Goal: Task Accomplishment & Management: Manage account settings

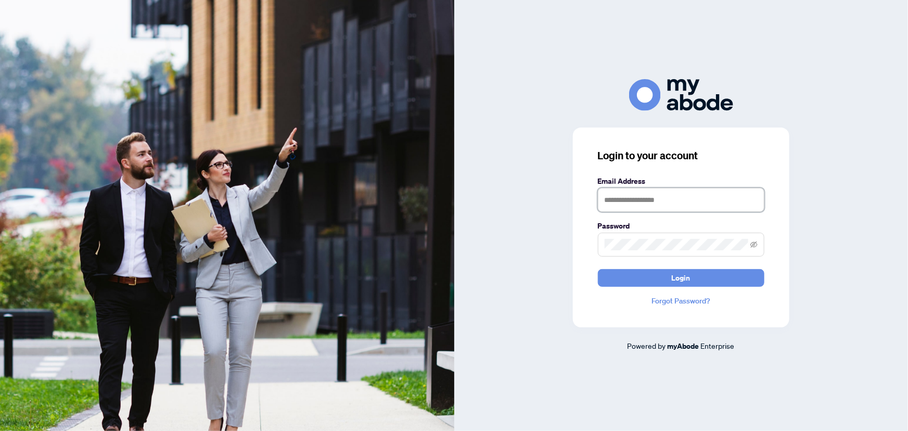
type input "**********"
click at [687, 275] on span "Login" at bounding box center [681, 278] width 19 height 17
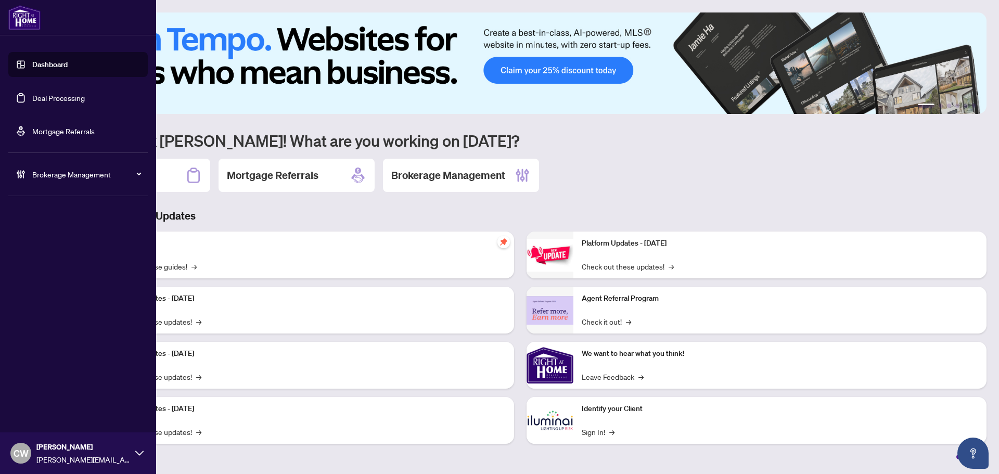
drag, startPoint x: 38, startPoint y: 103, endPoint x: 141, endPoint y: 101, distance: 103.0
click at [38, 103] on link "Deal Processing" at bounding box center [58, 97] width 53 height 9
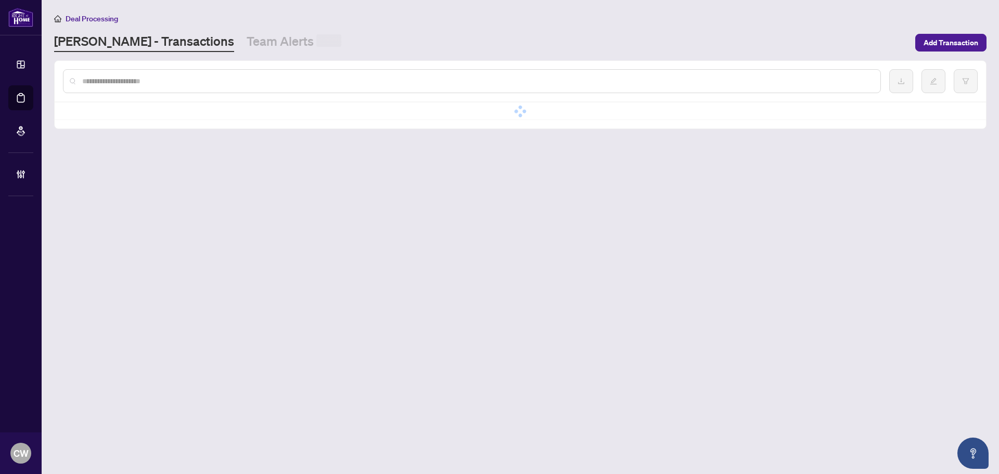
click at [189, 71] on div at bounding box center [472, 81] width 818 height 24
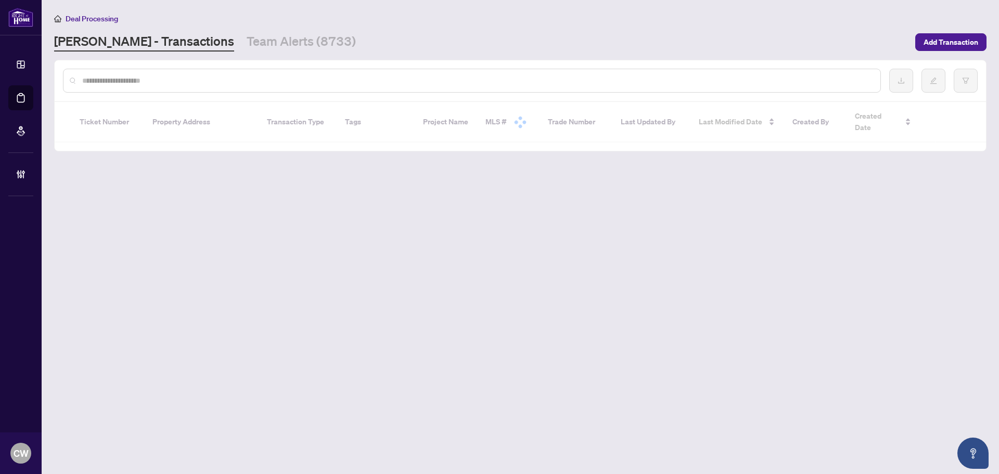
click at [161, 80] on input "text" at bounding box center [477, 80] width 790 height 11
paste input "*******"
type input "*******"
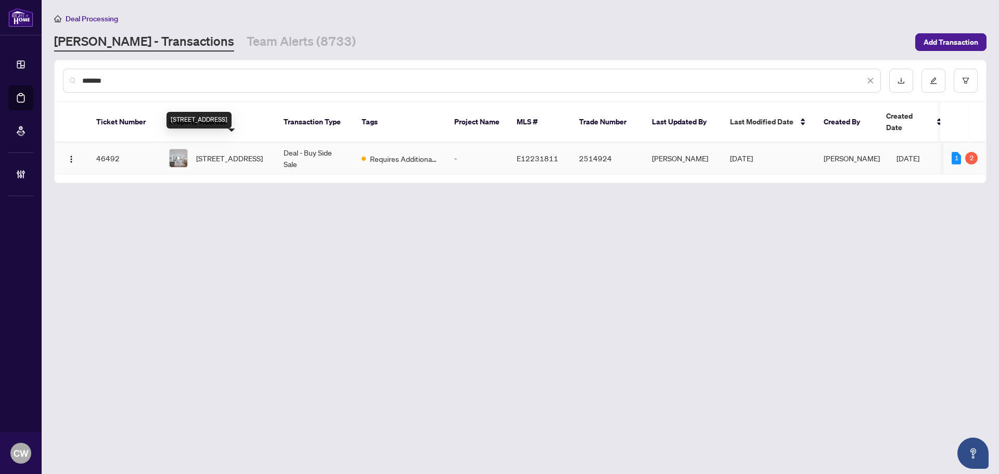
click at [227, 153] on span "[STREET_ADDRESS]" at bounding box center [229, 157] width 67 height 11
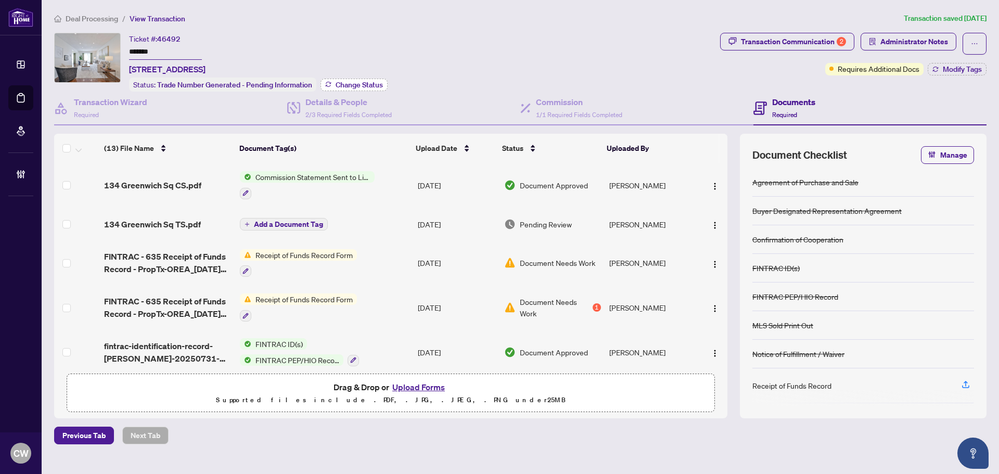
click at [359, 79] on button "Change Status" at bounding box center [354, 85] width 67 height 12
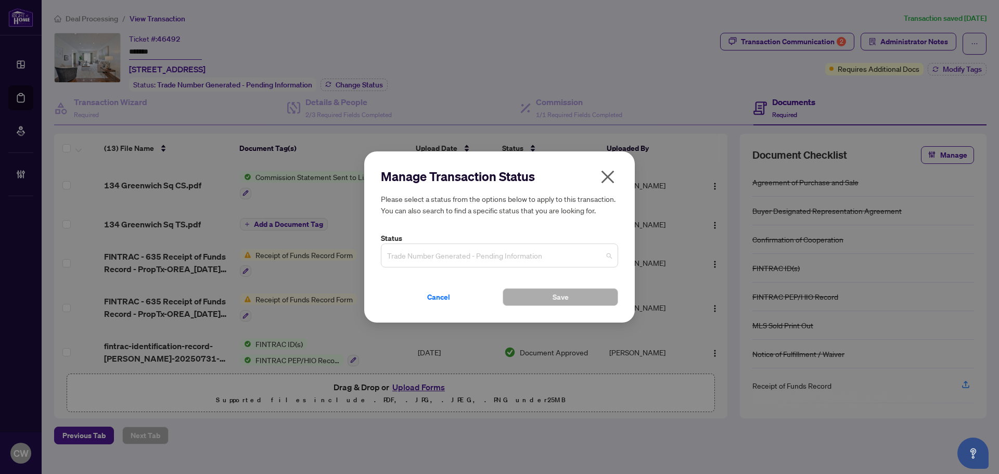
click at [467, 259] on span "Trade Number Generated - Pending Information" at bounding box center [499, 256] width 225 height 20
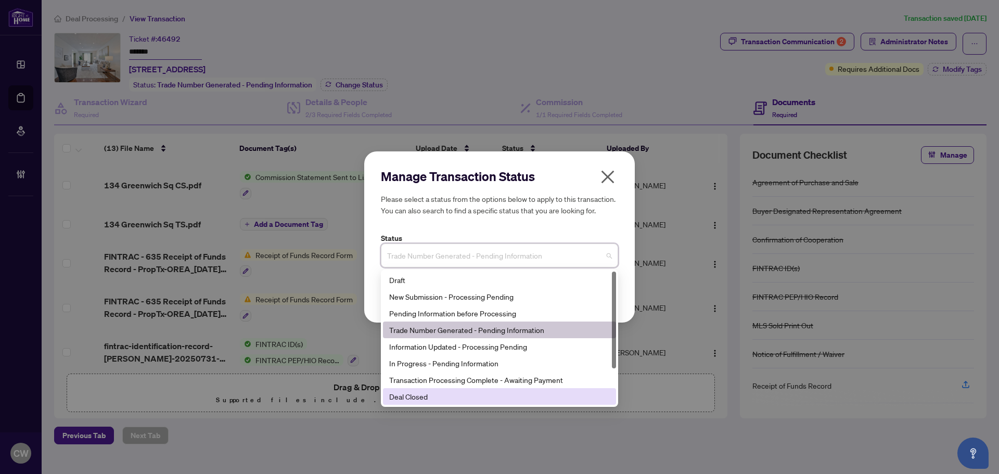
click at [469, 390] on div "Deal Closed" at bounding box center [499, 396] width 233 height 17
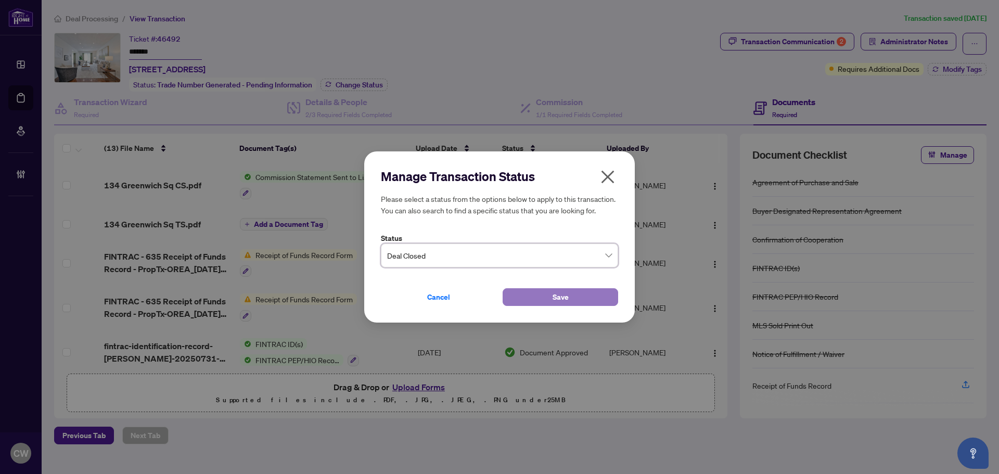
click at [529, 300] on button "Save" at bounding box center [561, 297] width 116 height 18
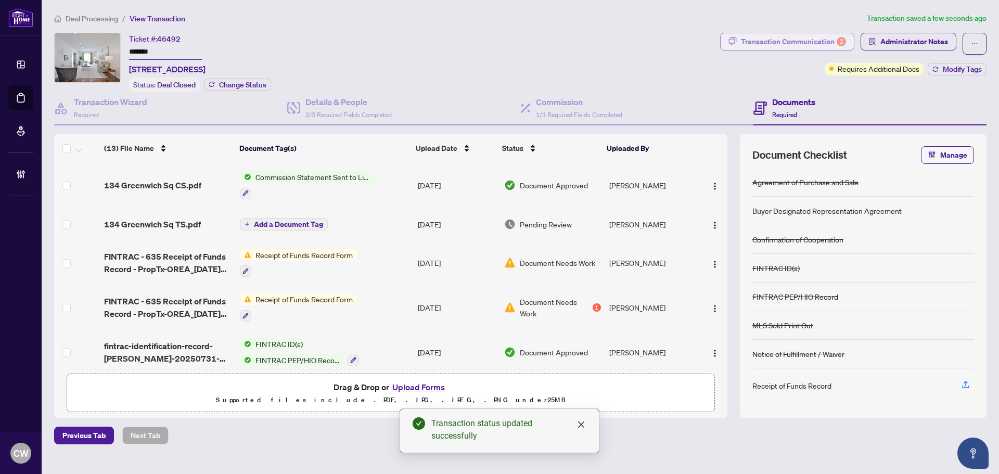
click at [819, 41] on div "Transaction Communication 2" at bounding box center [793, 41] width 105 height 17
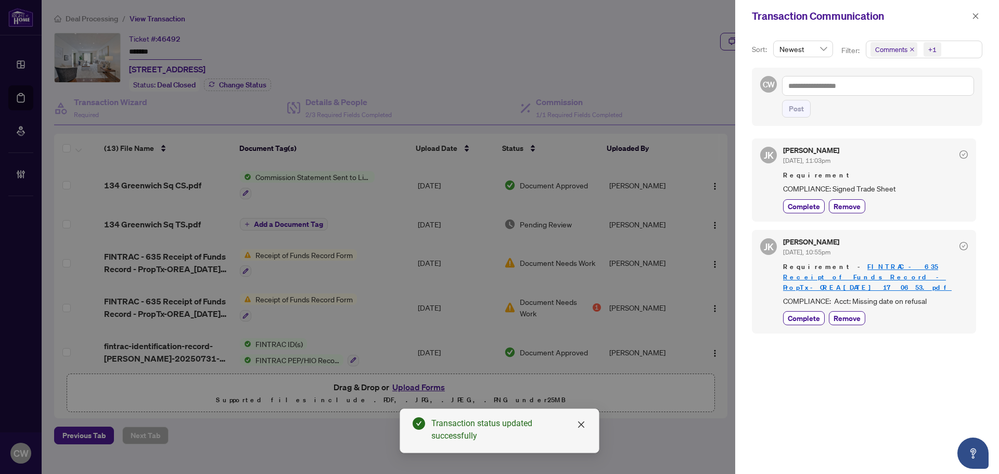
click at [910, 48] on icon "close" at bounding box center [912, 49] width 5 height 5
click at [979, 15] on button "button" at bounding box center [976, 16] width 14 height 12
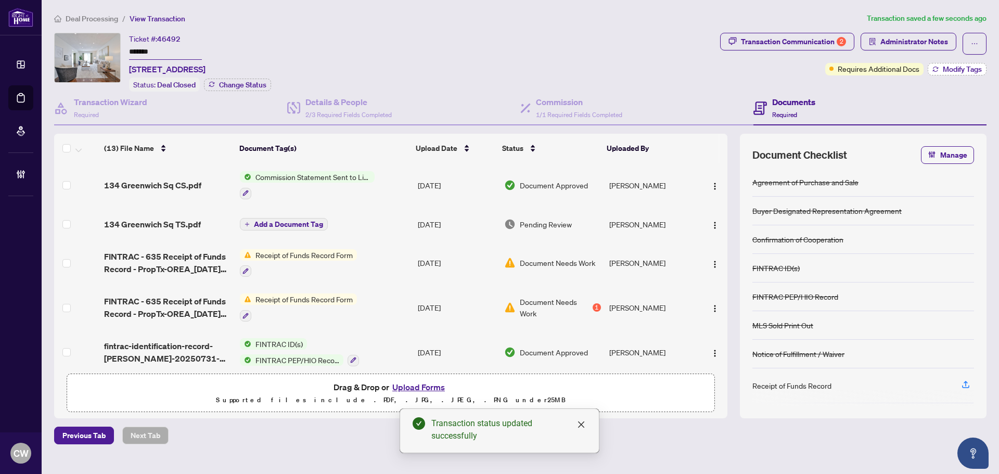
click at [965, 66] on span "Modify Tags" at bounding box center [962, 69] width 39 height 7
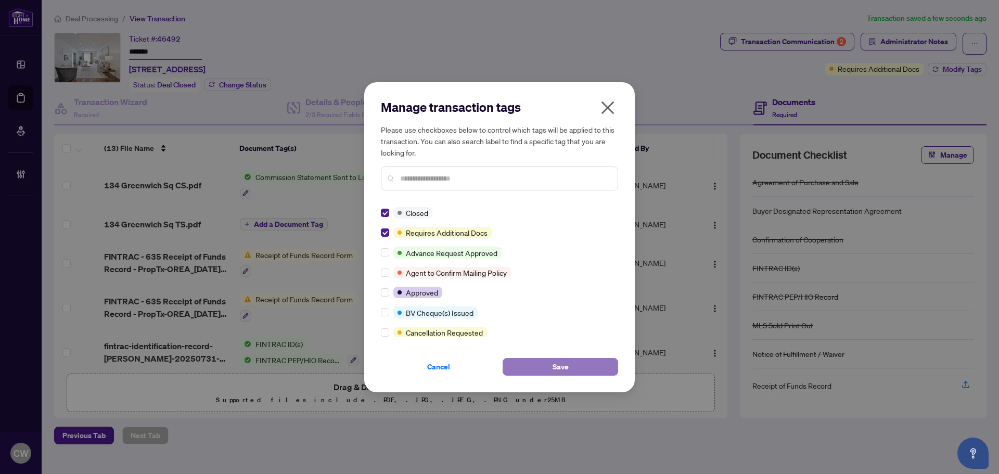
click at [533, 368] on button "Save" at bounding box center [561, 367] width 116 height 18
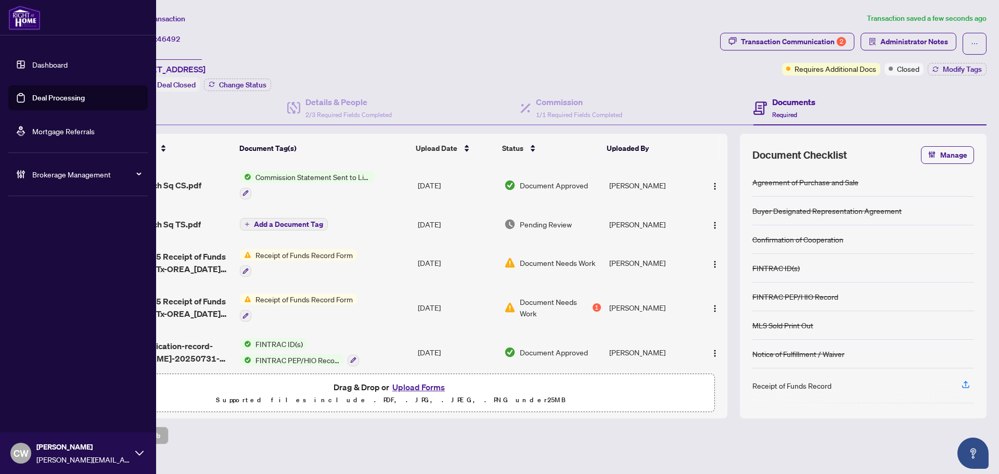
click at [34, 100] on link "Deal Processing" at bounding box center [58, 97] width 53 height 9
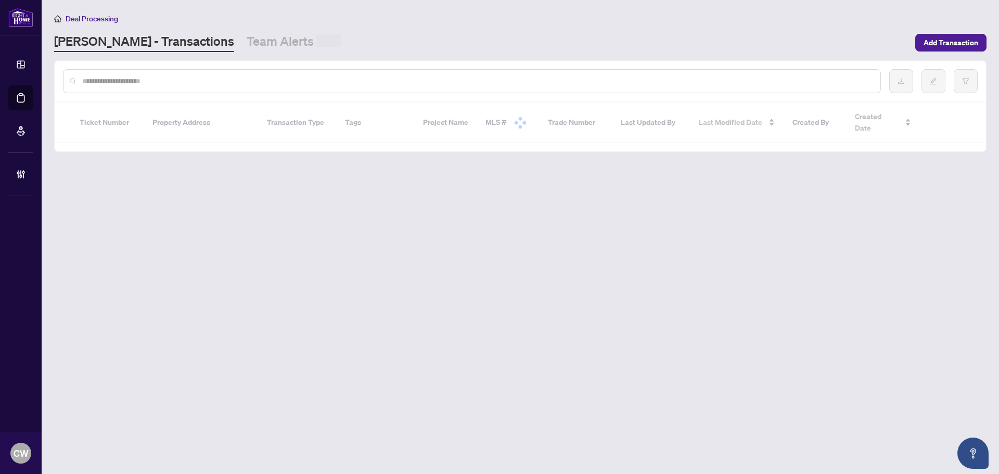
click at [176, 84] on input "text" at bounding box center [477, 80] width 790 height 11
paste input "*******"
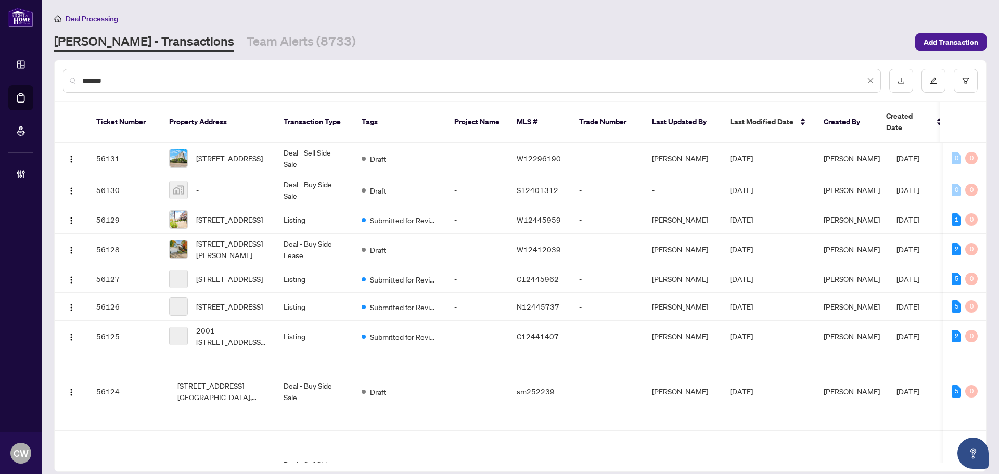
type input "*******"
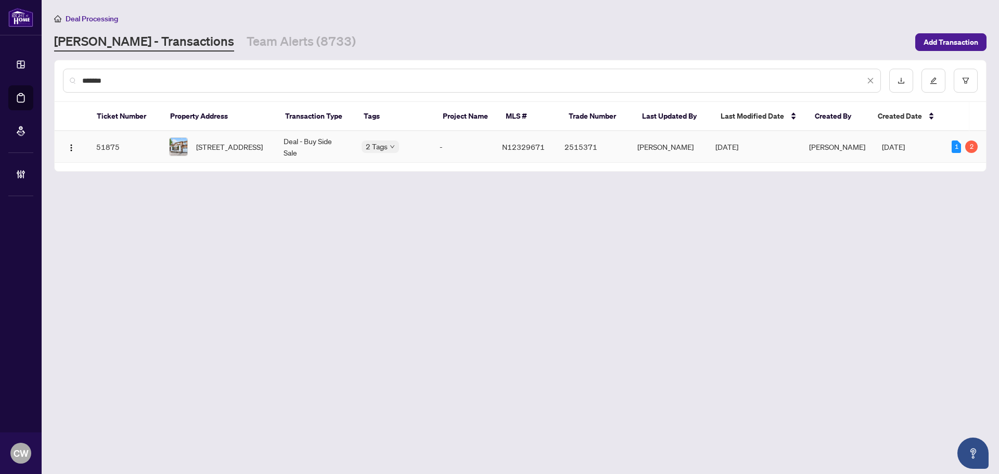
click at [215, 147] on span "[STREET_ADDRESS]" at bounding box center [229, 146] width 67 height 11
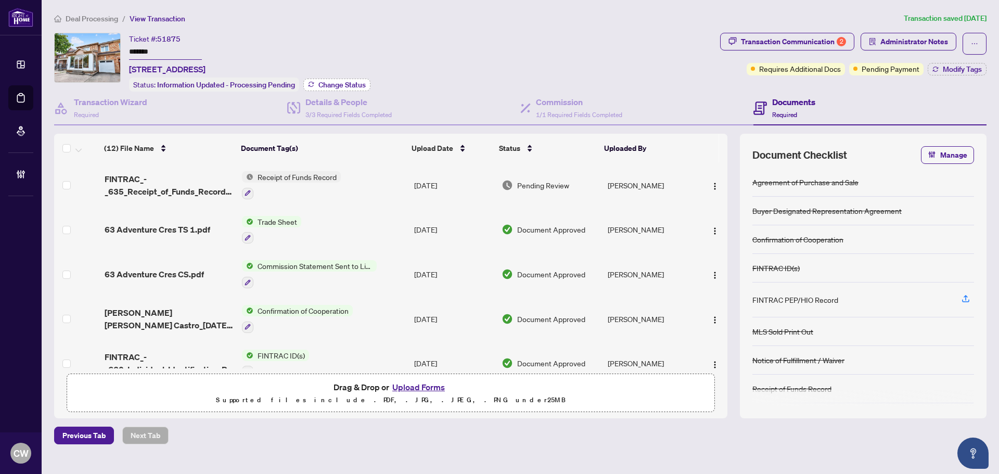
click at [353, 82] on span "Change Status" at bounding box center [341, 84] width 47 height 7
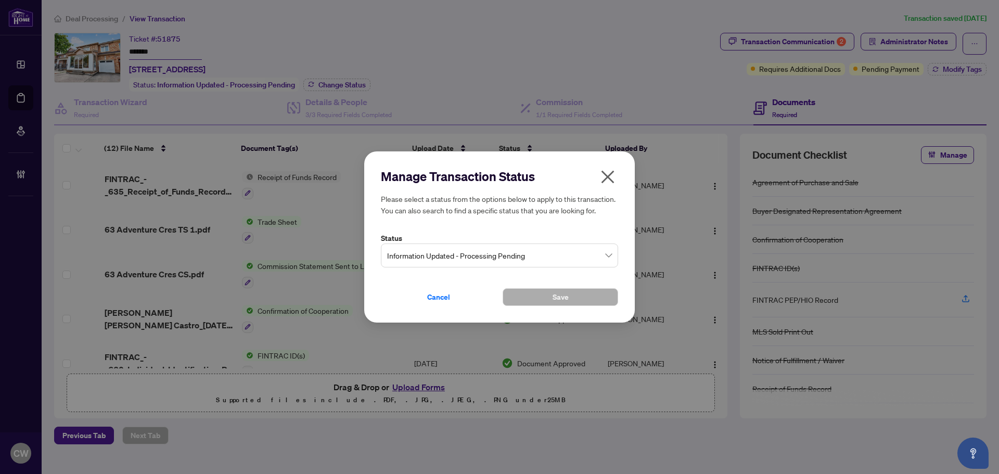
click at [457, 247] on span "Information Updated - Processing Pending" at bounding box center [499, 256] width 225 height 20
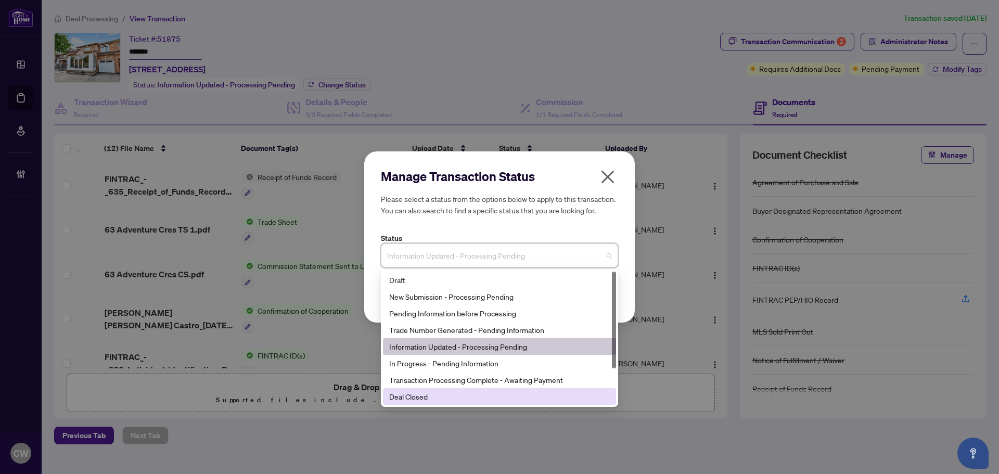
click at [460, 394] on div "Deal Closed" at bounding box center [499, 396] width 221 height 11
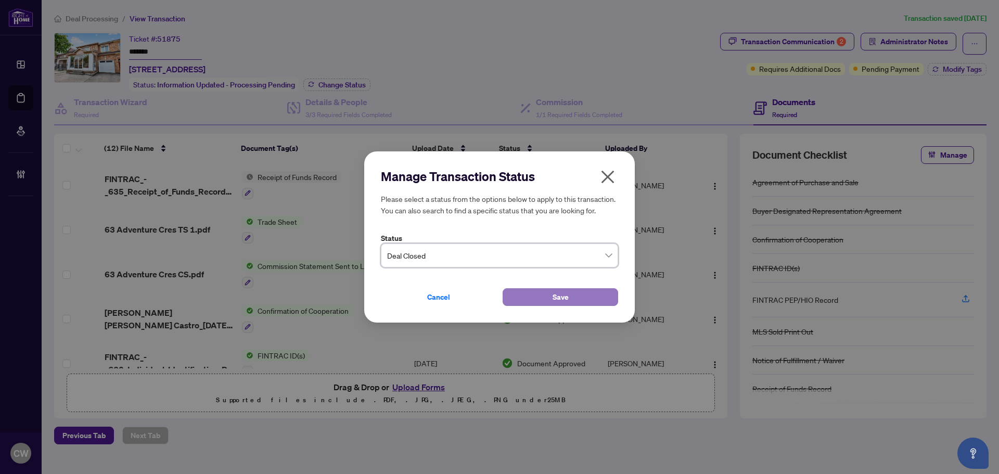
click at [544, 293] on button "Save" at bounding box center [561, 297] width 116 height 18
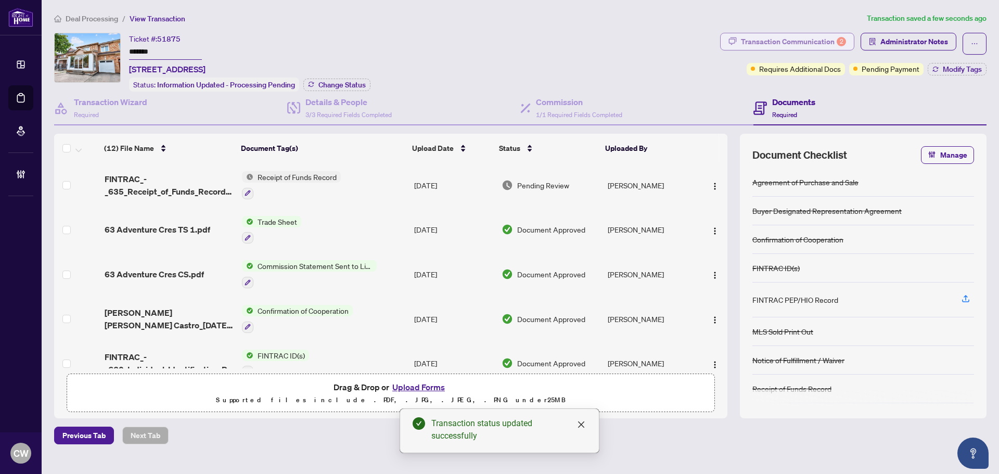
click at [810, 35] on div "Transaction Communication 2" at bounding box center [793, 41] width 105 height 17
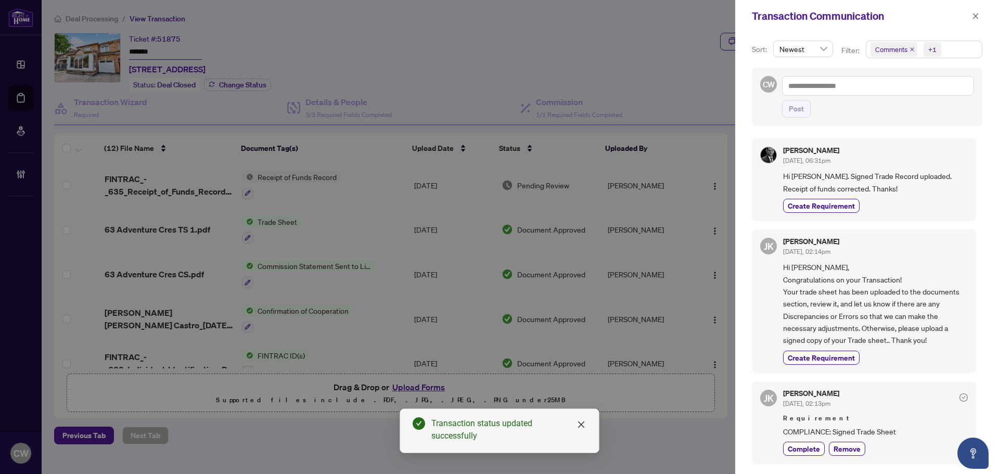
click at [912, 46] on span "Comments" at bounding box center [893, 49] width 47 height 15
click at [875, 88] on div "Comments" at bounding box center [923, 92] width 103 height 12
click at [875, 92] on span "Select Comments" at bounding box center [876, 92] width 8 height 8
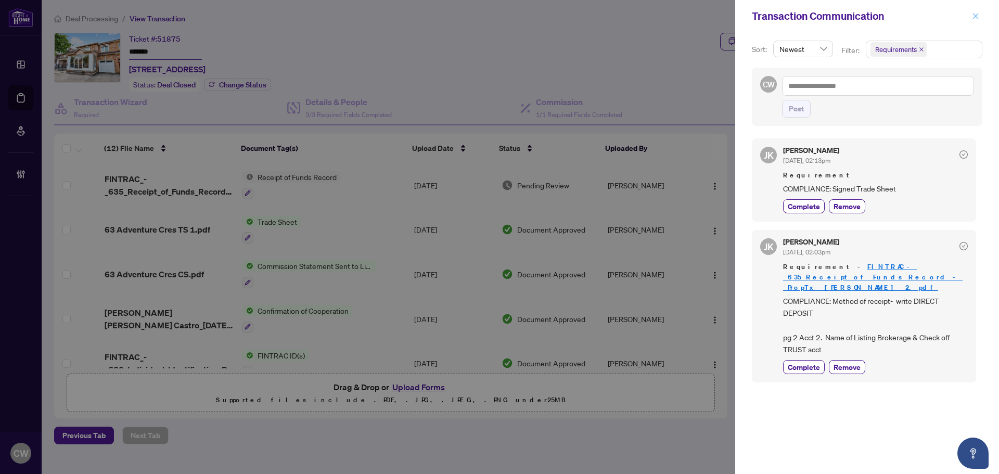
click at [973, 18] on icon "close" at bounding box center [975, 15] width 7 height 7
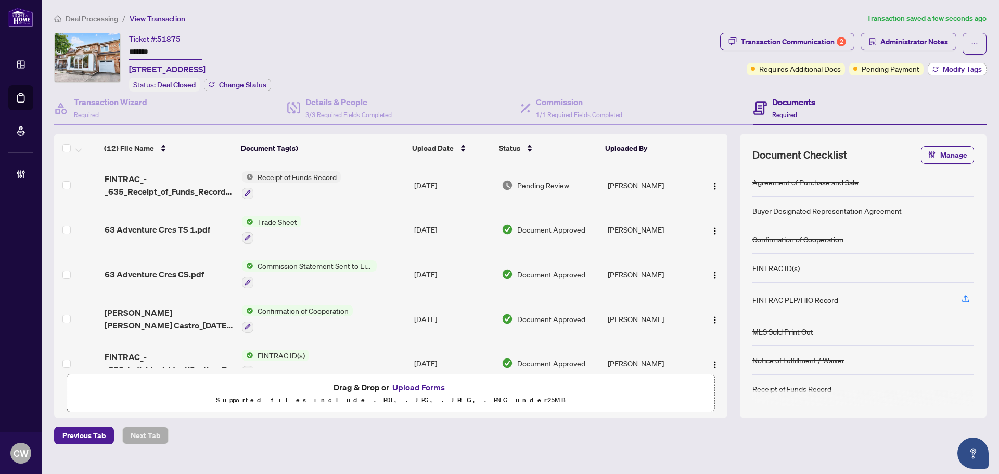
click at [969, 63] on button "Modify Tags" at bounding box center [957, 69] width 59 height 12
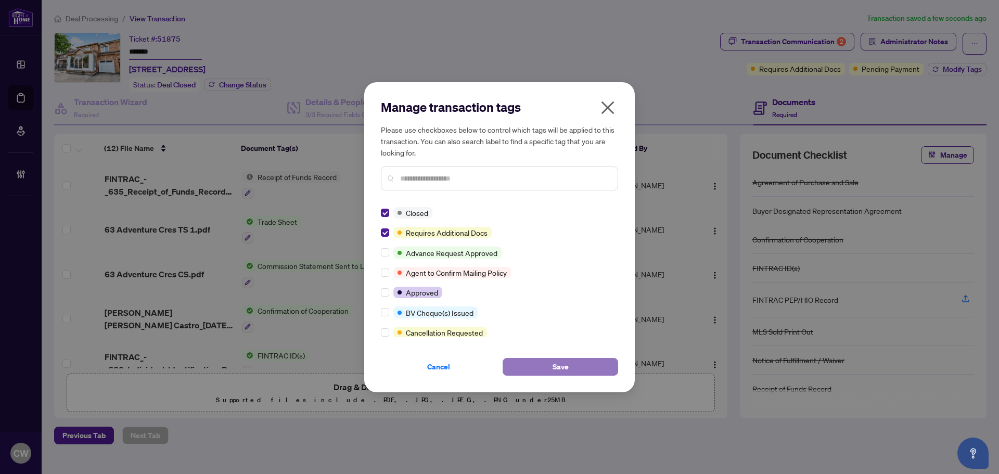
click at [557, 369] on span "Save" at bounding box center [561, 366] width 16 height 17
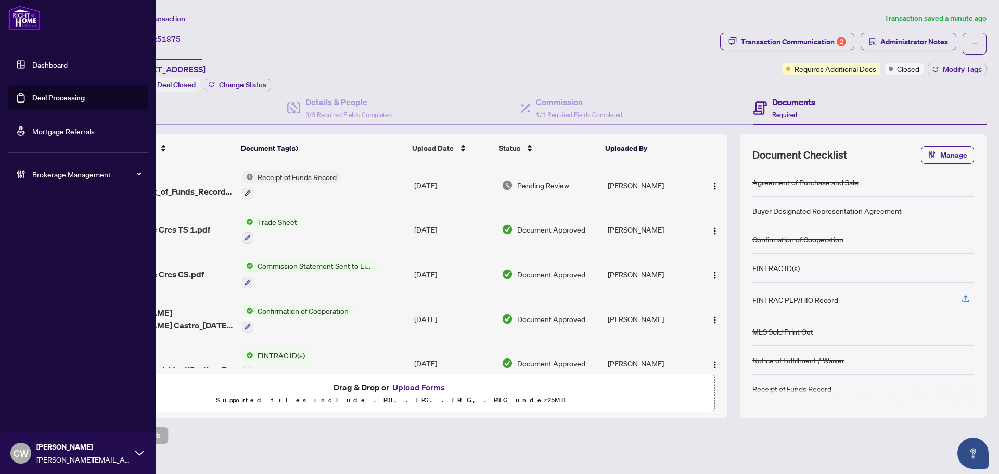
click at [36, 94] on link "Deal Processing" at bounding box center [58, 97] width 53 height 9
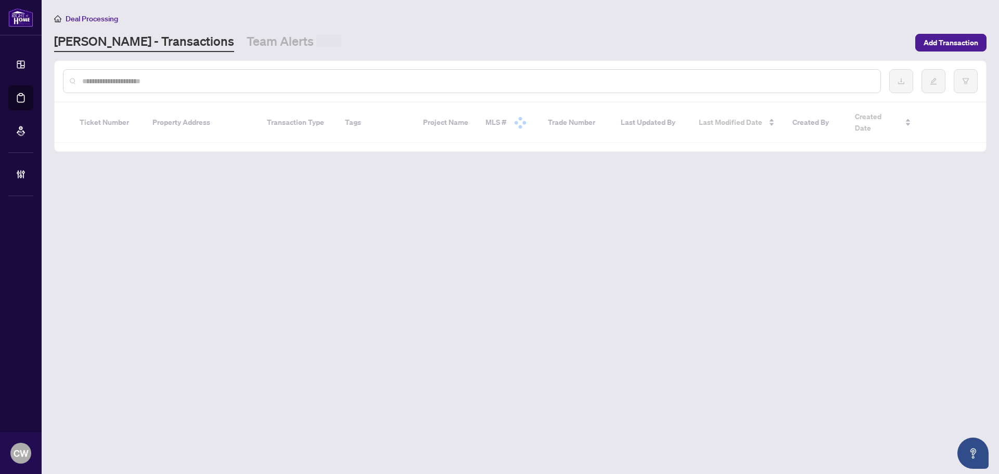
click at [188, 80] on input "text" at bounding box center [477, 80] width 790 height 11
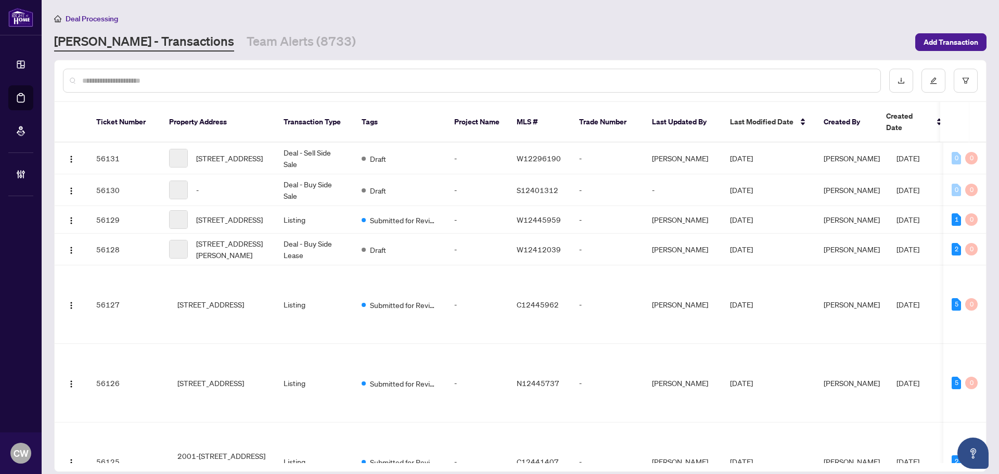
paste input "*******"
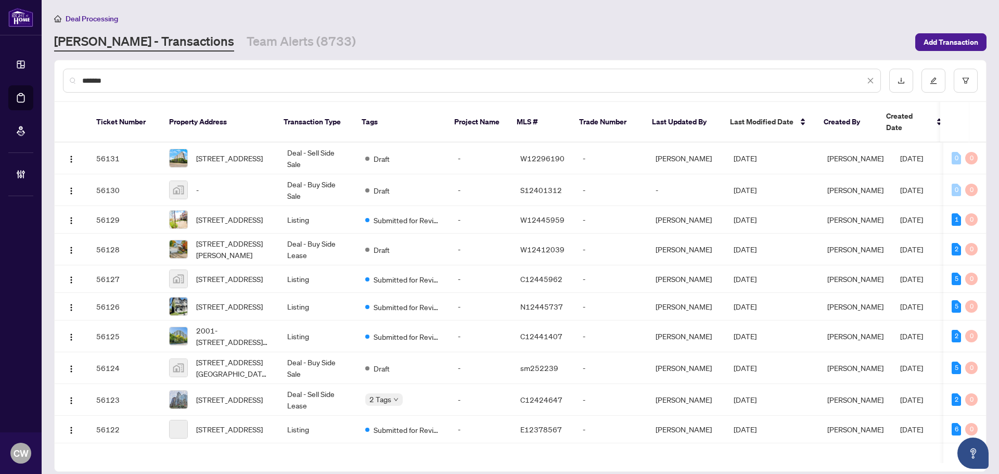
type input "*******"
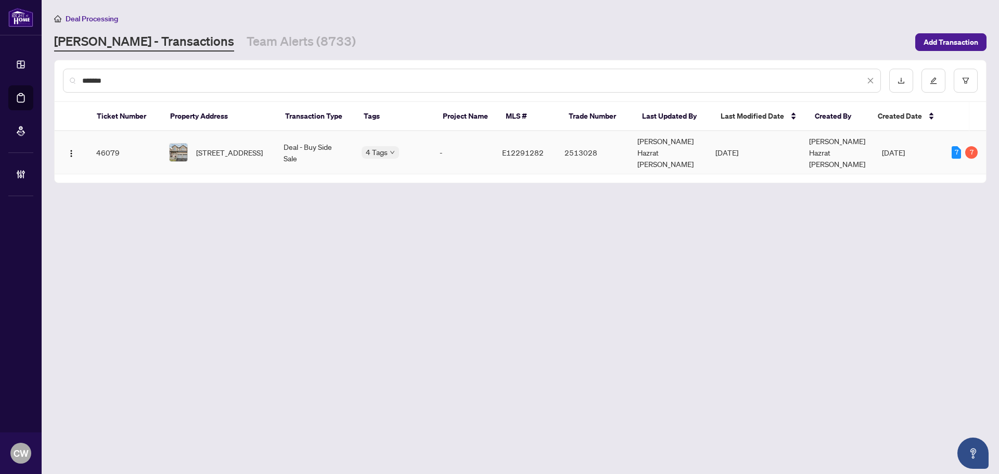
click at [228, 149] on span "[STREET_ADDRESS]" at bounding box center [229, 152] width 67 height 11
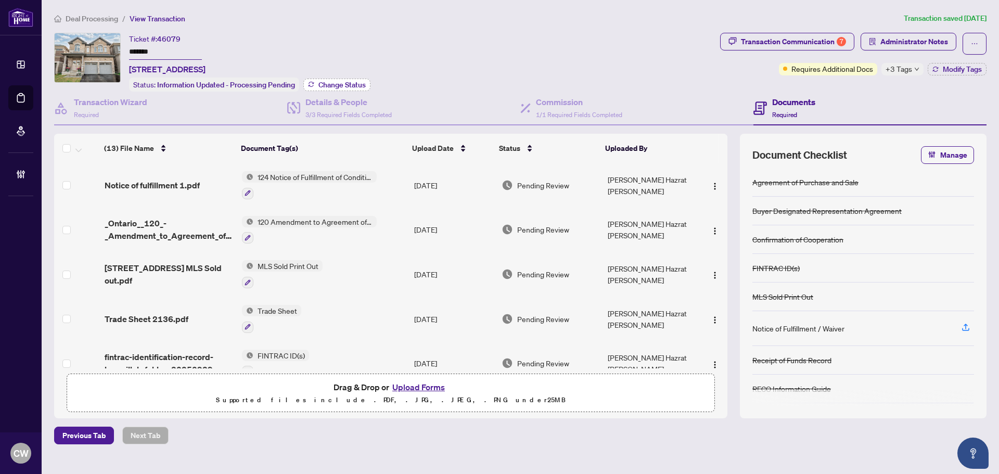
click at [353, 79] on button "Change Status" at bounding box center [336, 85] width 67 height 12
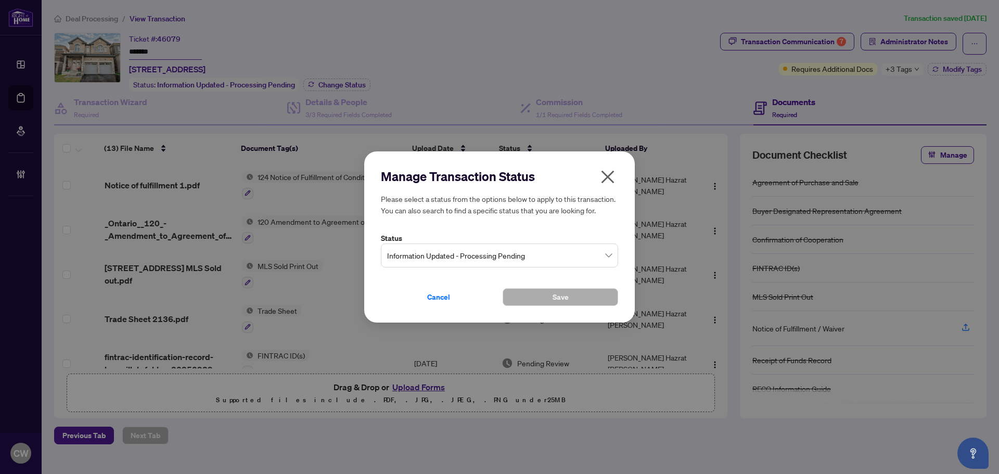
drag, startPoint x: 505, startPoint y: 250, endPoint x: 506, endPoint y: 262, distance: 12.0
click at [506, 251] on span "Information Updated - Processing Pending" at bounding box center [499, 256] width 225 height 20
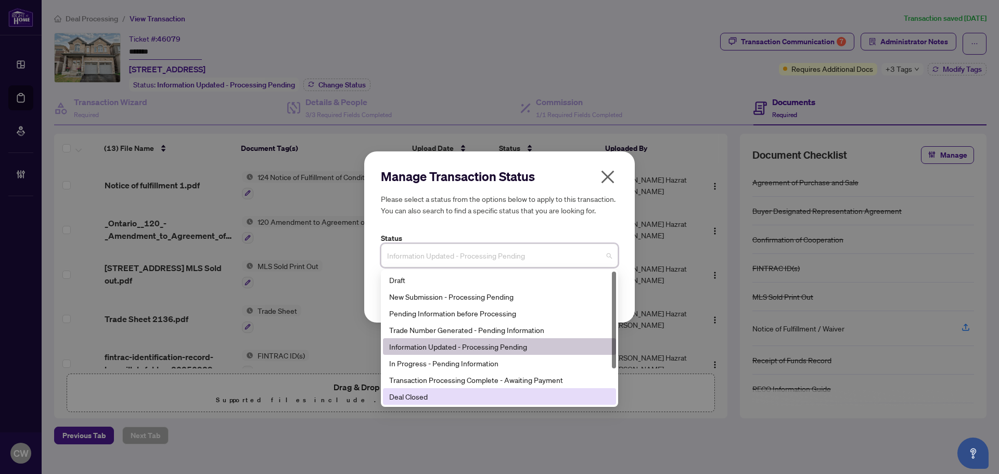
click at [470, 398] on div "Deal Closed" at bounding box center [499, 396] width 221 height 11
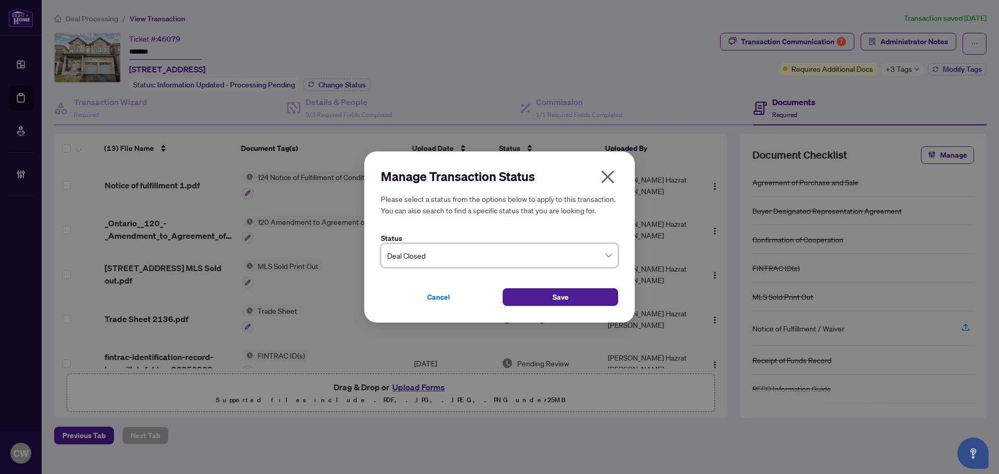
click at [518, 306] on div "Manage Transaction Status Please select a status from the options below to appl…" at bounding box center [499, 237] width 271 height 172
click at [546, 292] on button "Save" at bounding box center [561, 297] width 116 height 18
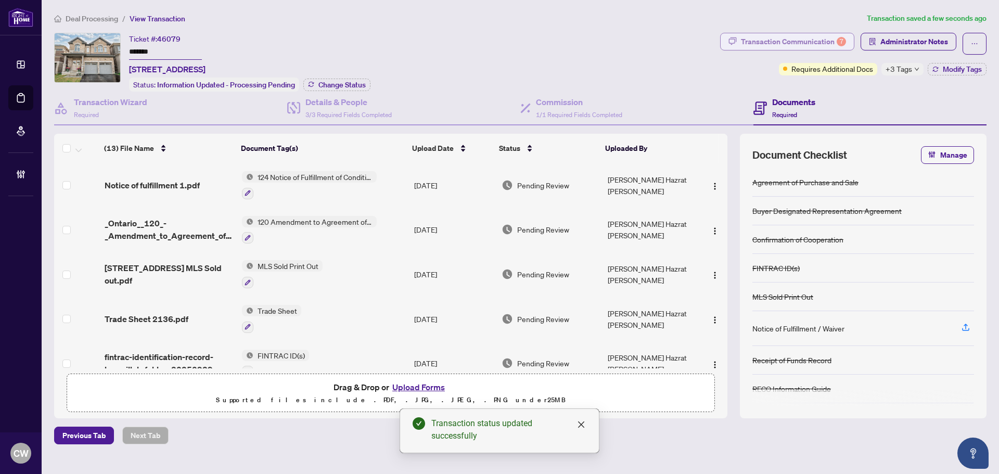
drag, startPoint x: 819, startPoint y: 35, endPoint x: 837, endPoint y: 33, distance: 17.3
click at [837, 33] on div "Transaction Communication 7" at bounding box center [793, 41] width 105 height 17
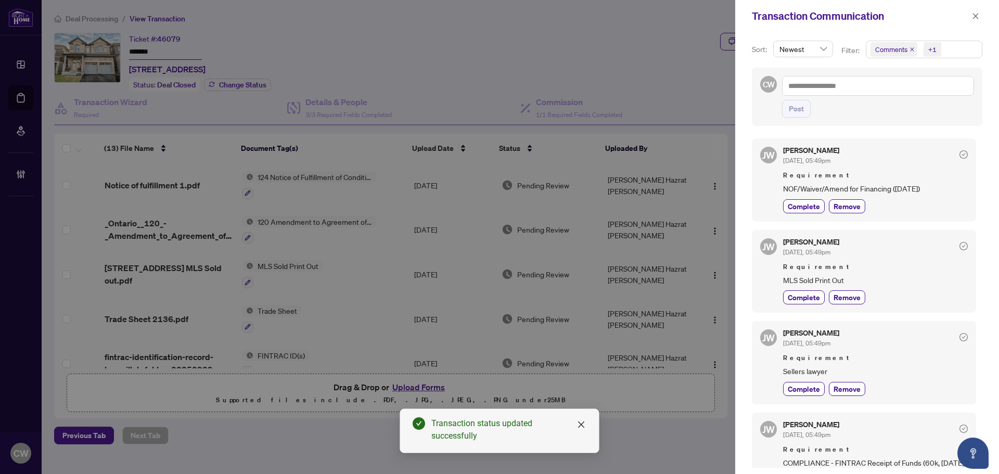
click at [913, 48] on icon "close" at bounding box center [912, 49] width 4 height 4
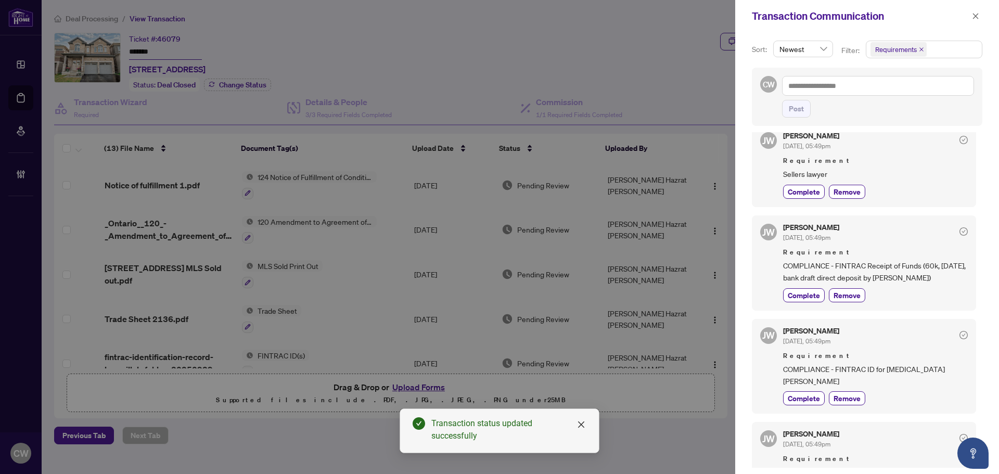
scroll to position [260, 0]
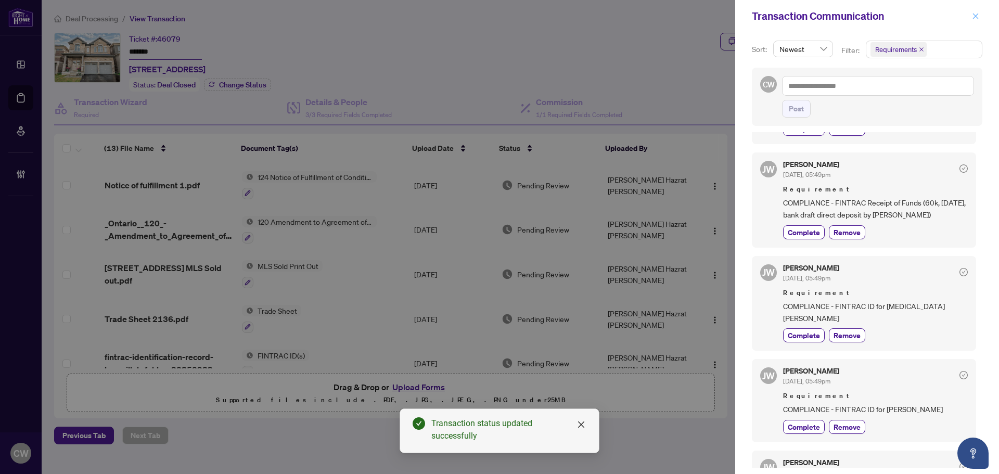
click at [975, 18] on icon "close" at bounding box center [975, 15] width 7 height 7
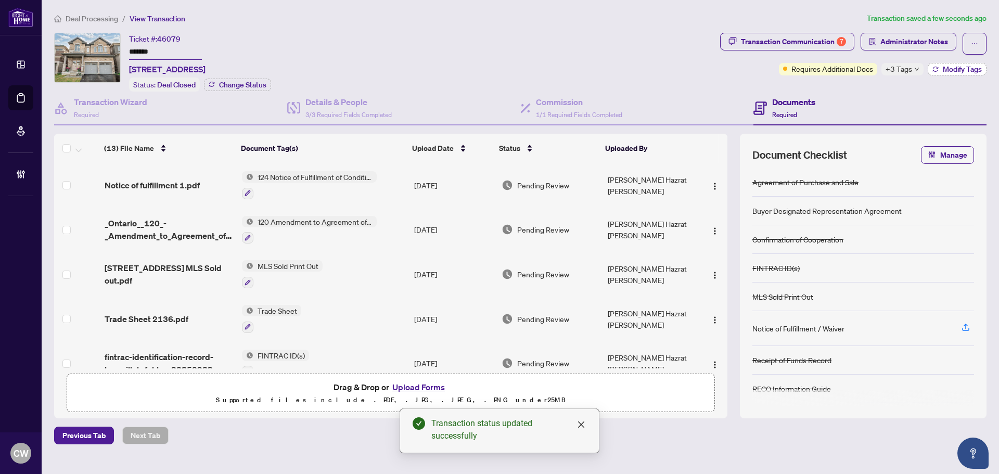
click at [967, 67] on span "Modify Tags" at bounding box center [962, 69] width 39 height 7
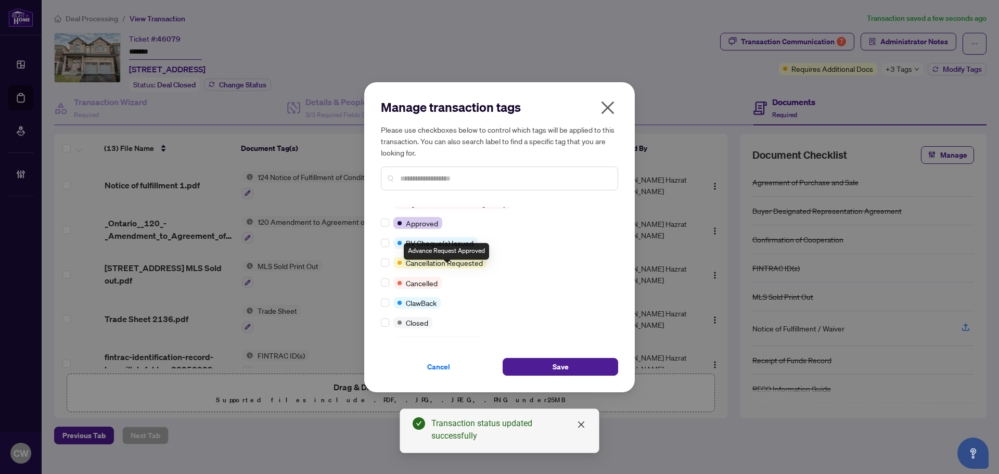
scroll to position [104, 0]
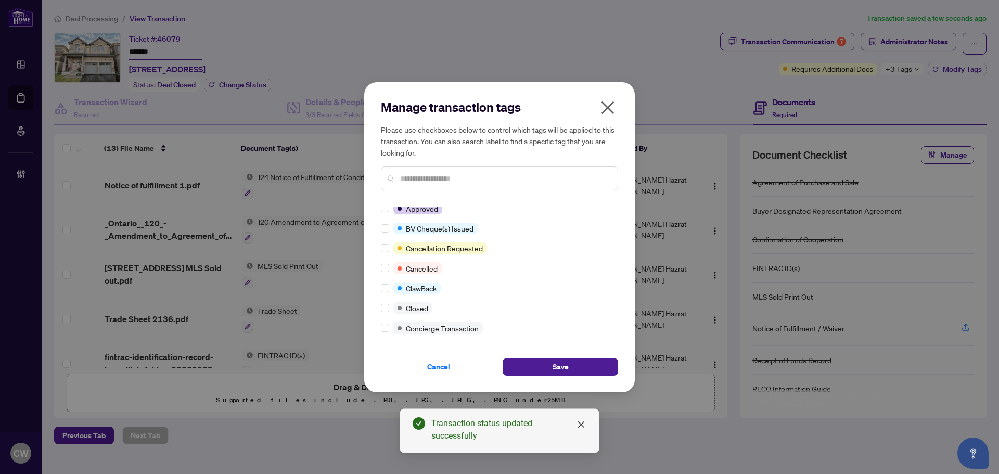
click at [383, 300] on div "Requires Additional Docs Submitted for Review Team Deal Advance Request Approve…" at bounding box center [499, 272] width 237 height 130
click at [390, 305] on div at bounding box center [387, 307] width 12 height 11
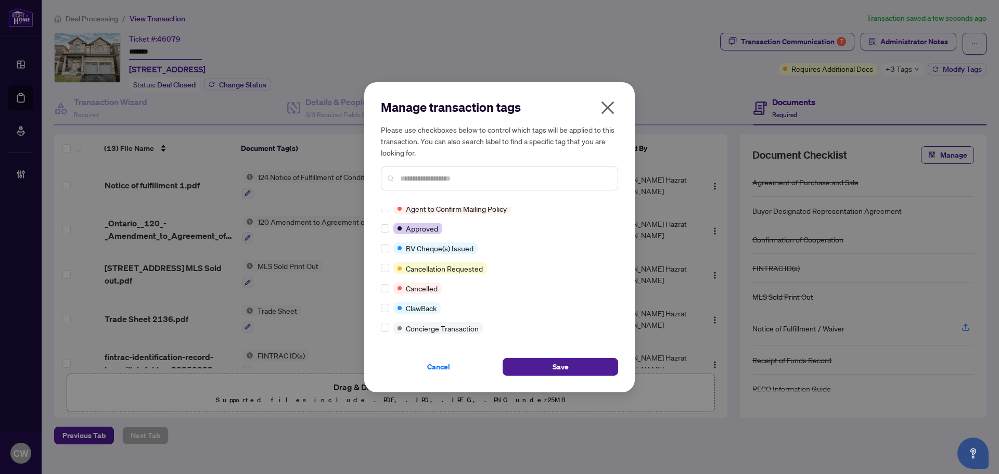
scroll to position [0, 0]
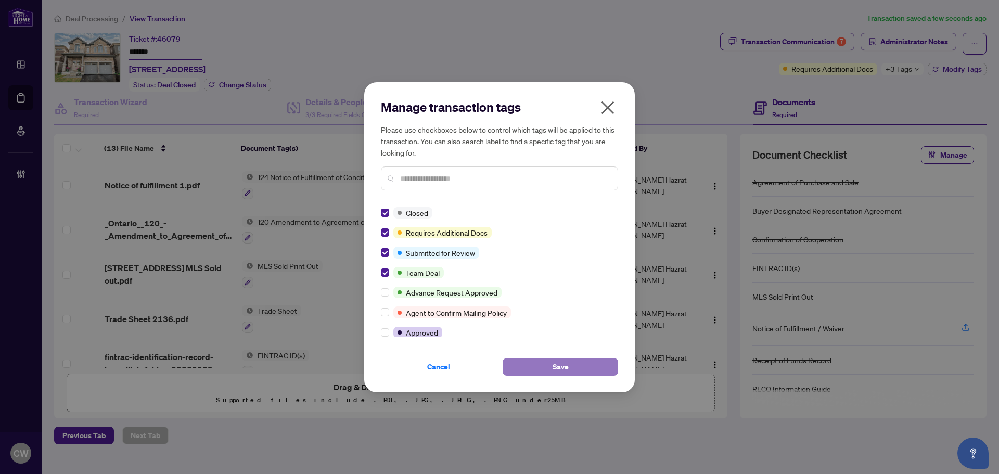
click at [584, 365] on button "Save" at bounding box center [561, 367] width 116 height 18
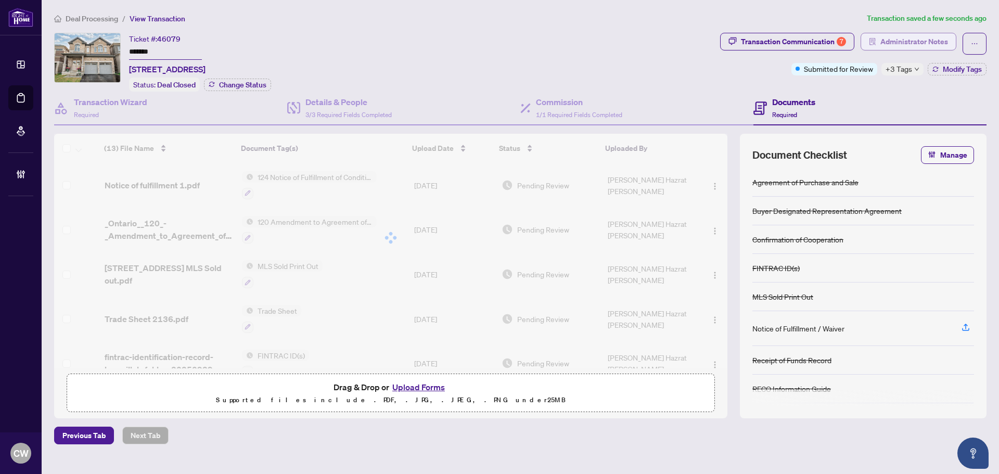
click at [938, 45] on span "Administrator Notes" at bounding box center [914, 41] width 68 height 17
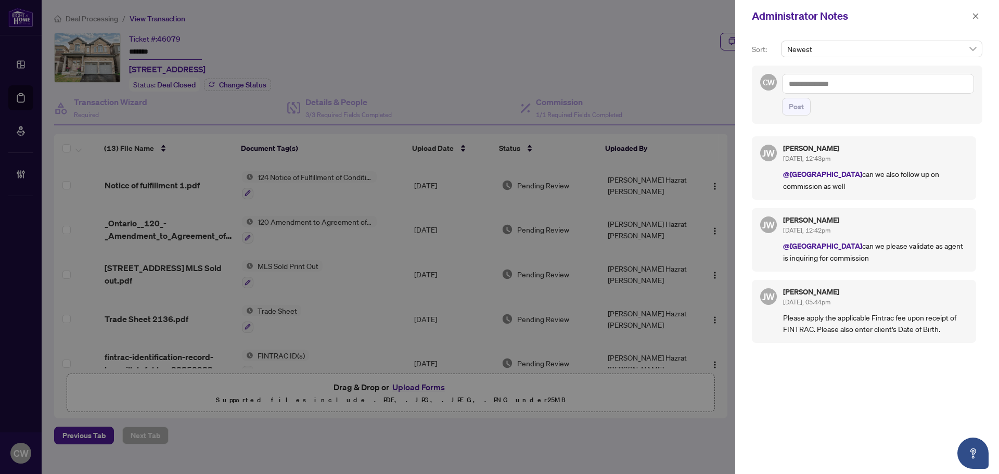
click at [852, 86] on textarea at bounding box center [878, 84] width 192 height 20
paste textarea "**********"
type textarea "**********"
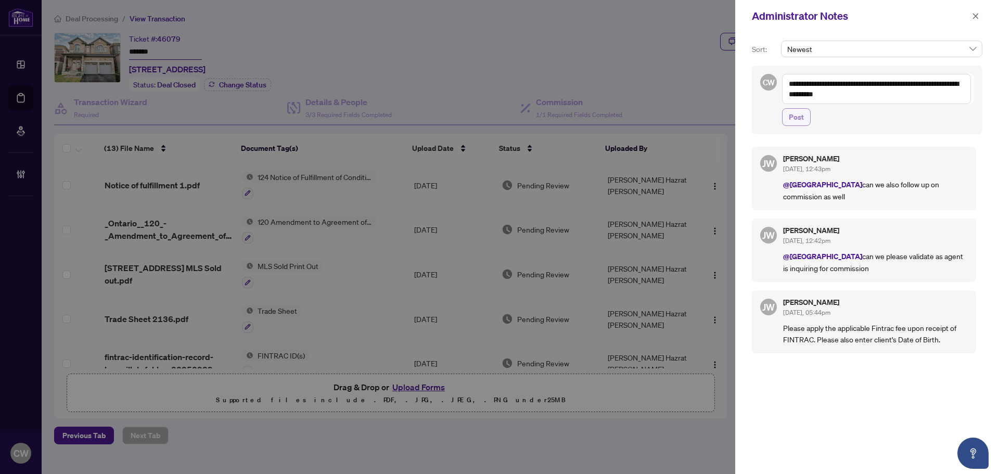
click at [796, 120] on span "Post" at bounding box center [796, 117] width 15 height 17
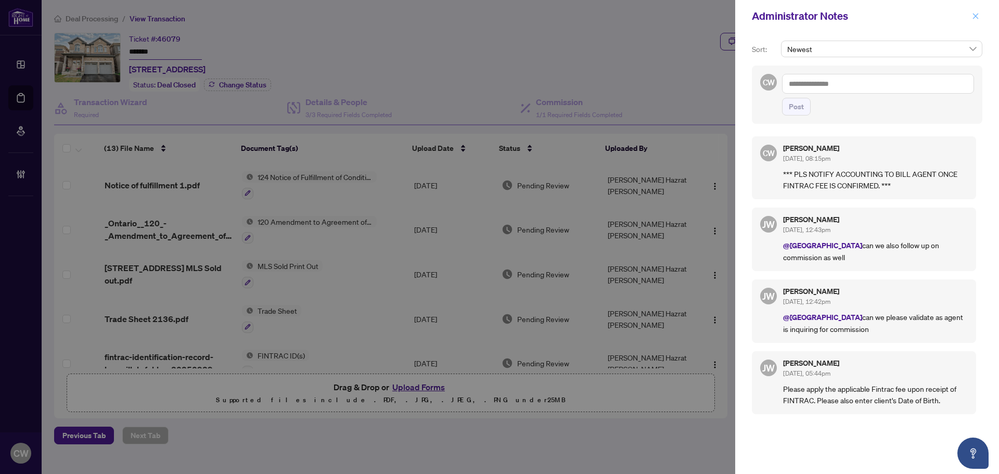
click at [976, 16] on icon "close" at bounding box center [976, 16] width 6 height 6
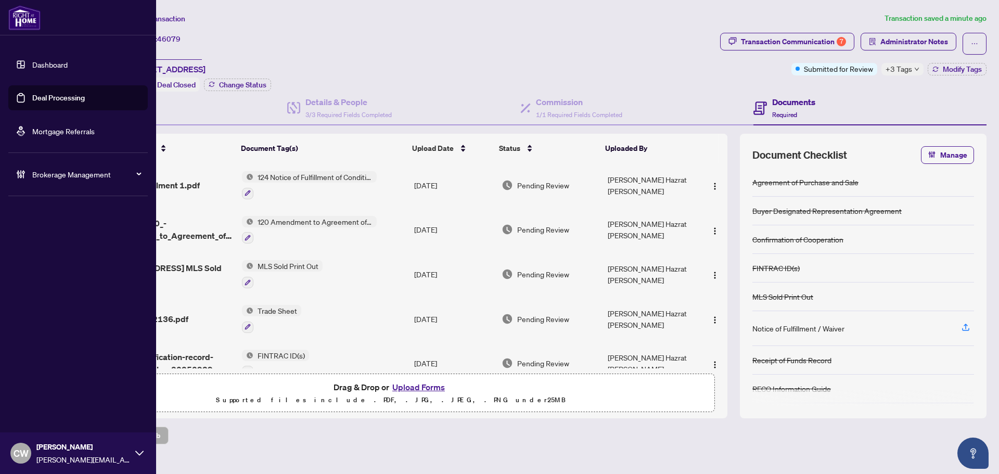
click at [32, 101] on link "Deal Processing" at bounding box center [58, 97] width 53 height 9
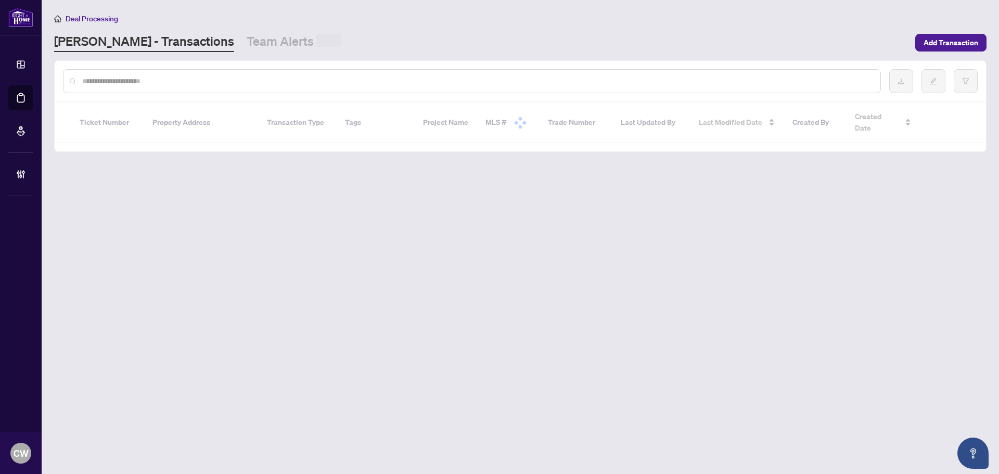
drag, startPoint x: 216, startPoint y: 75, endPoint x: 163, endPoint y: 86, distance: 53.7
click at [215, 75] on input "text" at bounding box center [477, 80] width 790 height 11
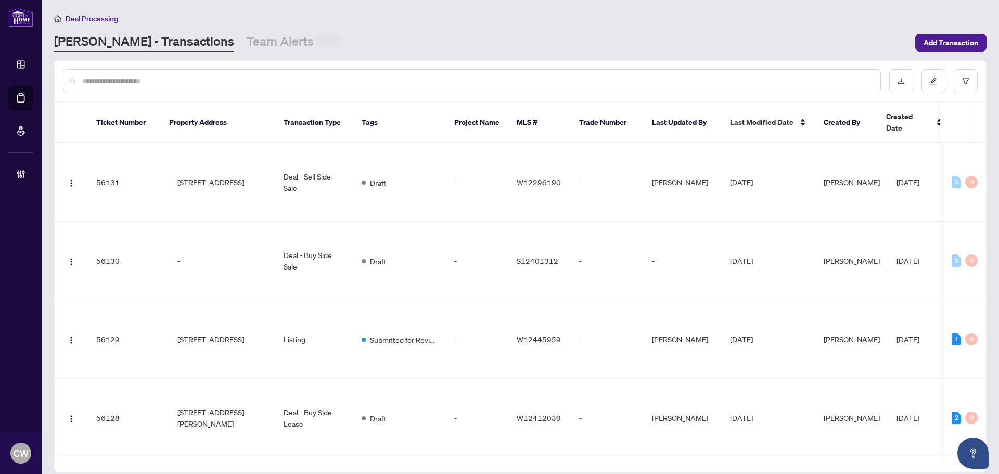
click at [163, 86] on div at bounding box center [472, 81] width 818 height 24
paste input "*******"
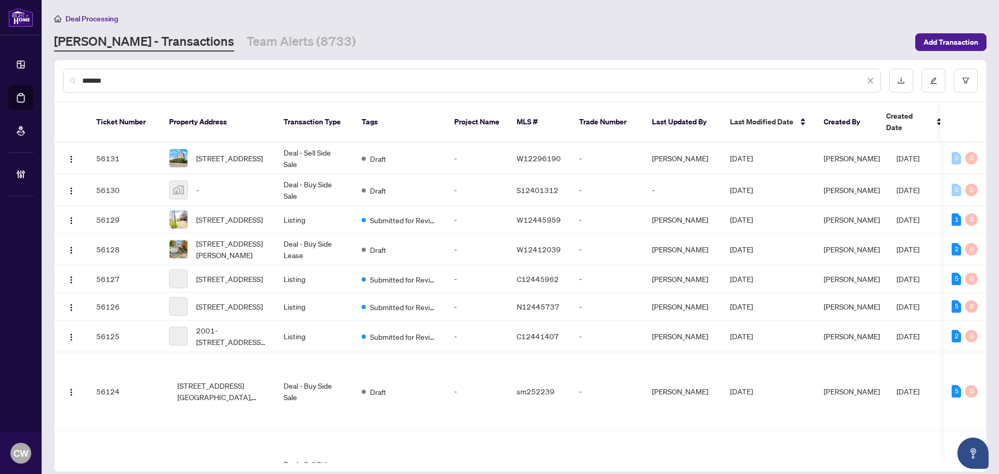
type input "*******"
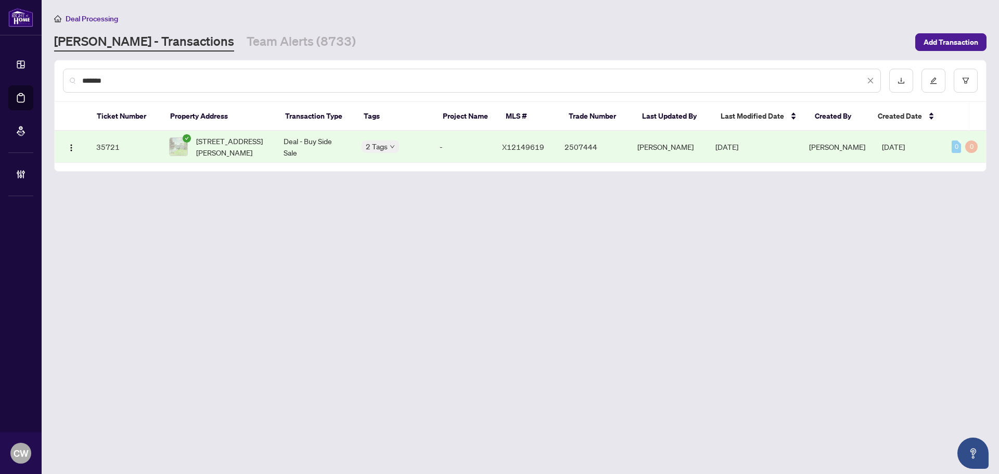
click at [238, 155] on span "[STREET_ADDRESS][PERSON_NAME]" at bounding box center [231, 146] width 71 height 23
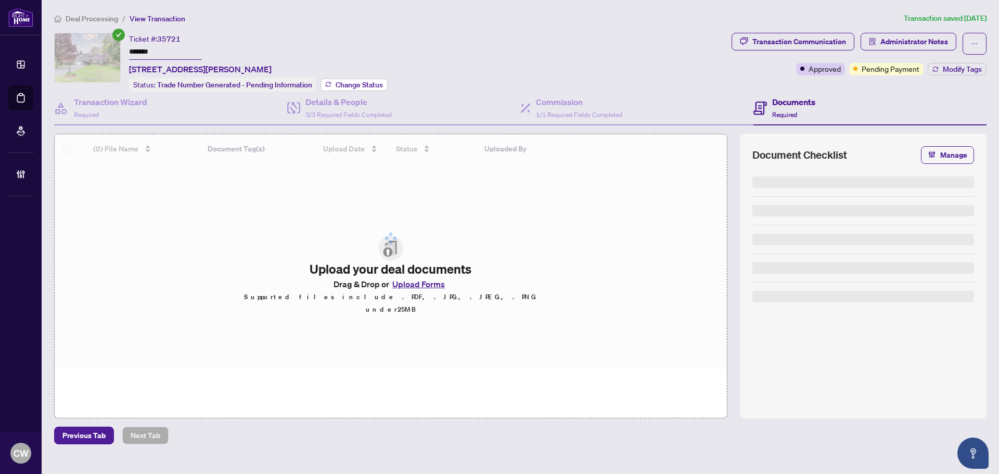
click at [352, 83] on span "Change Status" at bounding box center [359, 84] width 47 height 7
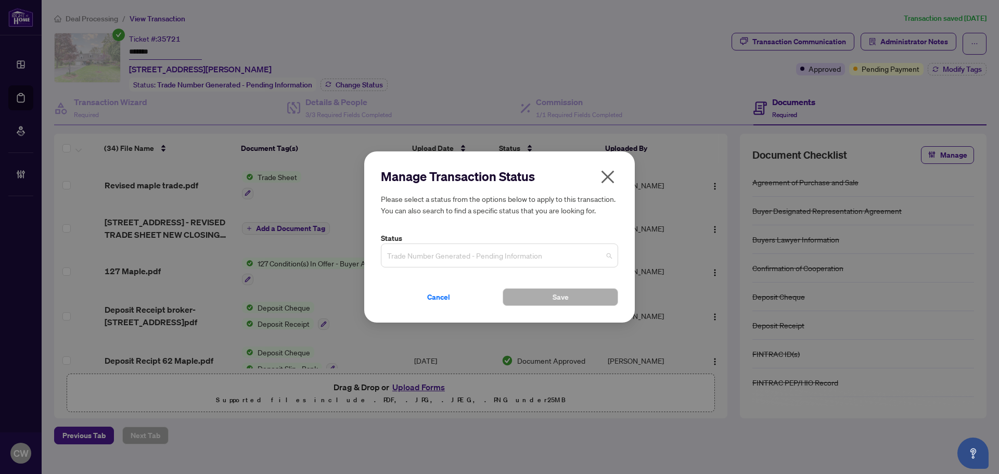
click at [463, 257] on span "Trade Number Generated - Pending Information" at bounding box center [499, 256] width 225 height 20
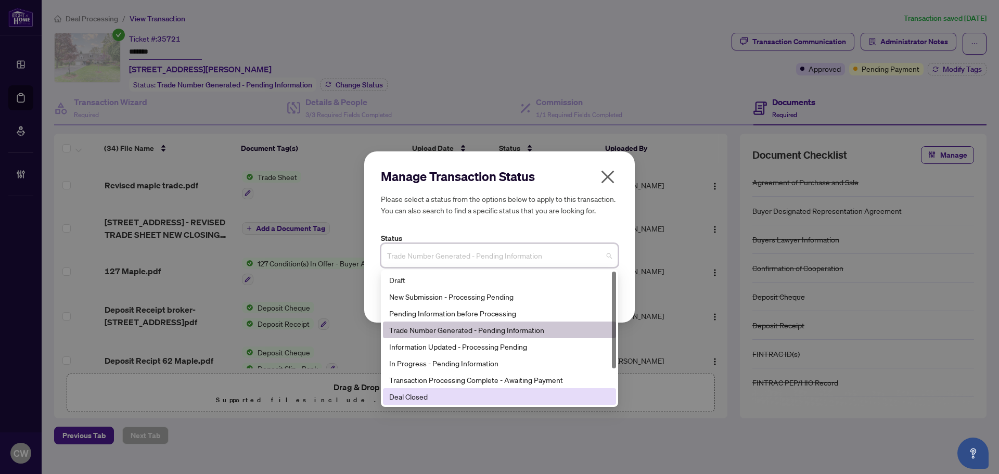
click at [438, 399] on div "Deal Closed" at bounding box center [499, 396] width 221 height 11
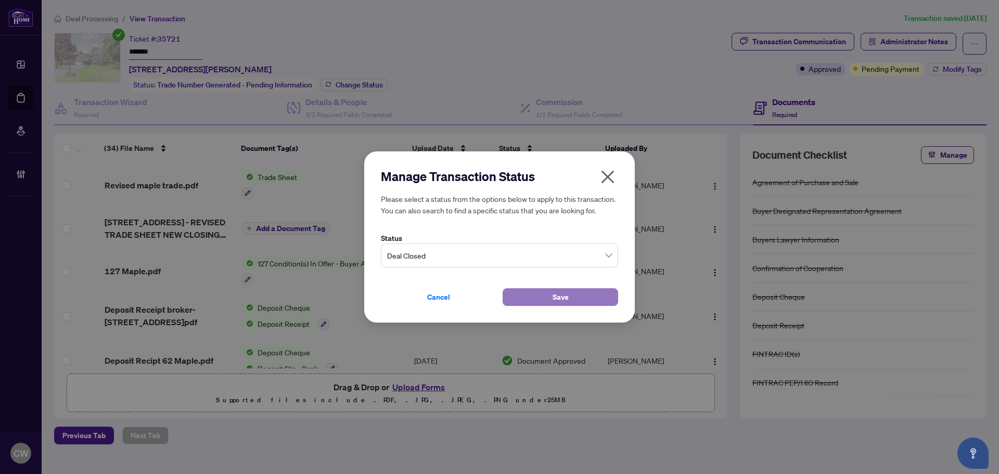
click at [544, 296] on button "Save" at bounding box center [561, 297] width 116 height 18
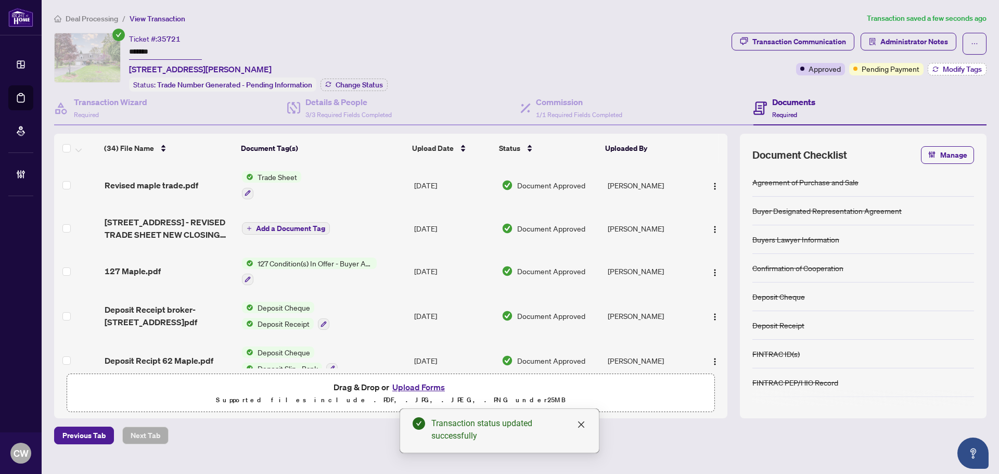
click at [960, 68] on span "Modify Tags" at bounding box center [962, 69] width 39 height 7
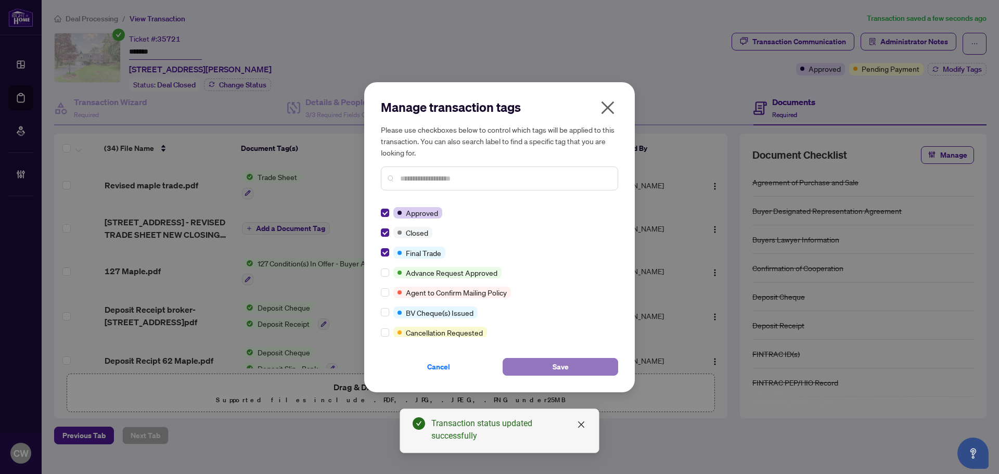
click at [539, 366] on button "Save" at bounding box center [561, 367] width 116 height 18
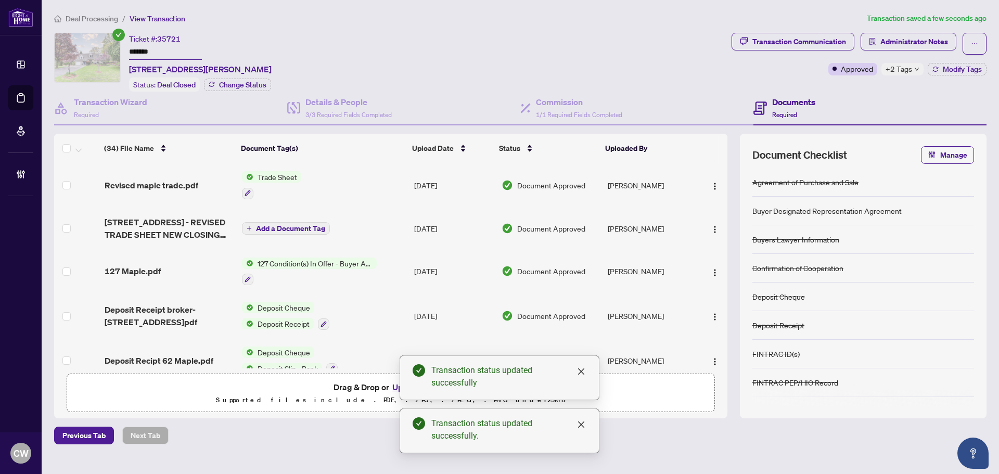
click at [166, 186] on span "Revised maple trade.pdf" at bounding box center [152, 185] width 94 height 12
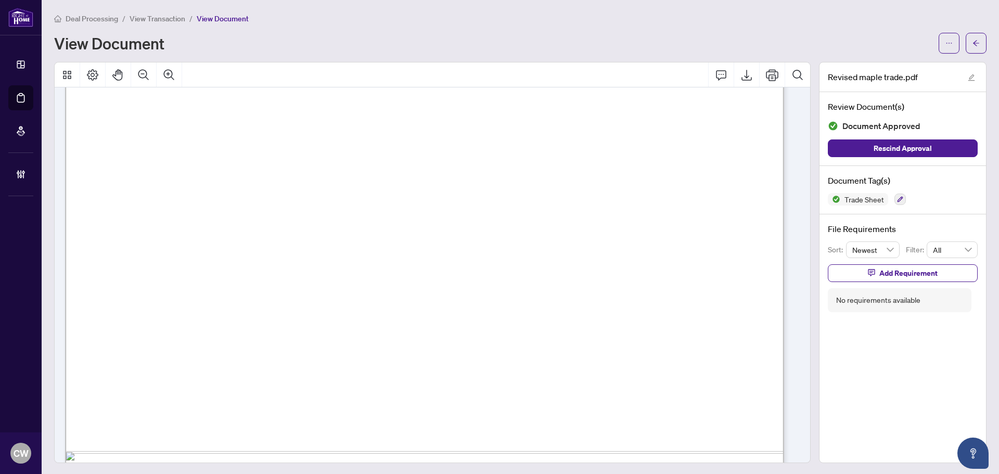
scroll to position [468, 0]
click at [973, 37] on button "button" at bounding box center [976, 43] width 21 height 21
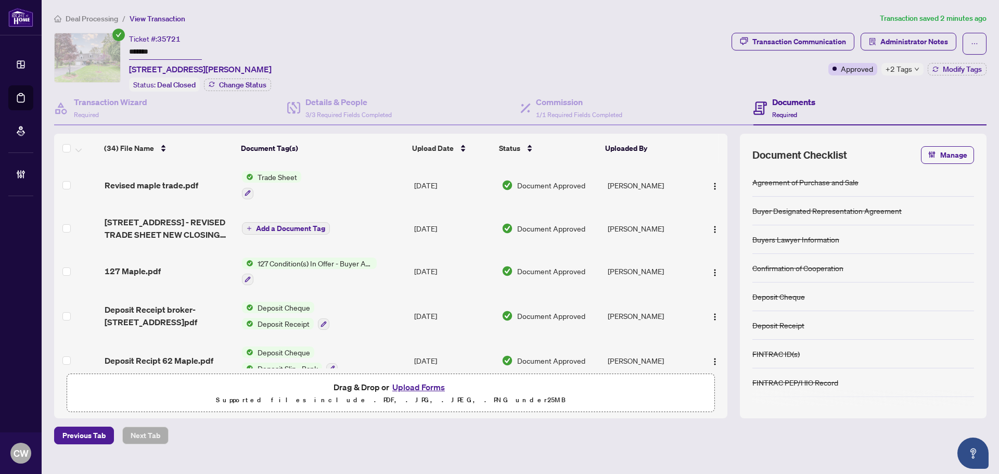
click at [430, 385] on button "Upload Forms" at bounding box center [418, 387] width 59 height 14
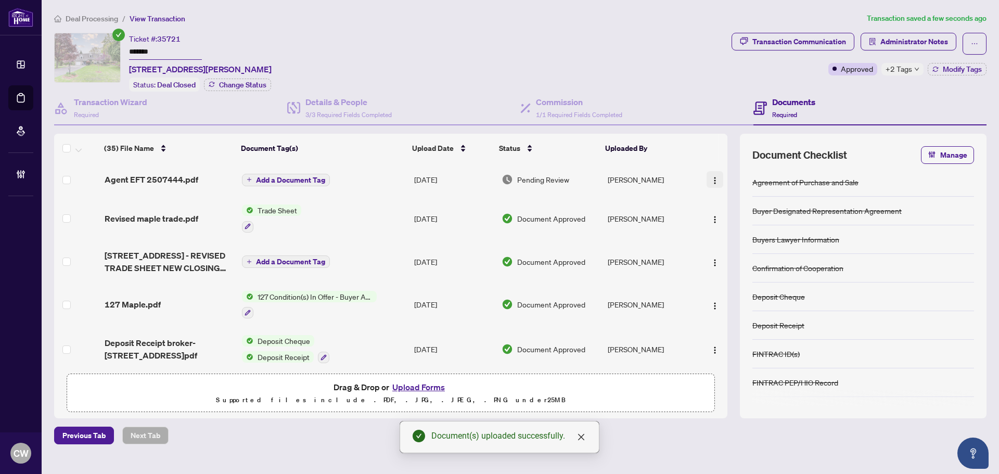
click at [712, 177] on img "button" at bounding box center [715, 180] width 8 height 8
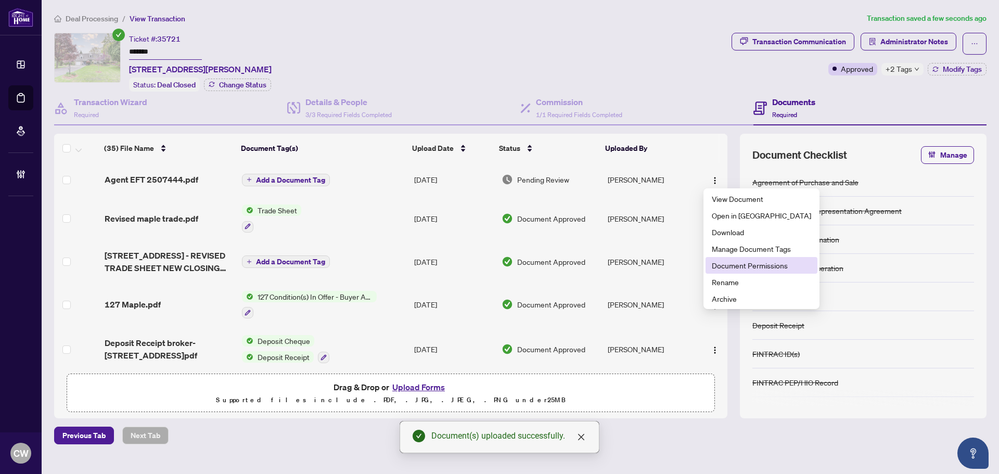
click at [720, 265] on span "Document Permissions" at bounding box center [761, 265] width 99 height 11
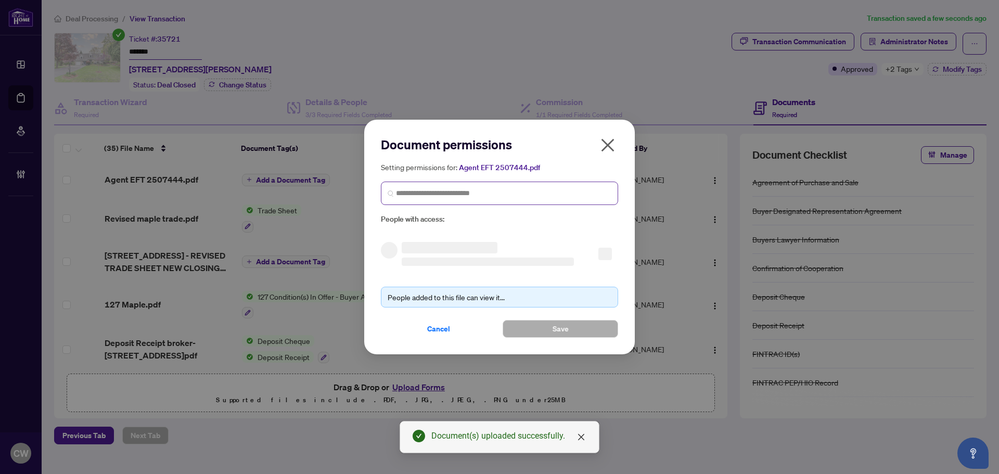
click at [540, 184] on span at bounding box center [499, 193] width 237 height 23
paste input "**********"
type input "**********"
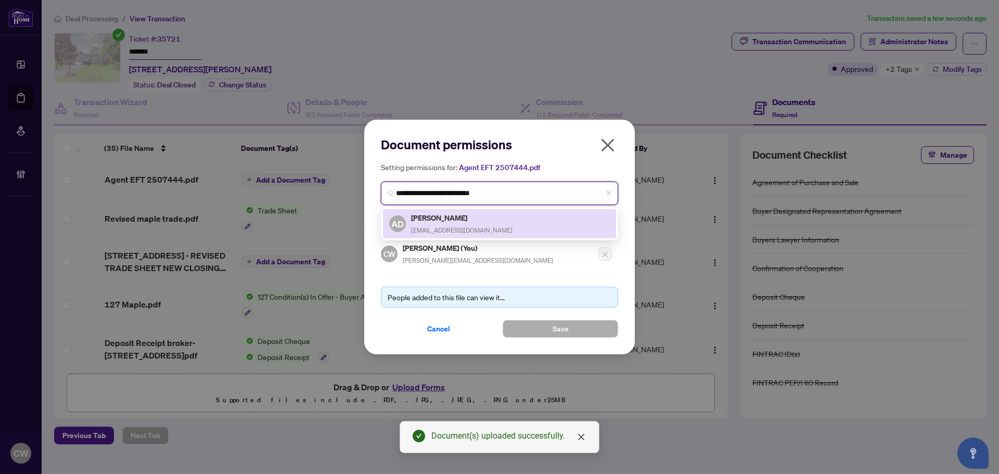
click at [444, 220] on h5 "[PERSON_NAME]" at bounding box center [461, 218] width 101 height 12
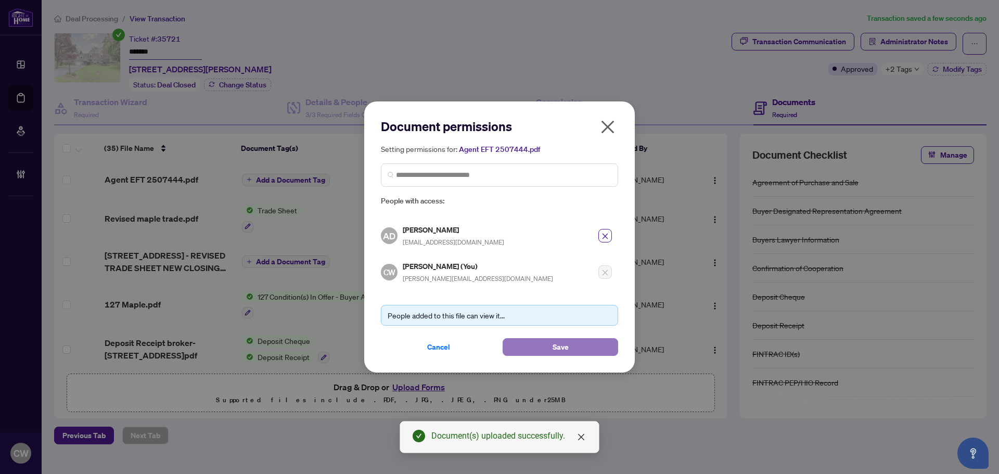
click at [538, 340] on button "Save" at bounding box center [561, 347] width 116 height 18
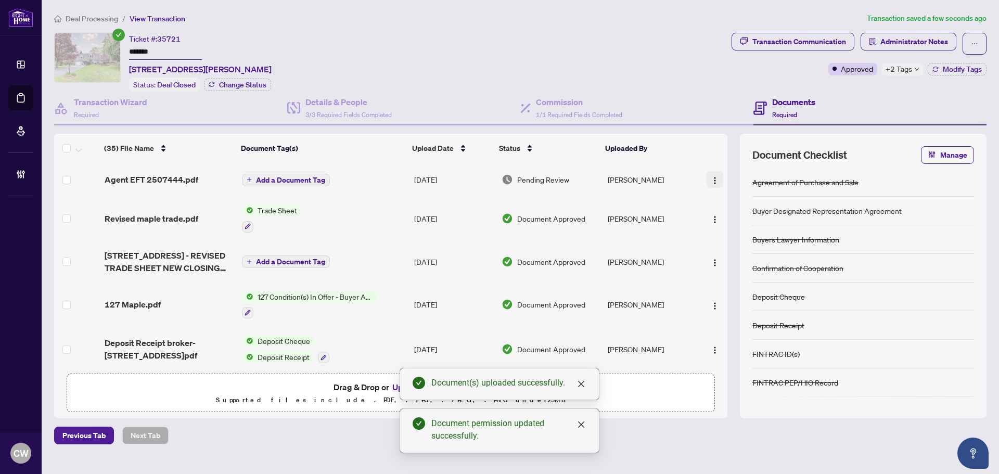
click at [712, 179] on img "button" at bounding box center [715, 180] width 8 height 8
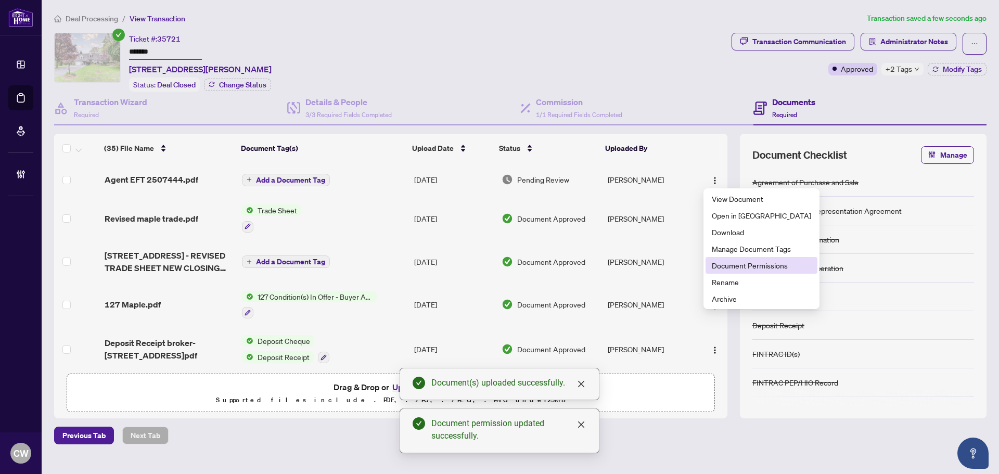
click at [728, 273] on li "Document Permissions" at bounding box center [762, 265] width 112 height 17
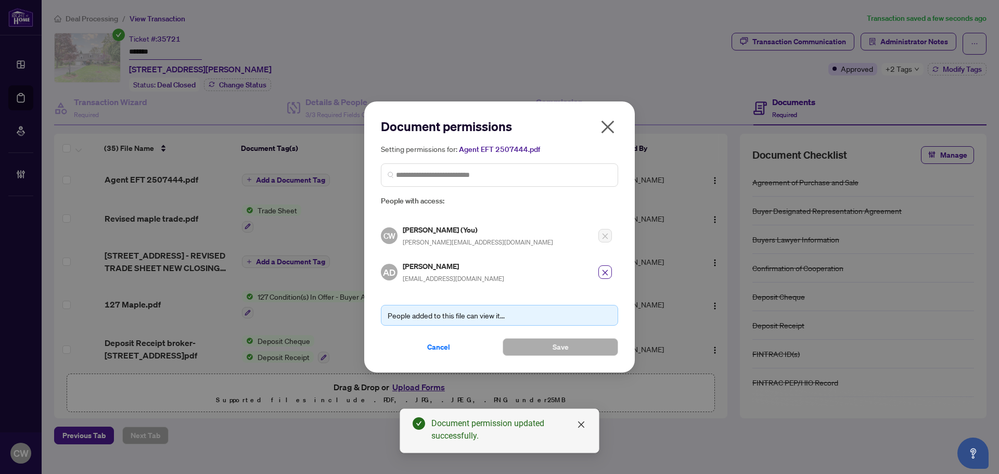
click at [610, 126] on icon "close" at bounding box center [607, 126] width 13 height 13
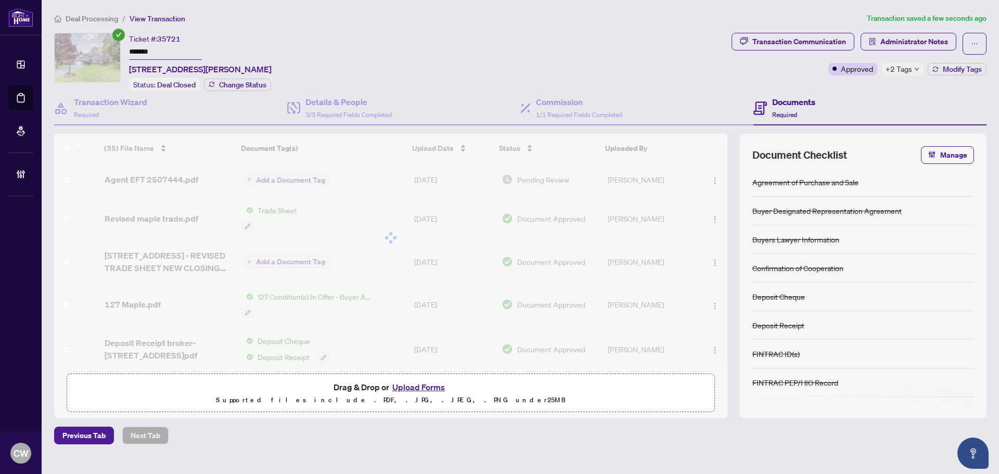
drag, startPoint x: 40, startPoint y: 99, endPoint x: 60, endPoint y: 99, distance: 20.8
click at [40, 99] on ul "Dashboard Deal Processing Mortgage Referrals Brokerage Management" at bounding box center [21, 119] width 42 height 151
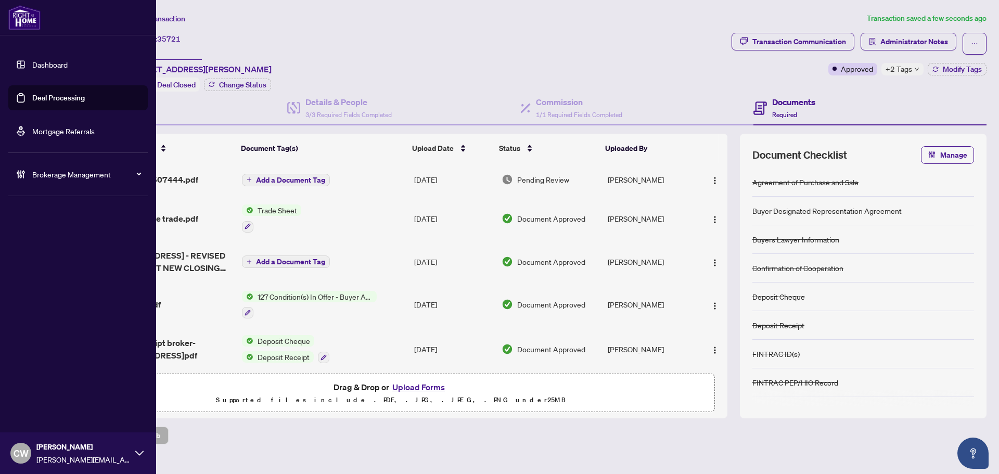
click at [41, 100] on link "Deal Processing" at bounding box center [58, 97] width 53 height 9
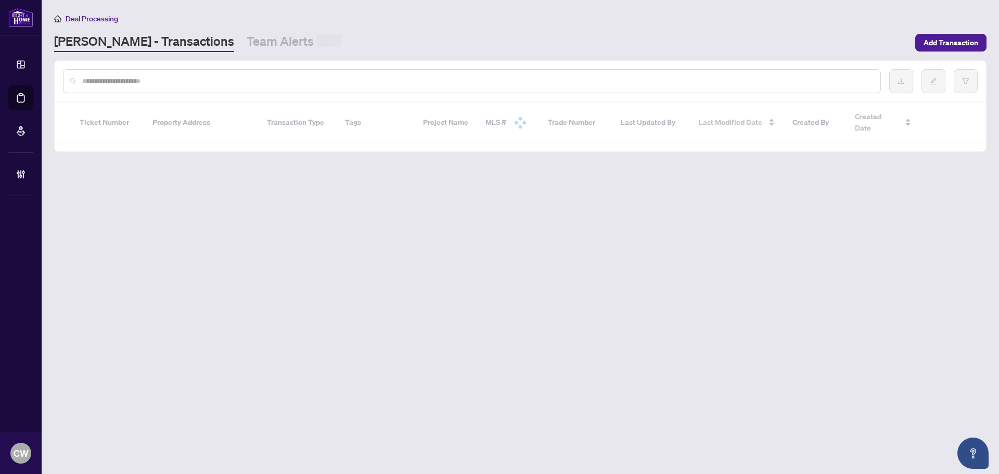
click at [172, 86] on div at bounding box center [472, 81] width 818 height 24
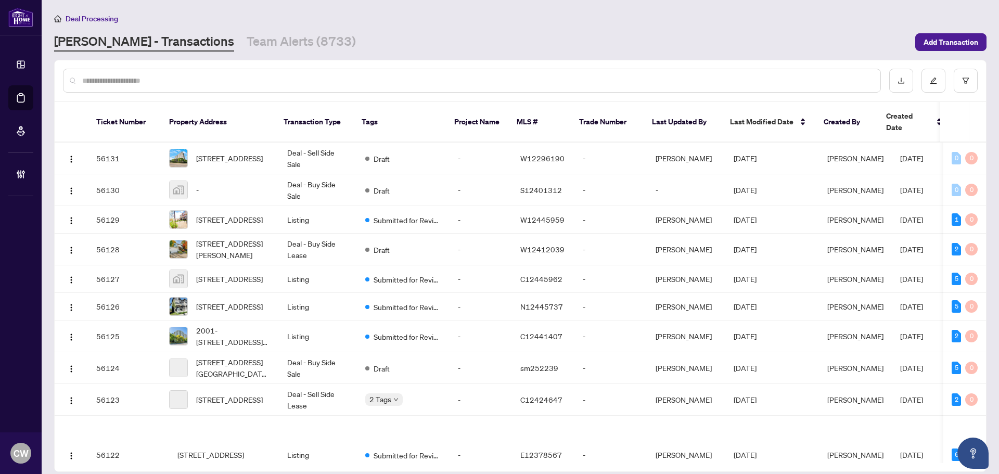
click at [172, 85] on input "text" at bounding box center [477, 80] width 790 height 11
paste input "*******"
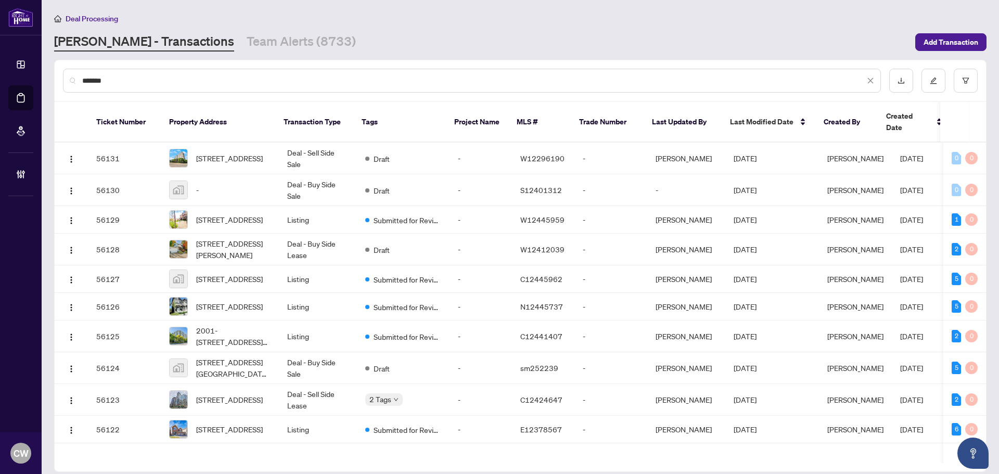
type input "*******"
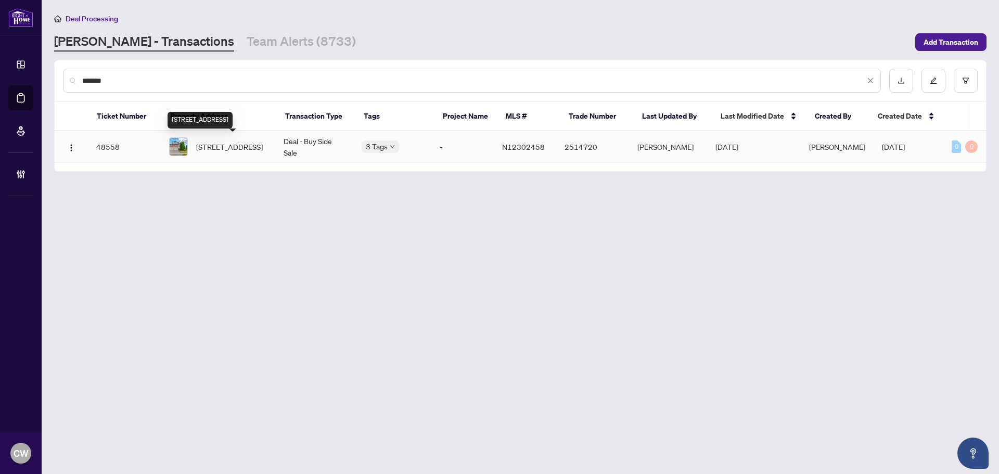
click at [201, 152] on span "[STREET_ADDRESS]" at bounding box center [229, 146] width 67 height 11
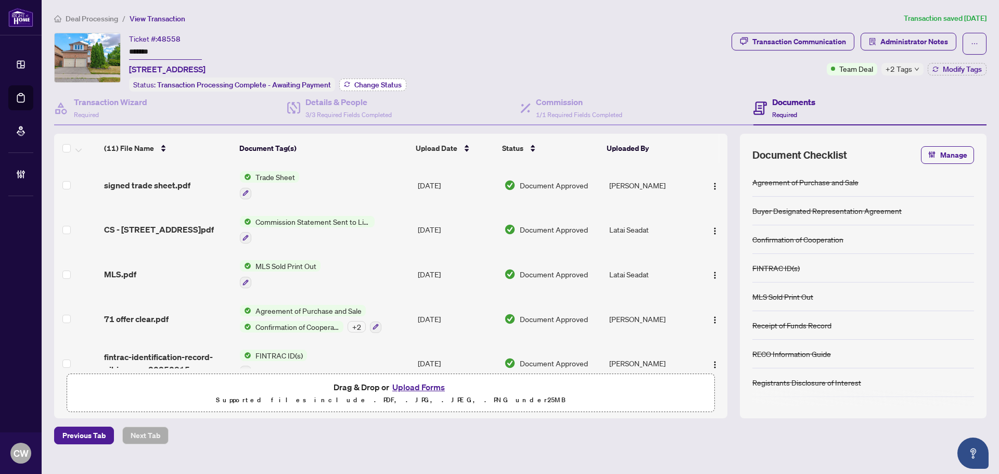
click at [399, 79] on button "Change Status" at bounding box center [372, 85] width 67 height 12
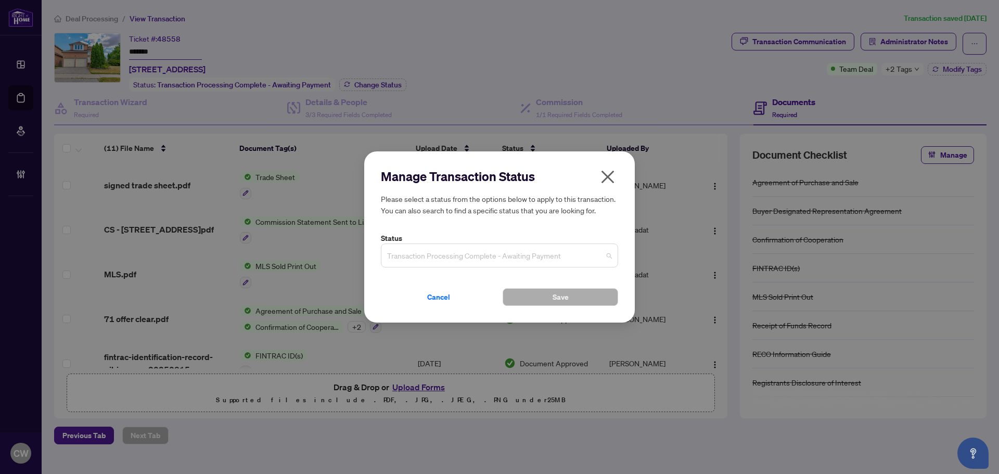
drag, startPoint x: 535, startPoint y: 260, endPoint x: 543, endPoint y: 259, distance: 8.0
click at [535, 260] on span "Transaction Processing Complete - Awaiting Payment" at bounding box center [499, 256] width 225 height 20
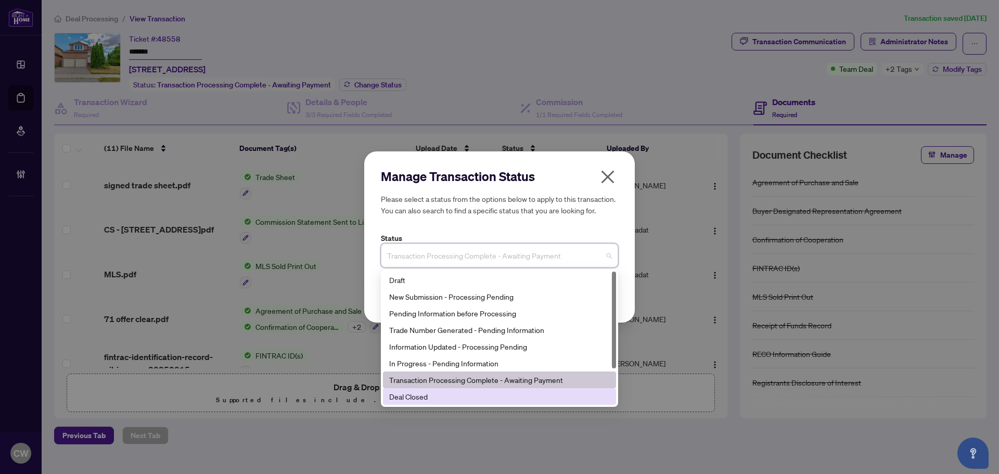
click at [543, 395] on div "Deal Closed" at bounding box center [499, 396] width 221 height 11
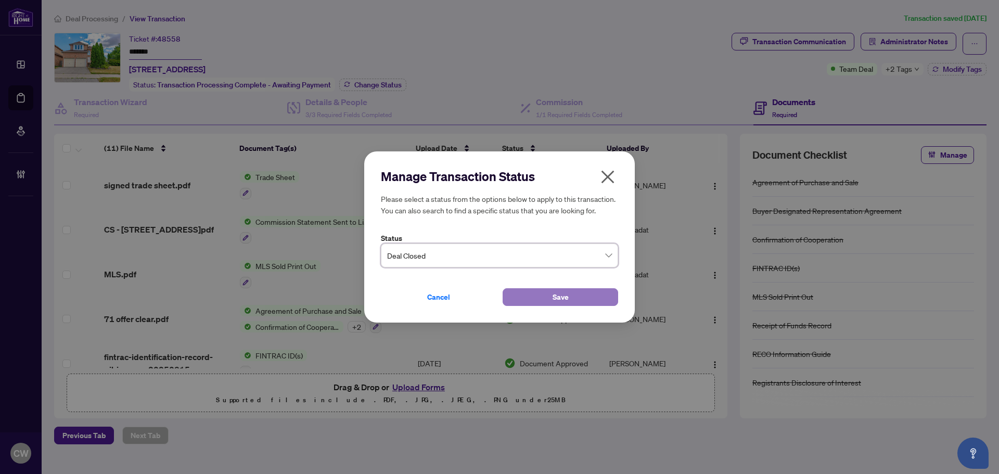
click at [523, 294] on button "Save" at bounding box center [561, 297] width 116 height 18
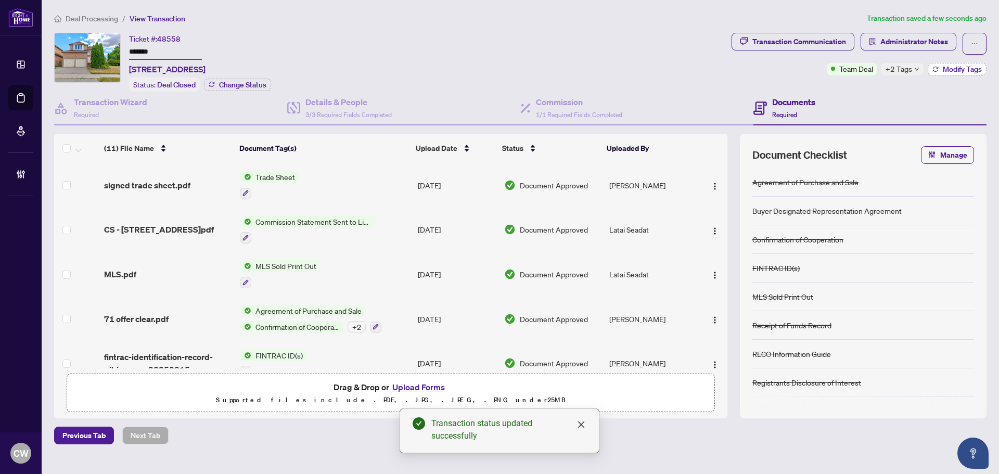
click at [957, 68] on span "Modify Tags" at bounding box center [962, 69] width 39 height 7
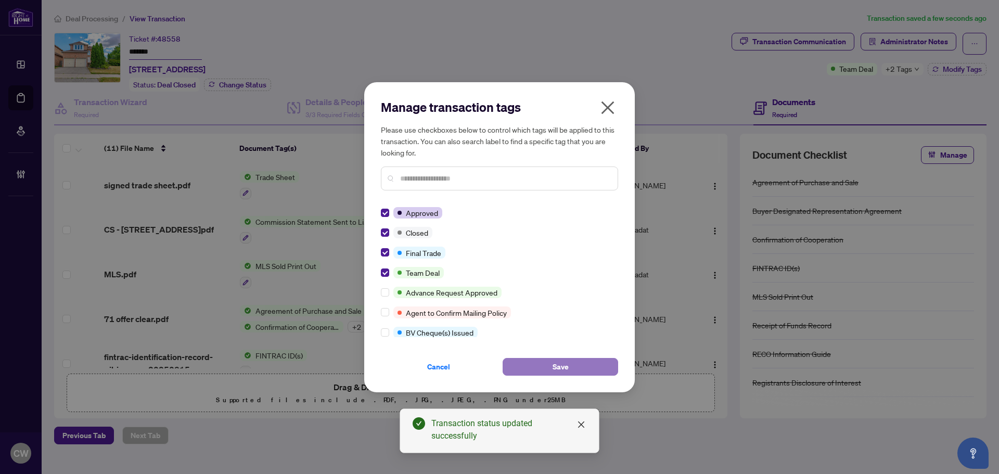
click at [559, 361] on span "Save" at bounding box center [561, 366] width 16 height 17
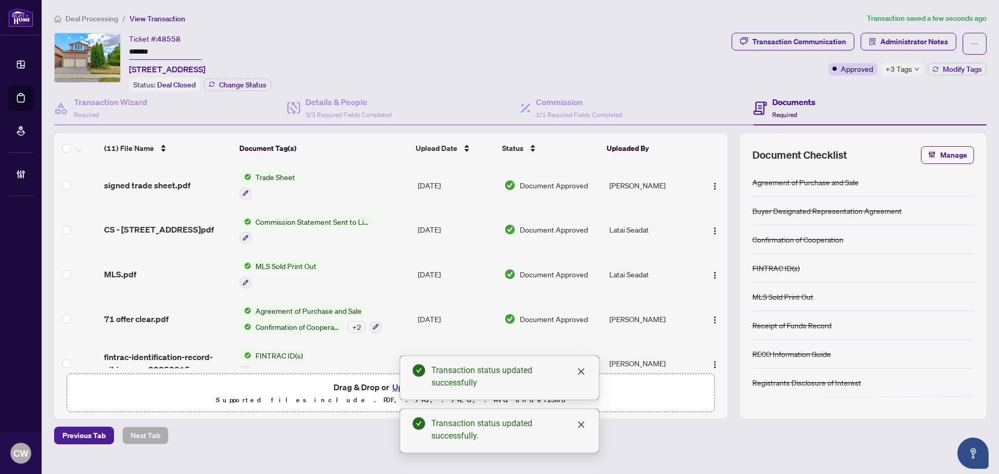
click at [157, 184] on span "signed trade sheet.pdf" at bounding box center [147, 185] width 86 height 12
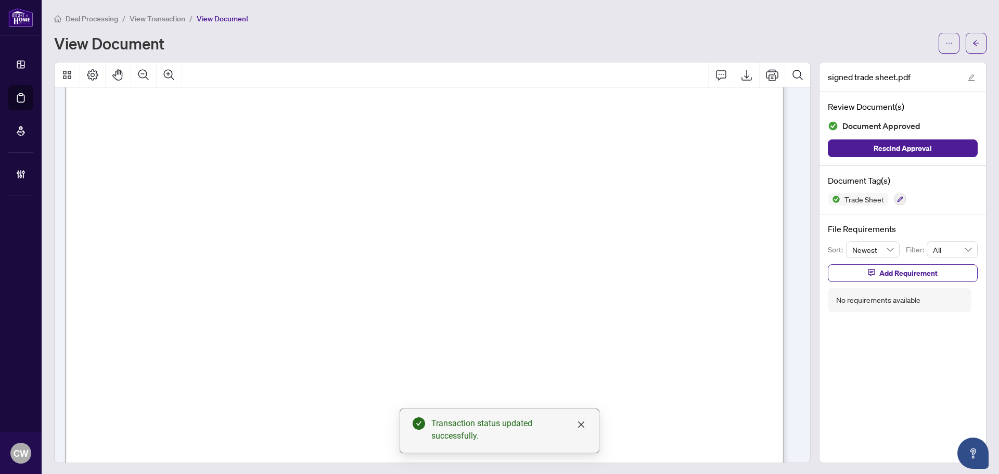
scroll to position [312, 0]
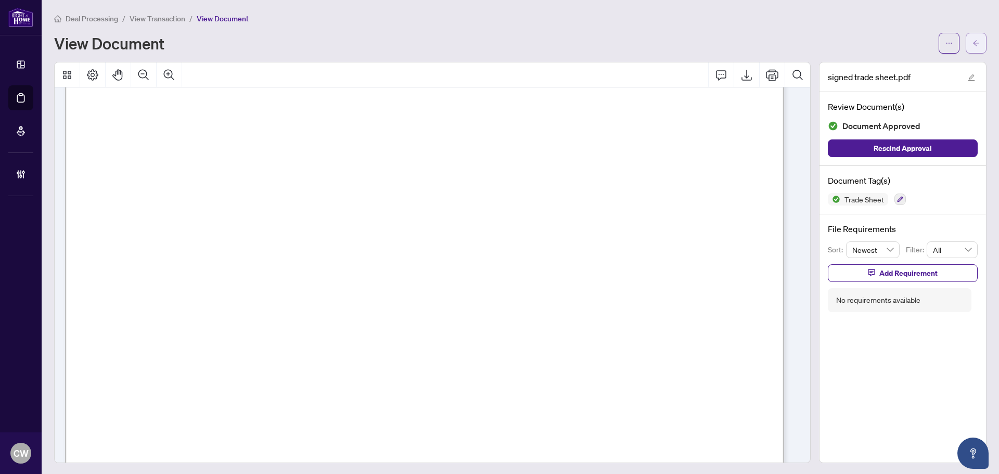
click at [975, 39] on button "button" at bounding box center [976, 43] width 21 height 21
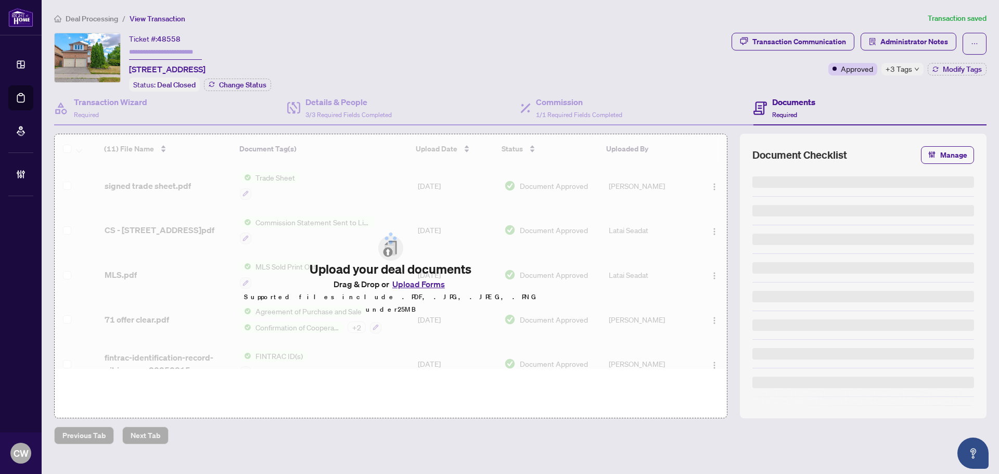
type input "*******"
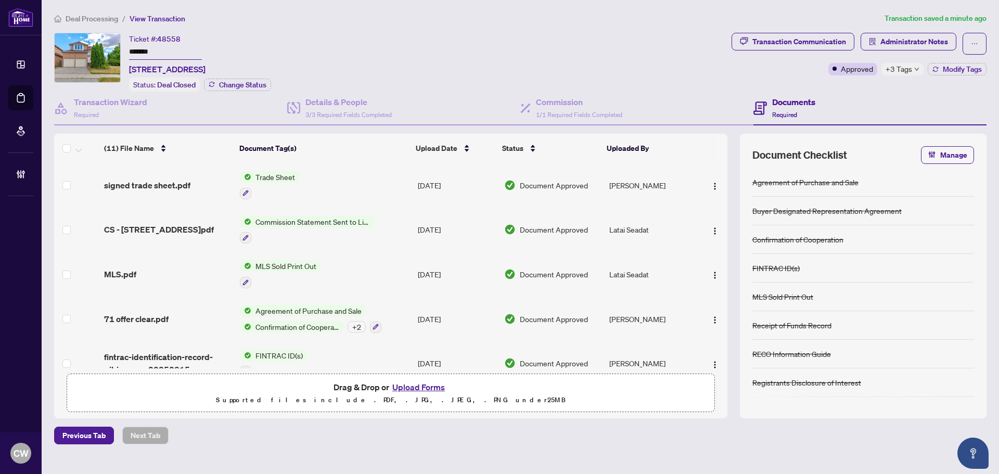
click at [432, 389] on button "Upload Forms" at bounding box center [418, 387] width 59 height 14
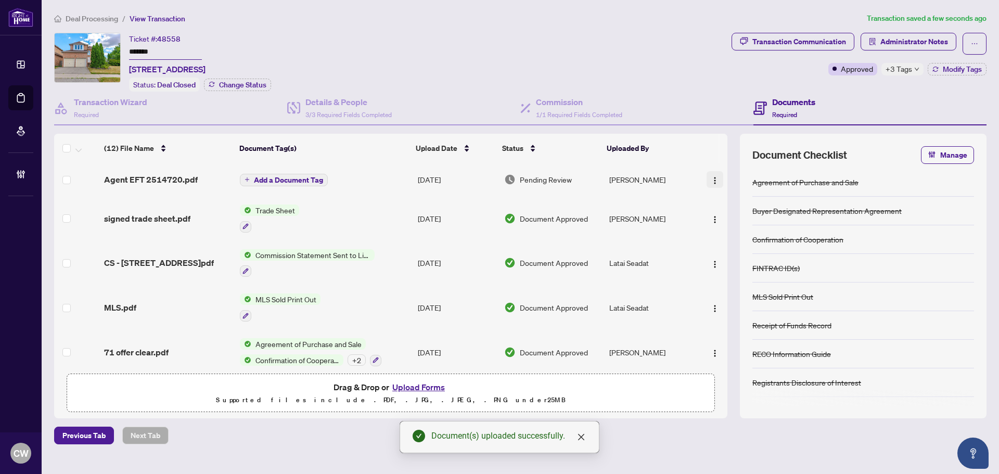
click at [711, 174] on span "button" at bounding box center [715, 179] width 8 height 11
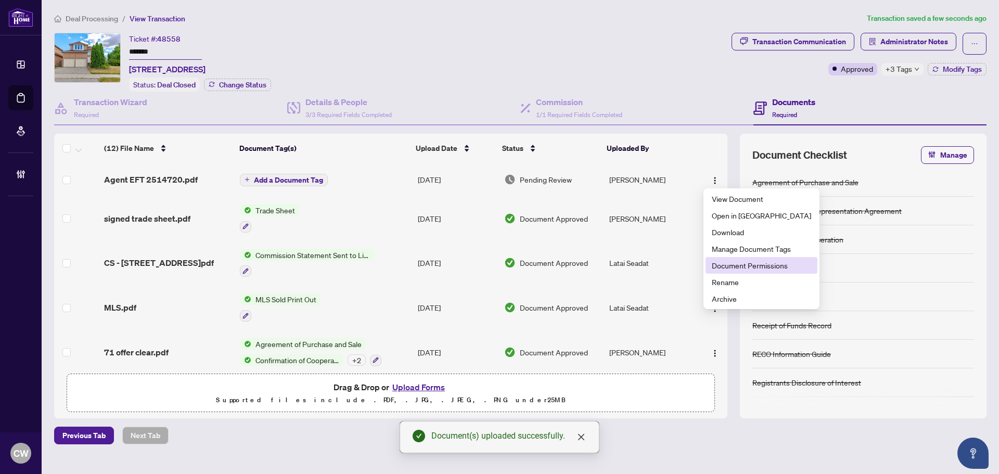
click at [721, 262] on span "Document Permissions" at bounding box center [761, 265] width 99 height 11
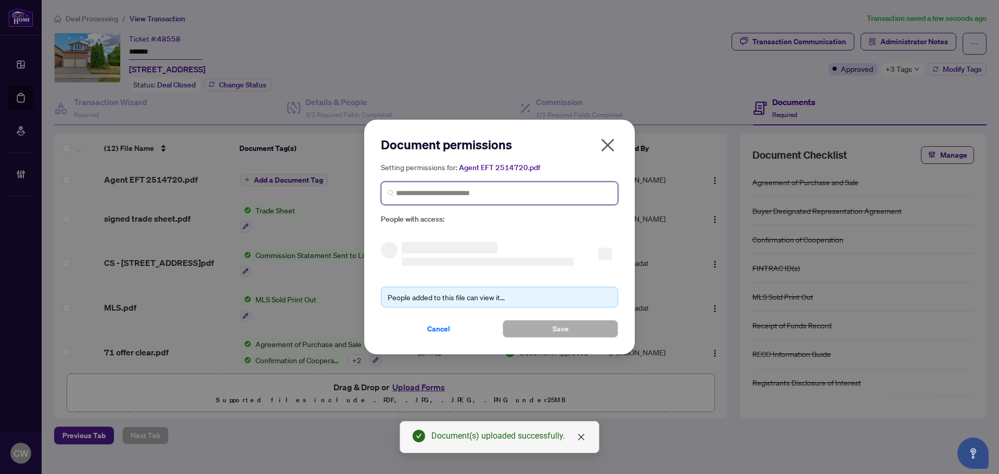
click at [577, 189] on input "search" at bounding box center [503, 193] width 215 height 11
paste input "**********"
type input "**********"
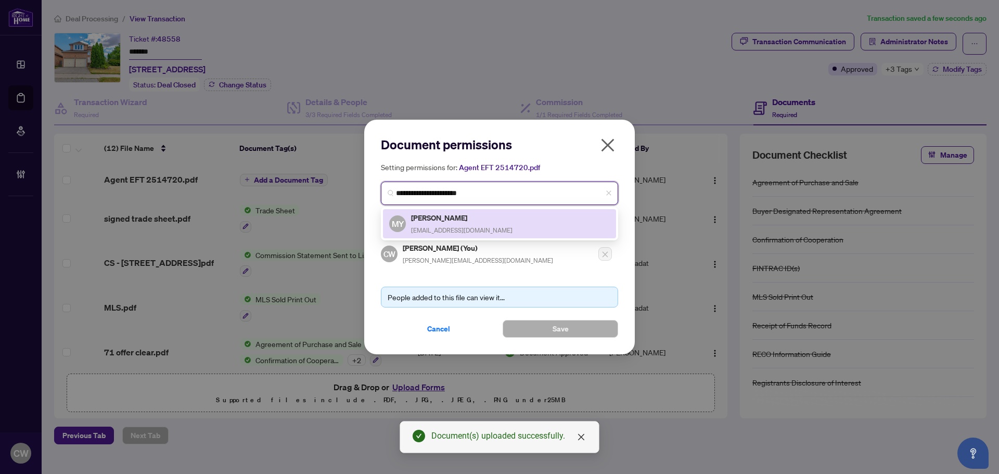
click at [456, 221] on h5 "[PERSON_NAME]" at bounding box center [461, 218] width 101 height 12
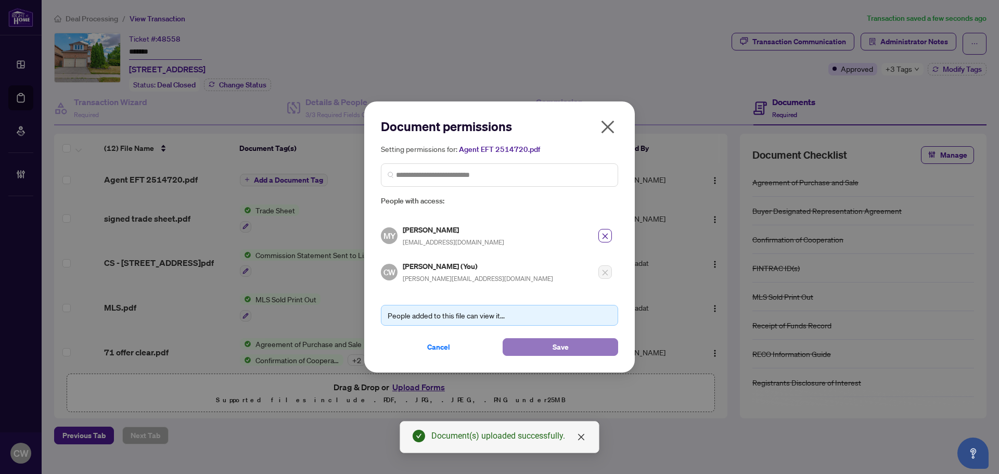
click at [561, 345] on span "Save" at bounding box center [561, 347] width 16 height 17
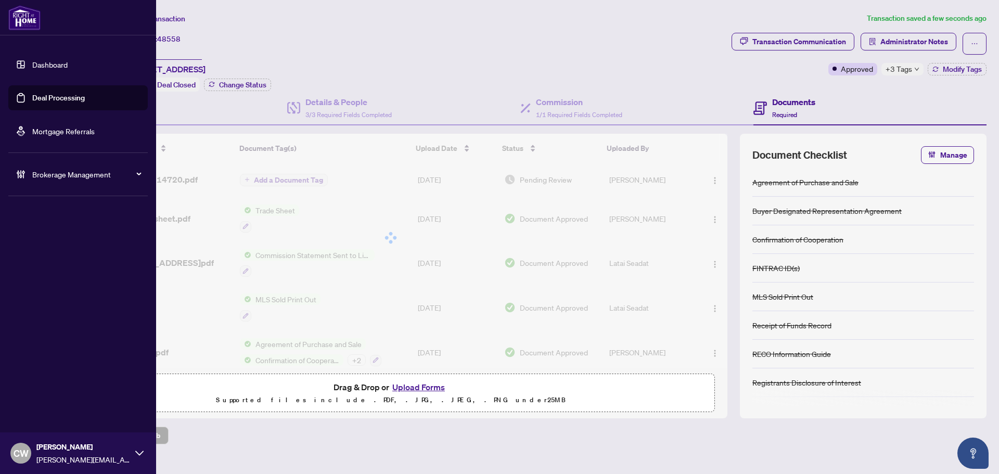
click at [32, 100] on link "Deal Processing" at bounding box center [58, 97] width 53 height 9
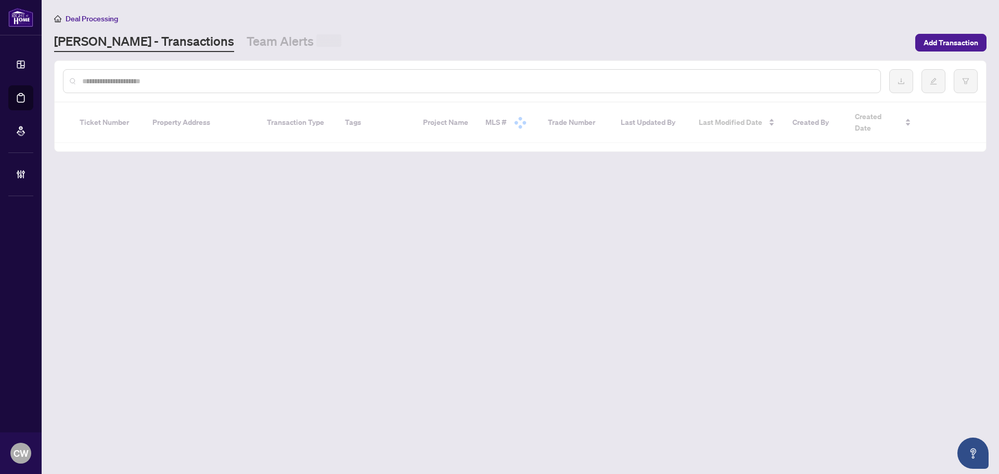
click at [198, 84] on input "text" at bounding box center [477, 80] width 790 height 11
paste input "*******"
type input "*******"
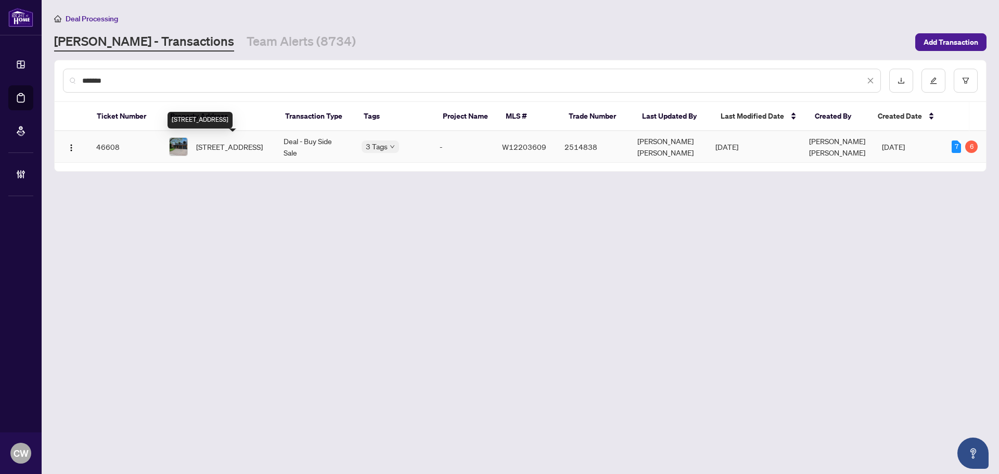
click at [241, 150] on span "[STREET_ADDRESS]" at bounding box center [229, 146] width 67 height 11
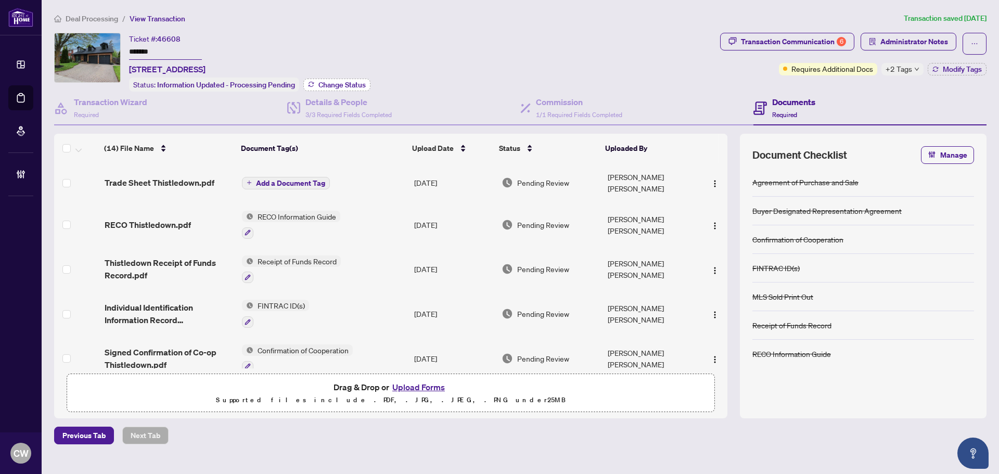
click at [324, 83] on span "Change Status" at bounding box center [341, 84] width 47 height 7
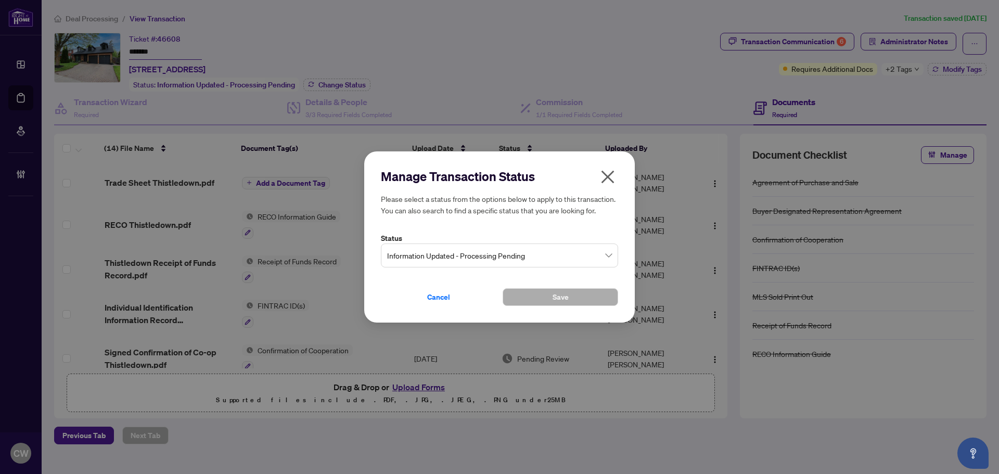
click at [514, 260] on span "Information Updated - Processing Pending" at bounding box center [499, 256] width 225 height 20
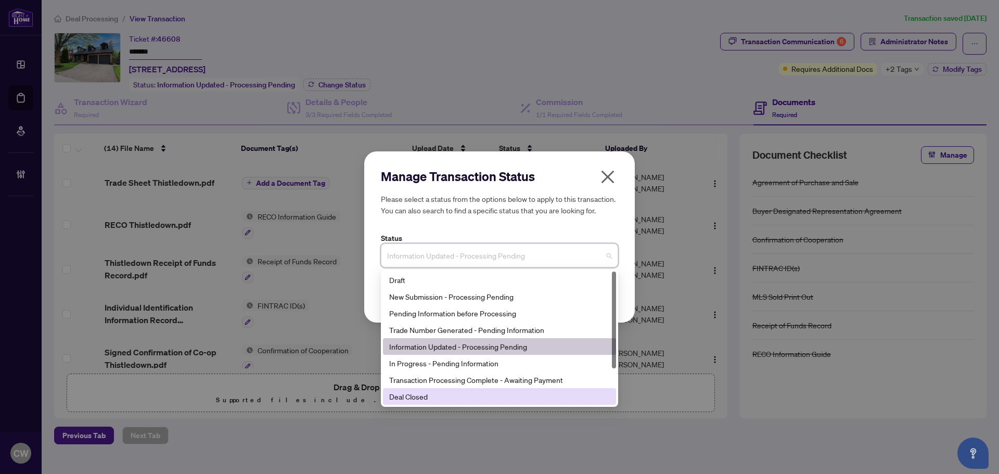
click at [495, 401] on div "Deal Closed" at bounding box center [499, 396] width 221 height 11
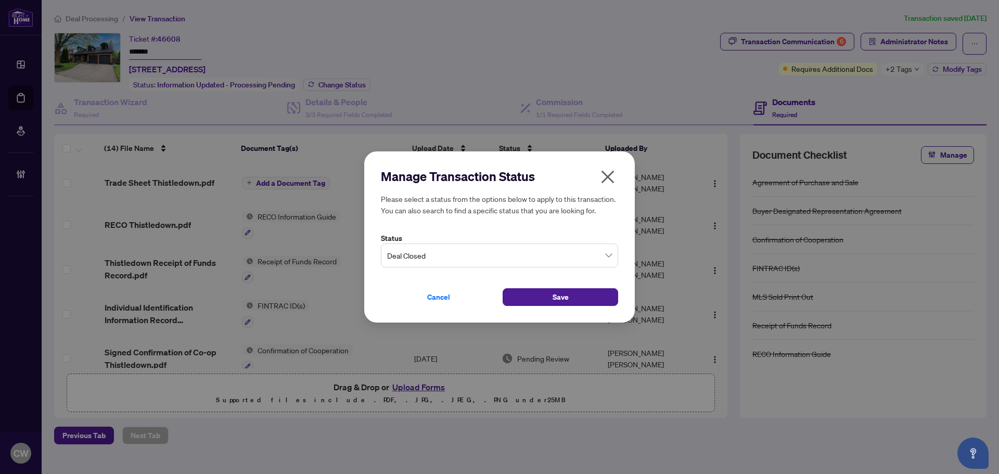
click at [560, 286] on div "Cancel Save" at bounding box center [499, 291] width 237 height 30
click at [570, 297] on button "Save" at bounding box center [561, 297] width 116 height 18
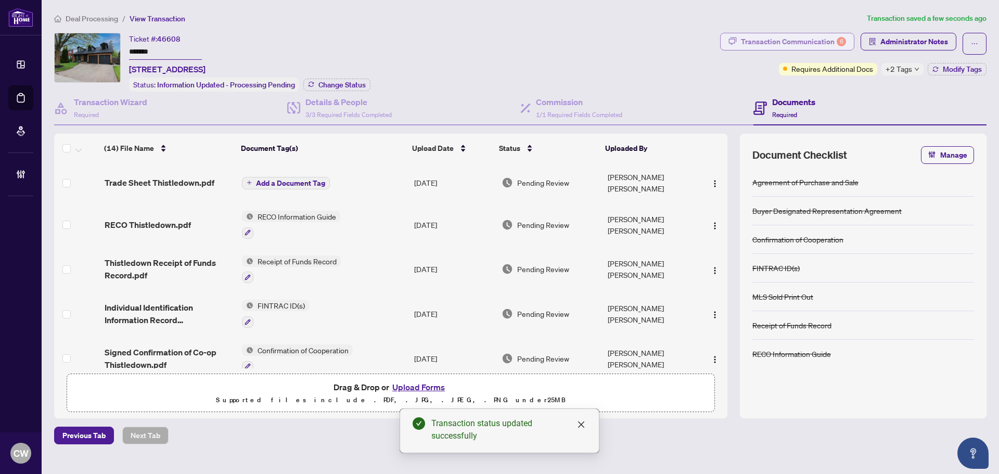
drag, startPoint x: 816, startPoint y: 45, endPoint x: 827, endPoint y: 43, distance: 11.6
click at [827, 43] on div "Transaction Communication 6" at bounding box center [793, 41] width 105 height 17
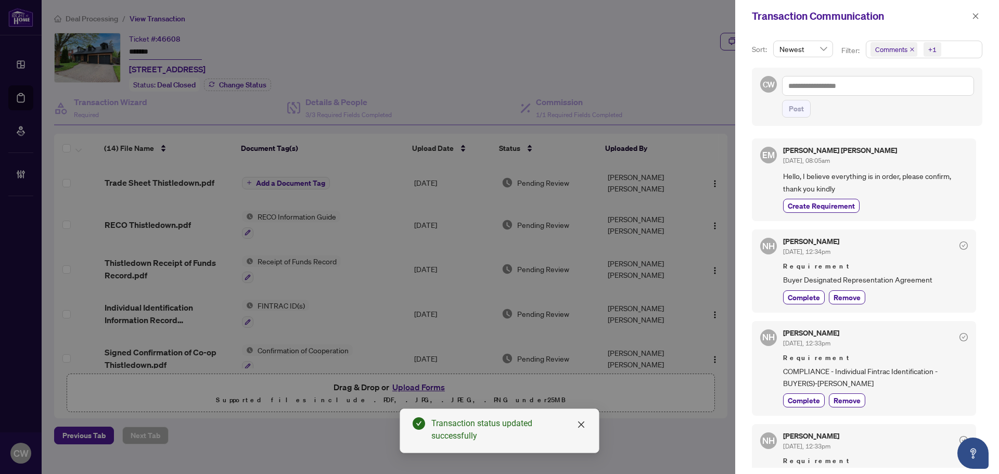
click at [911, 48] on icon "close" at bounding box center [912, 49] width 5 height 5
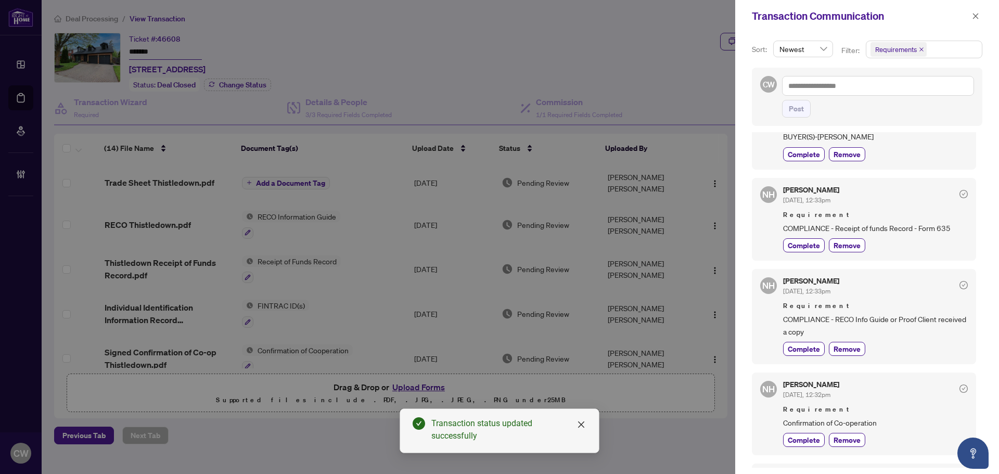
scroll to position [156, 0]
click at [975, 18] on icon "close" at bounding box center [975, 15] width 7 height 7
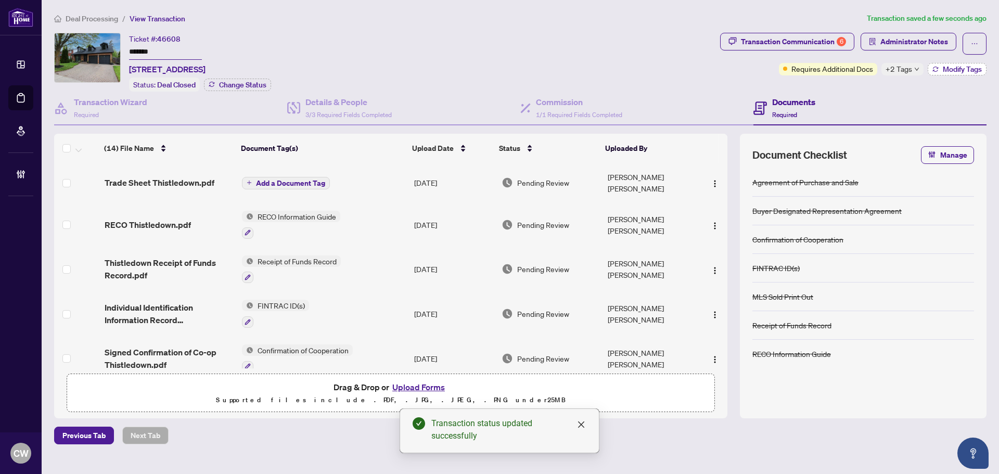
click at [970, 69] on span "Modify Tags" at bounding box center [962, 69] width 39 height 7
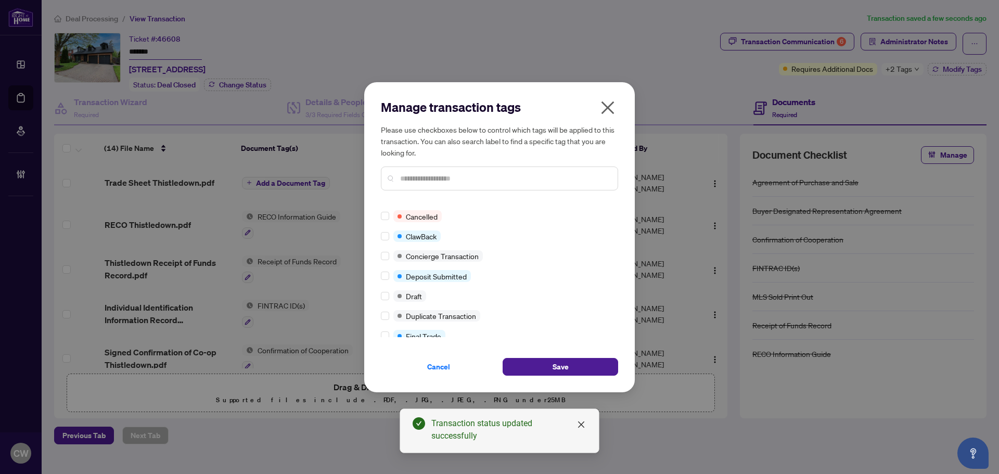
scroll to position [0, 0]
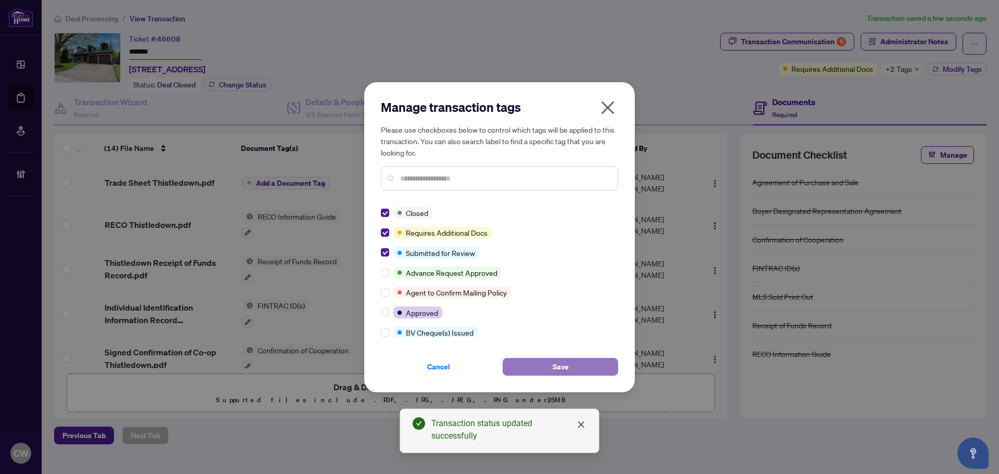
click at [542, 363] on button "Save" at bounding box center [561, 367] width 116 height 18
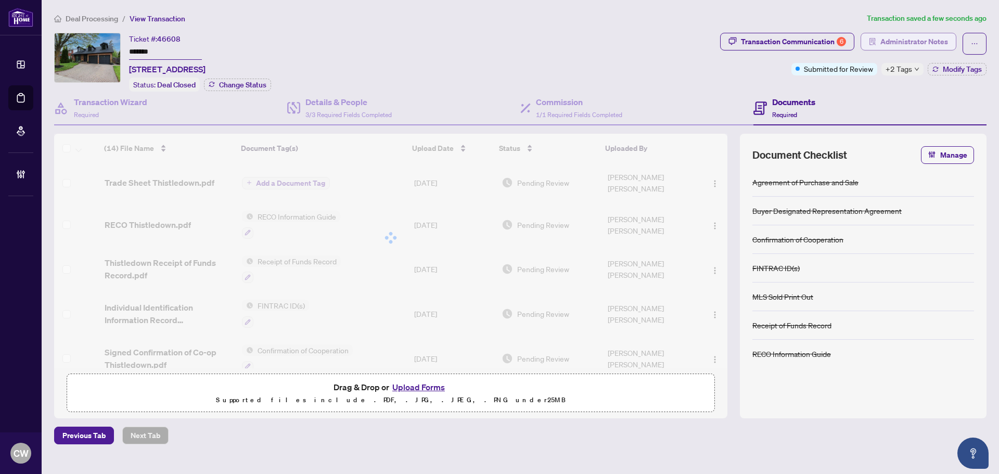
click at [931, 41] on span "Administrator Notes" at bounding box center [914, 41] width 68 height 17
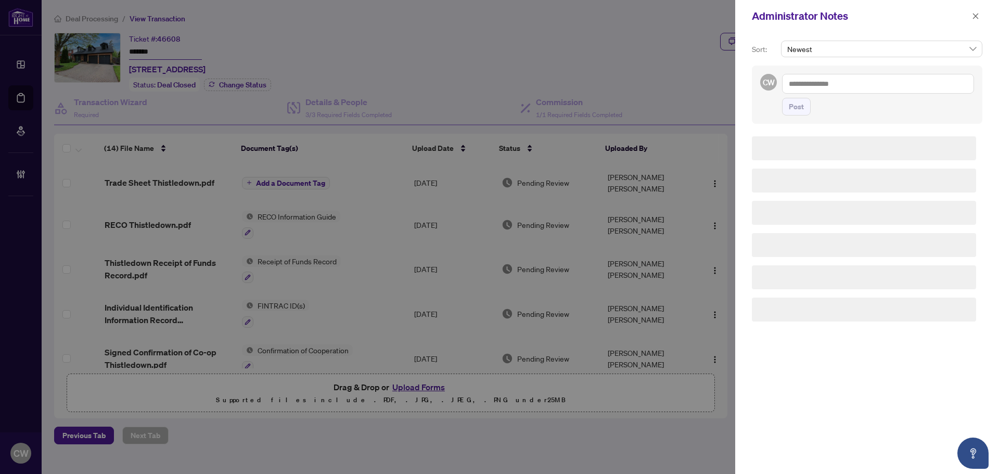
click at [868, 79] on textarea at bounding box center [878, 84] width 192 height 20
paste textarea "**********"
type textarea "**********"
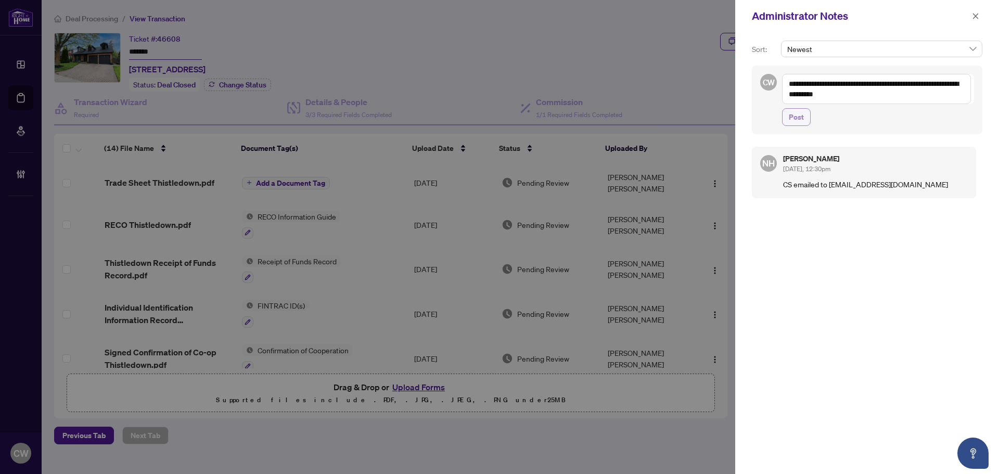
click at [792, 115] on span "Post" at bounding box center [796, 117] width 15 height 17
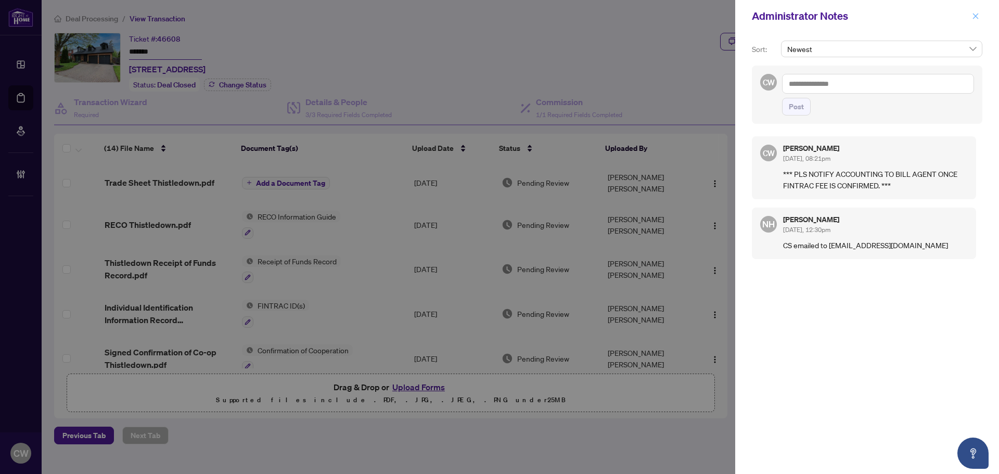
click at [977, 13] on icon "close" at bounding box center [975, 15] width 7 height 7
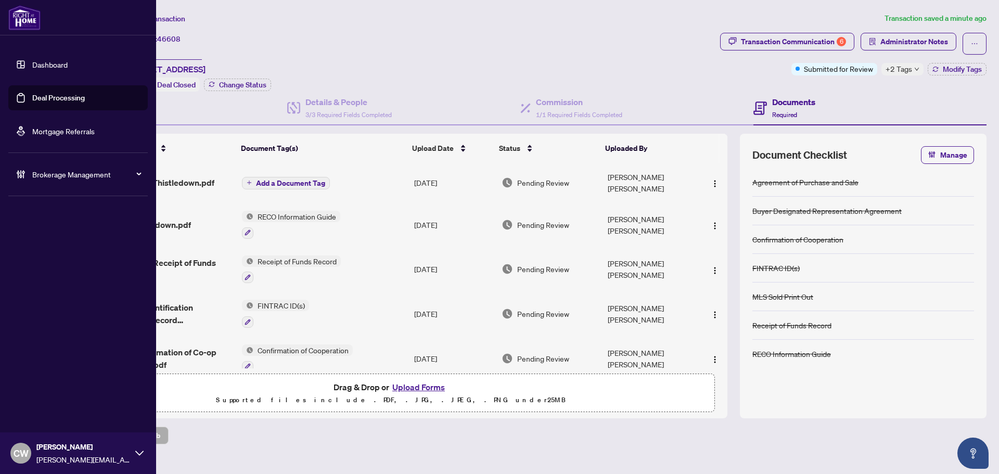
click at [32, 98] on link "Deal Processing" at bounding box center [58, 97] width 53 height 9
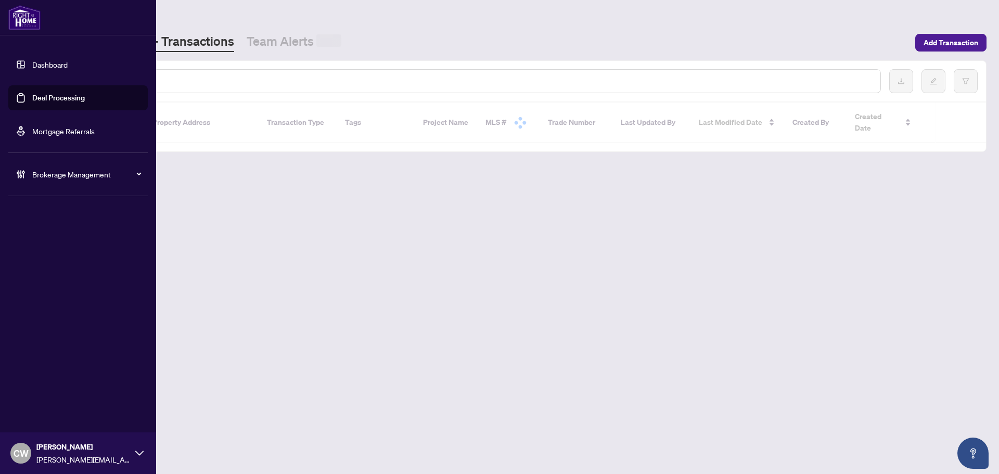
click at [177, 82] on input "text" at bounding box center [477, 80] width 790 height 11
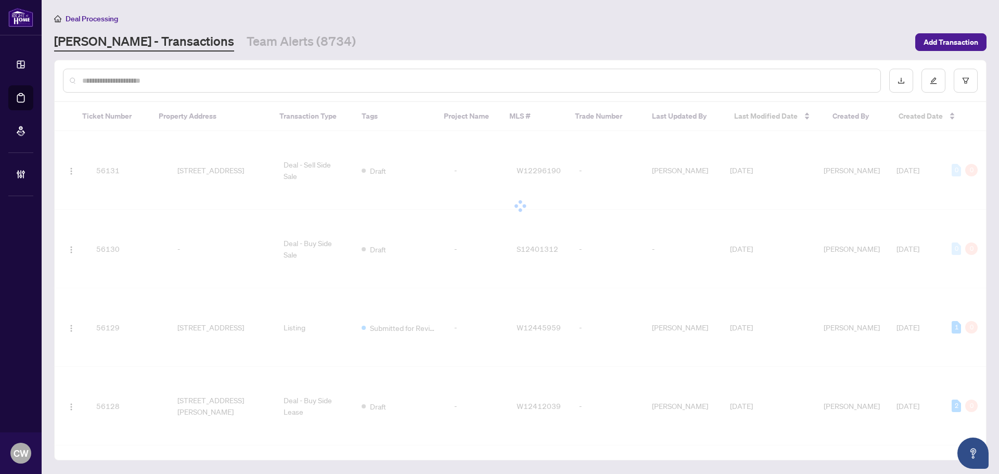
paste input "*******"
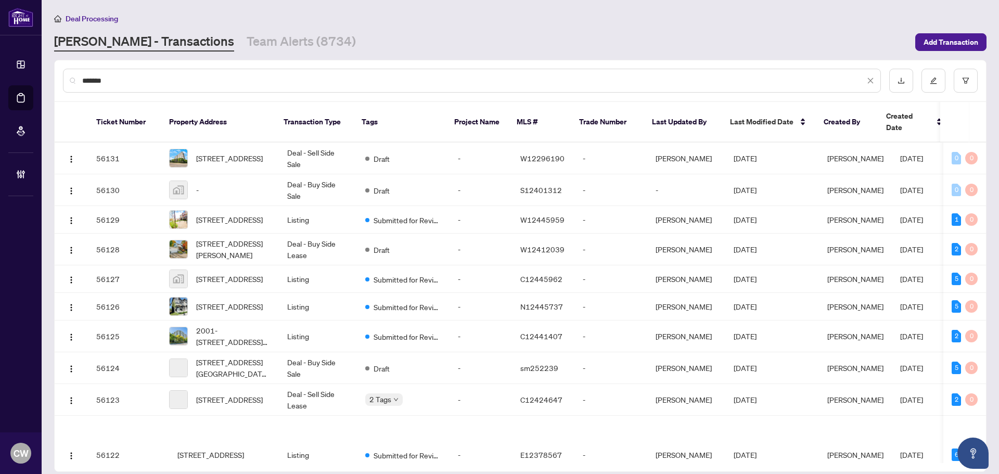
type input "*******"
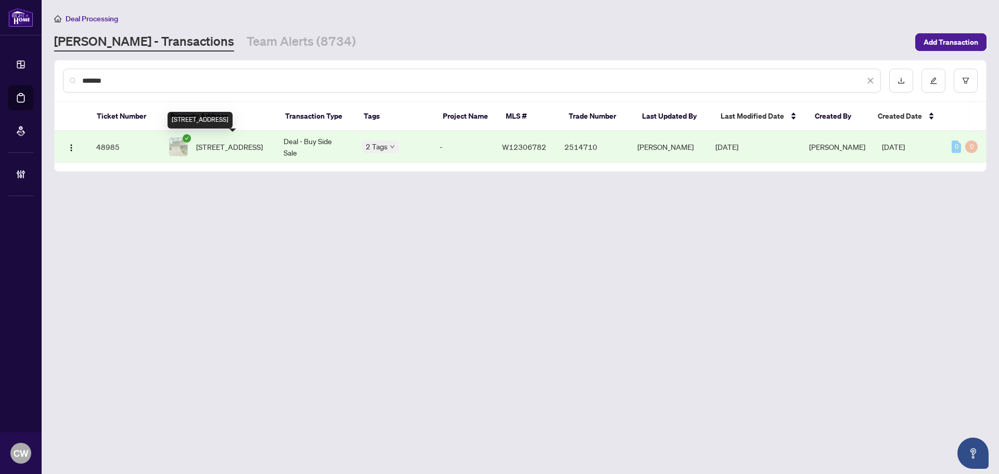
click at [208, 141] on span "[STREET_ADDRESS]" at bounding box center [229, 146] width 67 height 11
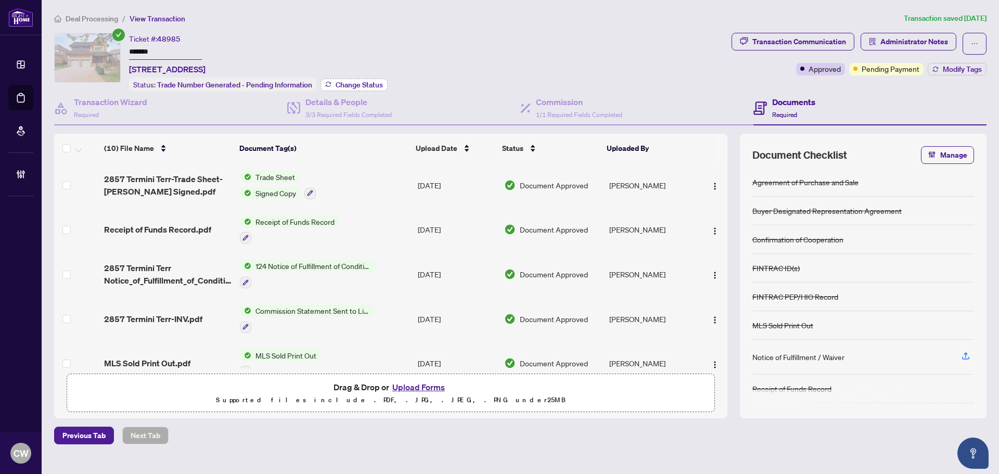
click at [361, 84] on span "Change Status" at bounding box center [359, 84] width 47 height 7
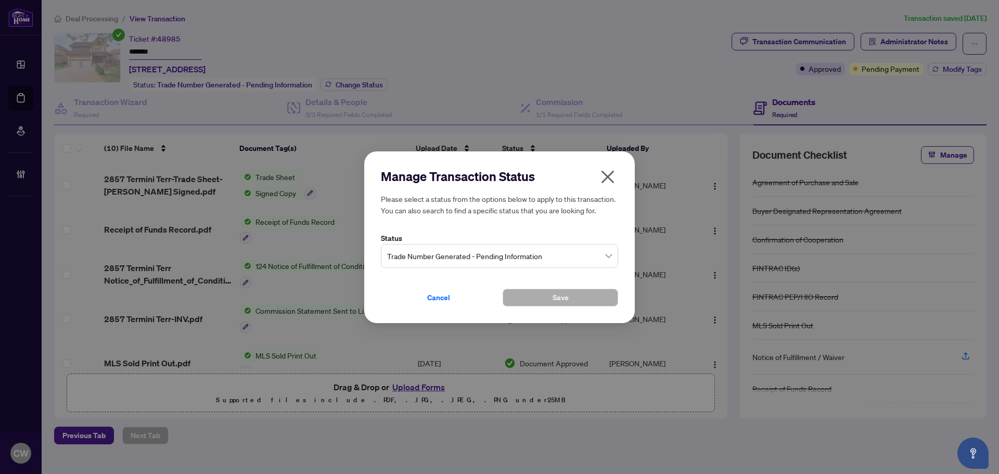
click at [519, 264] on span "Trade Number Generated - Pending Information" at bounding box center [499, 256] width 225 height 20
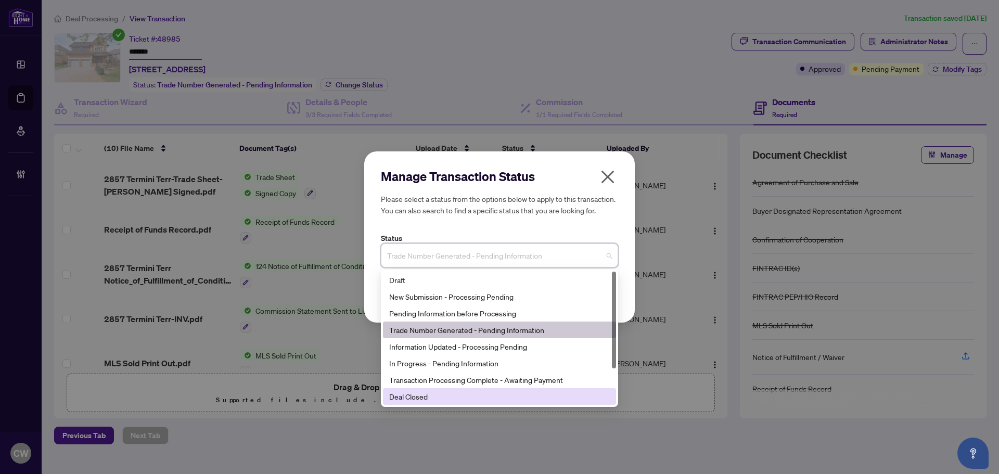
click at [509, 401] on div "Deal Closed" at bounding box center [499, 396] width 221 height 11
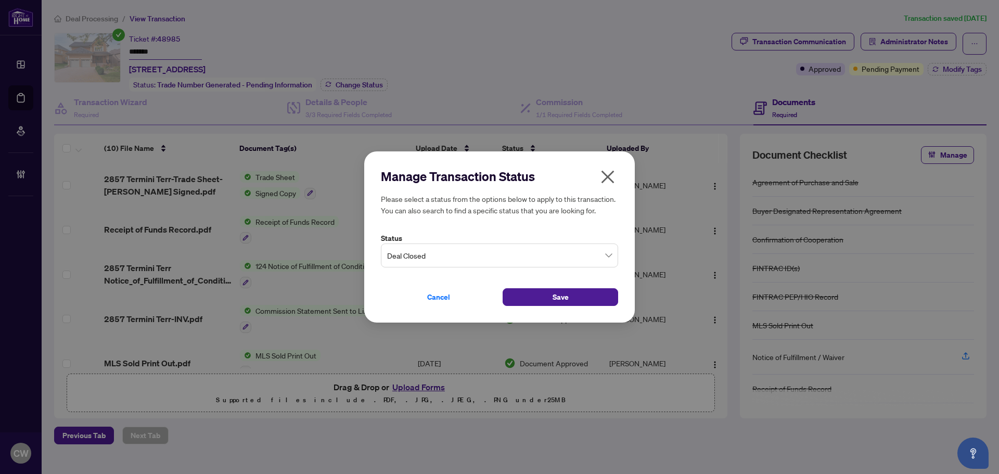
drag, startPoint x: 545, startPoint y: 299, endPoint x: 832, endPoint y: 177, distance: 311.5
click at [550, 294] on button "Save" at bounding box center [561, 297] width 116 height 18
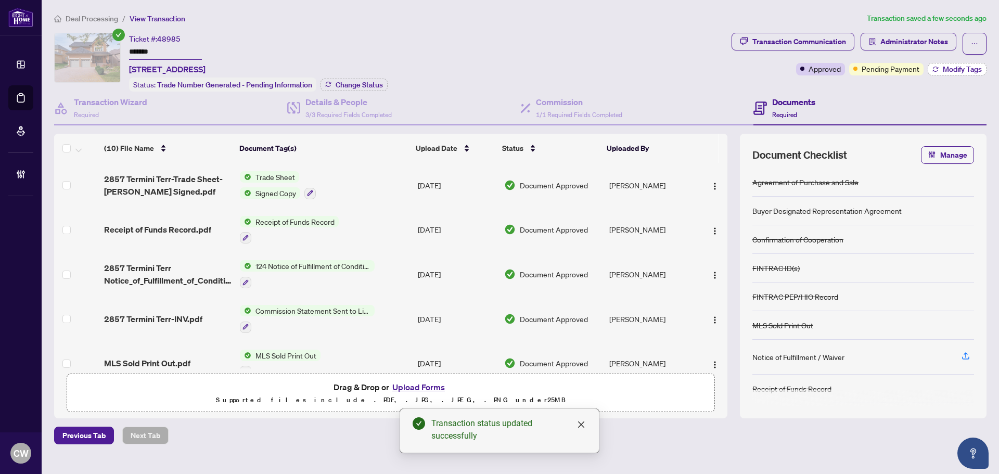
click at [956, 63] on button "Modify Tags" at bounding box center [957, 69] width 59 height 12
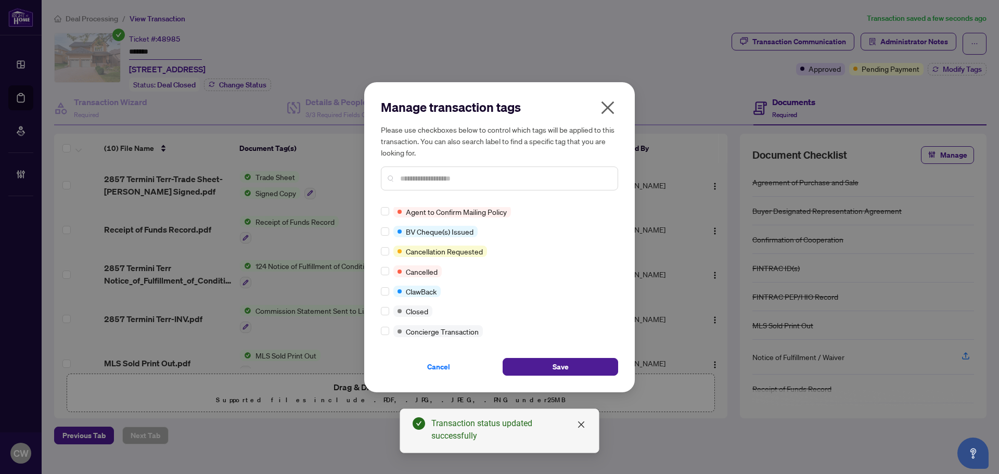
scroll to position [104, 0]
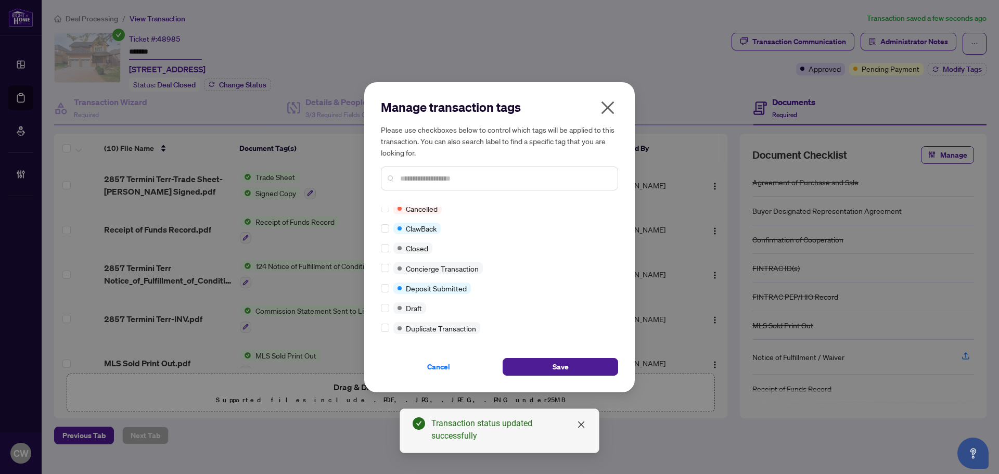
click at [390, 248] on div at bounding box center [387, 247] width 12 height 11
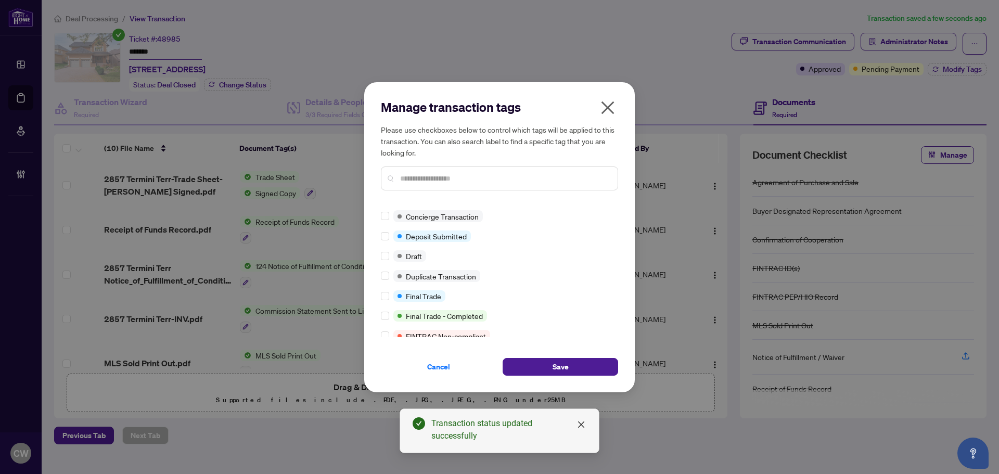
scroll to position [0, 0]
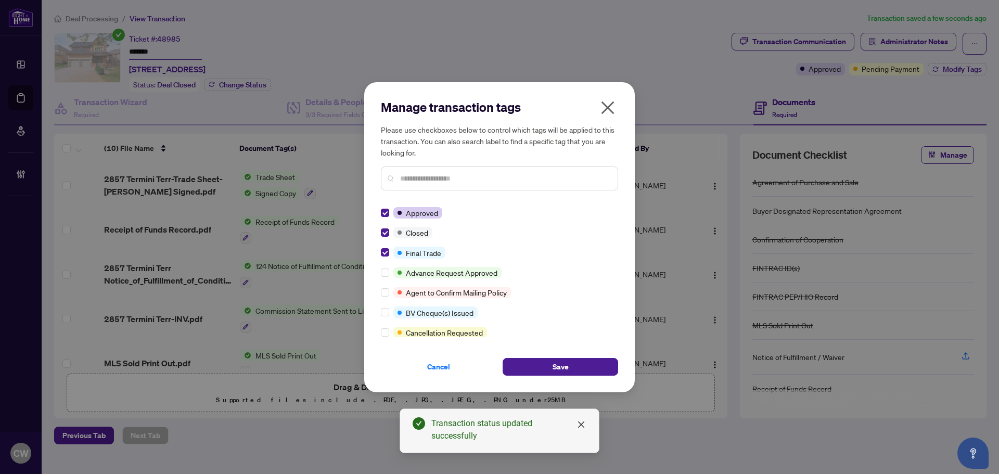
click at [534, 354] on div "Cancel Save" at bounding box center [499, 360] width 237 height 30
click at [548, 364] on button "Save" at bounding box center [561, 367] width 116 height 18
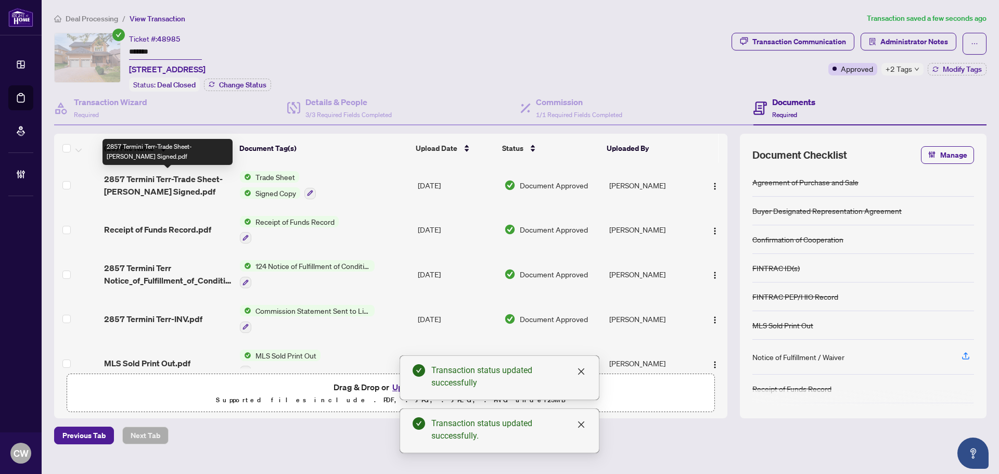
click at [153, 182] on span "2857 Termini Terr-Trade Sheet-[PERSON_NAME] Signed.pdf" at bounding box center [167, 185] width 127 height 25
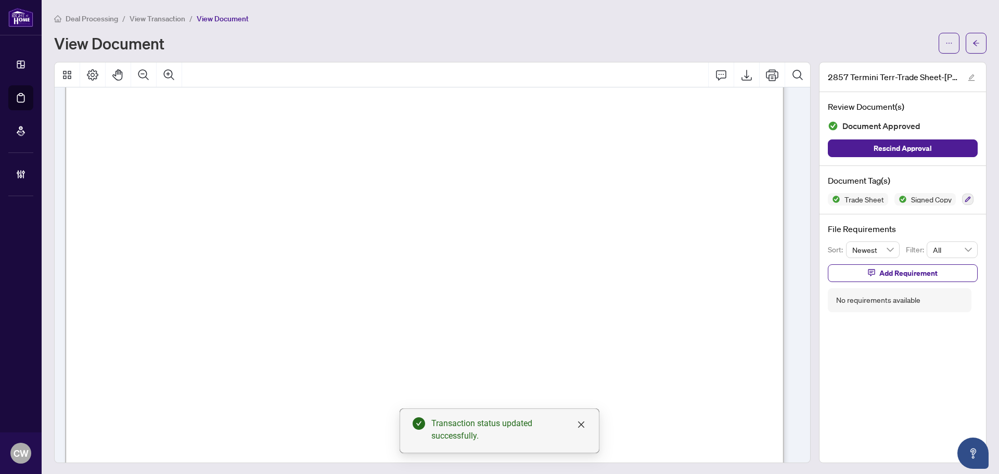
scroll to position [312, 0]
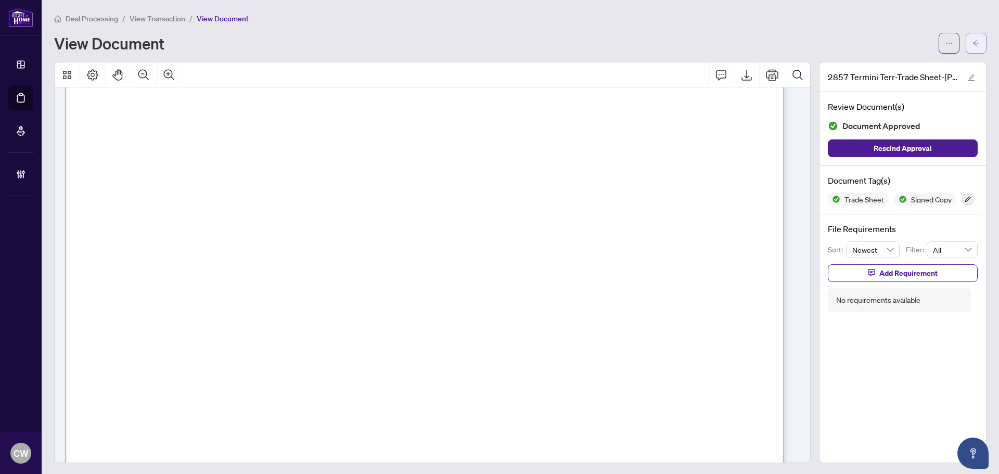
click at [973, 41] on icon "arrow-left" at bounding box center [976, 43] width 6 height 6
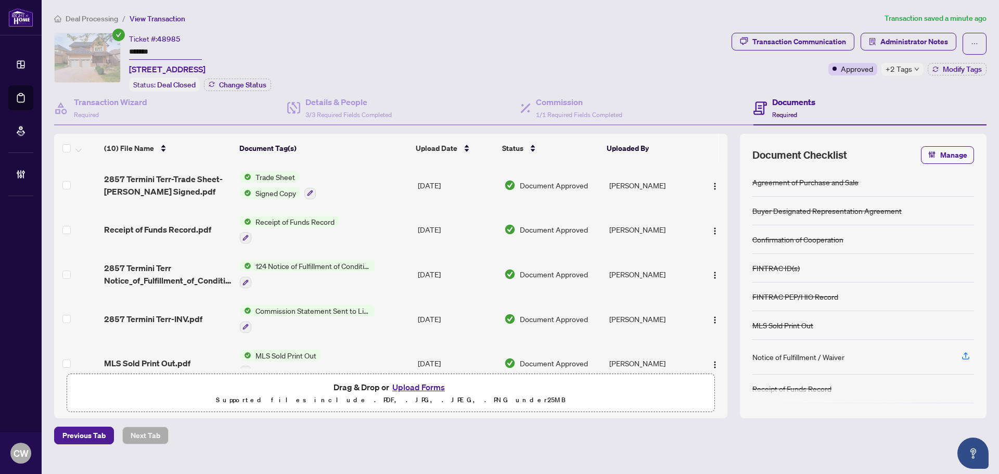
click at [420, 383] on button "Upload Forms" at bounding box center [418, 387] width 59 height 14
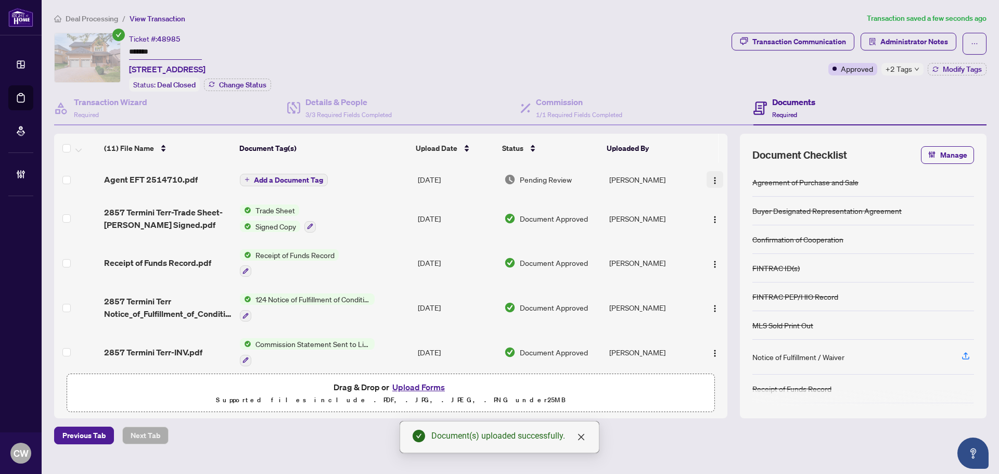
click at [714, 178] on img "button" at bounding box center [715, 180] width 8 height 8
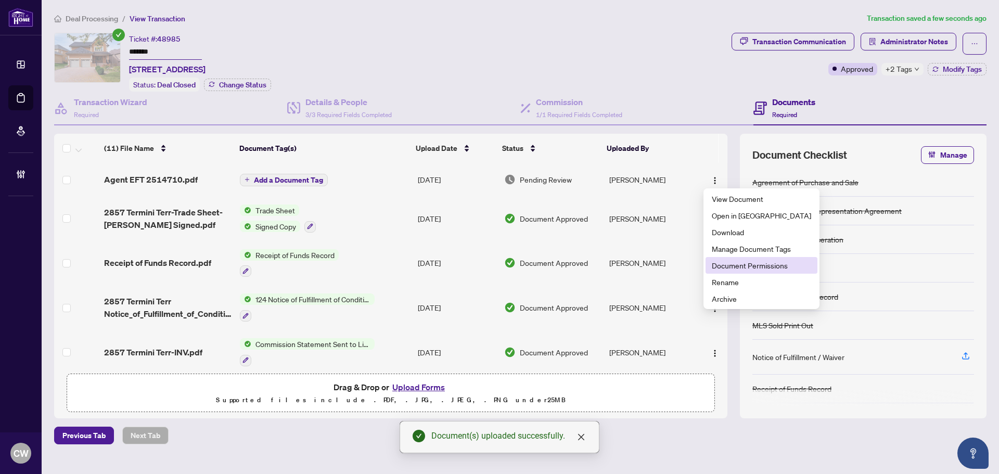
click at [734, 263] on span "Document Permissions" at bounding box center [761, 265] width 99 height 11
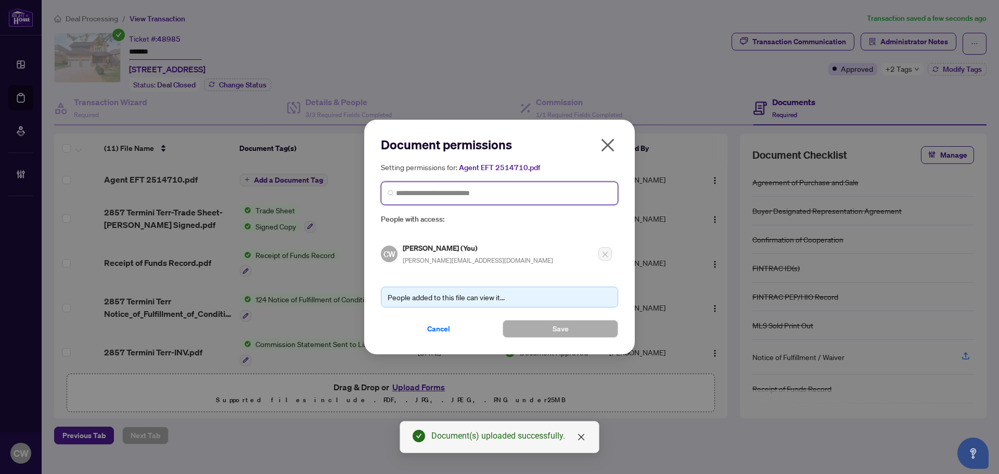
click at [551, 196] on input "search" at bounding box center [503, 193] width 215 height 11
paste input "**********"
type input "**********"
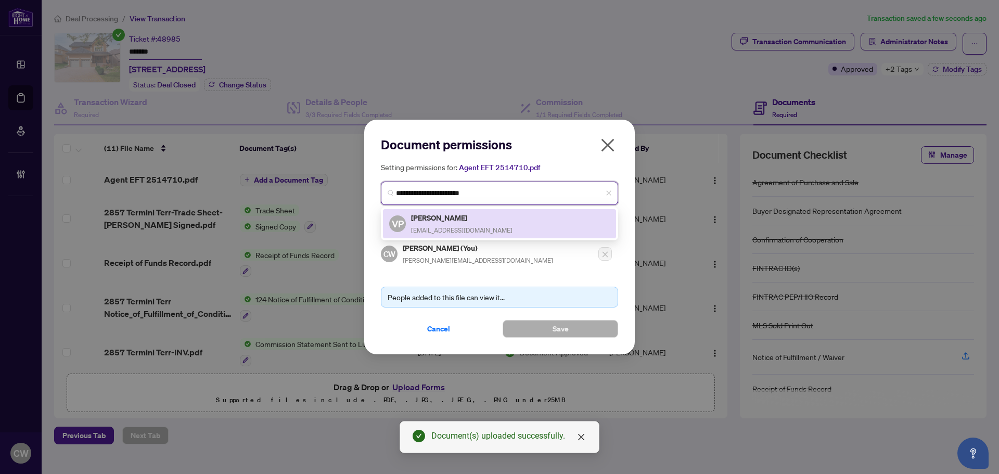
click at [445, 216] on h5 "[PERSON_NAME]" at bounding box center [461, 218] width 101 height 12
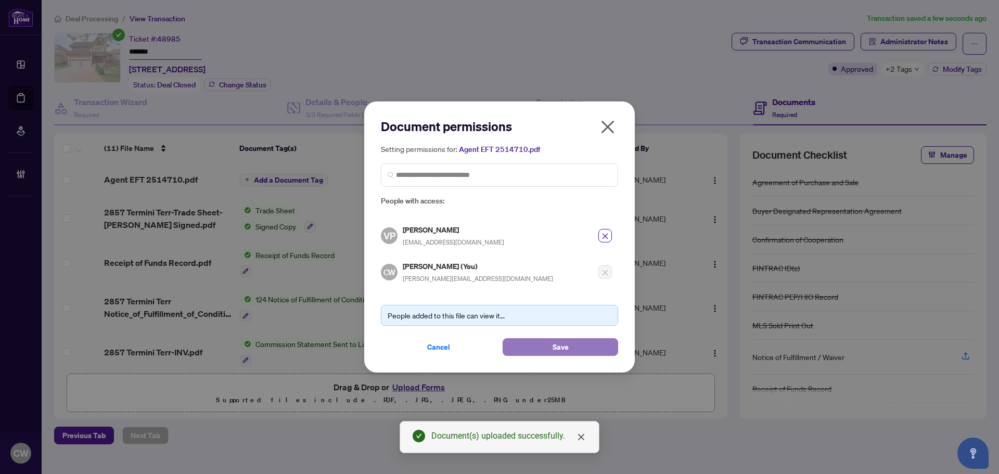
click at [536, 341] on button "Save" at bounding box center [561, 347] width 116 height 18
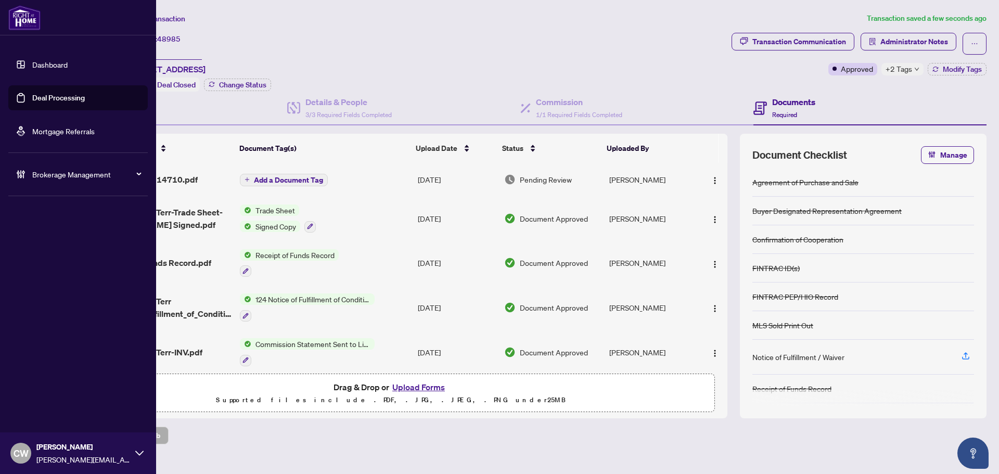
click at [35, 99] on link "Deal Processing" at bounding box center [58, 97] width 53 height 9
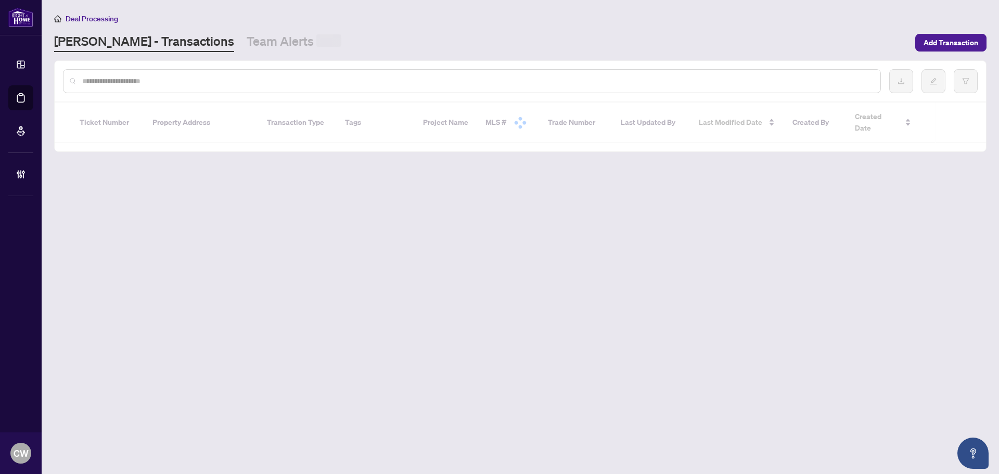
drag, startPoint x: 193, startPoint y: 80, endPoint x: 193, endPoint y: 53, distance: 27.6
click at [193, 80] on input "text" at bounding box center [477, 80] width 790 height 11
paste input "*******"
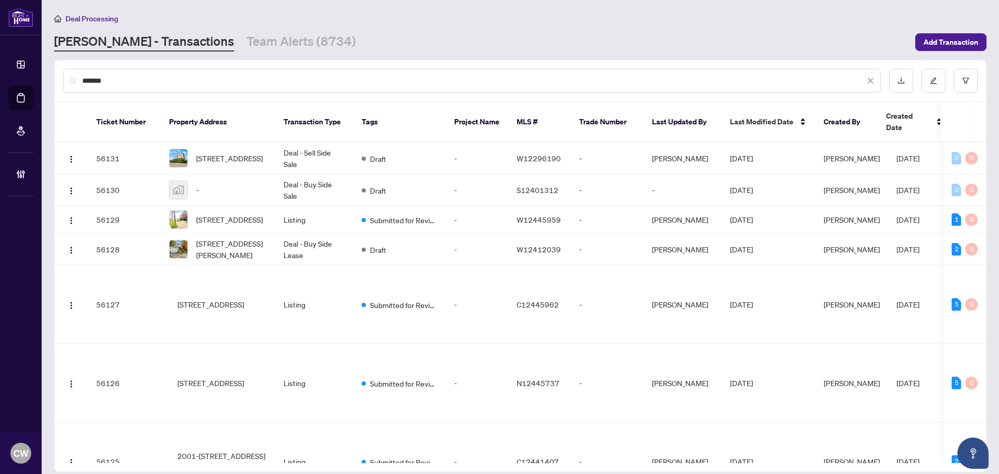
type input "*******"
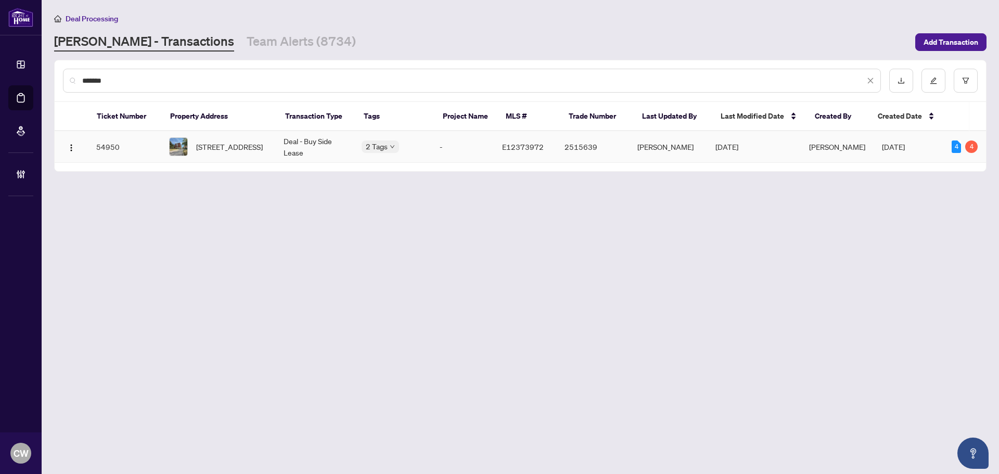
click at [218, 148] on span "[STREET_ADDRESS]" at bounding box center [229, 146] width 67 height 11
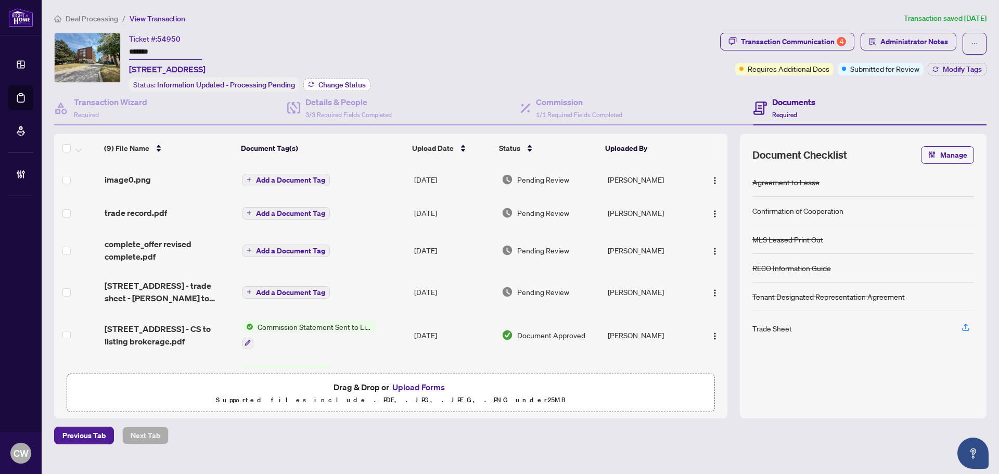
click at [350, 84] on span "Change Status" at bounding box center [341, 84] width 47 height 7
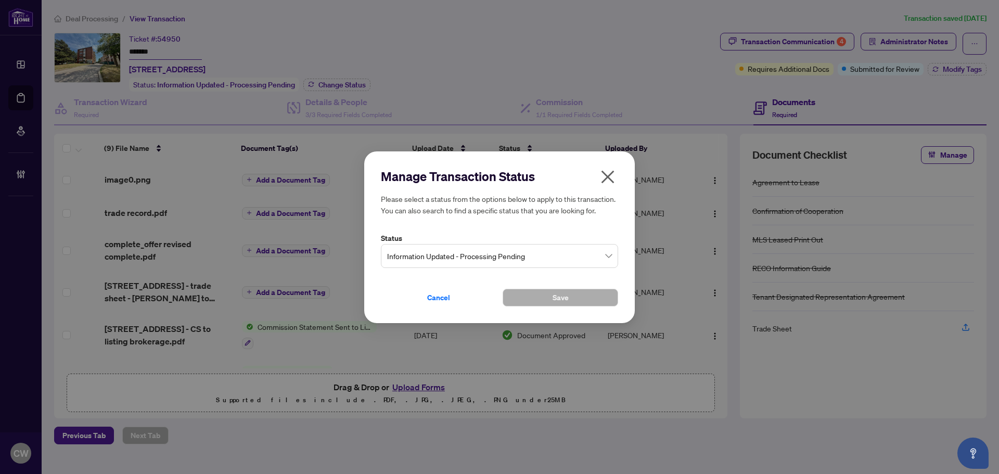
click at [519, 262] on span "Information Updated - Processing Pending" at bounding box center [499, 256] width 225 height 20
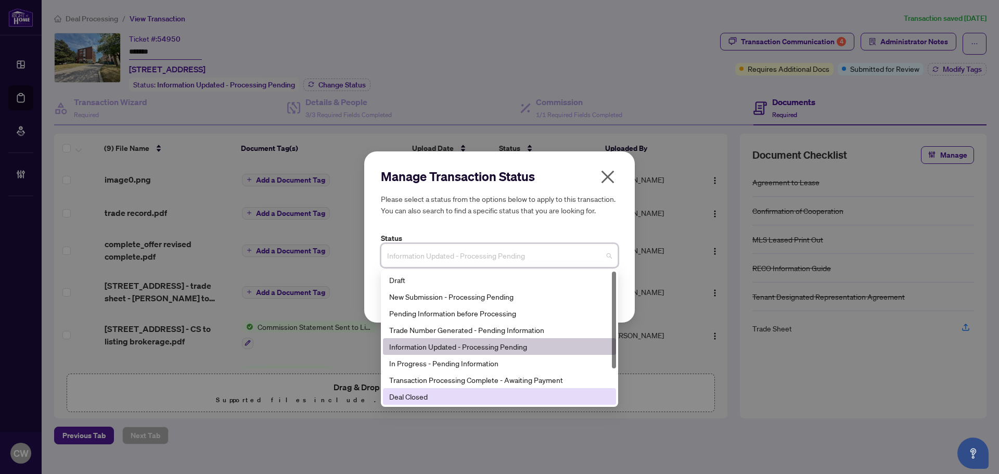
click at [470, 404] on div "Deal Closed" at bounding box center [499, 396] width 233 height 17
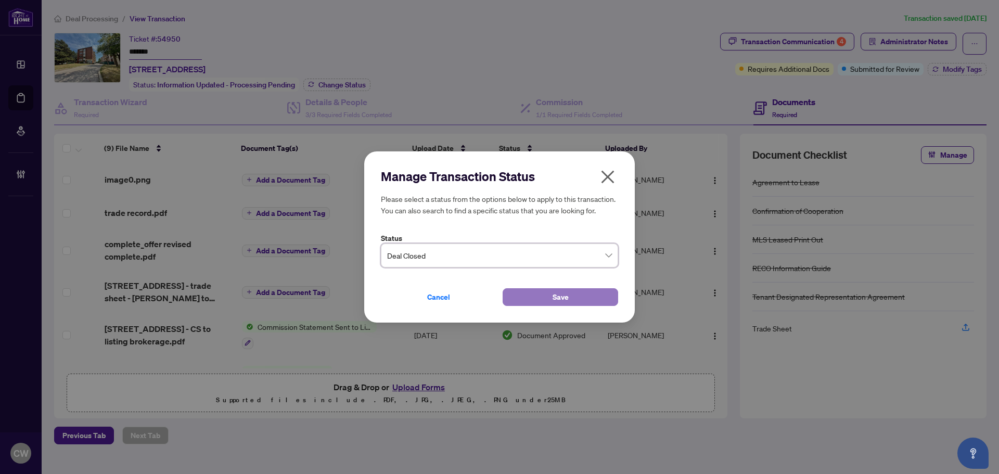
click at [538, 291] on button "Save" at bounding box center [561, 297] width 116 height 18
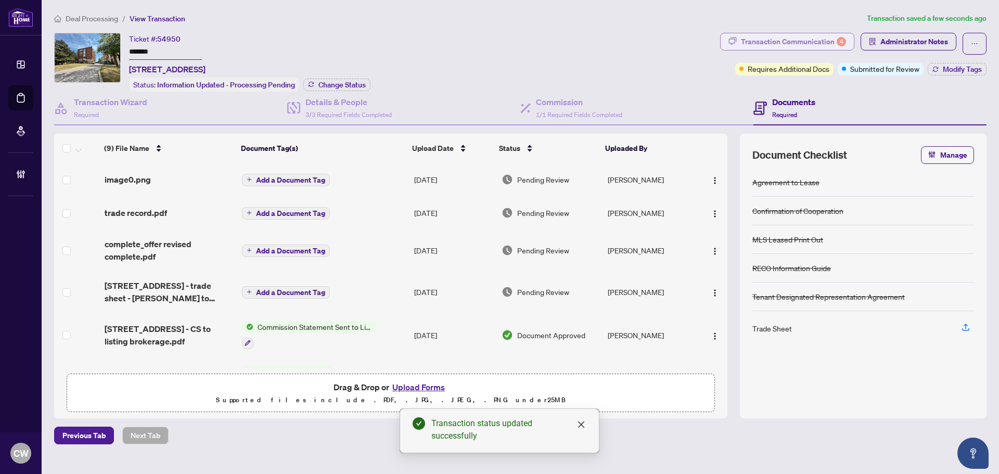
click at [806, 41] on div "Transaction Communication 4" at bounding box center [793, 41] width 105 height 17
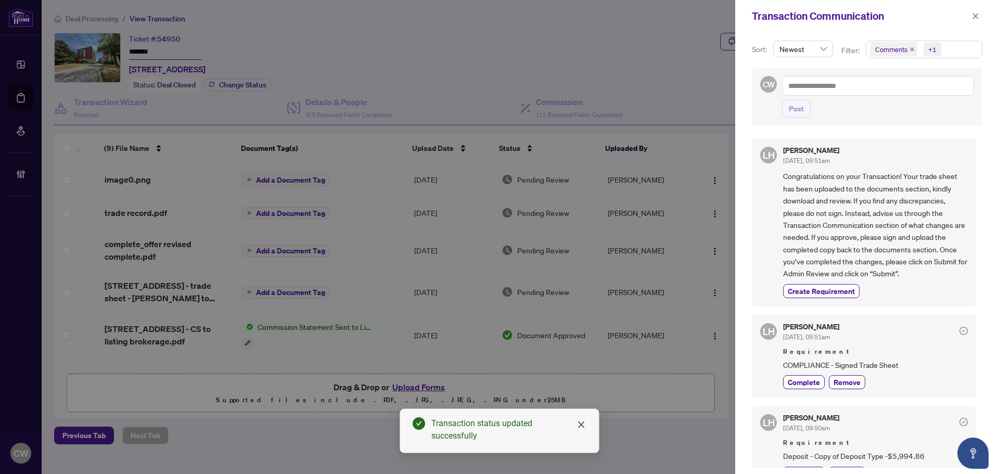
click at [911, 48] on icon "close" at bounding box center [912, 49] width 5 height 5
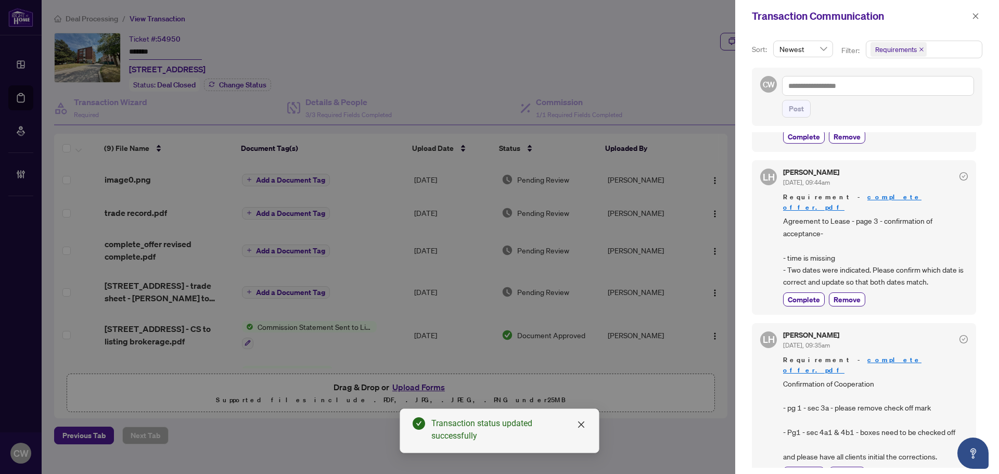
scroll to position [161, 0]
click at [977, 15] on icon "close" at bounding box center [975, 15] width 7 height 7
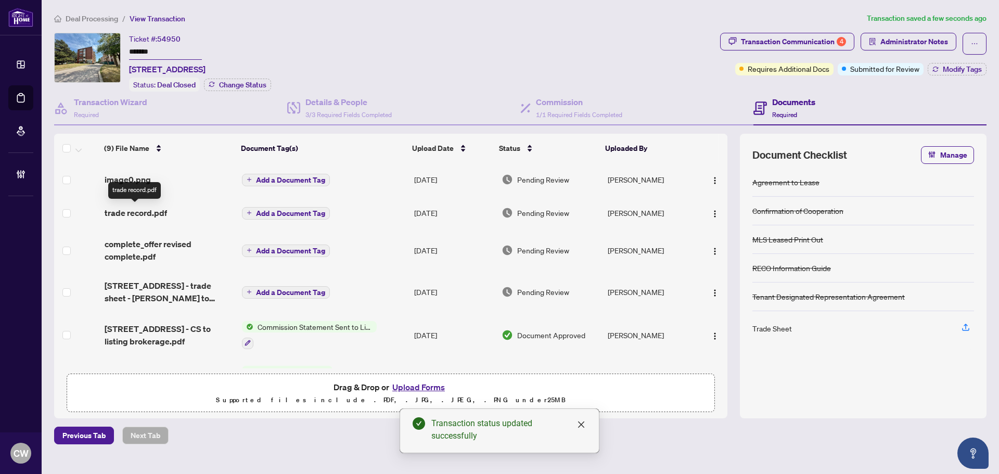
click at [135, 209] on span "trade record.pdf" at bounding box center [136, 213] width 62 height 12
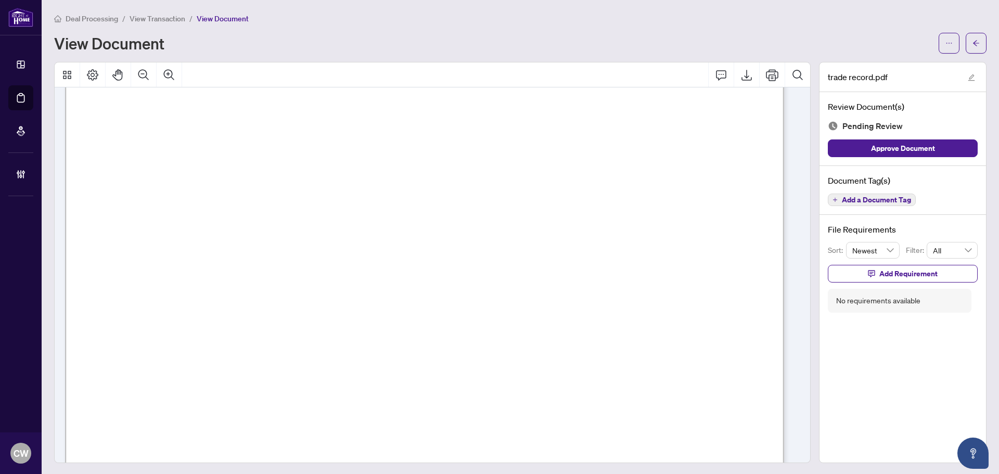
scroll to position [364, 0]
click at [974, 42] on button "button" at bounding box center [976, 43] width 21 height 21
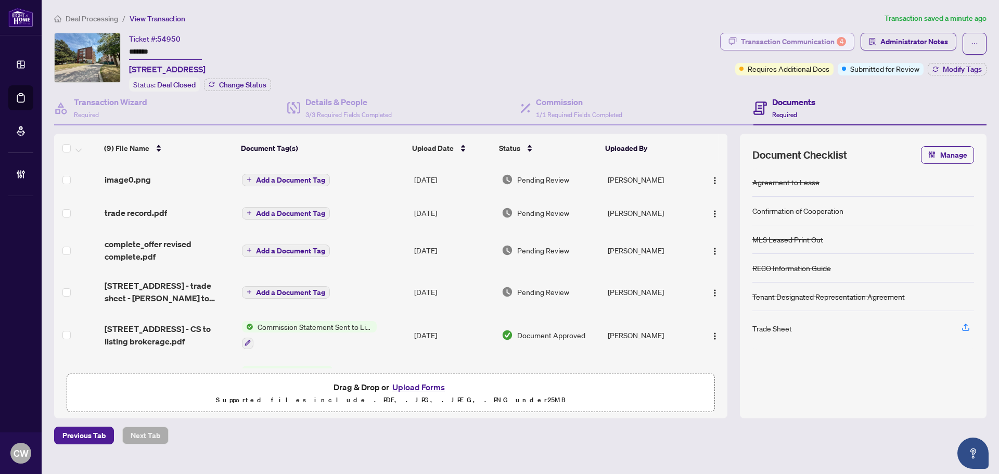
click at [808, 37] on div "Transaction Communication 4" at bounding box center [793, 41] width 105 height 17
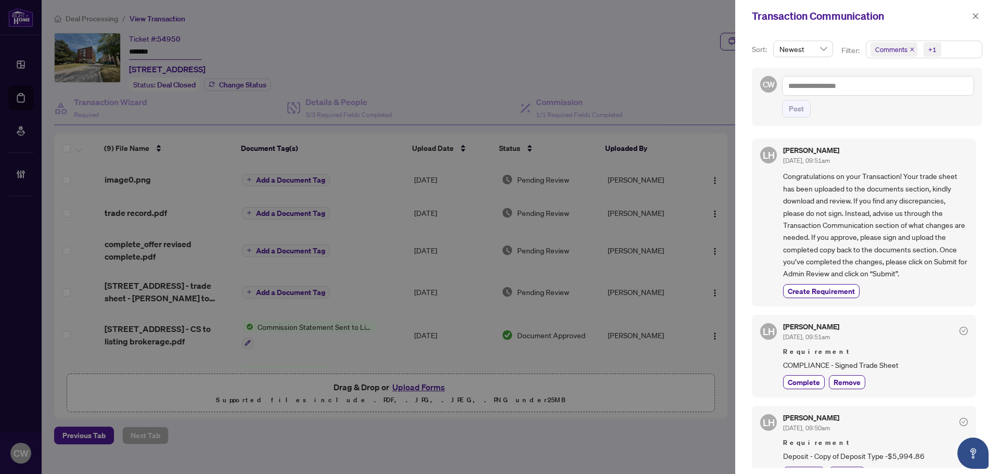
click at [913, 48] on icon "close" at bounding box center [912, 49] width 4 height 4
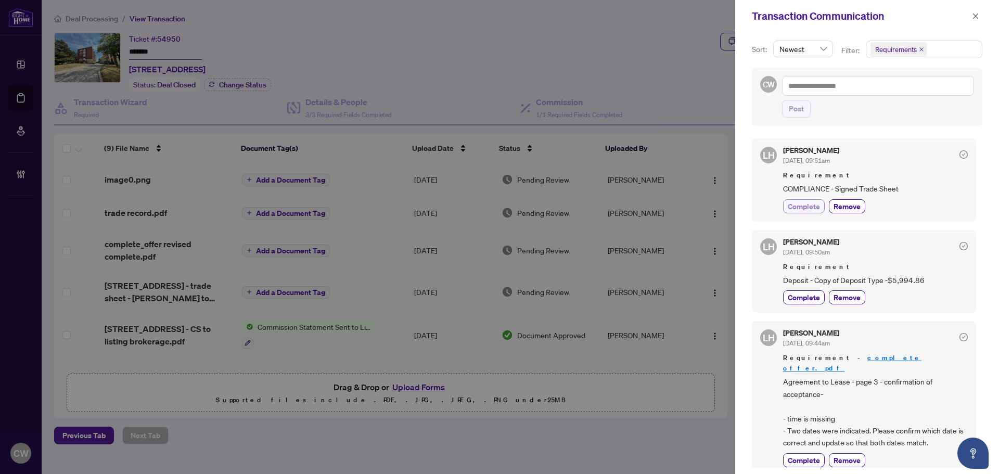
click at [806, 208] on span "Complete" at bounding box center [804, 206] width 32 height 11
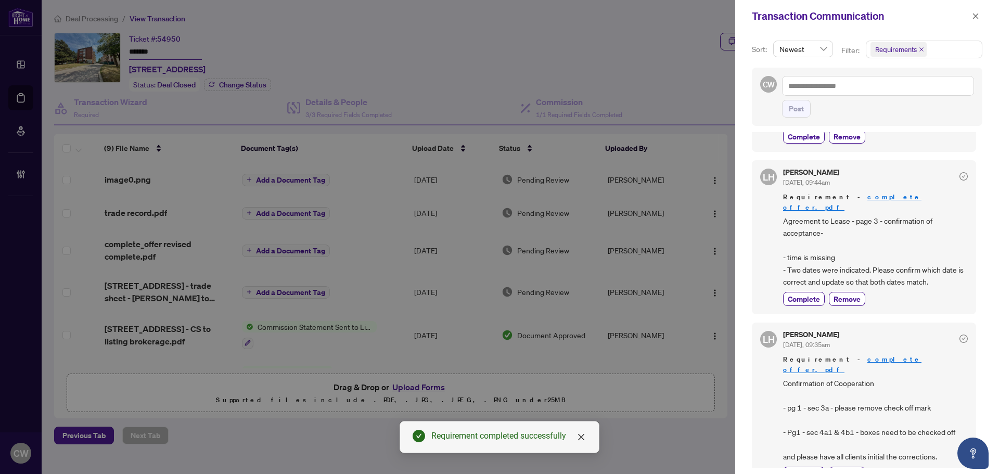
scroll to position [185, 0]
click at [977, 16] on icon "close" at bounding box center [976, 16] width 6 height 6
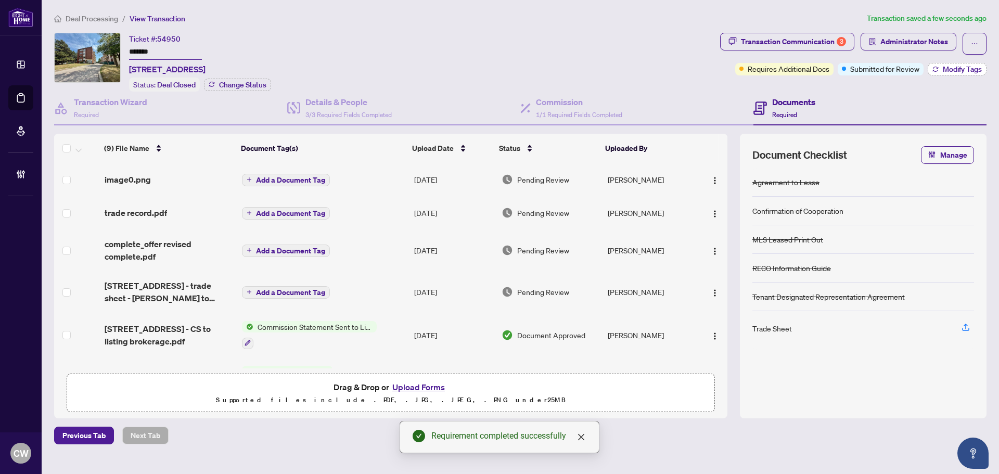
click at [961, 67] on span "Modify Tags" at bounding box center [962, 69] width 39 height 7
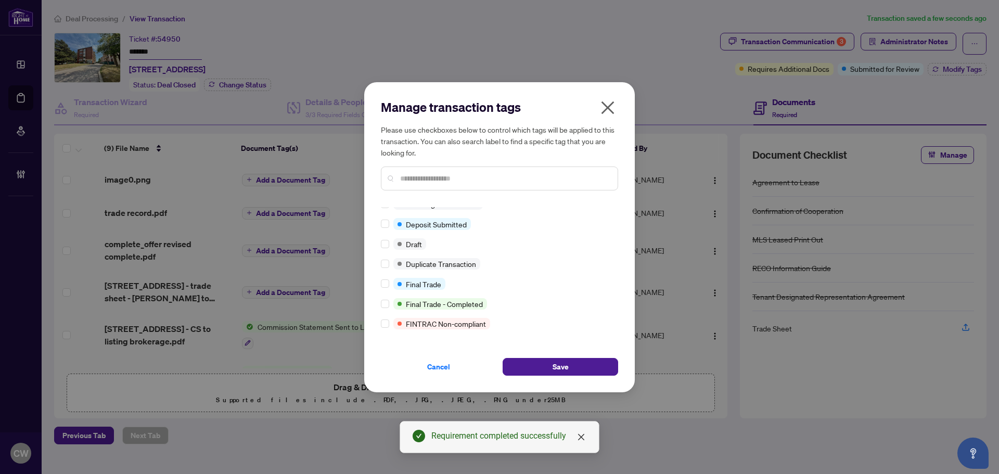
scroll to position [0, 0]
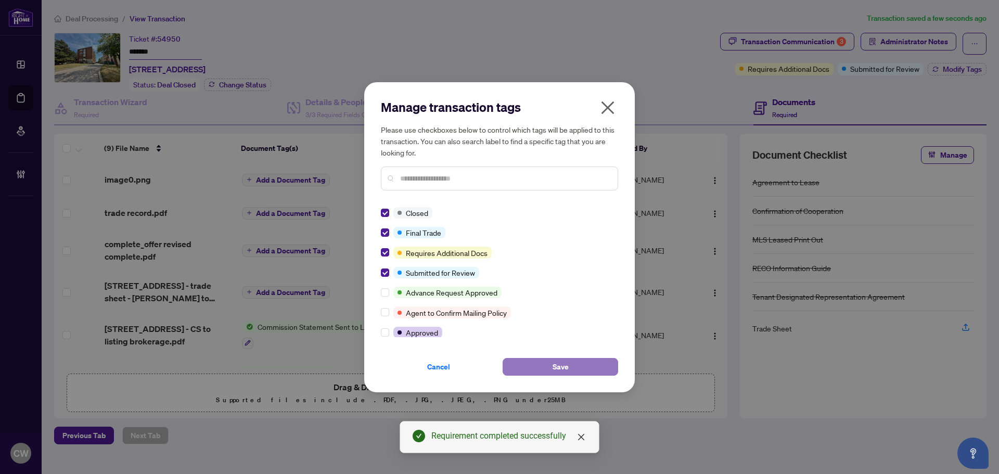
click at [564, 366] on span "Save" at bounding box center [561, 366] width 16 height 17
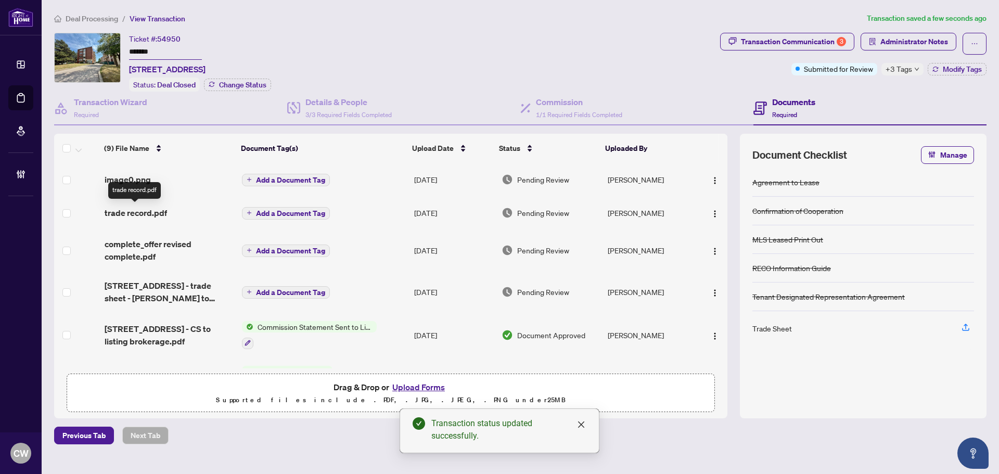
click at [151, 213] on span "trade record.pdf" at bounding box center [136, 213] width 62 height 12
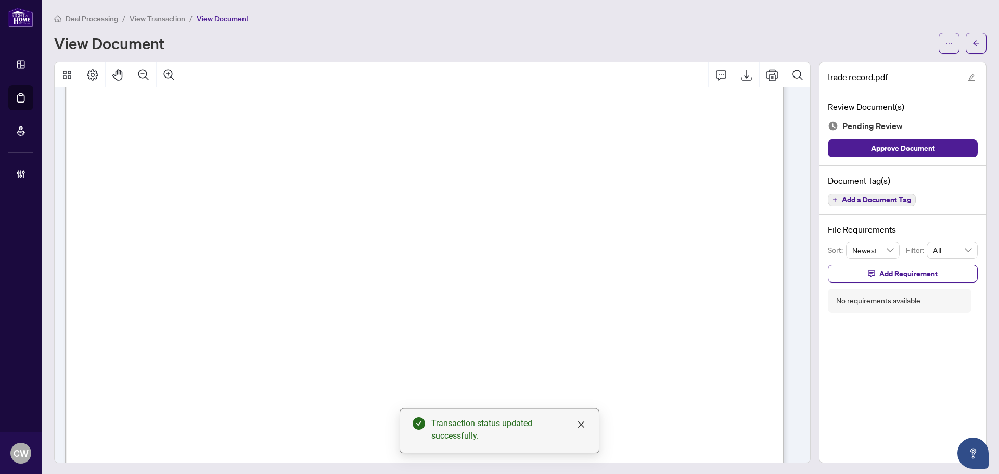
scroll to position [364, 0]
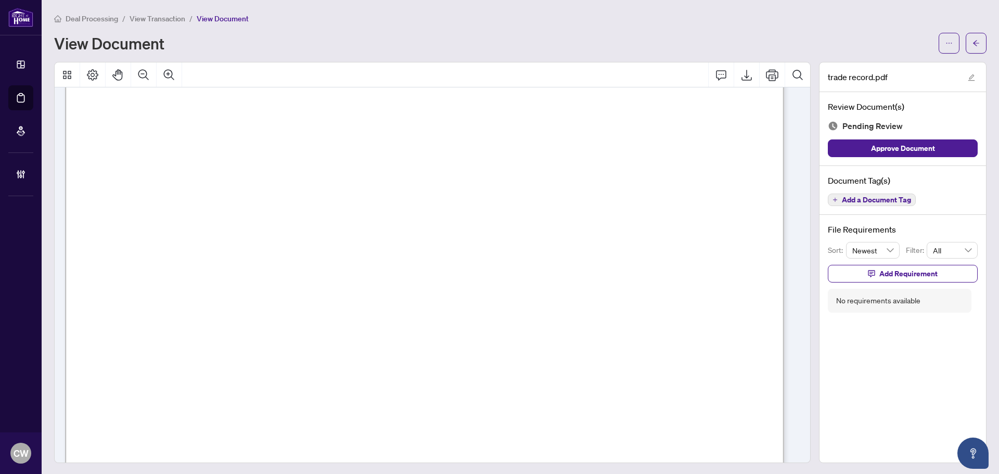
drag, startPoint x: 968, startPoint y: 35, endPoint x: 979, endPoint y: 6, distance: 31.1
click at [972, 35] on span "button" at bounding box center [975, 43] width 7 height 17
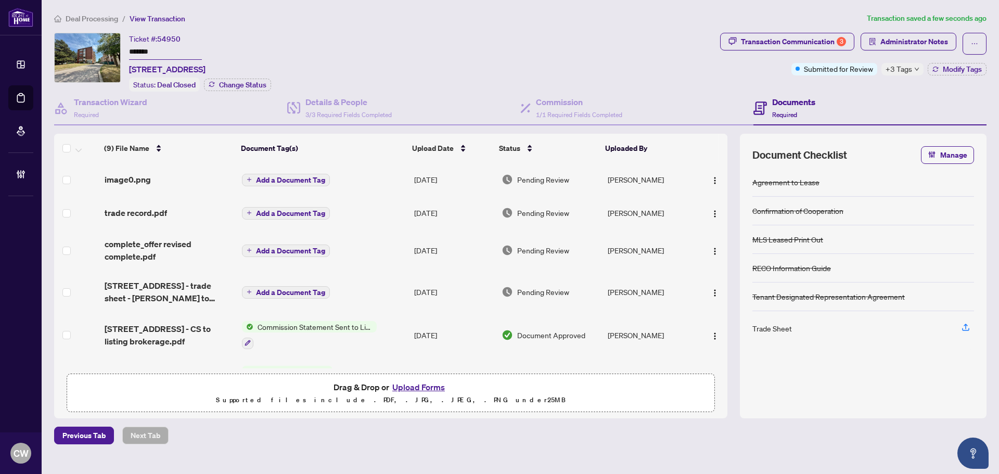
click at [418, 389] on button "Upload Forms" at bounding box center [418, 387] width 59 height 14
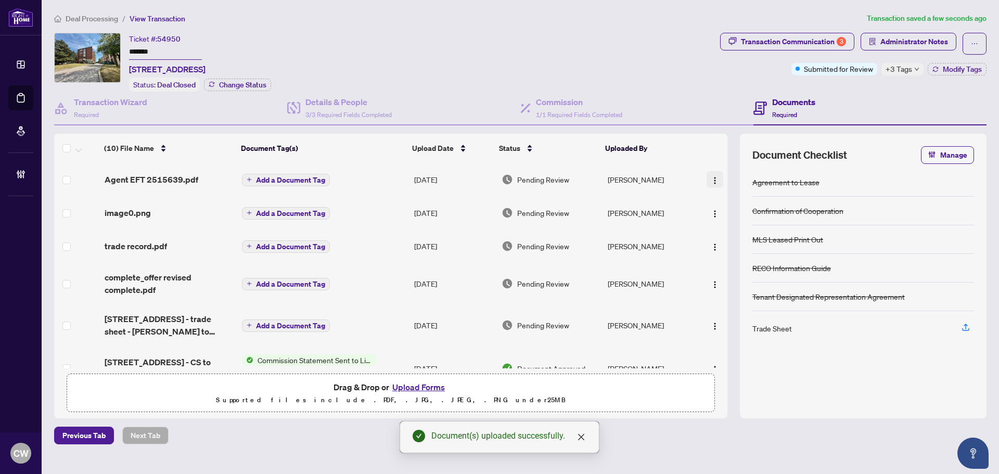
click at [716, 177] on button "button" at bounding box center [715, 179] width 17 height 17
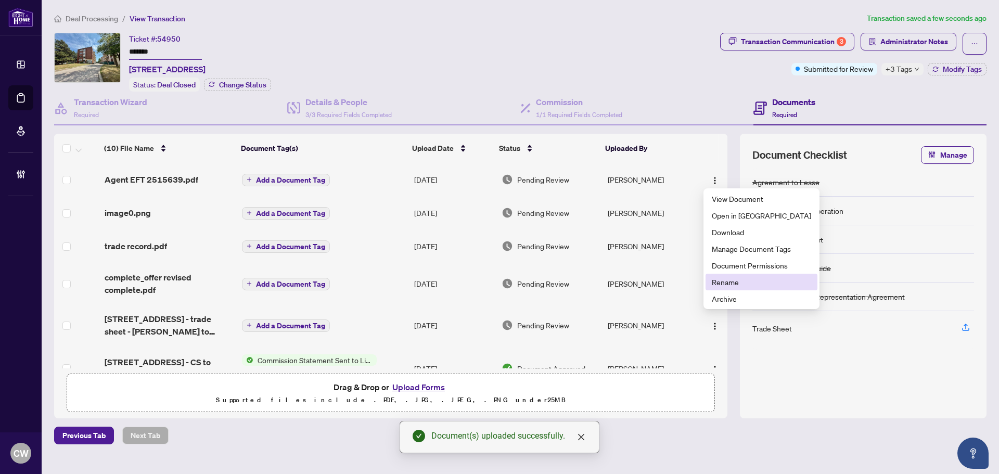
click at [724, 275] on li "Rename" at bounding box center [762, 282] width 112 height 17
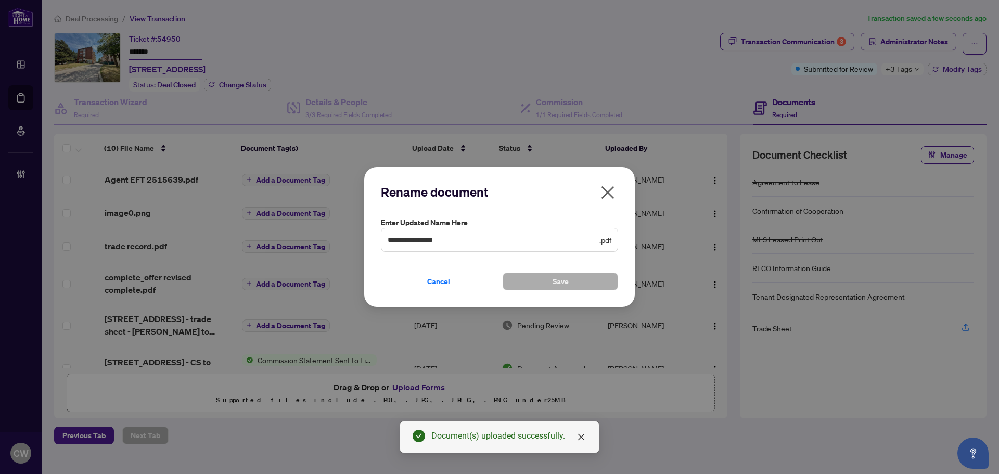
click at [605, 190] on icon "close" at bounding box center [607, 192] width 13 height 13
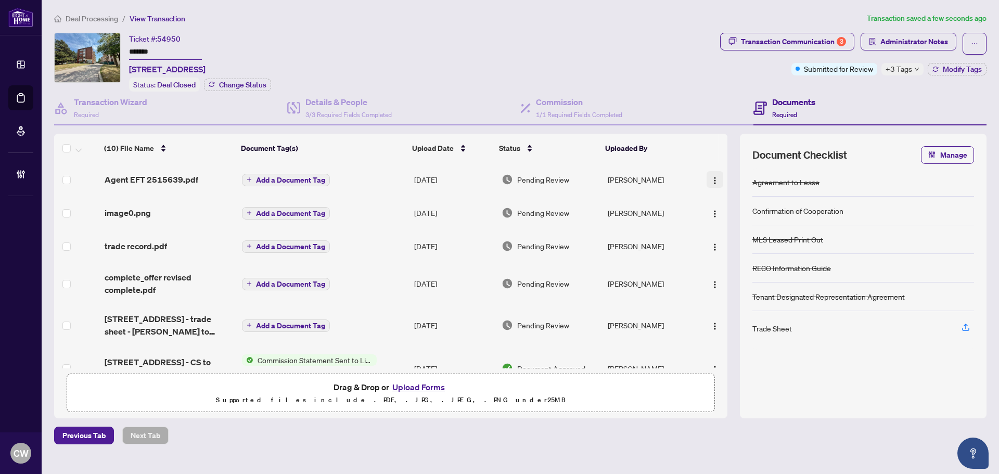
click at [713, 177] on img "button" at bounding box center [715, 180] width 8 height 8
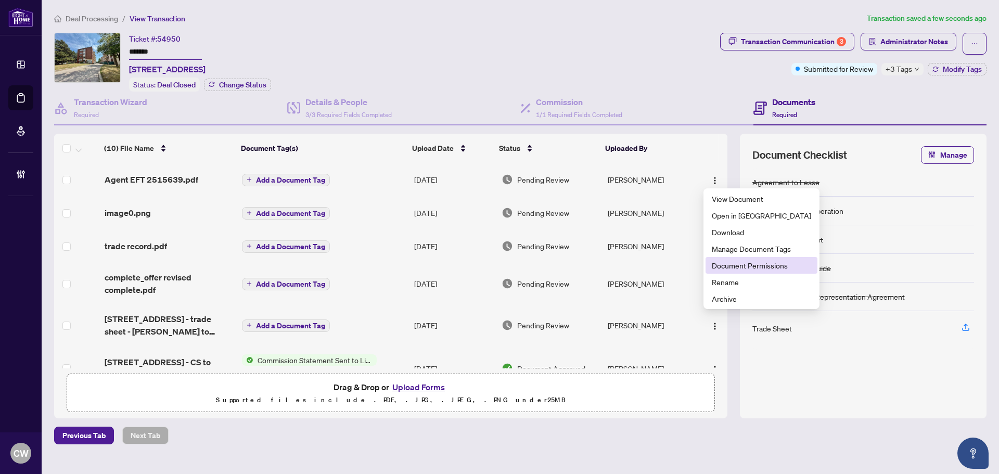
click at [719, 269] on span "Document Permissions" at bounding box center [761, 265] width 99 height 11
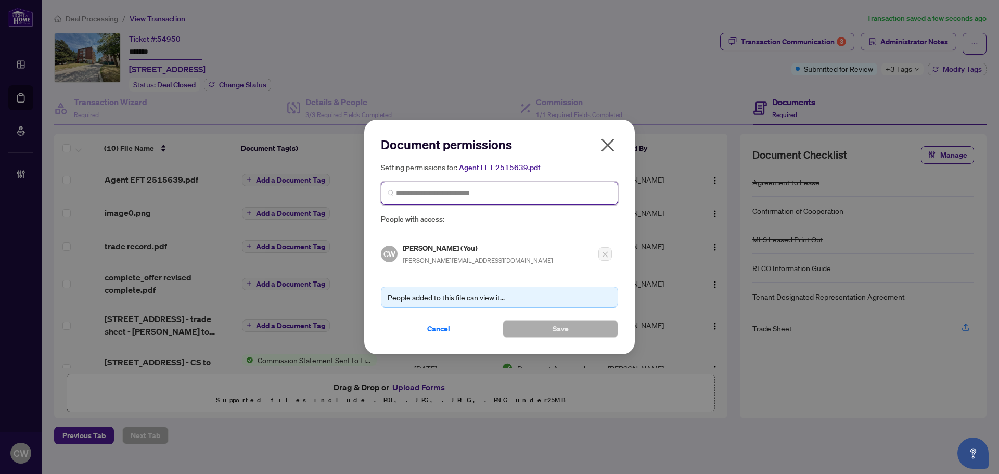
click at [559, 190] on input "search" at bounding box center [503, 193] width 215 height 11
paste input "**********"
type input "**********"
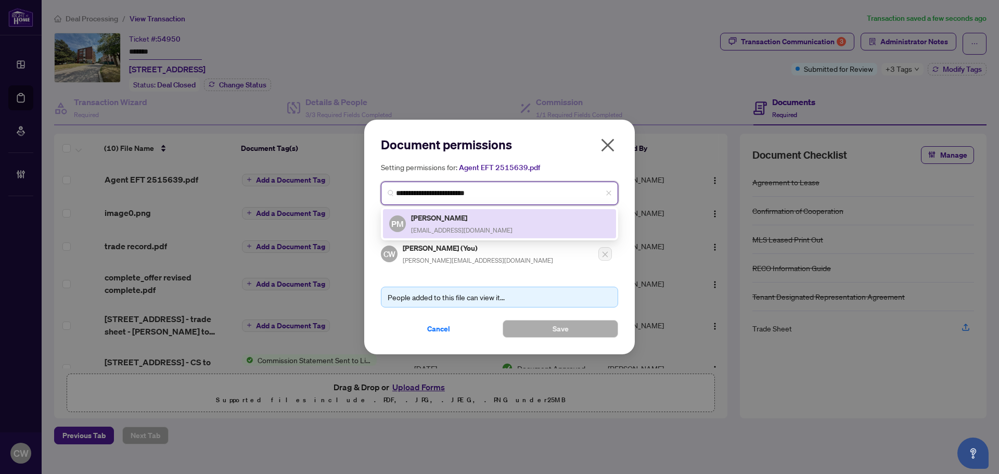
click at [452, 227] on span "[EMAIL_ADDRESS][DOMAIN_NAME]" at bounding box center [461, 230] width 101 height 8
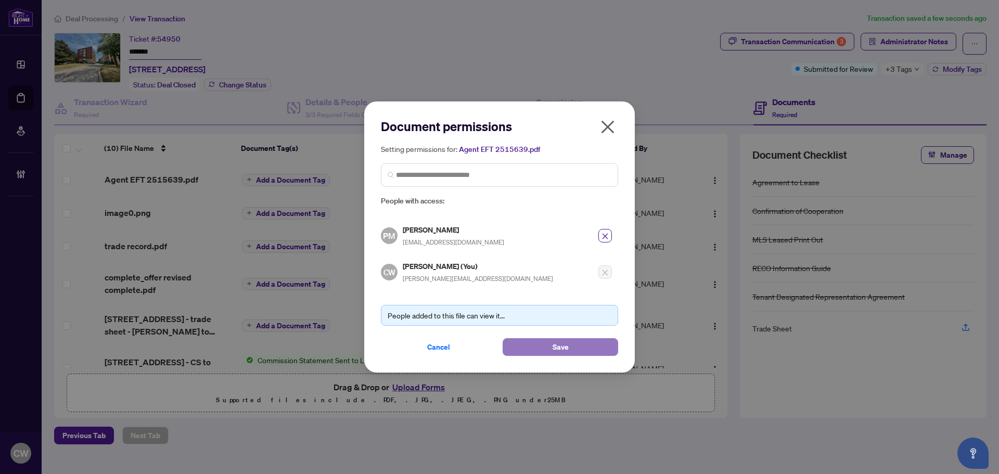
click at [550, 350] on button "Save" at bounding box center [561, 347] width 116 height 18
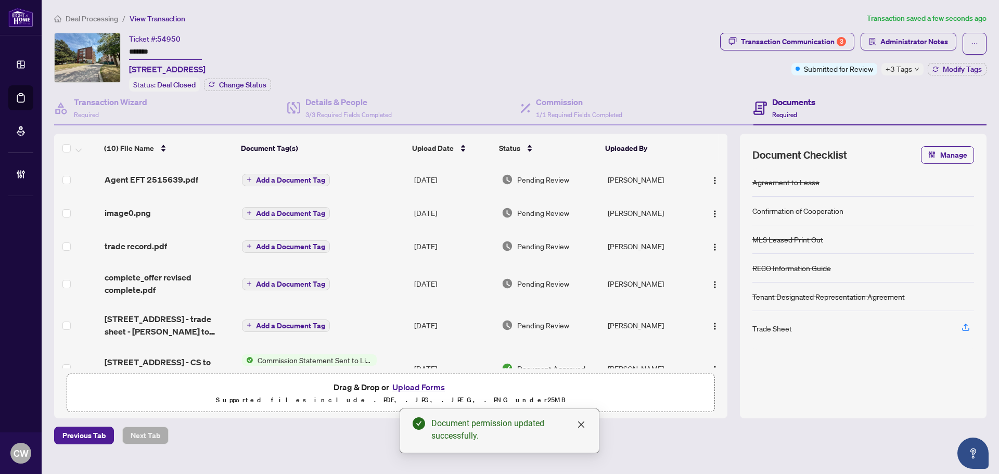
click at [277, 248] on span "Add a Document Tag" at bounding box center [290, 246] width 69 height 7
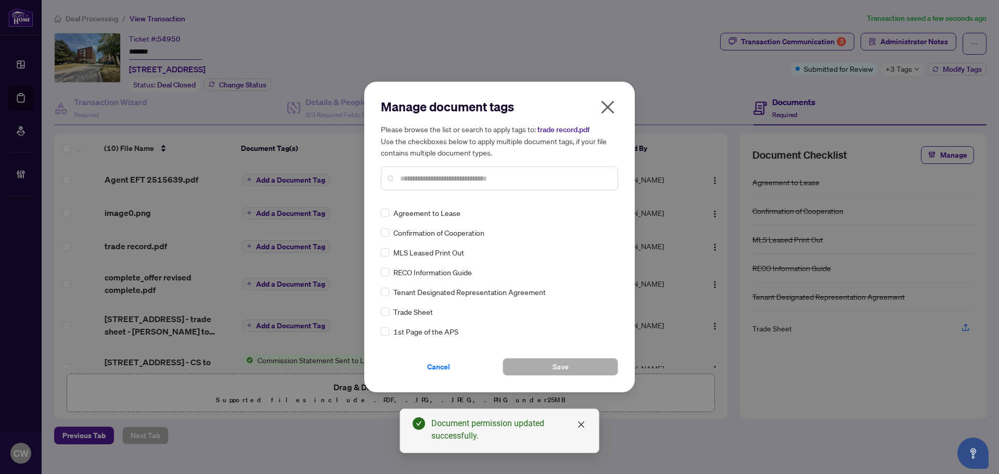
click at [436, 181] on input "text" at bounding box center [504, 178] width 209 height 11
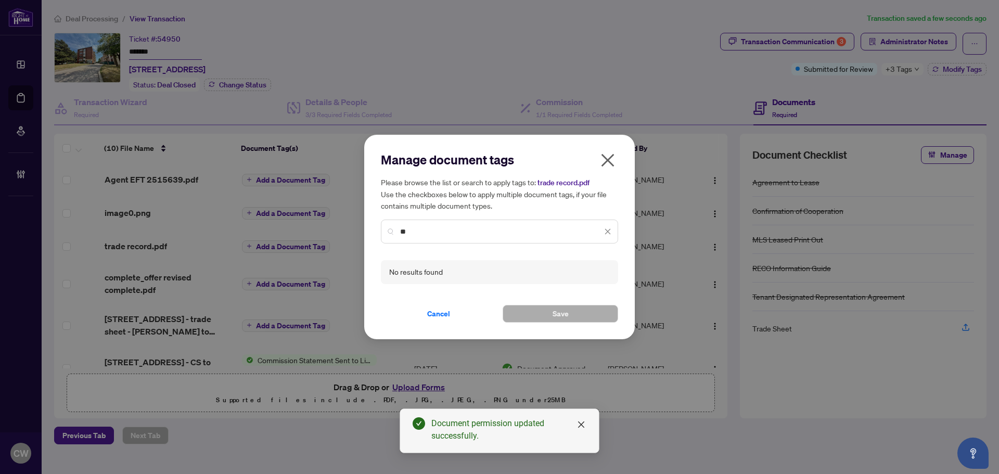
type input "*"
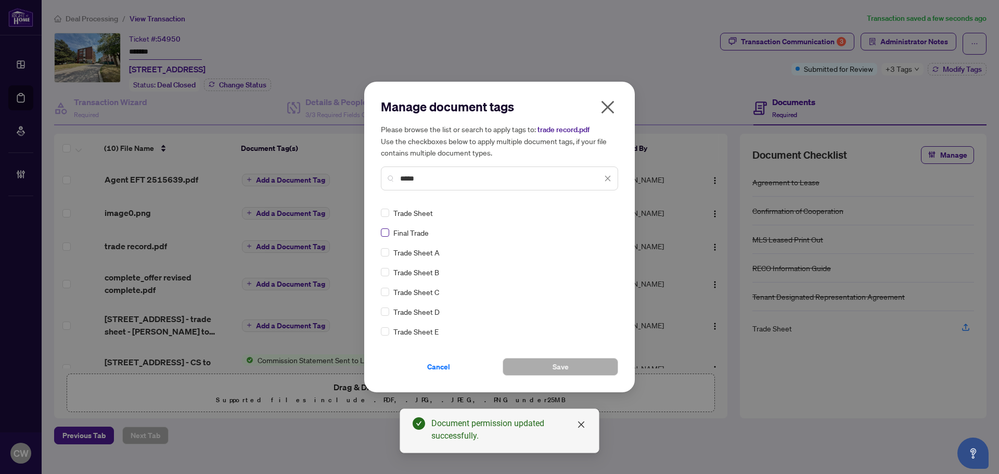
type input "*****"
click at [386, 239] on div "Final Trade Trade Sheet Trade Sheet A Trade Sheet B Trade Sheet C Trade Sheet D…" at bounding box center [499, 272] width 237 height 130
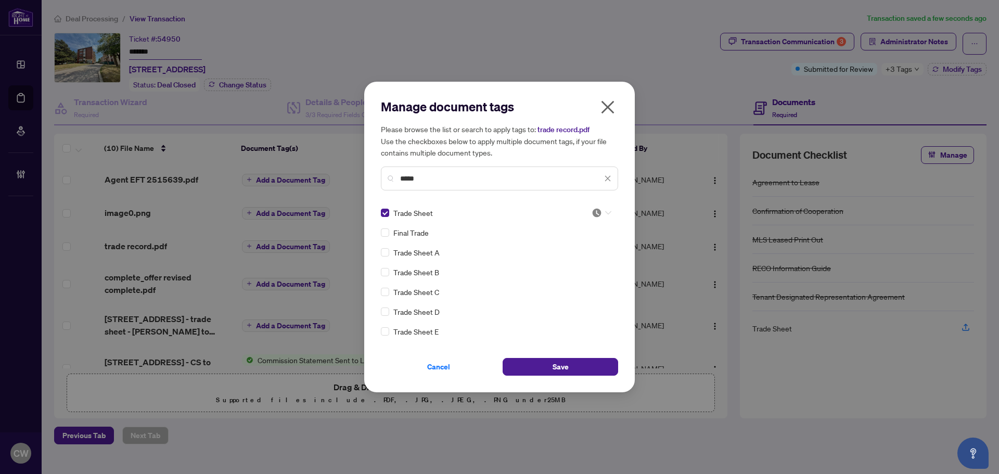
click at [601, 215] on div at bounding box center [602, 213] width 20 height 10
click at [583, 270] on div "Approved" at bounding box center [567, 263] width 79 height 17
click at [555, 368] on span "Save" at bounding box center [561, 366] width 16 height 17
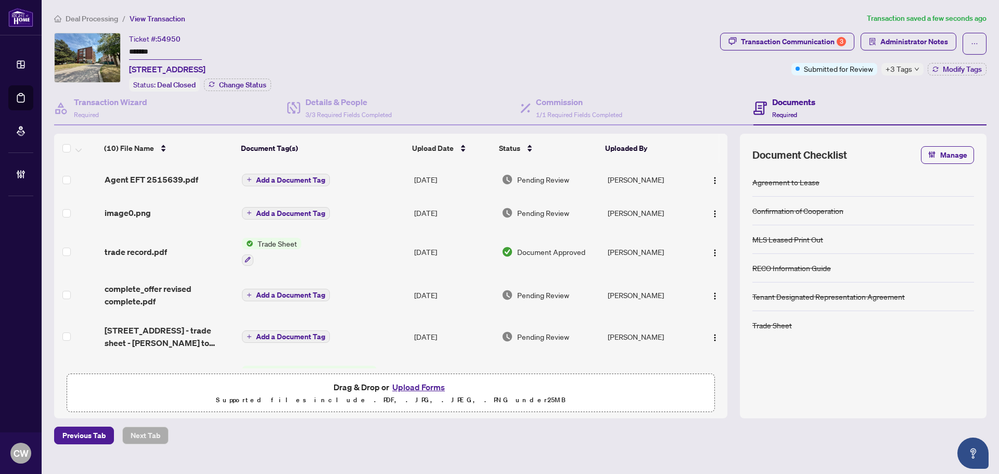
click at [912, 71] on div "+3 Tags" at bounding box center [902, 69] width 42 height 12
drag, startPoint x: 34, startPoint y: 96, endPoint x: 74, endPoint y: 96, distance: 40.1
click at [0, 0] on link "Deal Processing" at bounding box center [0, 0] width 0 height 0
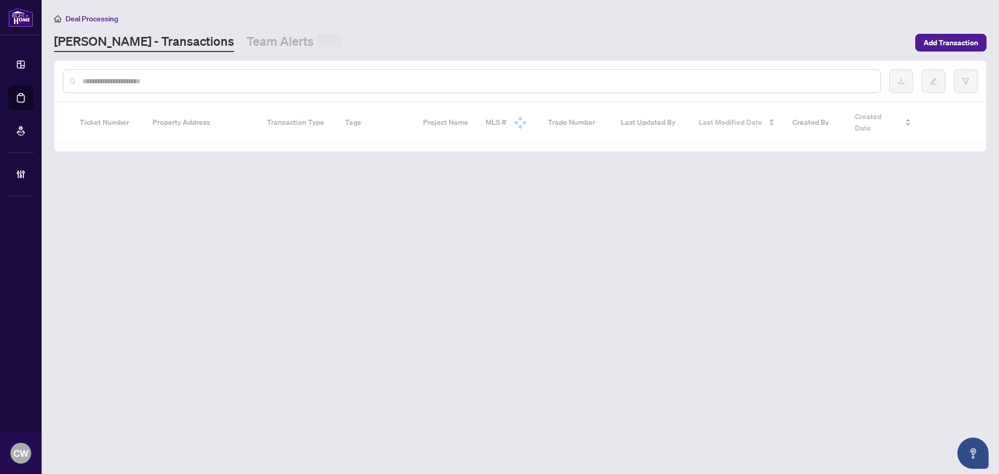
click at [199, 83] on input "text" at bounding box center [477, 80] width 790 height 11
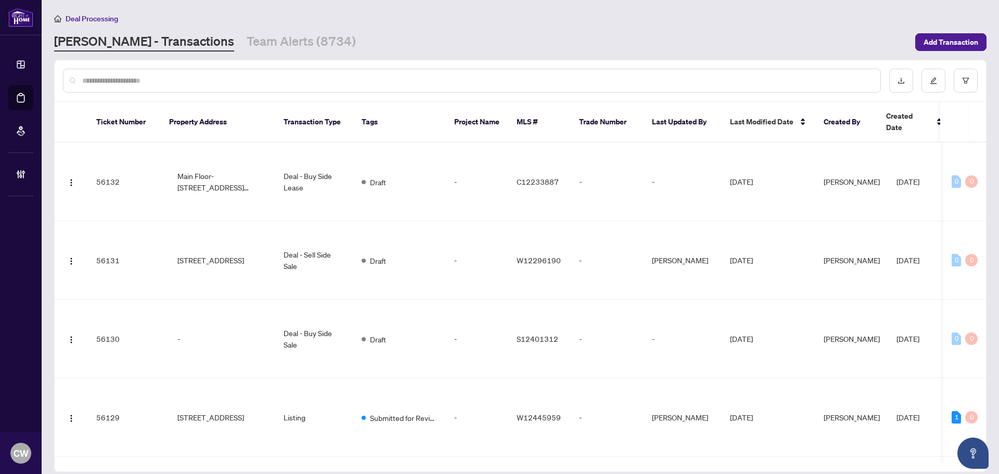
paste input "*******"
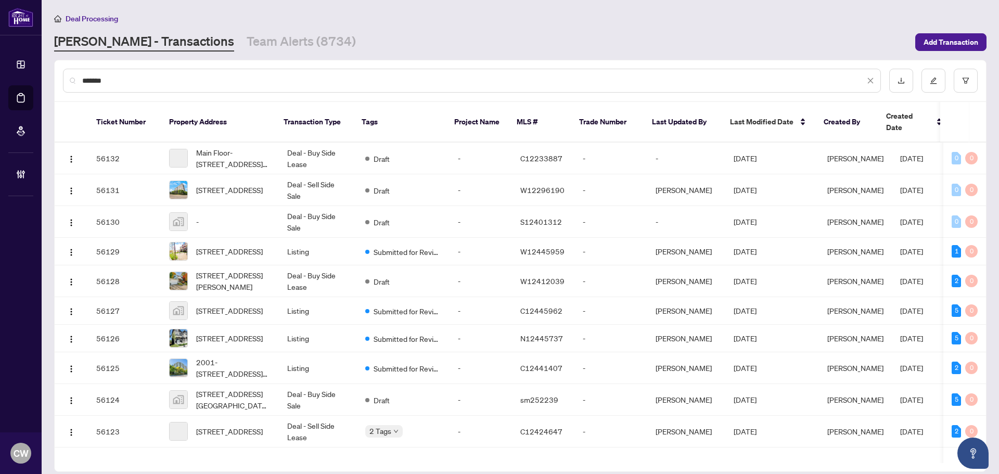
type input "*******"
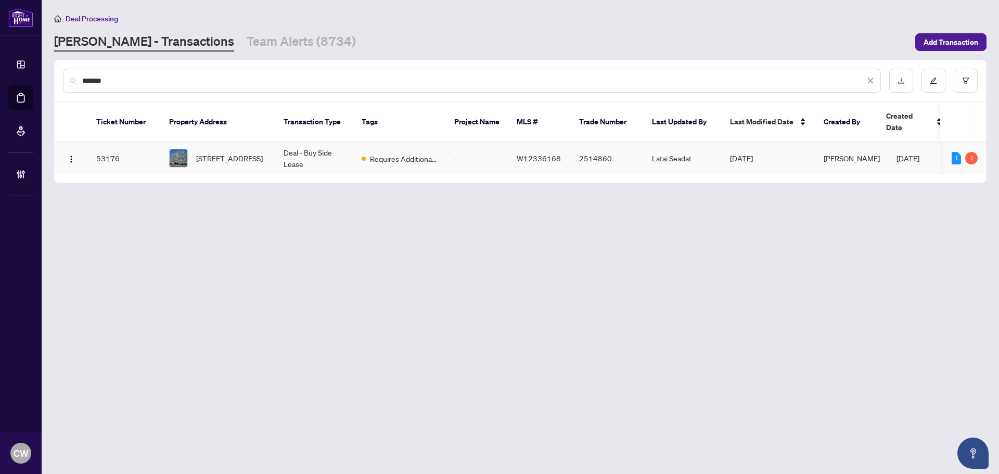
click at [230, 152] on span "[STREET_ADDRESS]" at bounding box center [229, 157] width 67 height 11
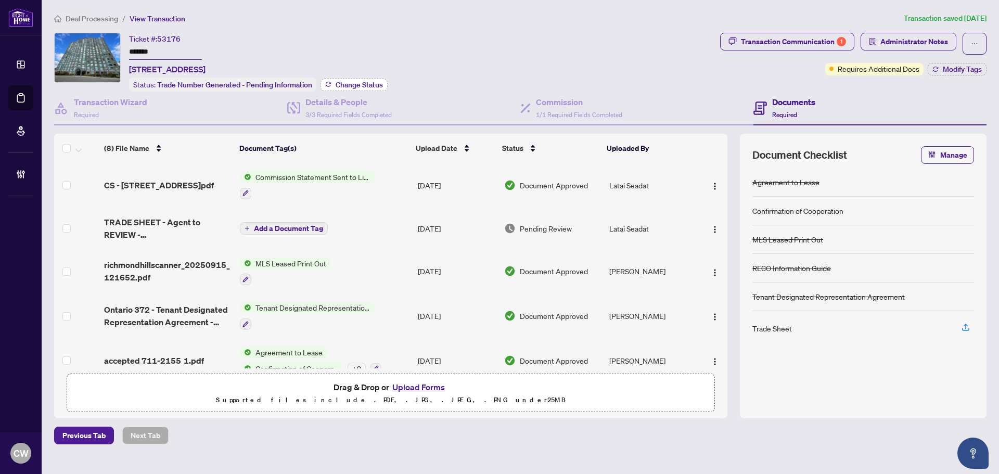
click at [363, 81] on span "Change Status" at bounding box center [359, 84] width 47 height 7
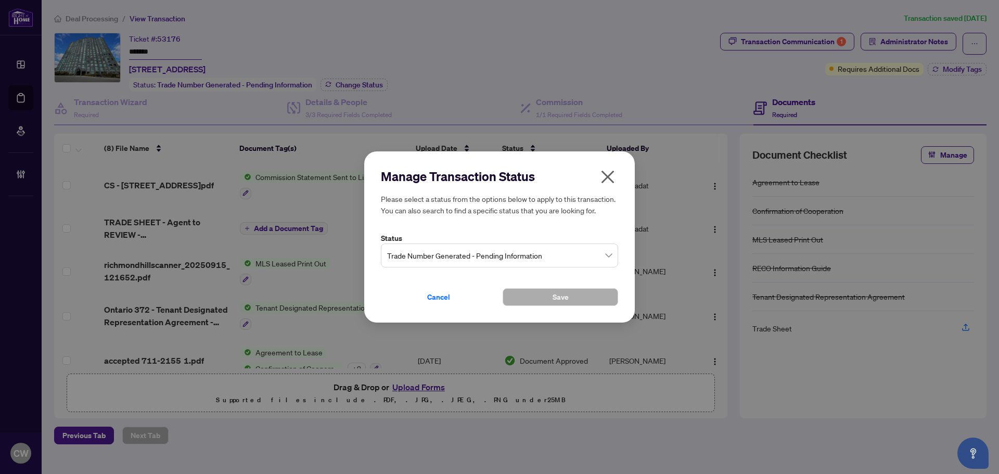
drag, startPoint x: 503, startPoint y: 220, endPoint x: 524, endPoint y: 252, distance: 39.1
click at [504, 220] on div "Manage Transaction Status Please select a status from the options below to appl…" at bounding box center [499, 196] width 237 height 56
click at [524, 252] on span "Trade Number Generated - Pending Information" at bounding box center [499, 256] width 225 height 20
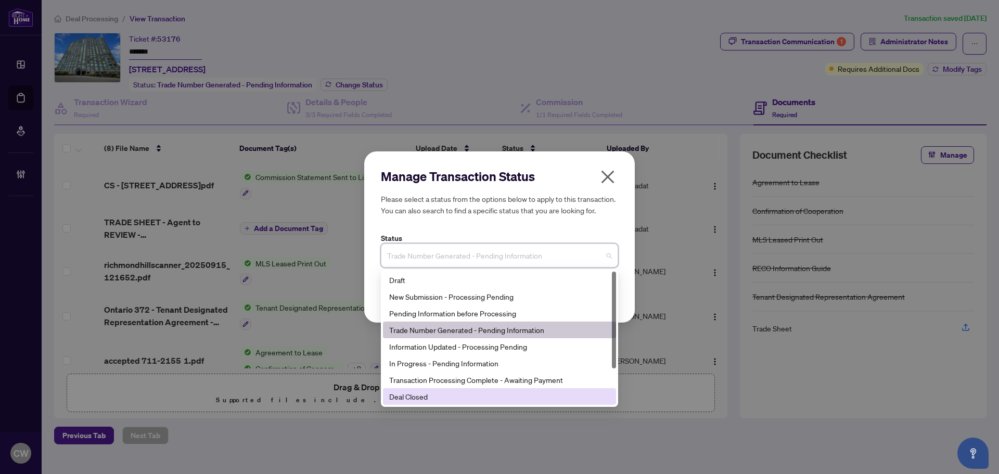
click at [509, 403] on div "Deal Closed" at bounding box center [499, 396] width 233 height 17
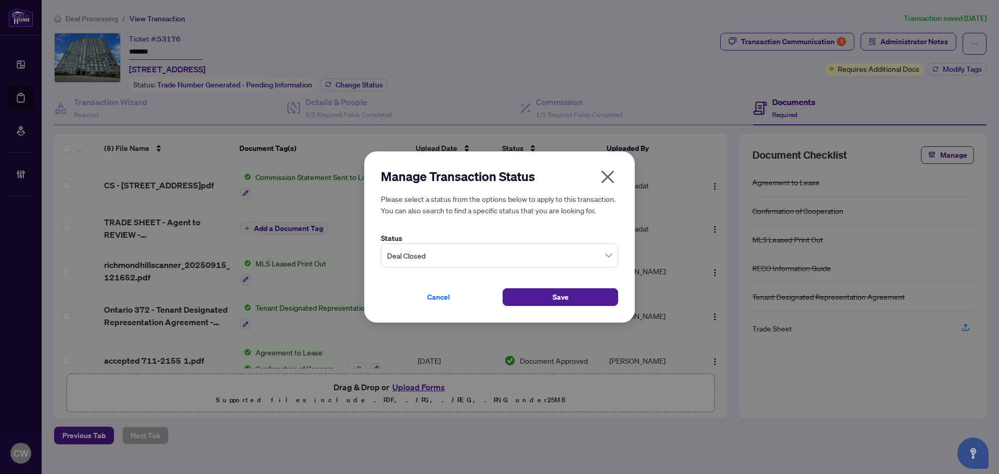
click at [542, 286] on div "Cancel Save" at bounding box center [499, 291] width 237 height 30
click at [567, 299] on span "Save" at bounding box center [561, 297] width 16 height 17
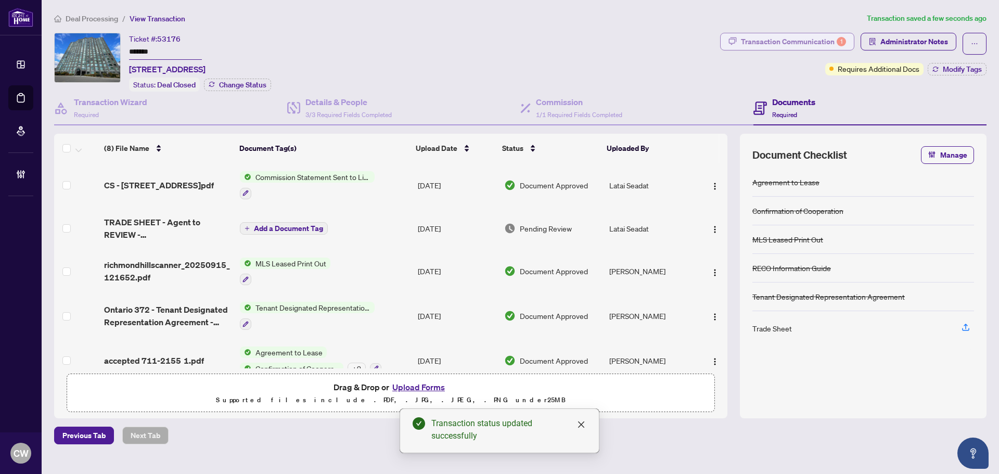
click at [823, 40] on div "Transaction Communication 1" at bounding box center [793, 41] width 105 height 17
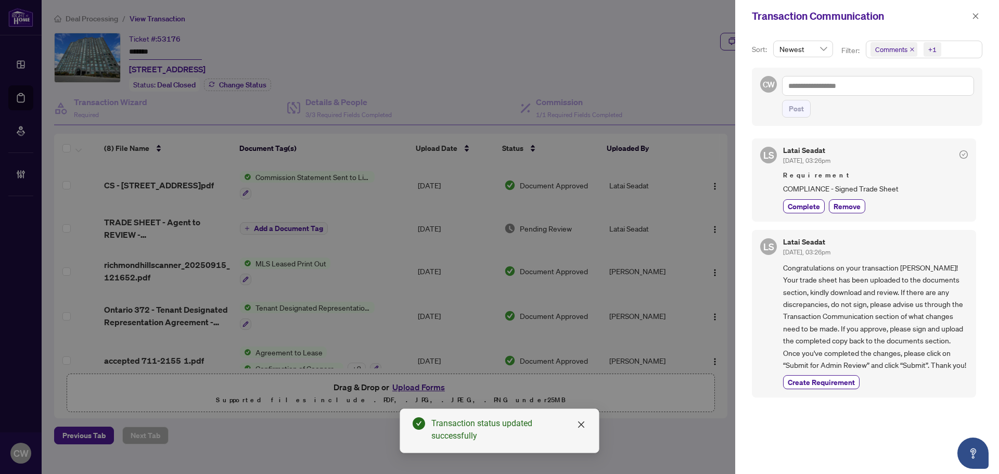
click at [911, 51] on icon "close" at bounding box center [912, 49] width 5 height 5
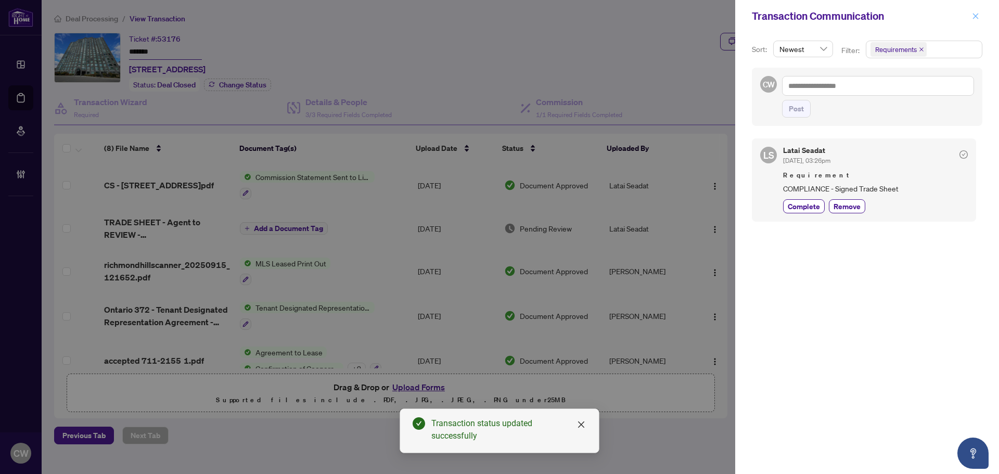
click at [975, 16] on icon "close" at bounding box center [976, 16] width 6 height 6
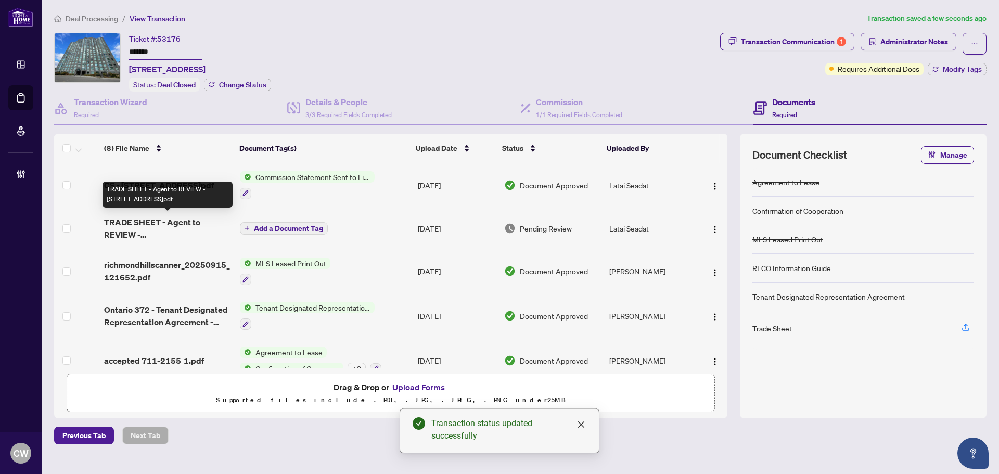
click at [159, 230] on span "TRADE SHEET - Agent to REVIEW - [STREET_ADDRESS]pdf" at bounding box center [167, 228] width 127 height 25
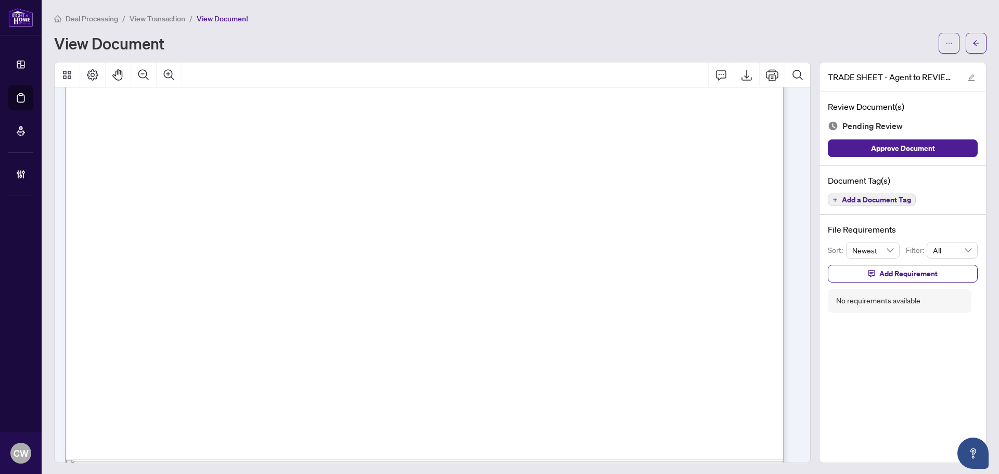
scroll to position [520, 0]
click at [977, 47] on button "button" at bounding box center [976, 43] width 21 height 21
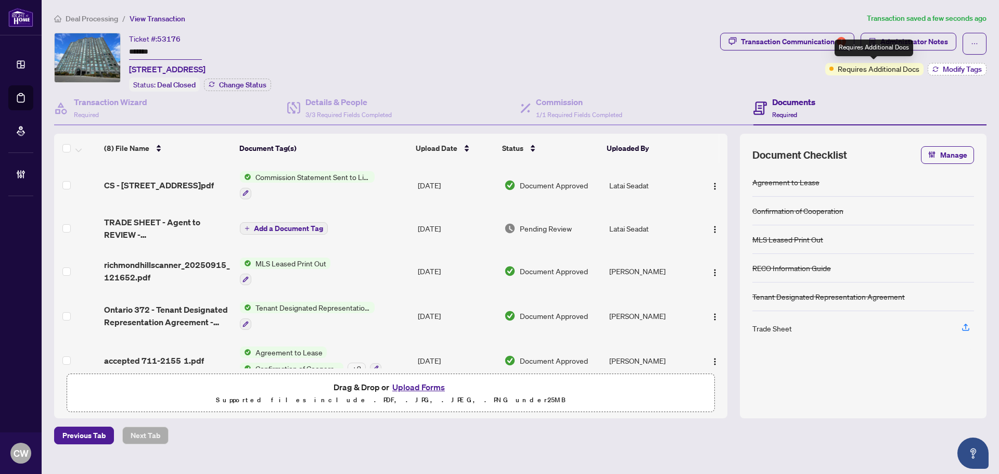
click at [960, 69] on span "Modify Tags" at bounding box center [962, 69] width 39 height 7
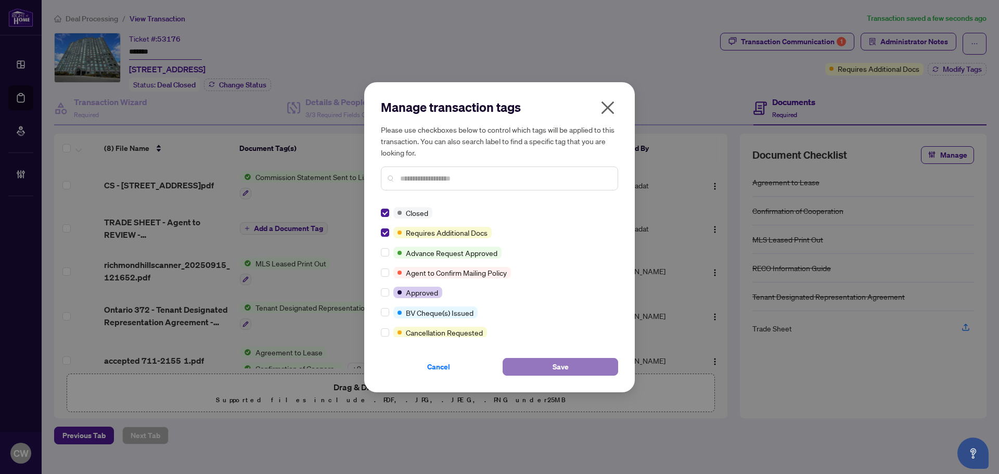
click at [587, 371] on button "Save" at bounding box center [561, 367] width 116 height 18
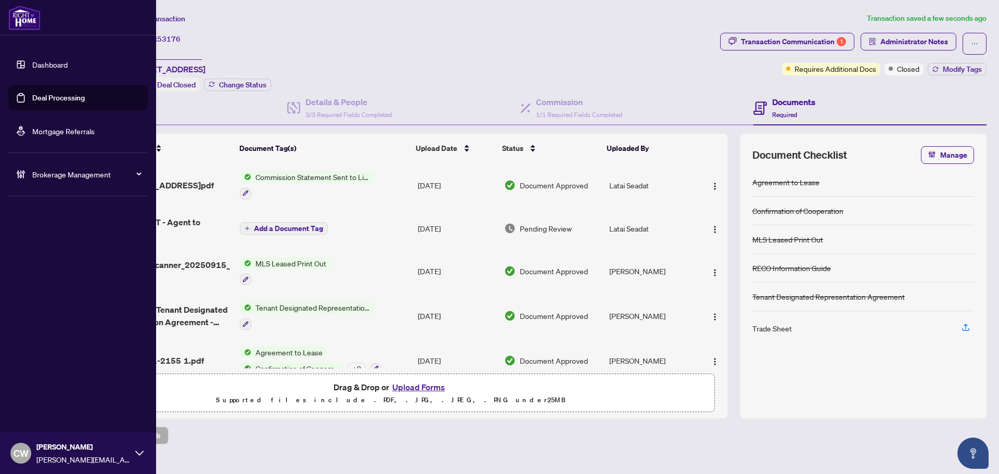
click at [32, 96] on link "Deal Processing" at bounding box center [58, 97] width 53 height 9
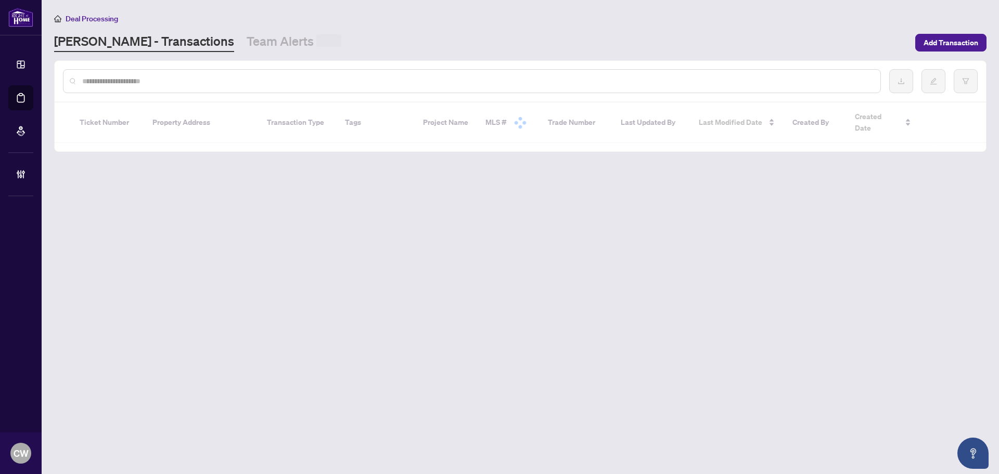
click at [206, 90] on div at bounding box center [472, 81] width 818 height 24
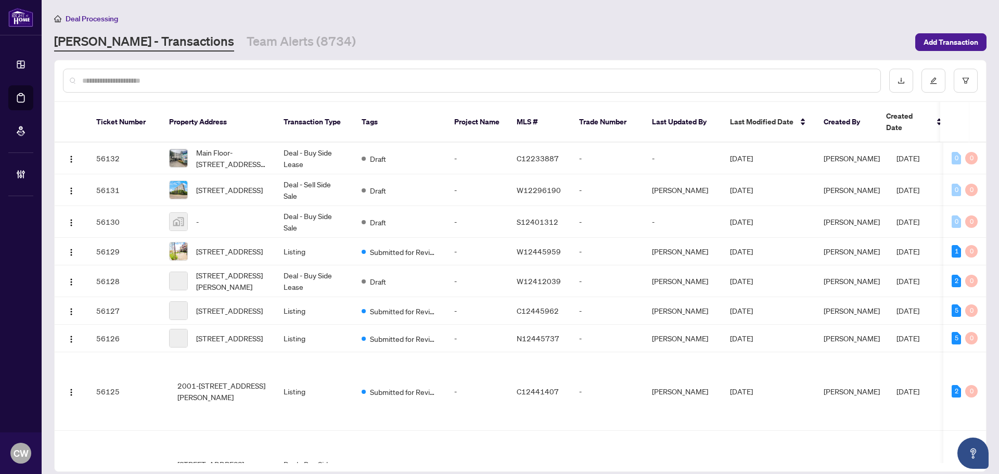
click at [207, 85] on input "text" at bounding box center [477, 80] width 790 height 11
paste input "*******"
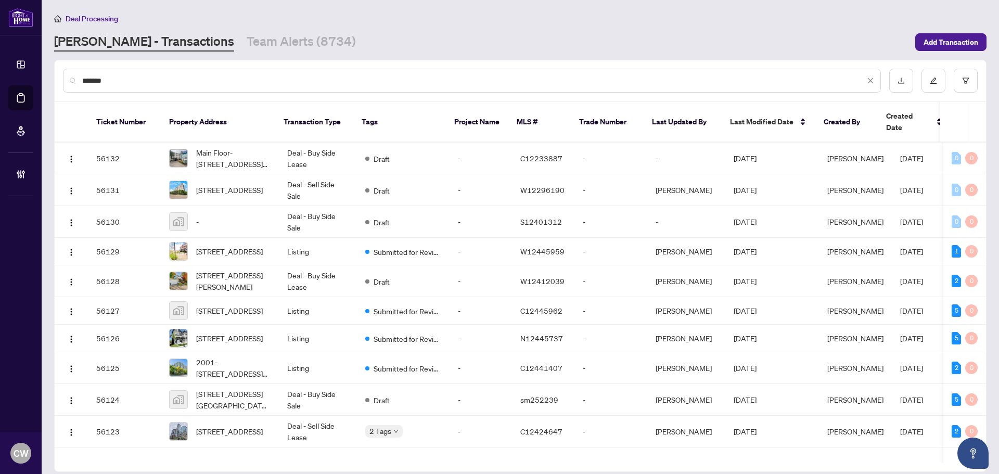
type input "*******"
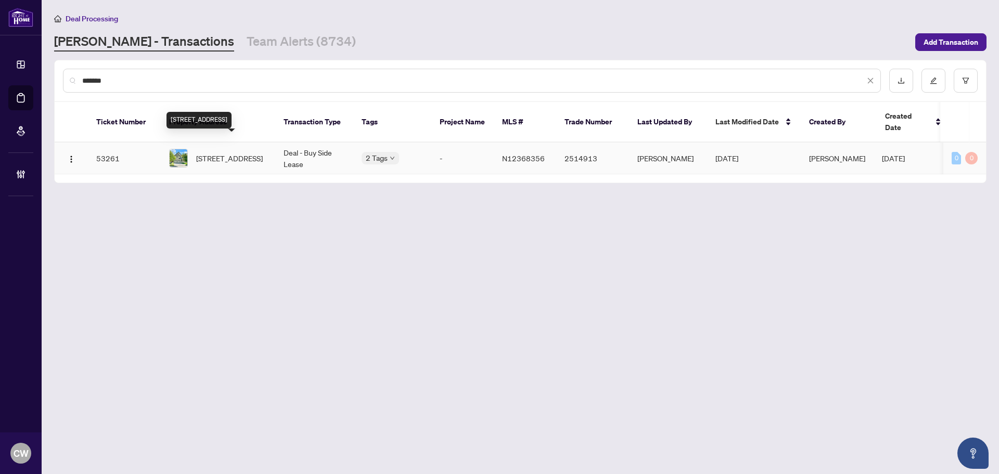
click at [227, 152] on span "[STREET_ADDRESS]" at bounding box center [229, 157] width 67 height 11
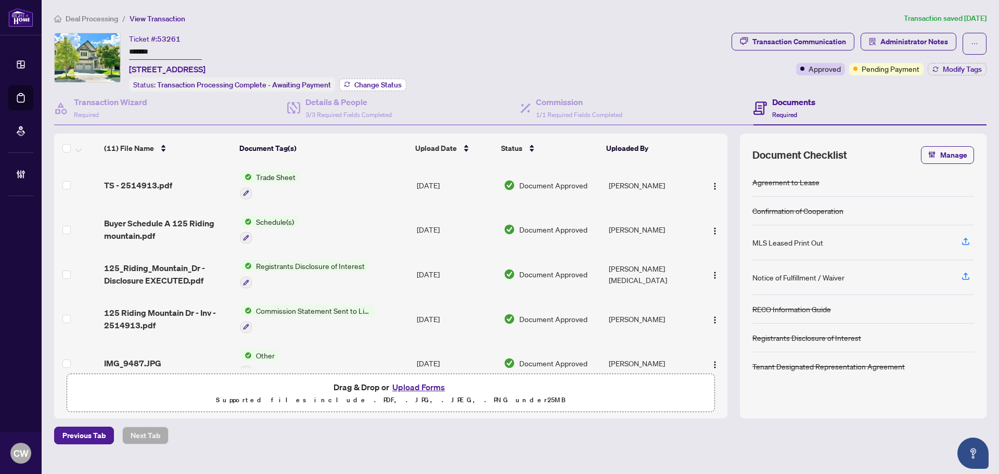
click at [372, 82] on span "Change Status" at bounding box center [377, 84] width 47 height 7
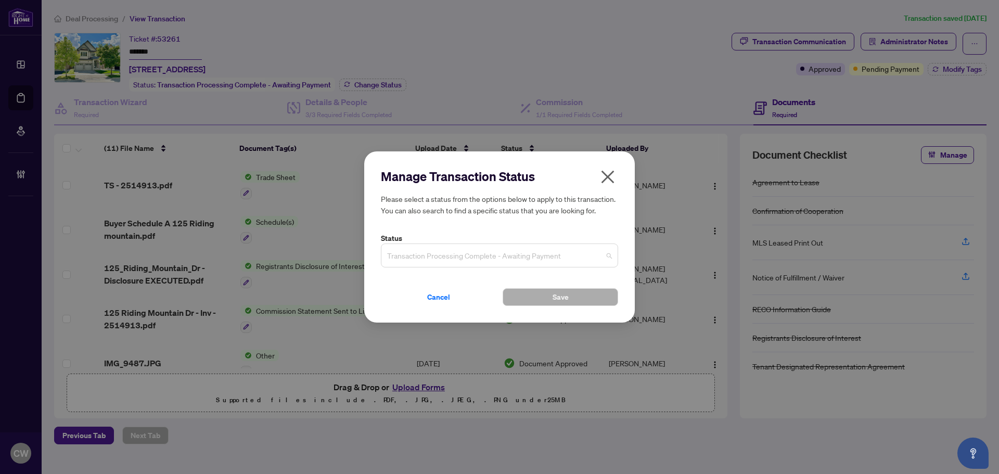
drag, startPoint x: 493, startPoint y: 258, endPoint x: 499, endPoint y: 335, distance: 77.3
click at [493, 259] on span "Transaction Processing Complete - Awaiting Payment" at bounding box center [499, 256] width 225 height 20
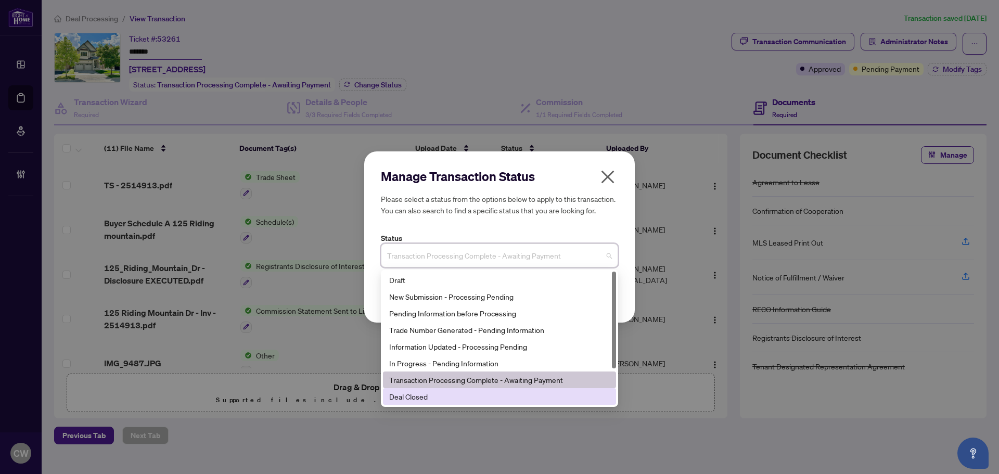
click at [489, 398] on div "Deal Closed" at bounding box center [499, 396] width 221 height 11
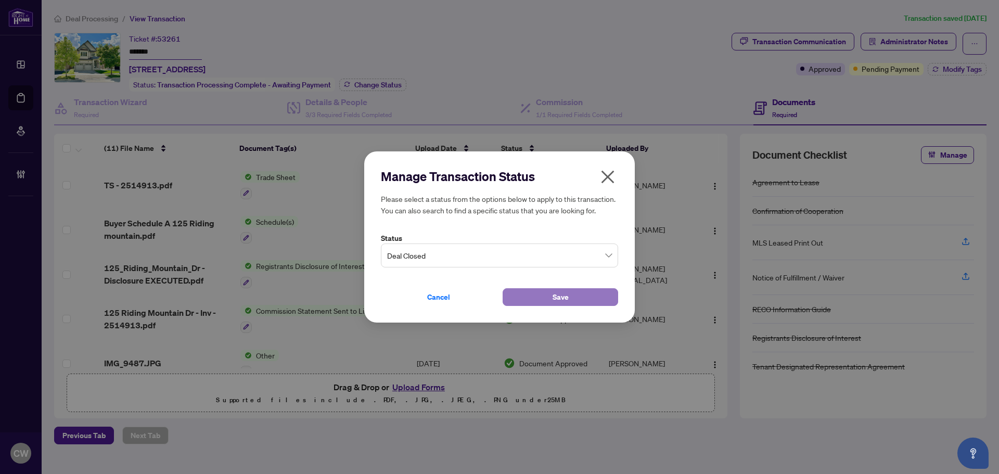
drag, startPoint x: 537, startPoint y: 296, endPoint x: 574, endPoint y: 294, distance: 37.0
click at [541, 296] on button "Save" at bounding box center [561, 297] width 116 height 18
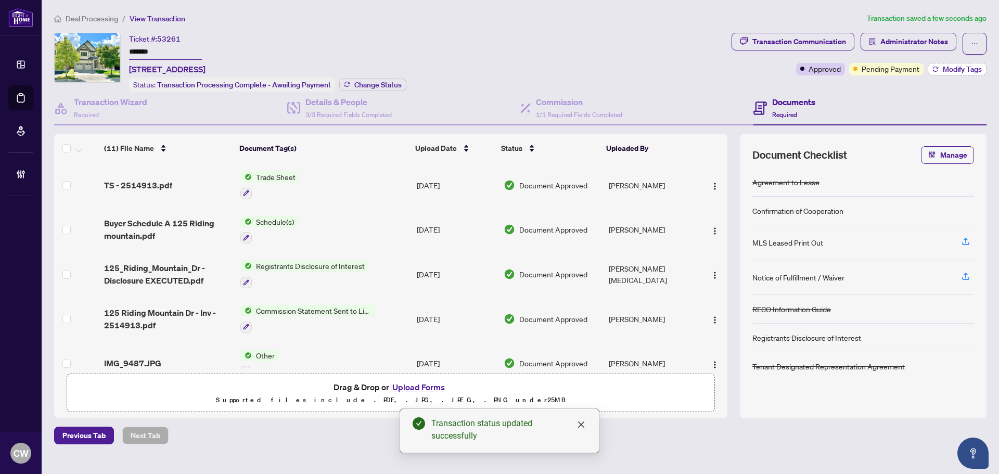
click at [972, 71] on span "Modify Tags" at bounding box center [962, 69] width 39 height 7
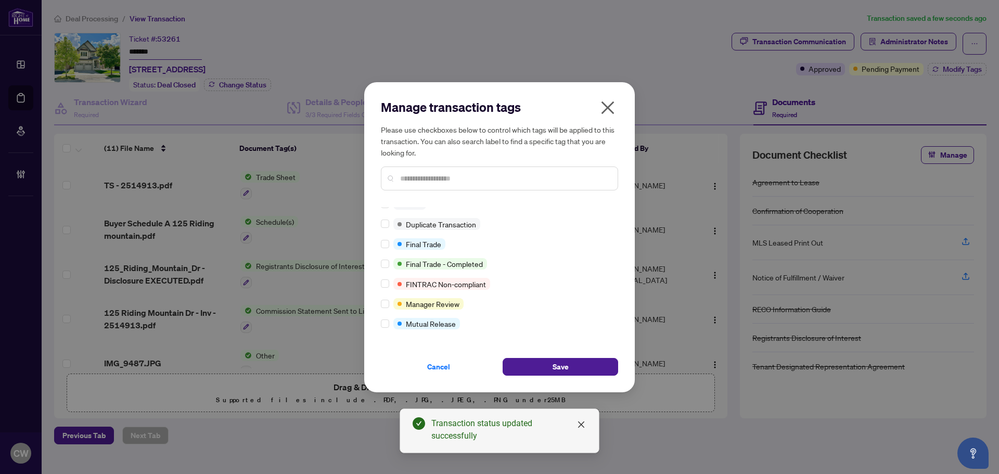
scroll to position [9, 0]
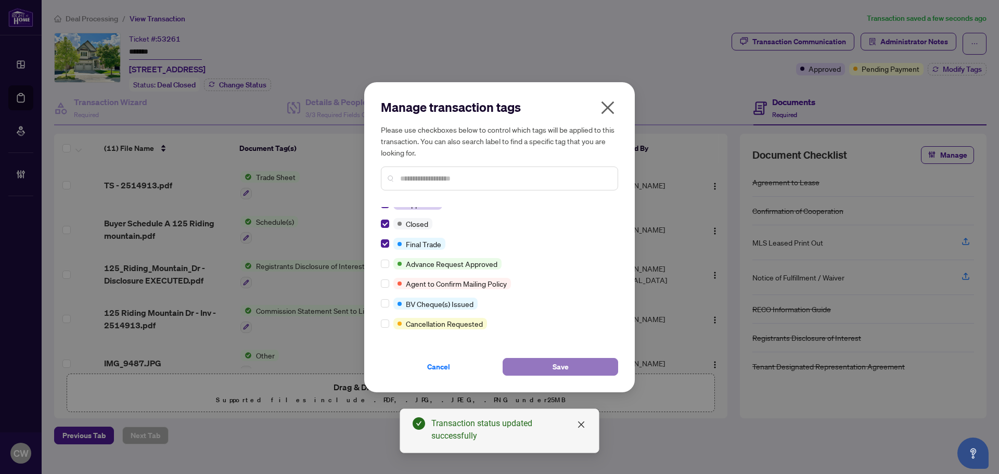
click at [585, 370] on button "Save" at bounding box center [561, 367] width 116 height 18
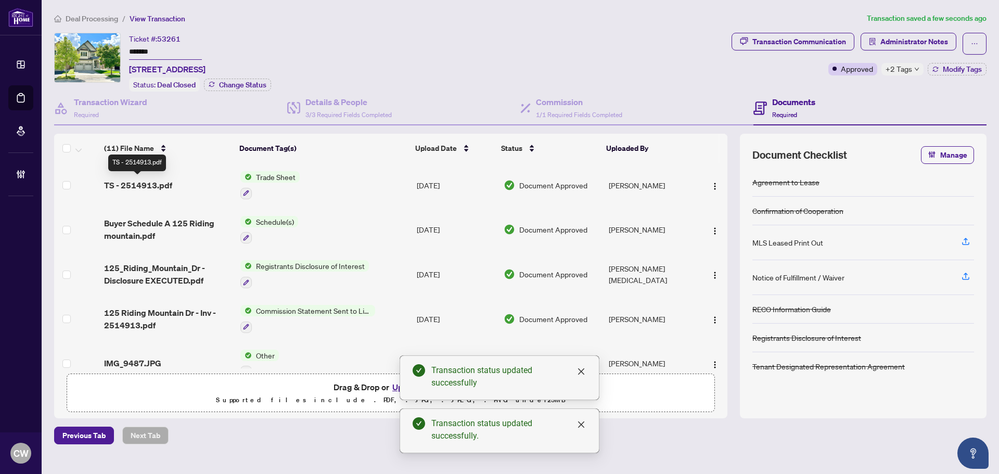
click at [139, 180] on span "TS - 2514913.pdf" at bounding box center [138, 185] width 68 height 12
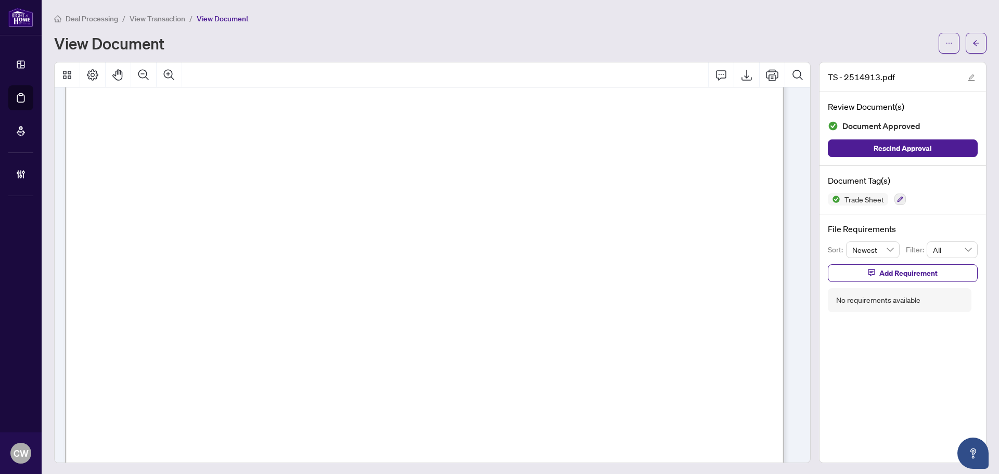
scroll to position [312, 0]
click at [972, 44] on icon "arrow-left" at bounding box center [975, 43] width 7 height 7
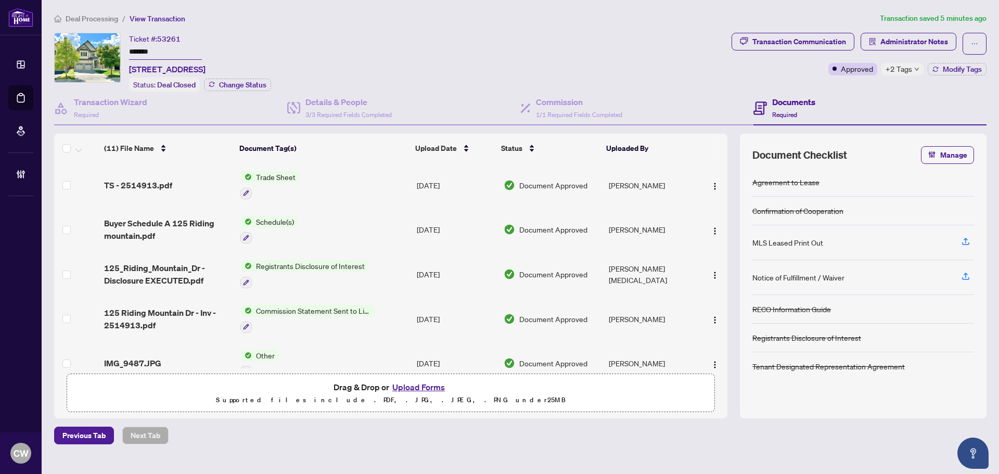
click at [435, 387] on button "Upload Forms" at bounding box center [418, 387] width 59 height 14
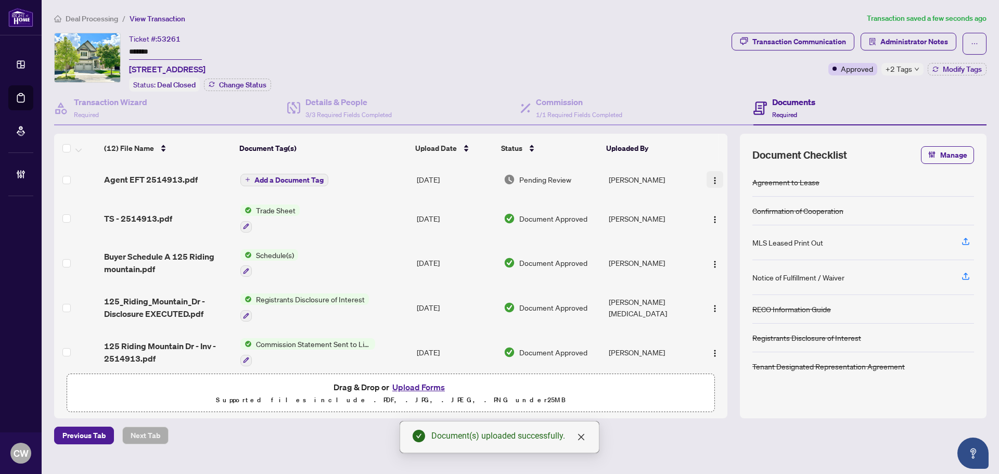
click at [714, 177] on img "button" at bounding box center [715, 180] width 8 height 8
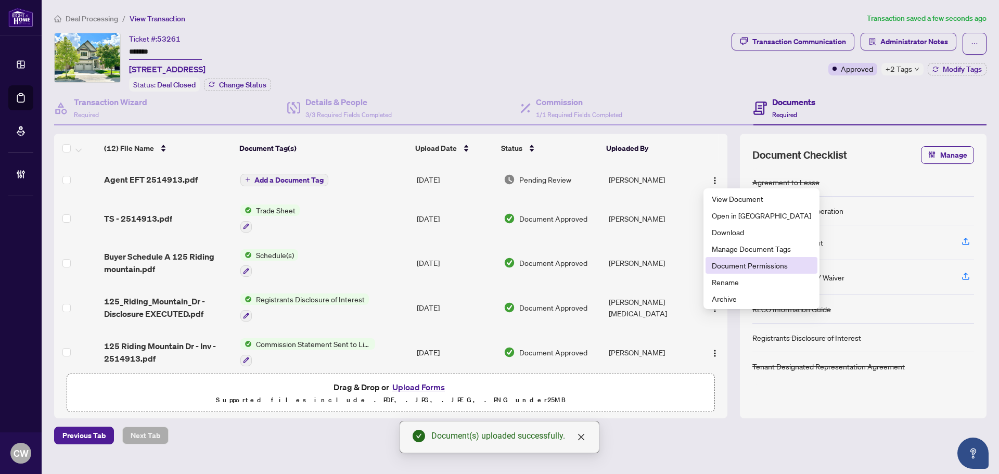
click at [734, 265] on span "Document Permissions" at bounding box center [761, 265] width 99 height 11
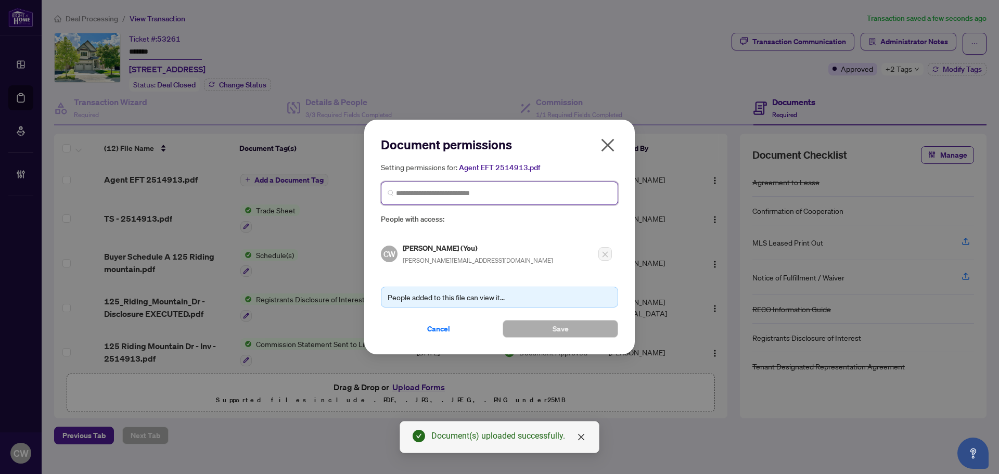
paste input "**********"
click at [584, 192] on input "search" at bounding box center [503, 193] width 215 height 11
type input "**********"
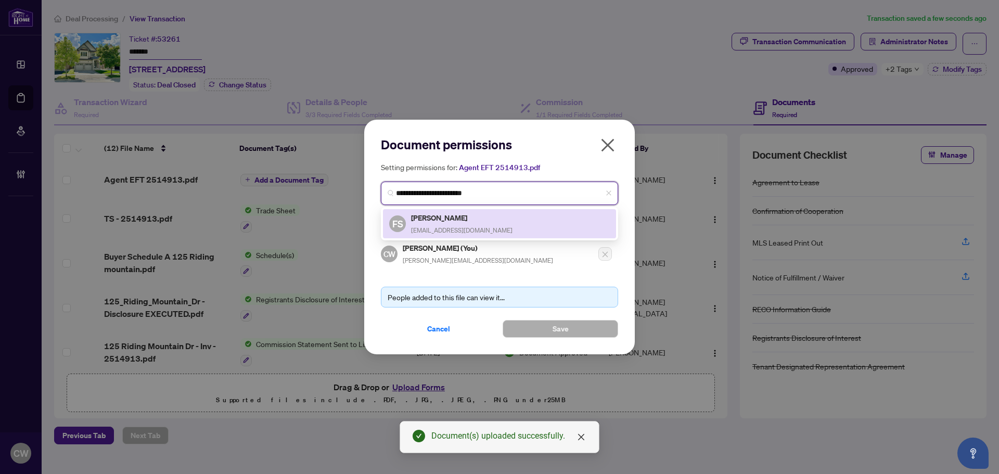
click at [484, 221] on h5 "[PERSON_NAME]" at bounding box center [461, 218] width 101 height 12
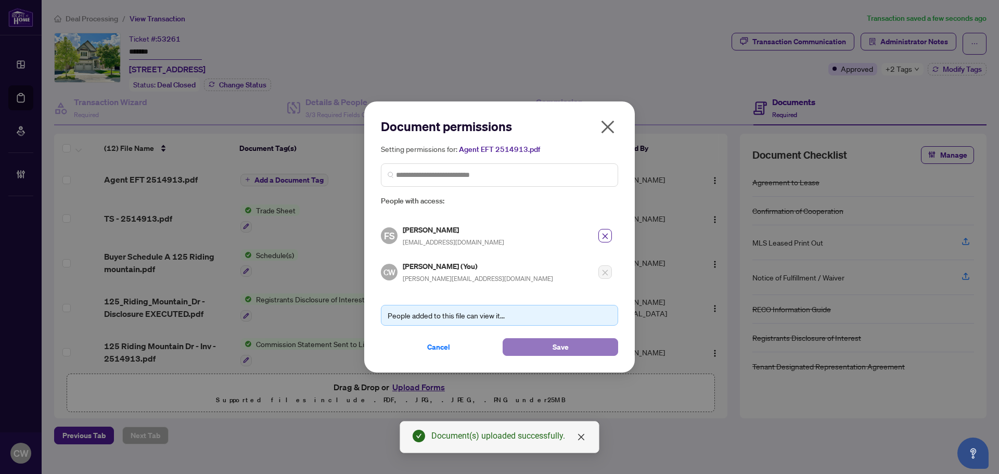
click at [553, 345] on span "Save" at bounding box center [561, 347] width 16 height 17
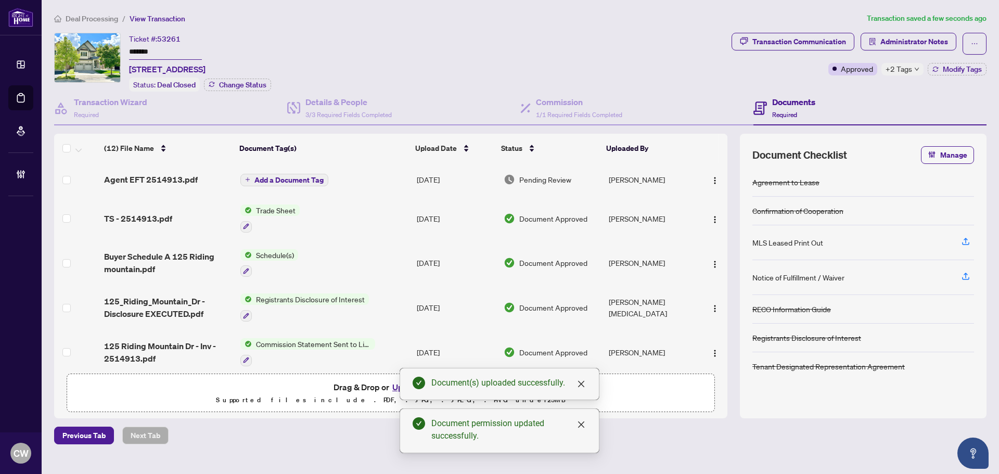
click at [143, 176] on span "Agent EFT 2514913.pdf" at bounding box center [151, 179] width 94 height 12
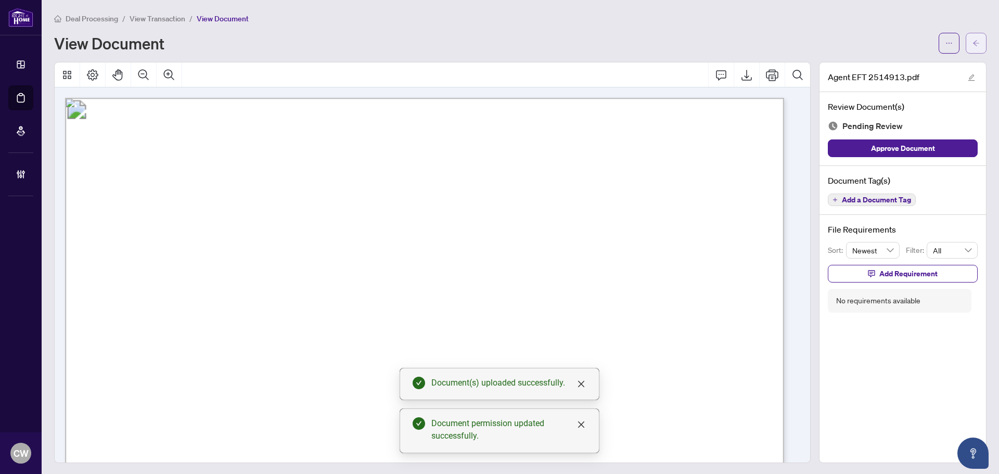
click at [972, 40] on icon "arrow-left" at bounding box center [975, 43] width 7 height 7
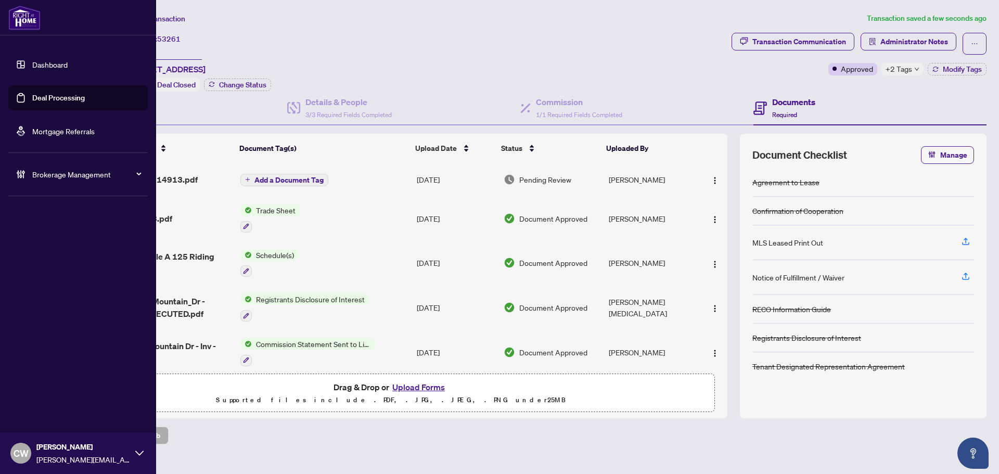
click at [32, 96] on link "Deal Processing" at bounding box center [58, 97] width 53 height 9
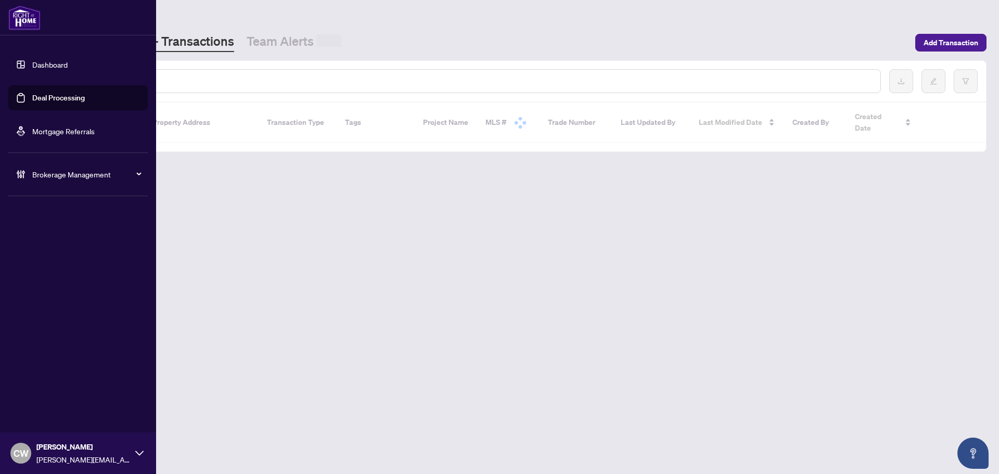
click at [162, 79] on input "text" at bounding box center [477, 80] width 790 height 11
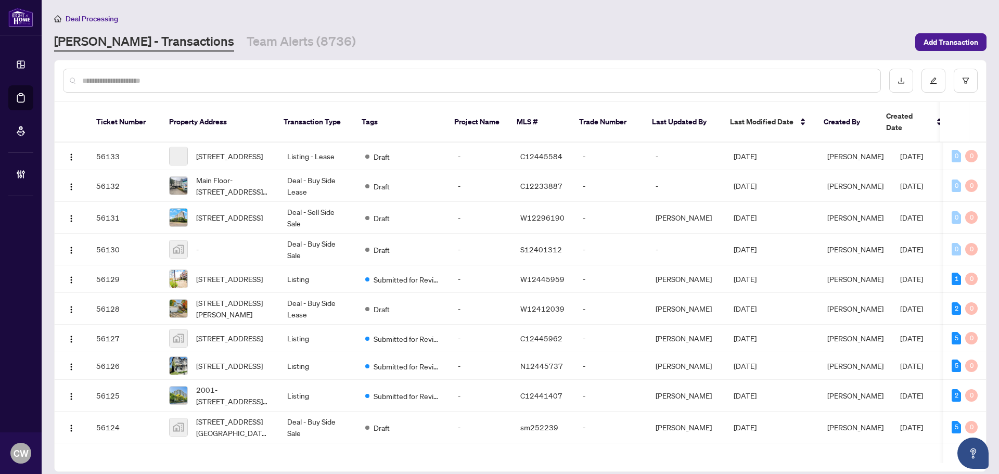
paste input "*******"
type input "*******"
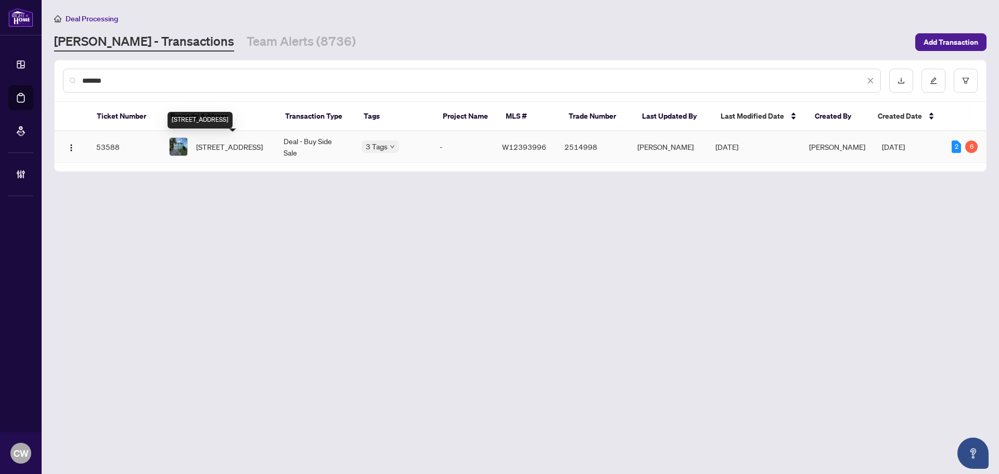
click at [212, 141] on span "[STREET_ADDRESS]" at bounding box center [229, 146] width 67 height 11
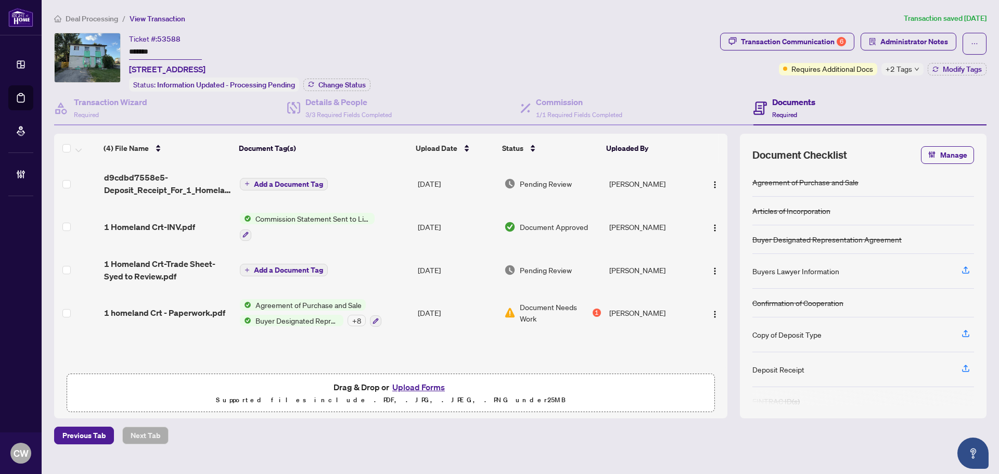
drag, startPoint x: 339, startPoint y: 77, endPoint x: 462, endPoint y: 131, distance: 134.5
click at [339, 78] on div "Status: Information Updated - Processing Pending Change Status" at bounding box center [249, 85] width 241 height 14
click at [206, 72] on span "[STREET_ADDRESS]" at bounding box center [167, 69] width 76 height 12
click at [336, 81] on span "Change Status" at bounding box center [341, 84] width 47 height 7
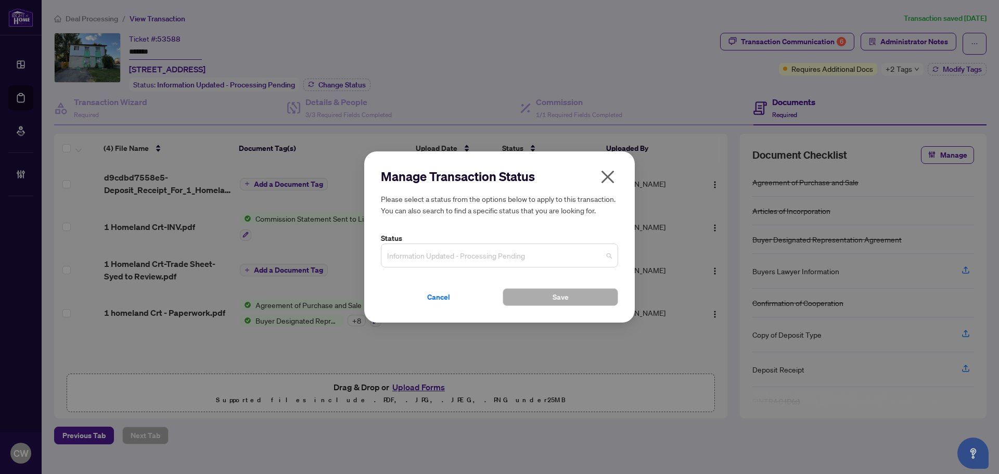
click at [472, 259] on span "Information Updated - Processing Pending" at bounding box center [499, 256] width 225 height 20
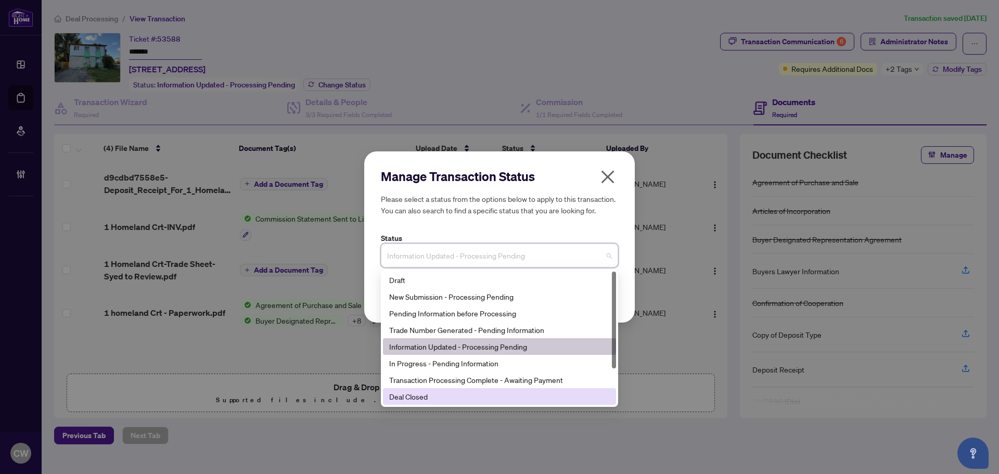
click at [437, 402] on div "Deal Closed" at bounding box center [499, 396] width 233 height 17
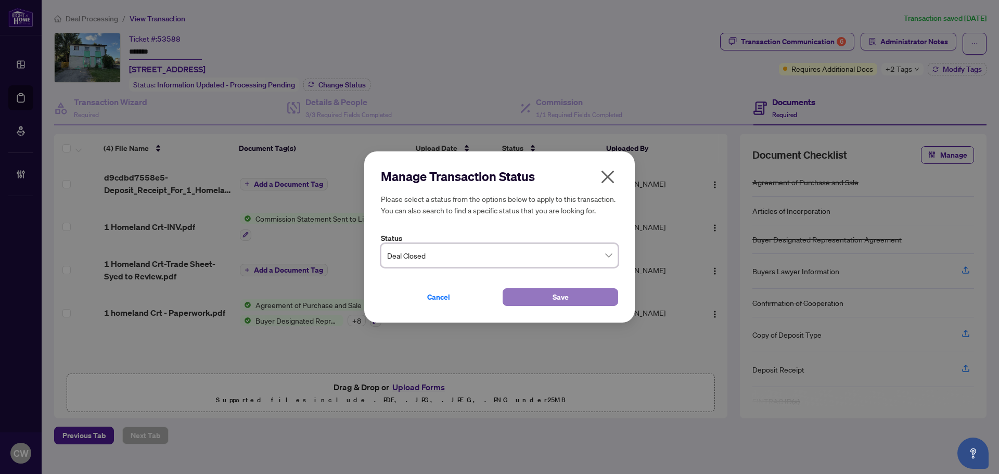
click at [550, 296] on button "Save" at bounding box center [561, 297] width 116 height 18
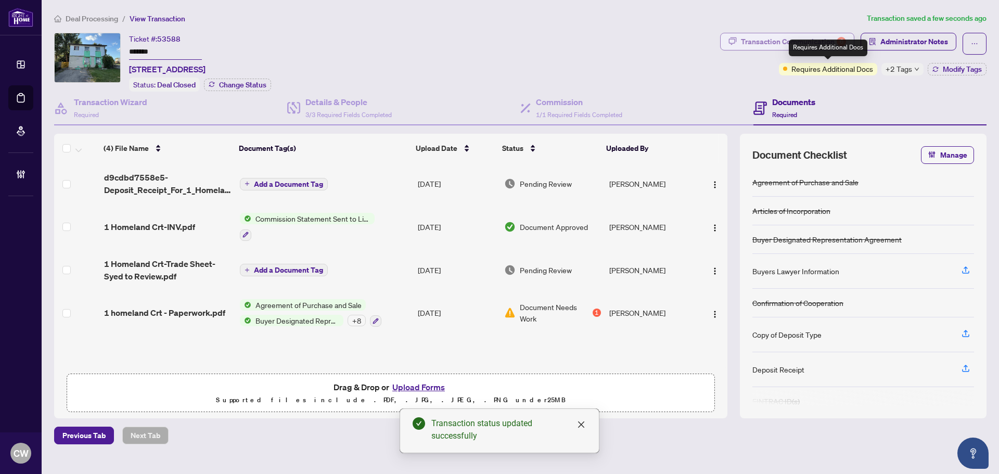
click at [769, 41] on div "Transaction Communication 6" at bounding box center [793, 41] width 105 height 17
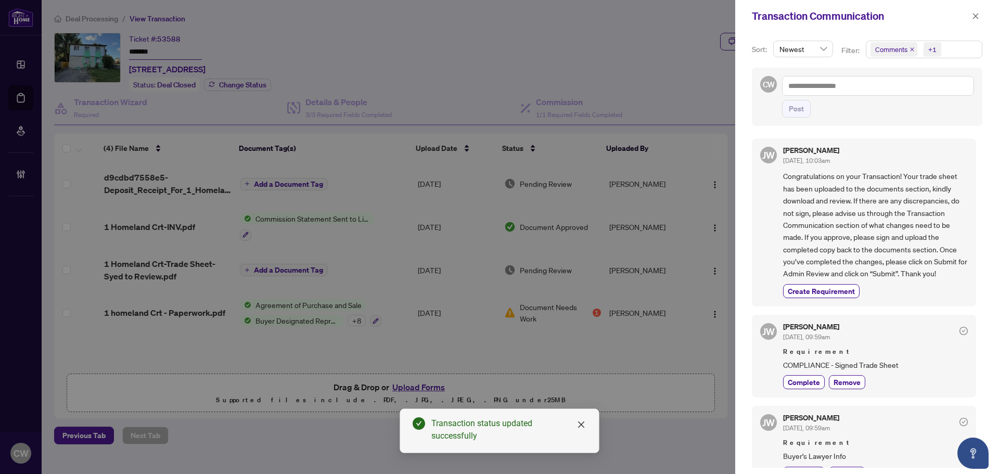
click at [910, 49] on icon "close" at bounding box center [912, 49] width 5 height 5
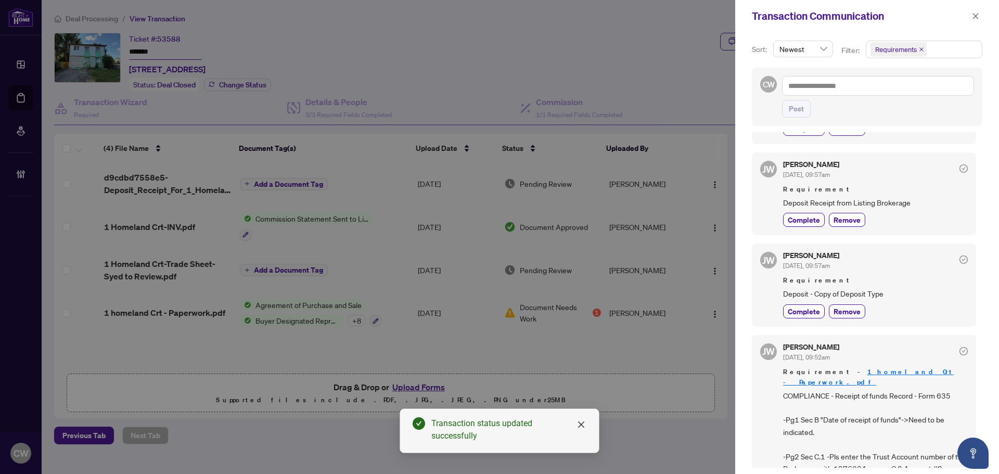
scroll to position [283, 0]
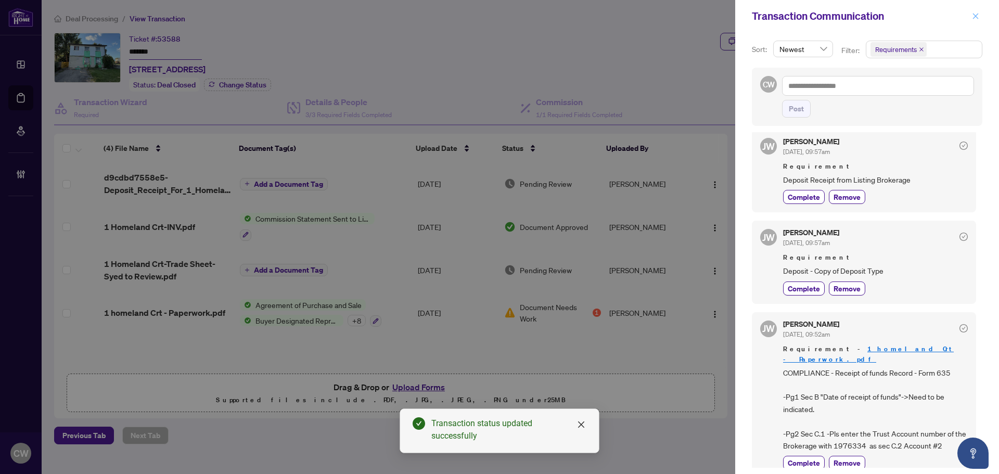
click at [973, 8] on span "button" at bounding box center [975, 16] width 7 height 17
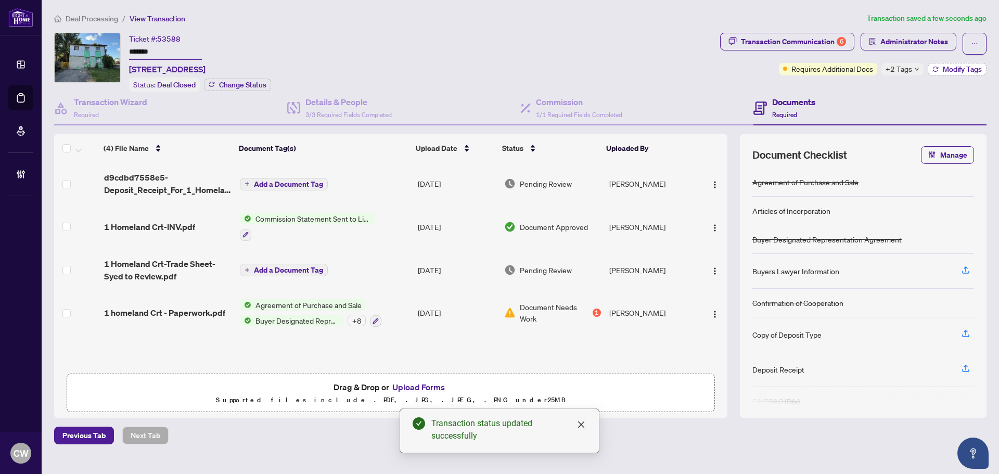
click at [958, 63] on button "Modify Tags" at bounding box center [957, 69] width 59 height 12
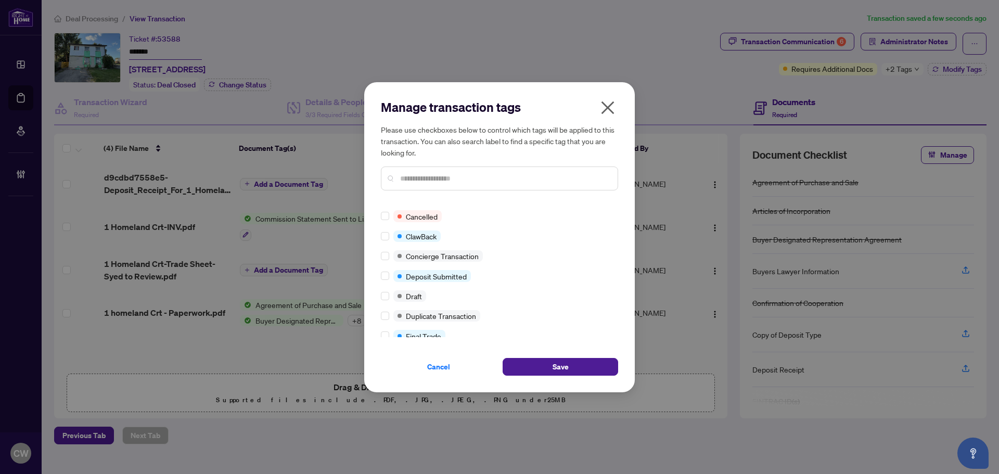
scroll to position [0, 0]
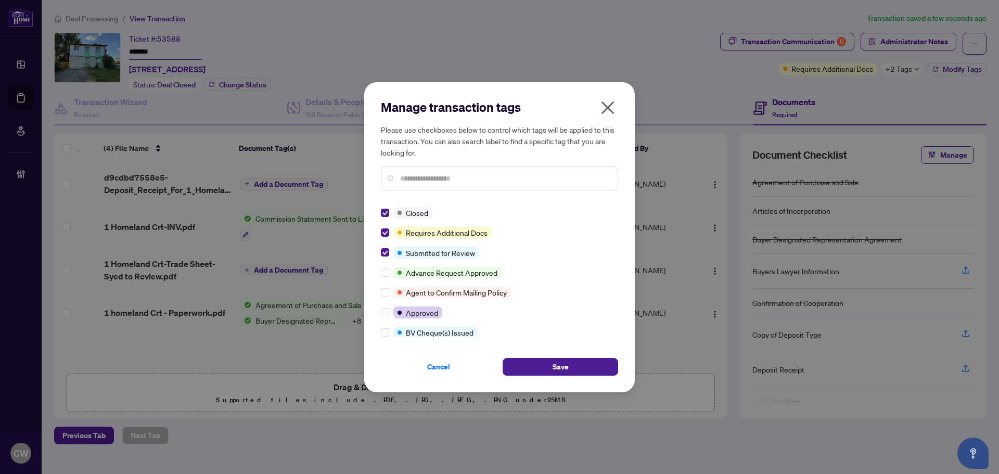
click at [548, 376] on div "Manage transaction tags Please use checkboxes below to control which tags will …" at bounding box center [499, 237] width 271 height 310
click at [551, 369] on button "Save" at bounding box center [561, 367] width 116 height 18
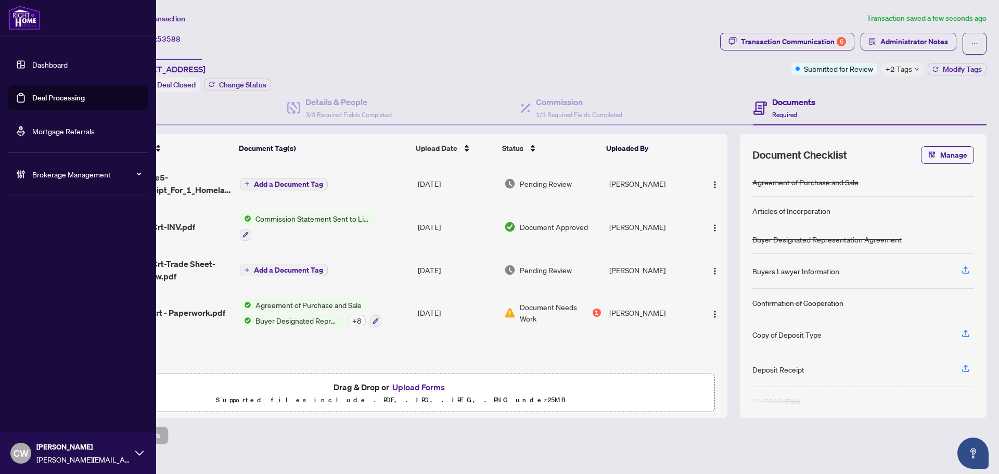
drag, startPoint x: 26, startPoint y: 94, endPoint x: 79, endPoint y: 89, distance: 52.8
click at [32, 94] on link "Deal Processing" at bounding box center [58, 97] width 53 height 9
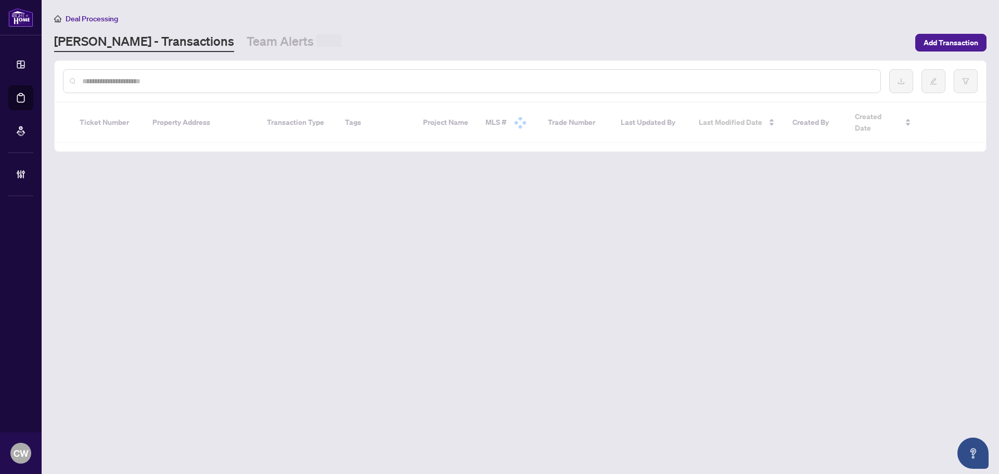
click at [188, 79] on input "text" at bounding box center [477, 80] width 790 height 11
paste input "*******"
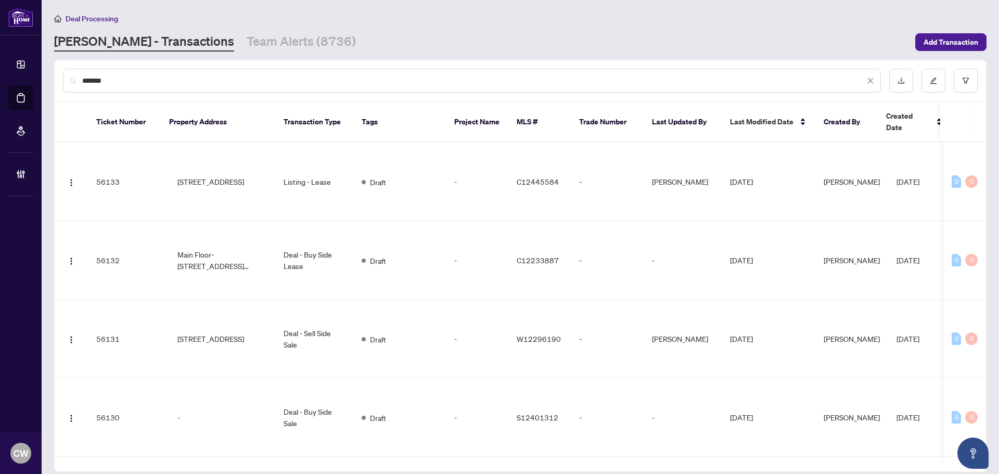
type input "*******"
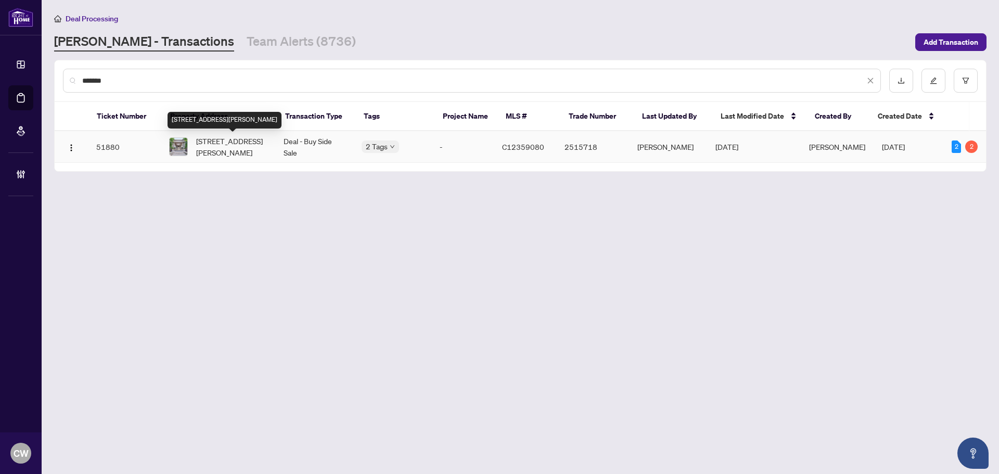
click at [235, 142] on span "[STREET_ADDRESS][PERSON_NAME]" at bounding box center [231, 146] width 71 height 23
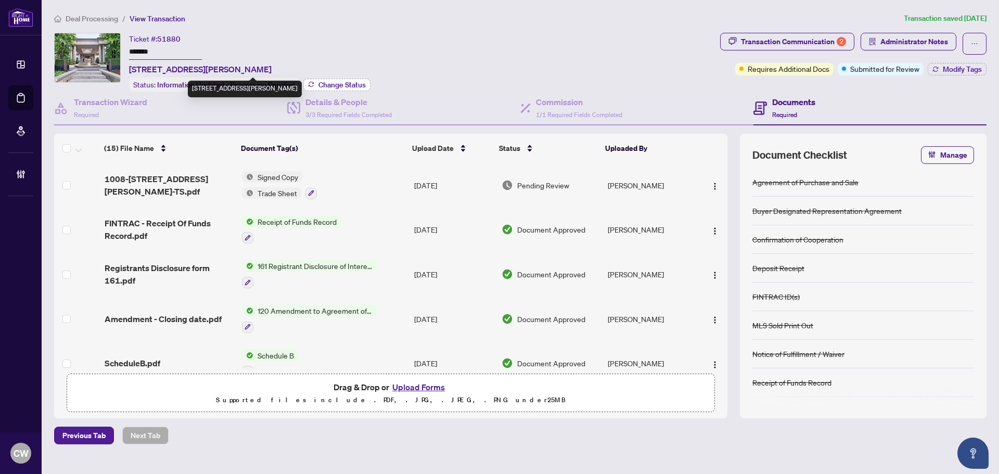
click at [323, 83] on span "Change Status" at bounding box center [341, 84] width 47 height 7
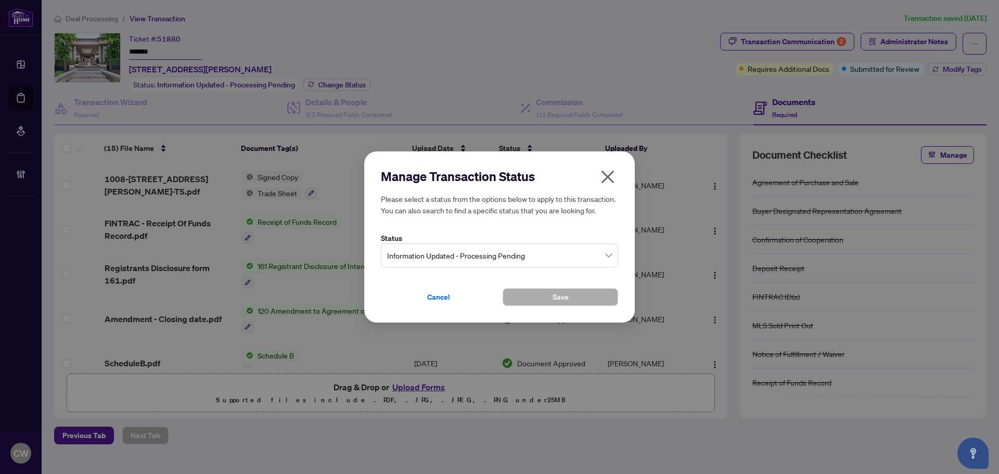
click at [537, 251] on span "Information Updated - Processing Pending" at bounding box center [499, 256] width 225 height 20
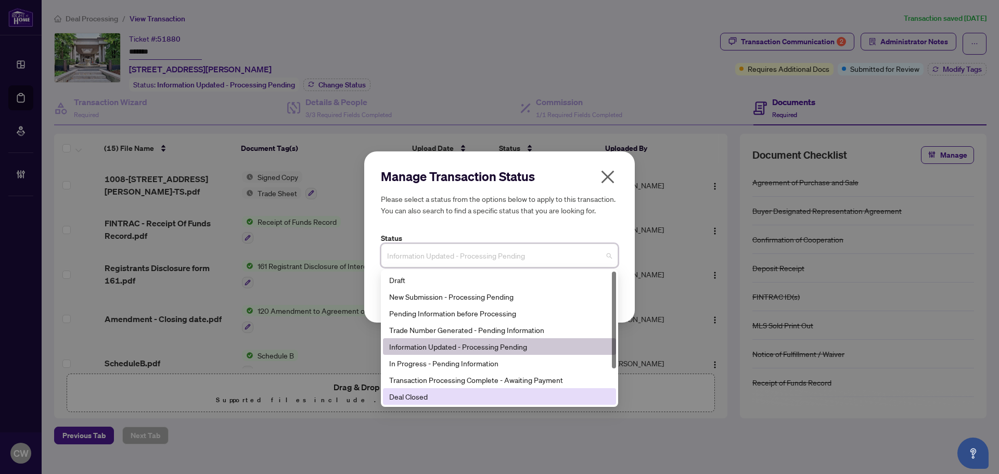
click at [512, 401] on div "Deal Closed" at bounding box center [499, 396] width 221 height 11
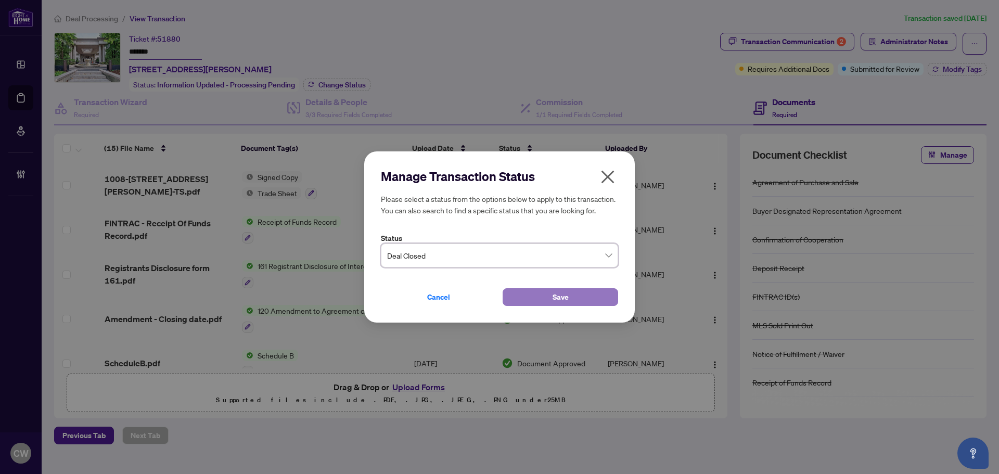
click at [549, 289] on button "Save" at bounding box center [561, 297] width 116 height 18
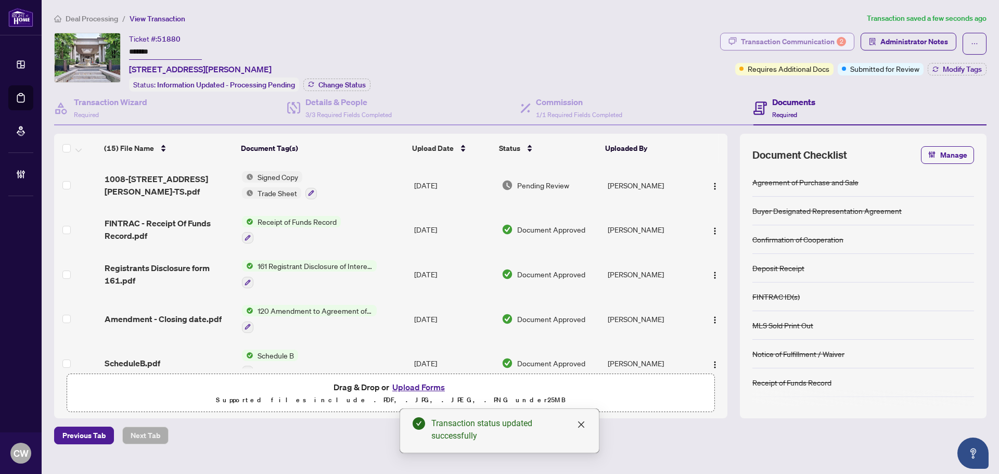
click at [800, 42] on div "Transaction Communication 2" at bounding box center [793, 41] width 105 height 17
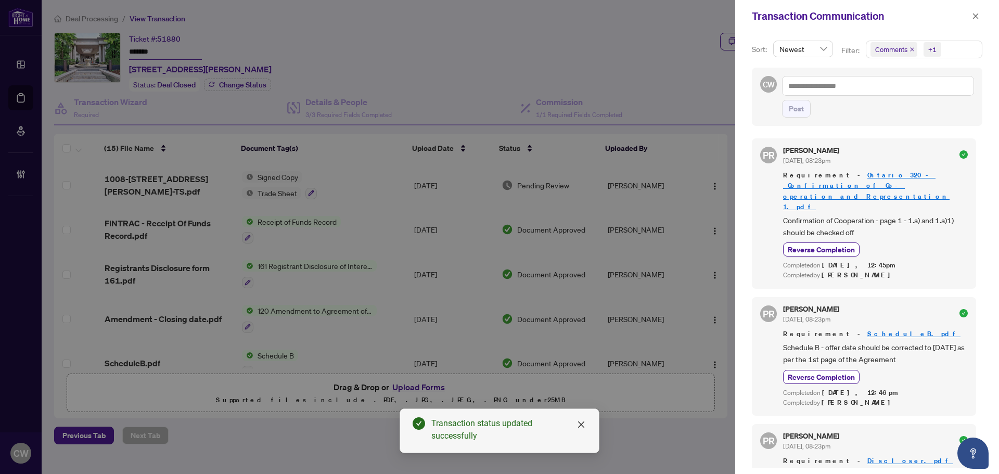
click at [910, 50] on icon "close" at bounding box center [912, 49] width 5 height 5
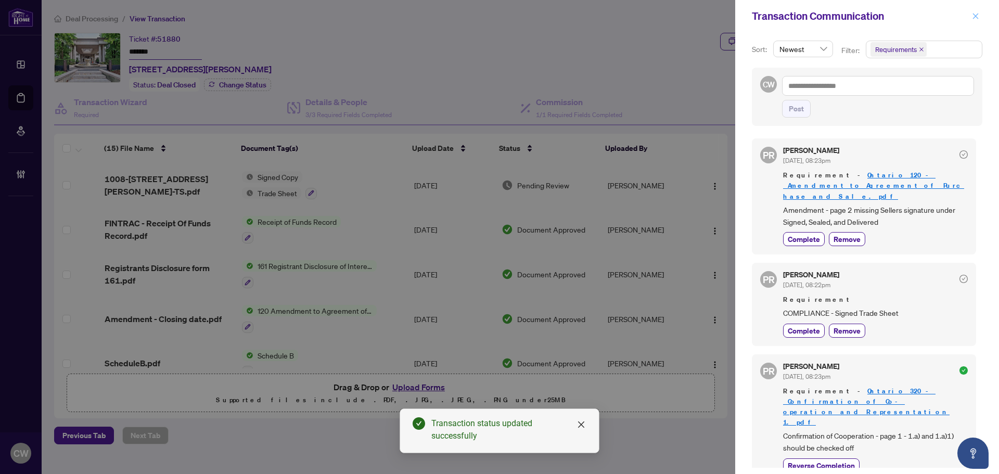
click at [975, 16] on icon "close" at bounding box center [976, 16] width 6 height 6
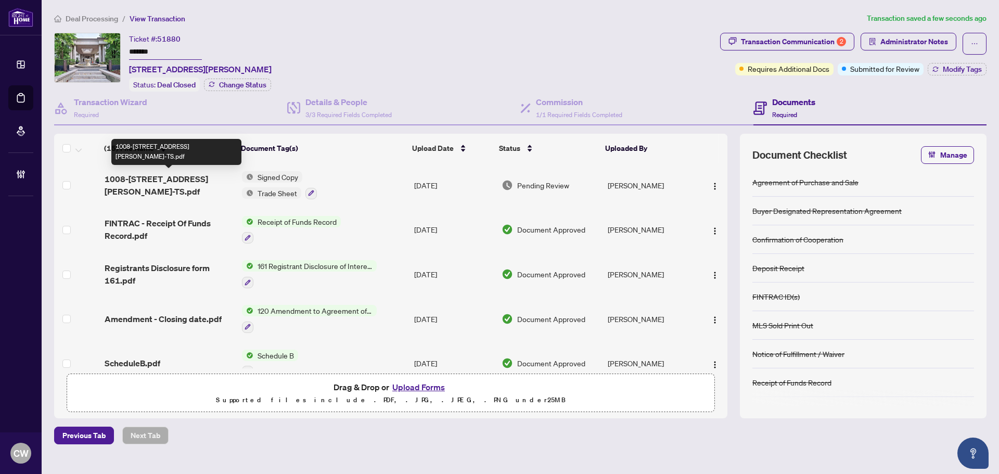
click at [185, 176] on span "1008-[STREET_ADDRESS][PERSON_NAME]-TS.pdf" at bounding box center [169, 185] width 129 height 25
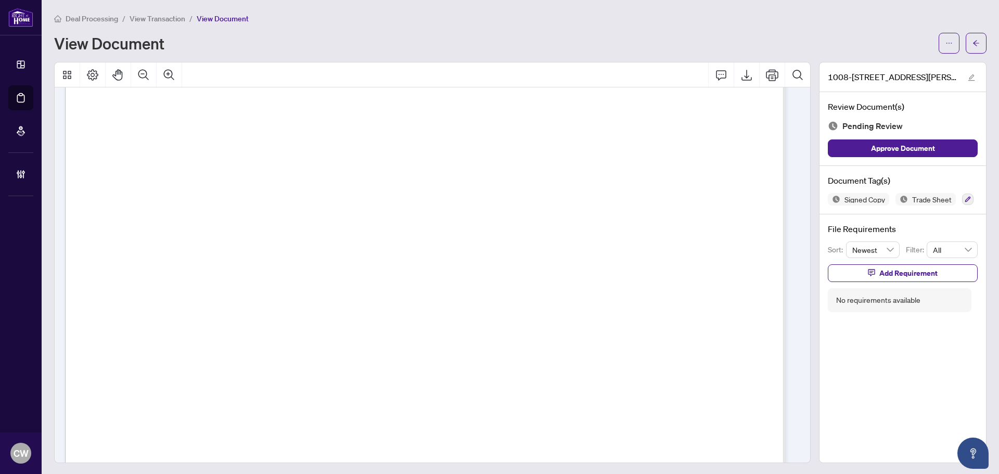
scroll to position [468, 0]
drag, startPoint x: 972, startPoint y: 42, endPoint x: 42, endPoint y: 148, distance: 936.3
click at [972, 42] on button "button" at bounding box center [976, 43] width 21 height 21
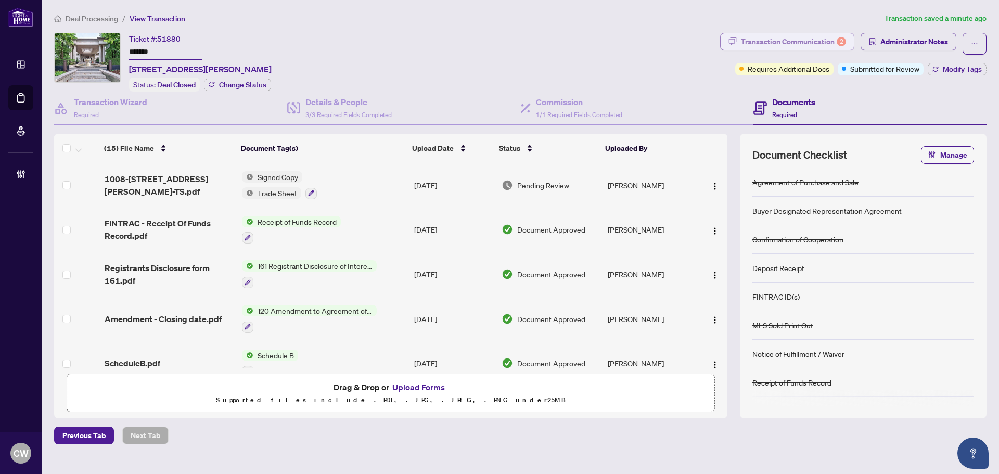
click at [827, 41] on div "Transaction Communication 2" at bounding box center [793, 41] width 105 height 17
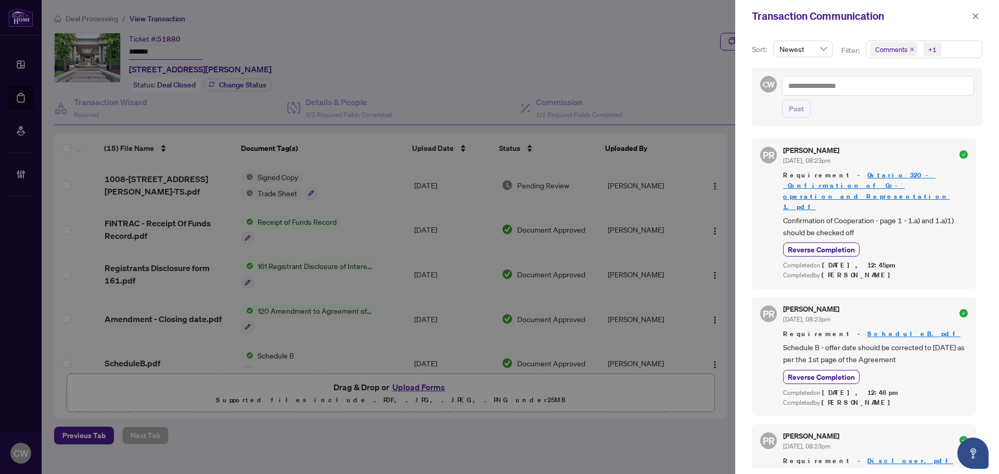
click at [911, 49] on icon "close" at bounding box center [912, 49] width 4 height 4
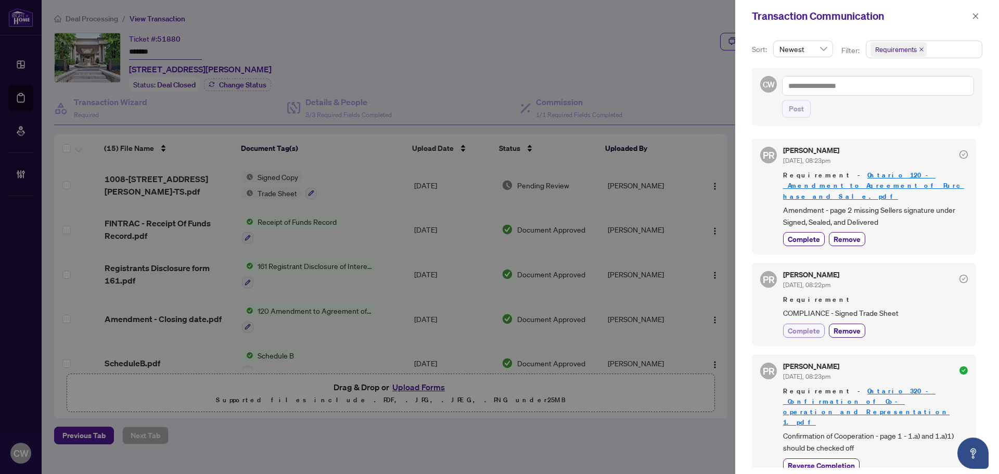
click at [817, 325] on span "Complete" at bounding box center [804, 330] width 32 height 11
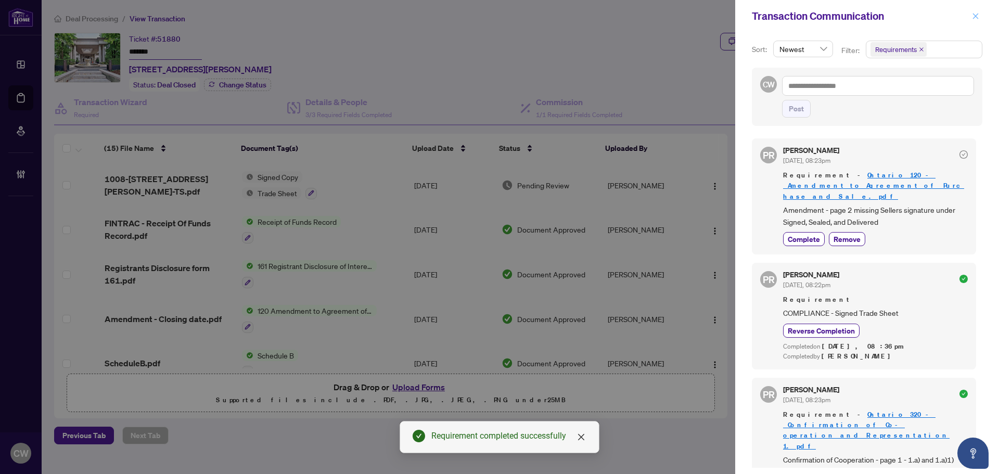
click at [977, 14] on icon "close" at bounding box center [975, 15] width 7 height 7
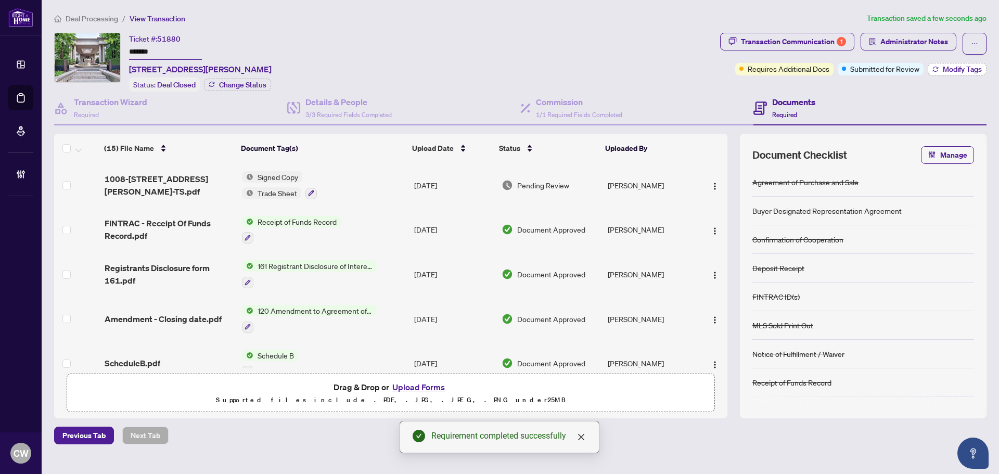
click at [959, 68] on span "Modify Tags" at bounding box center [962, 69] width 39 height 7
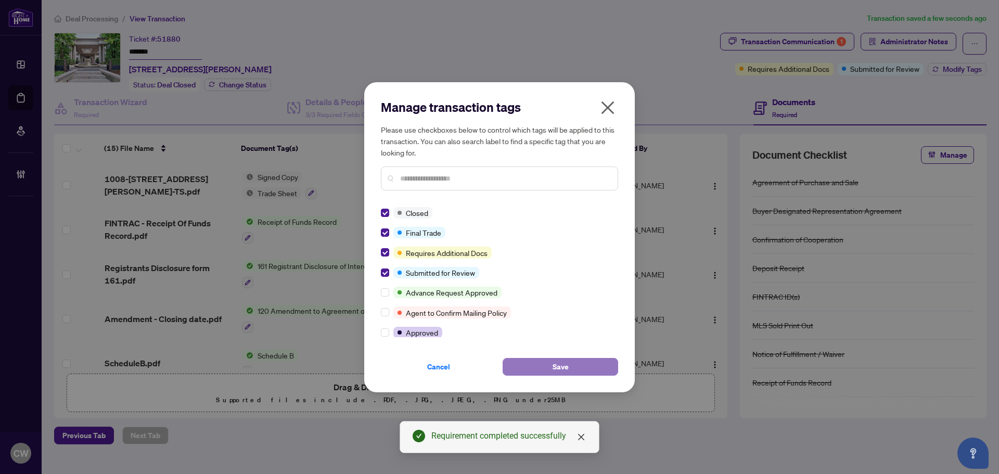
click at [550, 362] on button "Save" at bounding box center [561, 367] width 116 height 18
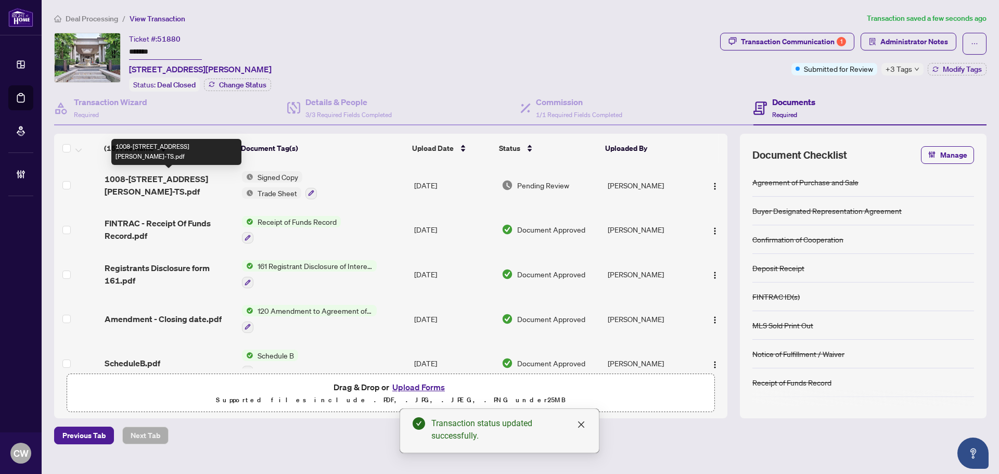
click at [180, 175] on span "1008-[STREET_ADDRESS][PERSON_NAME]-TS.pdf" at bounding box center [169, 185] width 129 height 25
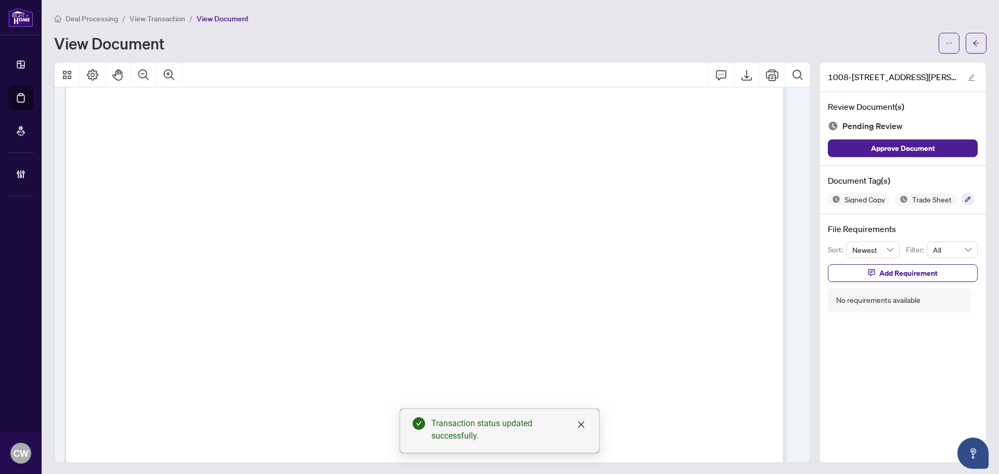
scroll to position [312, 0]
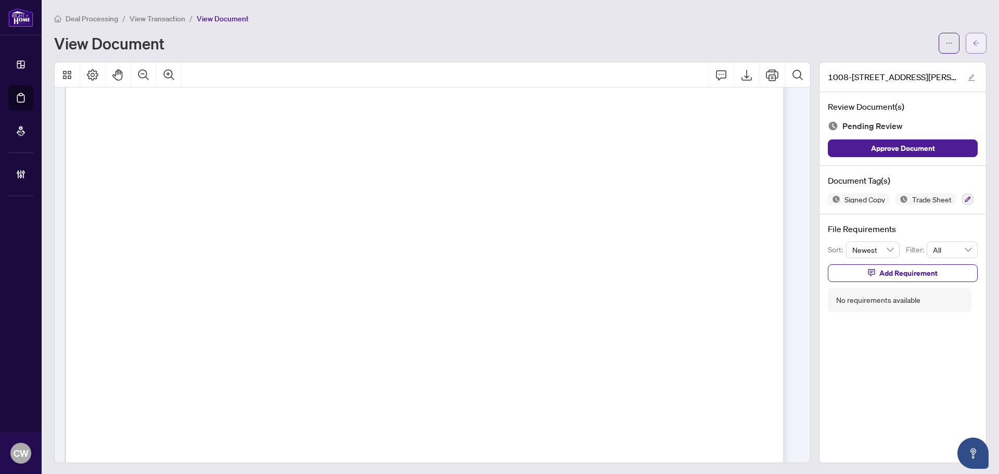
click at [978, 41] on button "button" at bounding box center [976, 43] width 21 height 21
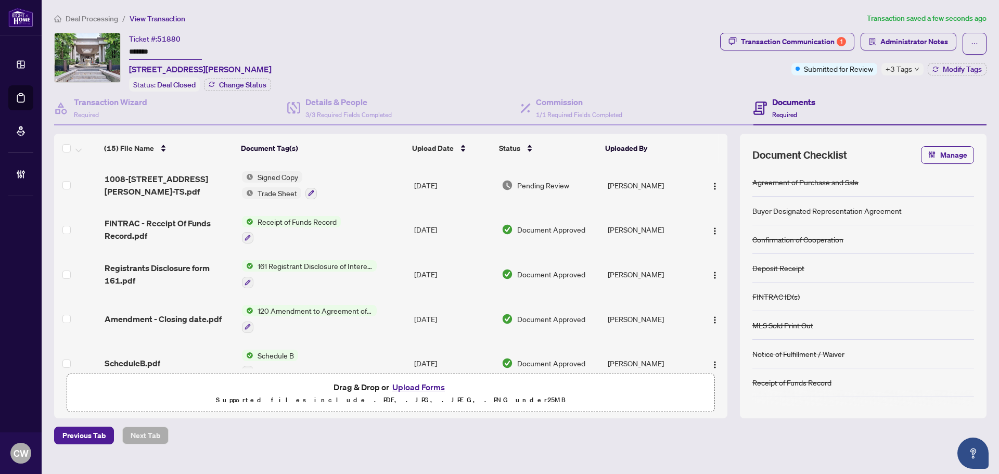
click at [441, 384] on button "Upload Forms" at bounding box center [418, 387] width 59 height 14
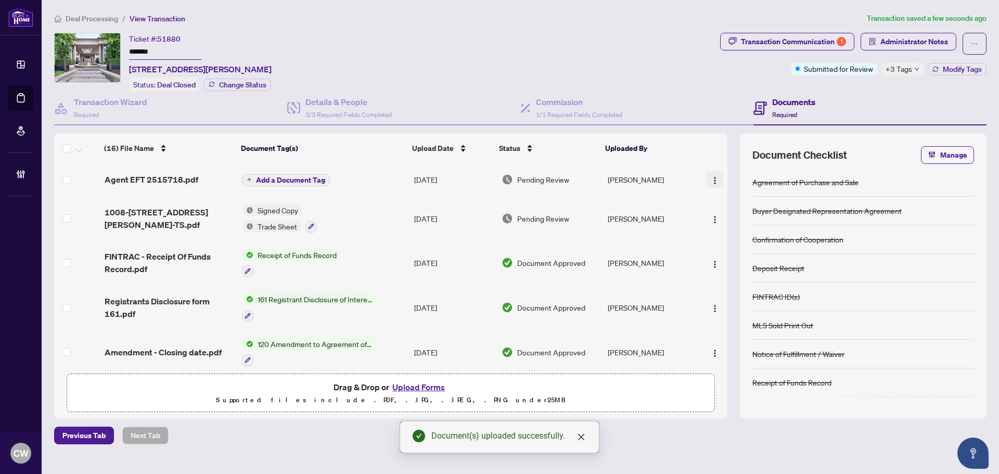
click at [711, 176] on img "button" at bounding box center [715, 180] width 8 height 8
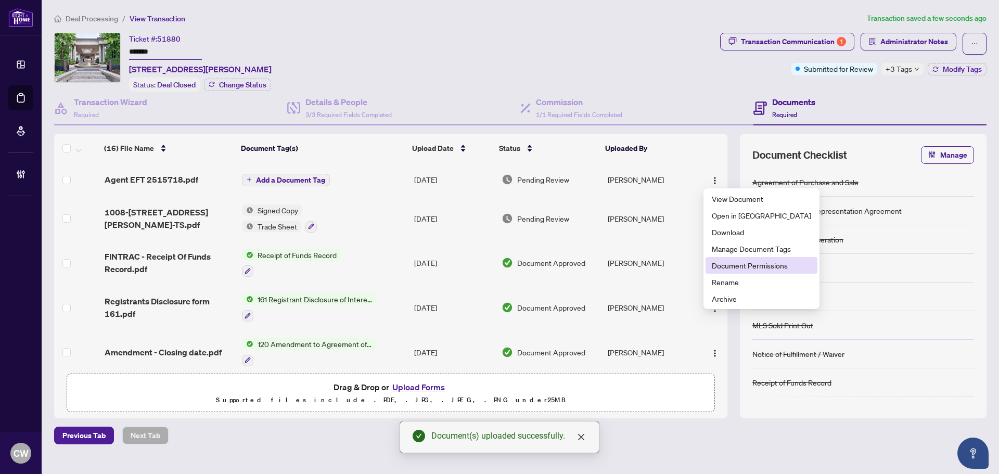
click at [731, 264] on span "Document Permissions" at bounding box center [761, 265] width 99 height 11
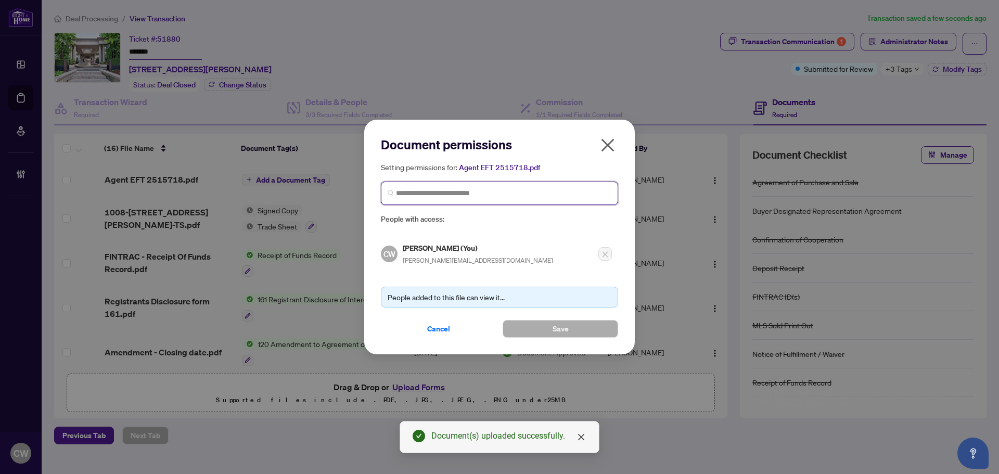
click at [533, 189] on input "search" at bounding box center [503, 193] width 215 height 11
paste input "**********"
type input "**********"
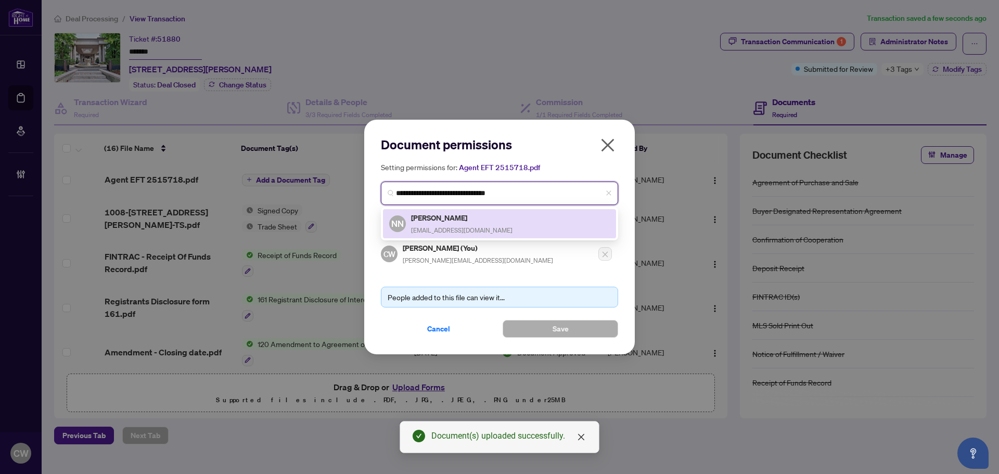
click at [457, 225] on div "[PERSON_NAME] [EMAIL_ADDRESS][DOMAIN_NAME]" at bounding box center [461, 224] width 101 height 24
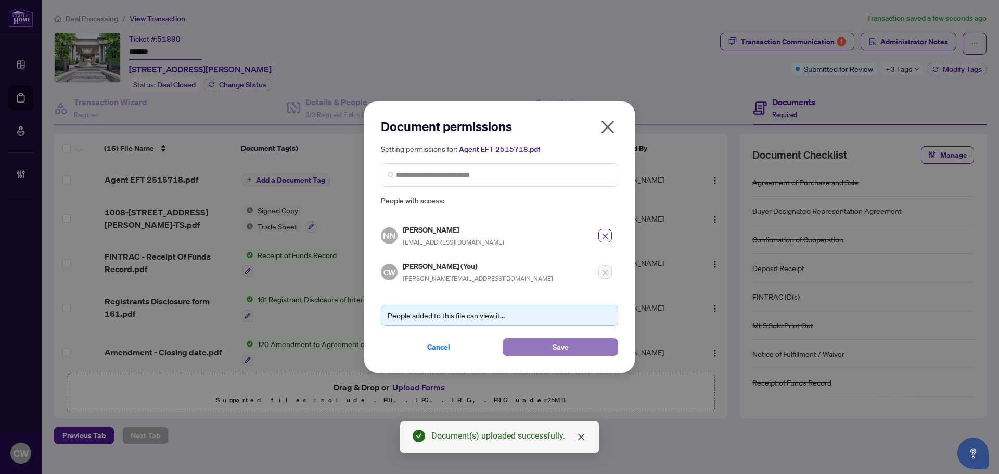
click at [558, 344] on span "Save" at bounding box center [561, 347] width 16 height 17
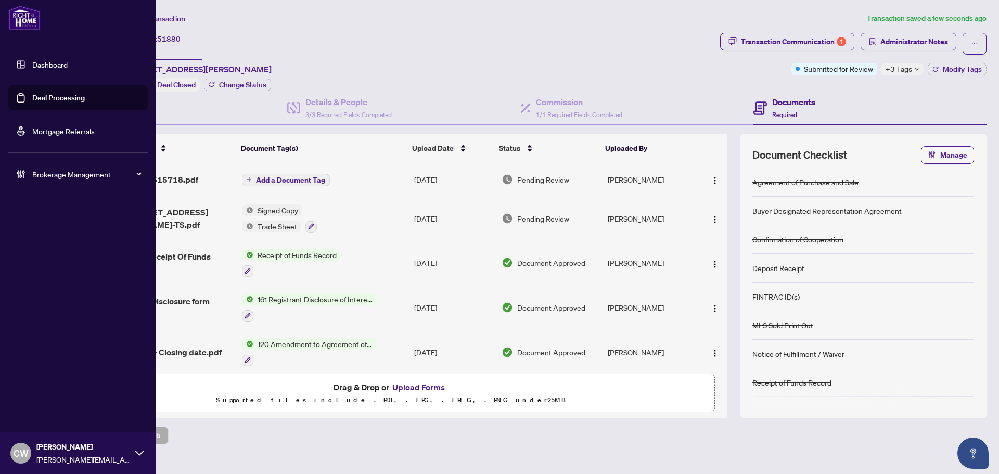
drag, startPoint x: 25, startPoint y: 103, endPoint x: 90, endPoint y: 98, distance: 64.7
click at [32, 103] on link "Deal Processing" at bounding box center [58, 97] width 53 height 9
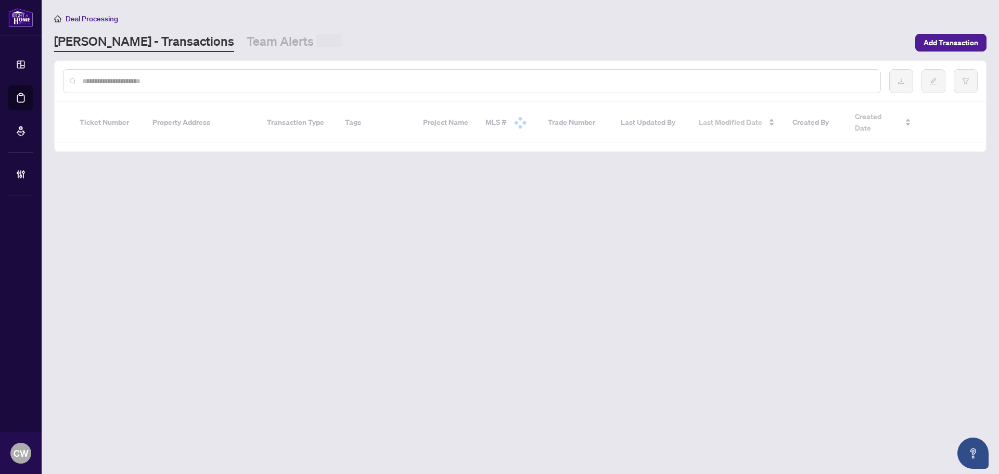
click at [195, 79] on input "text" at bounding box center [477, 80] width 790 height 11
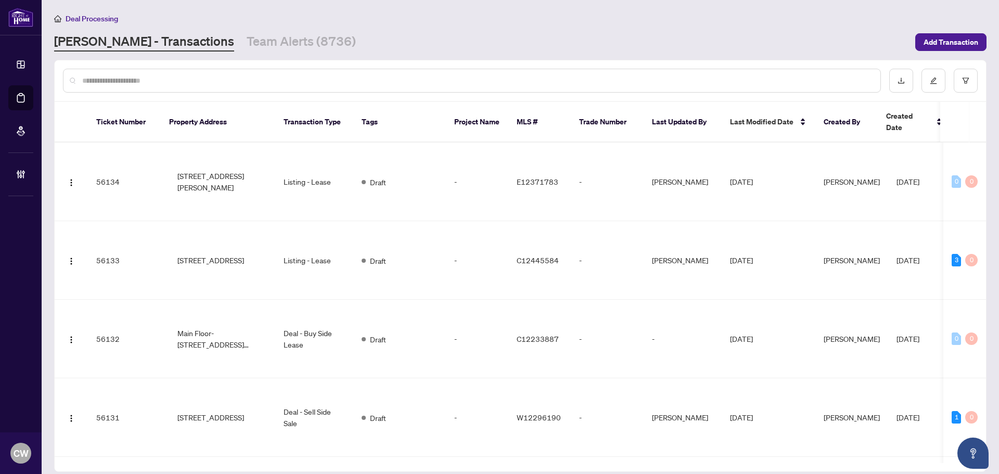
paste input "*******"
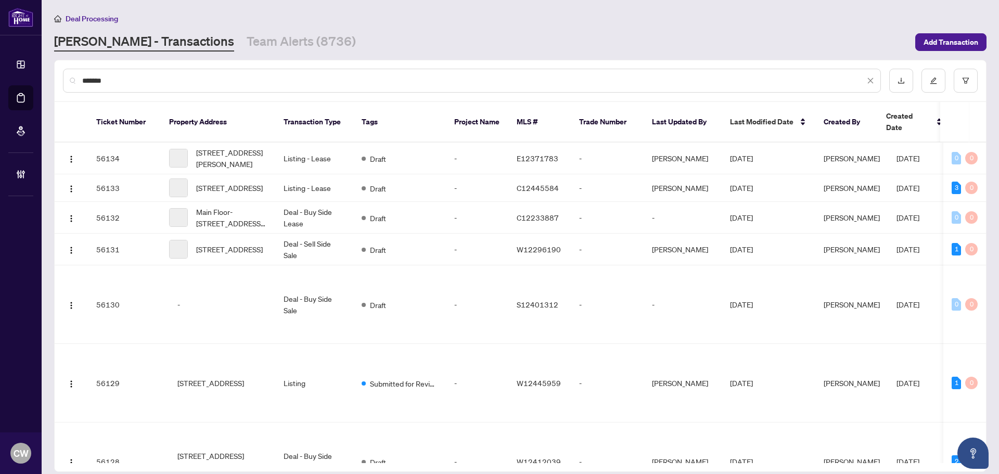
type input "*******"
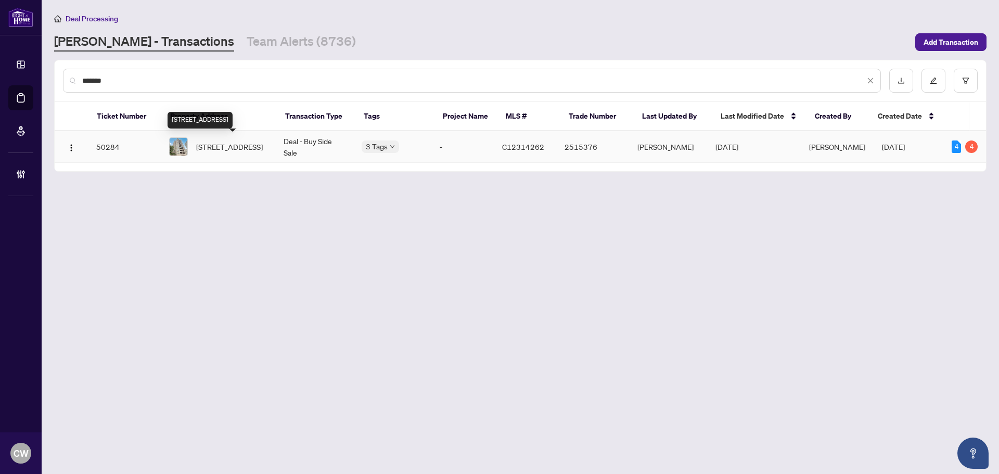
click at [222, 146] on span "[STREET_ADDRESS]" at bounding box center [229, 146] width 67 height 11
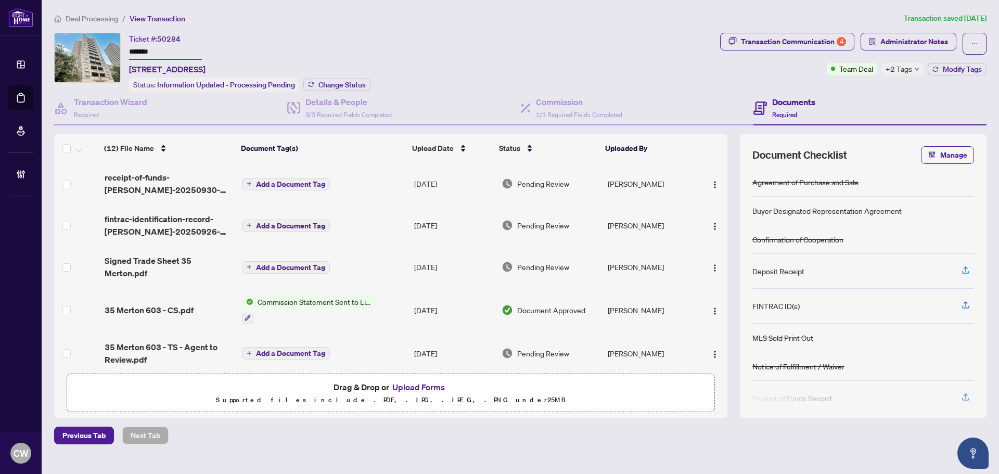
click at [353, 75] on div "Ticket #: 50284 ******* [STREET_ADDRESS] Status: Information Updated - Processi…" at bounding box center [249, 62] width 241 height 59
click at [347, 82] on span "Change Status" at bounding box center [341, 84] width 47 height 7
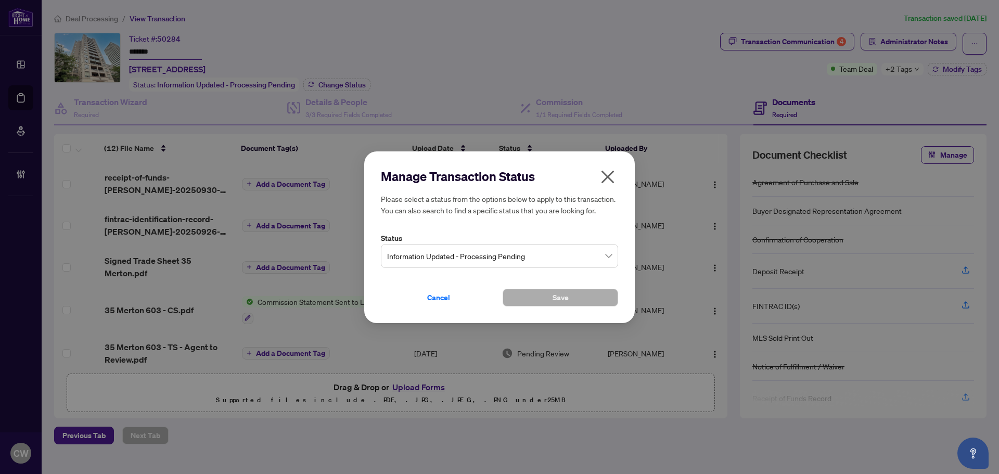
click at [531, 257] on span "Information Updated - Processing Pending" at bounding box center [499, 256] width 225 height 20
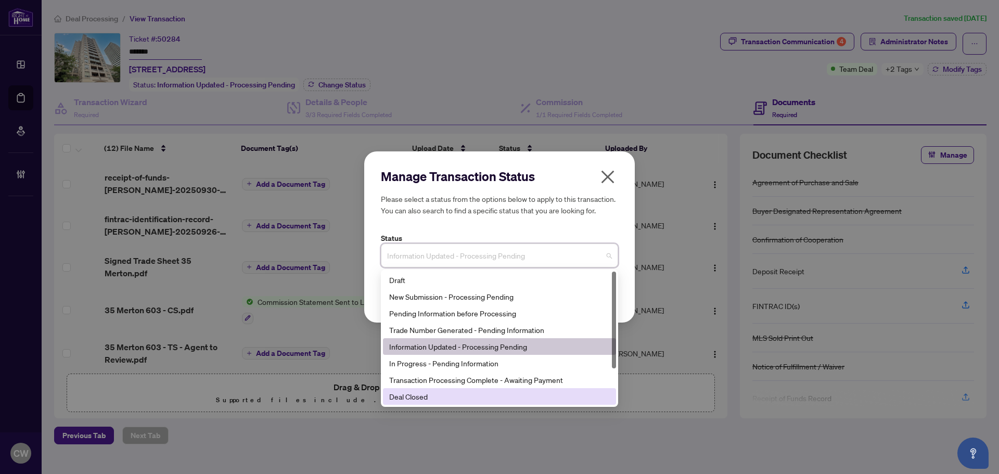
click at [460, 399] on div "Deal Closed" at bounding box center [499, 396] width 221 height 11
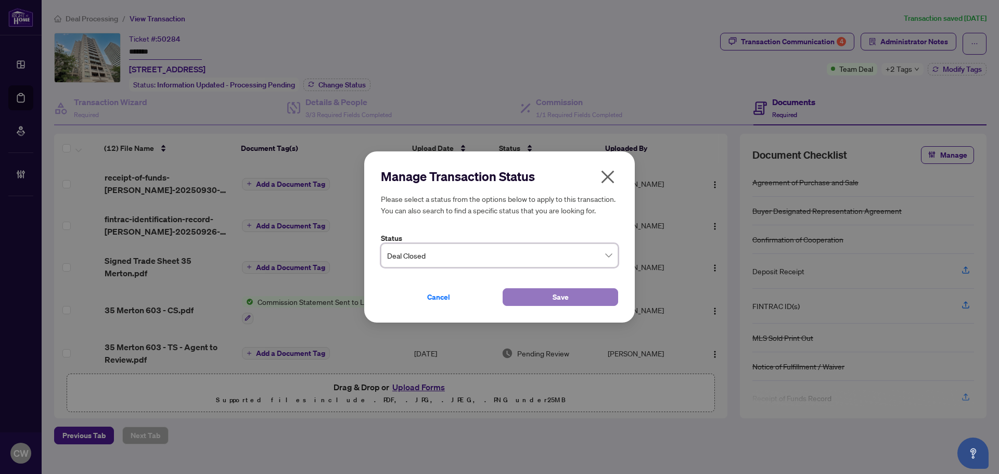
click at [522, 297] on button "Save" at bounding box center [561, 297] width 116 height 18
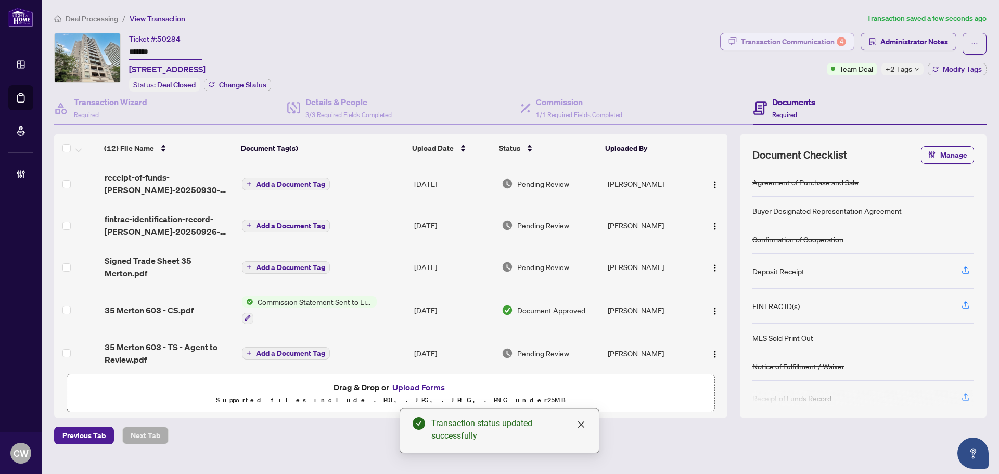
click at [816, 35] on div "Transaction Communication 4" at bounding box center [793, 41] width 105 height 17
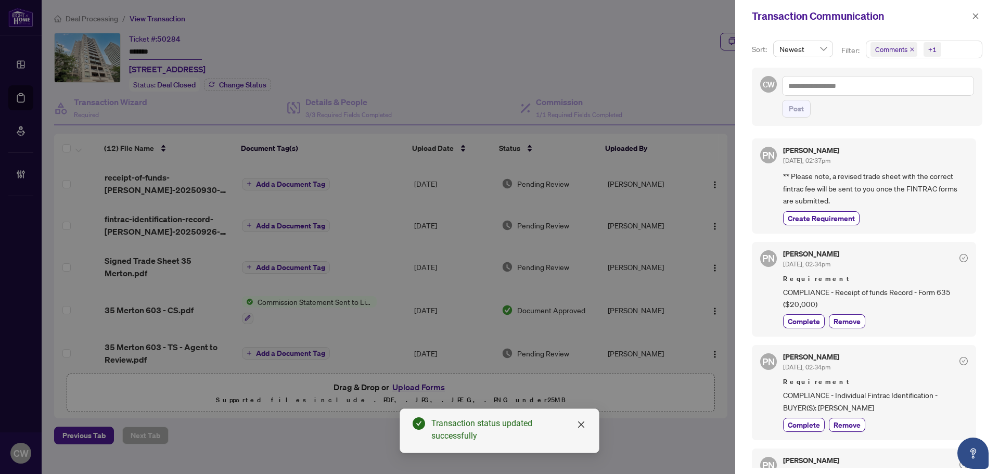
click at [911, 47] on icon "close" at bounding box center [912, 49] width 5 height 5
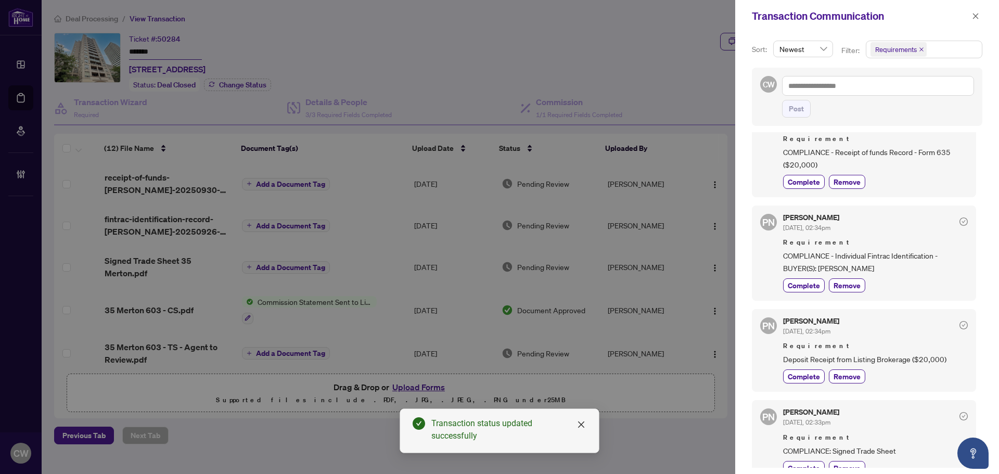
scroll to position [52, 0]
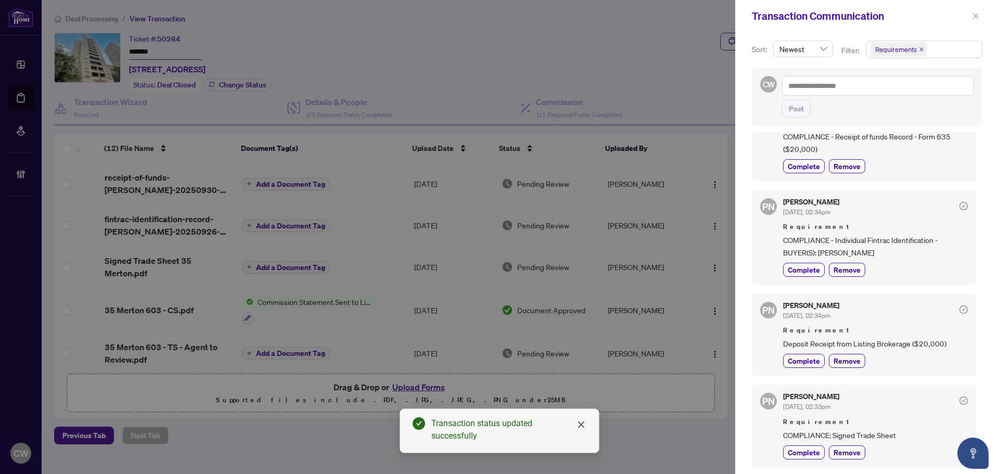
click at [979, 18] on button "button" at bounding box center [976, 16] width 14 height 12
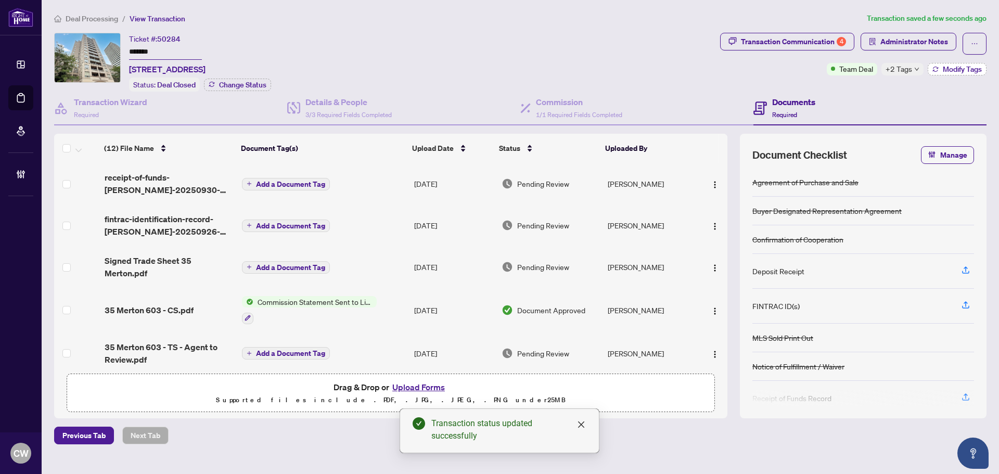
click at [980, 72] on span "Modify Tags" at bounding box center [962, 69] width 39 height 7
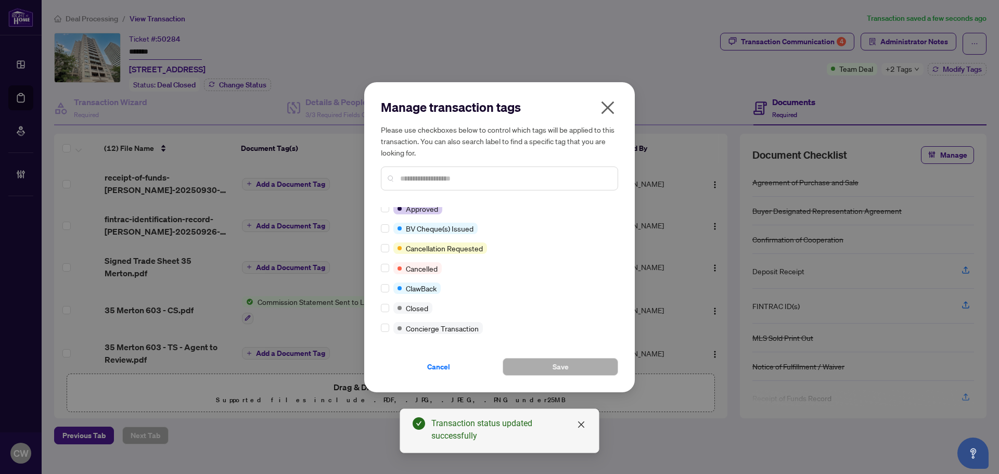
scroll to position [0, 0]
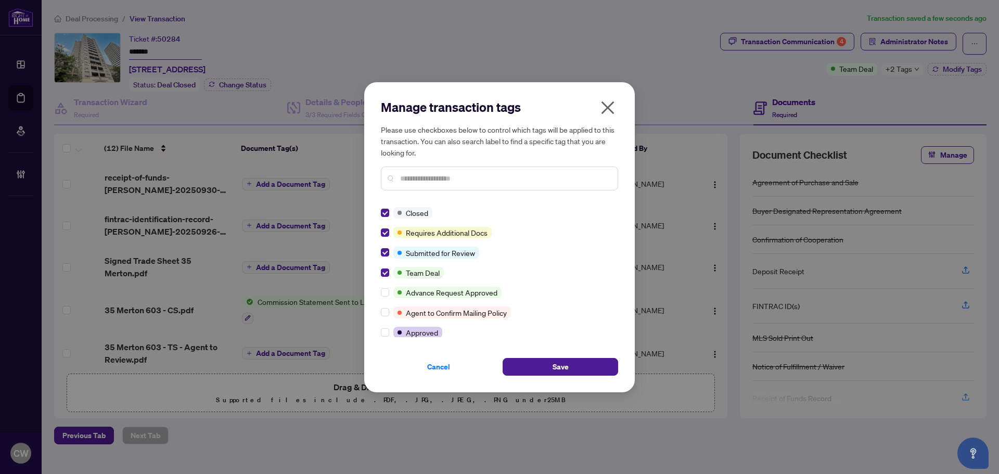
click at [534, 354] on div "Cancel Save" at bounding box center [499, 360] width 237 height 30
click at [548, 371] on button "Save" at bounding box center [561, 367] width 116 height 18
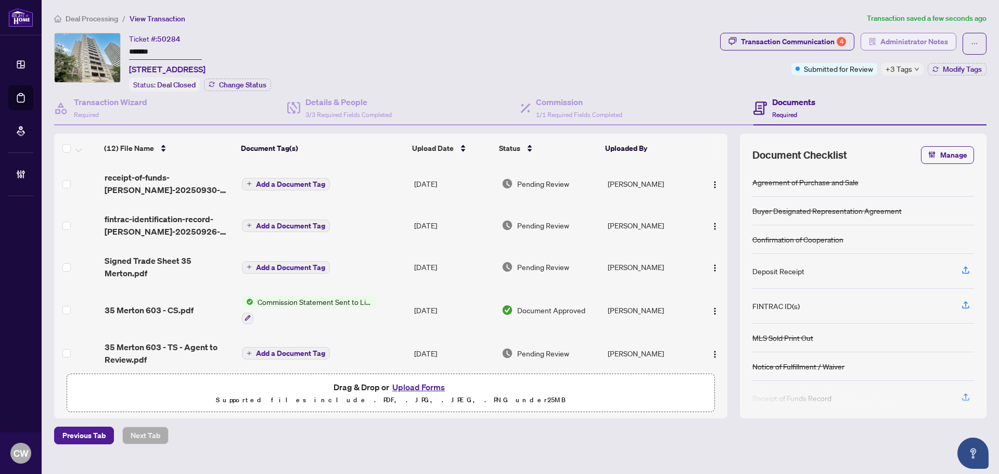
click at [949, 46] on button "Administrator Notes" at bounding box center [909, 42] width 96 height 18
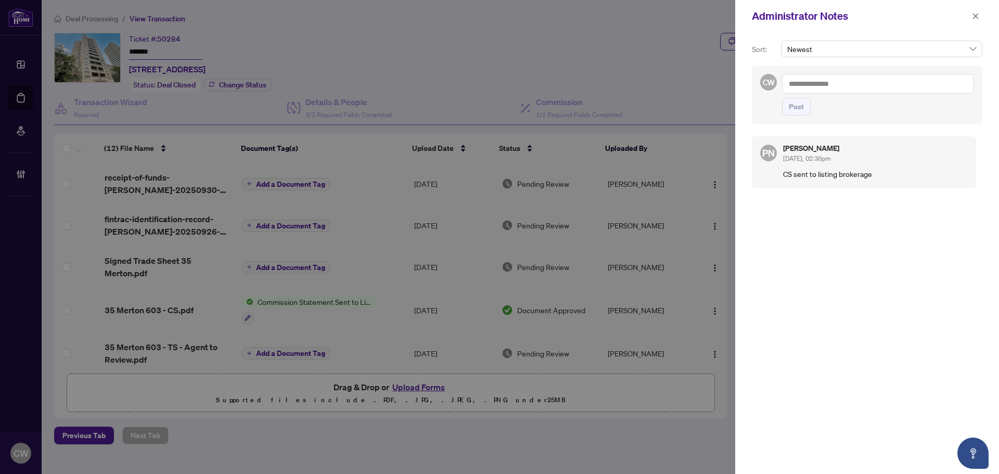
click at [904, 93] on textarea at bounding box center [878, 84] width 192 height 20
paste textarea "**********"
type textarea "**********"
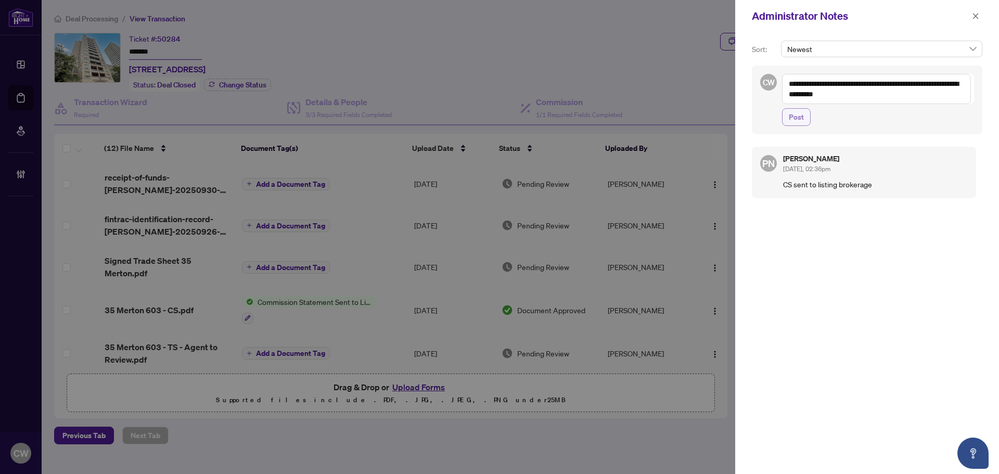
drag, startPoint x: 795, startPoint y: 118, endPoint x: 883, endPoint y: 104, distance: 90.0
click at [795, 118] on span "Post" at bounding box center [796, 117] width 15 height 17
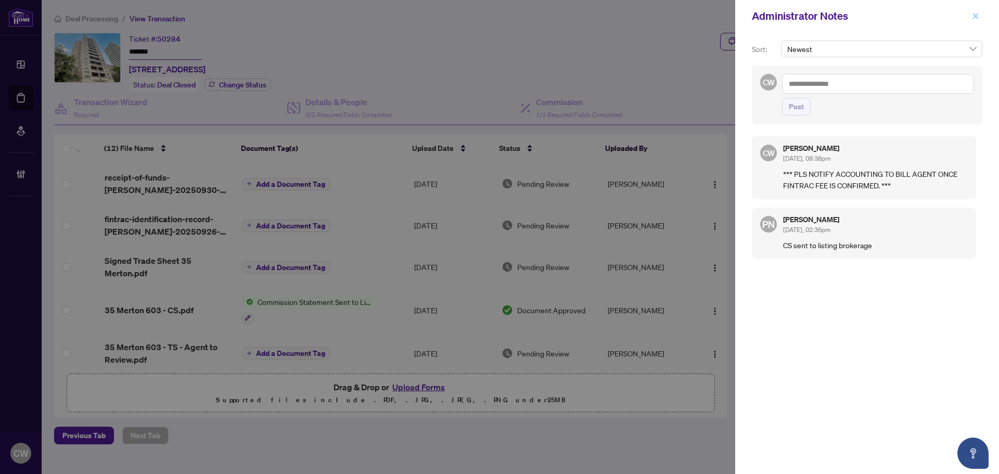
click at [970, 12] on button "button" at bounding box center [976, 16] width 14 height 12
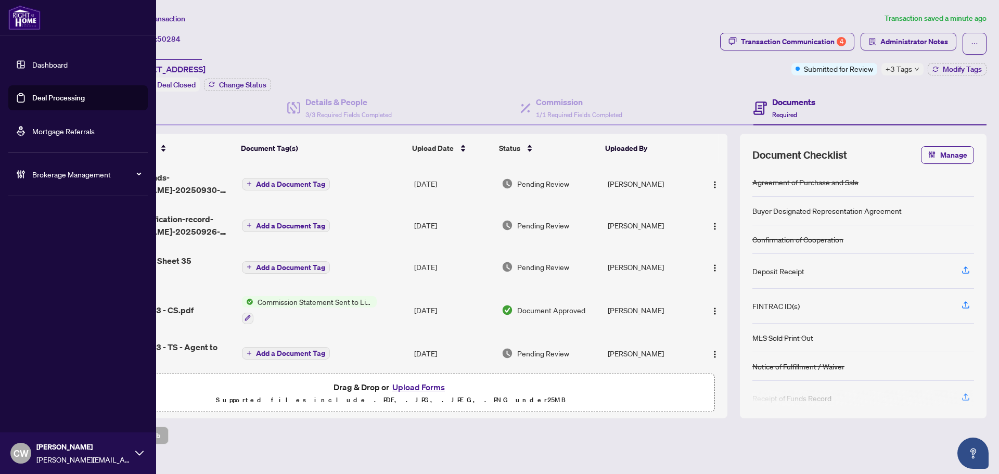
click at [34, 94] on link "Deal Processing" at bounding box center [58, 97] width 53 height 9
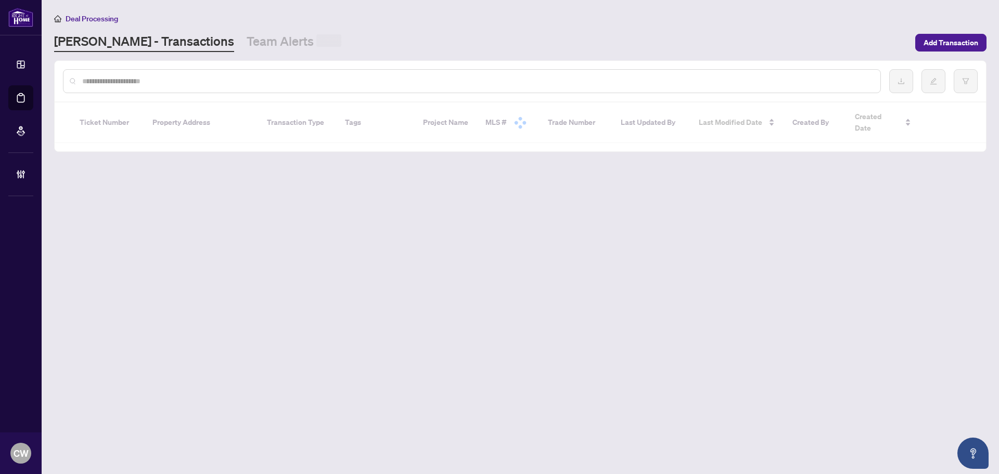
click at [198, 80] on input "text" at bounding box center [477, 80] width 790 height 11
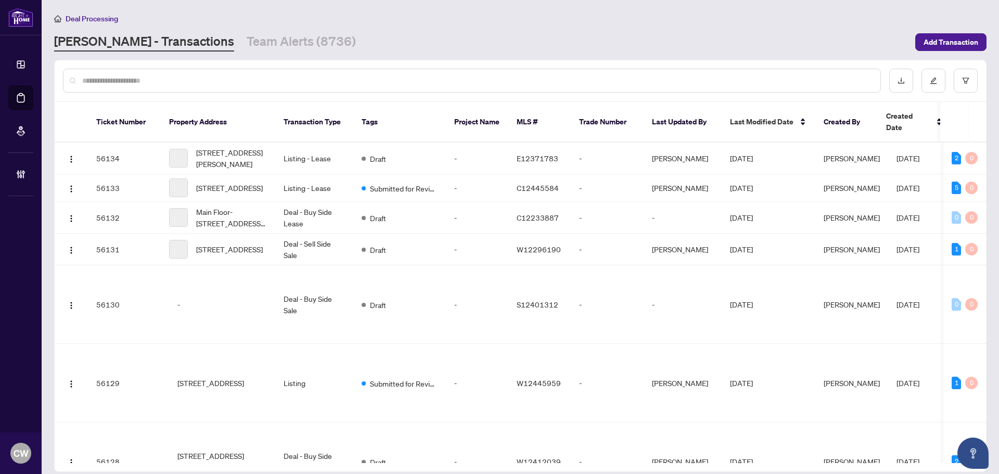
paste input "*******"
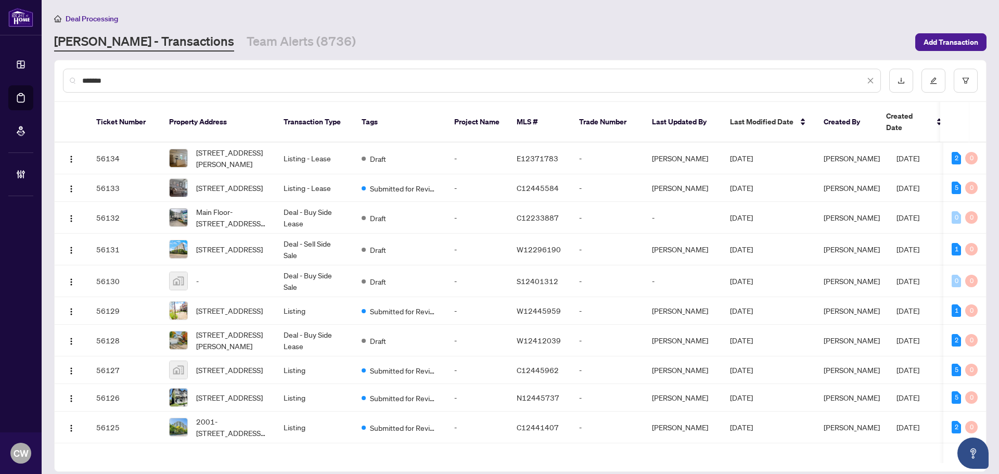
type input "*******"
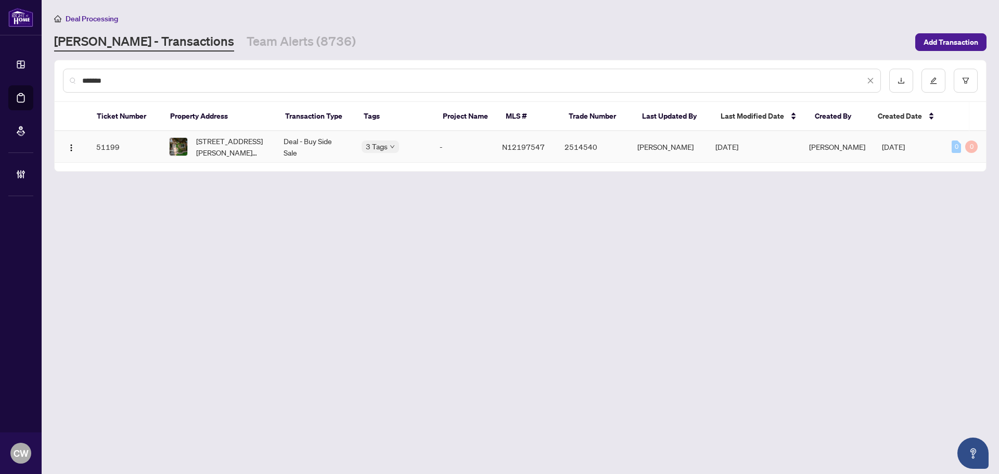
click at [227, 157] on span "[STREET_ADDRESS][PERSON_NAME][PERSON_NAME]" at bounding box center [231, 146] width 71 height 23
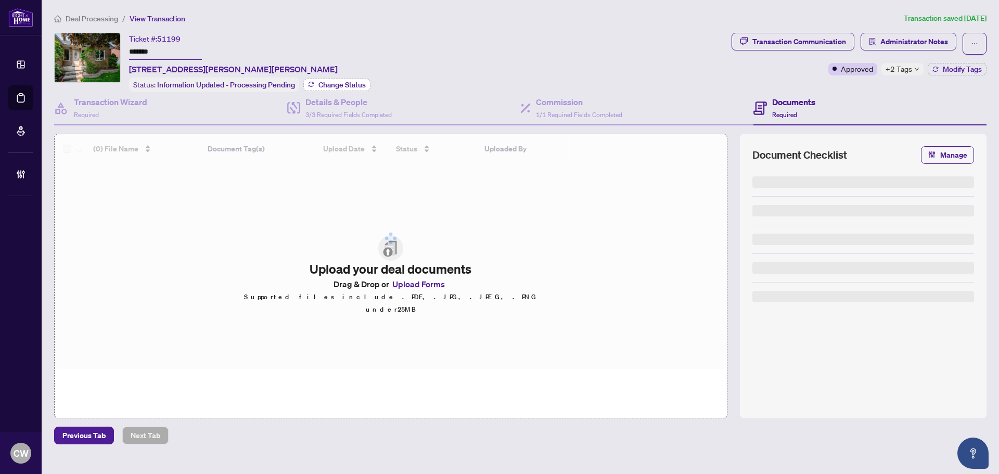
click at [344, 85] on span "Change Status" at bounding box center [341, 84] width 47 height 7
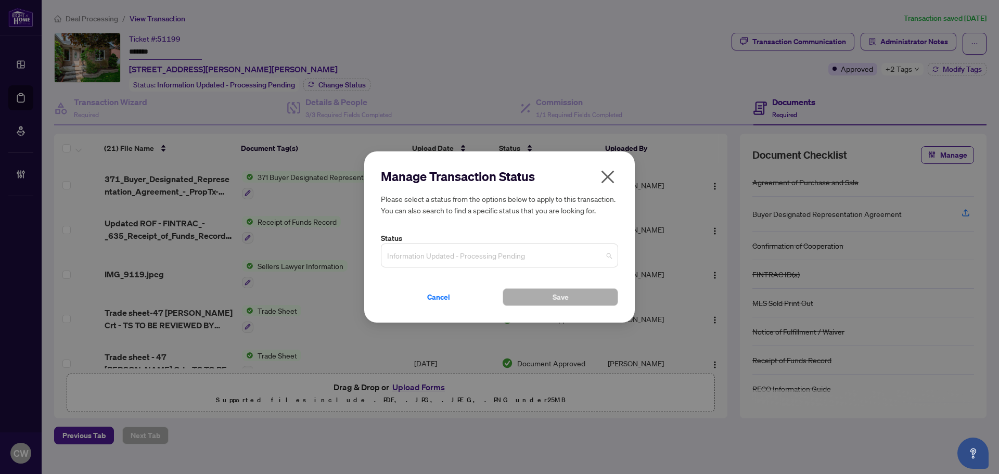
click at [509, 253] on span "Information Updated - Processing Pending" at bounding box center [499, 256] width 225 height 20
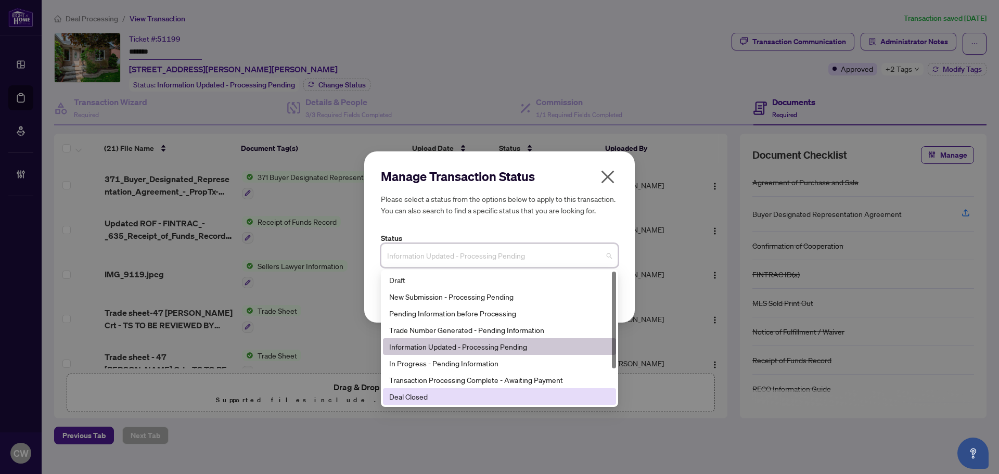
click at [476, 397] on div "Deal Closed" at bounding box center [499, 396] width 221 height 11
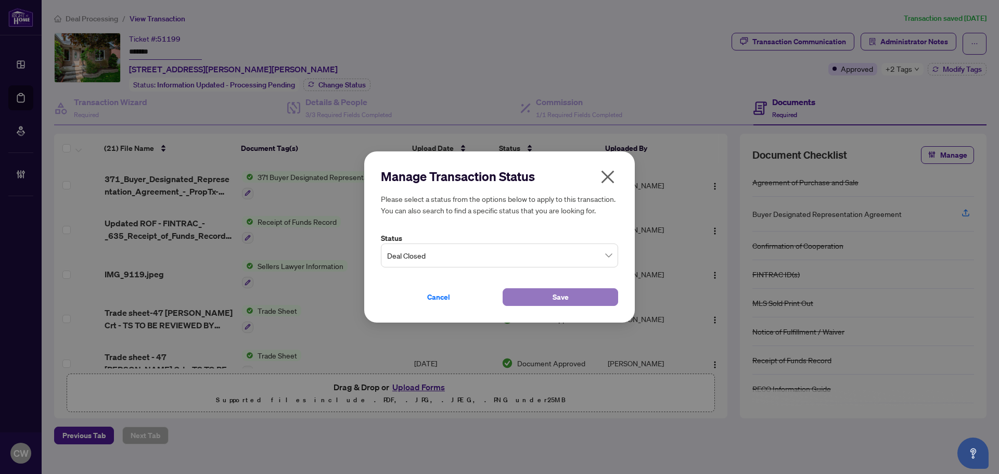
click at [545, 303] on button "Save" at bounding box center [561, 297] width 116 height 18
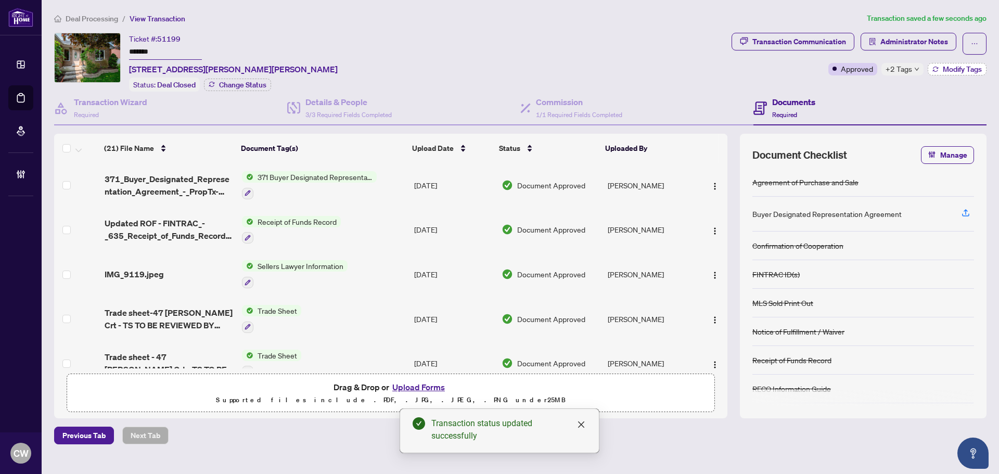
click at [962, 66] on span "Modify Tags" at bounding box center [962, 69] width 39 height 7
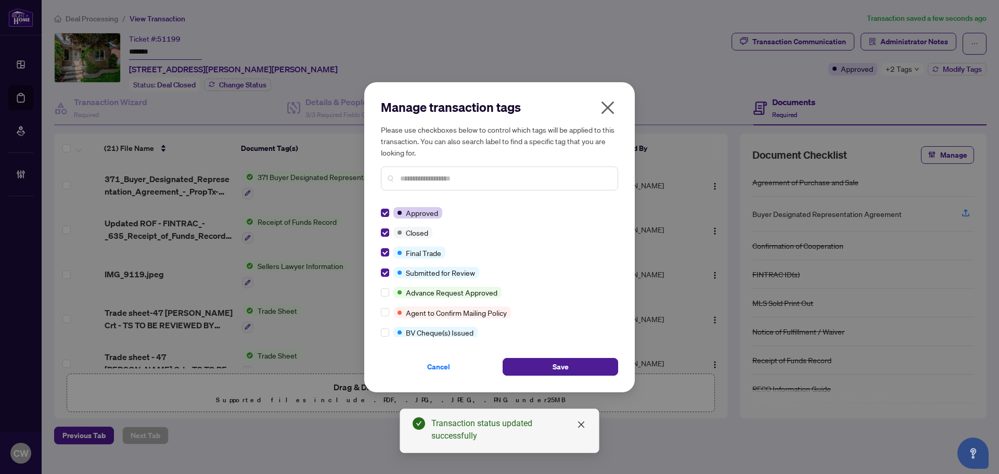
click at [570, 357] on div "Cancel Save" at bounding box center [499, 360] width 237 height 30
click at [573, 362] on button "Save" at bounding box center [561, 367] width 116 height 18
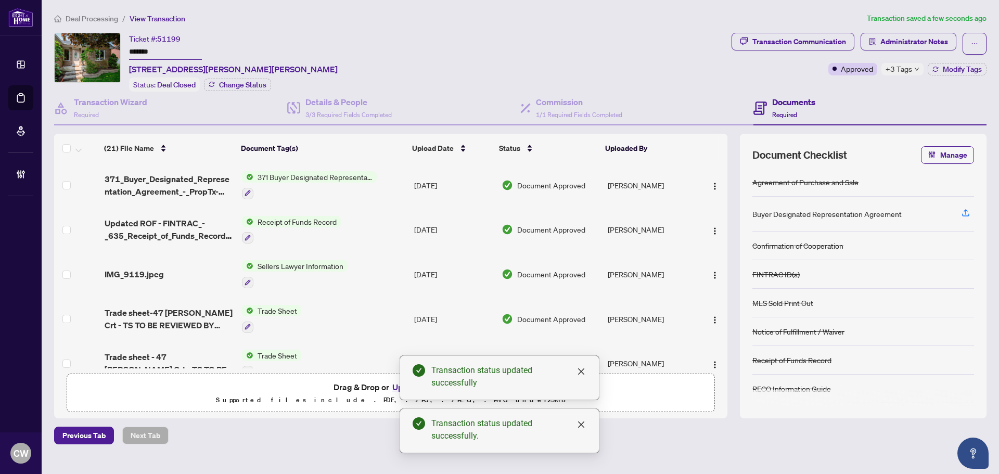
click at [150, 315] on span "Trade sheet-47 [PERSON_NAME] Crt - TS TO BE REVIEWED BY [PERSON_NAME].pdf" at bounding box center [169, 318] width 129 height 25
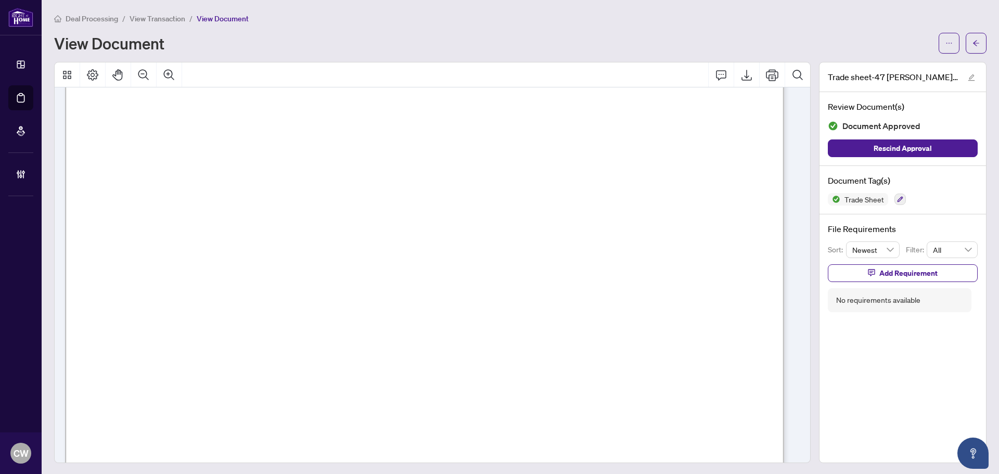
scroll to position [312, 0]
click at [972, 42] on icon "arrow-left" at bounding box center [975, 43] width 7 height 7
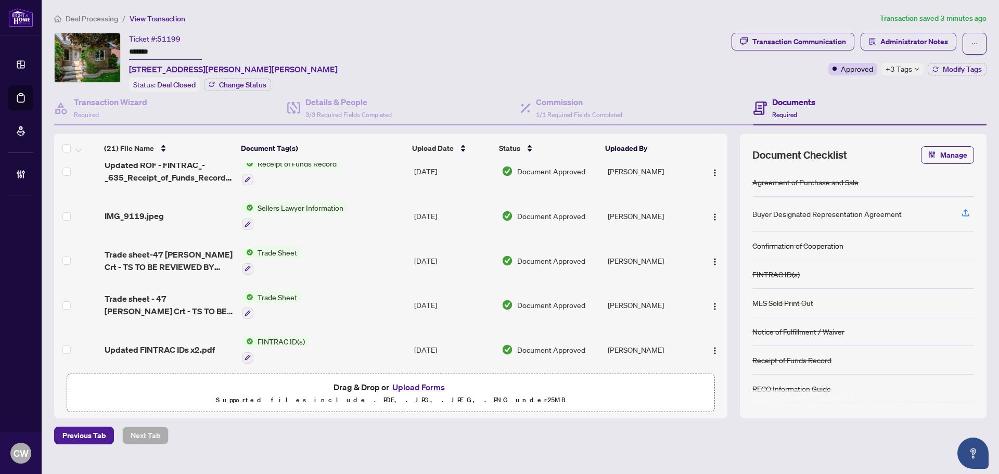
scroll to position [104, 0]
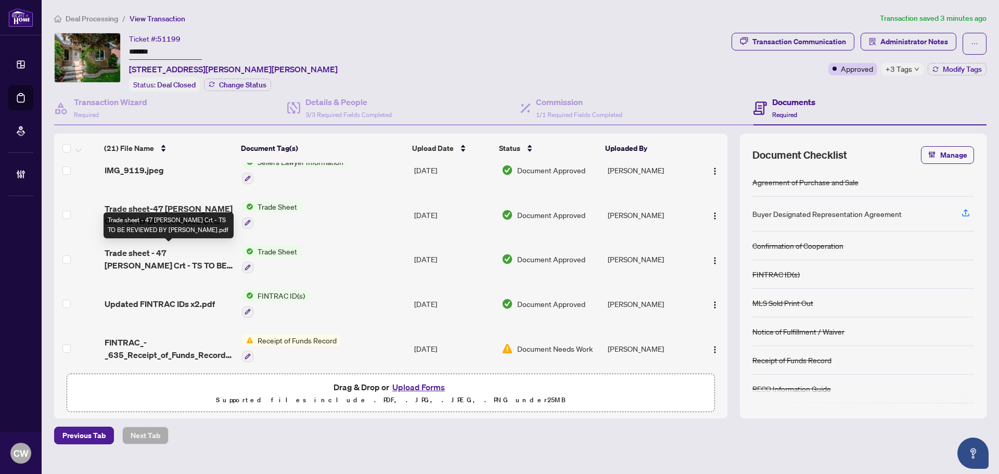
click at [177, 254] on span "Trade sheet - 47 [PERSON_NAME] Crt - TS TO BE REVIEWED BY [PERSON_NAME].pdf" at bounding box center [169, 259] width 129 height 25
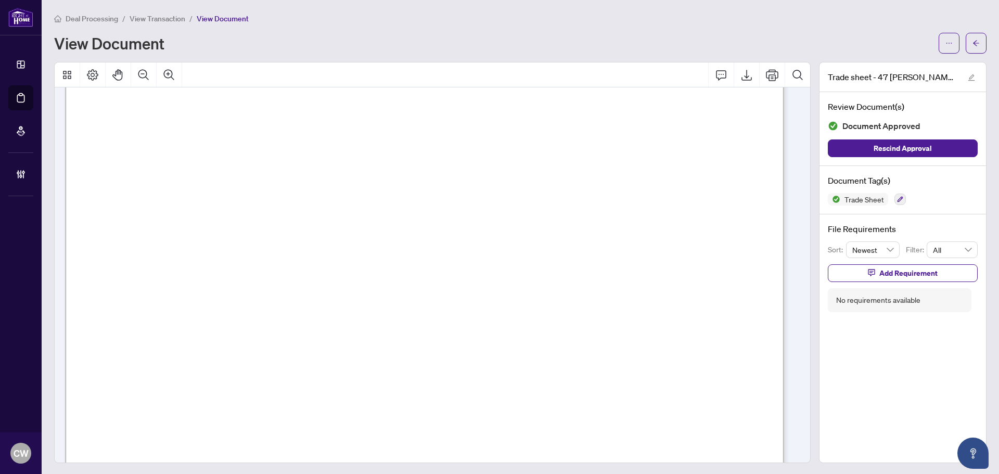
scroll to position [364, 0]
click at [973, 39] on button "button" at bounding box center [976, 43] width 21 height 21
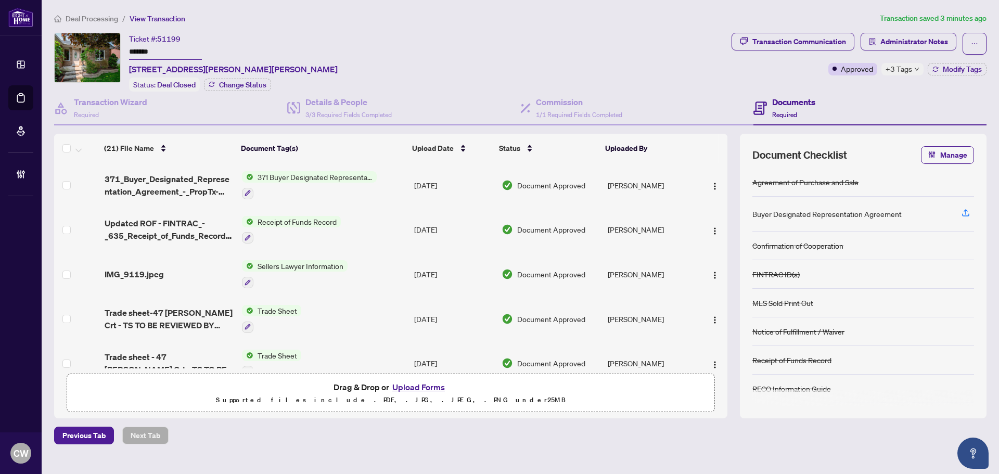
click at [437, 387] on button "Upload Forms" at bounding box center [418, 387] width 59 height 14
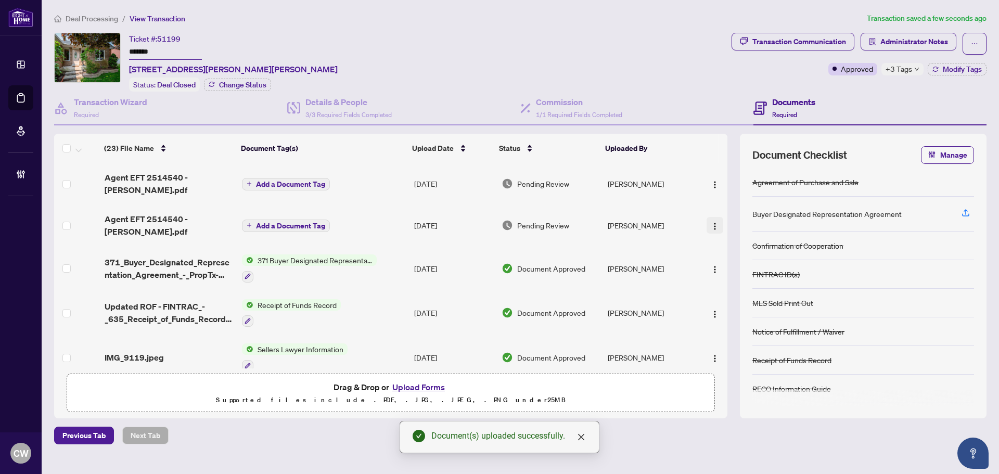
click at [707, 217] on button "button" at bounding box center [715, 225] width 17 height 17
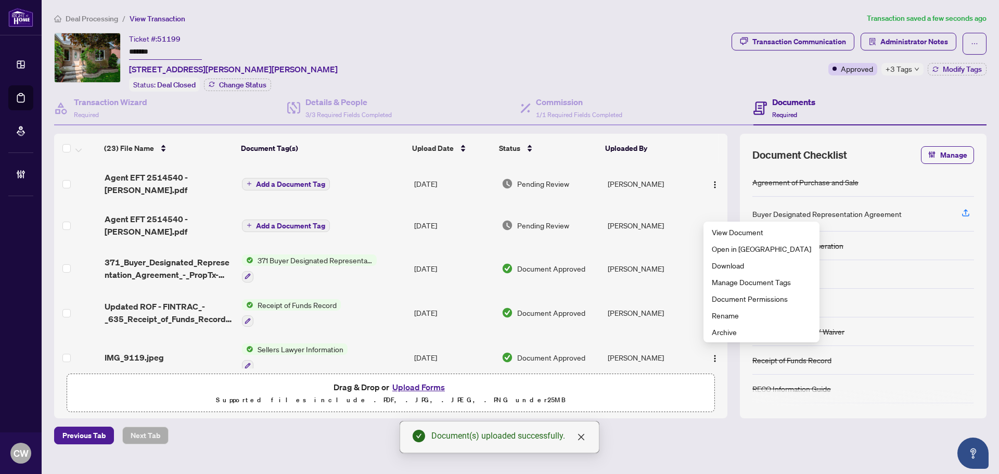
click at [707, 187] on td at bounding box center [712, 184] width 30 height 42
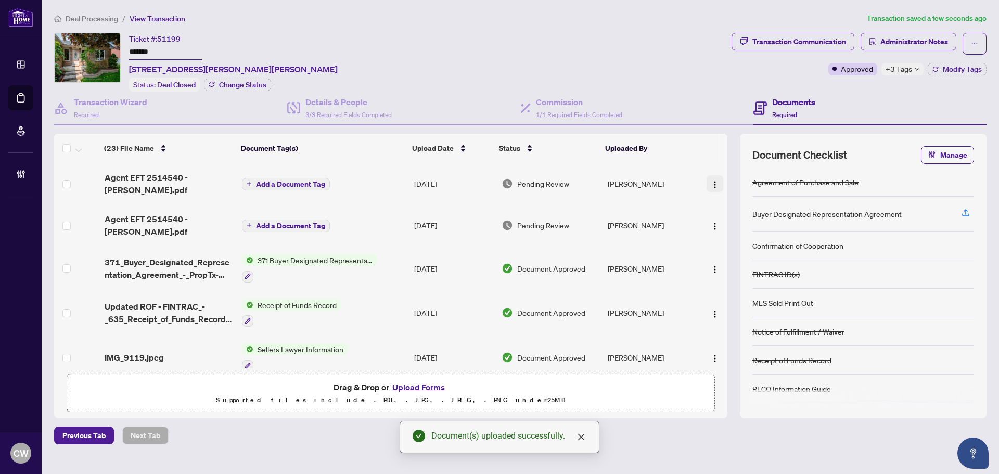
click at [711, 181] on img "button" at bounding box center [715, 185] width 8 height 8
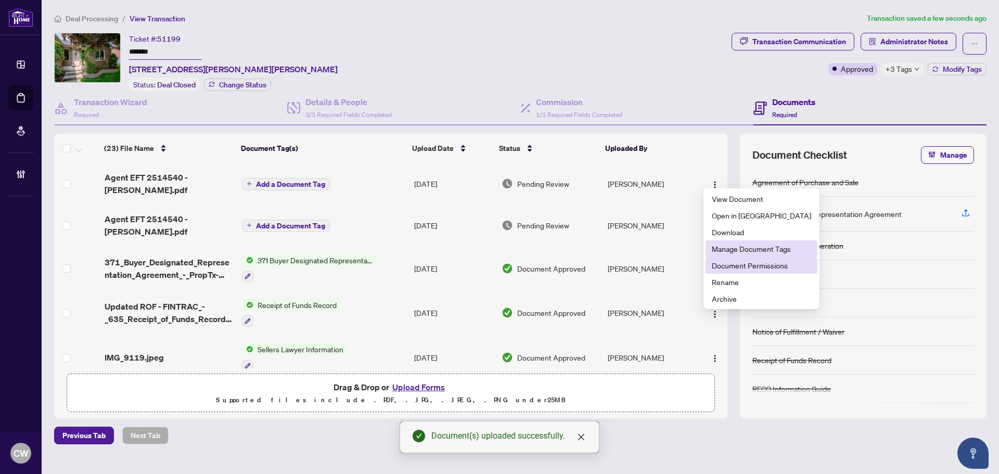
click at [729, 267] on span "Document Permissions" at bounding box center [761, 265] width 99 height 11
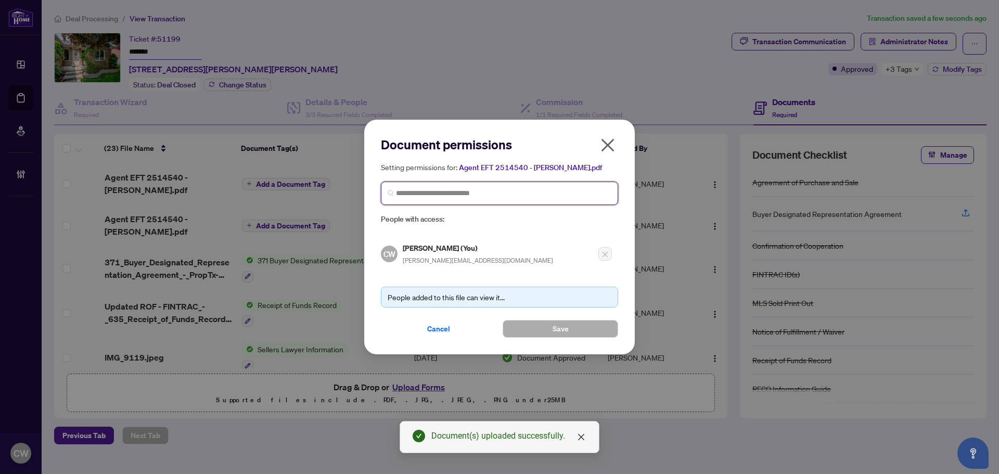
click at [597, 188] on input "search" at bounding box center [503, 193] width 215 height 11
paste input "**********"
type input "**********"
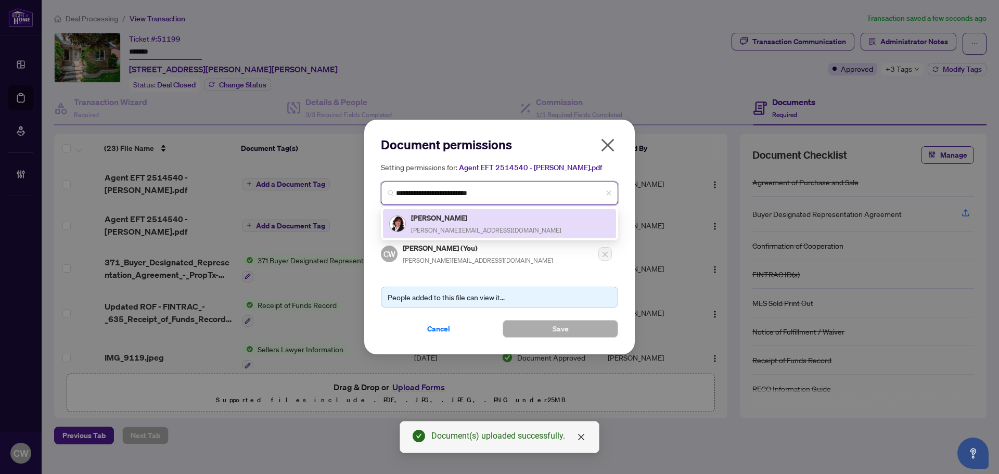
click at [449, 223] on div "[PERSON_NAME] [PERSON_NAME][EMAIL_ADDRESS][DOMAIN_NAME]" at bounding box center [486, 224] width 150 height 24
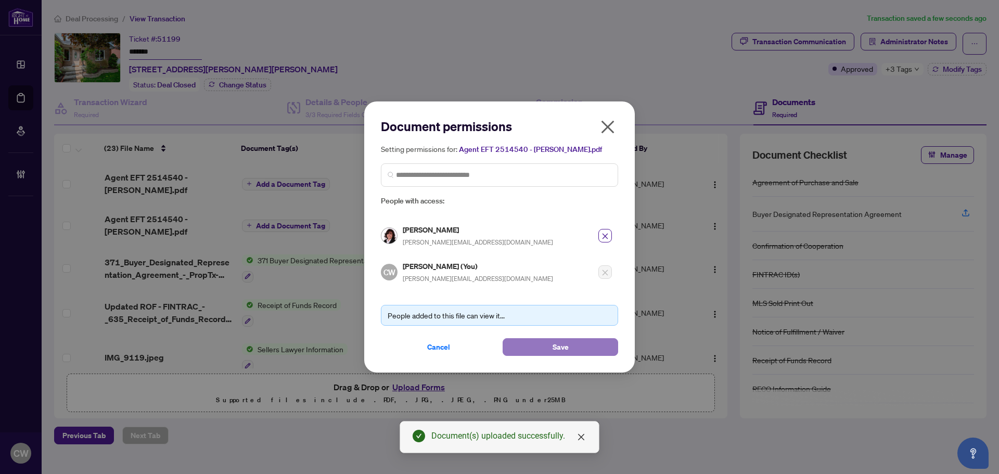
click at [558, 345] on span "Save" at bounding box center [561, 347] width 16 height 17
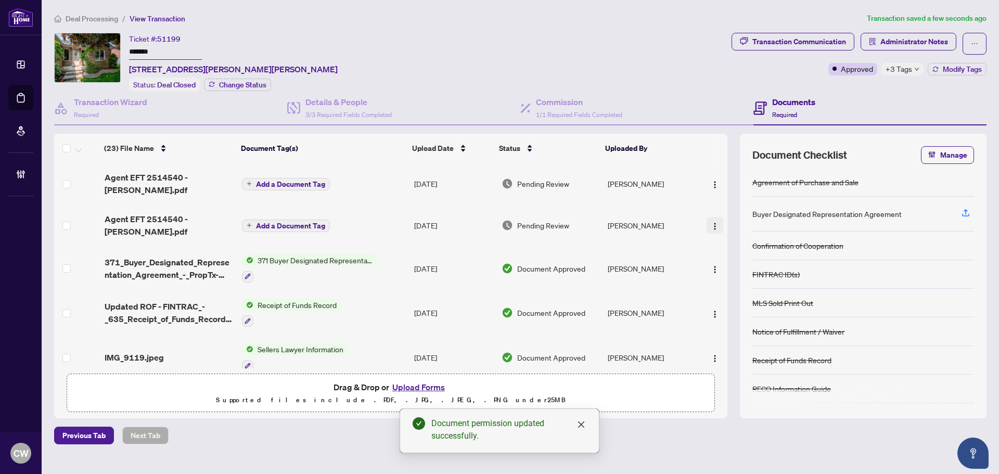
click at [711, 222] on img "button" at bounding box center [715, 226] width 8 height 8
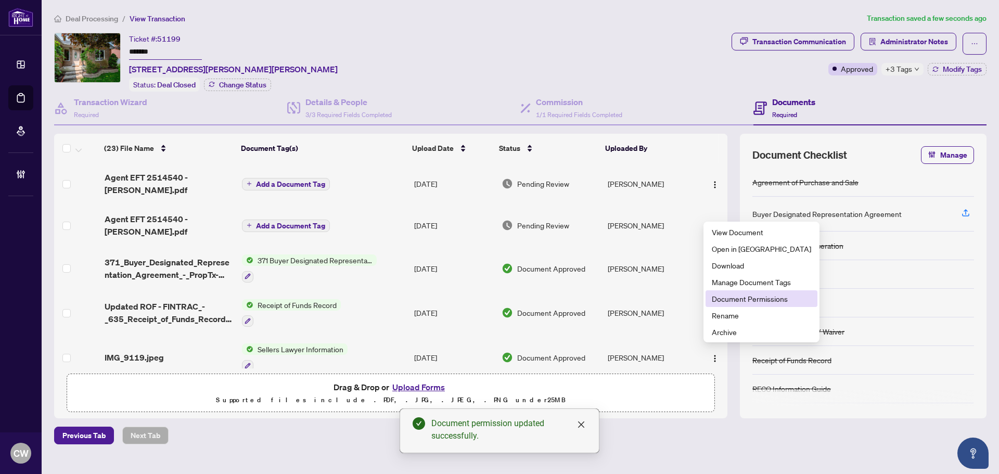
click at [741, 298] on span "Document Permissions" at bounding box center [761, 298] width 99 height 11
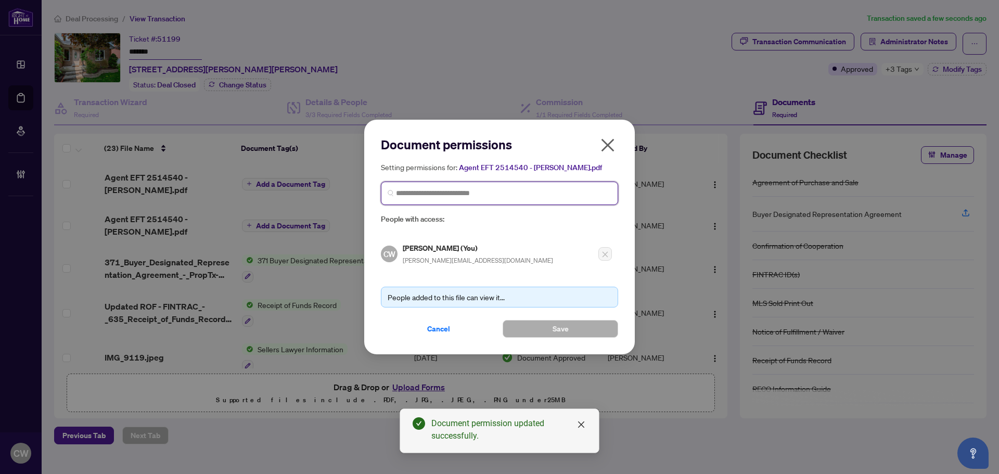
paste input "**********"
click at [493, 188] on input "search" at bounding box center [503, 193] width 215 height 11
type input "**********"
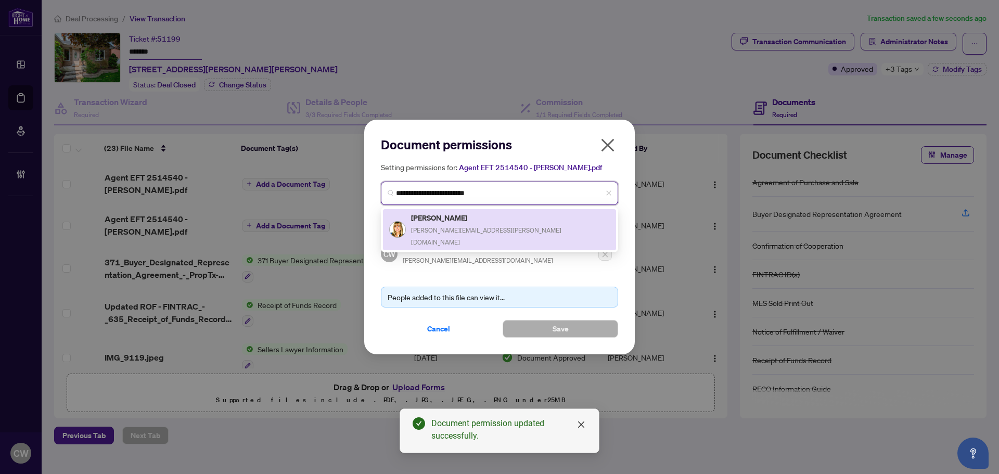
click at [486, 219] on div "[PERSON_NAME] [PERSON_NAME][EMAIL_ADDRESS][PERSON_NAME][DOMAIN_NAME]" at bounding box center [499, 230] width 221 height 36
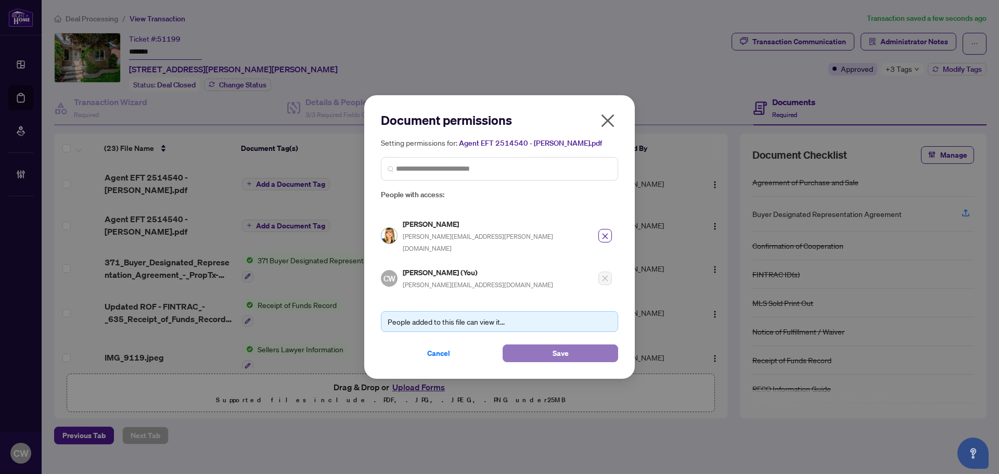
click at [558, 349] on span "Save" at bounding box center [561, 353] width 16 height 17
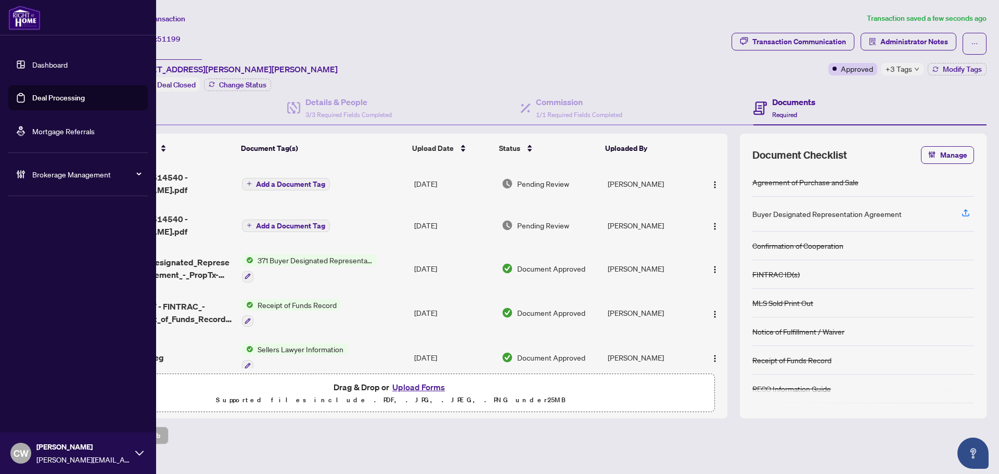
click at [35, 97] on link "Deal Processing" at bounding box center [58, 97] width 53 height 9
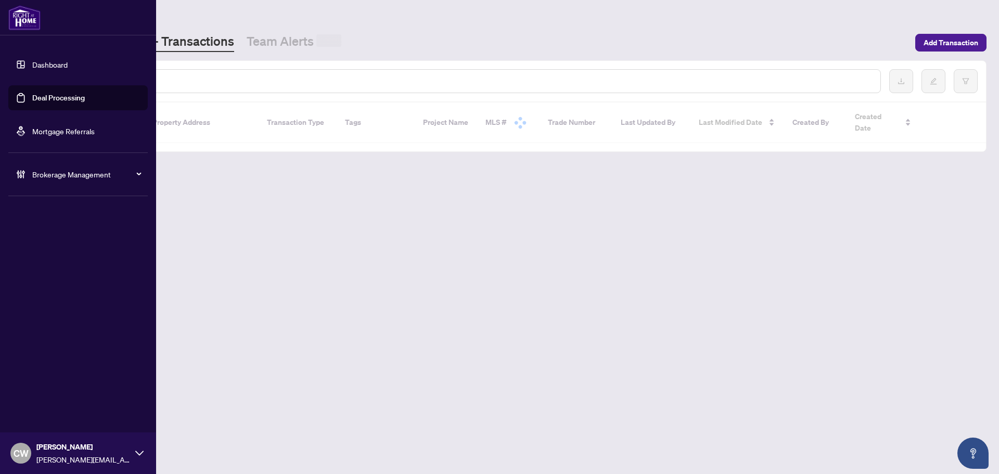
click at [170, 84] on input "text" at bounding box center [477, 80] width 790 height 11
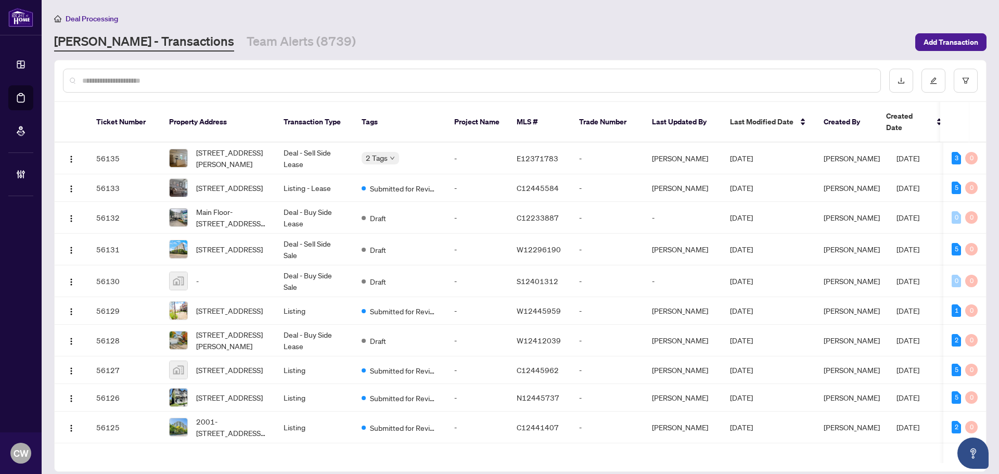
paste input "*******"
type input "*******"
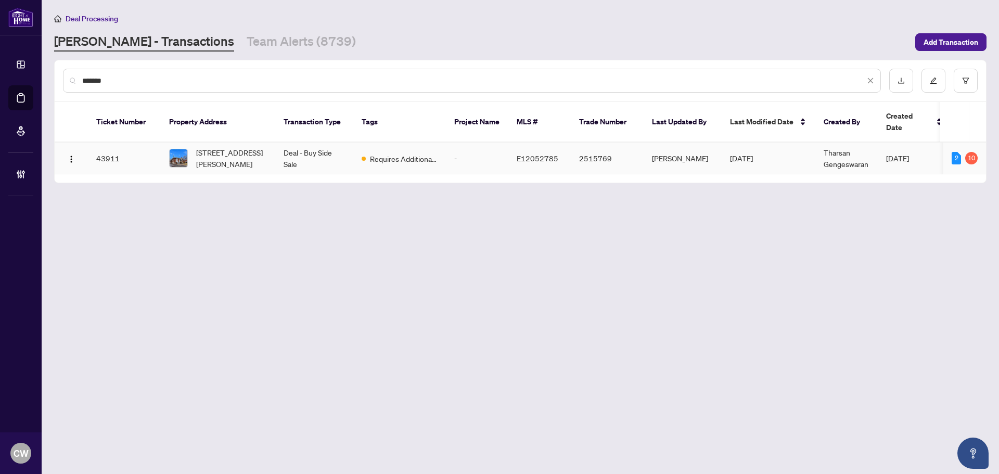
click at [222, 147] on span "[STREET_ADDRESS][PERSON_NAME]" at bounding box center [231, 158] width 71 height 23
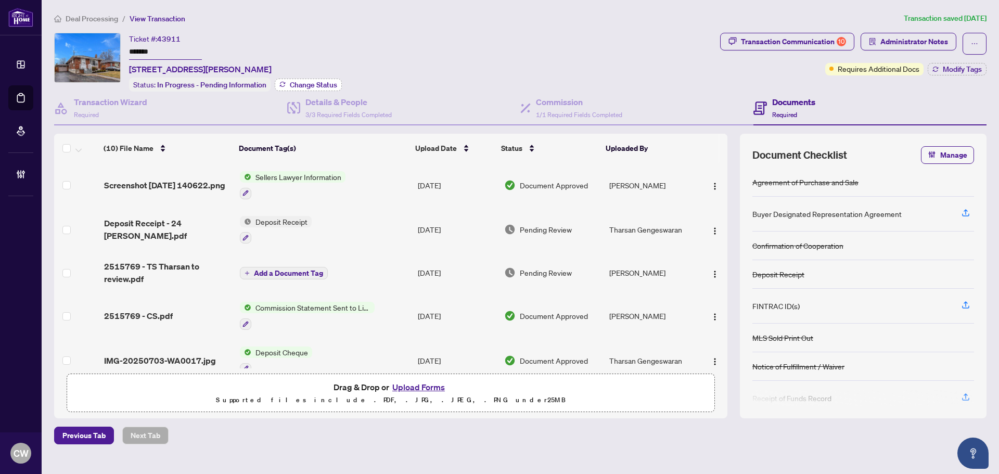
click at [329, 81] on span "Change Status" at bounding box center [313, 84] width 47 height 7
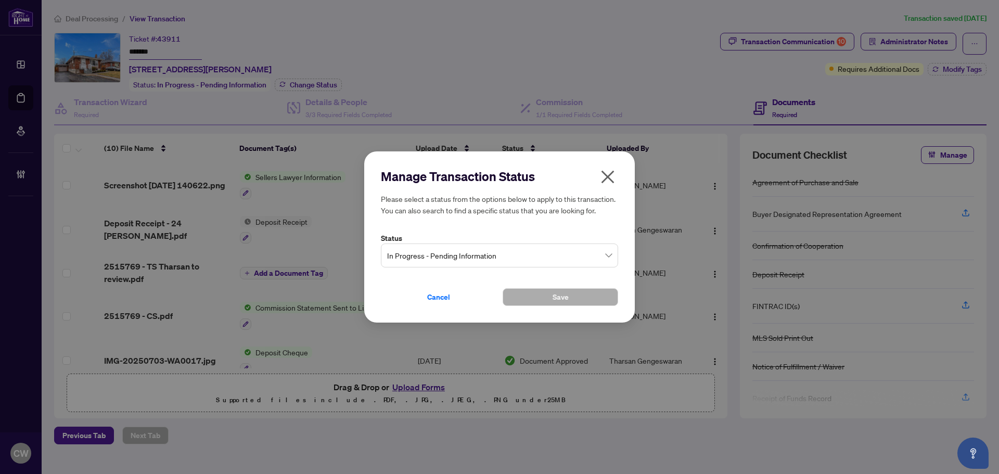
click at [472, 255] on span "In Progress - Pending Information" at bounding box center [499, 256] width 225 height 20
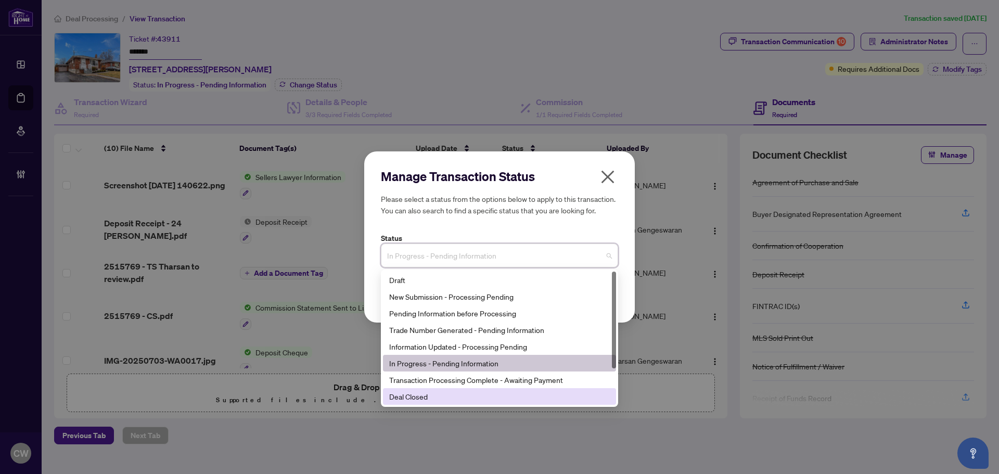
click at [467, 389] on div "Deal Closed" at bounding box center [499, 396] width 233 height 17
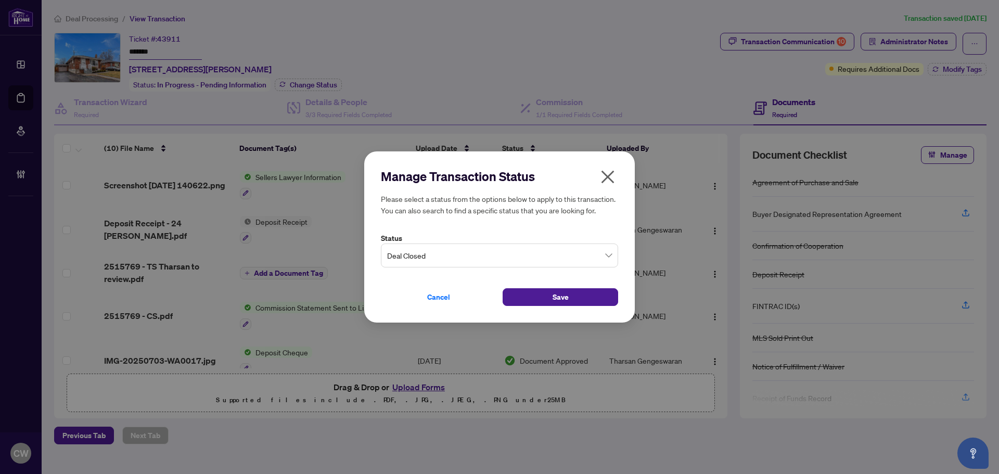
drag, startPoint x: 544, startPoint y: 301, endPoint x: 736, endPoint y: 208, distance: 212.9
click at [546, 301] on button "Save" at bounding box center [561, 297] width 116 height 18
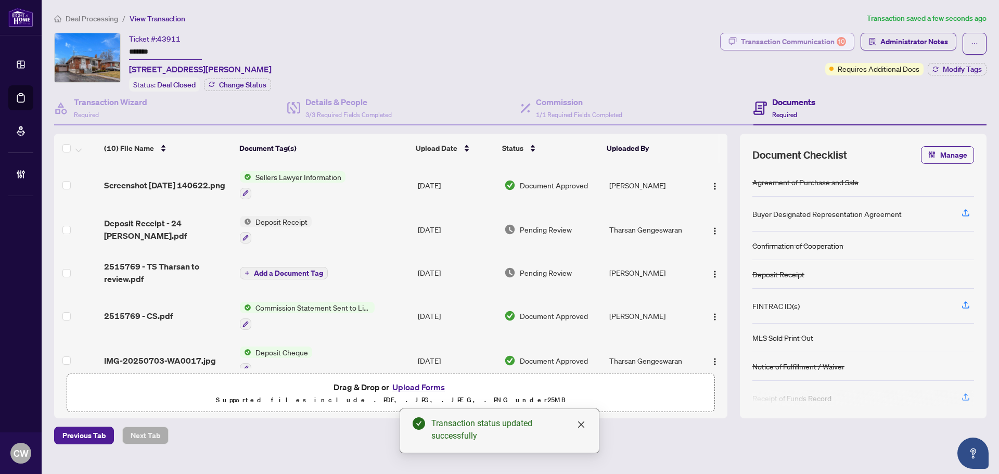
drag, startPoint x: 779, startPoint y: 41, endPoint x: 796, endPoint y: 41, distance: 17.2
click at [796, 41] on div "Transaction Communication 10" at bounding box center [793, 41] width 105 height 17
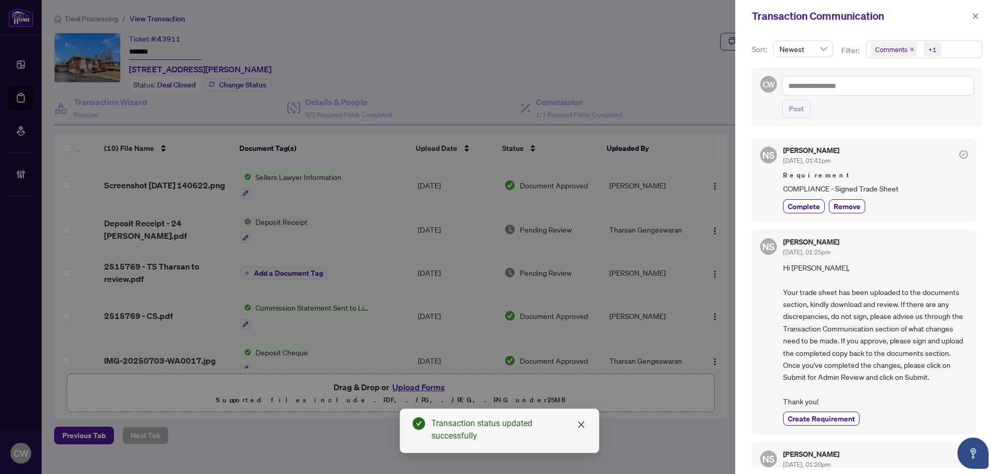
click at [913, 49] on icon "close" at bounding box center [912, 49] width 5 height 5
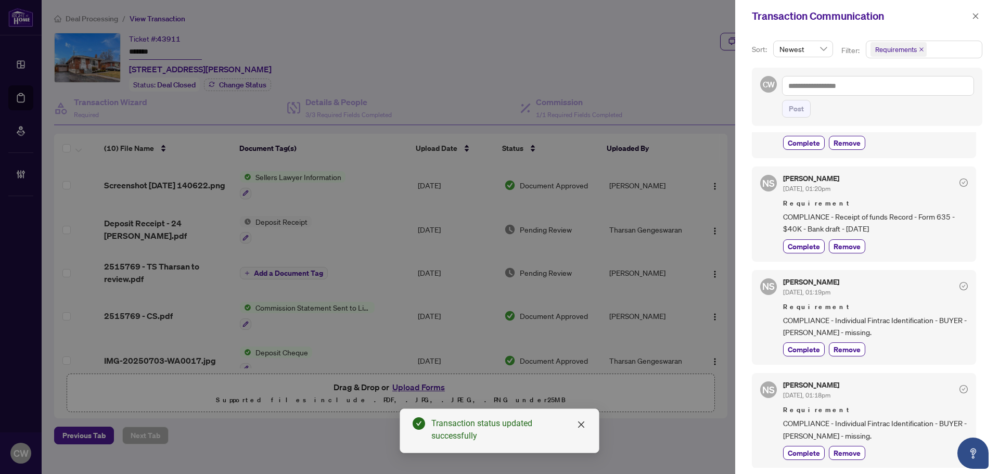
scroll to position [260, 0]
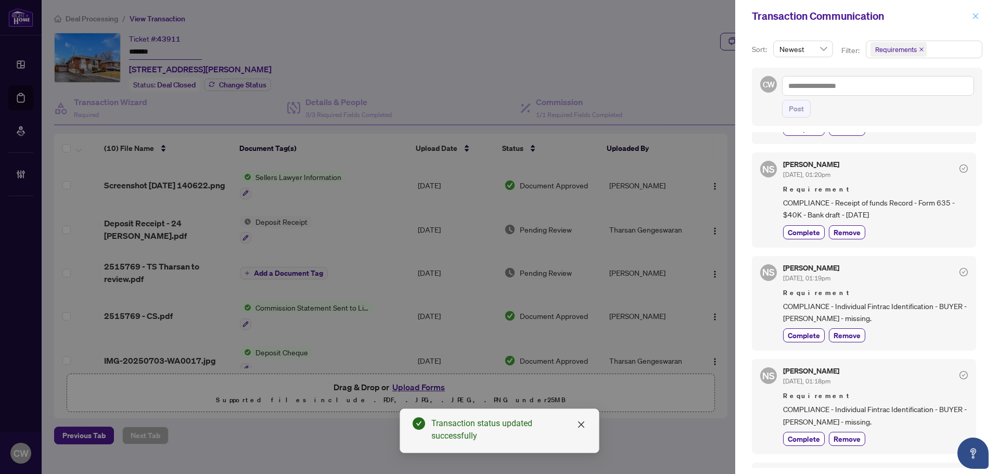
click at [978, 11] on span "button" at bounding box center [975, 16] width 7 height 17
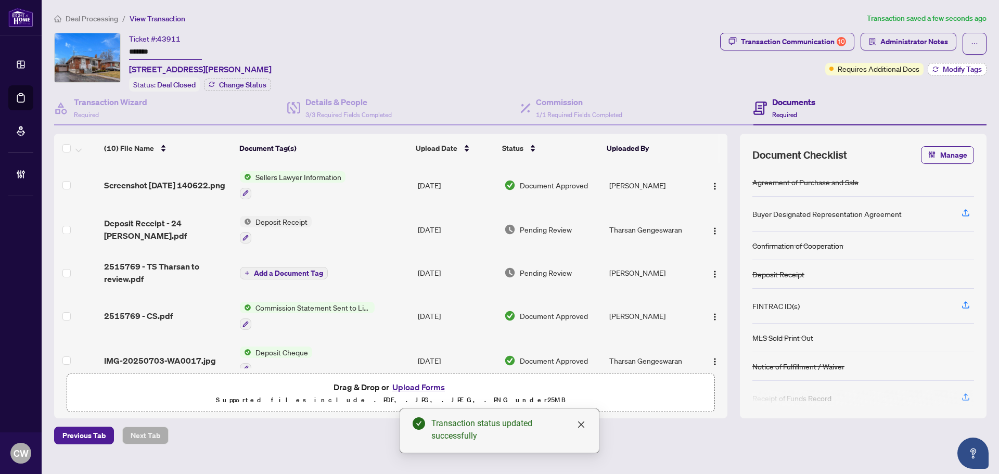
click at [974, 67] on span "Modify Tags" at bounding box center [962, 69] width 39 height 7
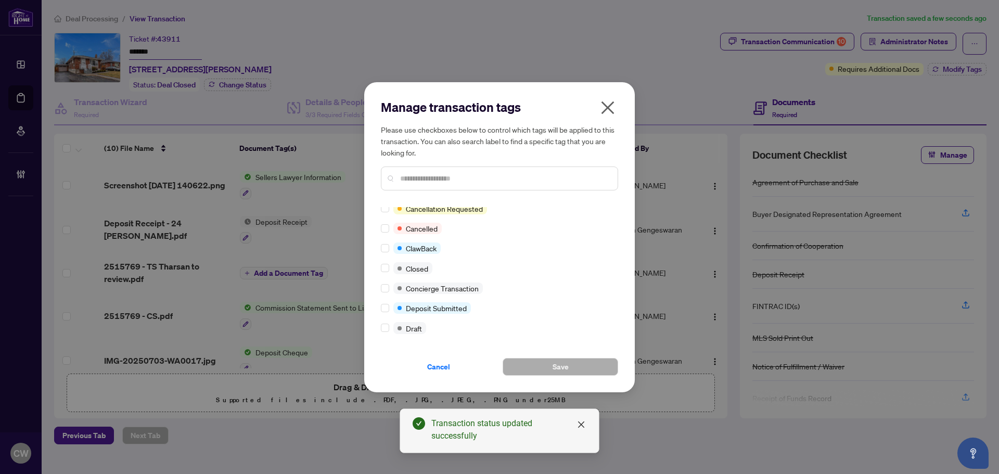
scroll to position [0, 0]
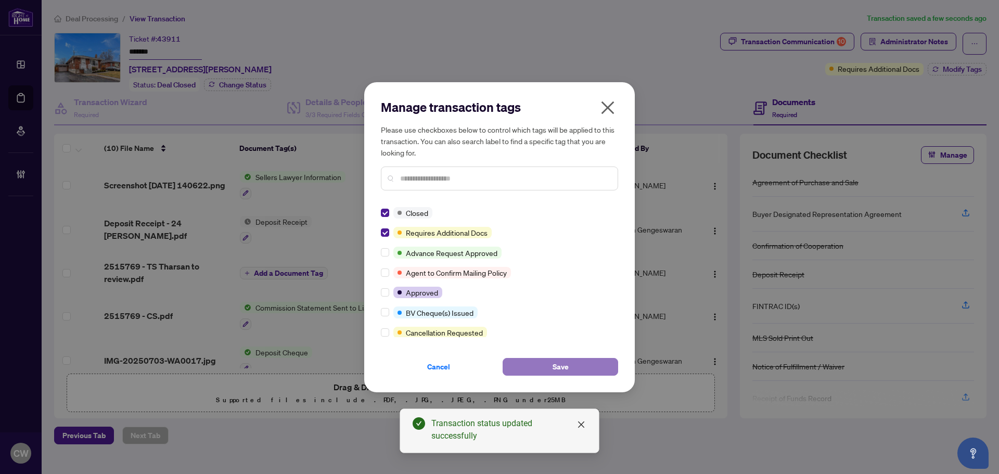
click at [560, 364] on span "Save" at bounding box center [561, 366] width 16 height 17
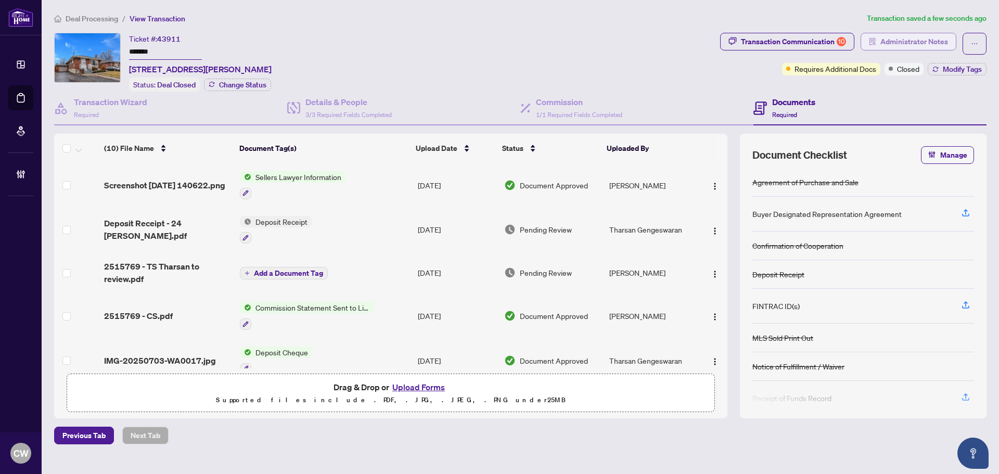
click at [937, 40] on span "Administrator Notes" at bounding box center [914, 41] width 68 height 17
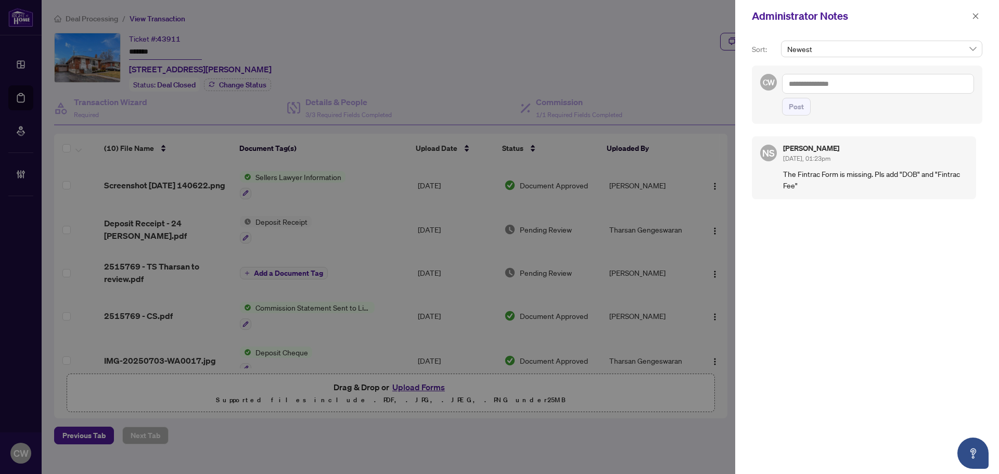
click at [844, 87] on textarea at bounding box center [878, 84] width 192 height 20
paste textarea "**********"
type textarea "**********"
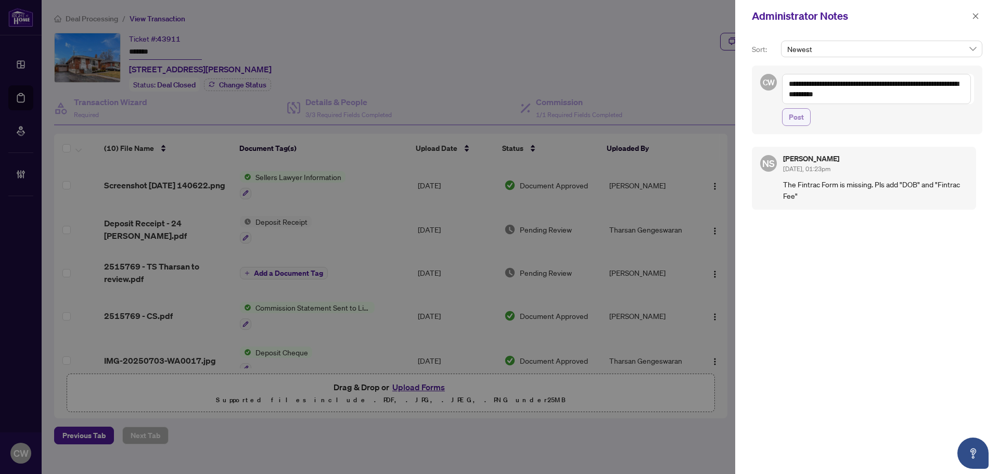
click at [792, 123] on span "Post" at bounding box center [796, 117] width 15 height 17
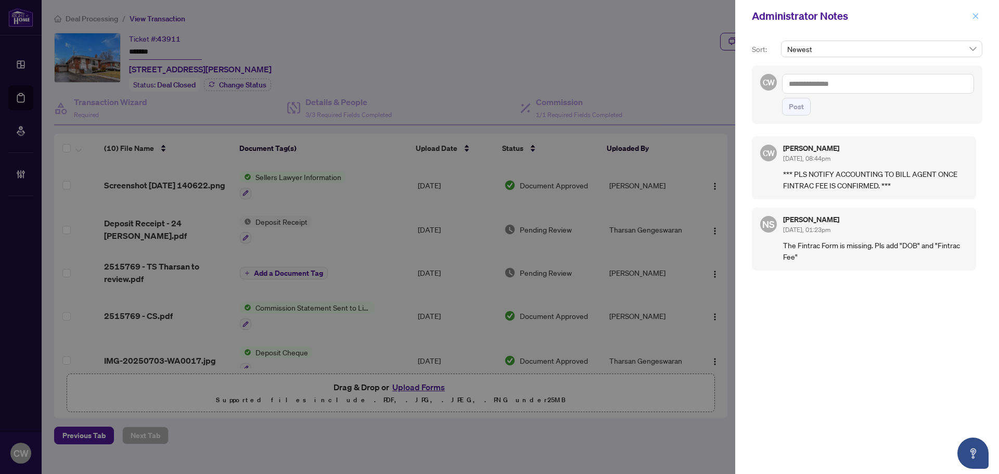
click at [981, 19] on button "button" at bounding box center [976, 16] width 14 height 12
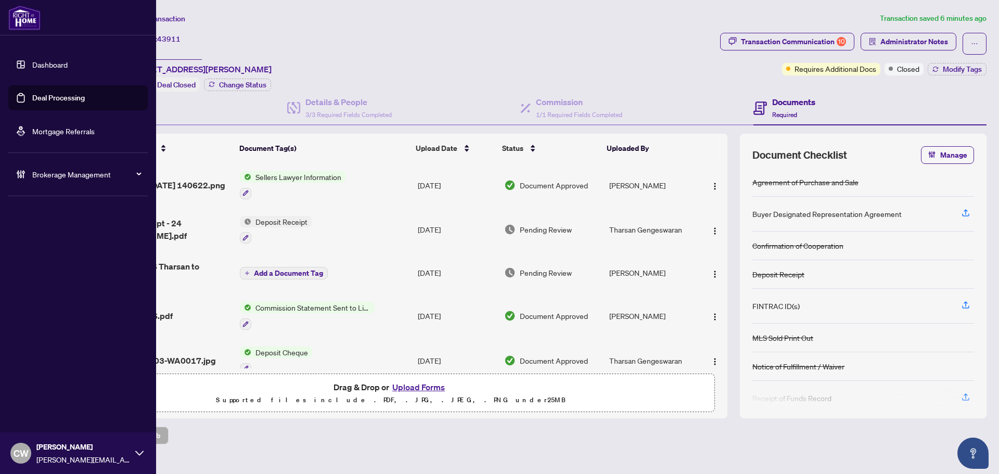
drag, startPoint x: 24, startPoint y: 104, endPoint x: 124, endPoint y: 103, distance: 99.4
click at [32, 103] on link "Deal Processing" at bounding box center [58, 97] width 53 height 9
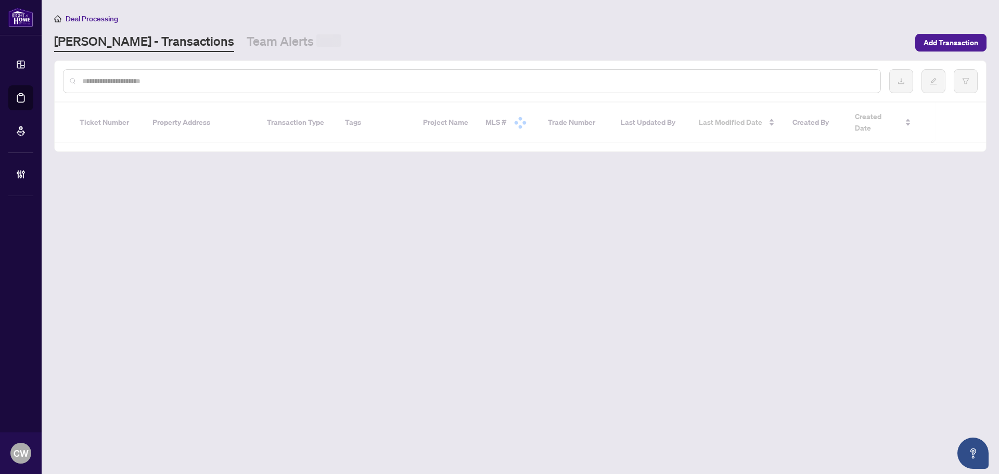
click at [193, 83] on input "text" at bounding box center [477, 80] width 790 height 11
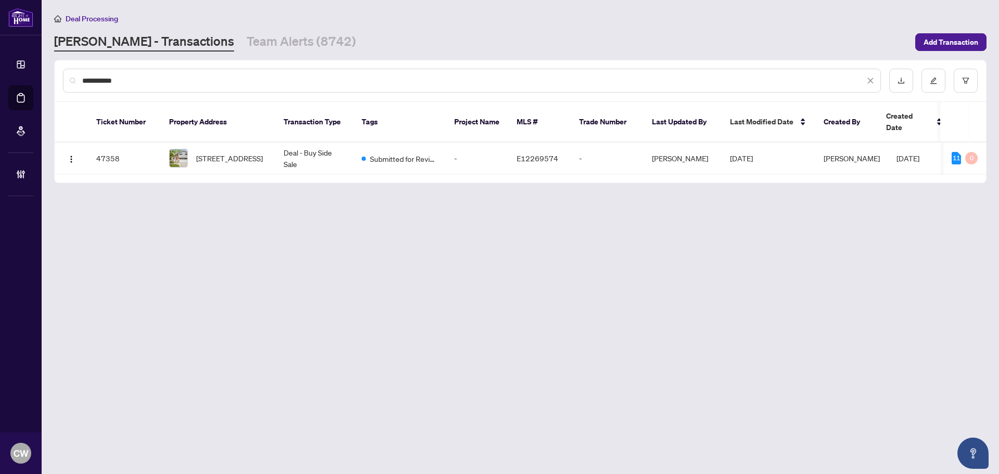
type input "**********"
click at [228, 152] on span "[STREET_ADDRESS]" at bounding box center [229, 157] width 67 height 11
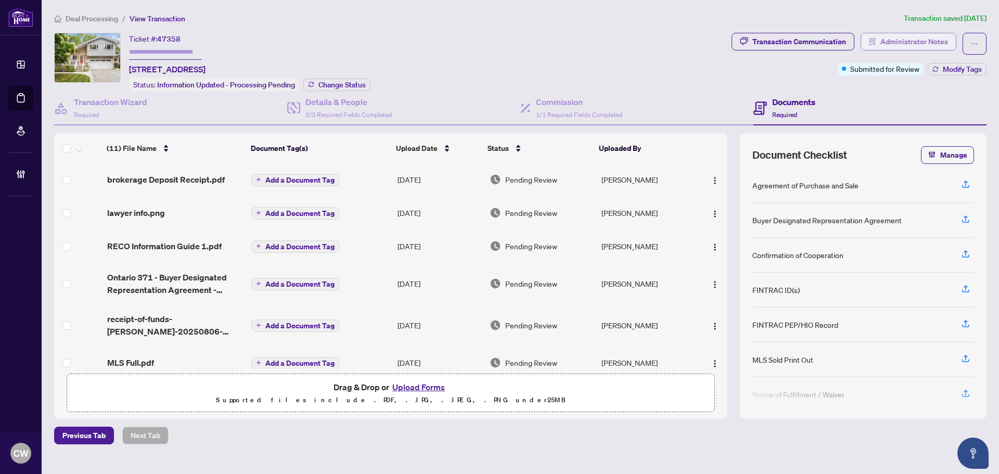
click at [937, 42] on span "Administrator Notes" at bounding box center [914, 41] width 68 height 17
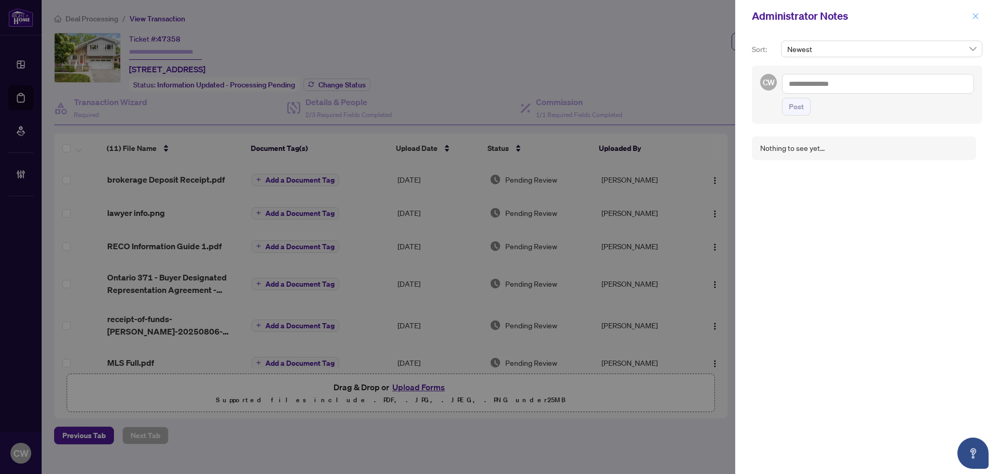
click at [975, 15] on icon "close" at bounding box center [975, 15] width 7 height 7
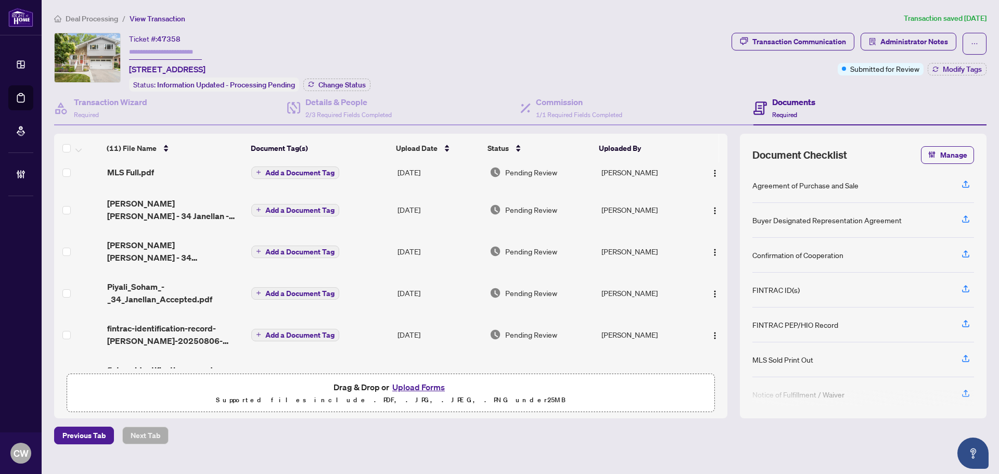
scroll to position [223, 0]
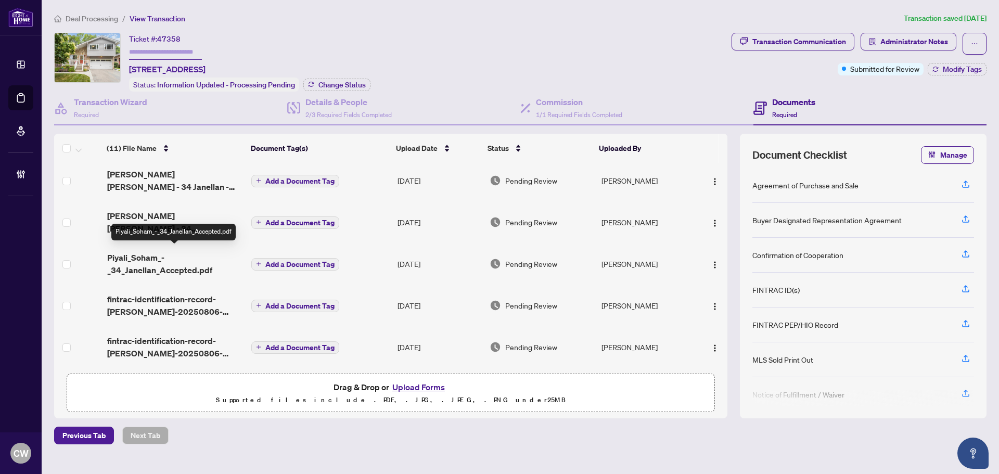
click at [163, 258] on span "Piyali_Soham_-_34_Janellan_Accepted.pdf" at bounding box center [175, 263] width 136 height 25
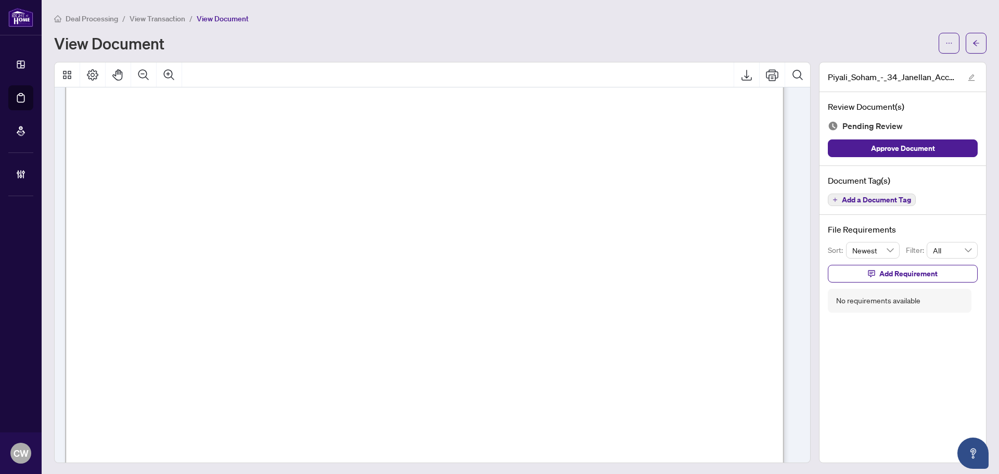
scroll to position [1041, 0]
click at [963, 31] on div "Deal Processing / View Transaction / View Document View Document" at bounding box center [520, 32] width 932 height 41
click at [972, 40] on icon "arrow-left" at bounding box center [975, 43] width 7 height 7
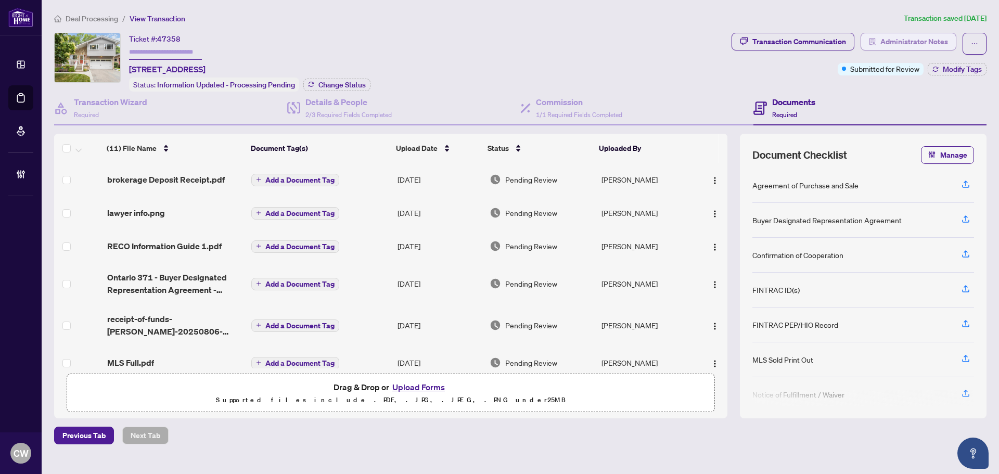
click at [907, 44] on span "Administrator Notes" at bounding box center [914, 41] width 68 height 17
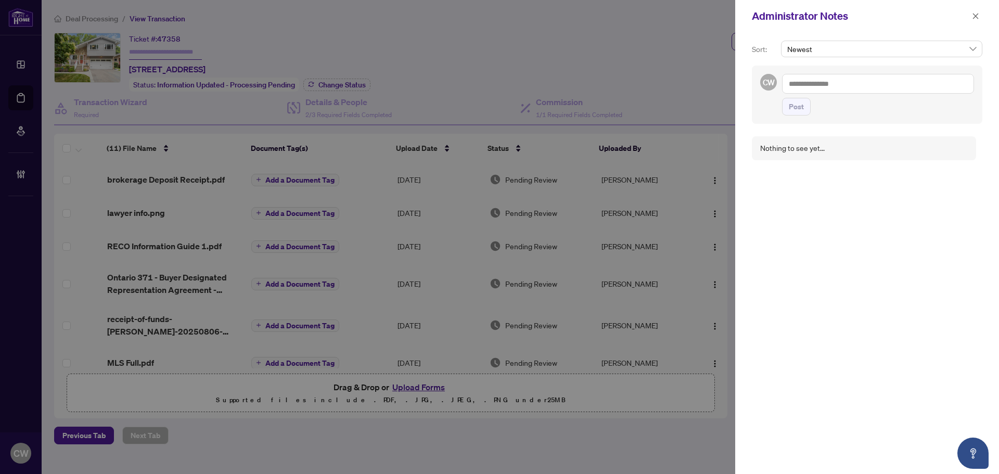
click at [858, 84] on textarea at bounding box center [878, 84] width 192 height 20
click at [887, 86] on textarea "**********" at bounding box center [876, 89] width 189 height 30
type textarea "**********"
click at [798, 112] on span "Post" at bounding box center [796, 117] width 15 height 17
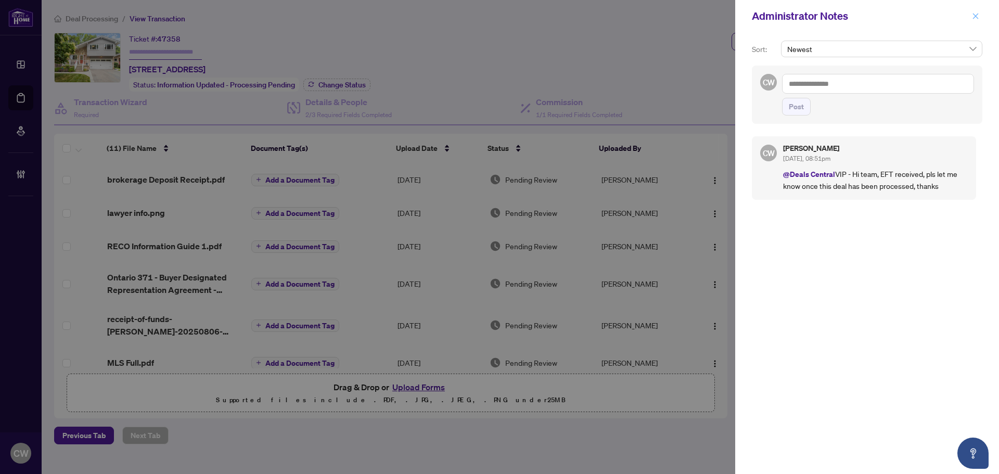
click at [971, 15] on button "button" at bounding box center [976, 16] width 14 height 12
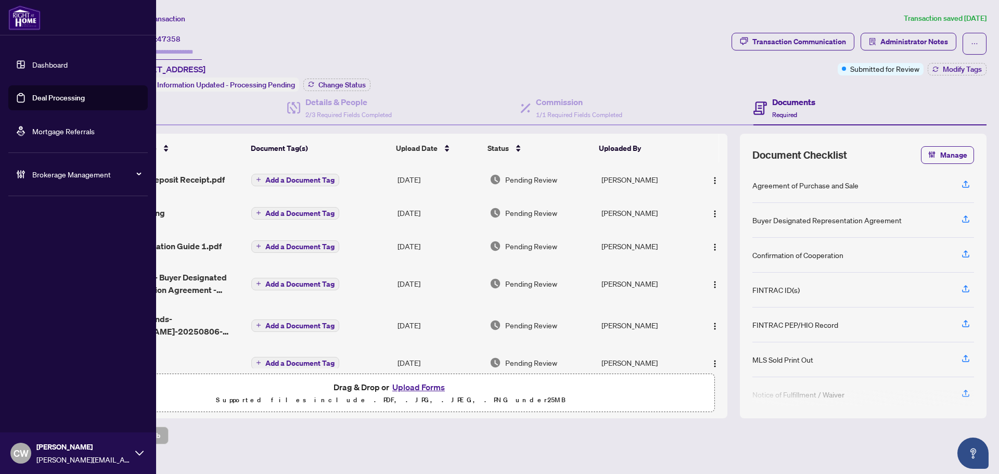
drag, startPoint x: 33, startPoint y: 99, endPoint x: 60, endPoint y: 96, distance: 27.2
click at [33, 99] on link "Deal Processing" at bounding box center [58, 97] width 53 height 9
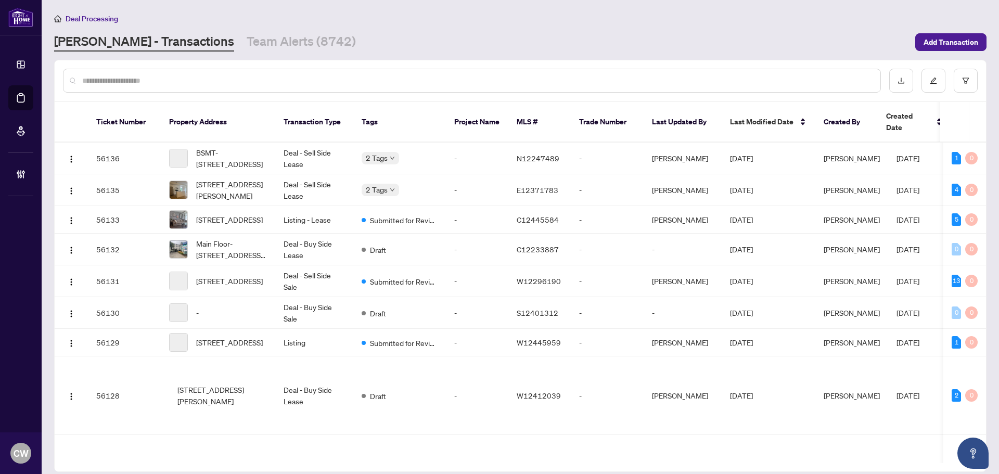
click at [169, 80] on input "text" at bounding box center [477, 80] width 790 height 11
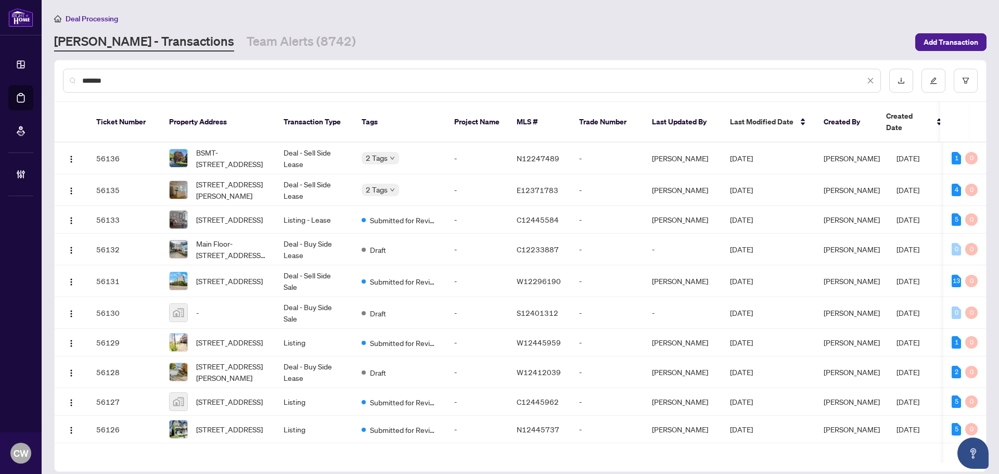
type input "*******"
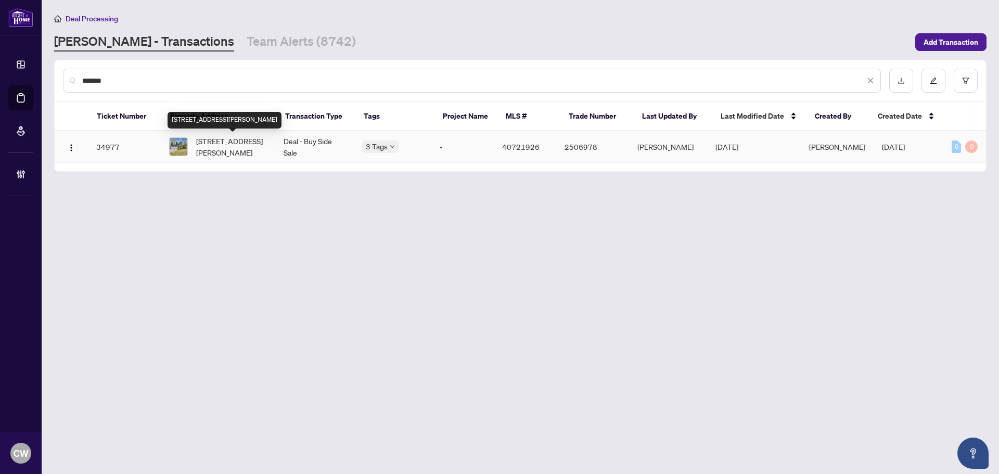
click at [221, 148] on span "[STREET_ADDRESS][PERSON_NAME]" at bounding box center [231, 146] width 71 height 23
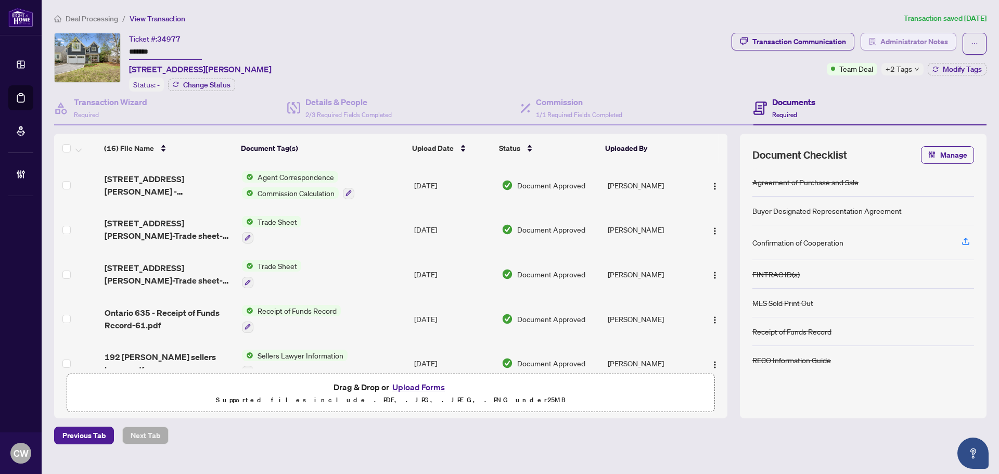
click at [907, 44] on span "Administrator Notes" at bounding box center [914, 41] width 68 height 17
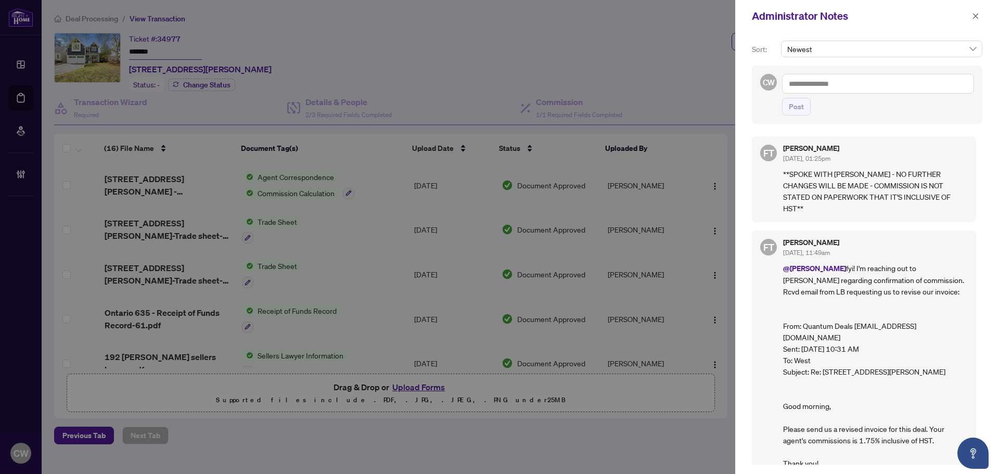
click at [847, 84] on textarea at bounding box center [878, 84] width 192 height 20
paste textarea "**********"
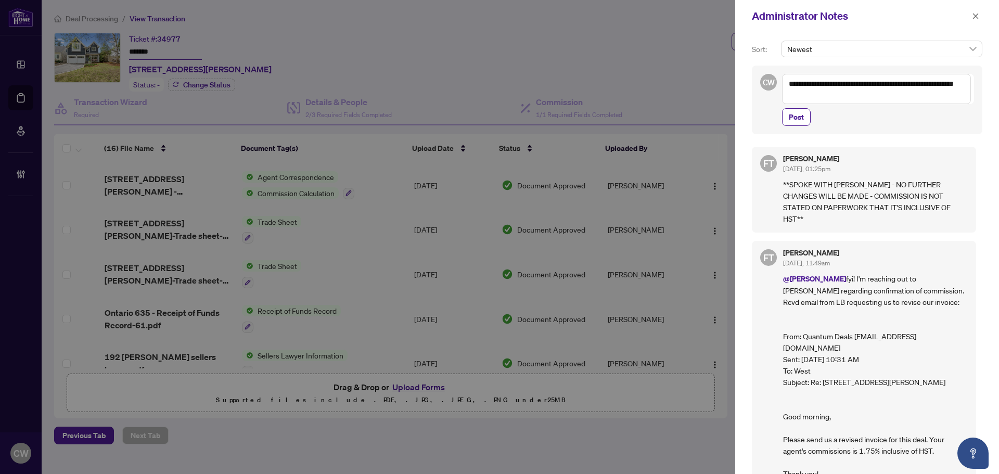
drag, startPoint x: 949, startPoint y: 86, endPoint x: 943, endPoint y: 85, distance: 5.7
click at [943, 85] on textarea "**********" at bounding box center [876, 89] width 189 height 30
click at [846, 97] on textarea "**********" at bounding box center [876, 89] width 189 height 30
click at [844, 97] on textarea "**********" at bounding box center [876, 89] width 189 height 30
drag, startPoint x: 840, startPoint y: 97, endPoint x: 788, endPoint y: 83, distance: 54.4
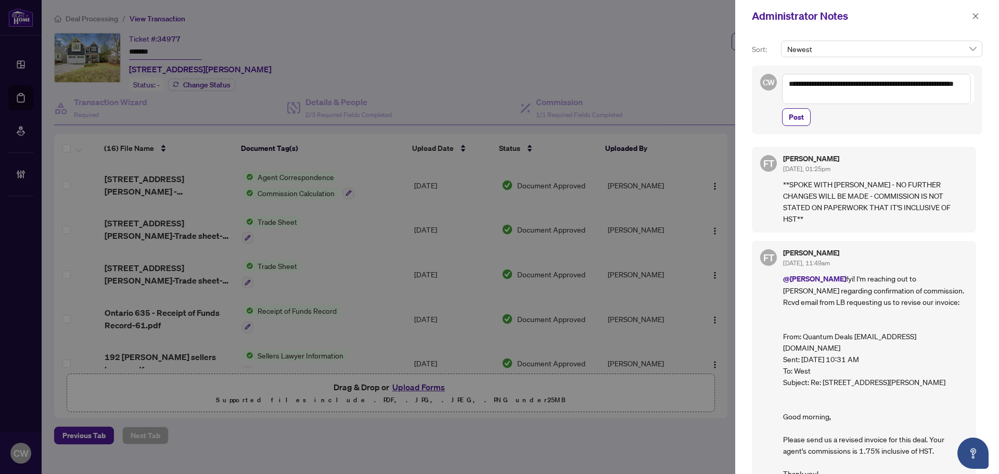
click at [788, 83] on textarea "**********" at bounding box center [876, 89] width 189 height 30
type textarea "**********"
click at [802, 112] on span "Post" at bounding box center [796, 117] width 15 height 17
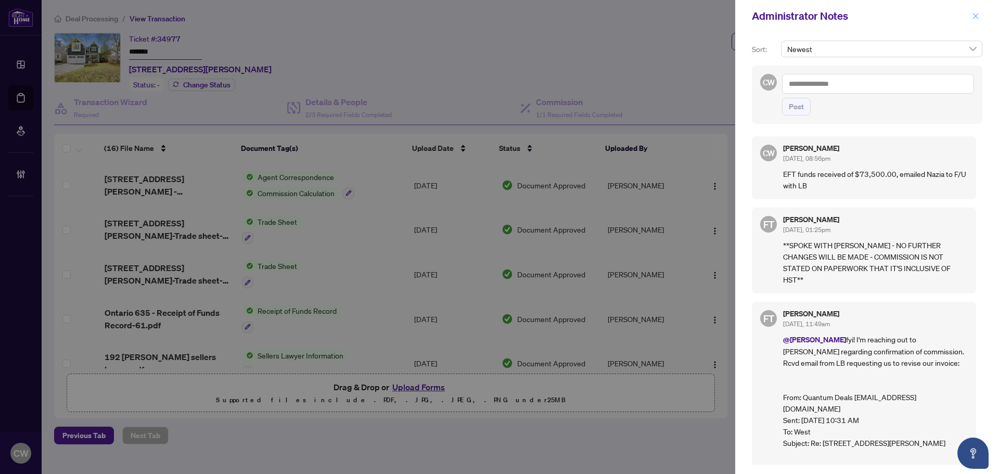
click at [976, 20] on span "button" at bounding box center [975, 16] width 7 height 17
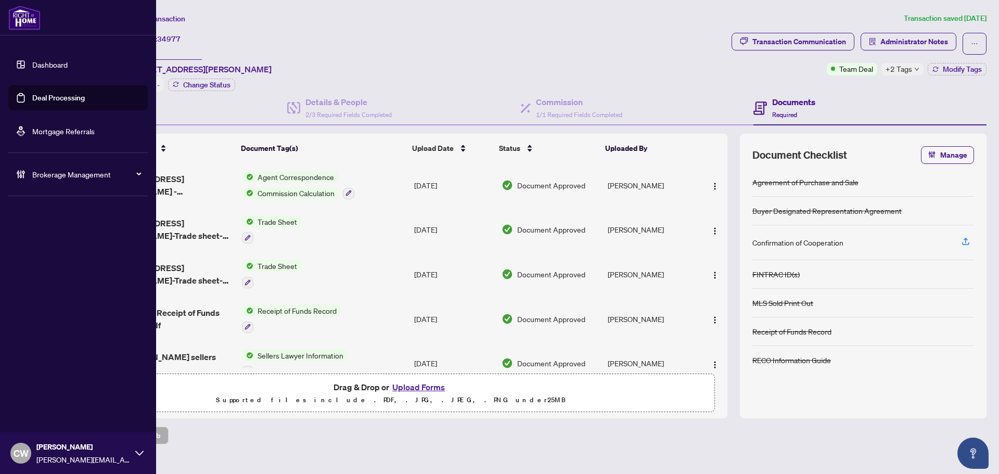
click at [35, 93] on link "Deal Processing" at bounding box center [58, 97] width 53 height 9
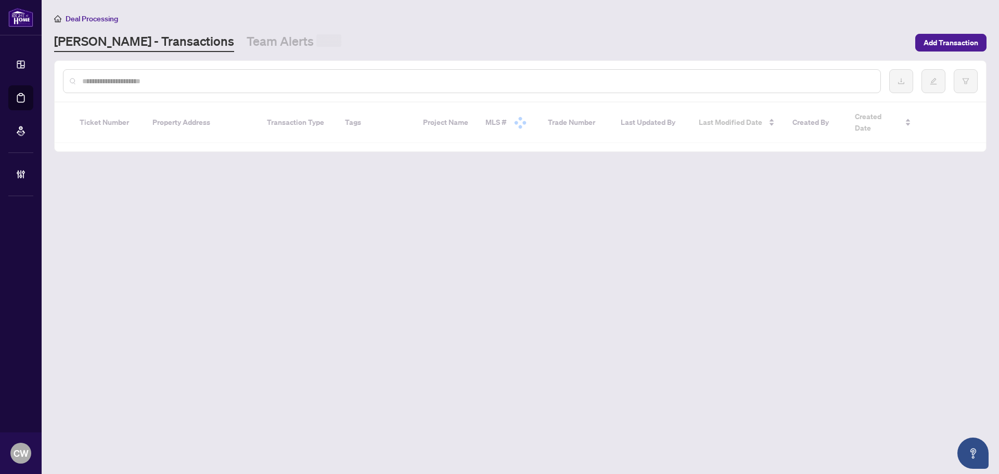
click at [189, 78] on input "text" at bounding box center [477, 80] width 790 height 11
paste input "*******"
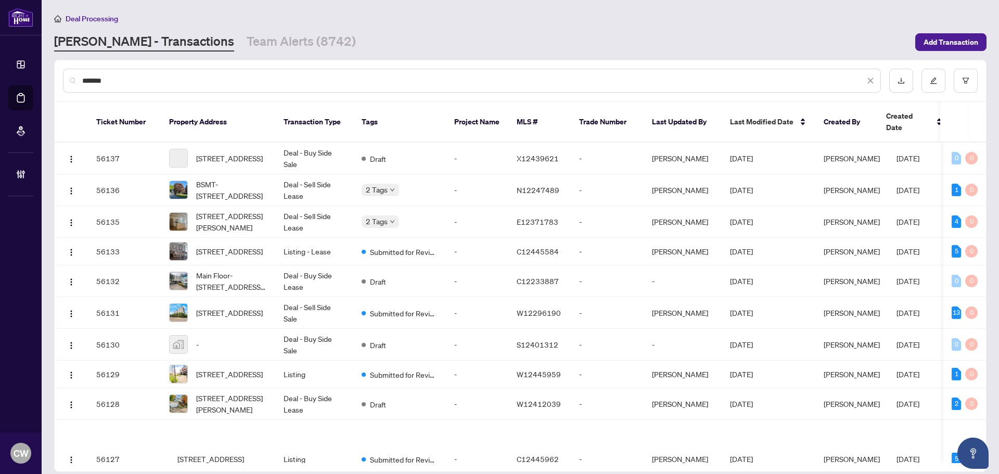
type input "*******"
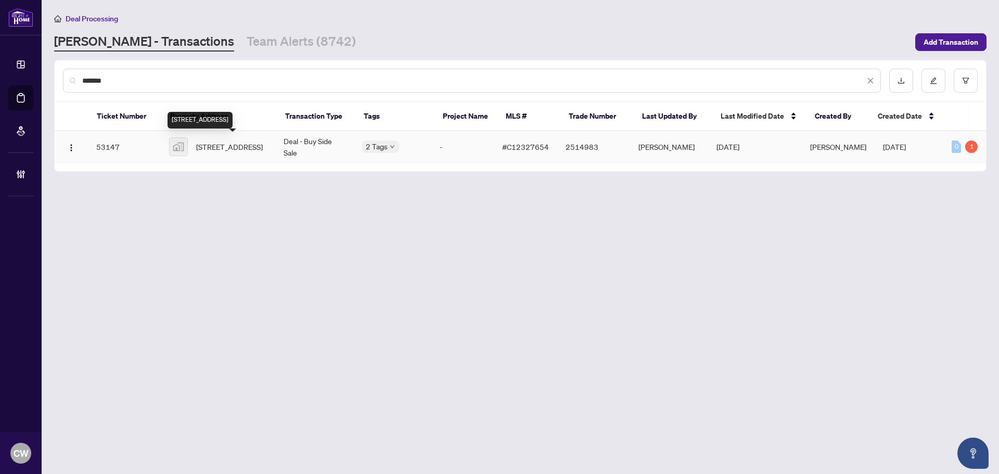
click at [229, 149] on span "[STREET_ADDRESS]" at bounding box center [229, 146] width 67 height 11
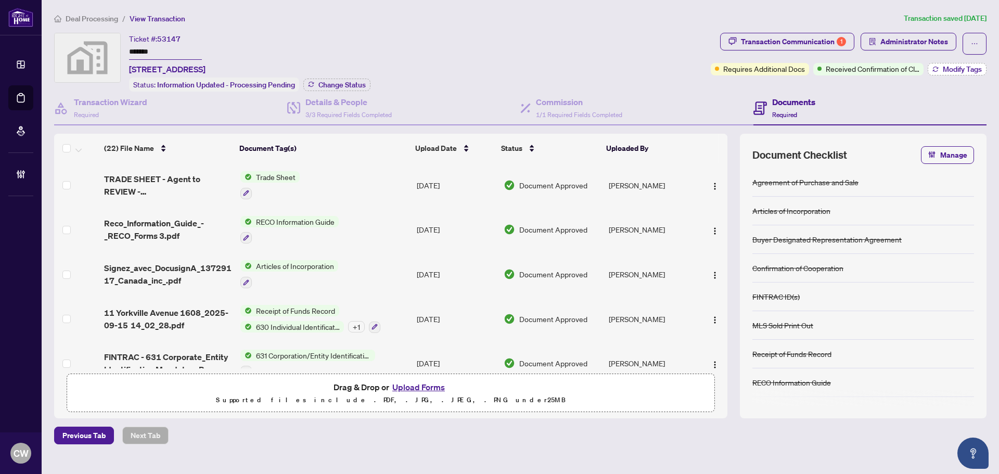
click at [968, 68] on span "Modify Tags" at bounding box center [962, 69] width 39 height 7
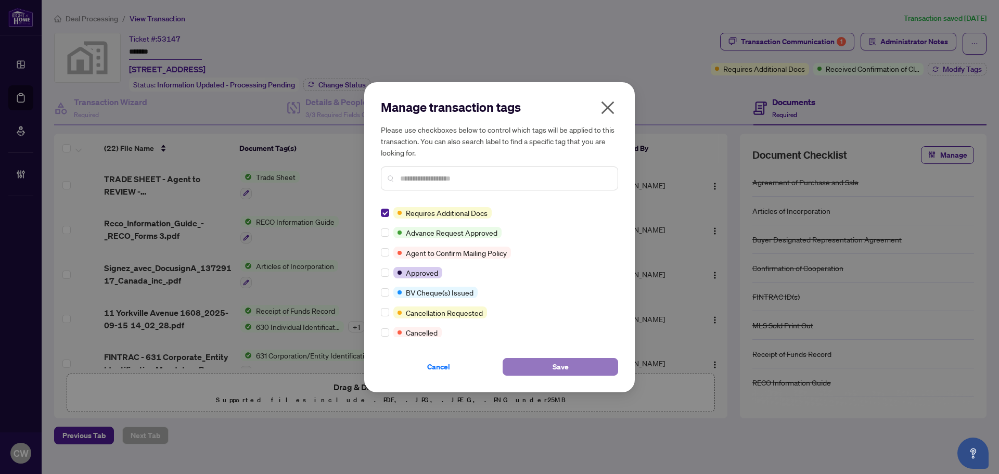
click at [587, 368] on button "Save" at bounding box center [561, 367] width 116 height 18
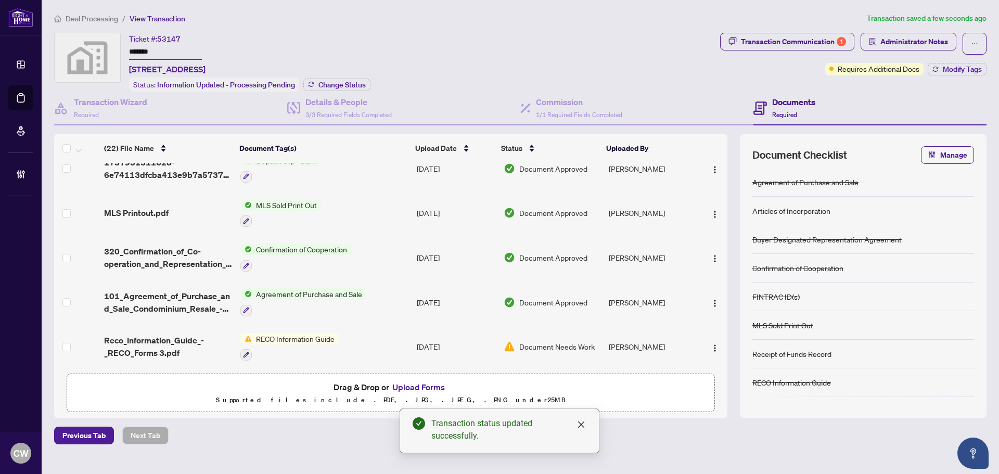
scroll to position [774, 0]
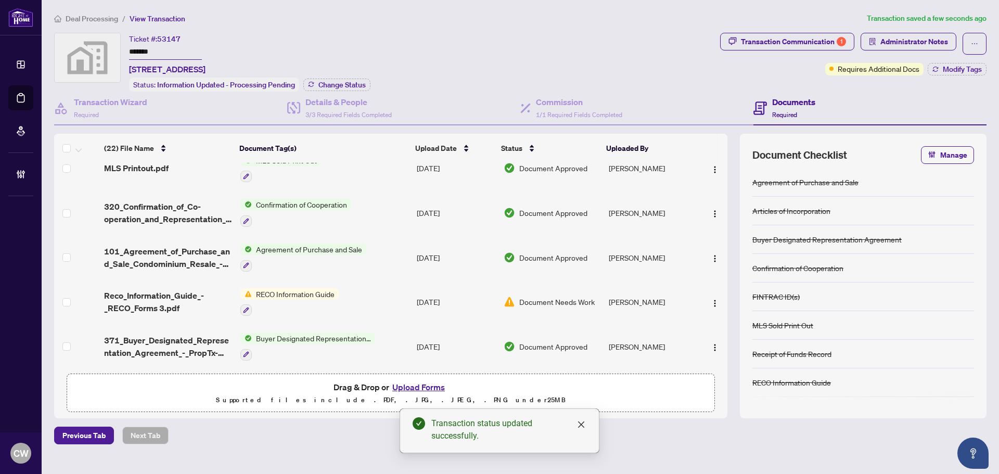
click at [160, 202] on span "320_Confirmation_of_Co-operation_and_Representation_-_Buyer_Seller_-_PropTx-ORE…" at bounding box center [168, 212] width 128 height 25
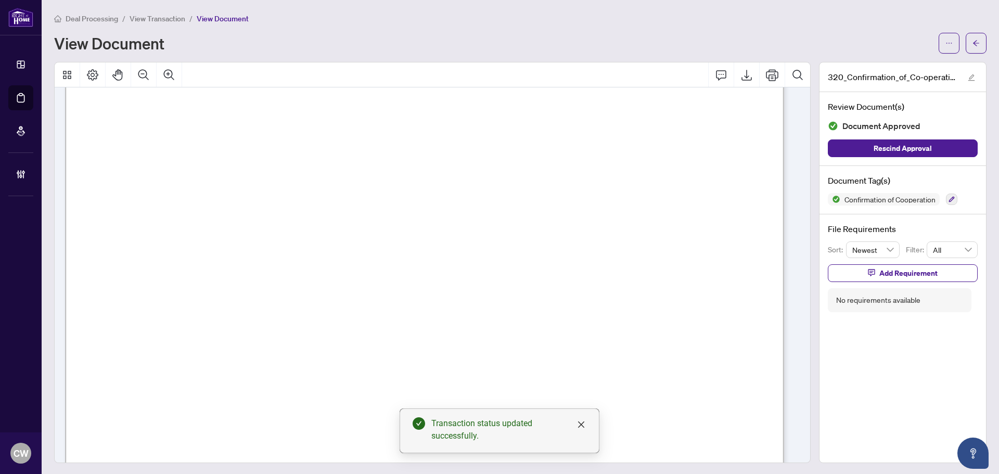
scroll to position [1145, 0]
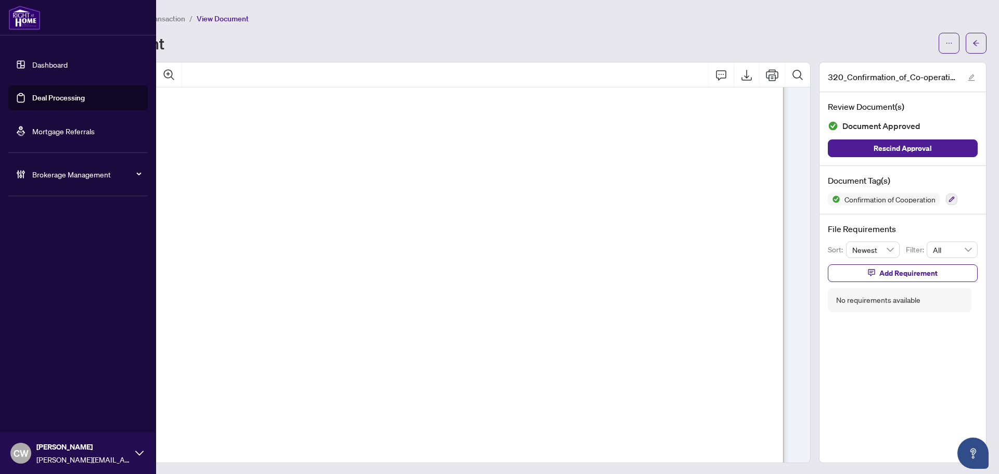
click at [32, 100] on link "Deal Processing" at bounding box center [58, 97] width 53 height 9
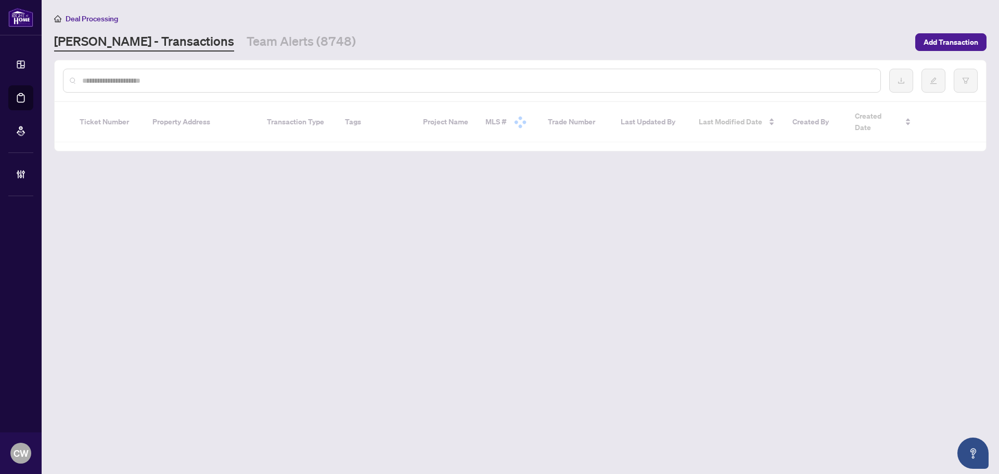
click at [199, 78] on input "text" at bounding box center [477, 80] width 790 height 11
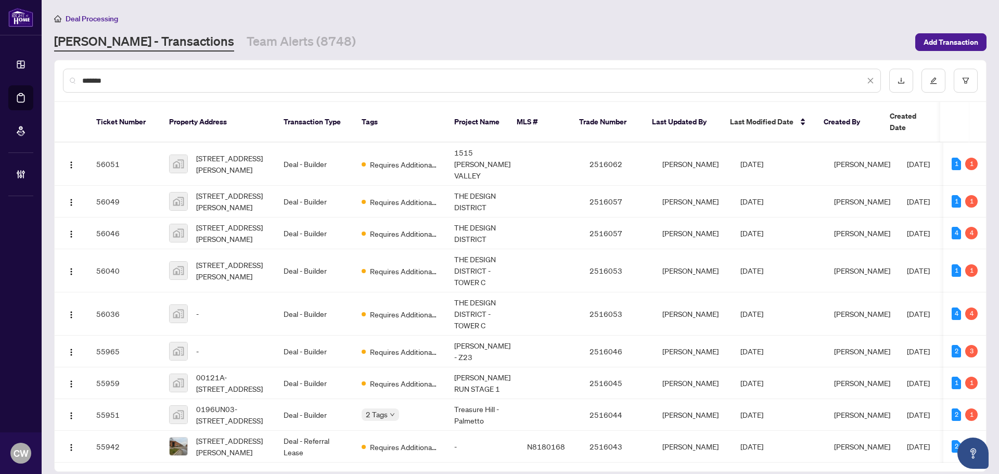
type input "*******"
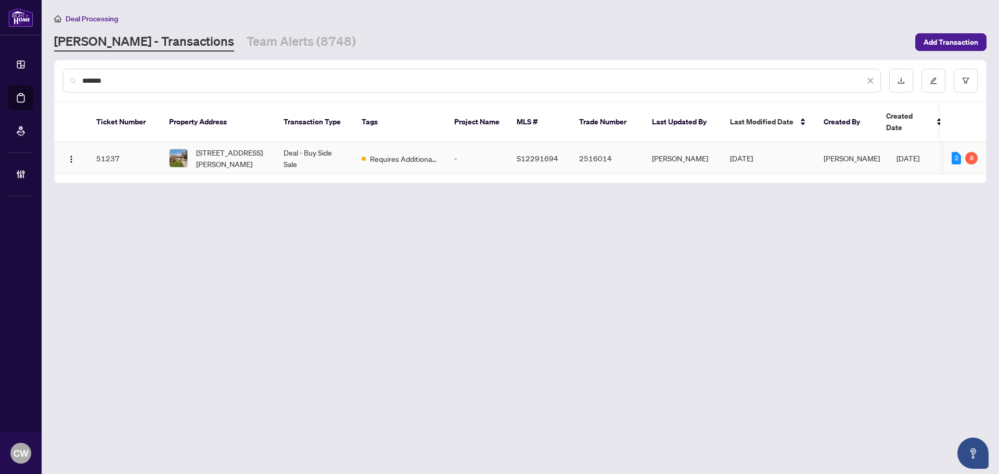
click at [216, 147] on span "[STREET_ADDRESS][PERSON_NAME]" at bounding box center [231, 158] width 71 height 23
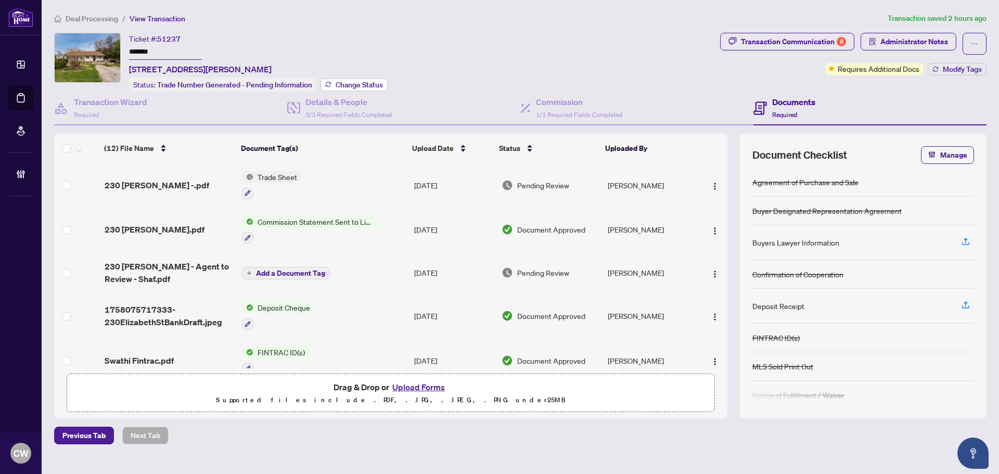
click at [356, 81] on span "Change Status" at bounding box center [359, 84] width 47 height 7
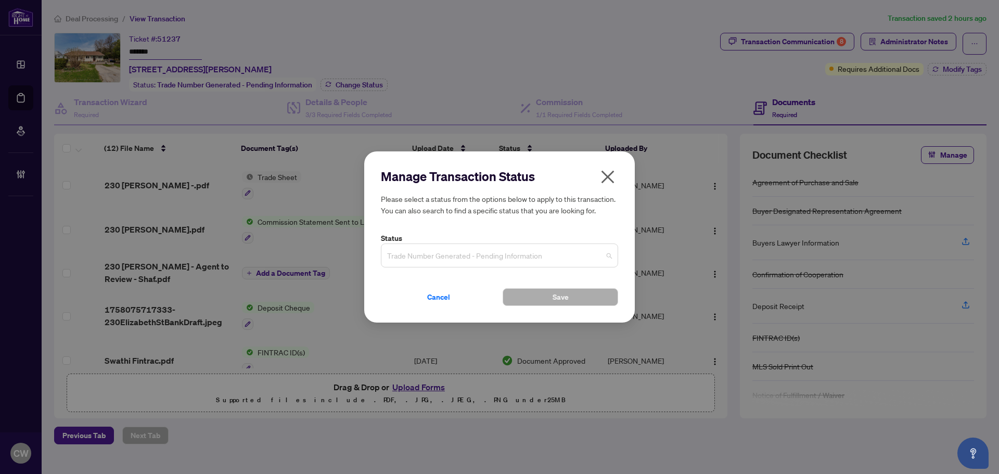
drag, startPoint x: 545, startPoint y: 245, endPoint x: 548, endPoint y: 251, distance: 7.2
click at [545, 247] on div "Trade Number Generated - Pending Information" at bounding box center [499, 256] width 237 height 24
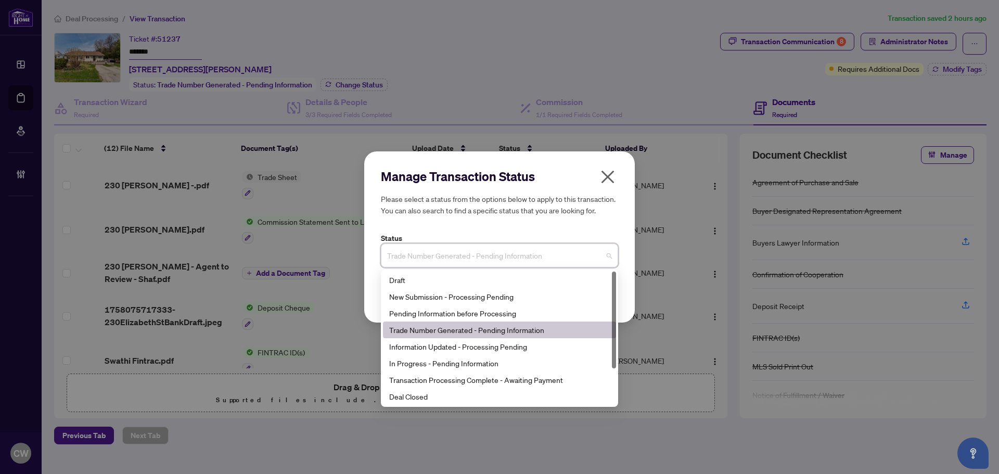
click at [549, 252] on span "Trade Number Generated - Pending Information" at bounding box center [499, 256] width 225 height 20
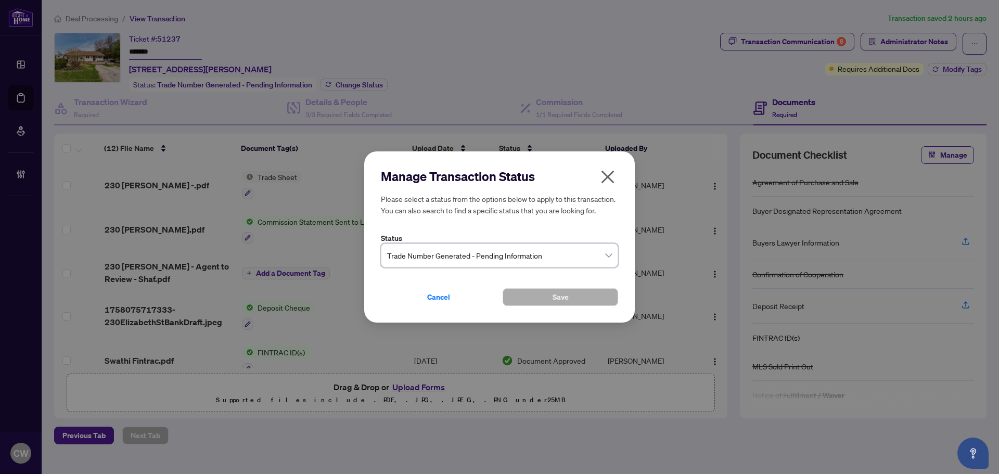
click at [549, 253] on span "Trade Number Generated - Pending Information" at bounding box center [499, 256] width 225 height 20
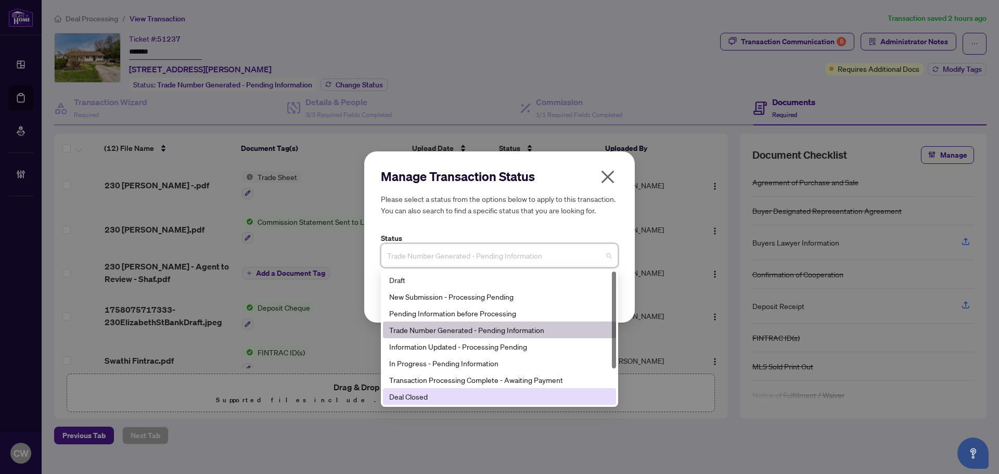
click at [537, 399] on div "Deal Closed" at bounding box center [499, 396] width 221 height 11
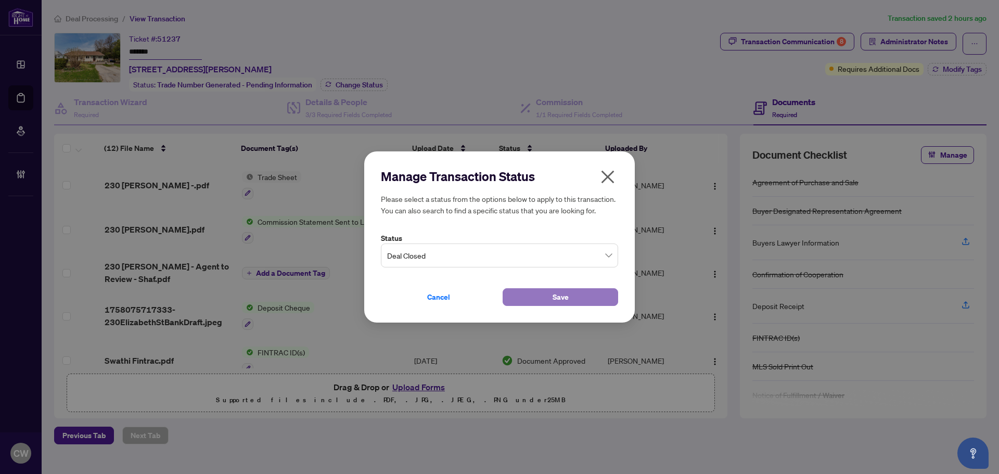
click at [576, 296] on button "Save" at bounding box center [561, 297] width 116 height 18
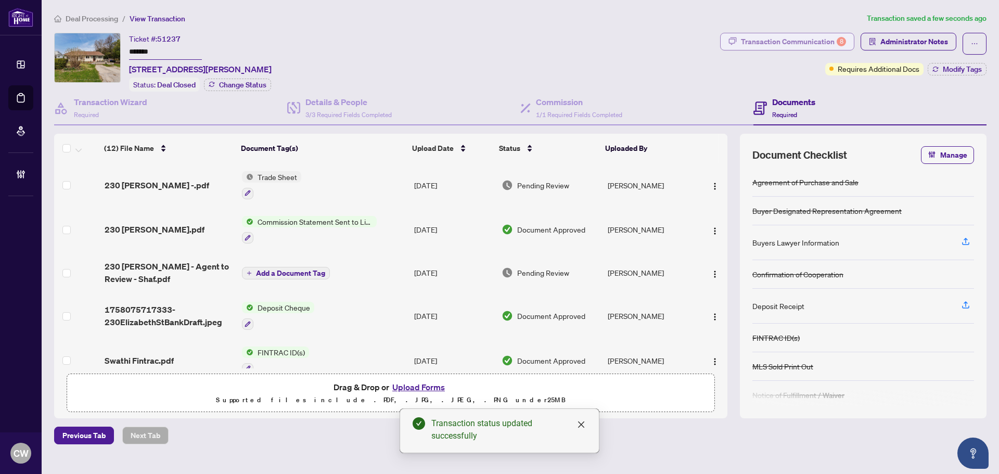
click at [814, 42] on div "Transaction Communication 8" at bounding box center [793, 41] width 105 height 17
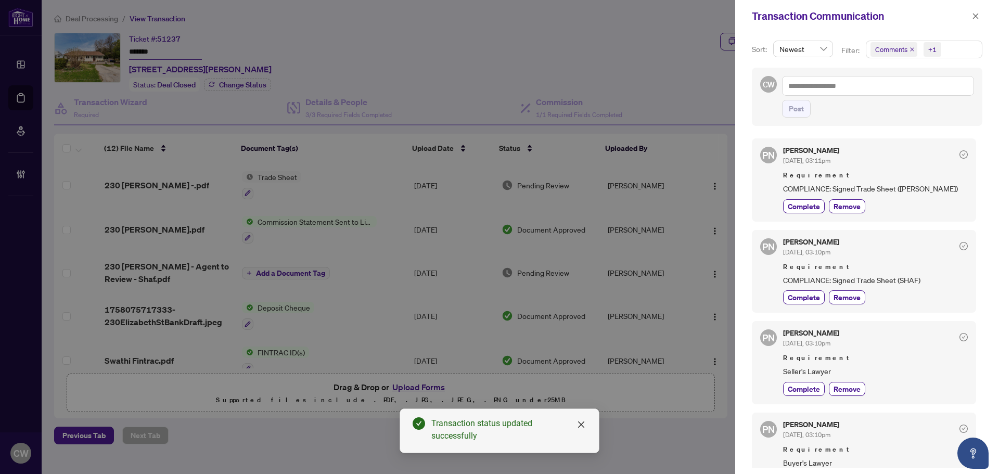
click at [910, 47] on icon "close" at bounding box center [912, 49] width 5 height 5
click at [972, 18] on icon "close" at bounding box center [975, 15] width 7 height 7
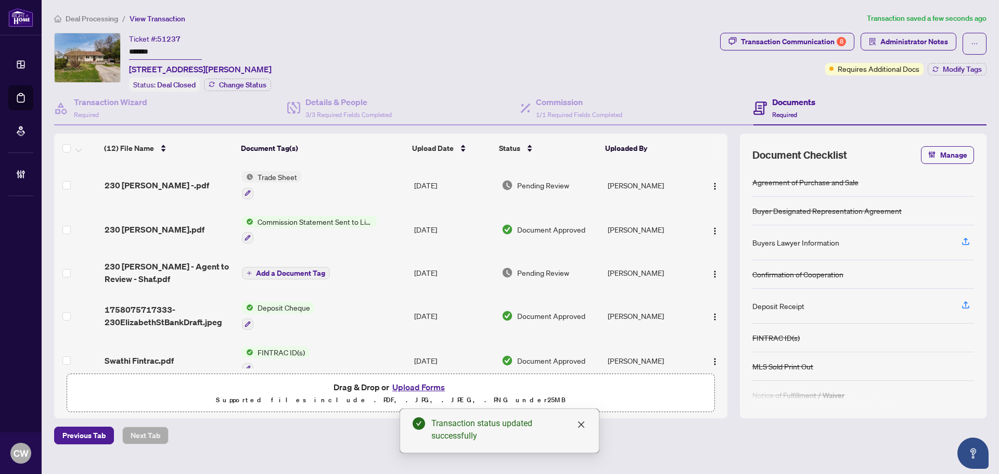
click at [139, 184] on span "230 [PERSON_NAME] -.pdf" at bounding box center [157, 185] width 105 height 12
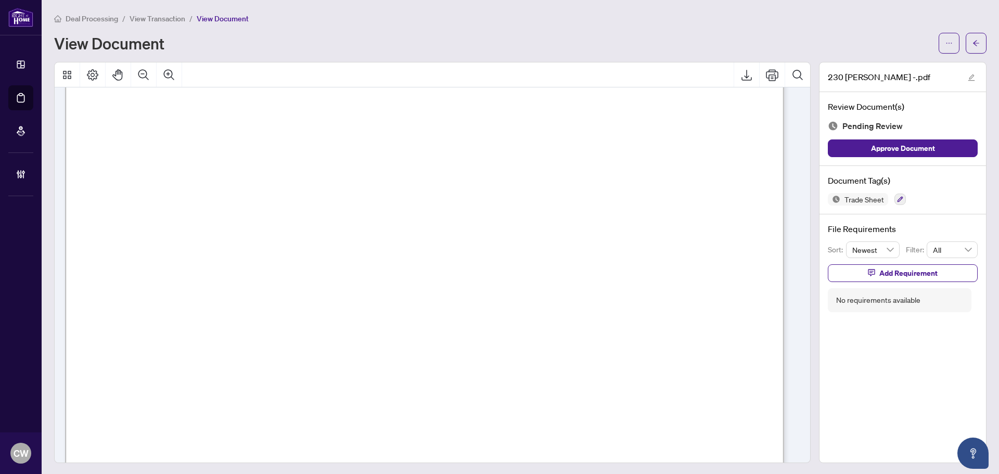
scroll to position [260, 0]
click at [972, 46] on icon "arrow-left" at bounding box center [975, 43] width 7 height 7
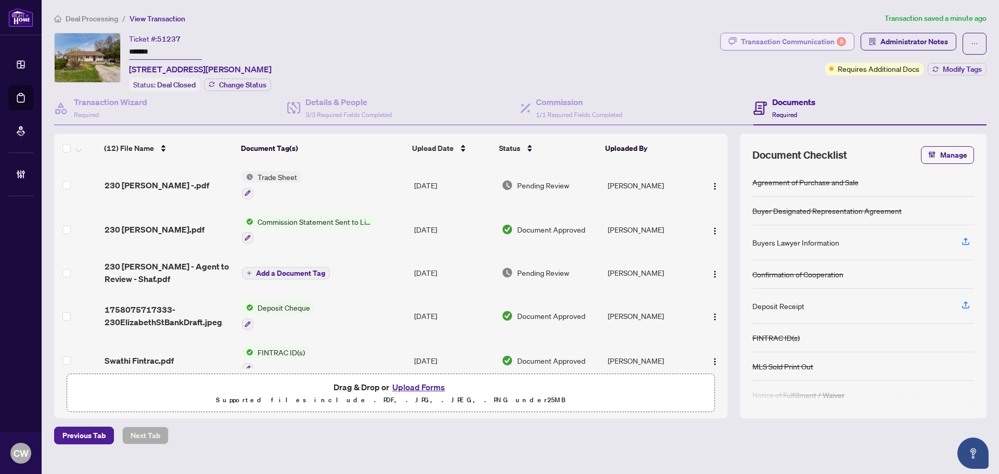
click at [815, 41] on div "Transaction Communication 8" at bounding box center [793, 41] width 105 height 17
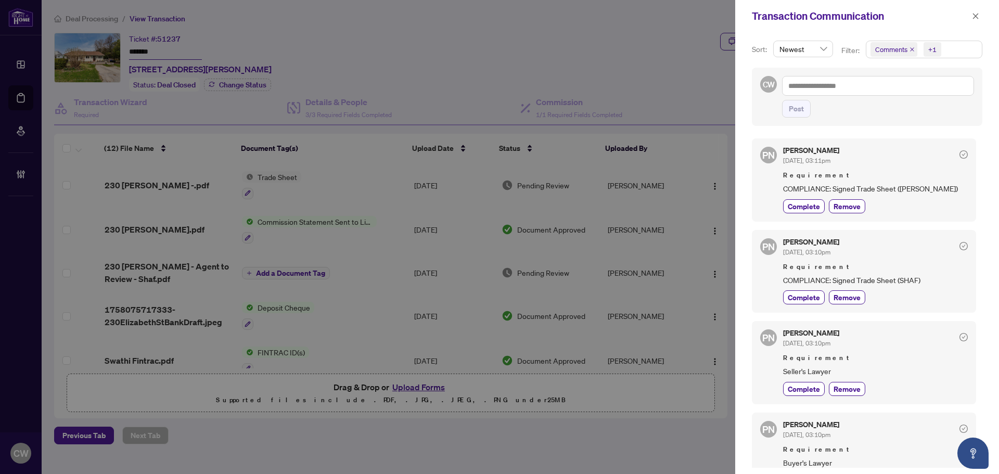
click at [912, 49] on icon "close" at bounding box center [912, 49] width 5 height 5
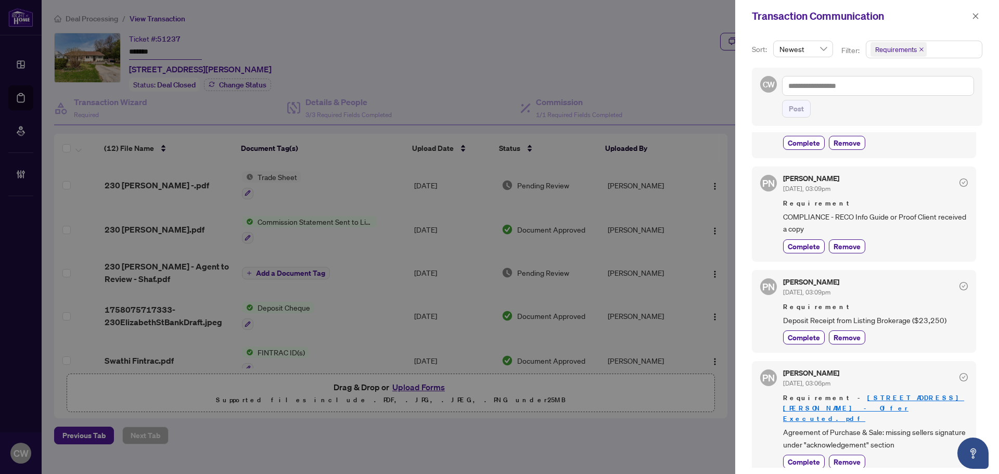
scroll to position [388, 0]
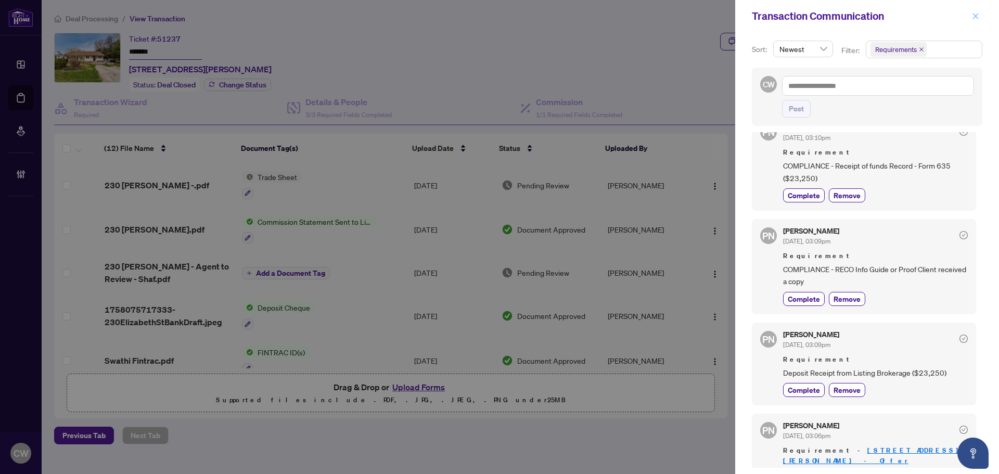
click at [980, 14] on button "button" at bounding box center [976, 16] width 14 height 12
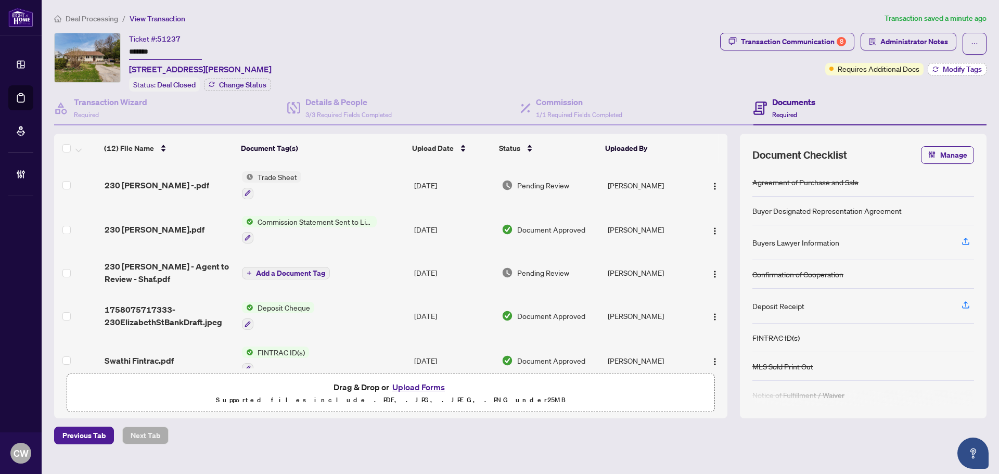
click at [966, 66] on span "Modify Tags" at bounding box center [962, 69] width 39 height 7
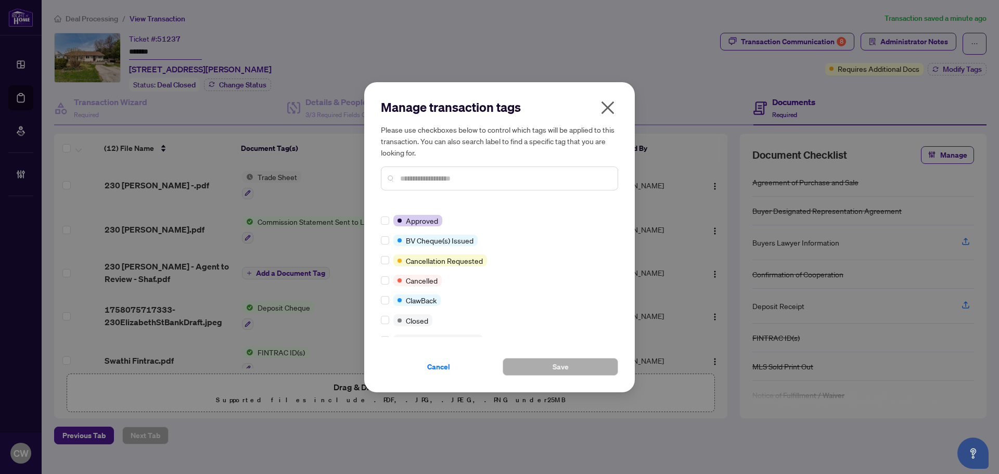
scroll to position [0, 0]
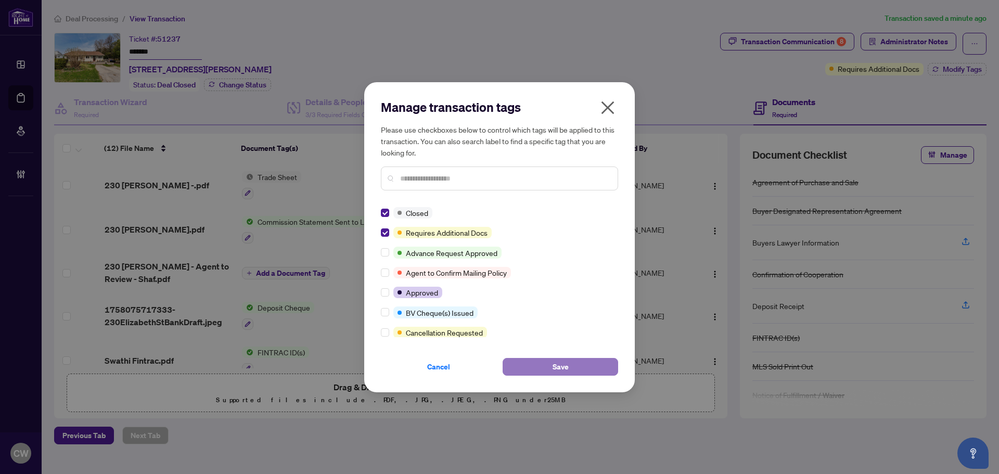
click at [547, 366] on button "Save" at bounding box center [561, 367] width 116 height 18
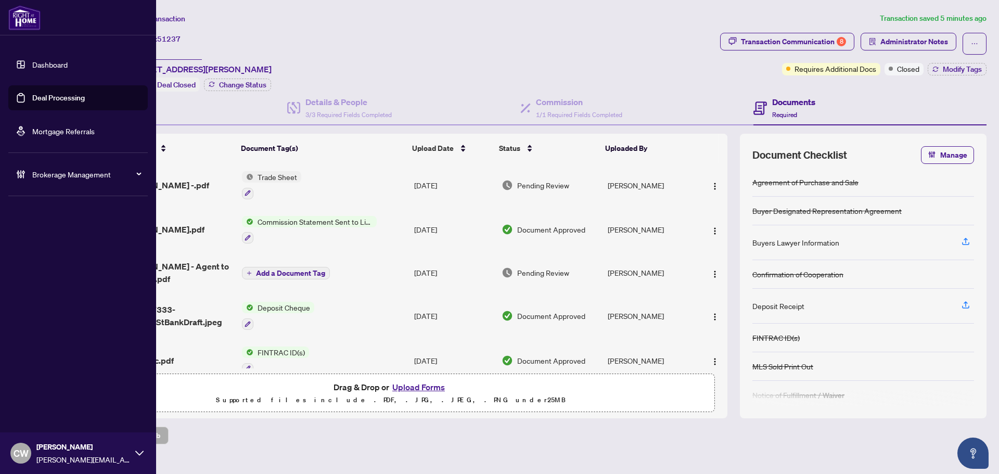
click at [38, 103] on link "Deal Processing" at bounding box center [58, 97] width 53 height 9
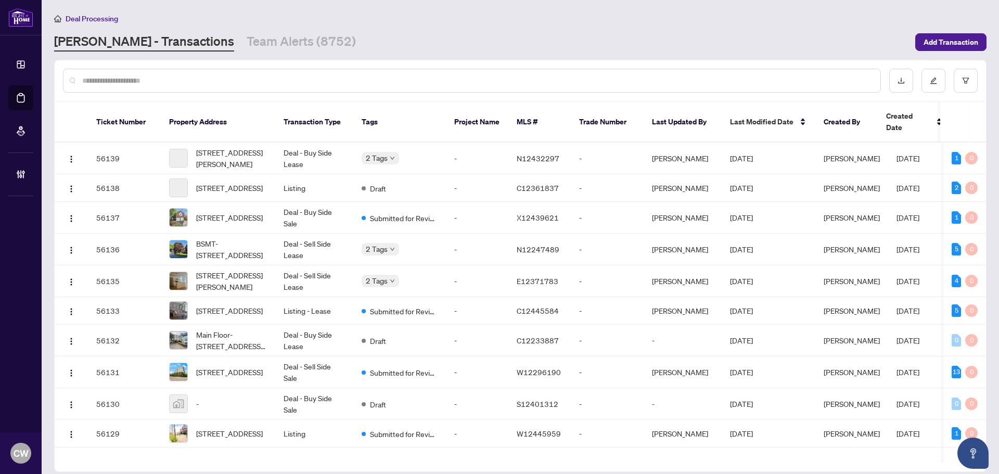
click at [168, 83] on input "text" at bounding box center [477, 80] width 790 height 11
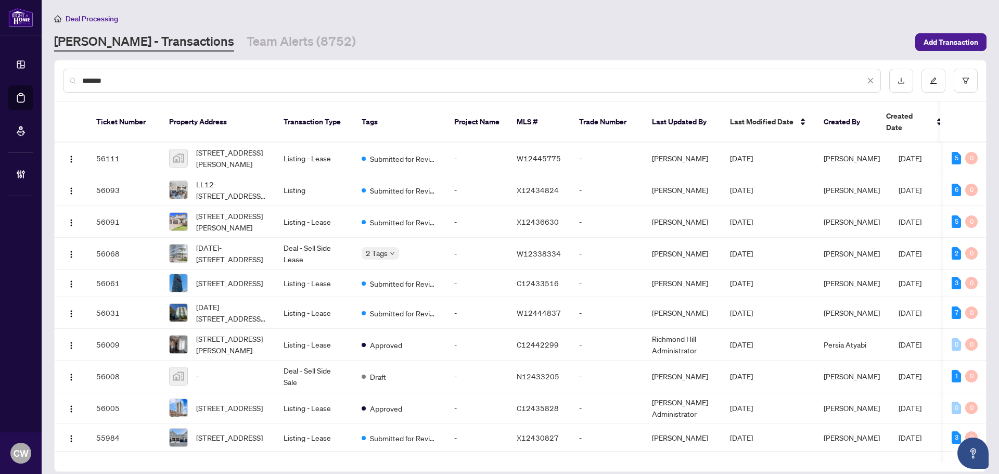
type input "*******"
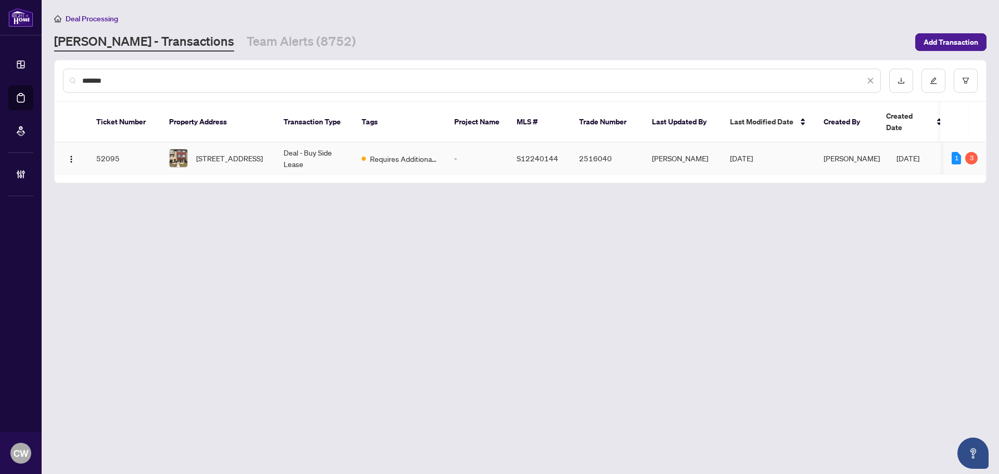
click at [203, 152] on span "[STREET_ADDRESS]" at bounding box center [229, 157] width 67 height 11
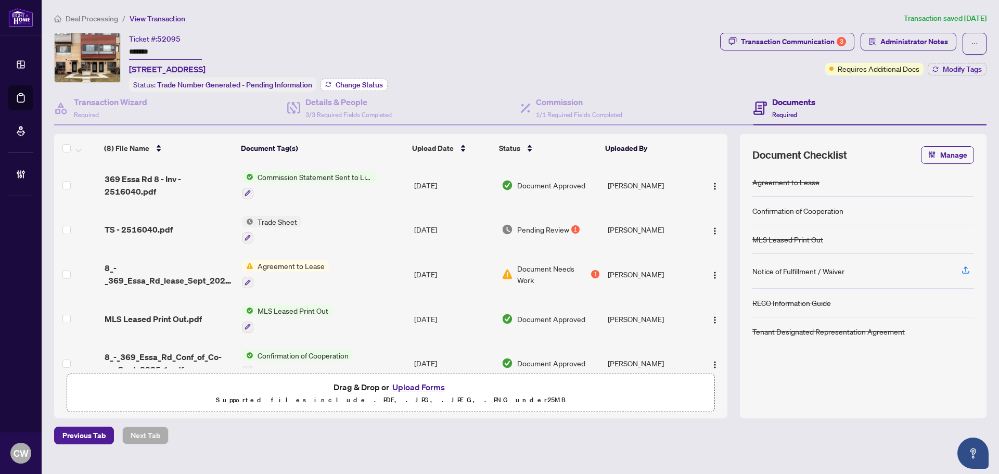
click at [366, 81] on span "Change Status" at bounding box center [359, 84] width 47 height 7
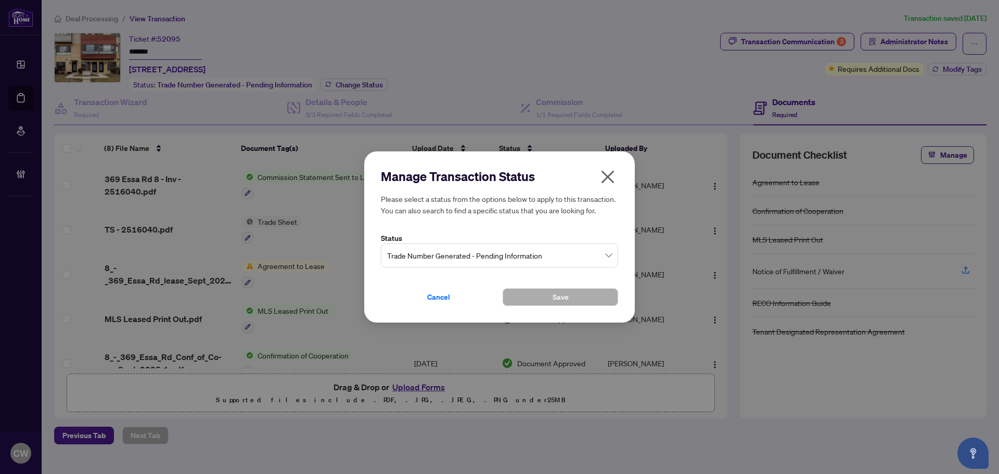
click at [438, 248] on span "Trade Number Generated - Pending Information" at bounding box center [499, 256] width 225 height 20
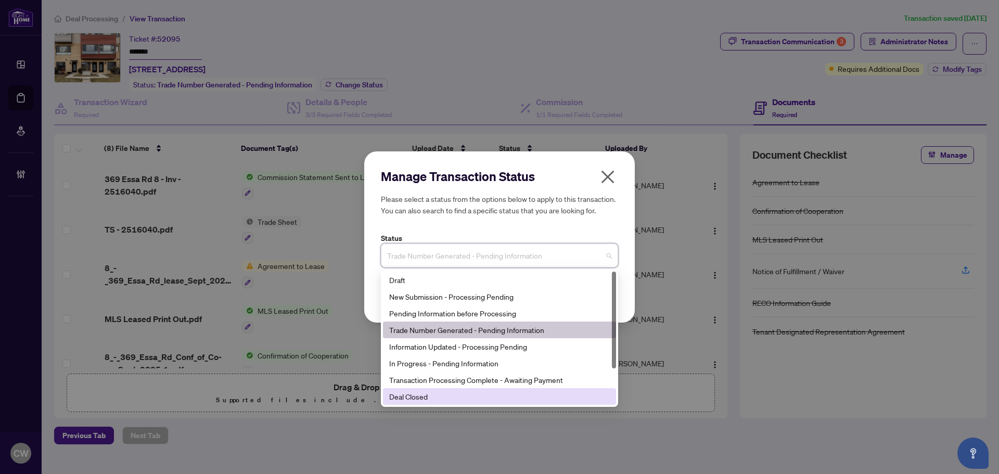
click at [439, 399] on div "Deal Closed" at bounding box center [499, 396] width 221 height 11
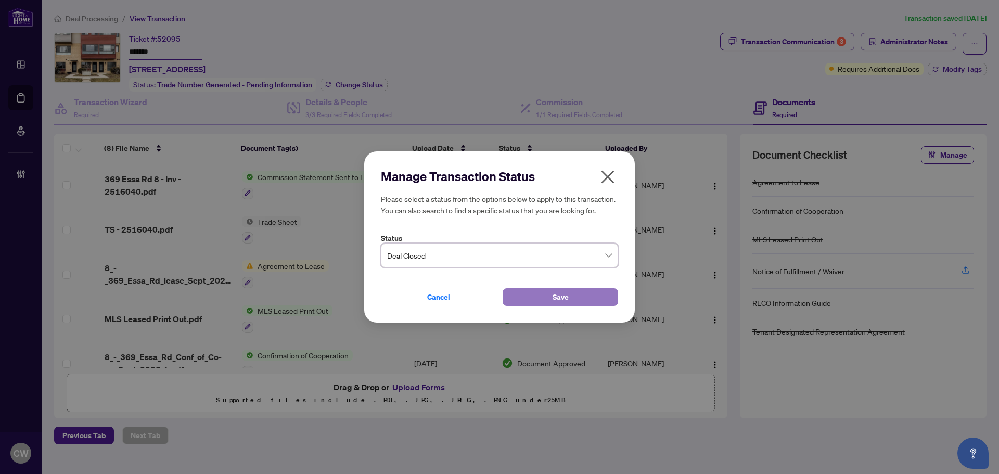
click at [535, 298] on button "Save" at bounding box center [561, 297] width 116 height 18
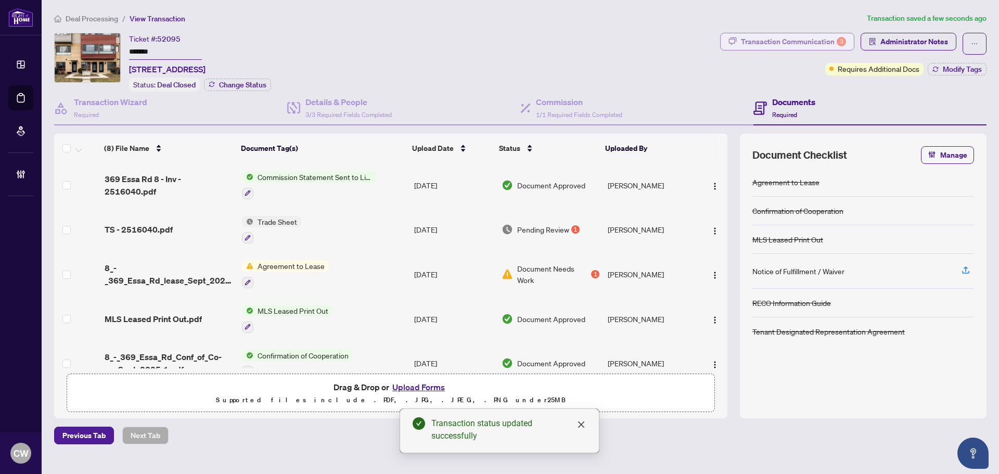
click at [819, 40] on div "Transaction Communication 3" at bounding box center [793, 41] width 105 height 17
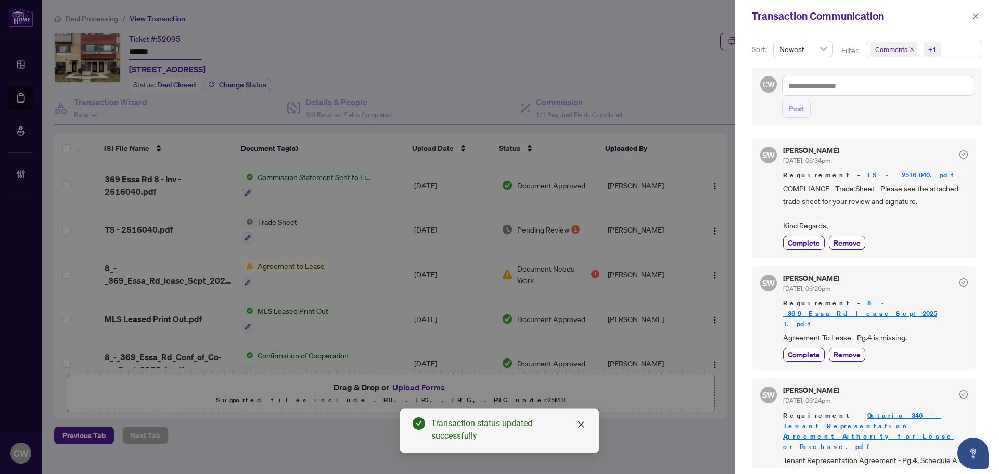
click at [910, 50] on icon "close" at bounding box center [912, 49] width 5 height 5
click at [978, 11] on span "button" at bounding box center [975, 16] width 7 height 17
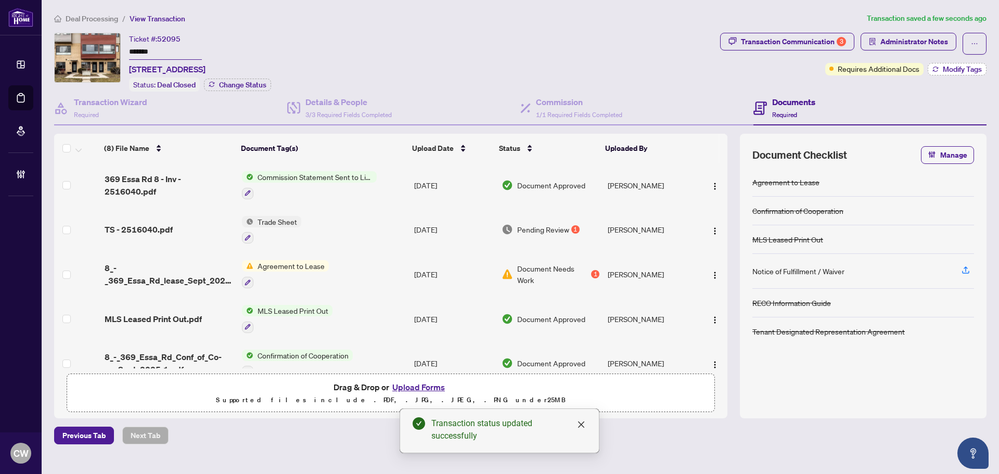
click at [959, 71] on span "Modify Tags" at bounding box center [962, 69] width 39 height 7
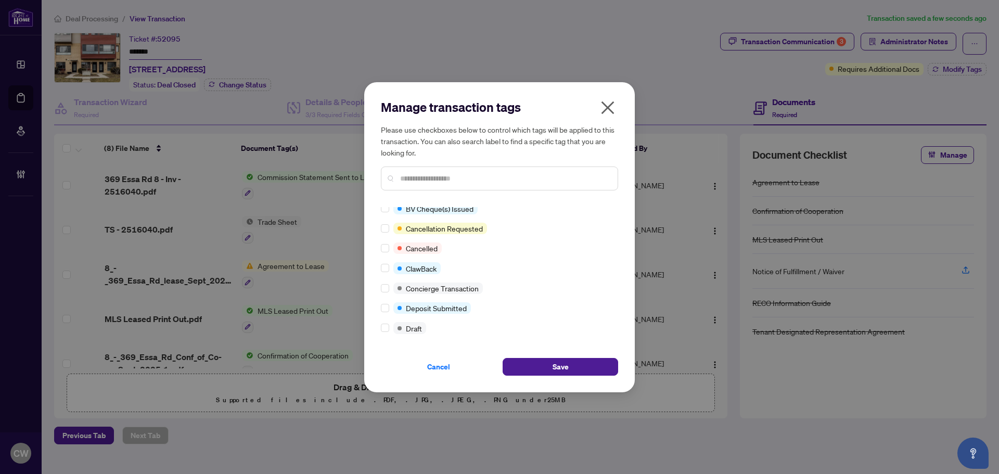
scroll to position [0, 0]
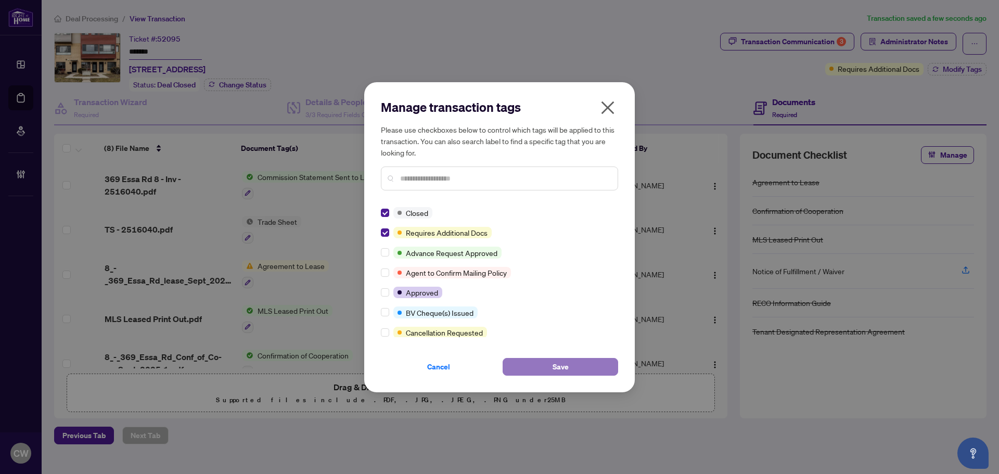
click at [519, 363] on button "Save" at bounding box center [561, 367] width 116 height 18
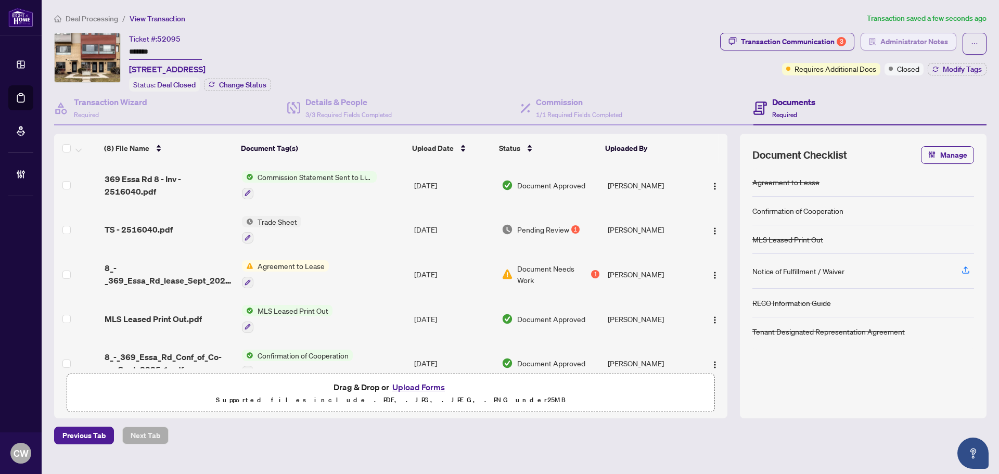
click at [912, 43] on span "Administrator Notes" at bounding box center [914, 41] width 68 height 17
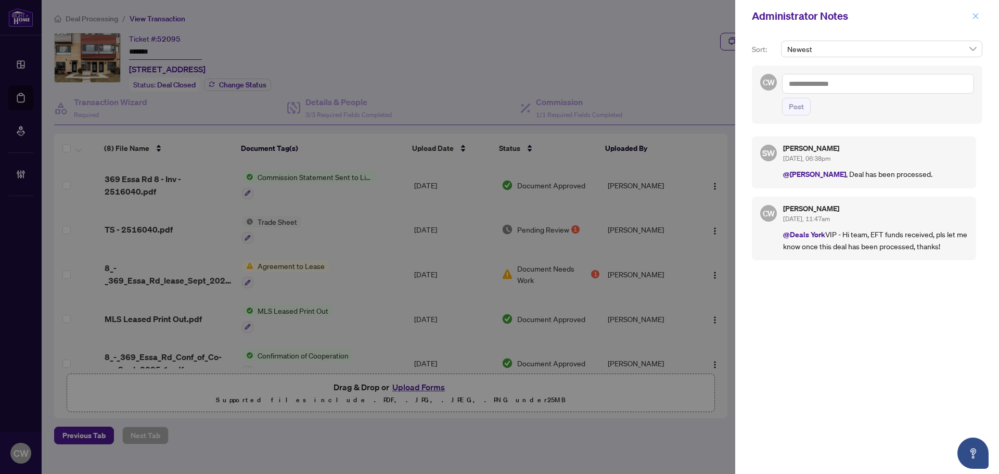
click at [974, 20] on icon "close" at bounding box center [975, 15] width 7 height 7
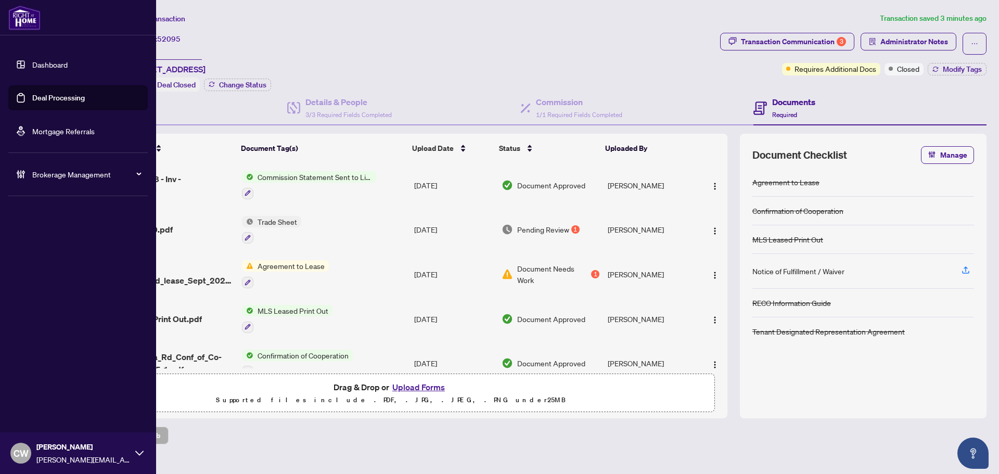
click at [32, 98] on link "Deal Processing" at bounding box center [58, 97] width 53 height 9
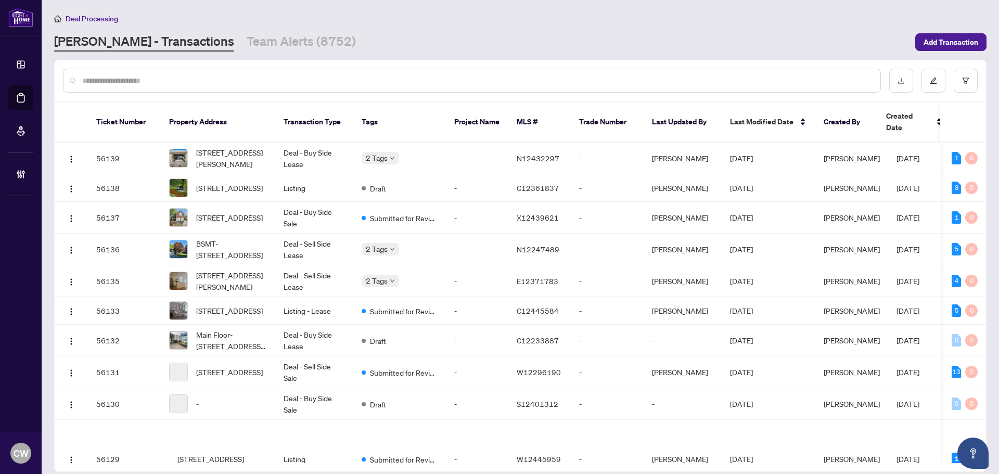
click at [203, 75] on input "text" at bounding box center [477, 80] width 790 height 11
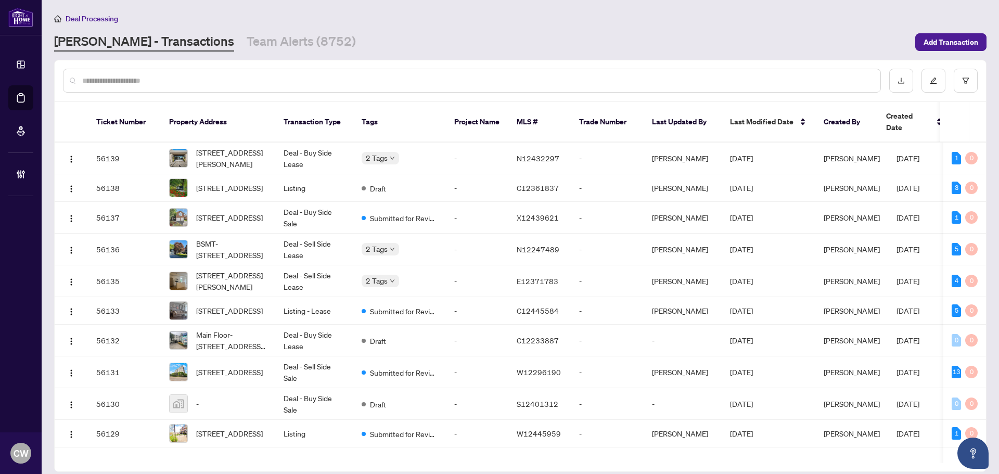
click at [174, 76] on input "text" at bounding box center [477, 80] width 790 height 11
paste input "*******"
type input "*******"
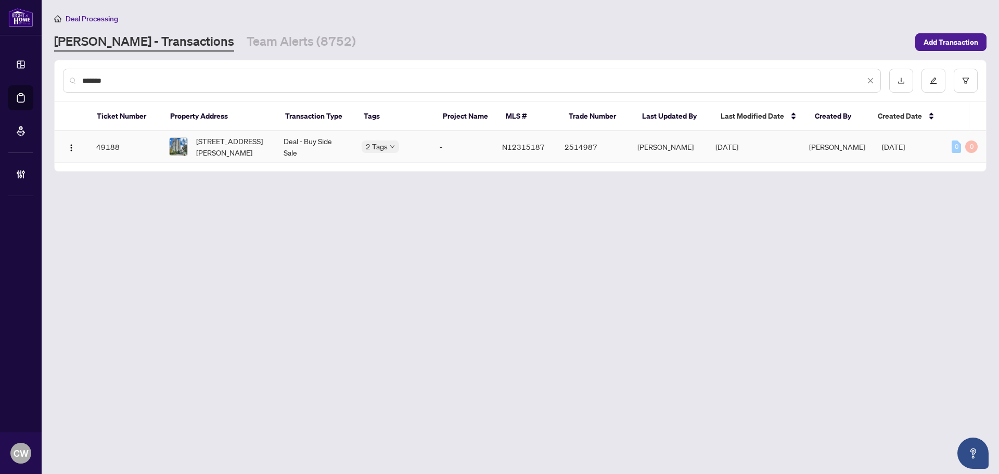
click at [227, 142] on span "[STREET_ADDRESS][PERSON_NAME]" at bounding box center [231, 146] width 71 height 23
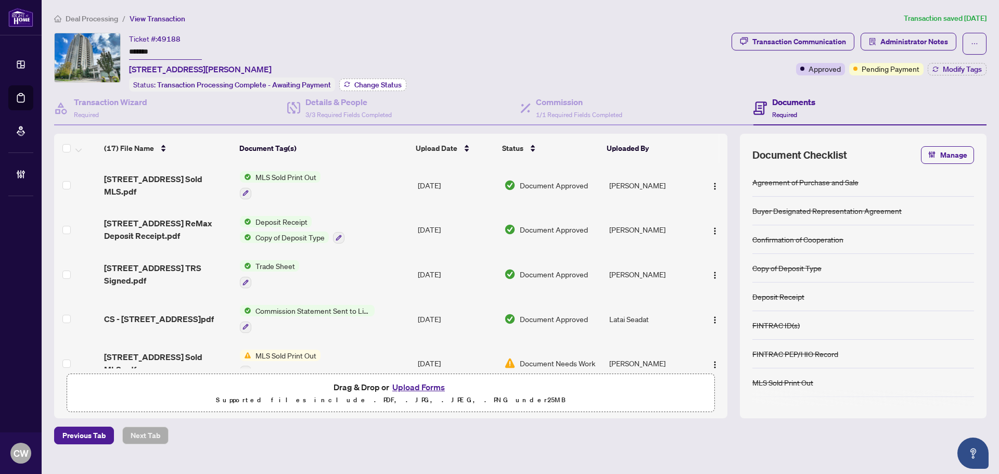
click at [384, 82] on span "Change Status" at bounding box center [377, 84] width 47 height 7
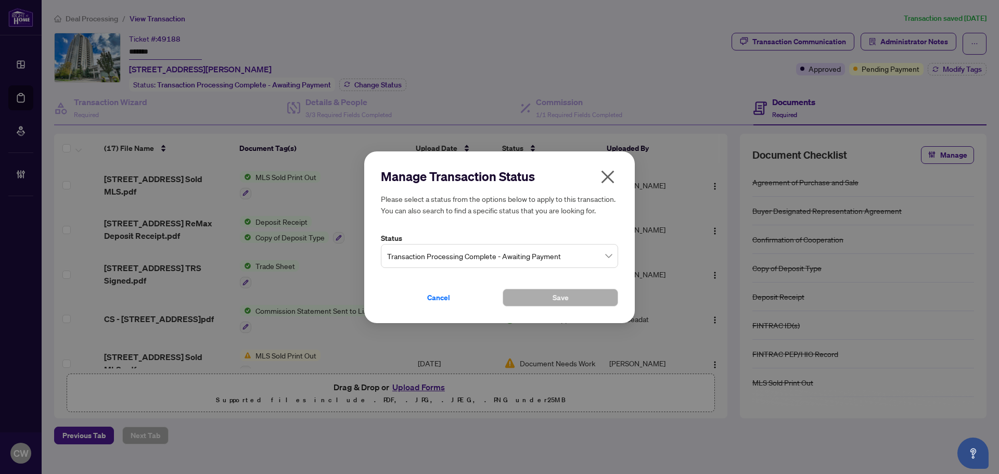
click at [510, 273] on div "Manage Transaction Status Please select a status from the options below to appl…" at bounding box center [499, 237] width 237 height 138
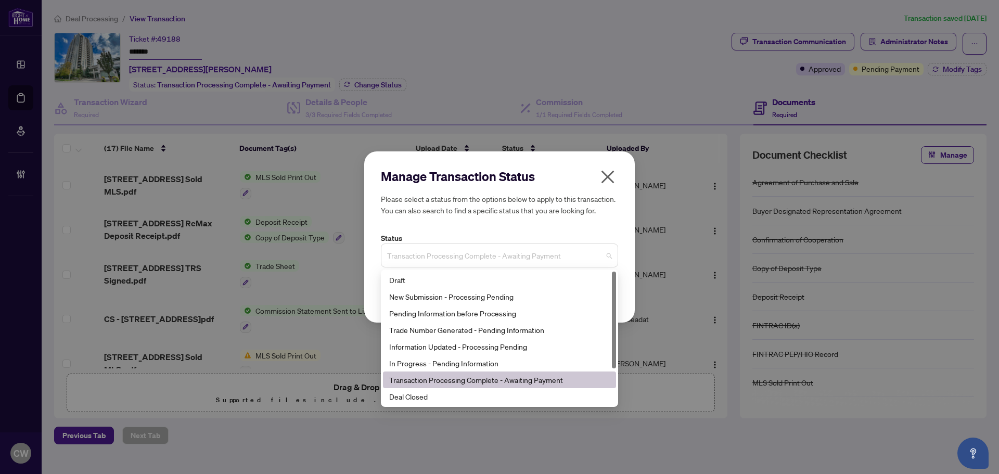
click at [510, 259] on span "Transaction Processing Complete - Awaiting Payment" at bounding box center [499, 256] width 225 height 20
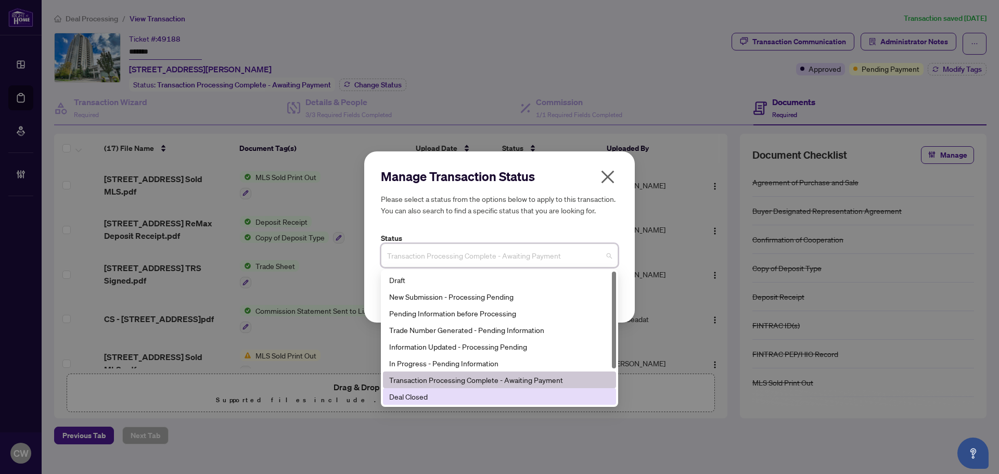
click at [498, 402] on div "Deal Closed" at bounding box center [499, 396] width 221 height 11
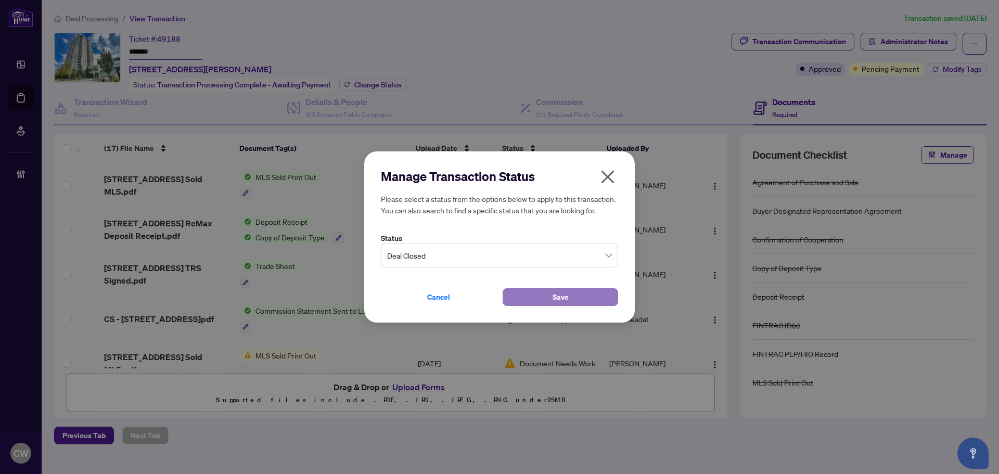
click at [524, 289] on button "Save" at bounding box center [561, 297] width 116 height 18
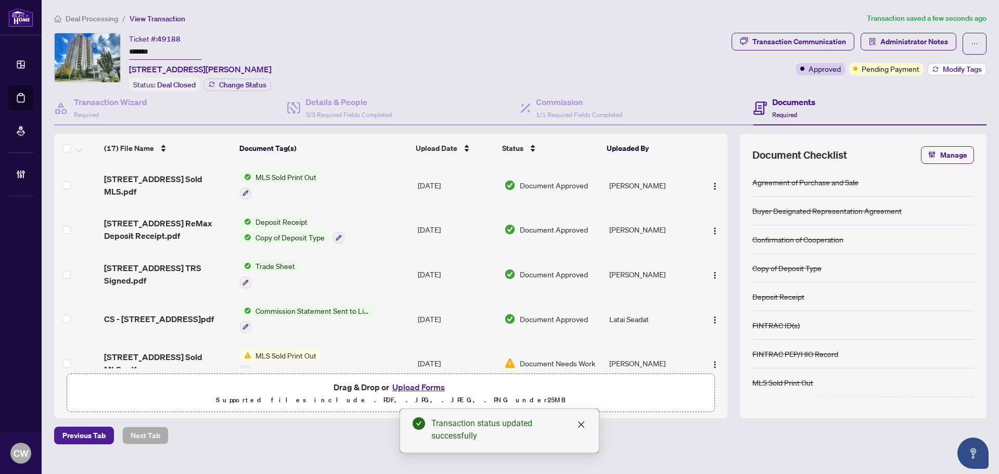
drag, startPoint x: 939, startPoint y: 73, endPoint x: 958, endPoint y: 69, distance: 19.8
click at [958, 69] on button "Modify Tags" at bounding box center [957, 69] width 59 height 12
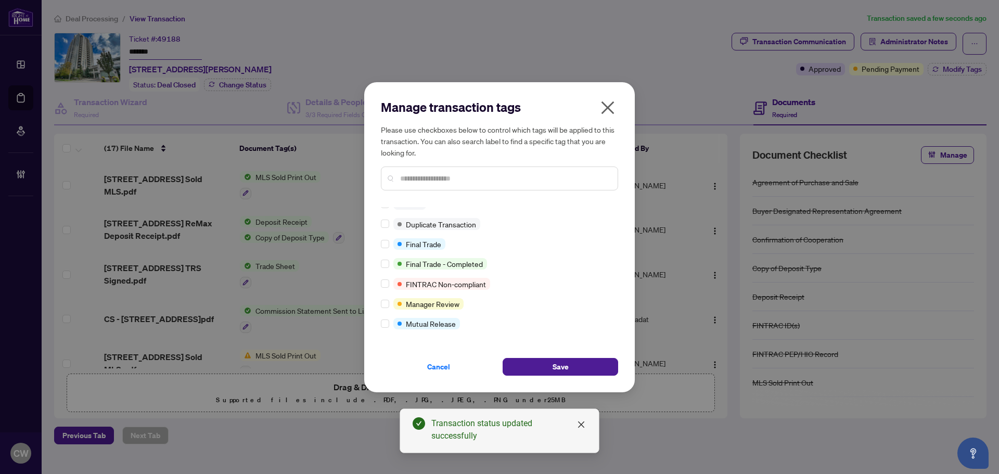
scroll to position [9, 0]
click at [575, 382] on div "Manage transaction tags Please use checkboxes below to control which tags will …" at bounding box center [499, 237] width 271 height 310
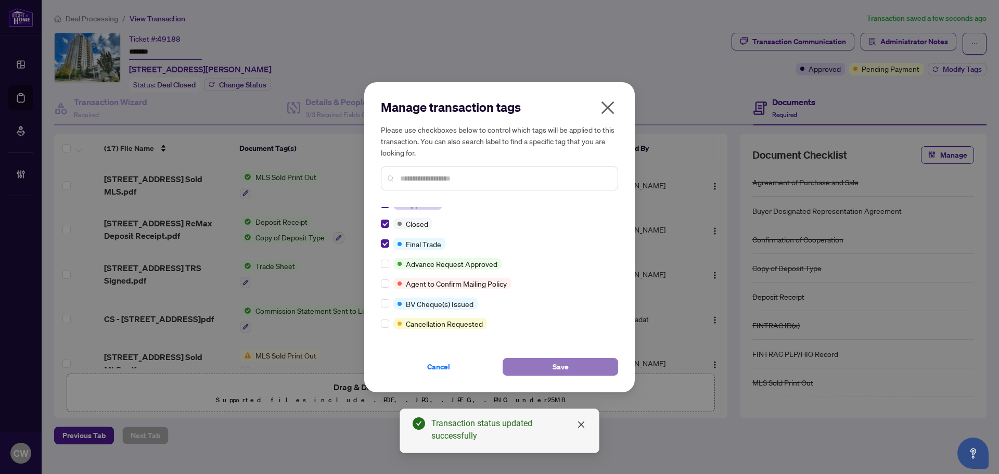
click at [575, 370] on button "Save" at bounding box center [561, 367] width 116 height 18
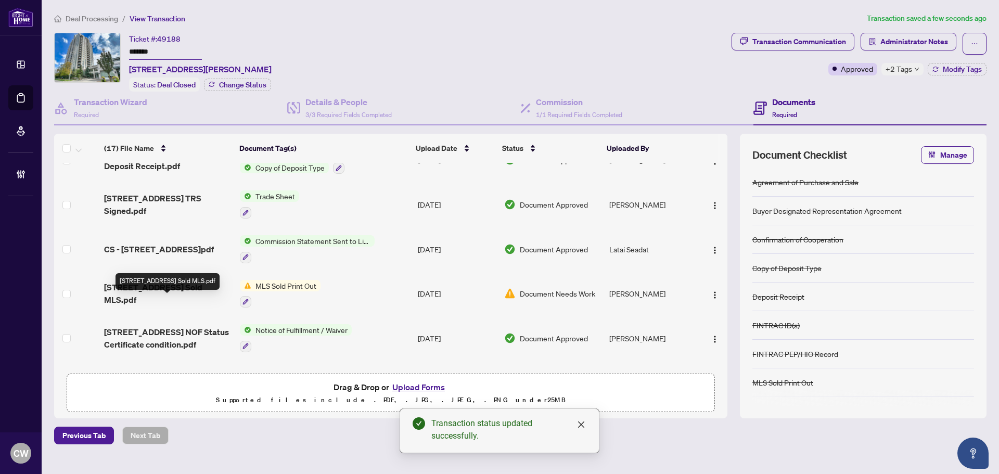
scroll to position [52, 0]
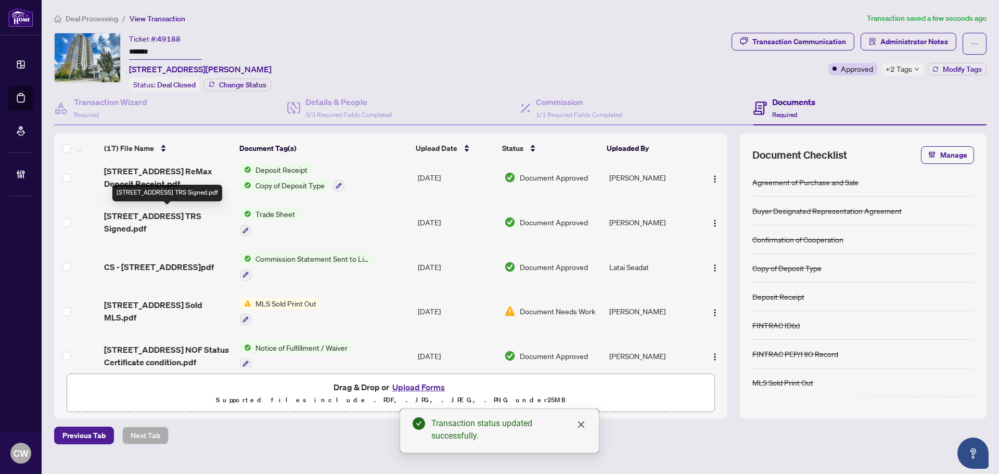
click at [153, 217] on span "[STREET_ADDRESS] TRS Signed.pdf" at bounding box center [167, 222] width 127 height 25
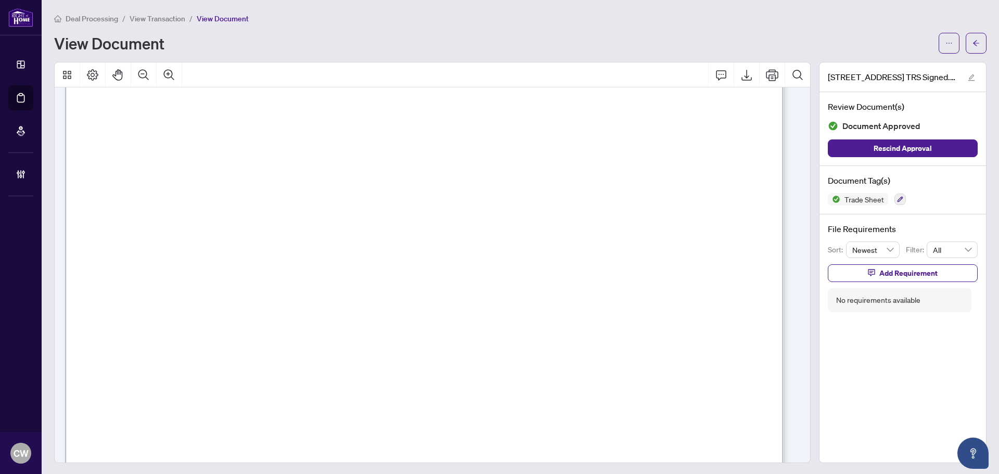
scroll to position [364, 0]
click at [973, 43] on icon "arrow-left" at bounding box center [976, 43] width 6 height 6
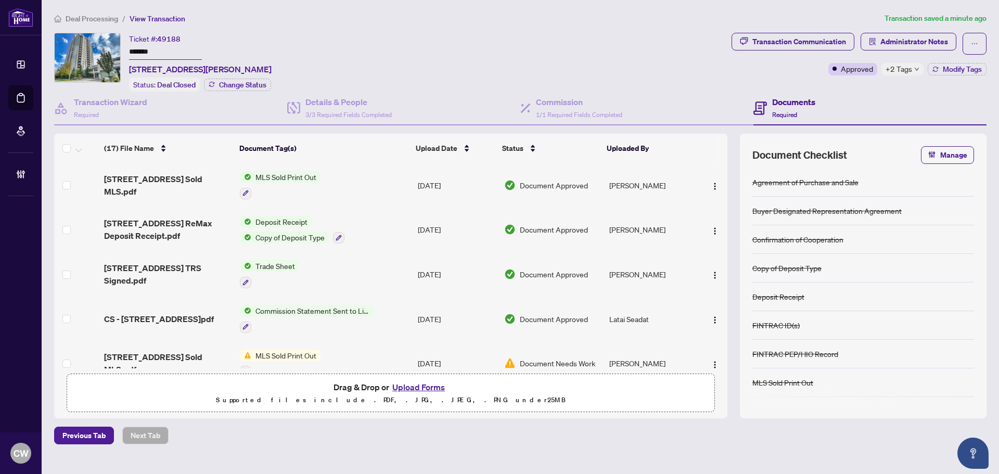
click at [418, 387] on button "Upload Forms" at bounding box center [418, 387] width 59 height 14
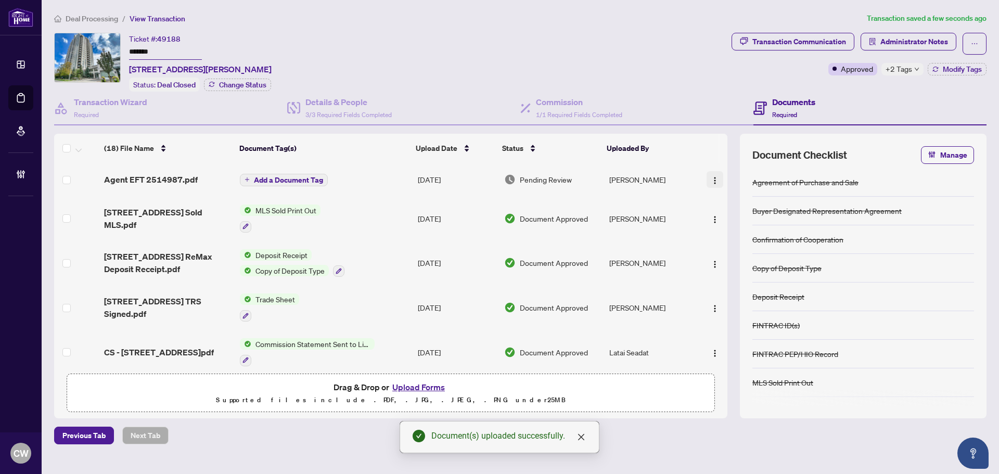
click at [712, 176] on img "button" at bounding box center [715, 180] width 8 height 8
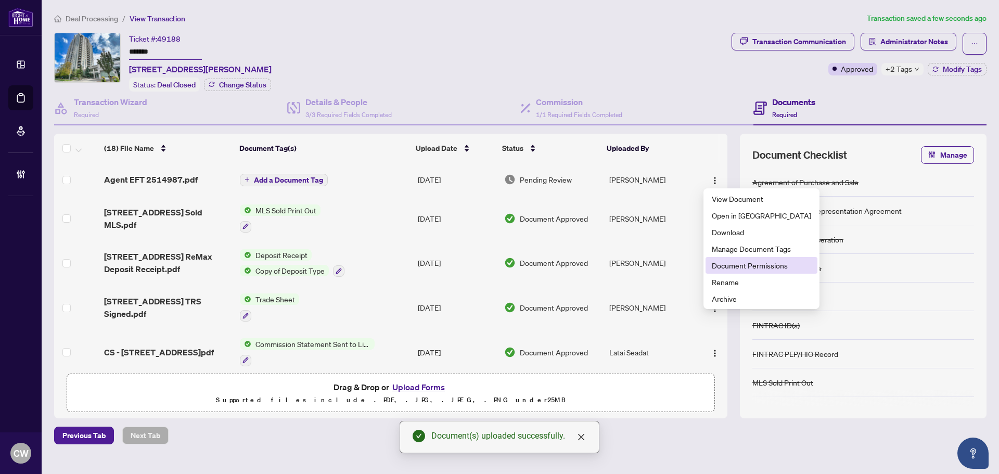
click at [732, 266] on span "Document Permissions" at bounding box center [761, 265] width 99 height 11
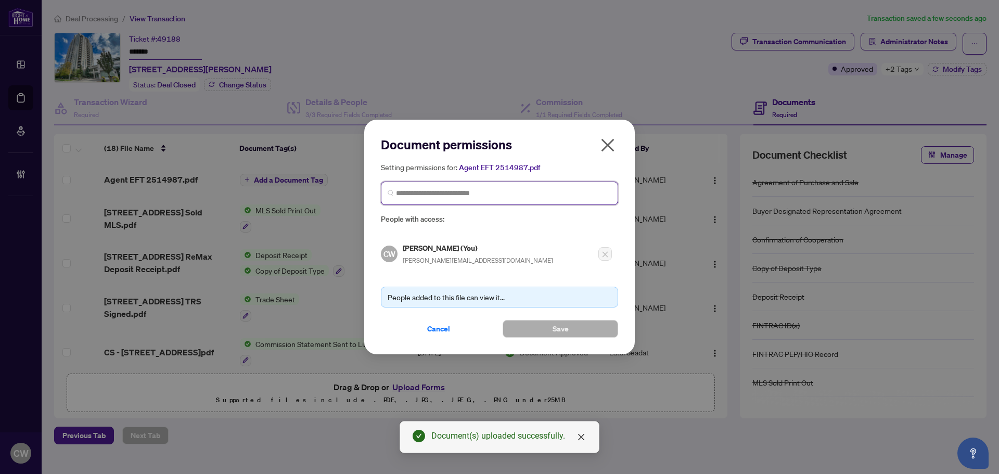
click at [517, 191] on input "search" at bounding box center [503, 193] width 215 height 11
paste input "*******"
drag, startPoint x: 427, startPoint y: 190, endPoint x: 438, endPoint y: 193, distance: 11.4
click at [428, 190] on input "*******" at bounding box center [503, 193] width 215 height 11
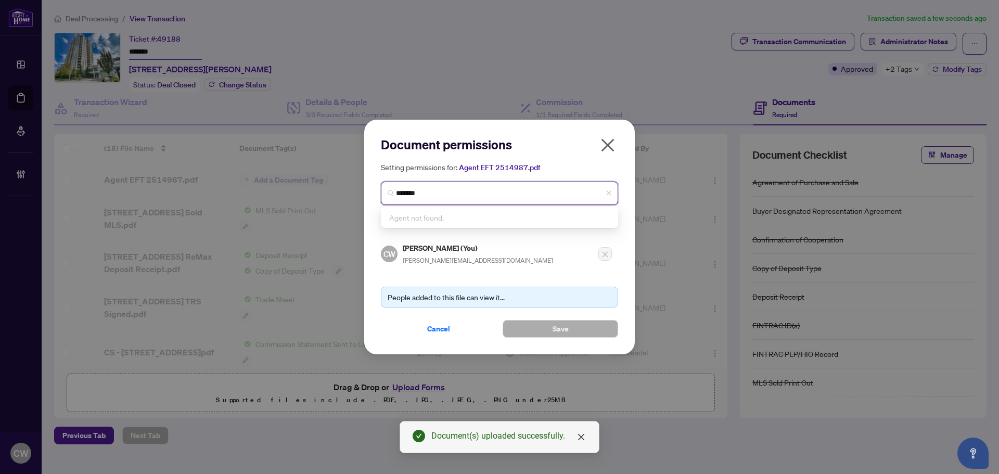
drag, startPoint x: 438, startPoint y: 193, endPoint x: 349, endPoint y: 189, distance: 89.1
click at [349, 189] on div "Document permissions Setting permissions for: Agent EFT 2514987.pdf ******* Age…" at bounding box center [499, 237] width 999 height 474
paste input "**********"
type input "**********"
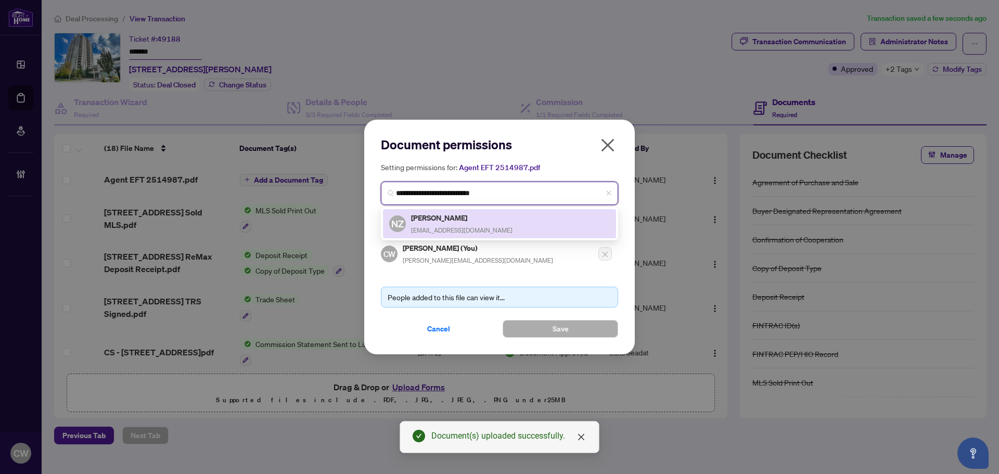
click at [445, 228] on span "[EMAIL_ADDRESS][DOMAIN_NAME]" at bounding box center [461, 230] width 101 height 8
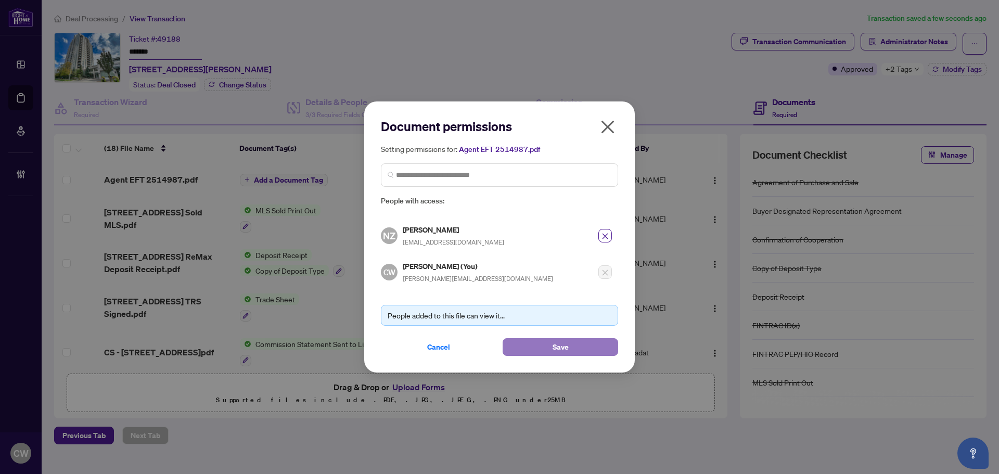
click at [542, 343] on button "Save" at bounding box center [561, 347] width 116 height 18
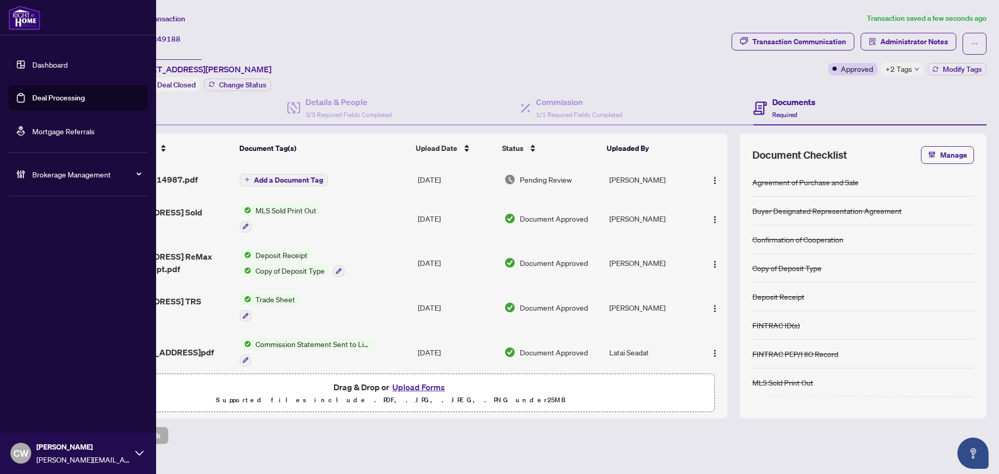
click at [47, 94] on link "Deal Processing" at bounding box center [58, 97] width 53 height 9
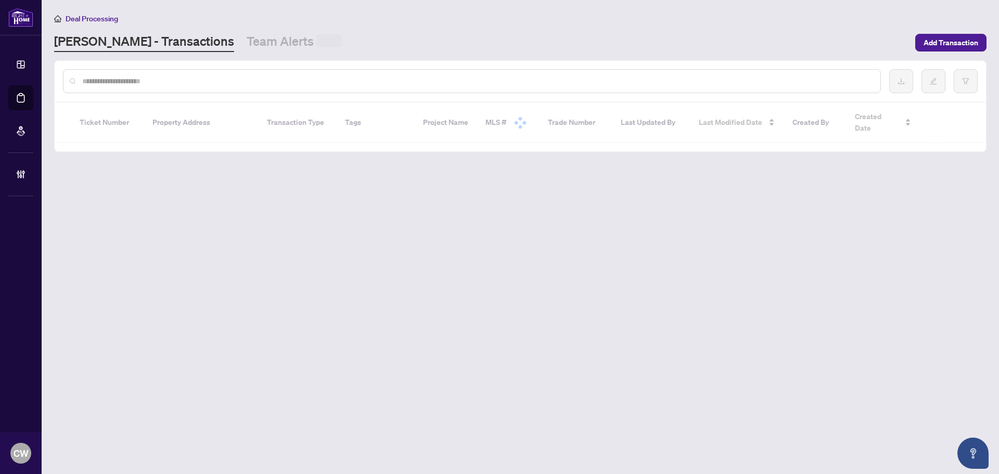
click at [187, 79] on input "text" at bounding box center [477, 80] width 790 height 11
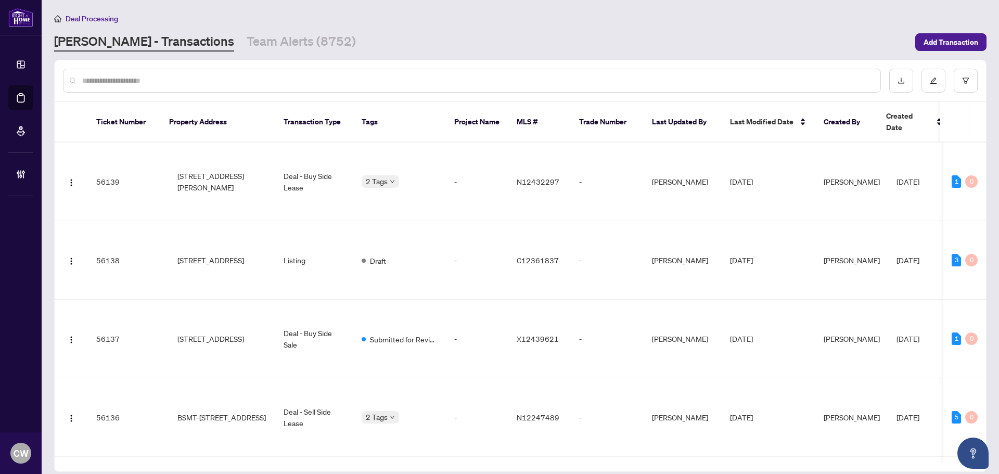
paste input "*******"
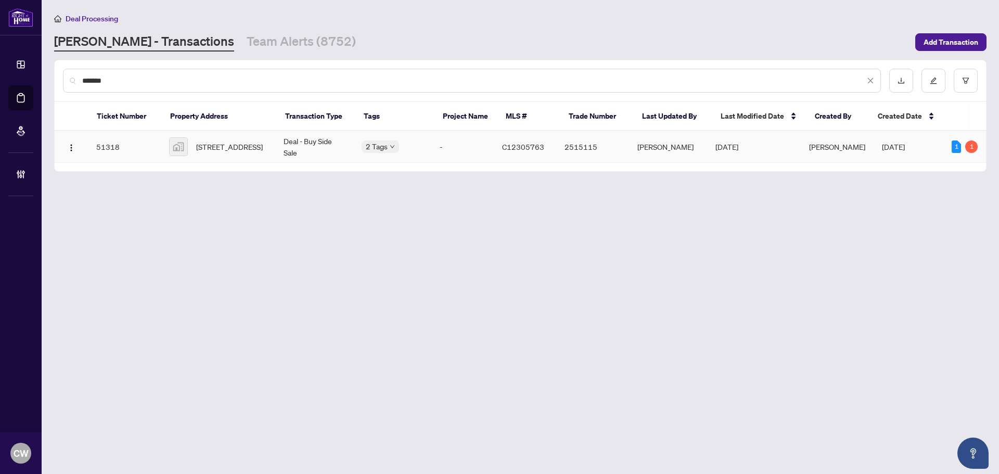
type input "*******"
click at [242, 141] on span "[STREET_ADDRESS]" at bounding box center [229, 146] width 67 height 11
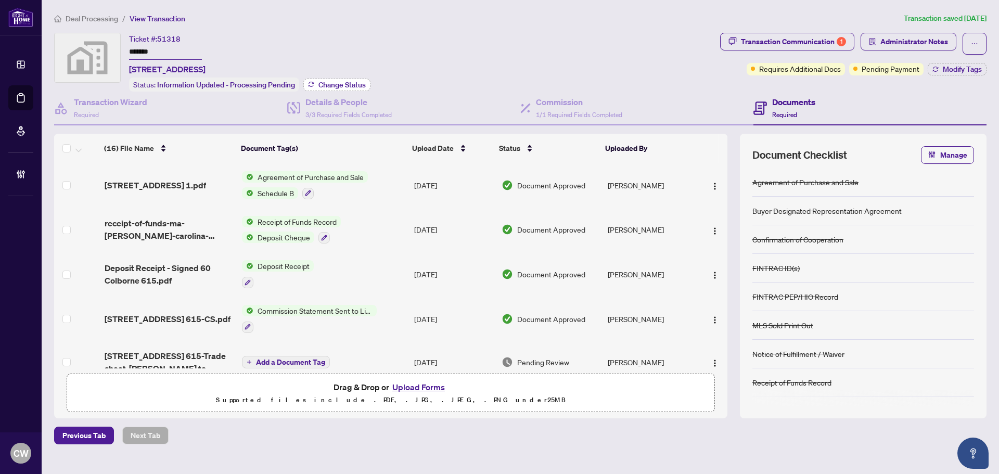
click at [342, 84] on span "Change Status" at bounding box center [341, 84] width 47 height 7
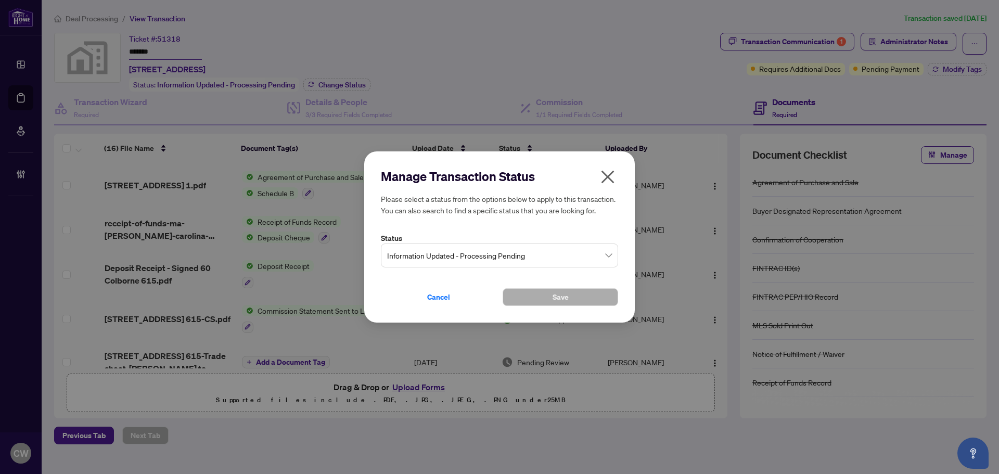
click at [471, 251] on span "Information Updated - Processing Pending" at bounding box center [499, 256] width 225 height 20
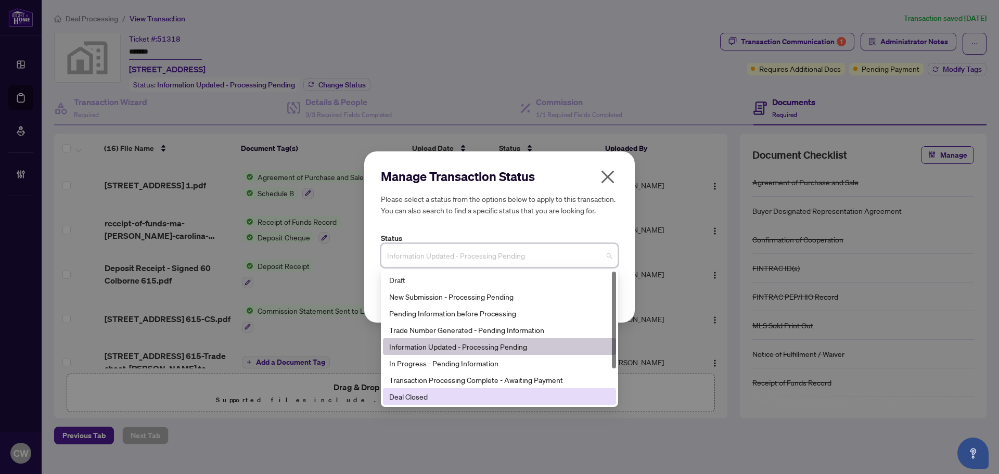
click at [442, 398] on div "Deal Closed" at bounding box center [499, 396] width 221 height 11
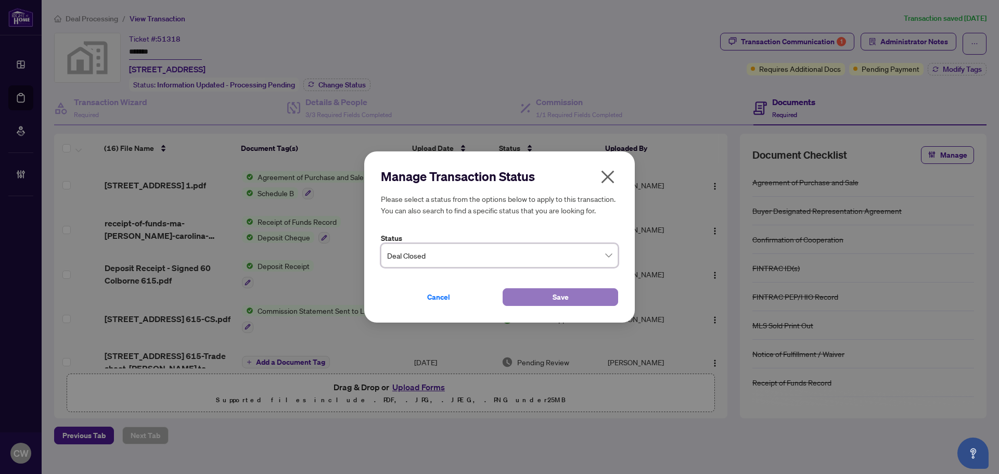
click at [538, 298] on button "Save" at bounding box center [561, 297] width 116 height 18
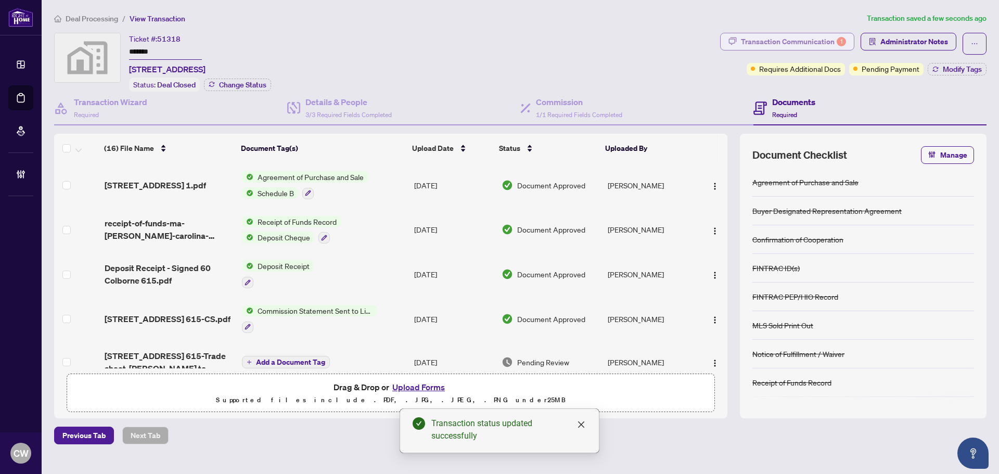
click at [814, 42] on div "Transaction Communication 1" at bounding box center [793, 41] width 105 height 17
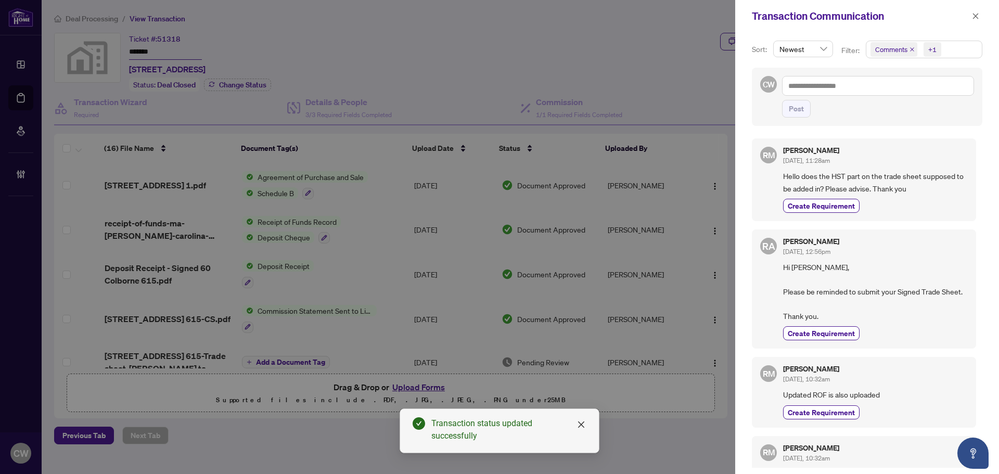
click at [910, 50] on icon "close" at bounding box center [912, 49] width 5 height 5
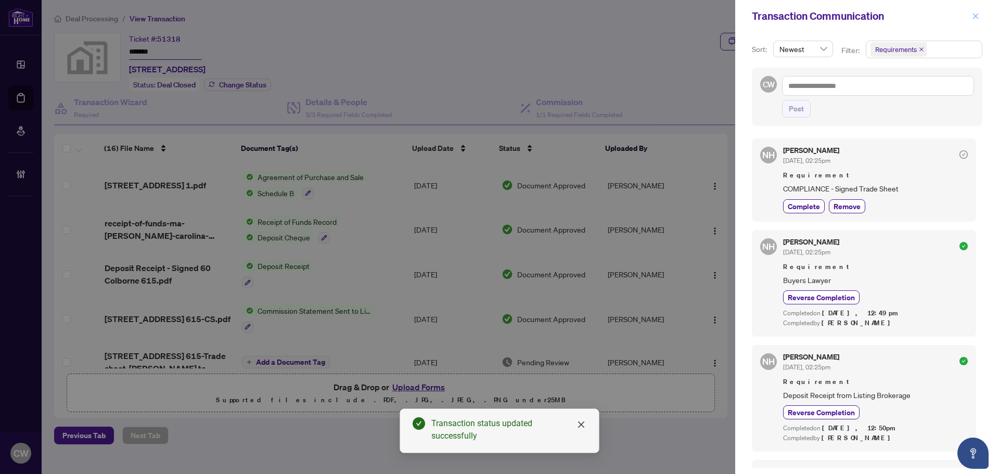
click at [978, 18] on icon "close" at bounding box center [976, 16] width 6 height 6
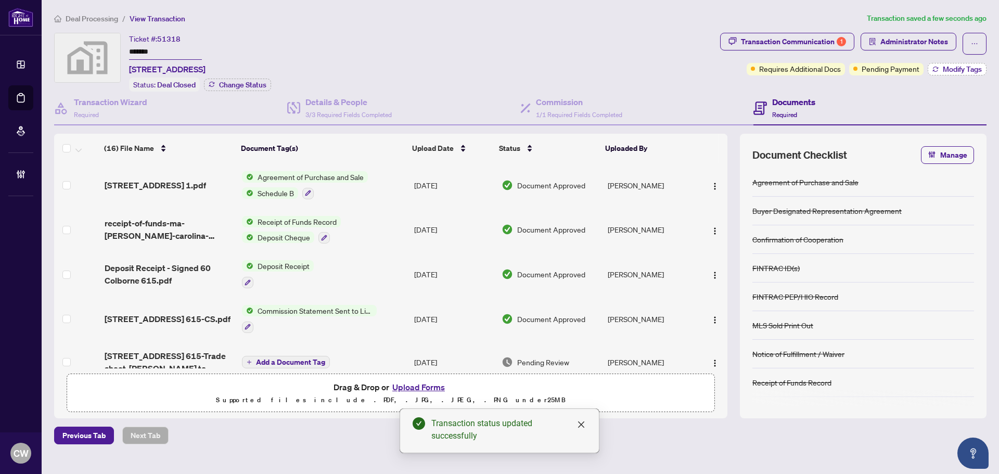
click at [963, 66] on span "Modify Tags" at bounding box center [962, 69] width 39 height 7
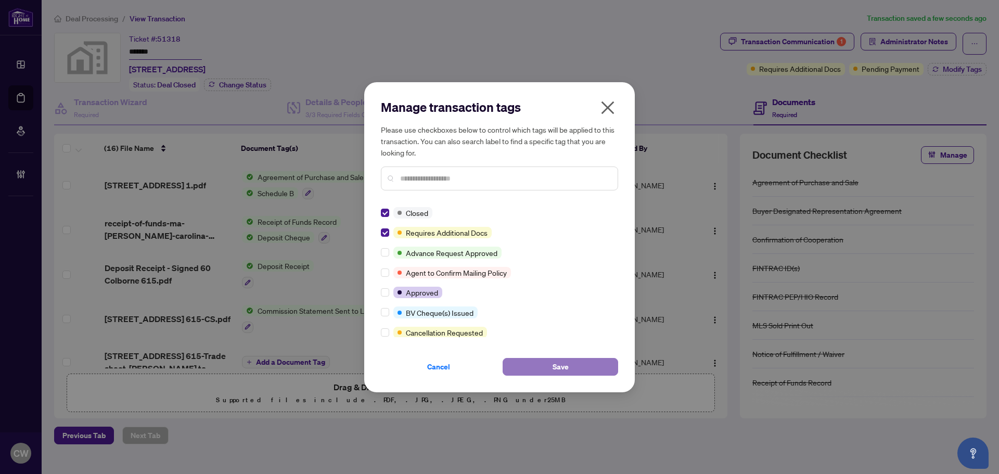
click at [557, 360] on span "Save" at bounding box center [561, 366] width 16 height 17
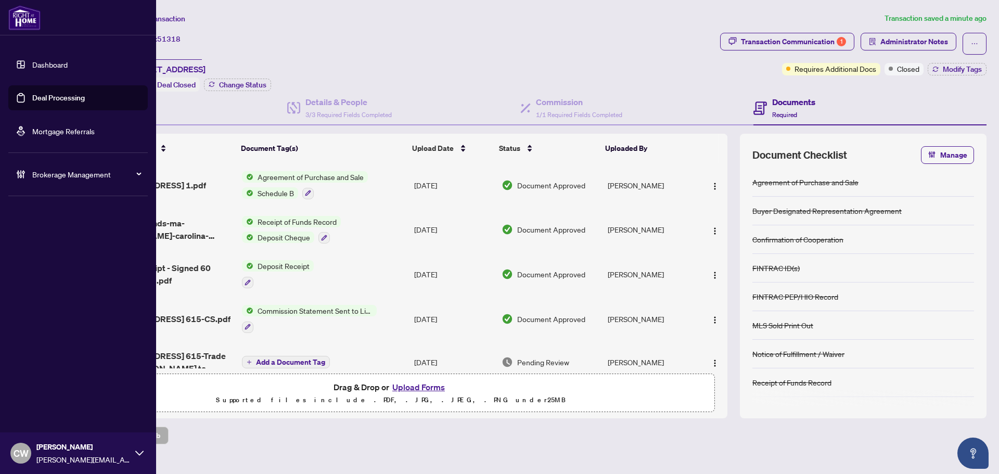
click at [33, 99] on link "Deal Processing" at bounding box center [58, 97] width 53 height 9
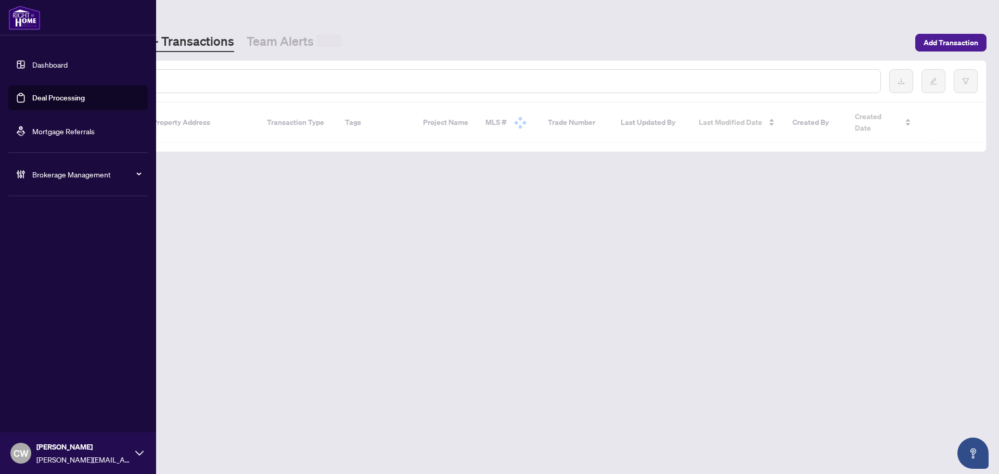
click at [177, 75] on input "text" at bounding box center [477, 80] width 790 height 11
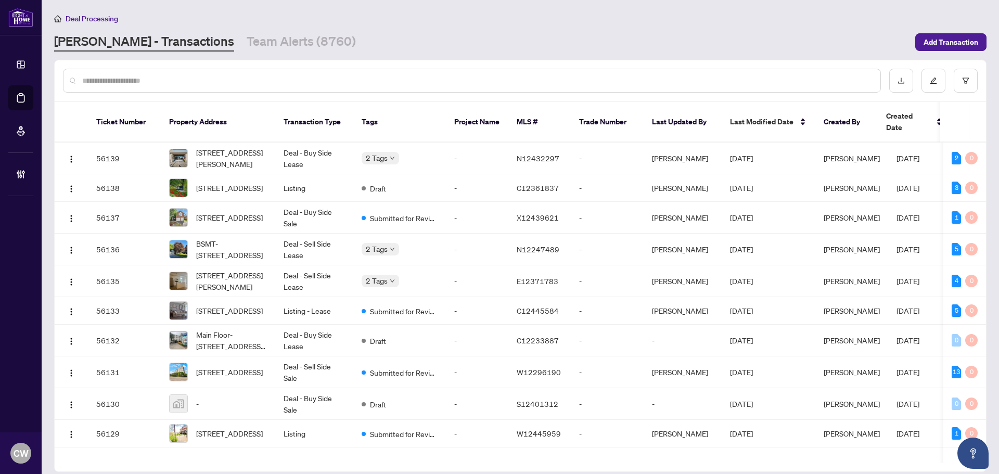
paste input "*******"
type input "*******"
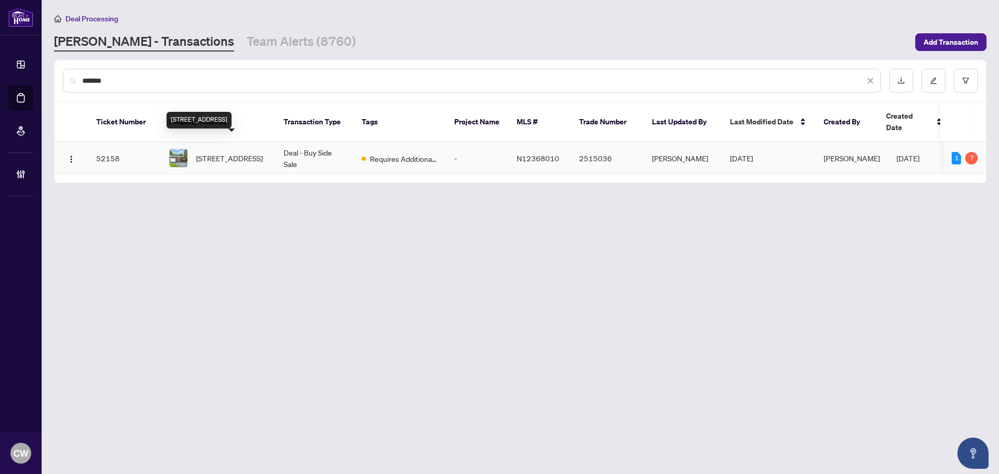
click at [219, 152] on span "[STREET_ADDRESS]" at bounding box center [229, 157] width 67 height 11
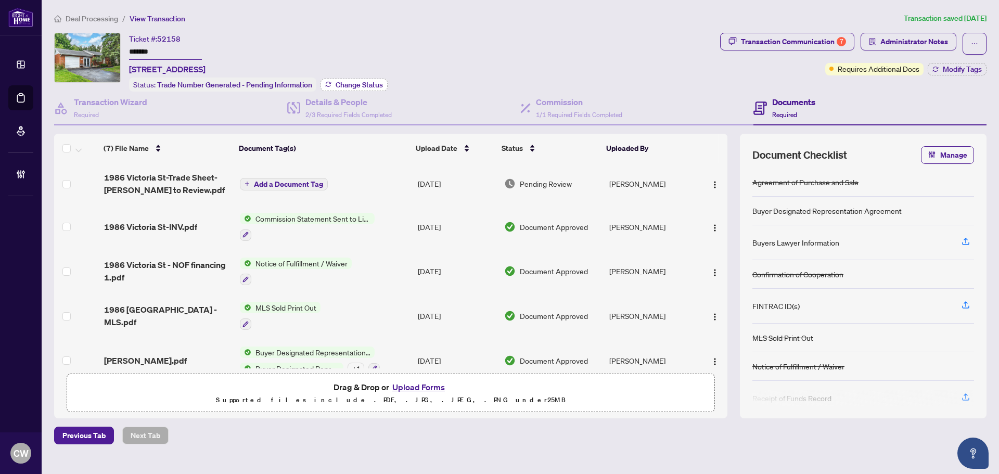
click at [356, 82] on span "Change Status" at bounding box center [359, 84] width 47 height 7
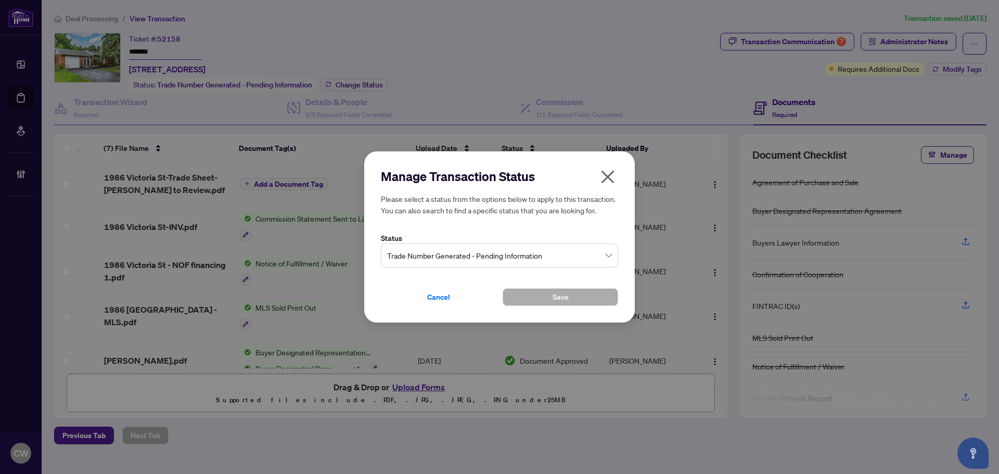
click at [567, 264] on span "Trade Number Generated - Pending Information" at bounding box center [499, 256] width 225 height 20
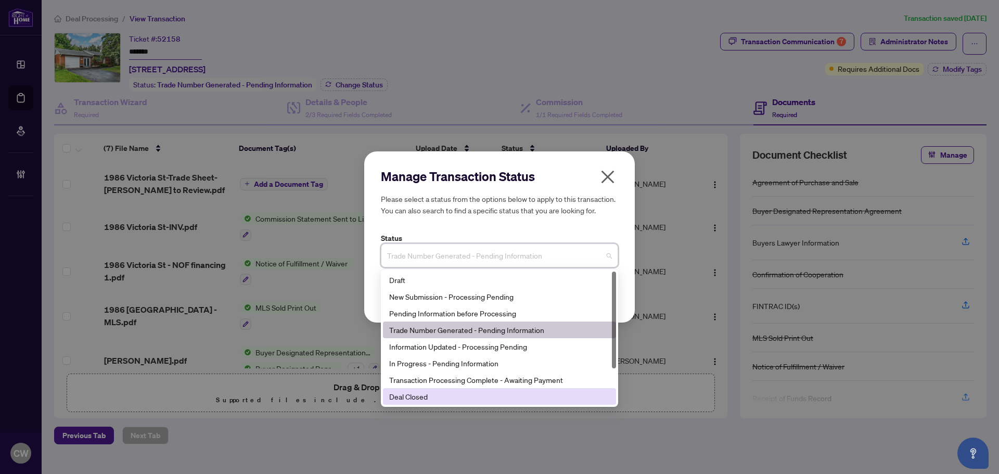
click at [562, 400] on div "Deal Closed" at bounding box center [499, 396] width 221 height 11
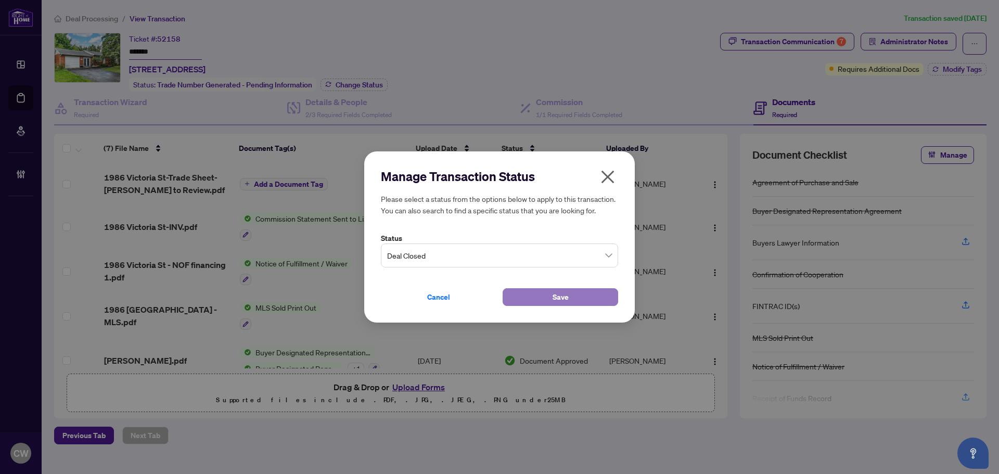
click at [543, 294] on button "Save" at bounding box center [561, 297] width 116 height 18
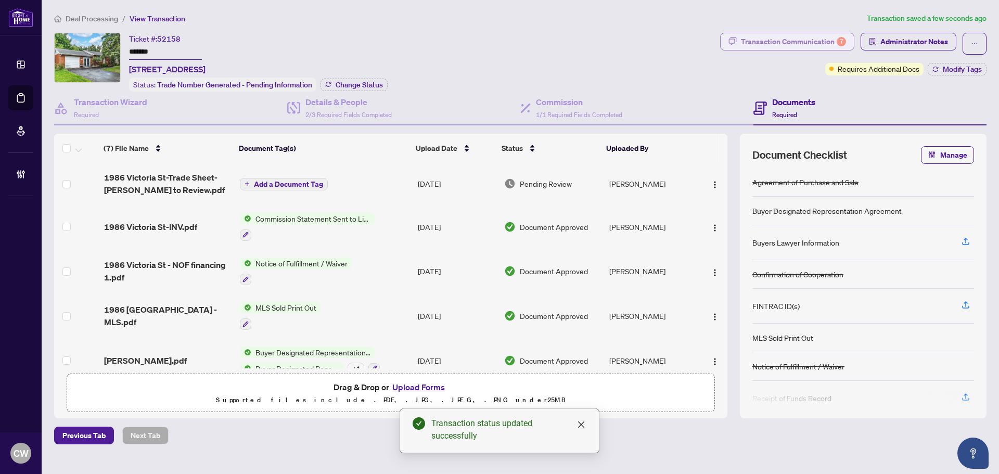
click at [794, 42] on div "Transaction Communication 7" at bounding box center [793, 41] width 105 height 17
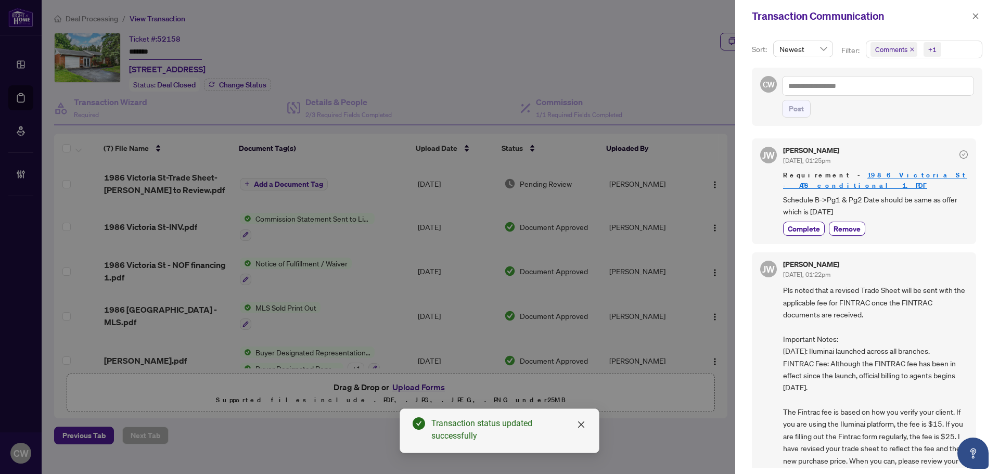
click at [911, 50] on icon "close" at bounding box center [912, 49] width 4 height 4
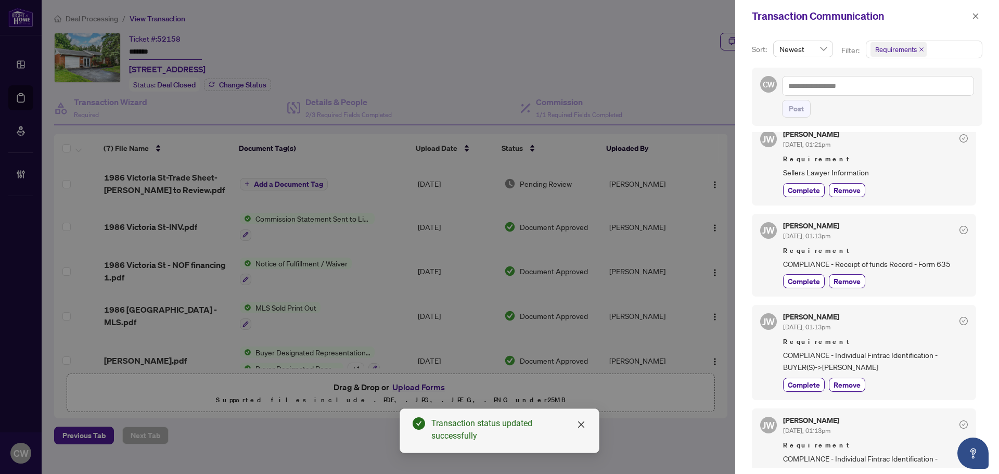
scroll to position [338, 0]
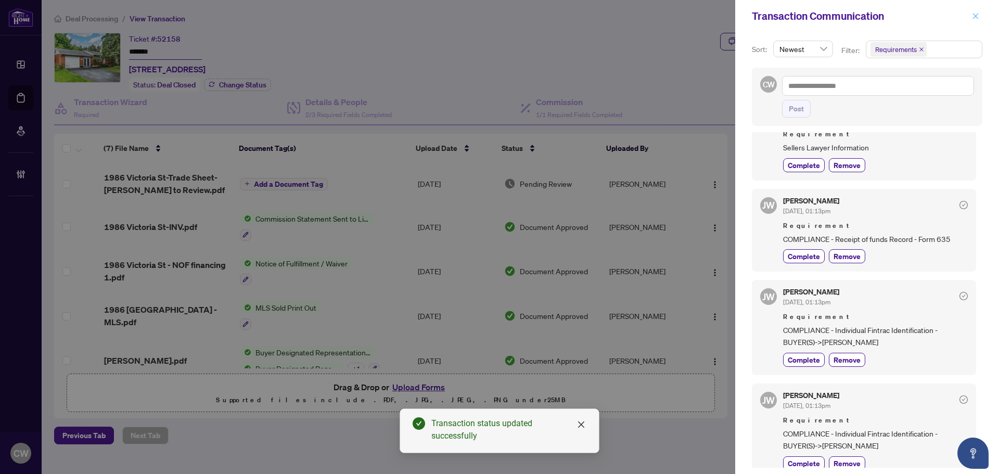
click at [980, 15] on button "button" at bounding box center [976, 16] width 14 height 12
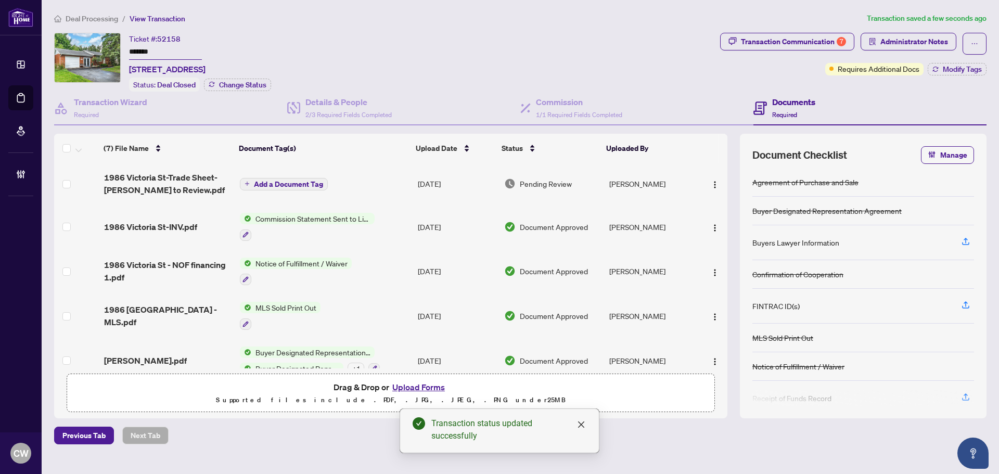
click at [965, 70] on span "Modify Tags" at bounding box center [962, 69] width 39 height 7
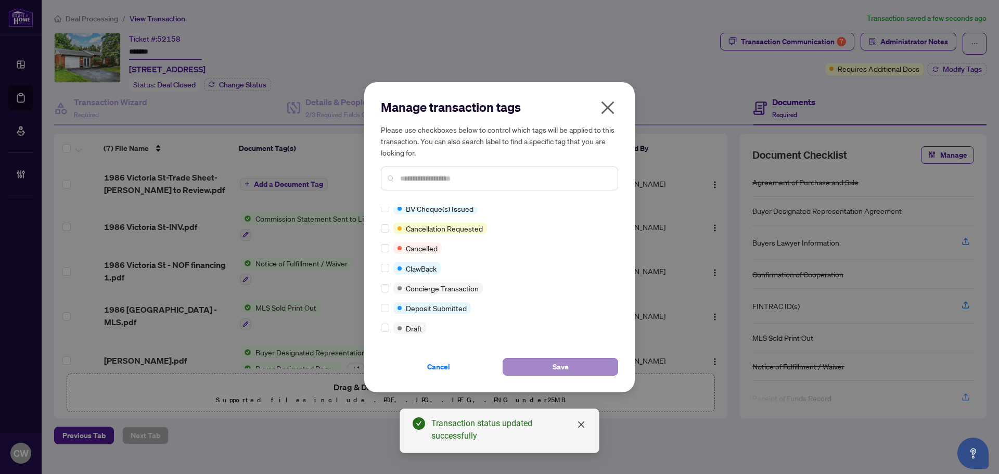
scroll to position [0, 0]
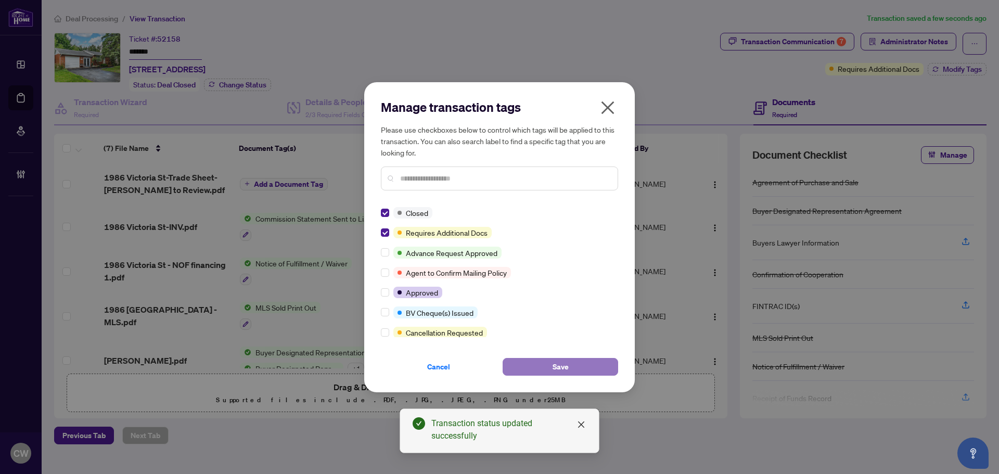
click at [573, 372] on button "Save" at bounding box center [561, 367] width 116 height 18
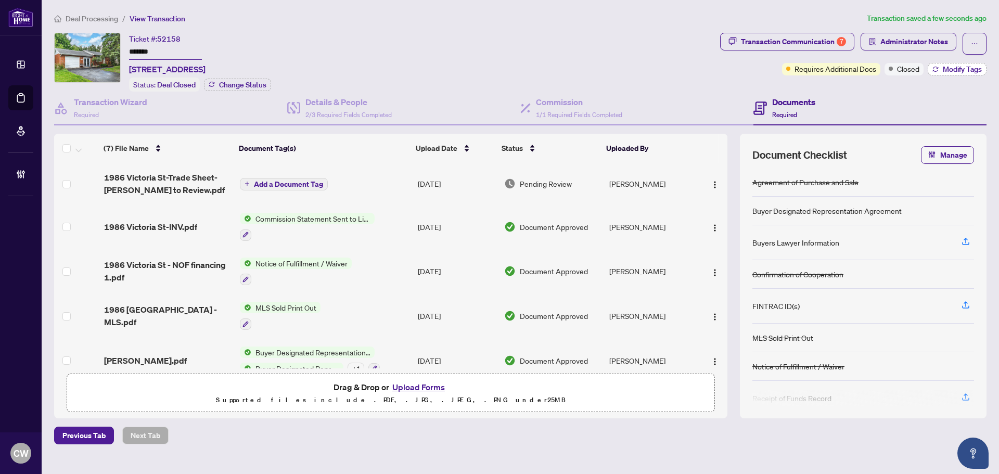
click at [968, 72] on span "Modify Tags" at bounding box center [962, 69] width 39 height 7
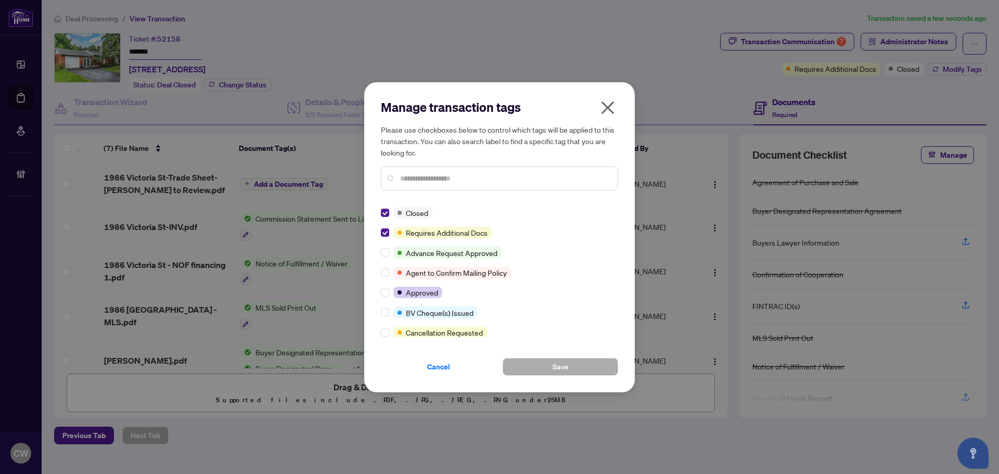
click at [612, 105] on icon "close" at bounding box center [607, 107] width 17 height 17
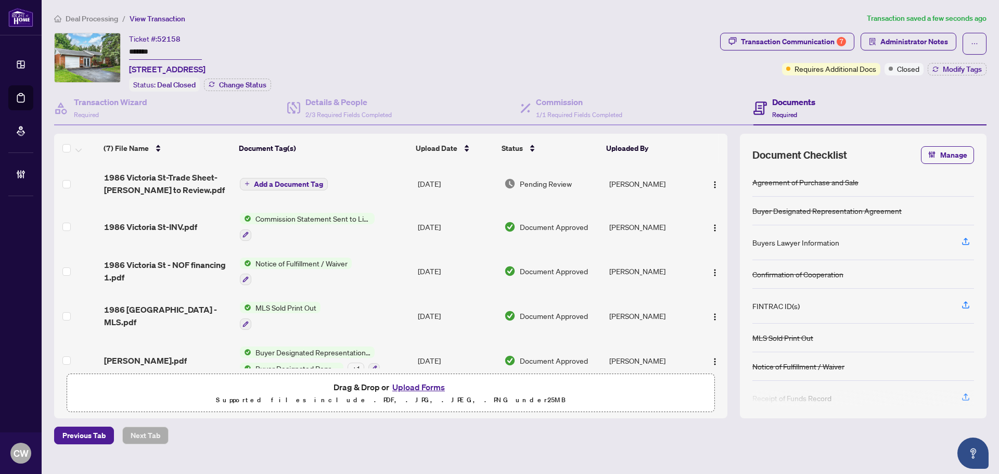
click at [920, 27] on div "Deal Processing / View Transaction Transaction saved a few seconds ago Ticket #…" at bounding box center [520, 228] width 941 height 432
click at [924, 39] on span "Administrator Notes" at bounding box center [914, 41] width 68 height 17
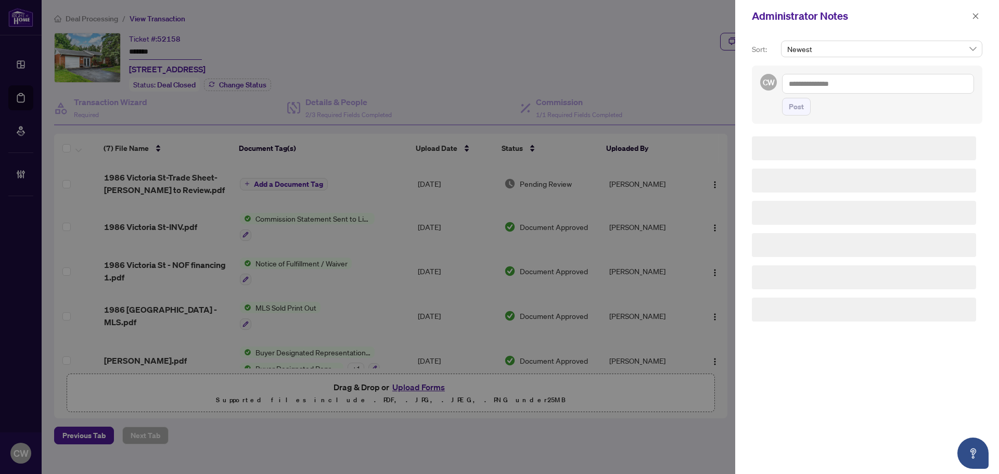
click at [830, 106] on span "Post" at bounding box center [878, 107] width 192 height 18
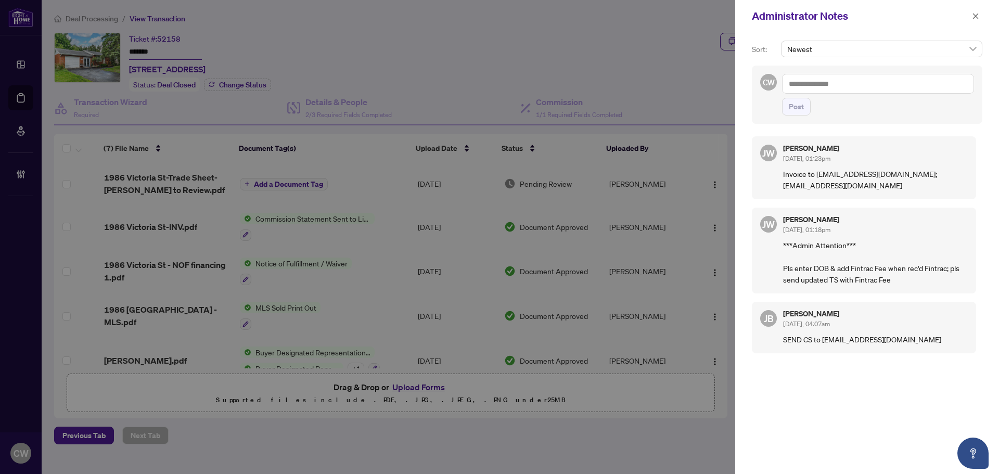
click at [831, 86] on textarea at bounding box center [878, 84] width 192 height 20
paste textarea "**********"
type textarea "**********"
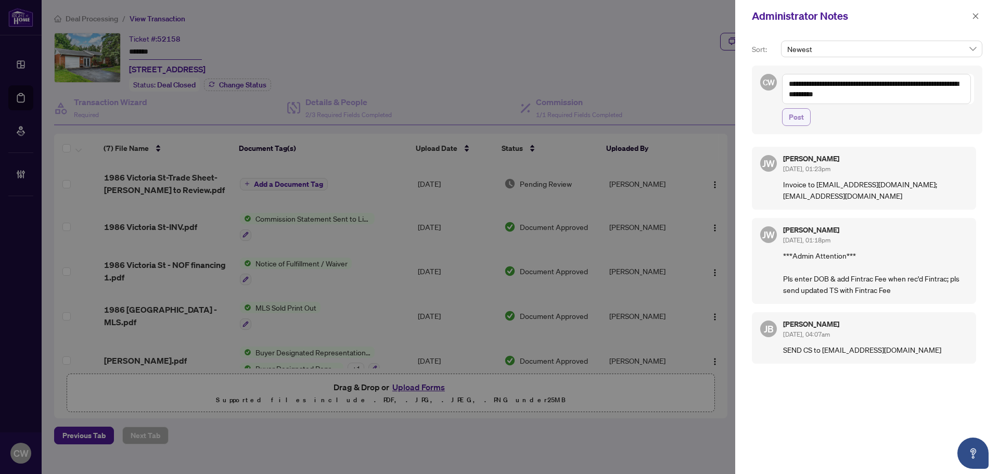
click at [799, 114] on span "Post" at bounding box center [796, 117] width 15 height 17
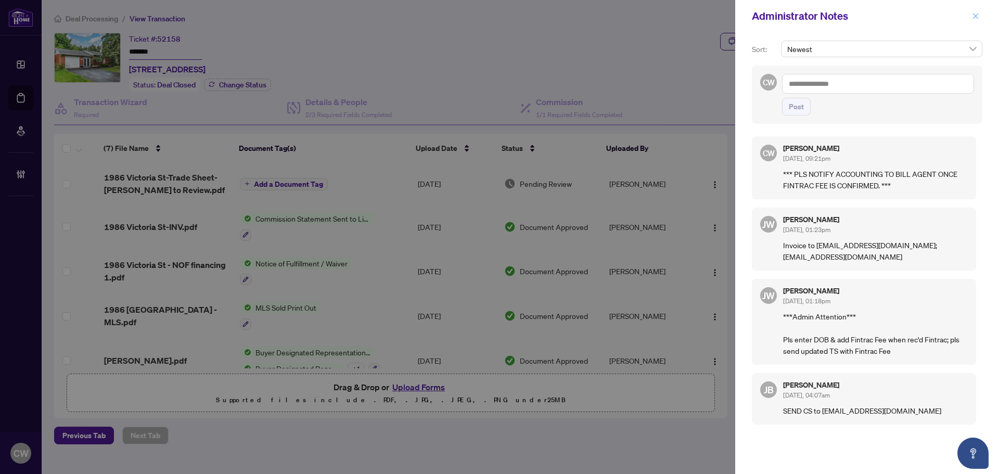
click at [971, 21] on button "button" at bounding box center [976, 16] width 14 height 12
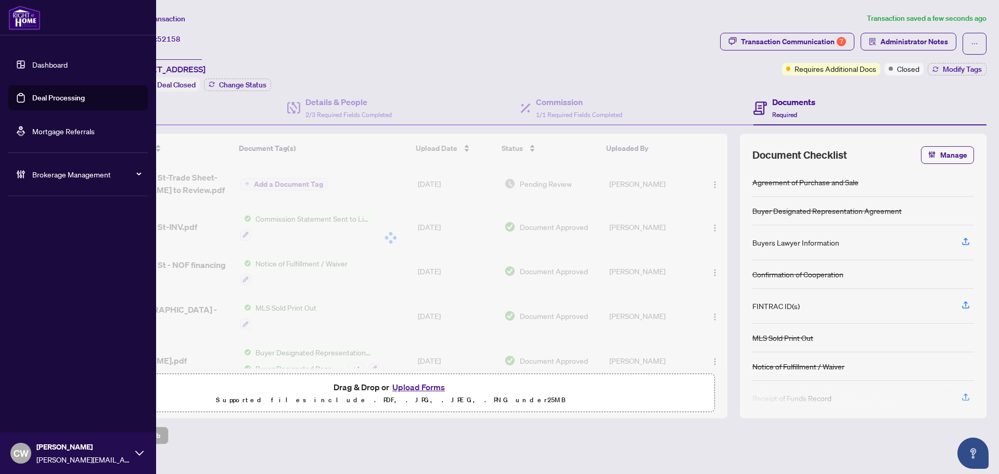
click at [33, 103] on link "Deal Processing" at bounding box center [58, 97] width 53 height 9
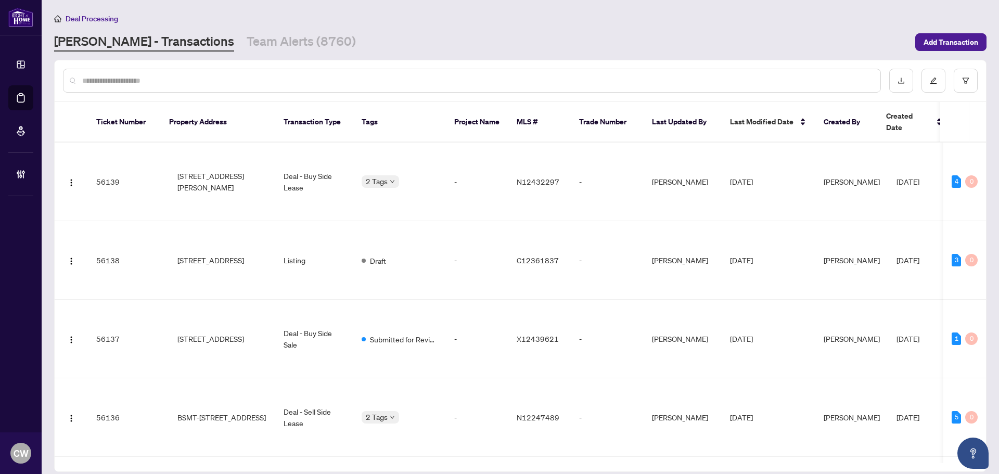
click at [195, 84] on input "text" at bounding box center [477, 80] width 790 height 11
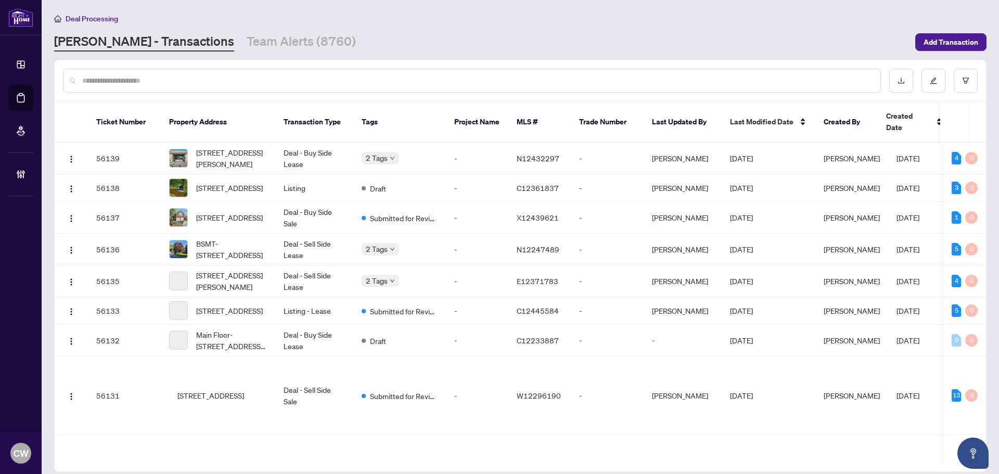
paste input "*******"
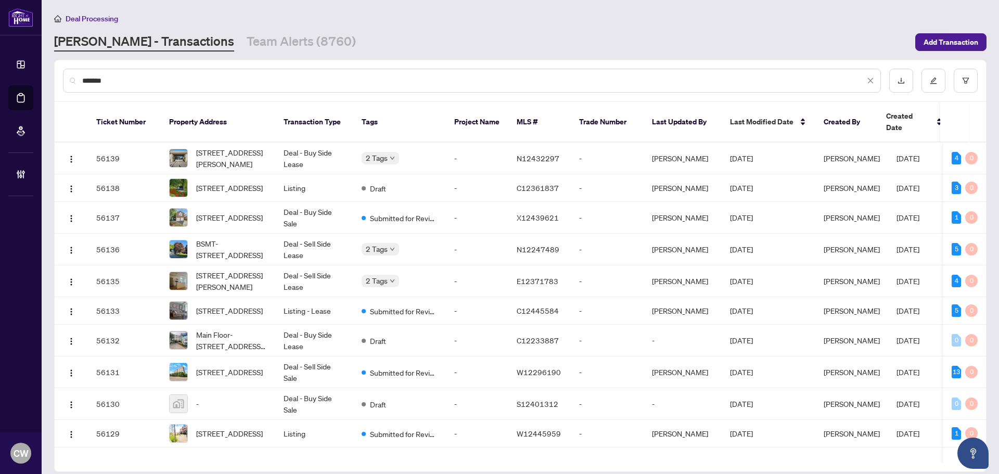
type input "*******"
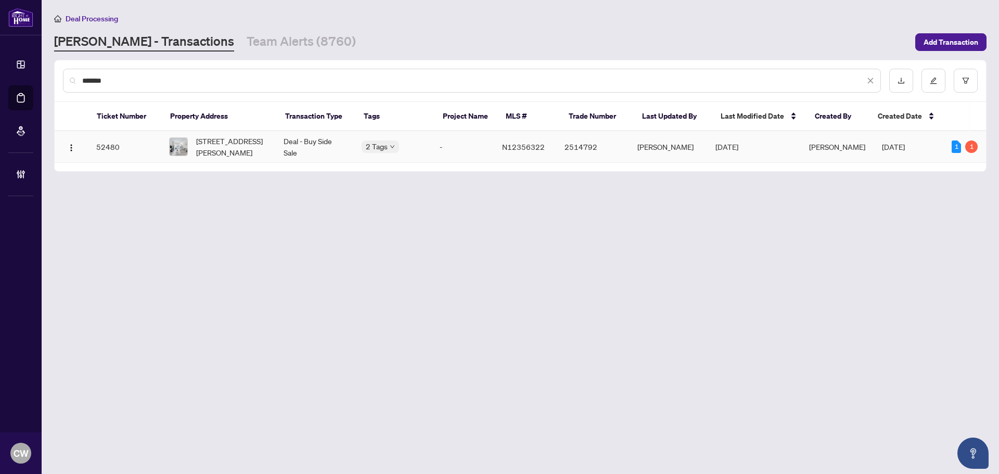
click at [229, 146] on span "[STREET_ADDRESS][PERSON_NAME]" at bounding box center [231, 146] width 71 height 23
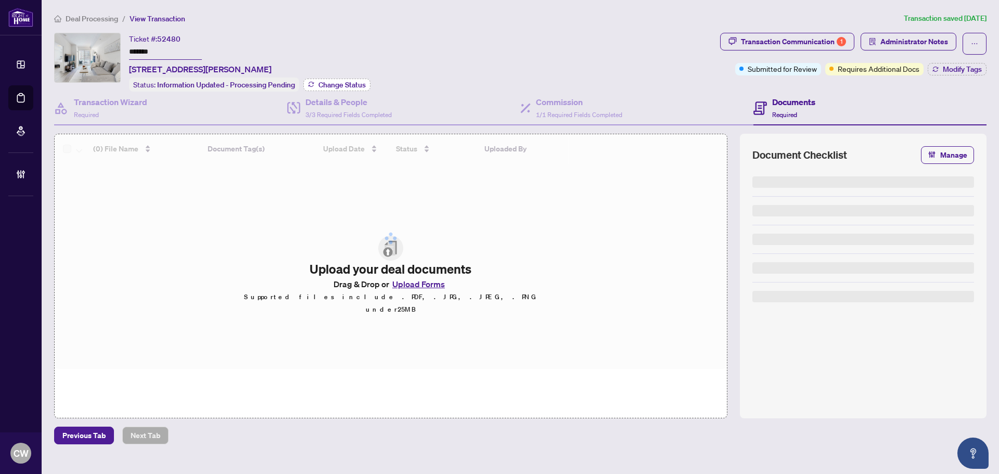
click at [358, 81] on span "Change Status" at bounding box center [341, 84] width 47 height 7
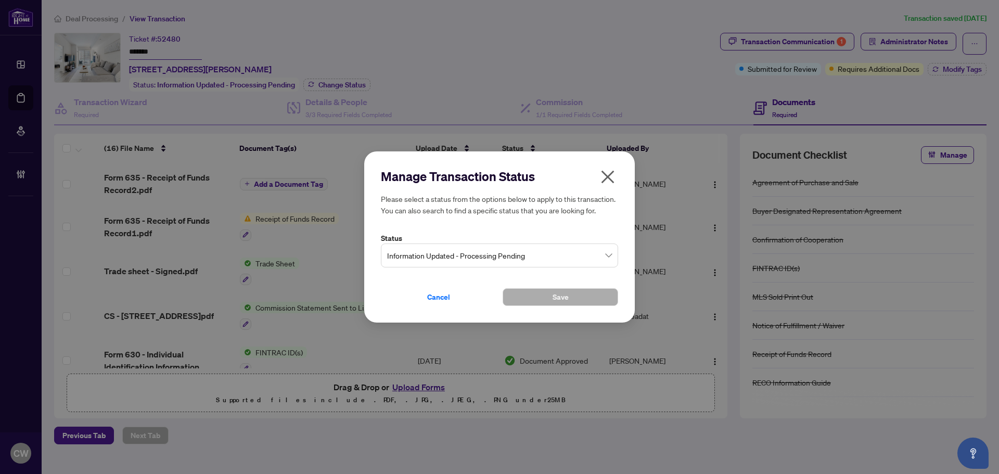
click at [508, 258] on span "Information Updated - Processing Pending" at bounding box center [499, 256] width 225 height 20
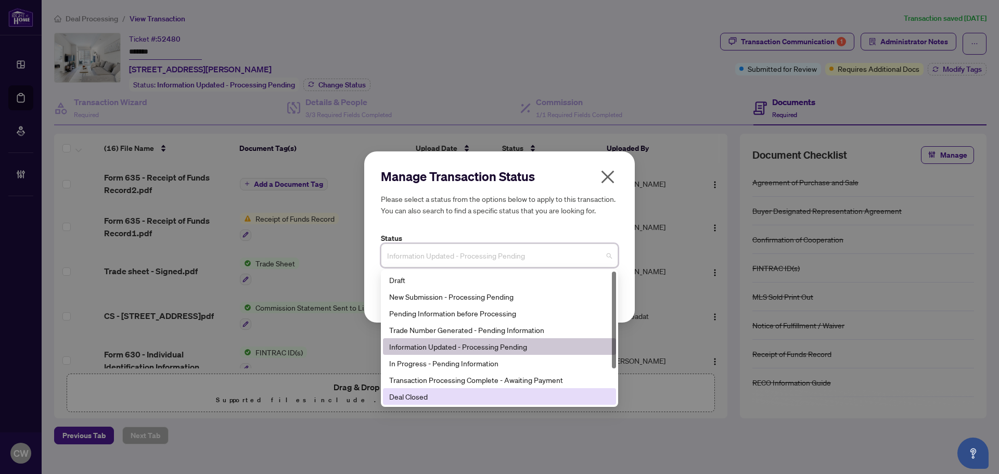
click at [492, 392] on div "Deal Closed" at bounding box center [499, 396] width 221 height 11
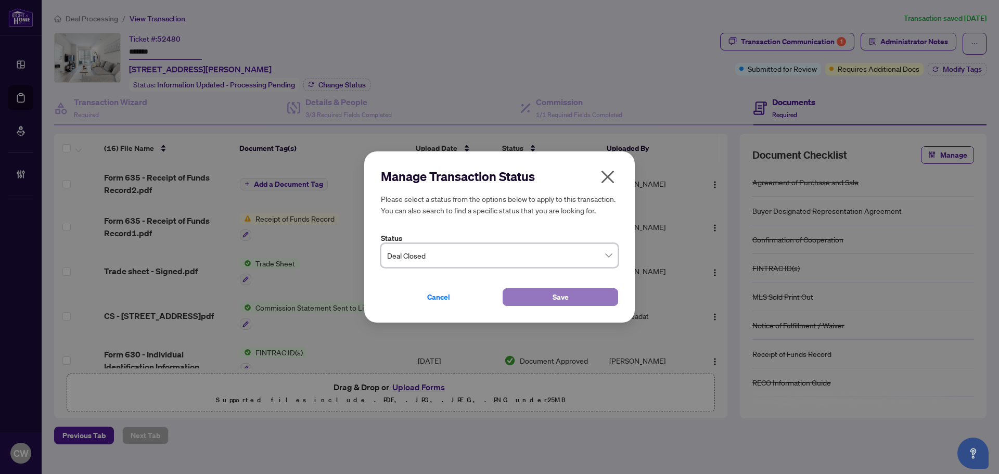
click at [530, 304] on button "Save" at bounding box center [561, 297] width 116 height 18
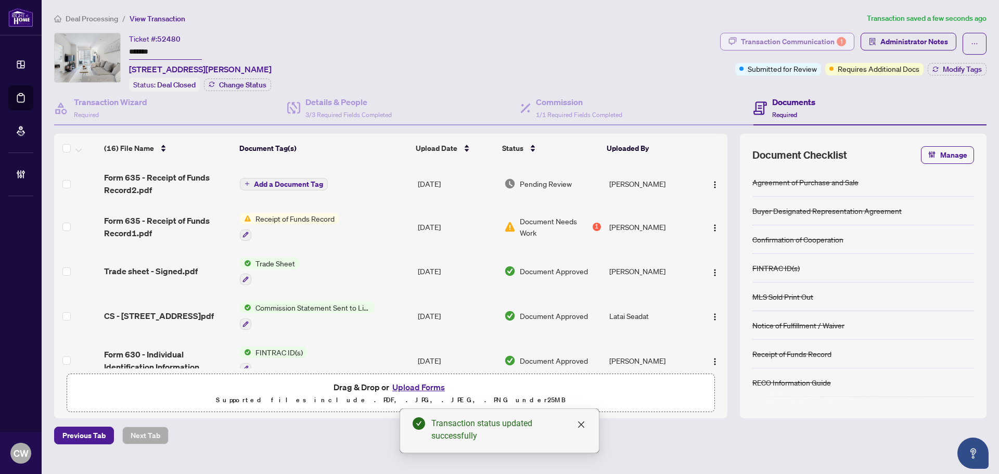
click at [815, 41] on div "Transaction Communication 1" at bounding box center [793, 41] width 105 height 17
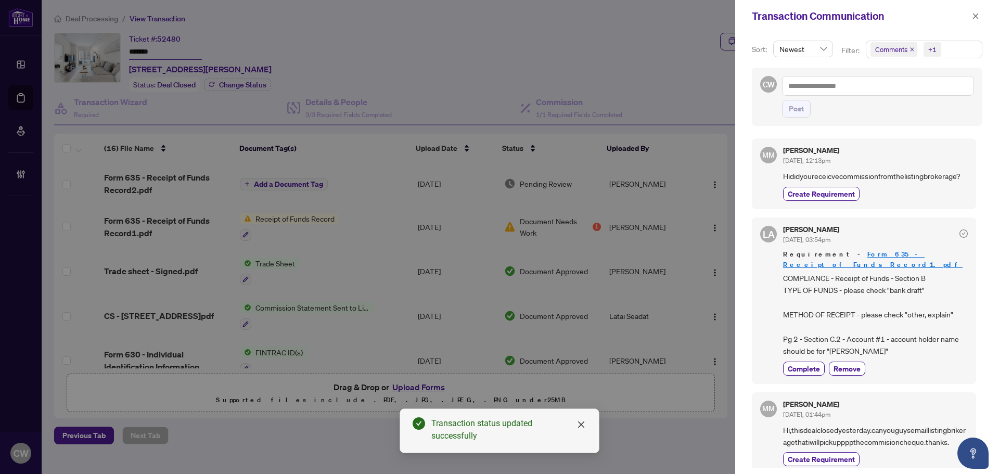
click at [911, 49] on icon "close" at bounding box center [912, 49] width 5 height 5
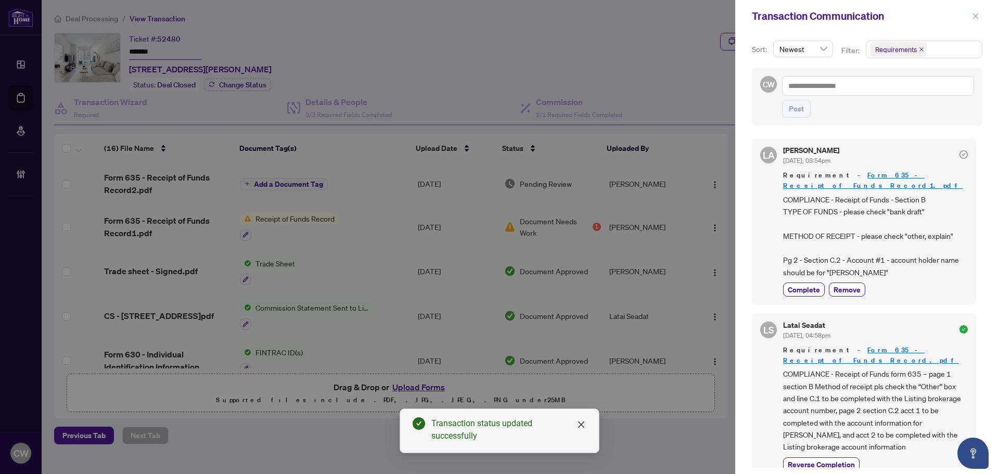
click at [974, 17] on icon "close" at bounding box center [975, 15] width 7 height 7
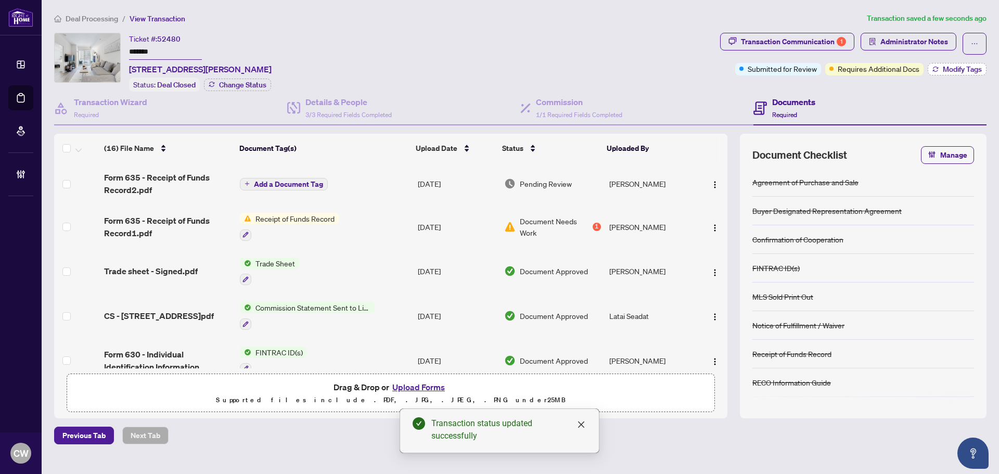
click at [969, 73] on span "Modify Tags" at bounding box center [962, 69] width 39 height 7
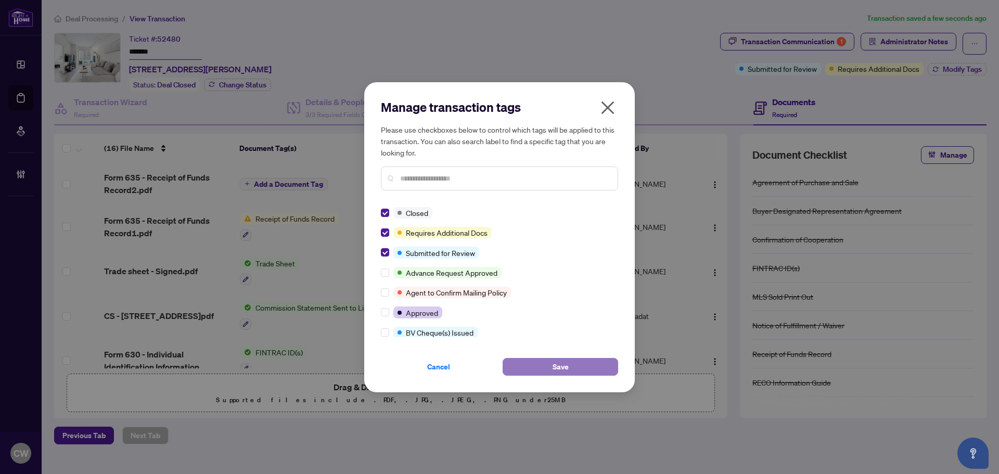
click at [527, 359] on button "Save" at bounding box center [561, 367] width 116 height 18
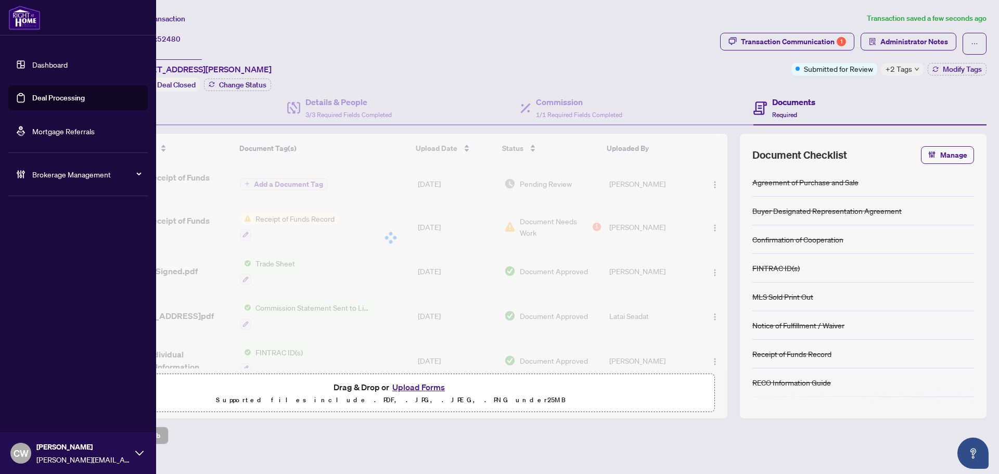
drag, startPoint x: 30, startPoint y: 99, endPoint x: 93, endPoint y: 98, distance: 62.5
click at [32, 99] on link "Deal Processing" at bounding box center [58, 97] width 53 height 9
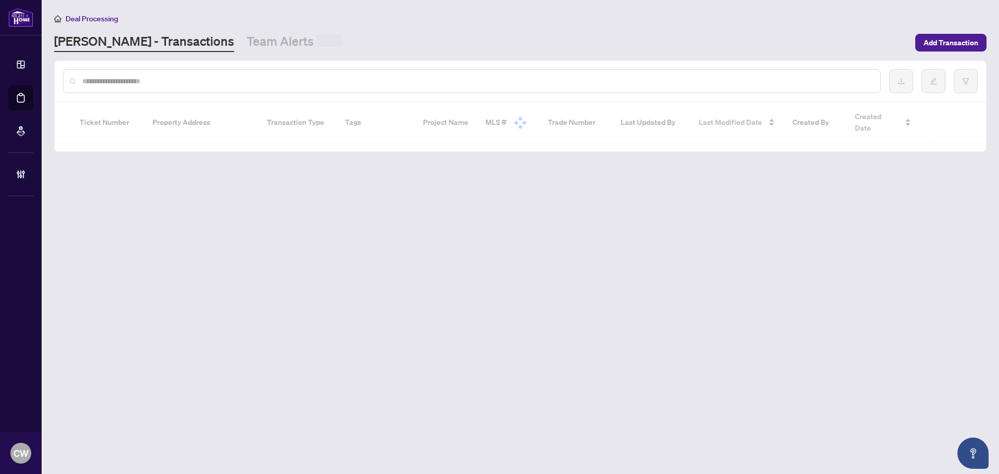
click at [203, 78] on input "text" at bounding box center [477, 80] width 790 height 11
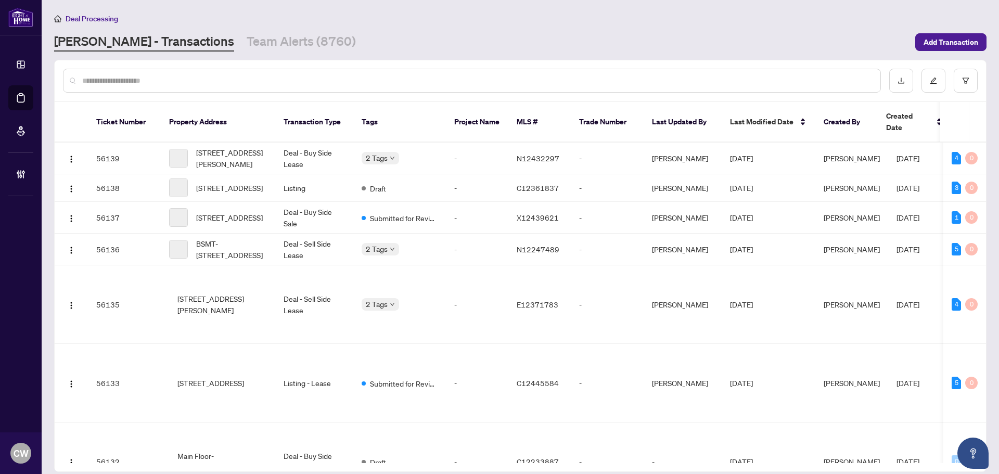
paste input "*******"
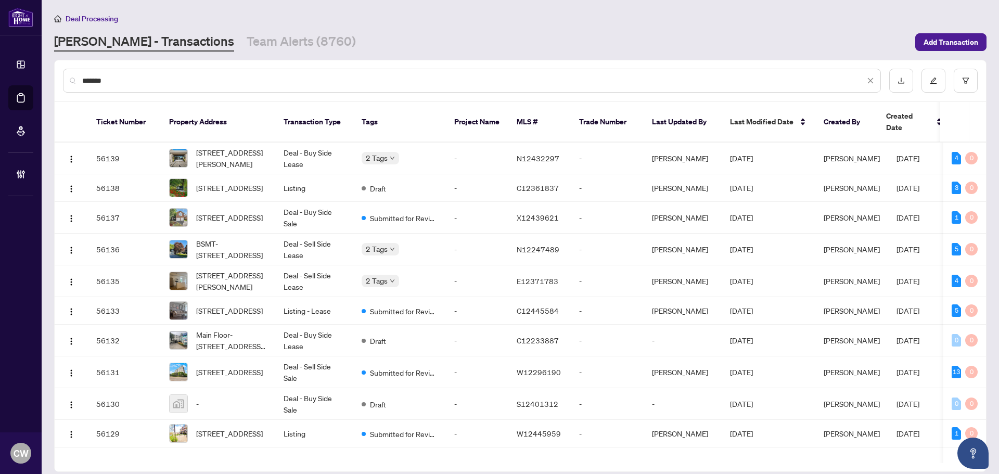
type input "*******"
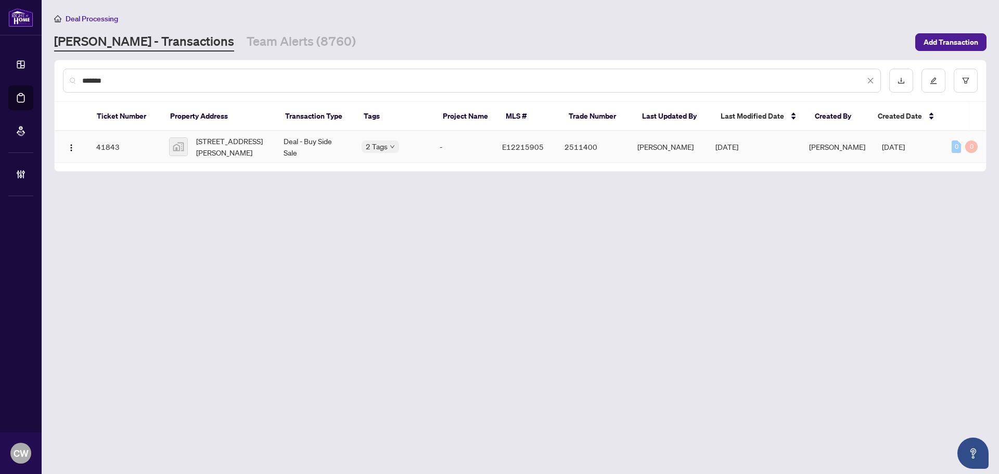
click at [226, 153] on span "[STREET_ADDRESS][PERSON_NAME]" at bounding box center [231, 146] width 71 height 23
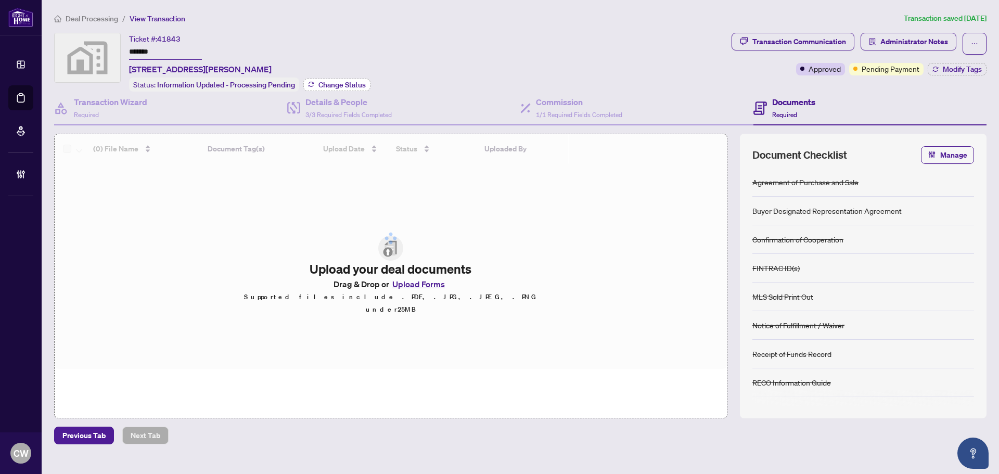
click at [352, 81] on span "Change Status" at bounding box center [341, 84] width 47 height 7
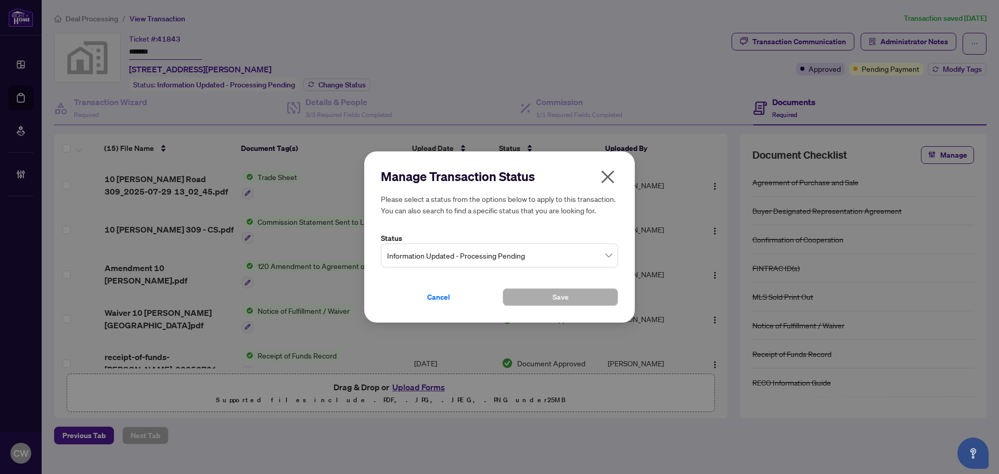
click at [485, 260] on span "Information Updated - Processing Pending" at bounding box center [499, 256] width 225 height 20
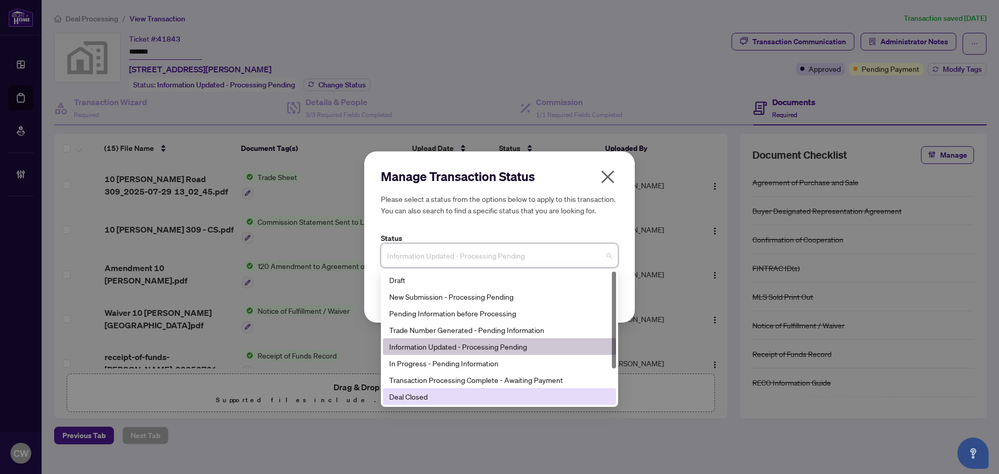
click at [450, 400] on div "Deal Closed" at bounding box center [499, 396] width 221 height 11
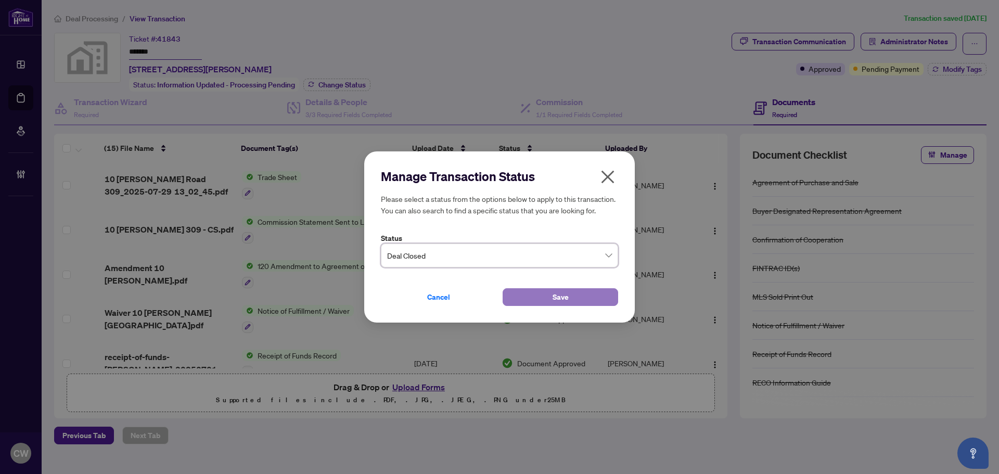
click at [523, 296] on button "Save" at bounding box center [561, 297] width 116 height 18
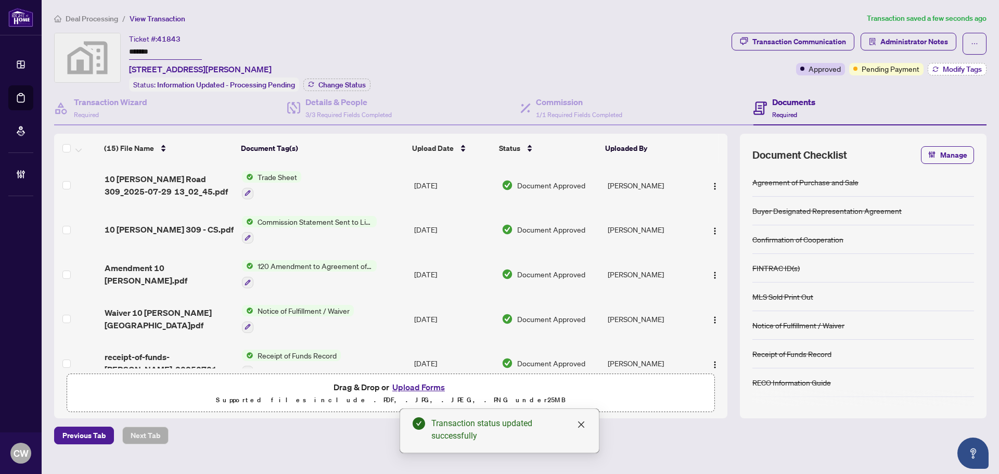
click at [938, 74] on div "Transaction Communication Administrator Notes Approved Pending Payment Modify T…" at bounding box center [858, 62] width 259 height 59
click at [970, 66] on span "Modify Tags" at bounding box center [962, 69] width 39 height 7
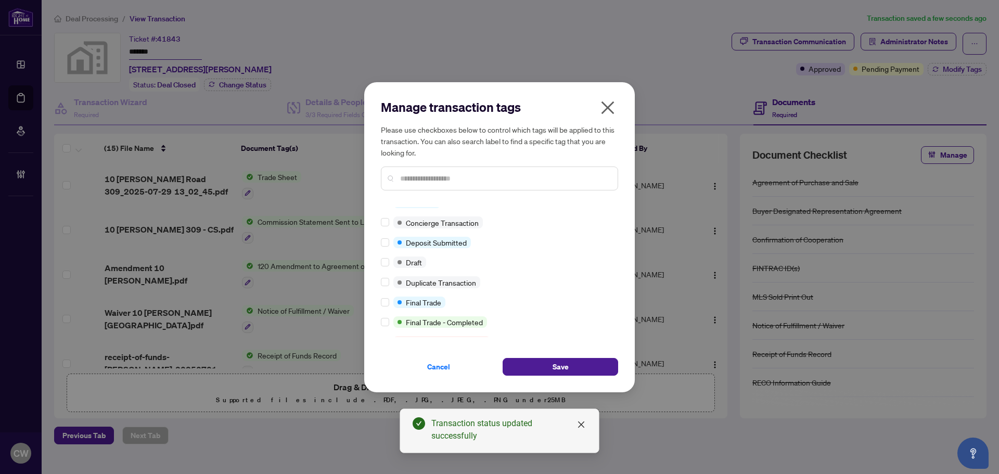
scroll to position [156, 0]
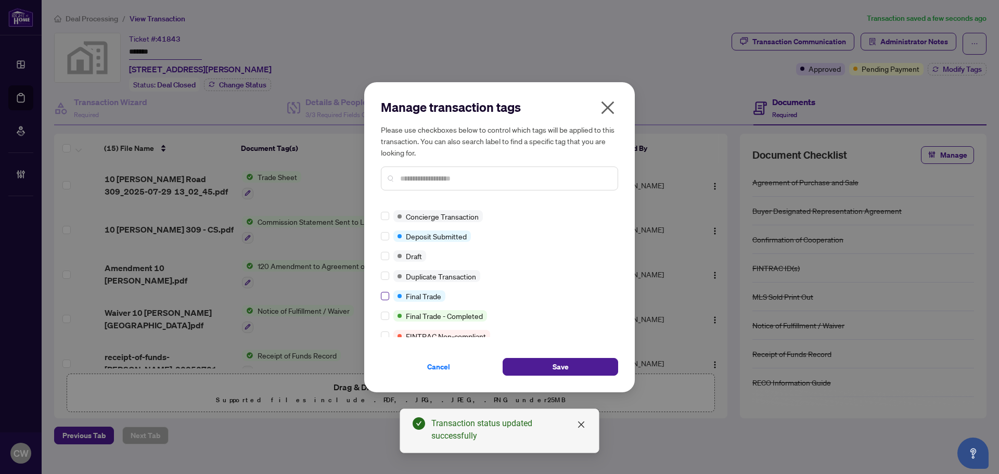
click at [386, 290] on label at bounding box center [385, 295] width 8 height 11
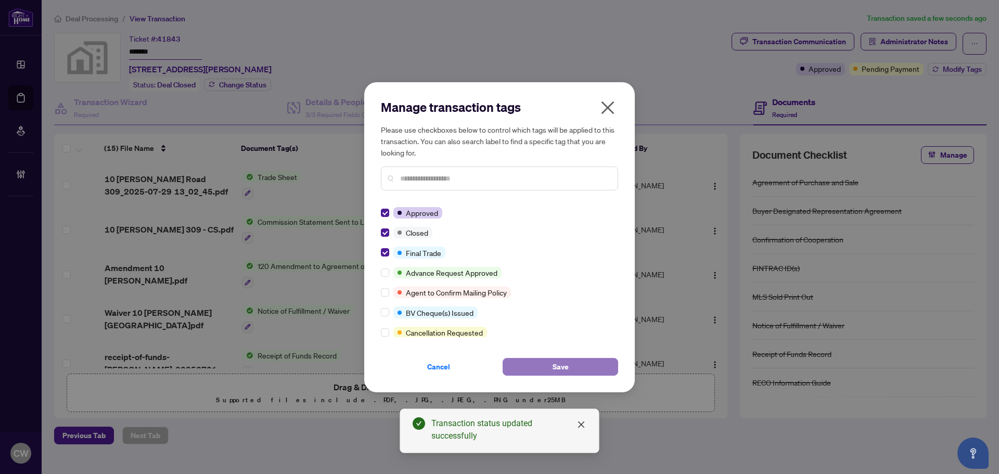
click at [537, 358] on button "Save" at bounding box center [561, 367] width 116 height 18
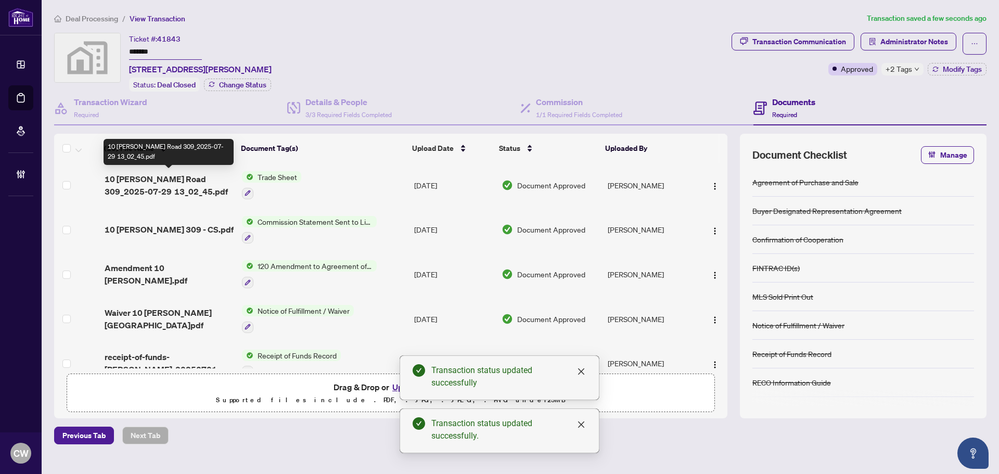
click at [169, 182] on span "10 [PERSON_NAME] Road 309_2025-07-29 13_02_45.pdf" at bounding box center [169, 185] width 129 height 25
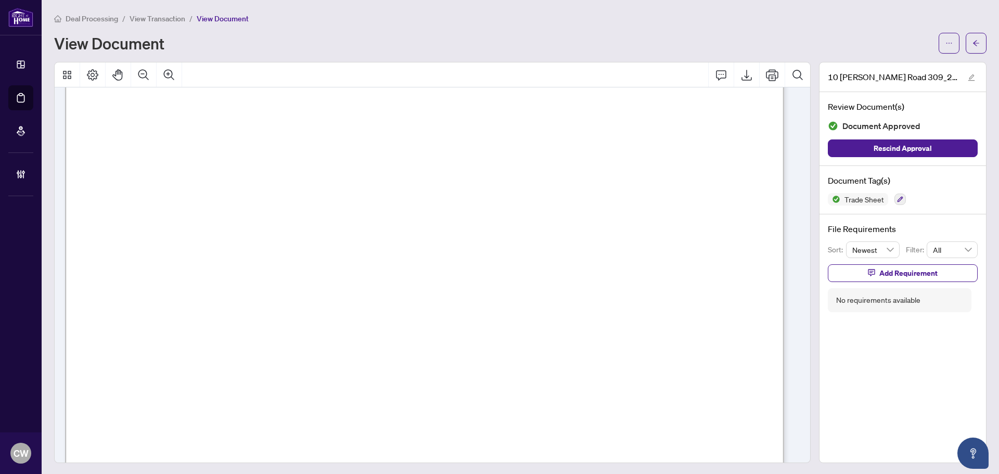
scroll to position [368, 0]
click at [976, 39] on button "button" at bounding box center [976, 43] width 21 height 21
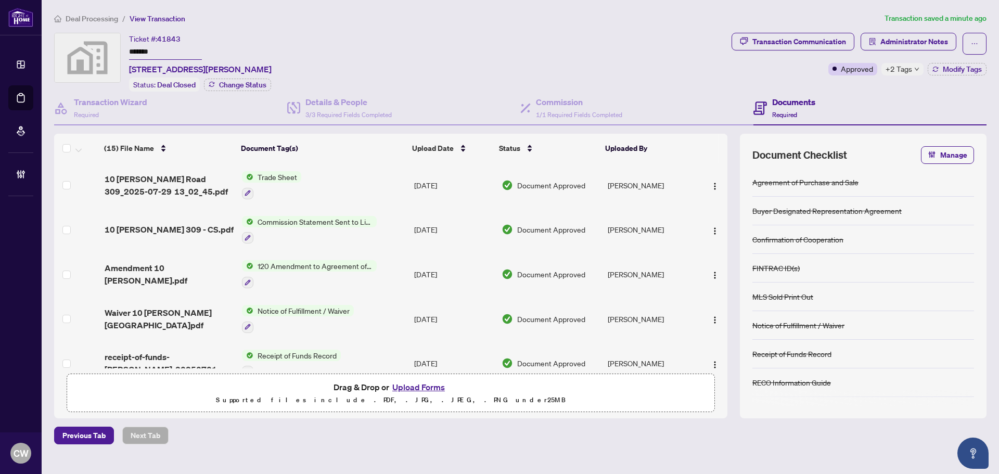
click at [430, 383] on button "Upload Forms" at bounding box center [418, 387] width 59 height 14
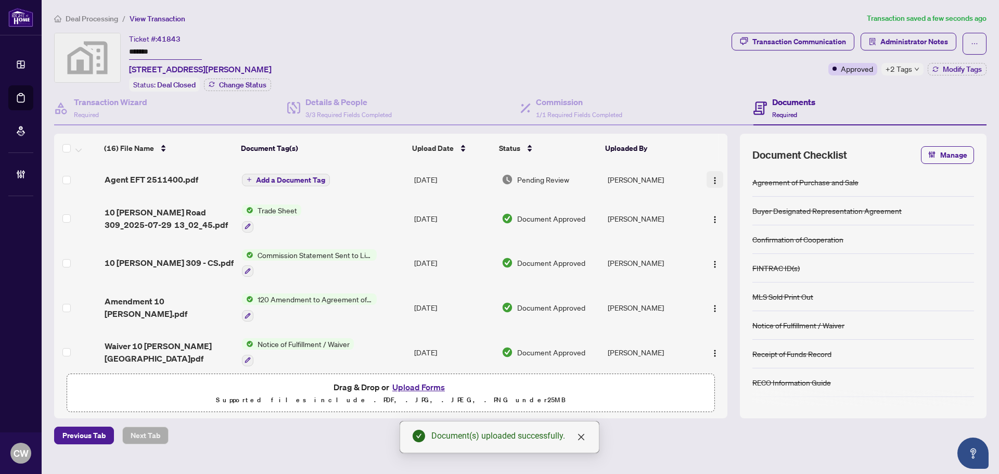
click at [709, 171] on button "button" at bounding box center [715, 179] width 17 height 17
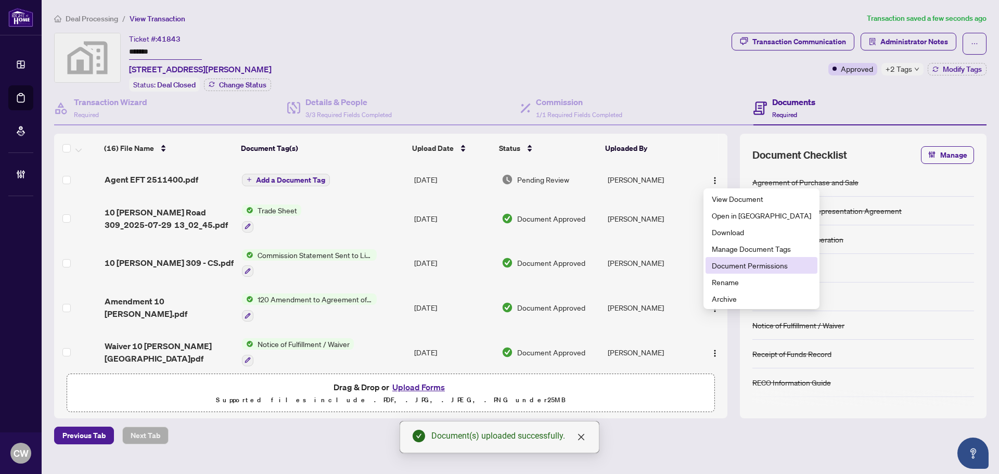
click at [720, 264] on span "Document Permissions" at bounding box center [761, 265] width 99 height 11
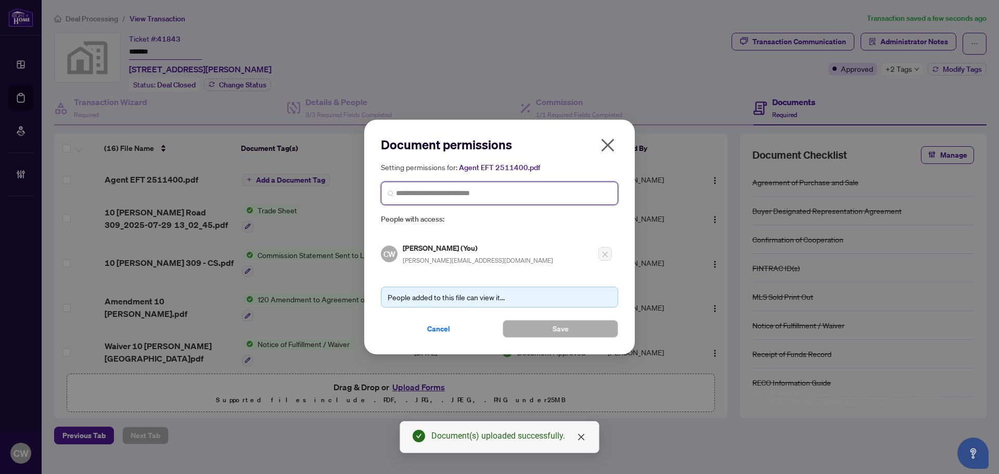
drag, startPoint x: 568, startPoint y: 195, endPoint x: 574, endPoint y: 194, distance: 6.3
click at [567, 194] on input "search" at bounding box center [503, 193] width 215 height 11
paste input "**********"
type input "**********"
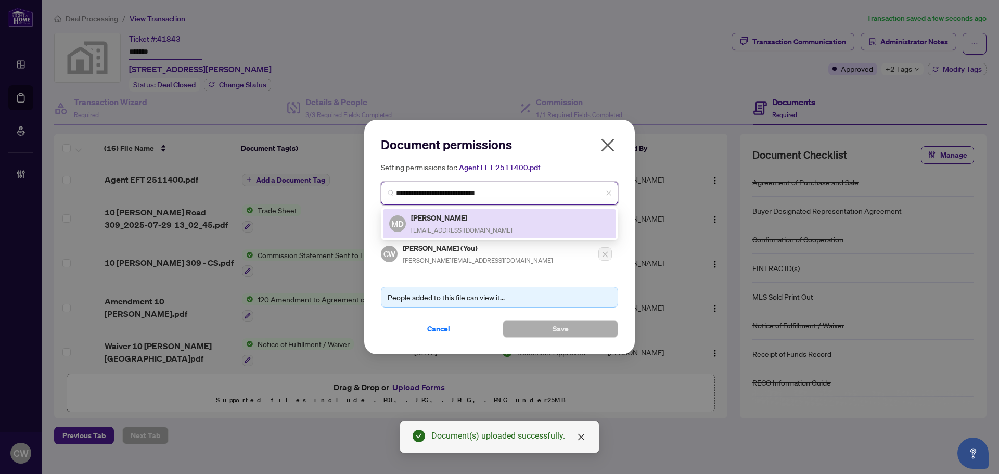
click at [450, 226] on span "[EMAIL_ADDRESS][DOMAIN_NAME]" at bounding box center [461, 230] width 101 height 8
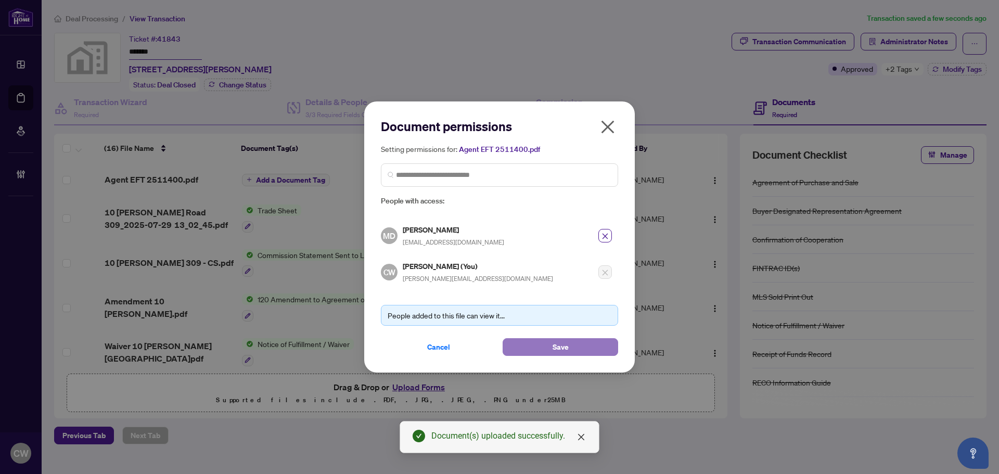
click at [531, 346] on button "Save" at bounding box center [561, 347] width 116 height 18
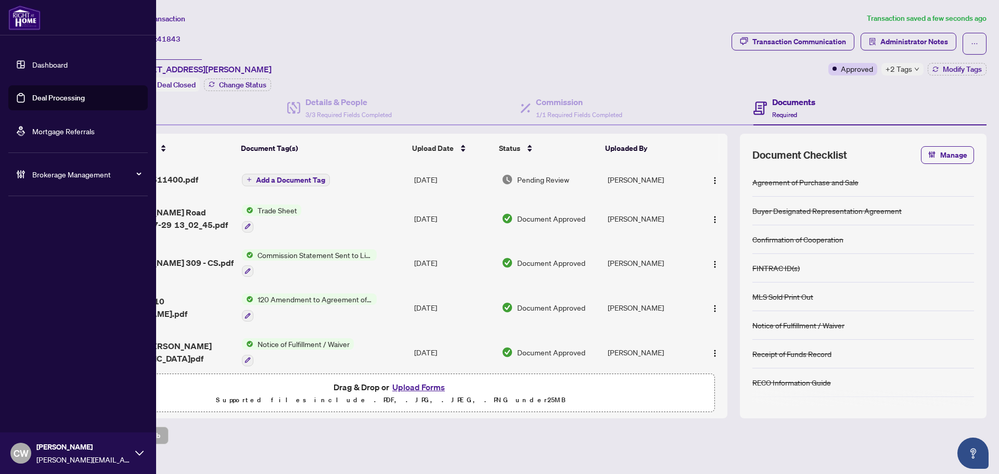
click at [35, 94] on link "Deal Processing" at bounding box center [58, 97] width 53 height 9
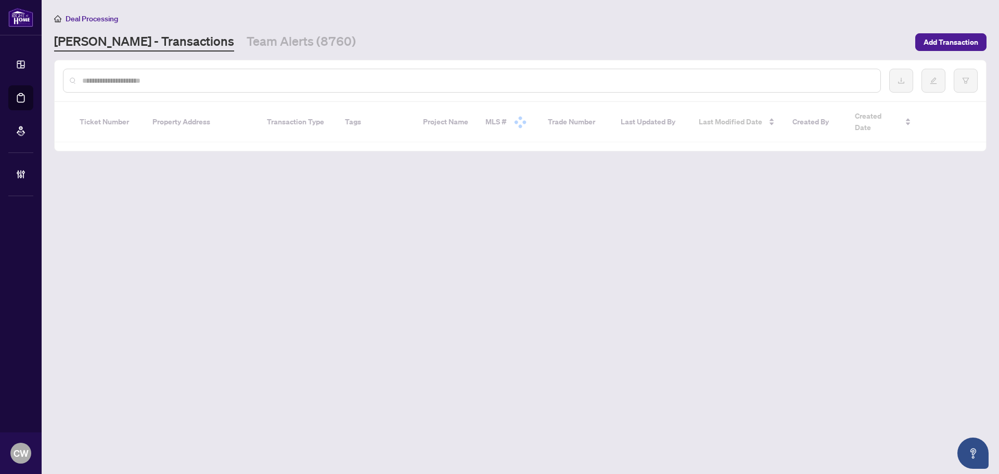
click at [180, 75] on input "text" at bounding box center [477, 80] width 790 height 11
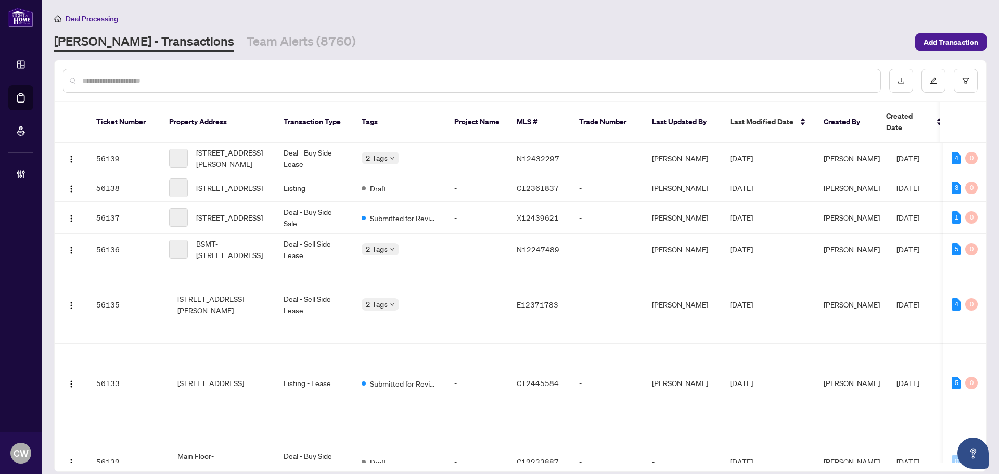
paste input "*******"
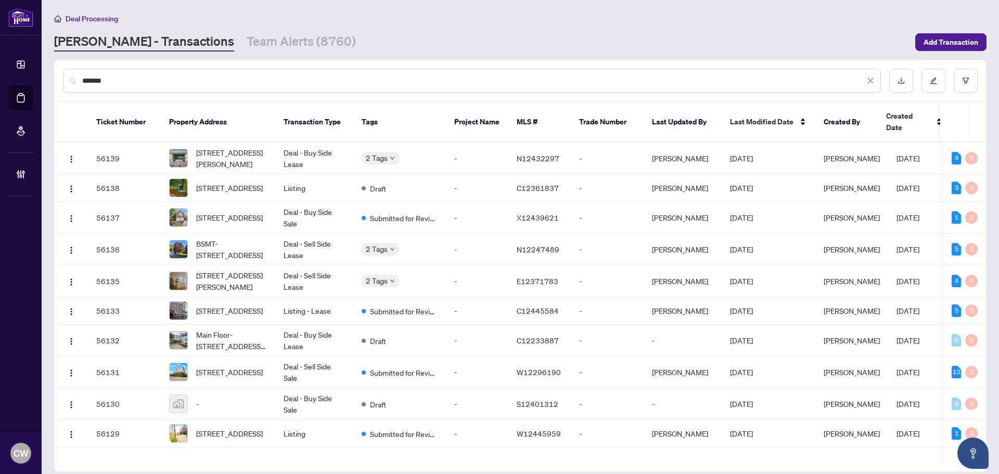
type input "*******"
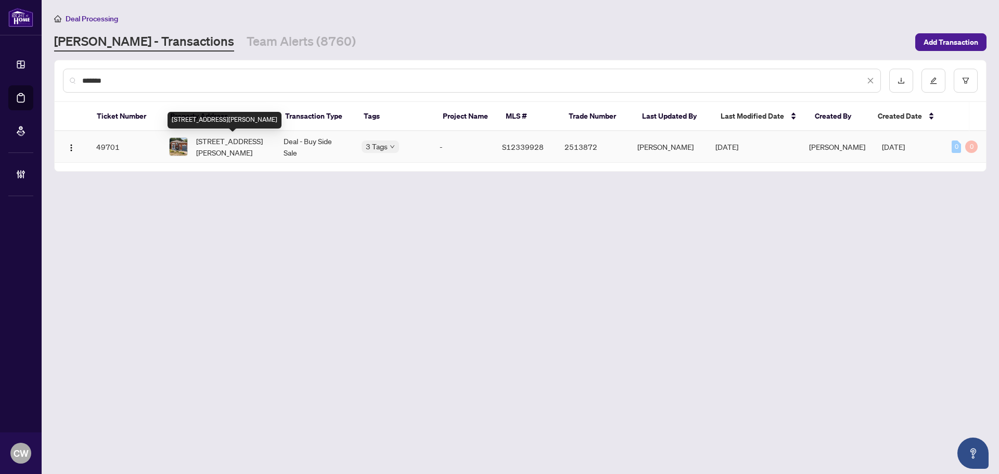
click at [242, 139] on span "[STREET_ADDRESS][PERSON_NAME]" at bounding box center [231, 146] width 71 height 23
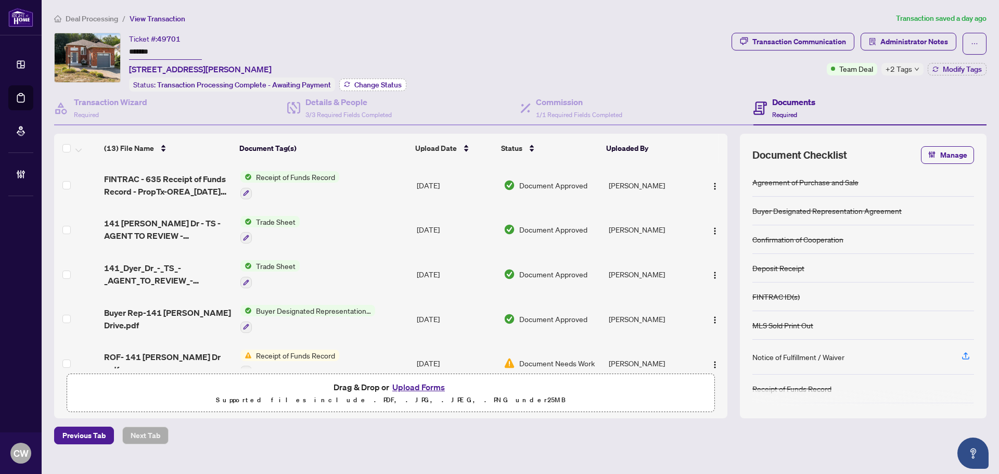
drag, startPoint x: 345, startPoint y: 86, endPoint x: 350, endPoint y: 86, distance: 5.2
click at [350, 86] on button "Change Status" at bounding box center [372, 85] width 67 height 12
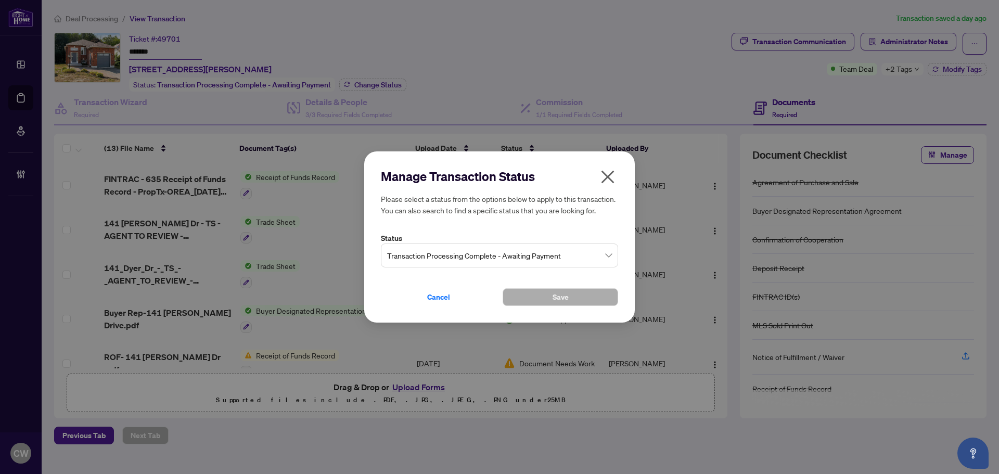
click at [526, 262] on span "Transaction Processing Complete - Awaiting Payment" at bounding box center [499, 256] width 225 height 20
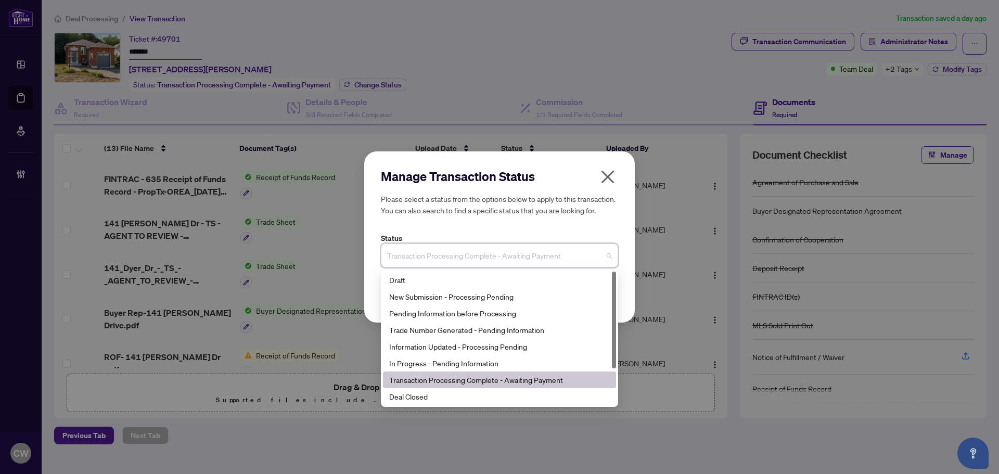
click at [481, 403] on div "Deal Closed" at bounding box center [499, 396] width 233 height 17
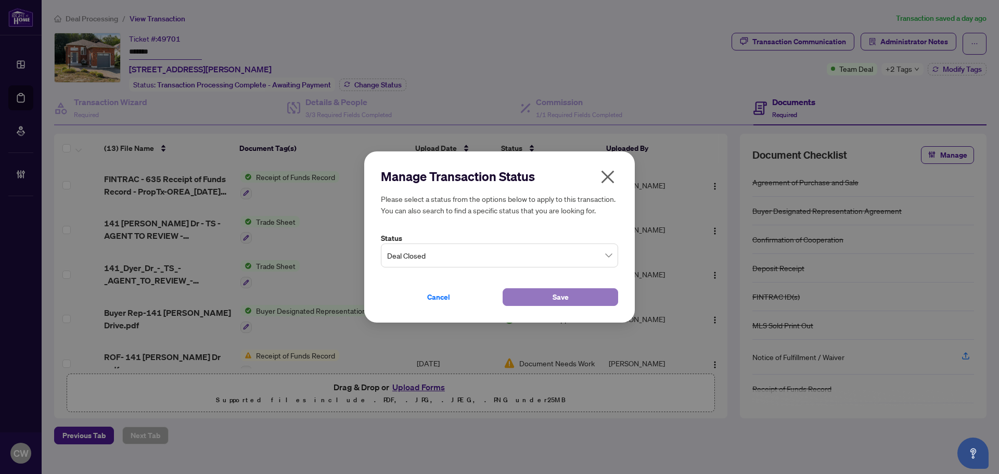
click at [535, 294] on button "Save" at bounding box center [561, 297] width 116 height 18
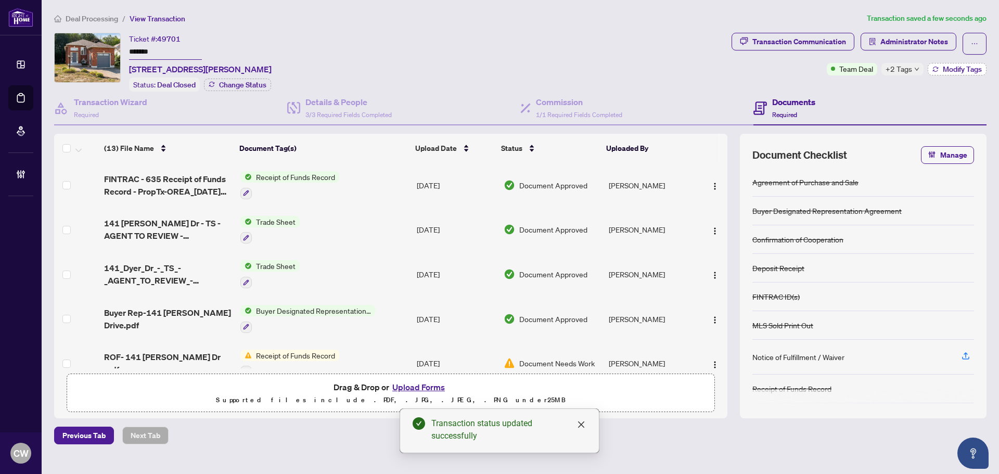
click at [955, 66] on span "Modify Tags" at bounding box center [962, 69] width 39 height 7
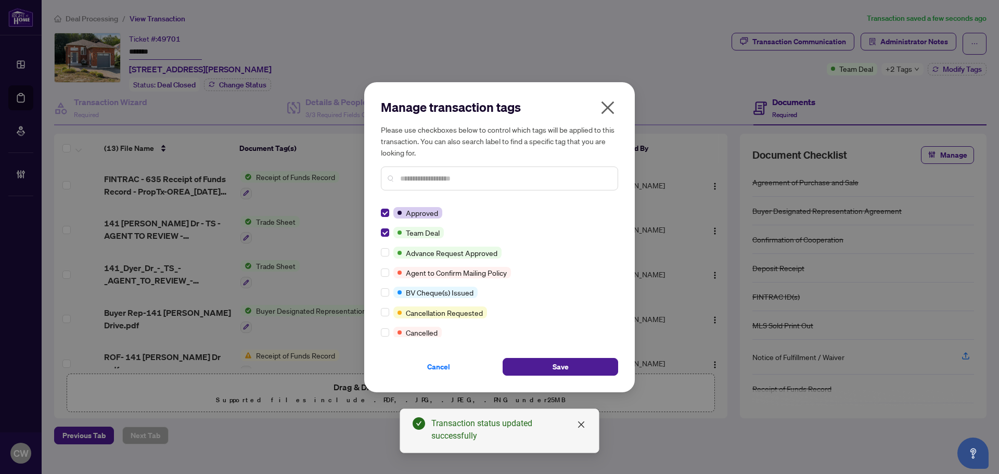
scroll to position [52, 0]
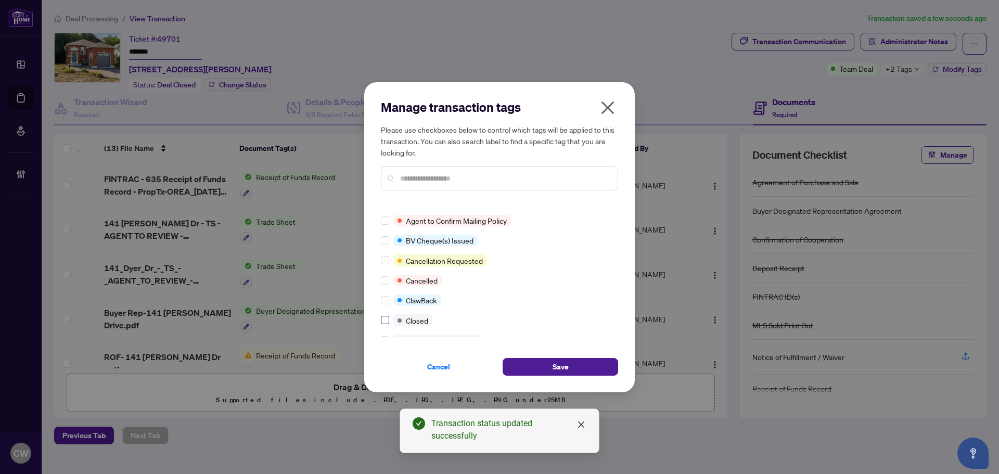
click at [385, 315] on label at bounding box center [385, 319] width 8 height 11
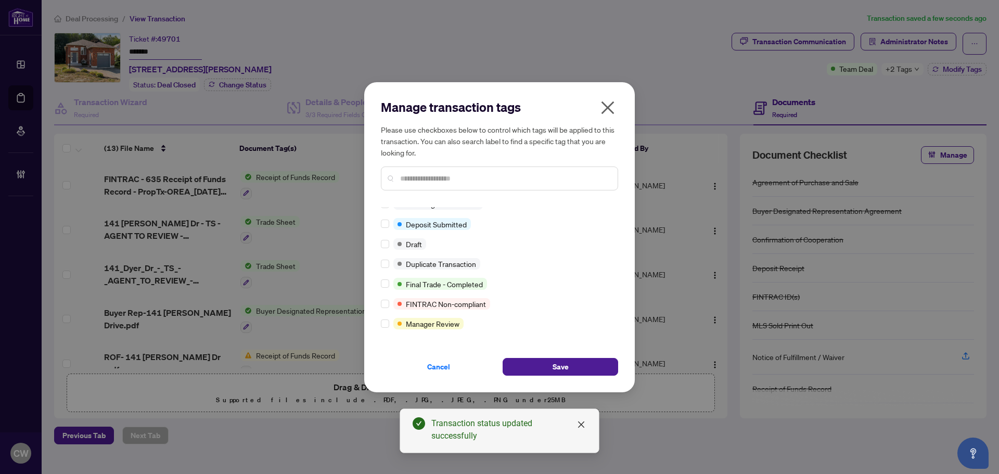
scroll to position [0, 0]
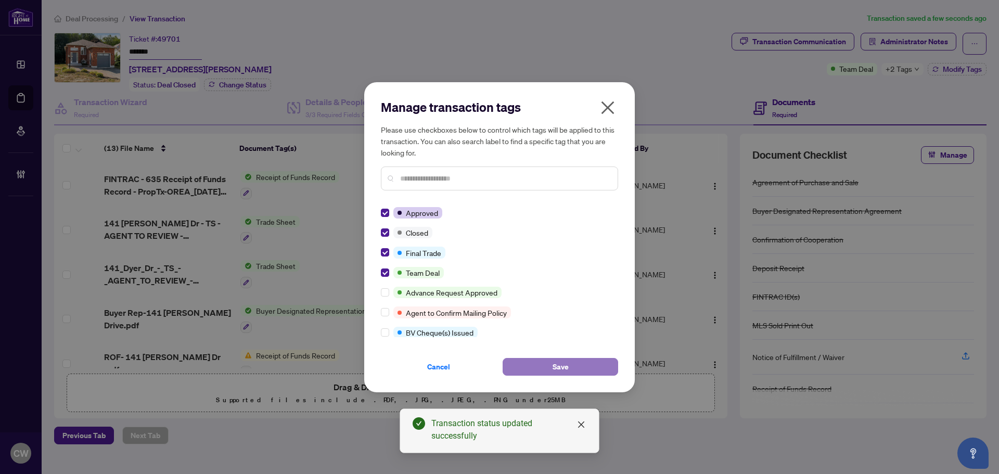
click at [573, 361] on button "Save" at bounding box center [561, 367] width 116 height 18
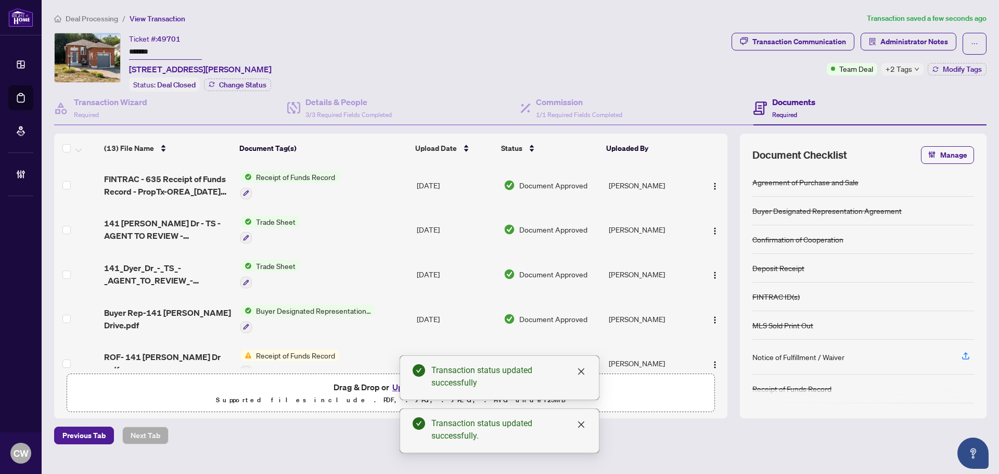
click at [169, 211] on td "141 [PERSON_NAME] Dr - TS - AGENT TO REVIEW - [PERSON_NAME].pdf" at bounding box center [168, 230] width 136 height 45
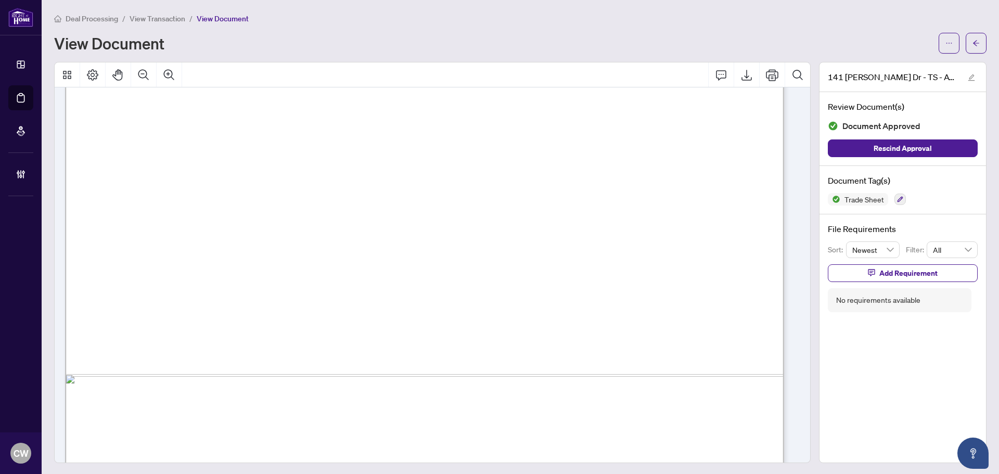
scroll to position [416, 0]
click at [972, 50] on span "button" at bounding box center [975, 43] width 7 height 17
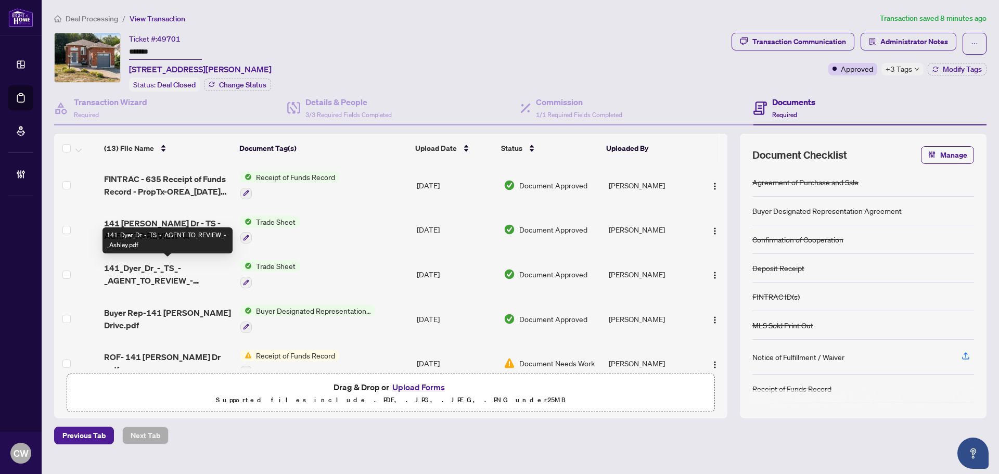
click at [156, 268] on span "141_Dyer_Dr_-_TS_-_AGENT_TO_REVIEW_-_Ashley.pdf" at bounding box center [168, 274] width 128 height 25
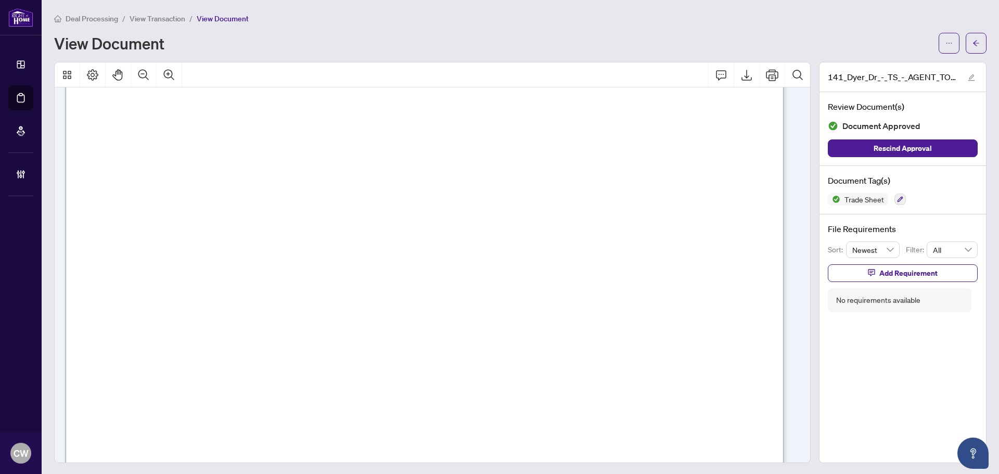
scroll to position [312, 0]
click at [976, 44] on button "button" at bounding box center [976, 43] width 21 height 21
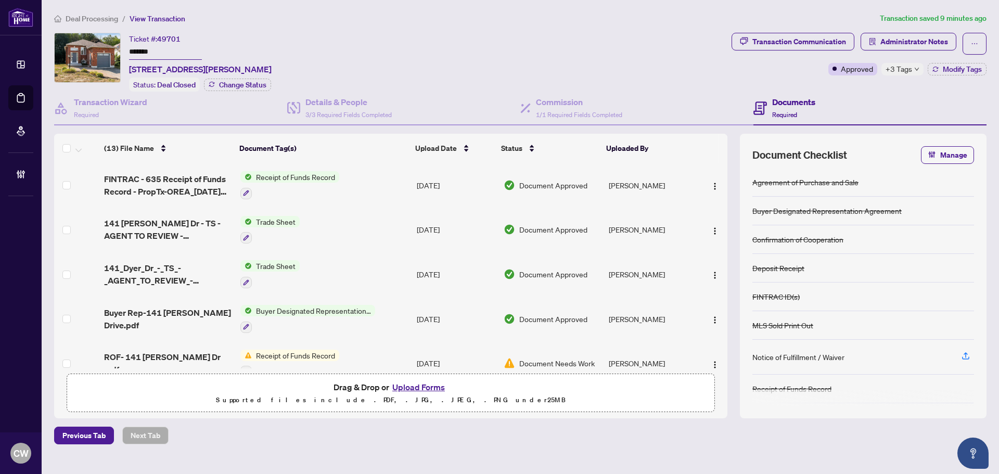
click at [429, 386] on button "Upload Forms" at bounding box center [418, 387] width 59 height 14
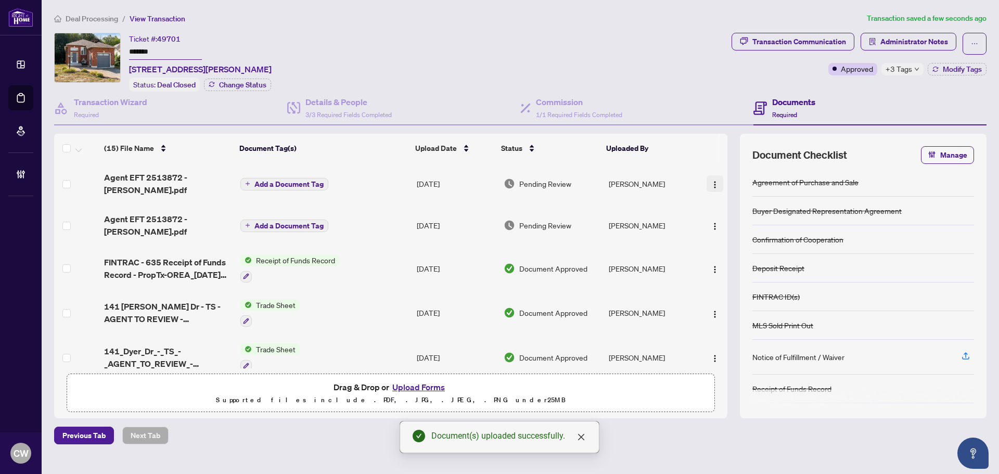
click at [711, 181] on img "button" at bounding box center [715, 185] width 8 height 8
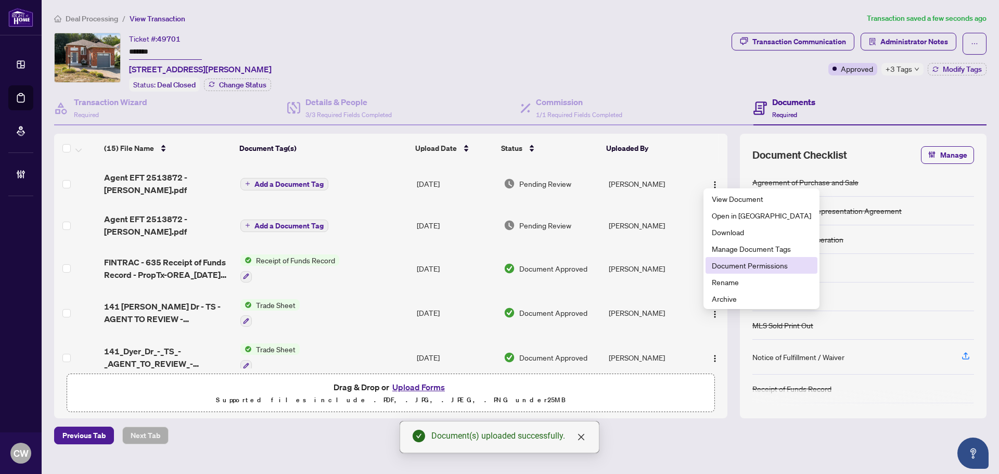
click at [729, 267] on span "Document Permissions" at bounding box center [761, 265] width 99 height 11
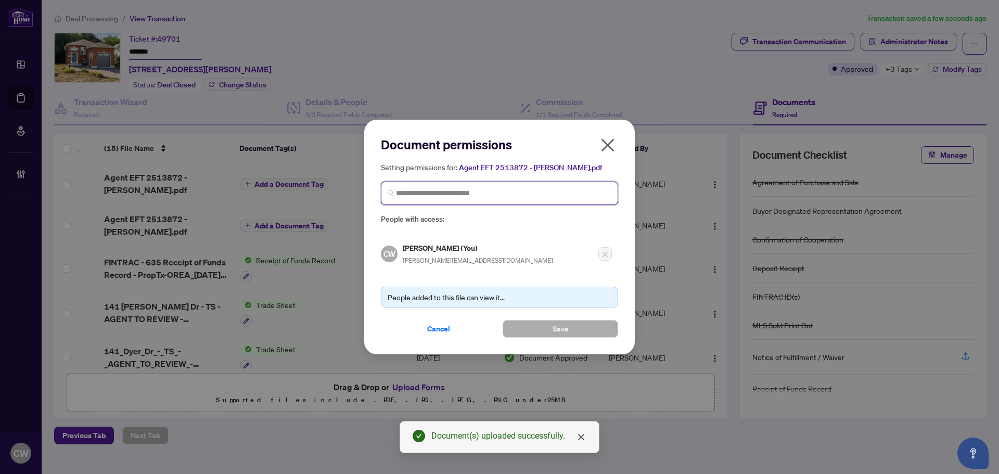
click at [558, 196] on input "search" at bounding box center [503, 193] width 215 height 11
paste input "**********"
type input "**********"
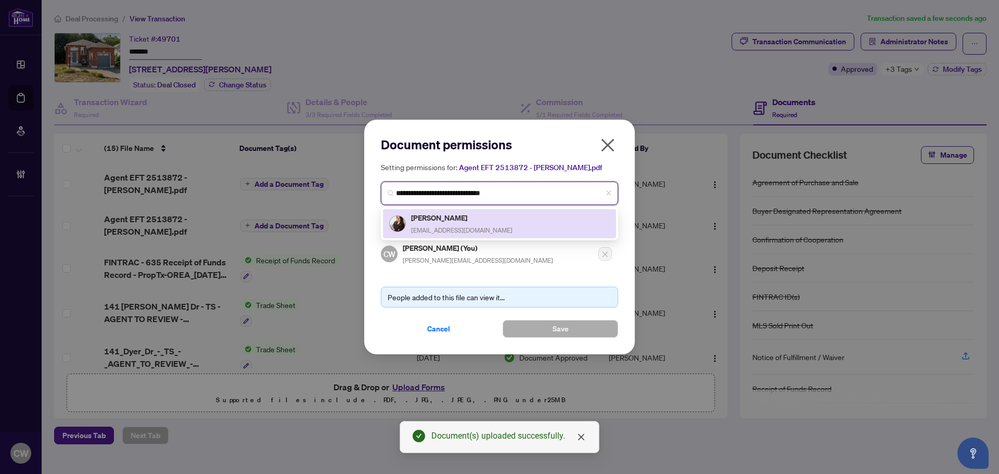
click at [447, 220] on h5 "[PERSON_NAME]" at bounding box center [461, 218] width 101 height 12
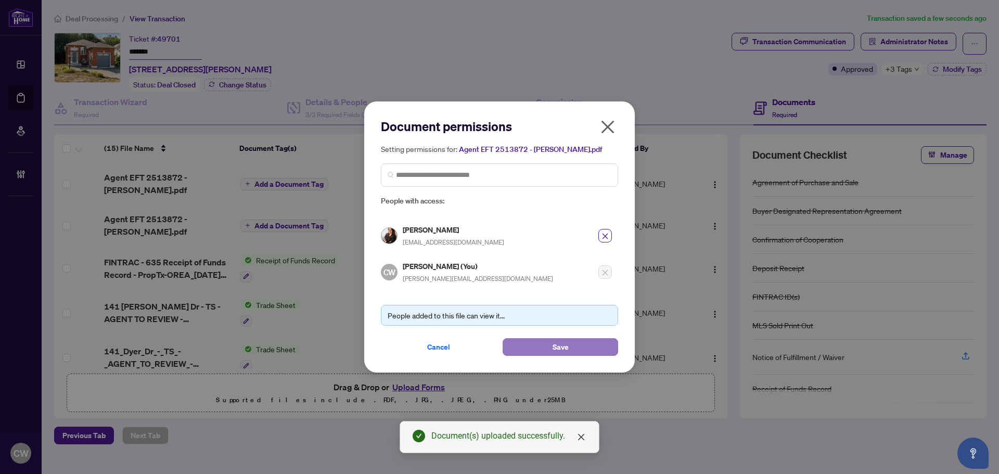
click at [577, 349] on button "Save" at bounding box center [561, 347] width 116 height 18
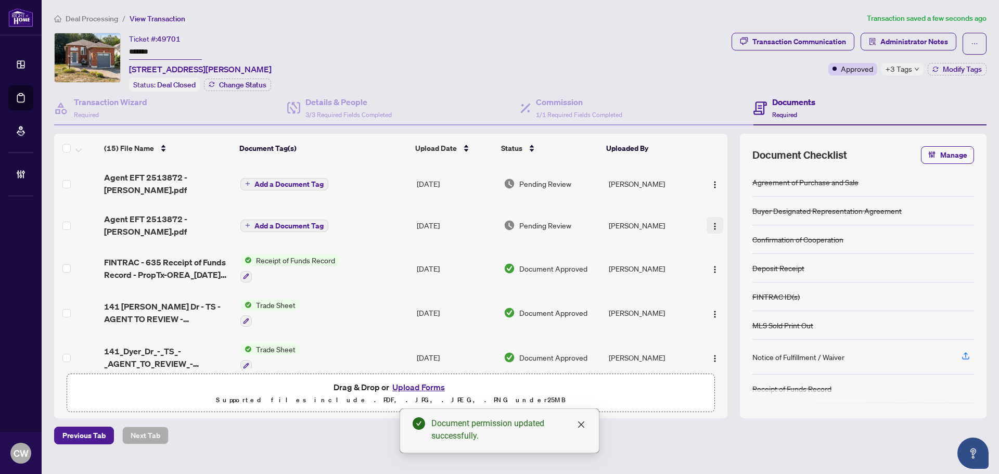
click at [711, 220] on span "button" at bounding box center [715, 225] width 8 height 11
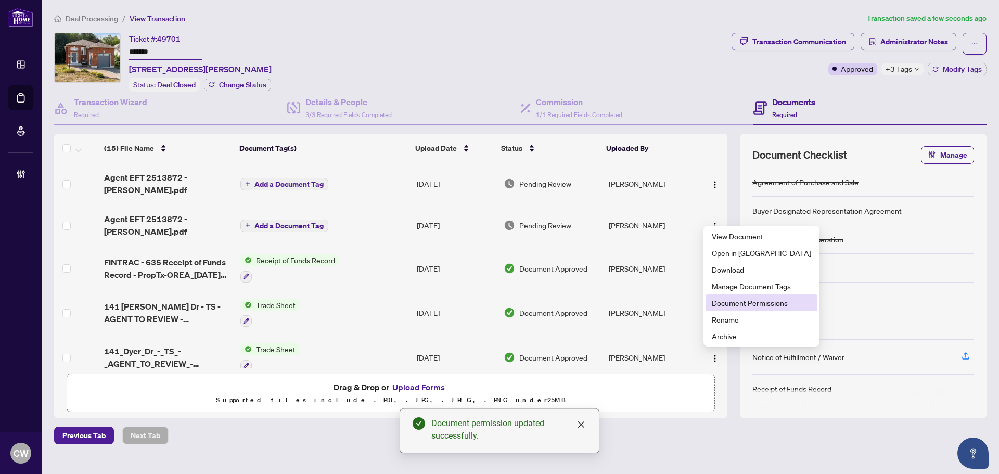
click at [732, 301] on span "Document Permissions" at bounding box center [761, 302] width 99 height 11
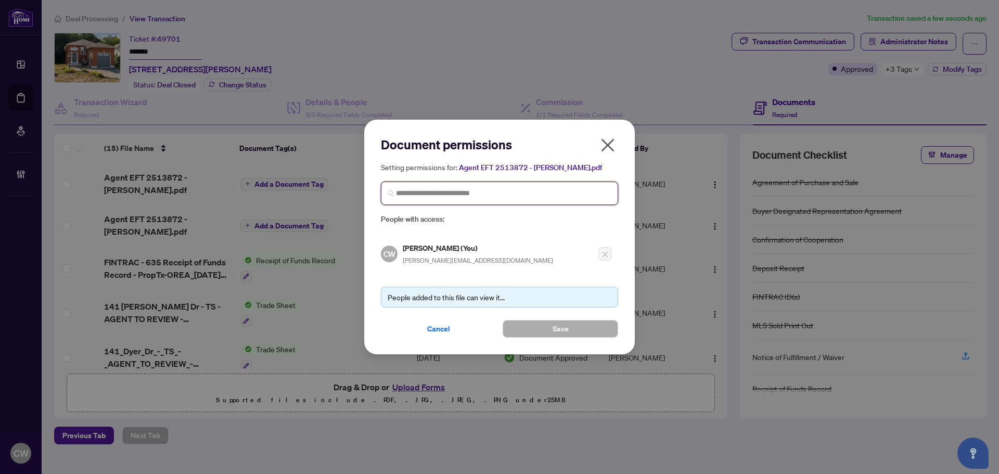
paste input "**********"
click at [473, 188] on input "search" at bounding box center [503, 193] width 215 height 11
type input "**********"
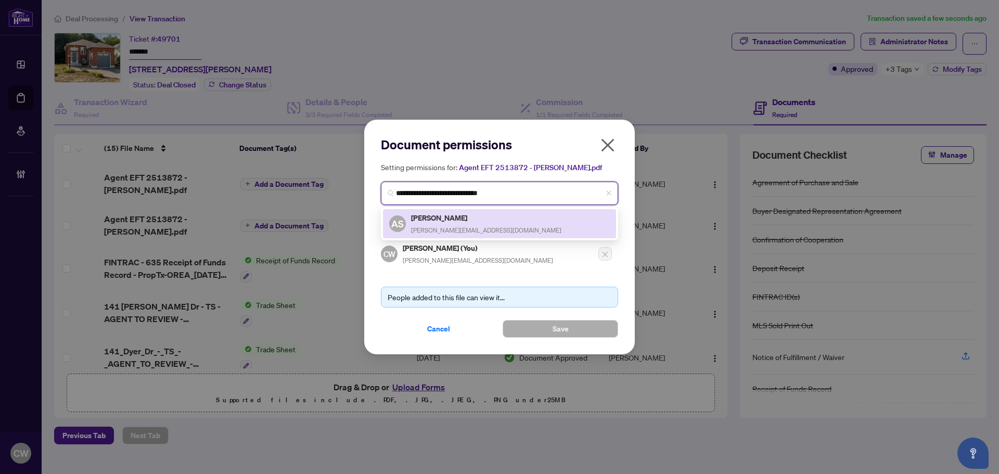
click at [455, 222] on h5 "[PERSON_NAME]" at bounding box center [486, 218] width 150 height 12
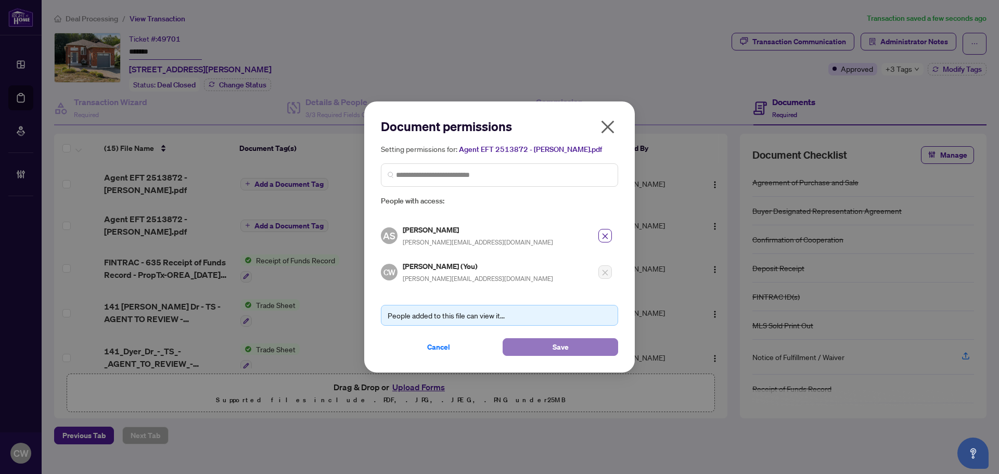
click at [549, 347] on button "Save" at bounding box center [561, 347] width 116 height 18
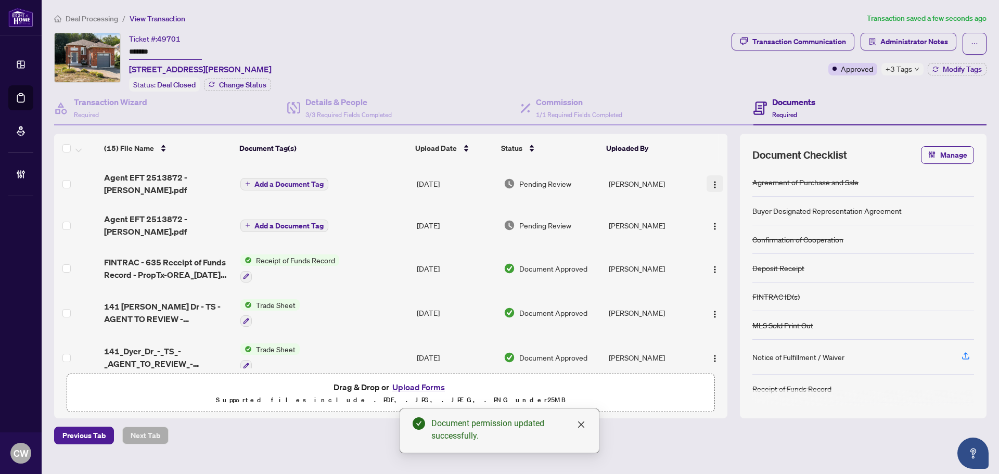
click at [713, 183] on img "button" at bounding box center [715, 185] width 8 height 8
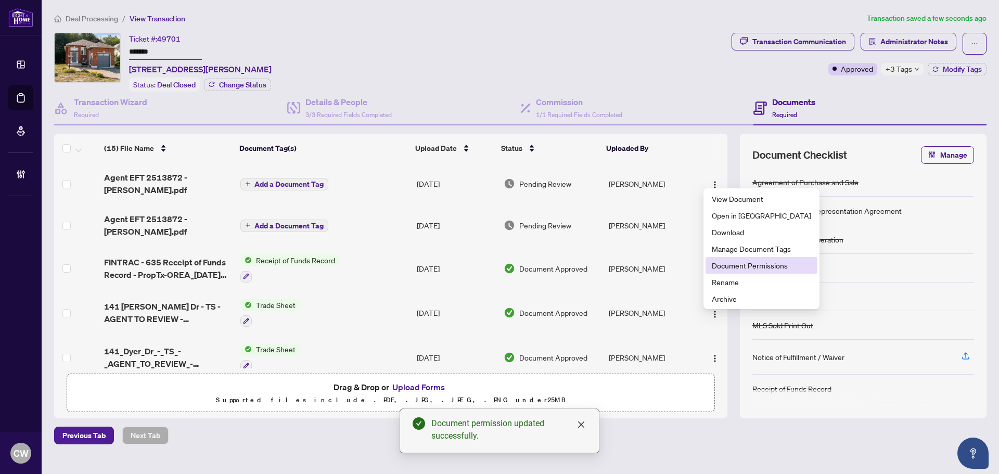
click at [729, 268] on span "Document Permissions" at bounding box center [761, 265] width 99 height 11
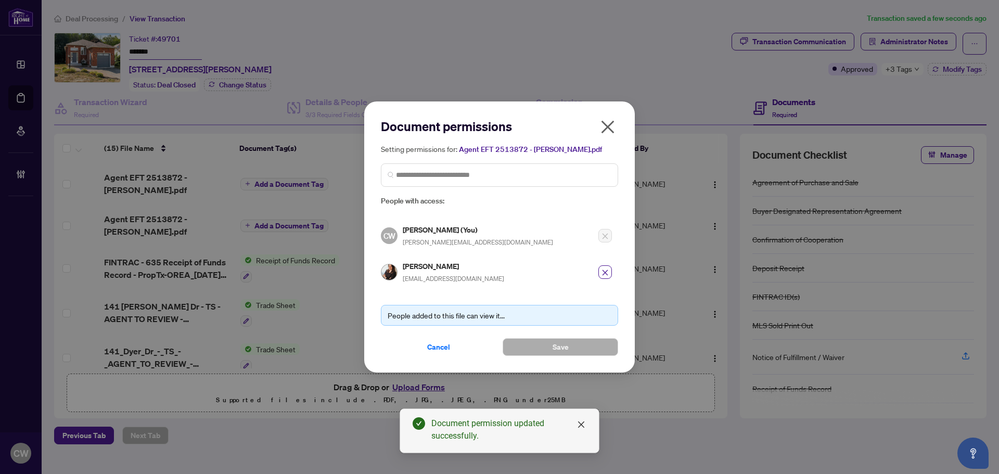
click at [610, 124] on icon "close" at bounding box center [607, 127] width 17 height 17
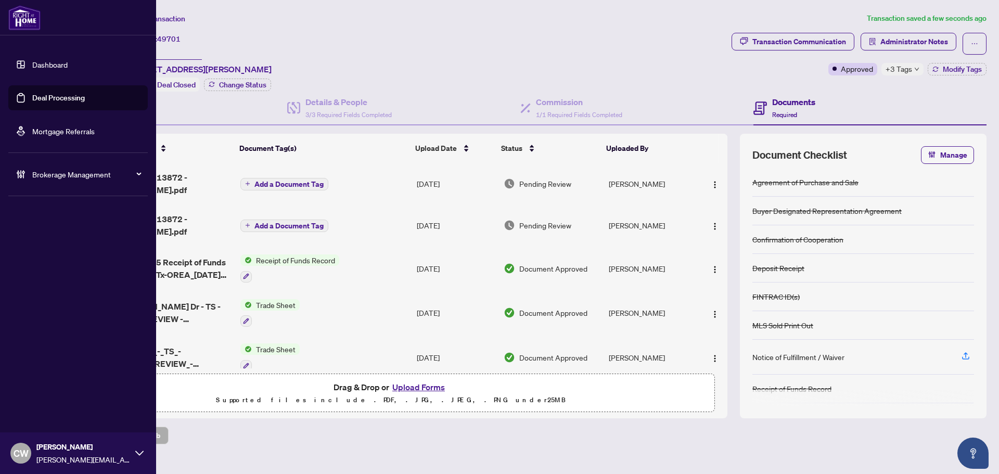
click at [39, 93] on link "Deal Processing" at bounding box center [58, 97] width 53 height 9
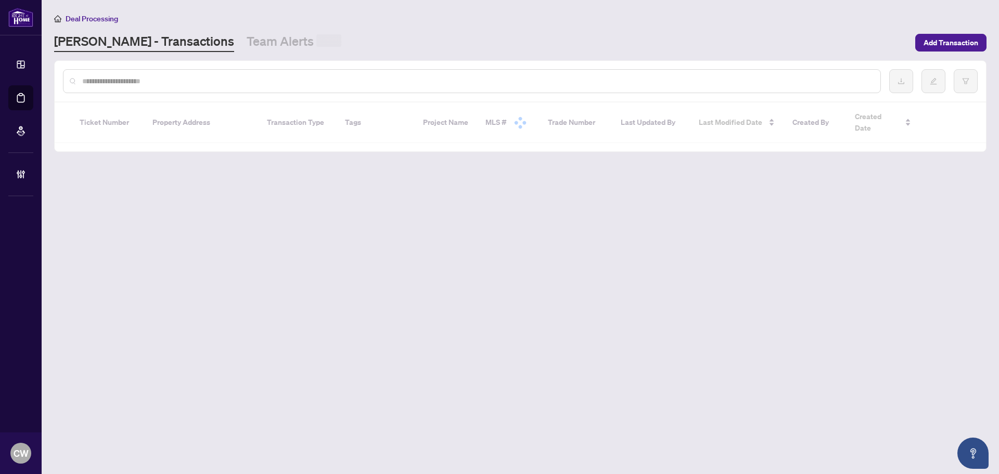
click at [177, 79] on input "text" at bounding box center [477, 80] width 790 height 11
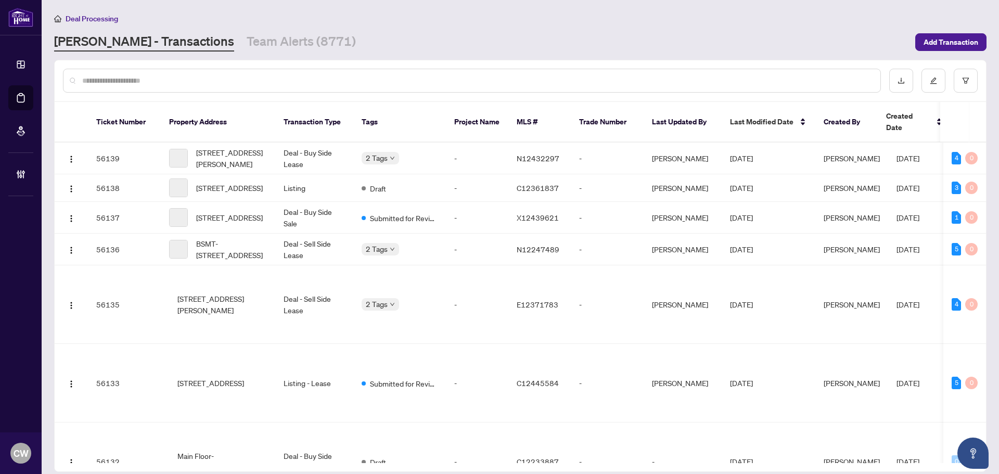
paste input "*******"
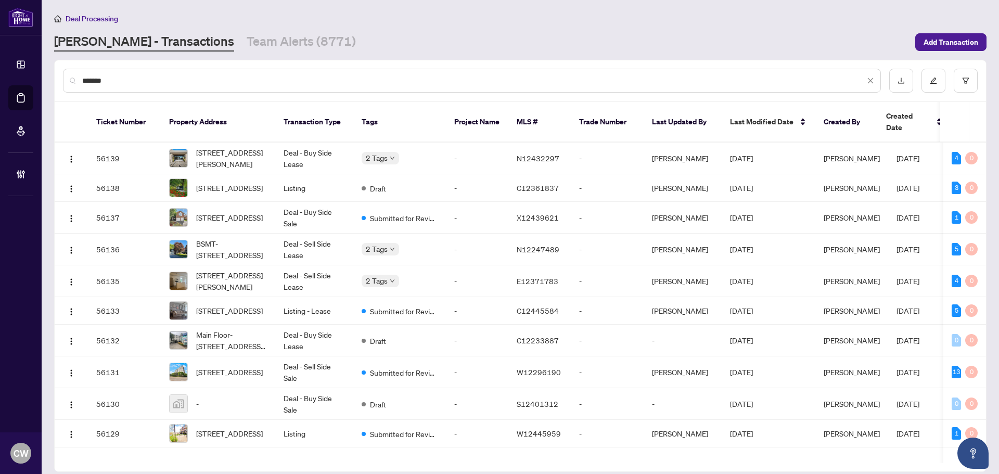
type input "*******"
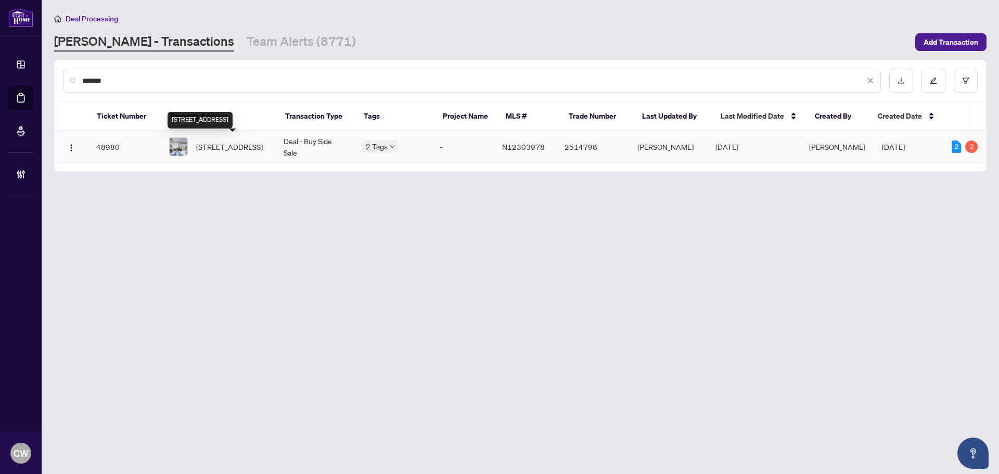
click at [212, 152] on span "[STREET_ADDRESS]" at bounding box center [229, 146] width 67 height 11
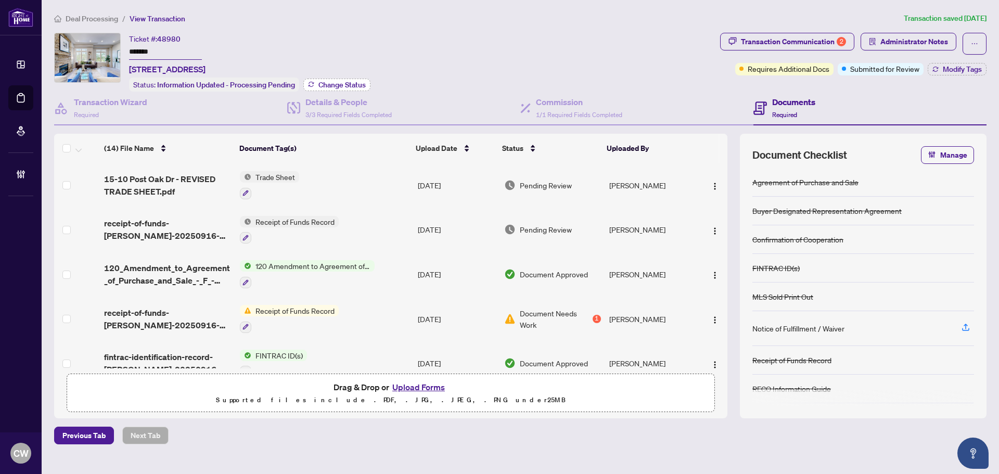
click at [338, 82] on span "Change Status" at bounding box center [341, 84] width 47 height 7
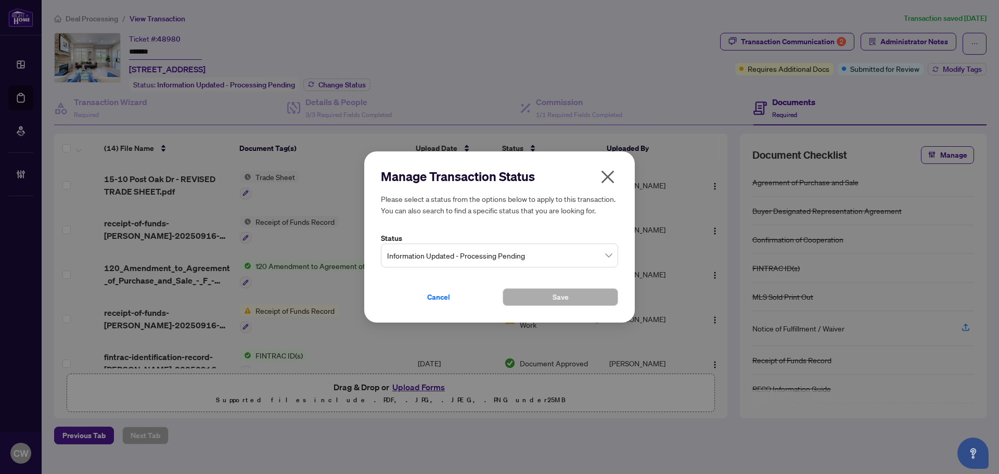
click at [505, 254] on span "Information Updated - Processing Pending" at bounding box center [499, 256] width 225 height 20
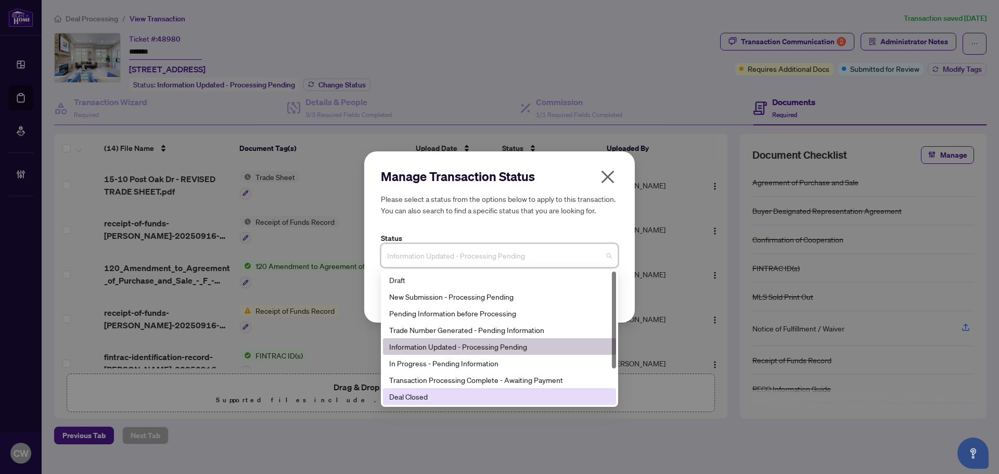
click at [486, 396] on div "Deal Closed" at bounding box center [499, 396] width 221 height 11
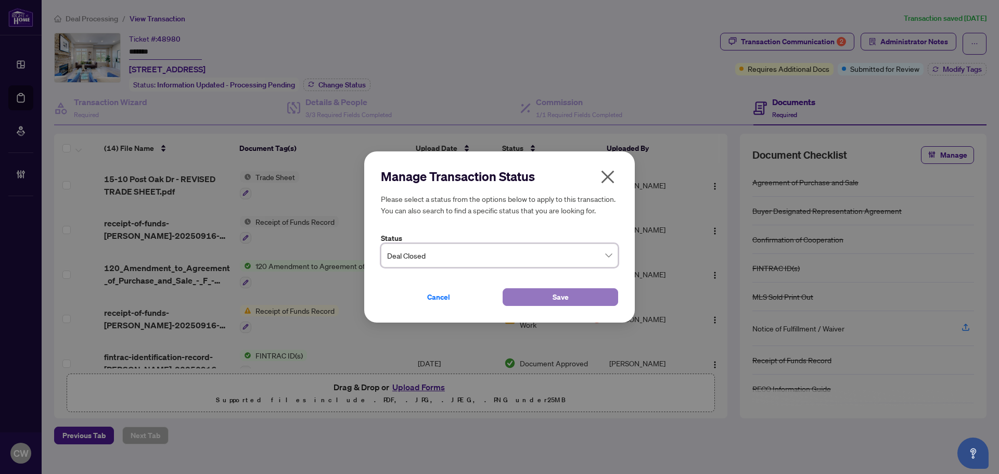
click at [542, 297] on button "Save" at bounding box center [561, 297] width 116 height 18
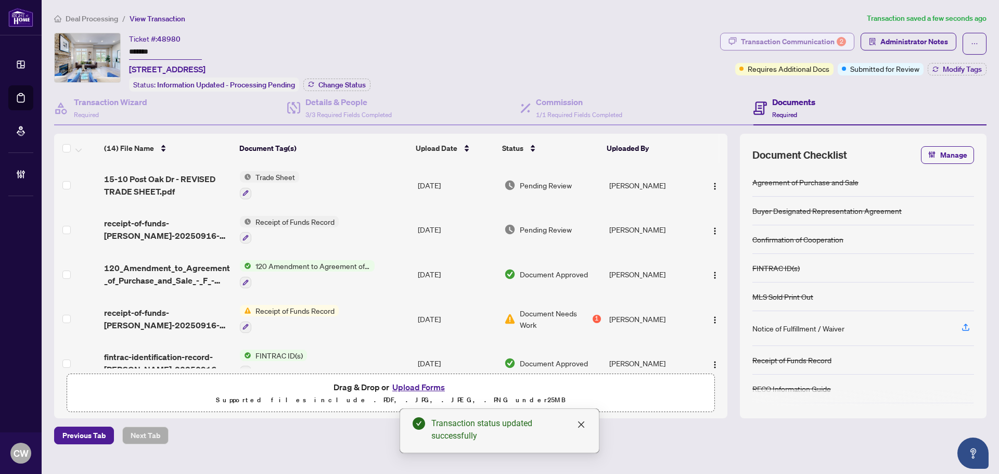
click at [830, 44] on div "Transaction Communication 2" at bounding box center [793, 41] width 105 height 17
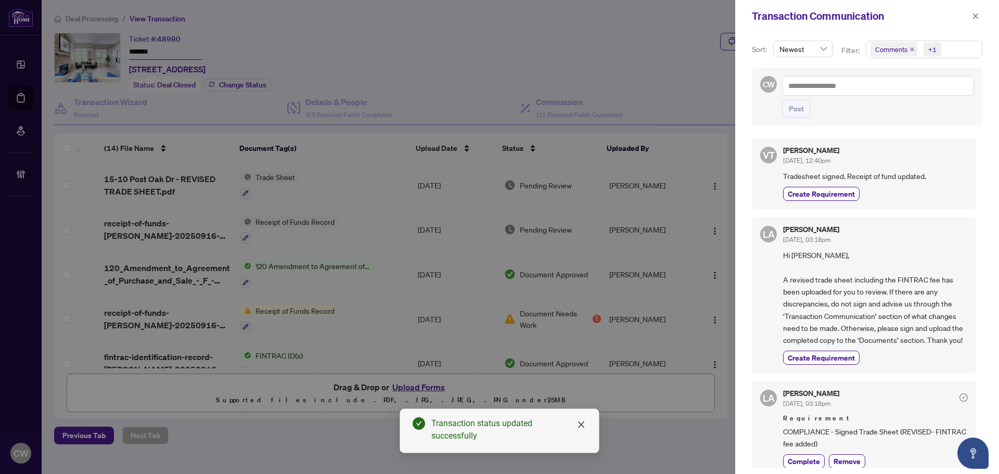
click at [910, 48] on icon "close" at bounding box center [912, 49] width 4 height 4
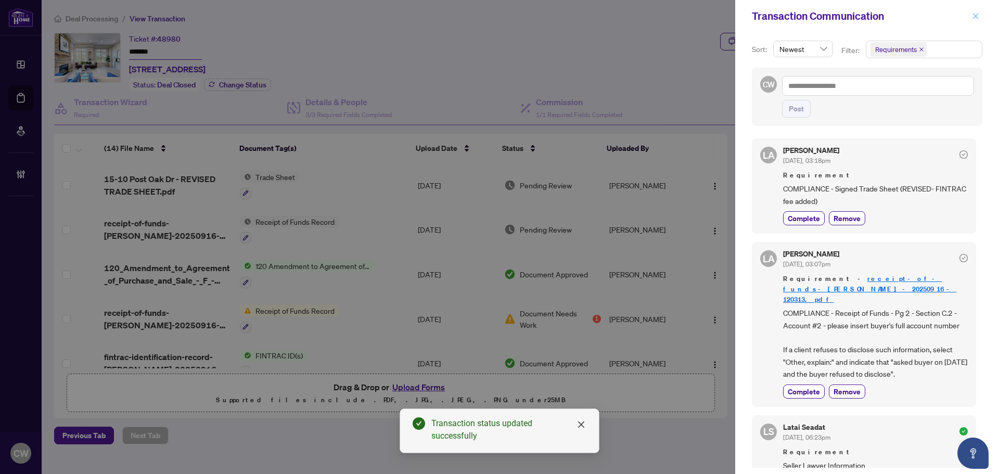
click at [975, 17] on icon "close" at bounding box center [976, 16] width 6 height 6
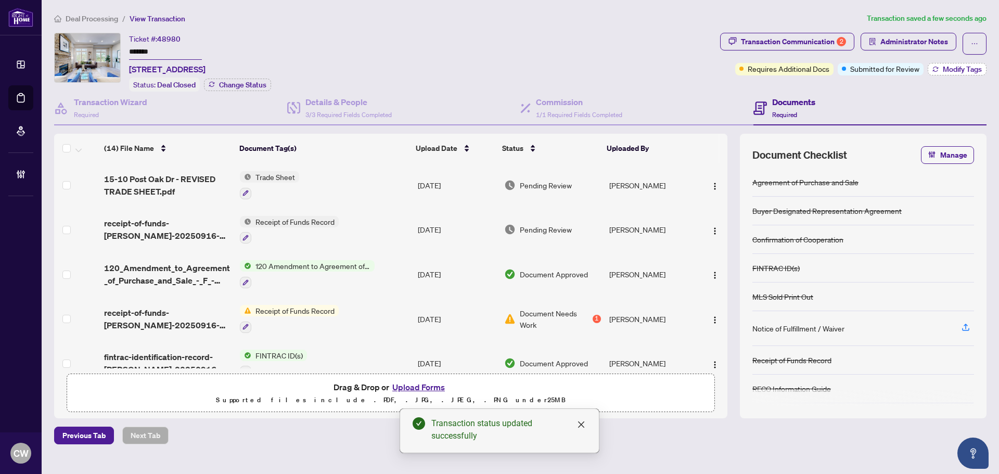
click at [972, 63] on button "Modify Tags" at bounding box center [957, 69] width 59 height 12
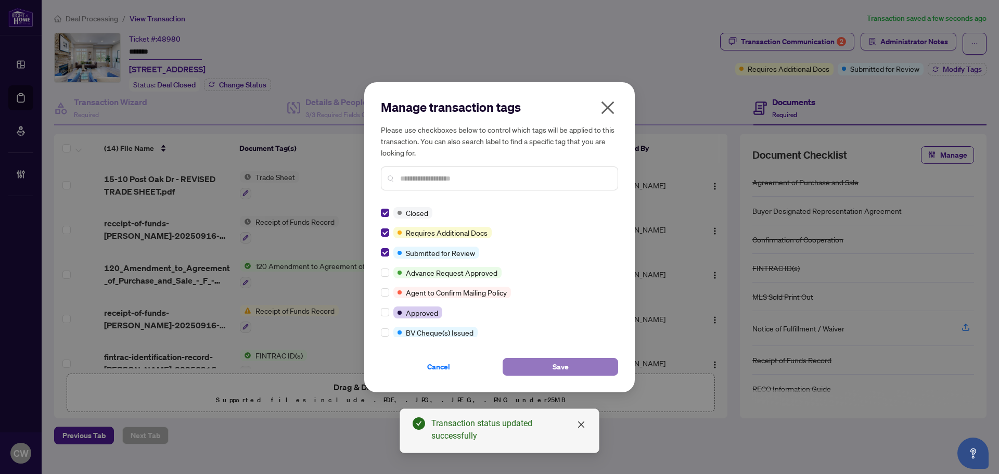
click at [561, 367] on span "Save" at bounding box center [561, 366] width 16 height 17
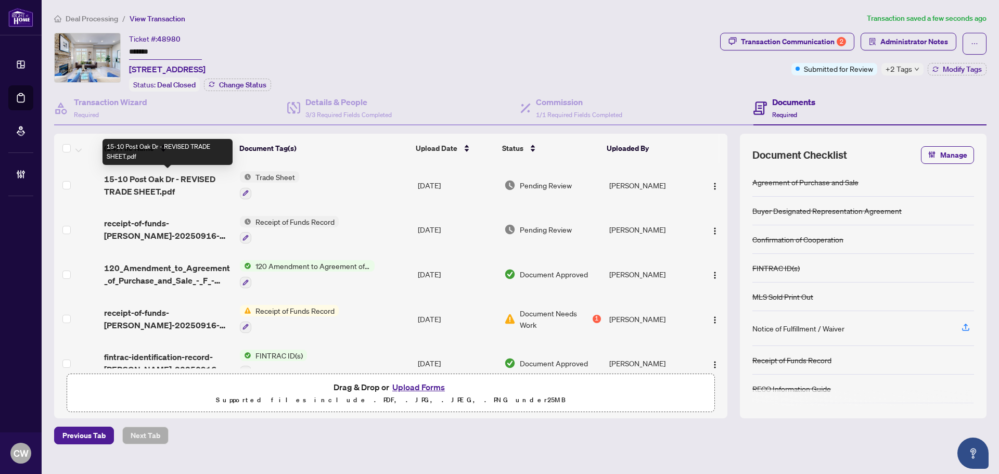
click at [155, 183] on span "15-10 Post Oak Dr - REVISED TRADE SHEET.pdf" at bounding box center [167, 185] width 127 height 25
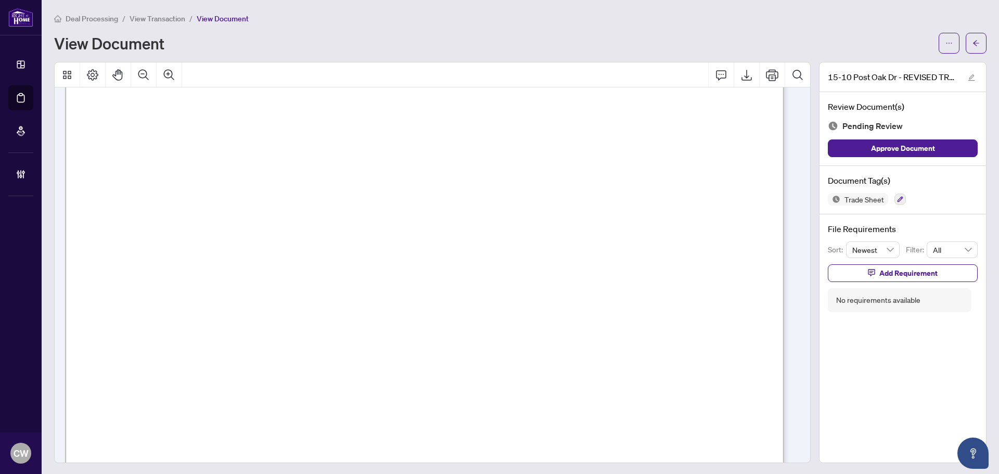
scroll to position [52, 0]
click at [972, 45] on icon "arrow-left" at bounding box center [975, 43] width 7 height 7
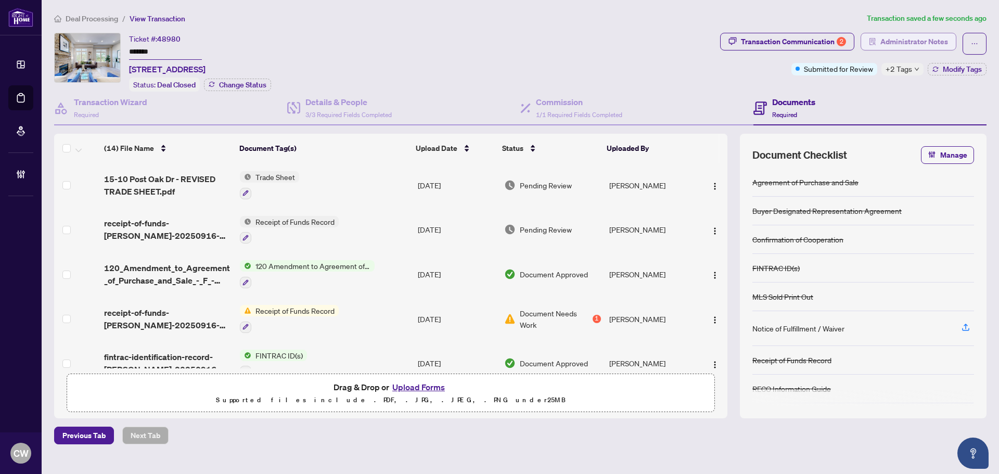
click at [918, 37] on span "Administrator Notes" at bounding box center [914, 41] width 68 height 17
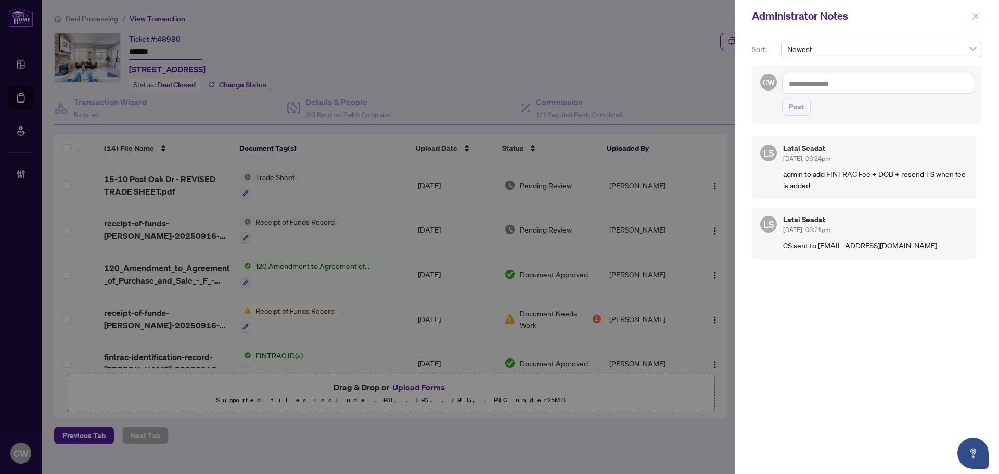
click at [973, 19] on icon "close" at bounding box center [976, 16] width 6 height 6
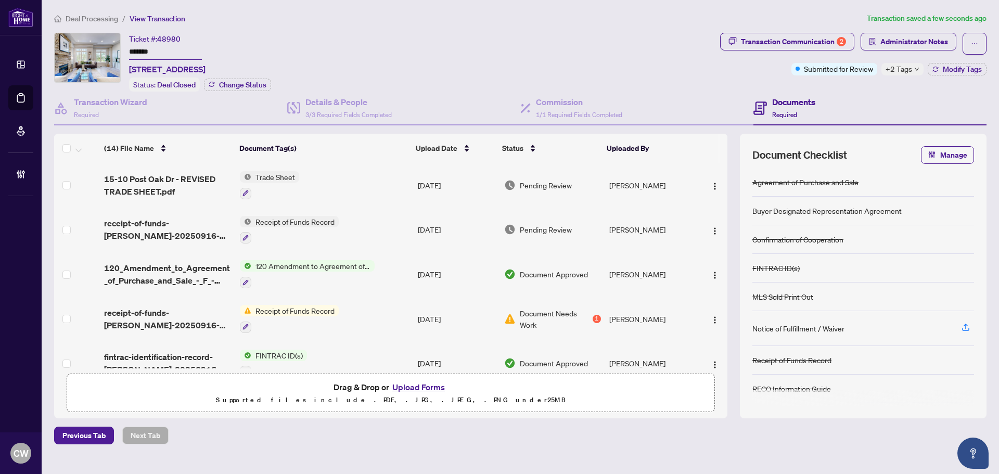
click at [913, 67] on div "+2 Tags" at bounding box center [902, 69] width 42 height 12
click at [823, 88] on div "Transaction Communication 2 Administrator Notes Submitted for Review +2 Tags Mo…" at bounding box center [853, 62] width 271 height 59
click at [946, 68] on span "Modify Tags" at bounding box center [962, 69] width 39 height 7
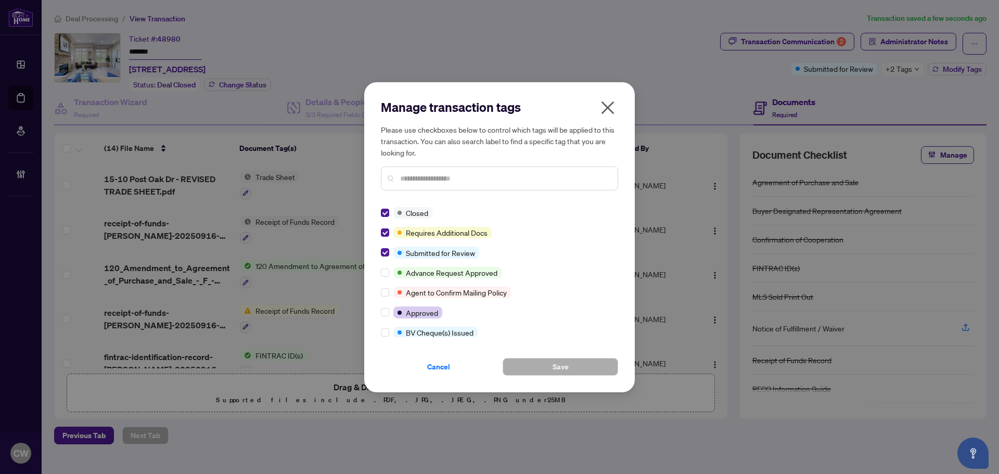
click at [610, 111] on icon "close" at bounding box center [607, 107] width 17 height 17
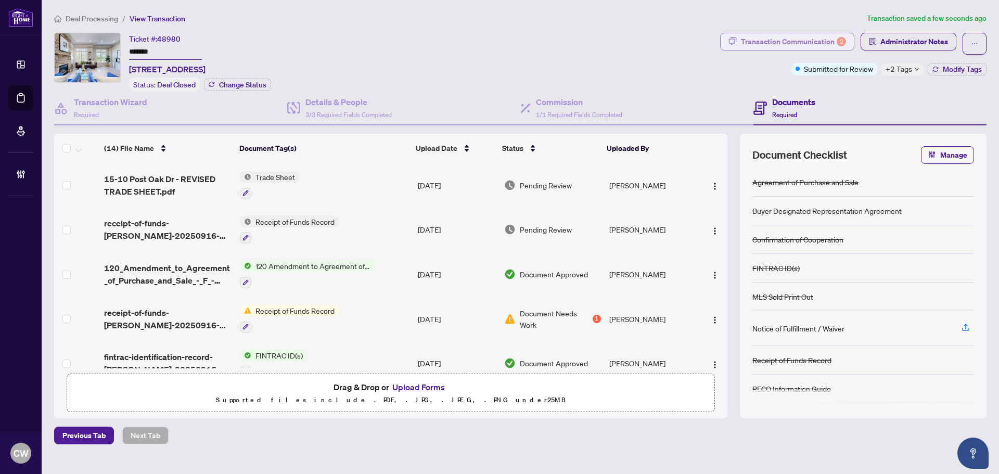
click at [825, 43] on div "Transaction Communication 2" at bounding box center [793, 41] width 105 height 17
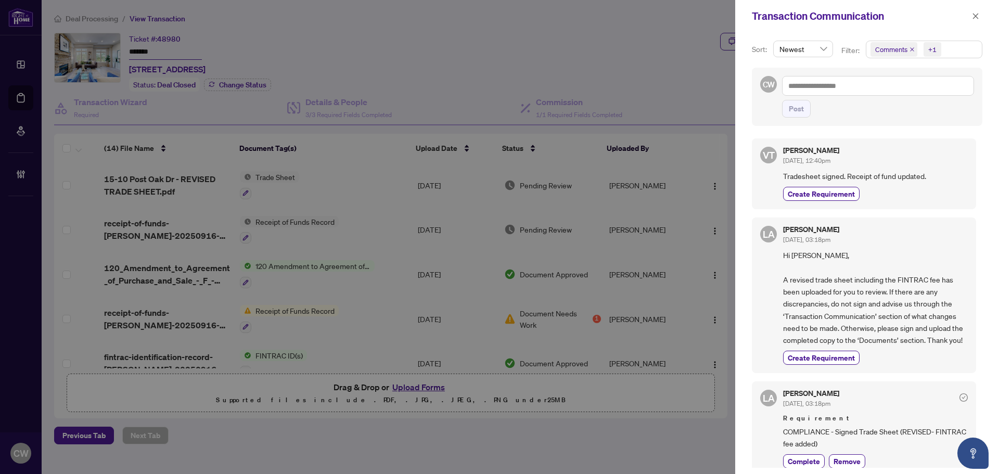
click at [912, 48] on icon "close" at bounding box center [912, 49] width 5 height 5
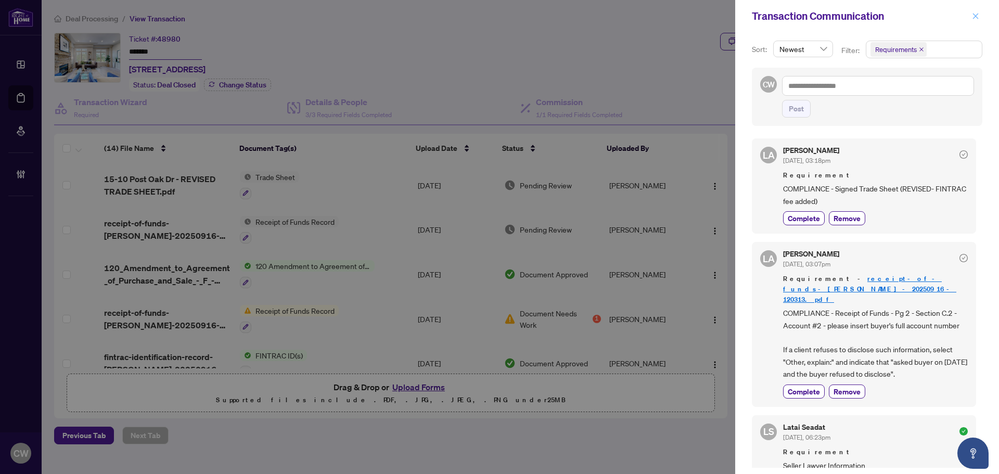
click at [975, 17] on icon "close" at bounding box center [976, 16] width 6 height 6
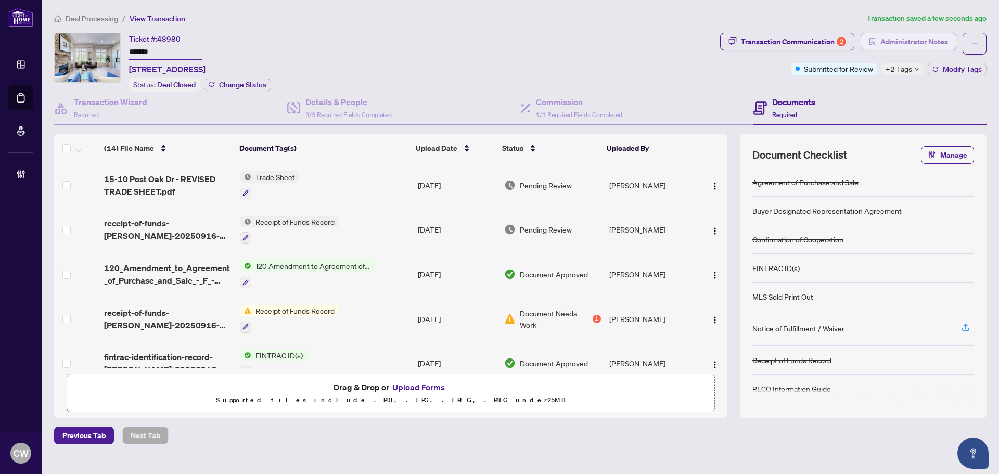
click at [941, 44] on span "Administrator Notes" at bounding box center [914, 41] width 68 height 17
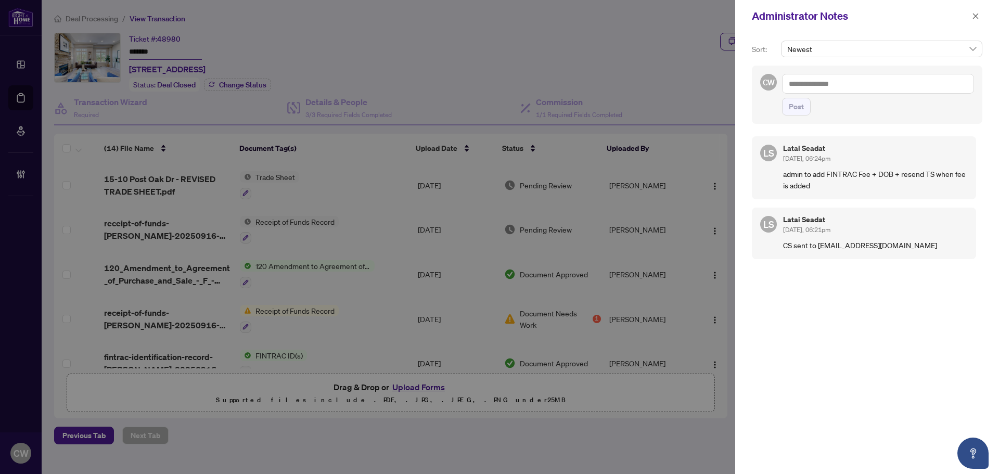
click at [834, 80] on textarea at bounding box center [878, 84] width 192 height 20
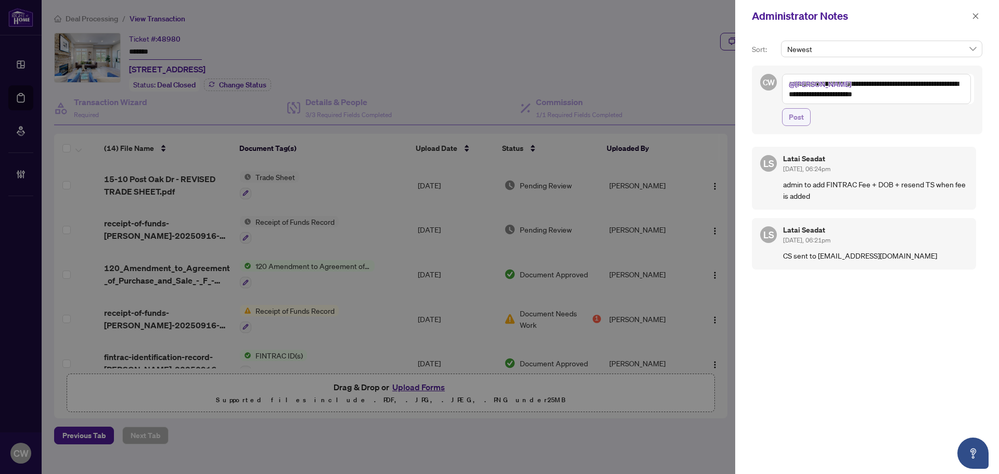
type textarea "**********"
click at [799, 120] on span "Post" at bounding box center [796, 117] width 15 height 17
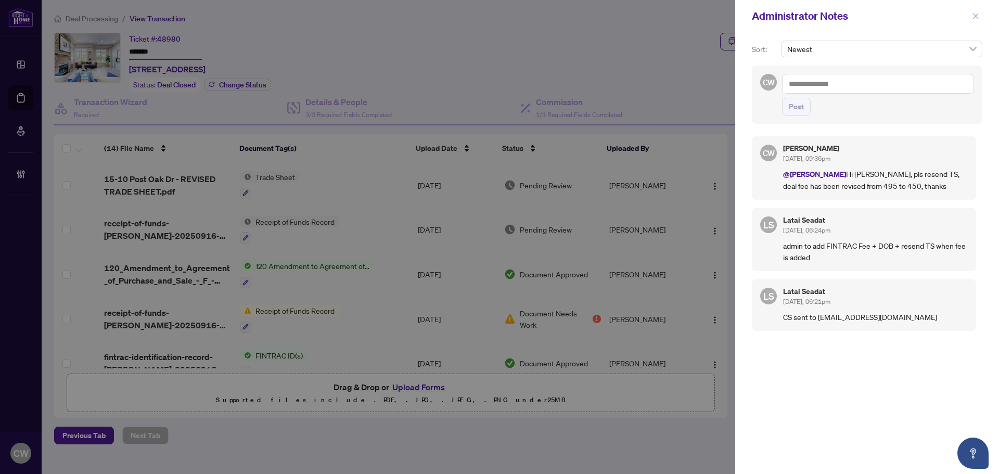
click at [976, 16] on icon "close" at bounding box center [975, 15] width 7 height 7
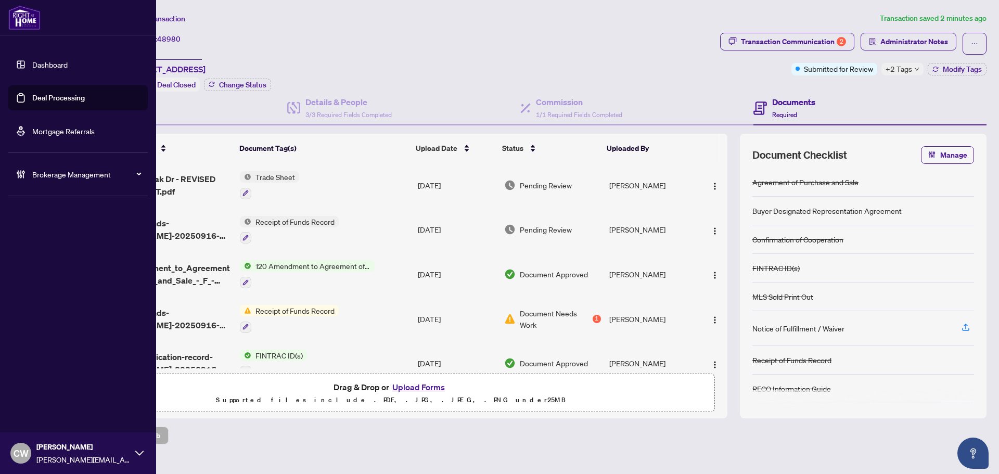
click at [32, 98] on link "Deal Processing" at bounding box center [58, 97] width 53 height 9
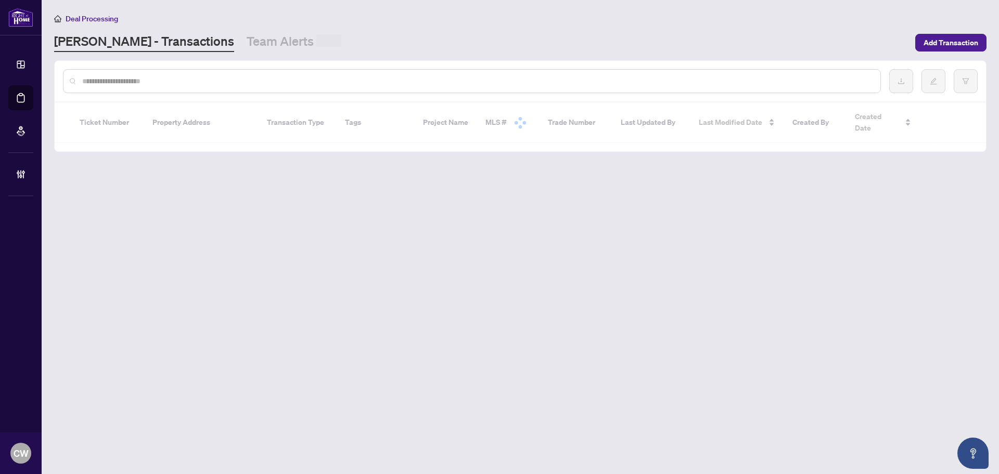
click at [176, 83] on input "text" at bounding box center [477, 80] width 790 height 11
paste input "*******"
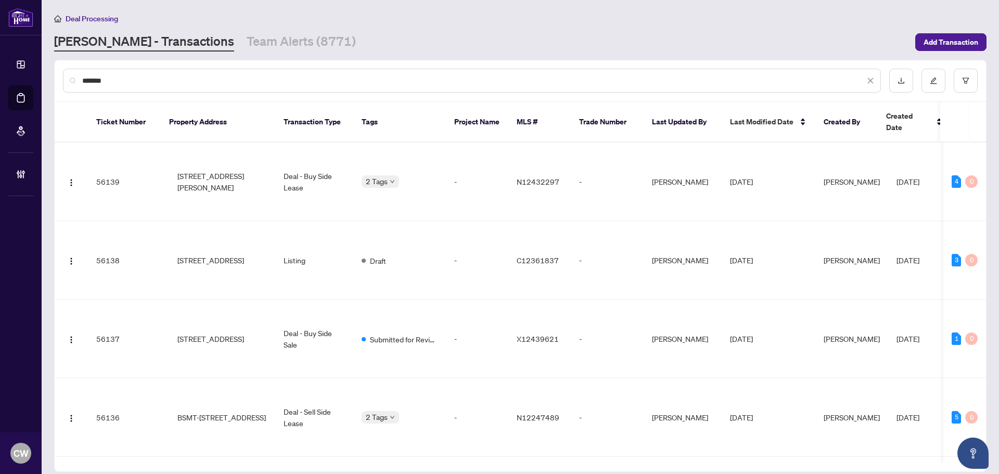
type input "*******"
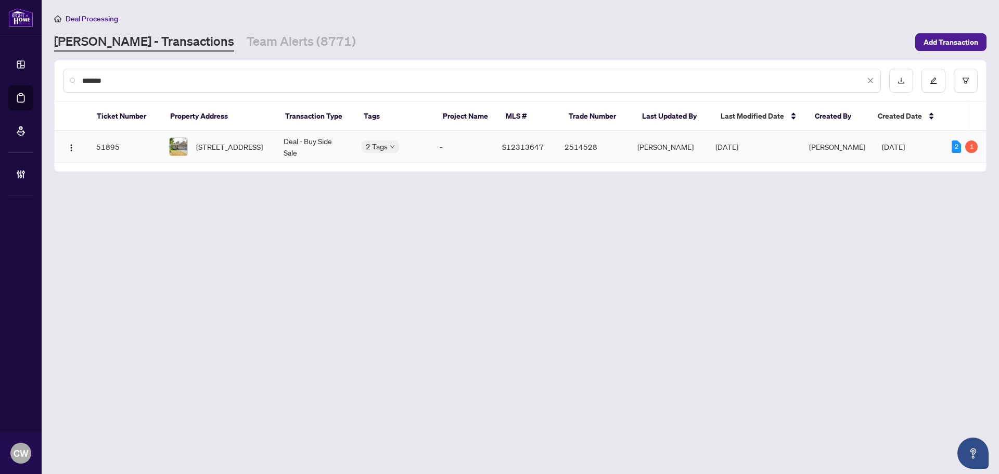
click at [225, 143] on span "[STREET_ADDRESS]" at bounding box center [229, 146] width 67 height 11
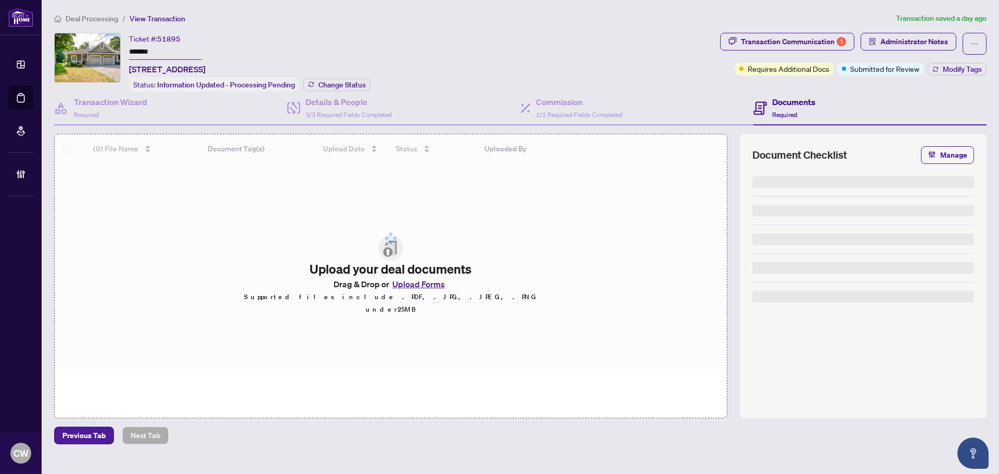
click at [352, 78] on div "Status: Information Updated - Processing Pending Change Status" at bounding box center [249, 85] width 241 height 14
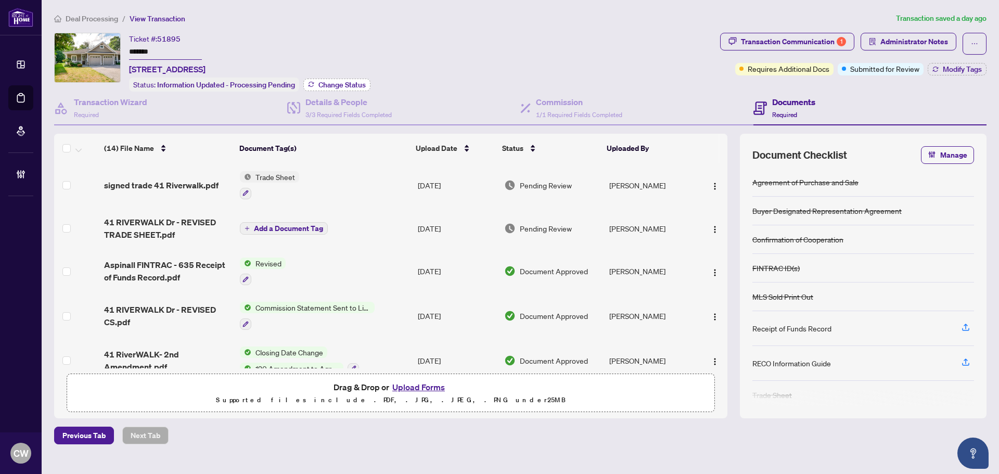
click at [334, 84] on span "Change Status" at bounding box center [341, 84] width 47 height 7
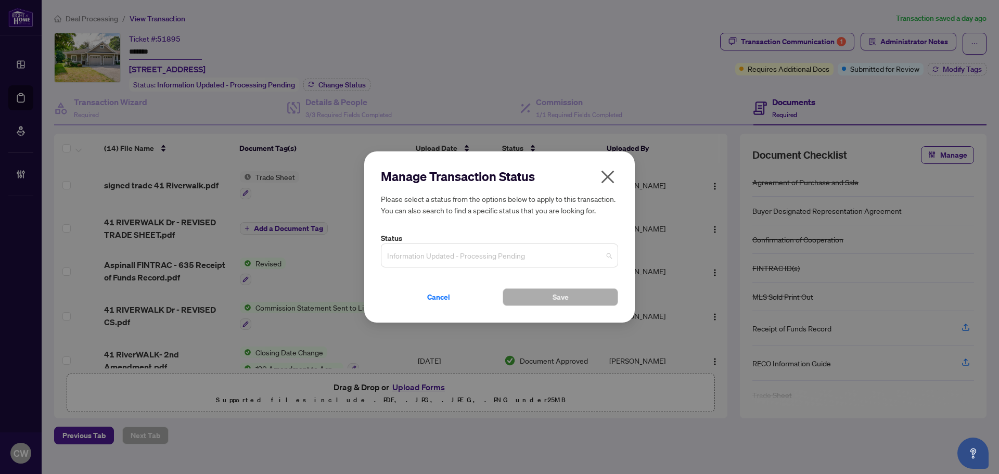
drag, startPoint x: 490, startPoint y: 263, endPoint x: 479, endPoint y: 340, distance: 78.2
click at [490, 265] on span "Information Updated - Processing Pending" at bounding box center [499, 256] width 225 height 20
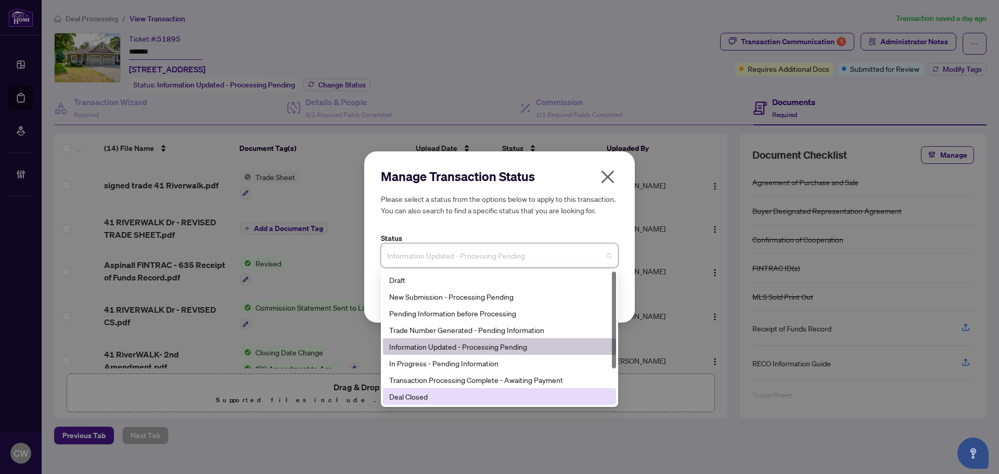
click at [454, 393] on div "Deal Closed" at bounding box center [499, 396] width 221 height 11
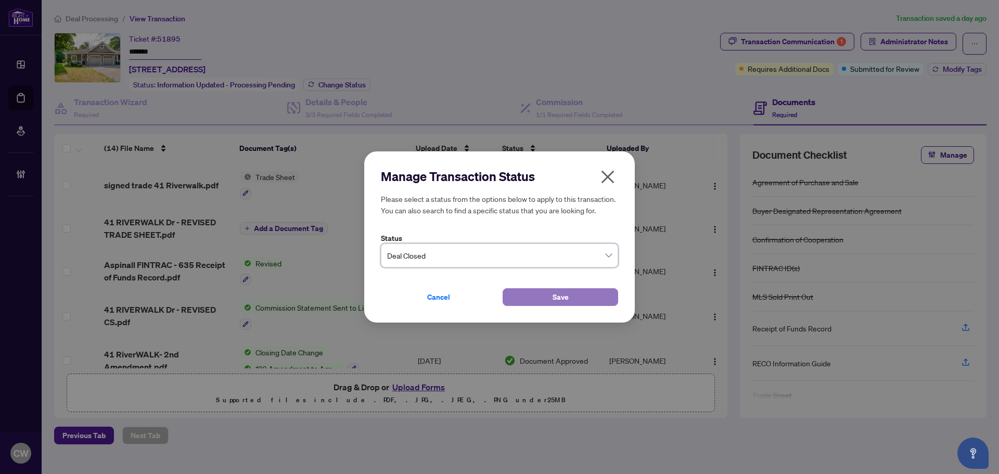
click at [551, 296] on button "Save" at bounding box center [561, 297] width 116 height 18
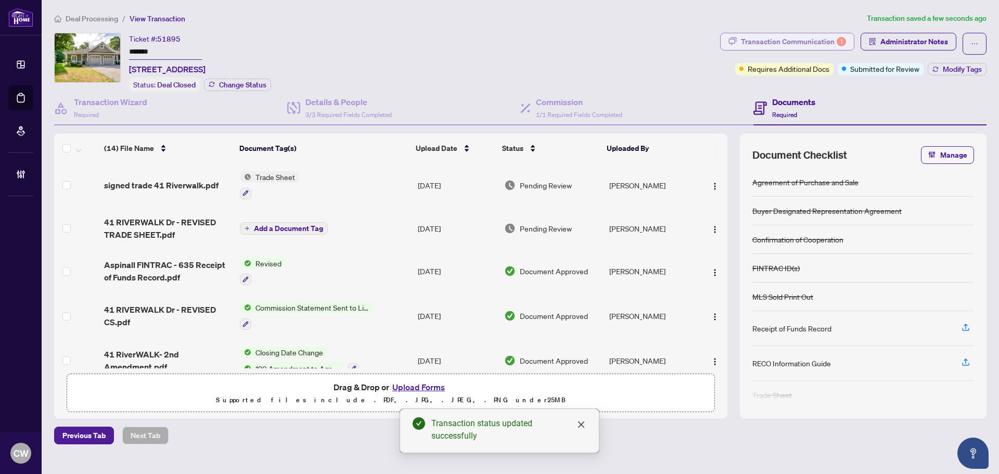
click at [812, 35] on div "Transaction Communication 1" at bounding box center [793, 41] width 105 height 17
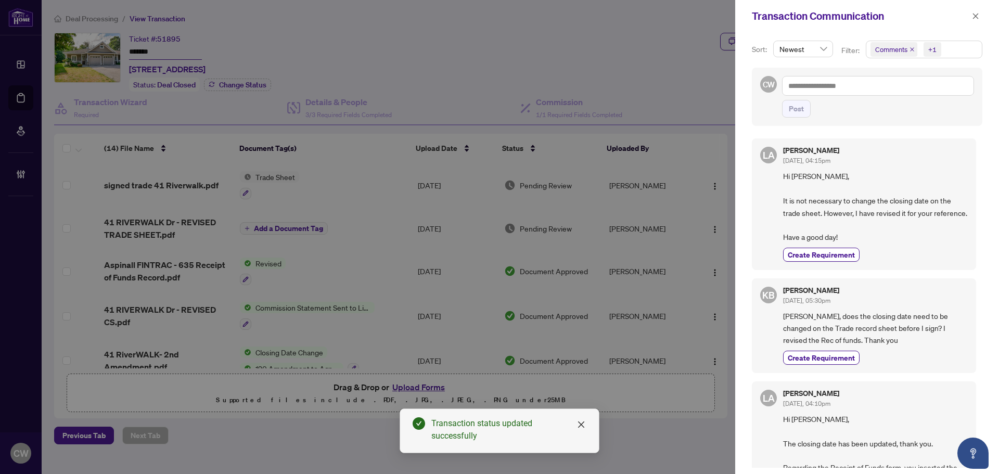
click at [912, 49] on icon "close" at bounding box center [912, 49] width 4 height 4
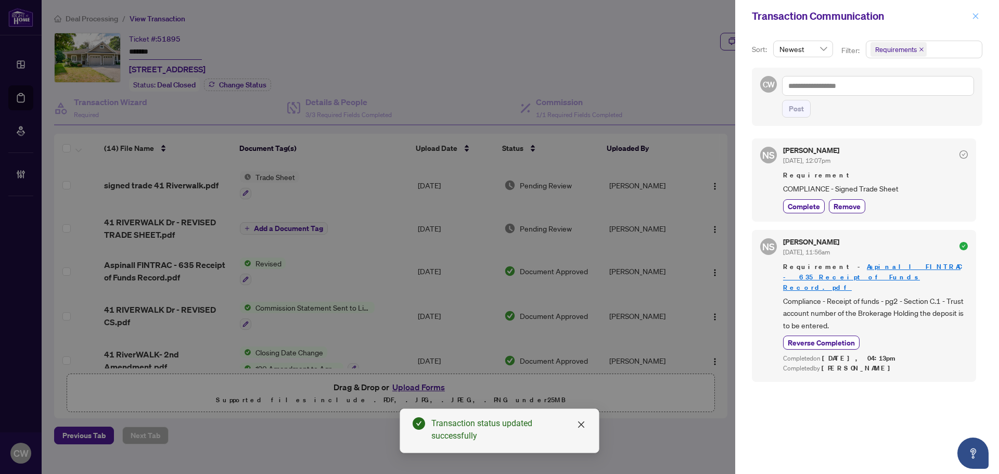
click at [972, 22] on span "button" at bounding box center [975, 16] width 7 height 17
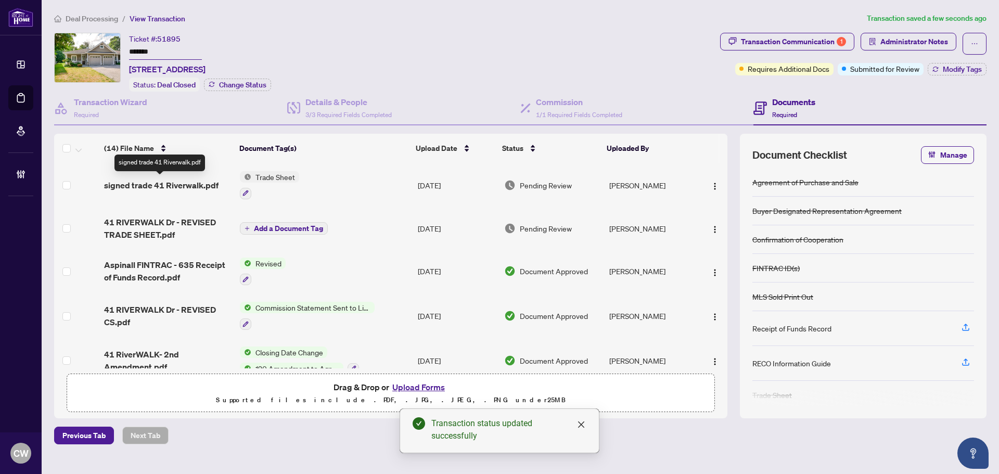
click at [173, 185] on span "signed trade 41 Riverwalk.pdf" at bounding box center [161, 185] width 114 height 12
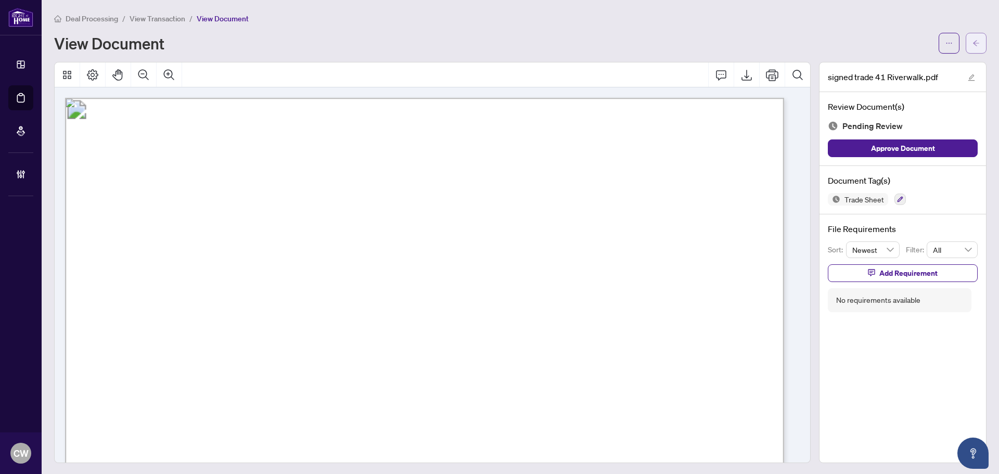
click at [972, 40] on icon "arrow-left" at bounding box center [975, 43] width 7 height 7
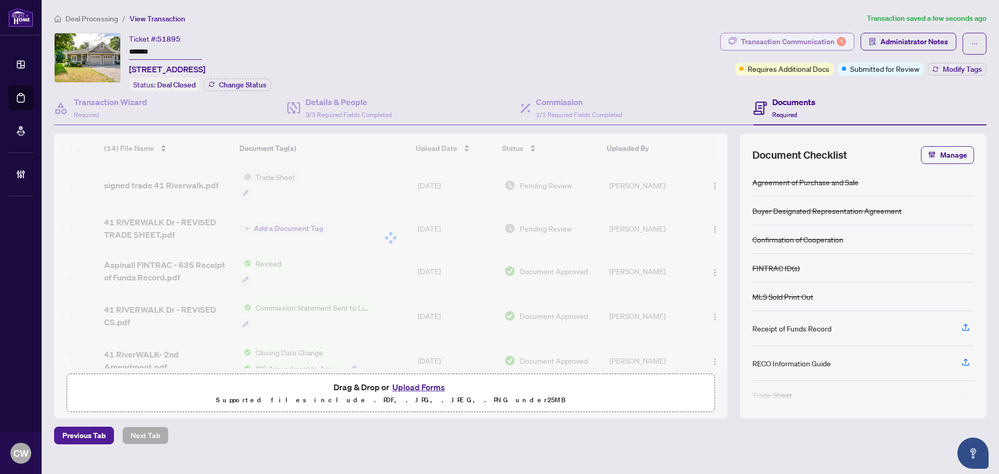
click at [815, 42] on div "Transaction Communication 1" at bounding box center [793, 41] width 105 height 17
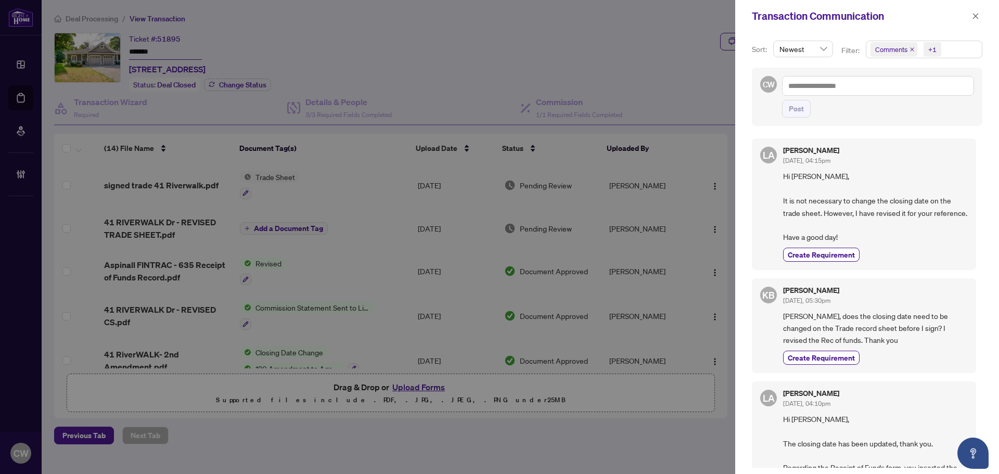
click at [910, 48] on icon "close" at bounding box center [912, 49] width 4 height 4
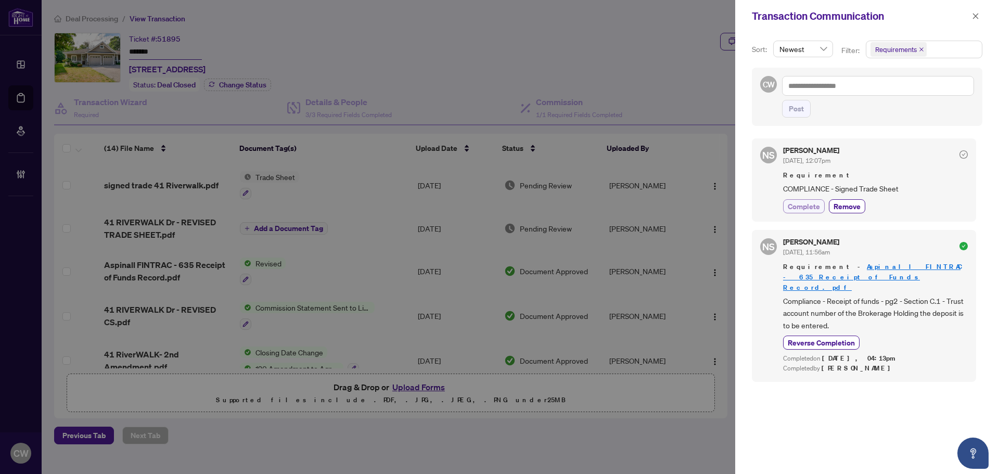
click at [813, 206] on span "Complete" at bounding box center [804, 206] width 32 height 11
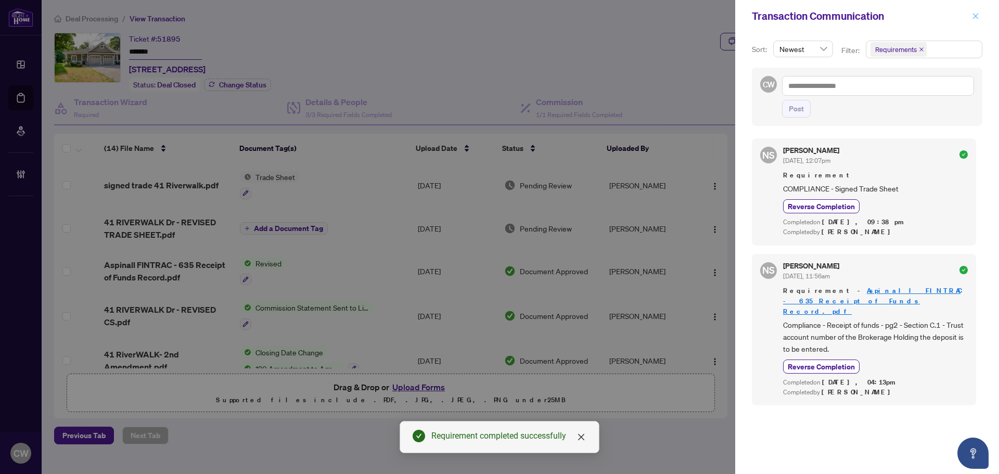
click at [976, 16] on icon "close" at bounding box center [975, 15] width 7 height 7
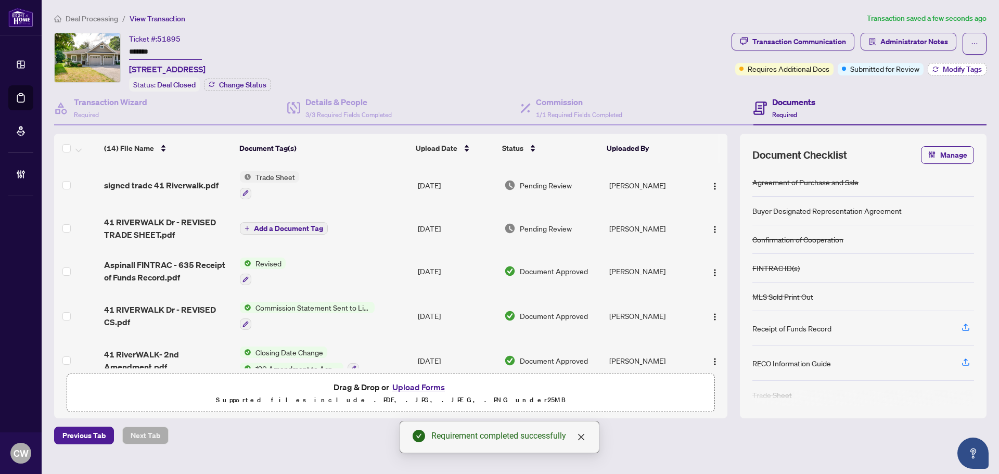
click at [980, 63] on button "Modify Tags" at bounding box center [957, 69] width 59 height 12
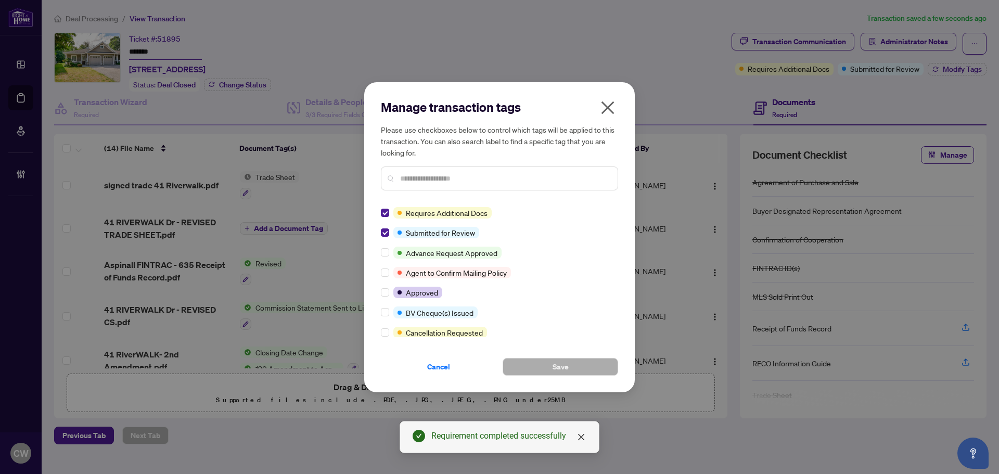
click at [380, 231] on div "Manage transaction tags Please use checkboxes below to control which tags will …" at bounding box center [499, 237] width 271 height 310
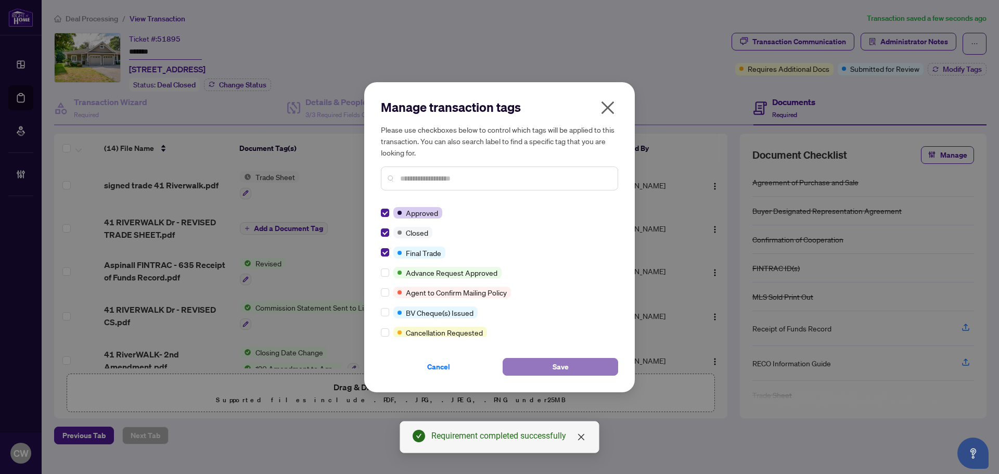
click at [542, 364] on button "Save" at bounding box center [561, 367] width 116 height 18
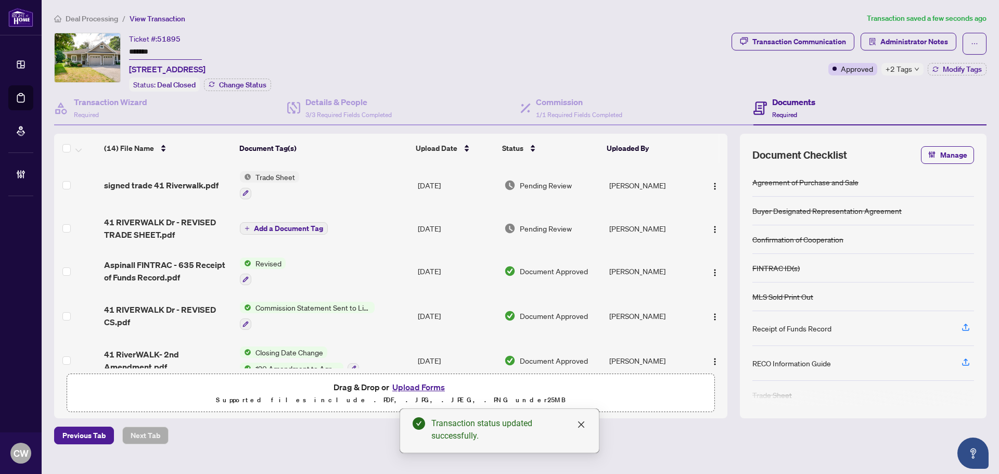
click at [176, 183] on span "signed trade 41 Riverwalk.pdf" at bounding box center [161, 185] width 114 height 12
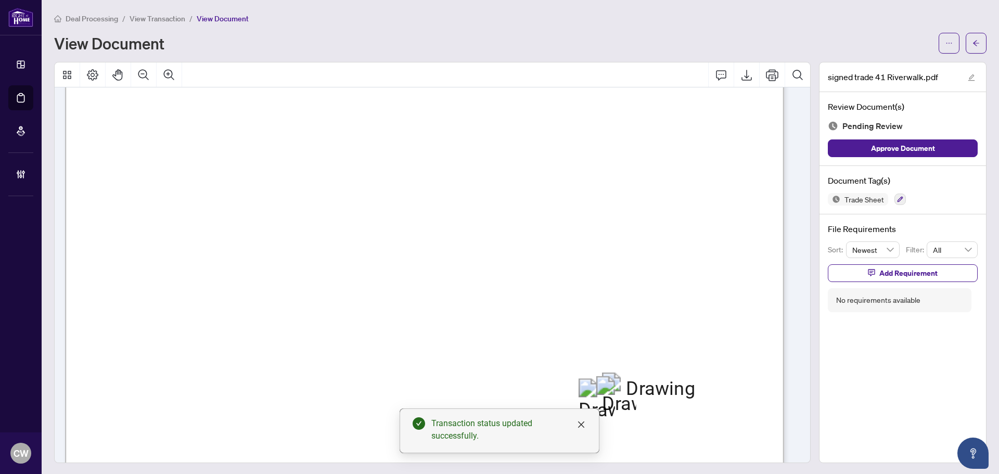
scroll to position [364, 0]
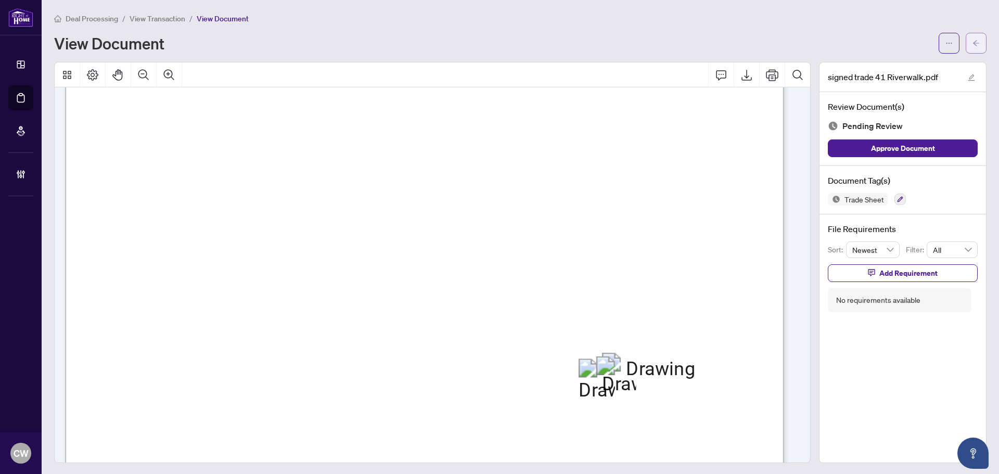
click at [973, 33] on button "button" at bounding box center [976, 43] width 21 height 21
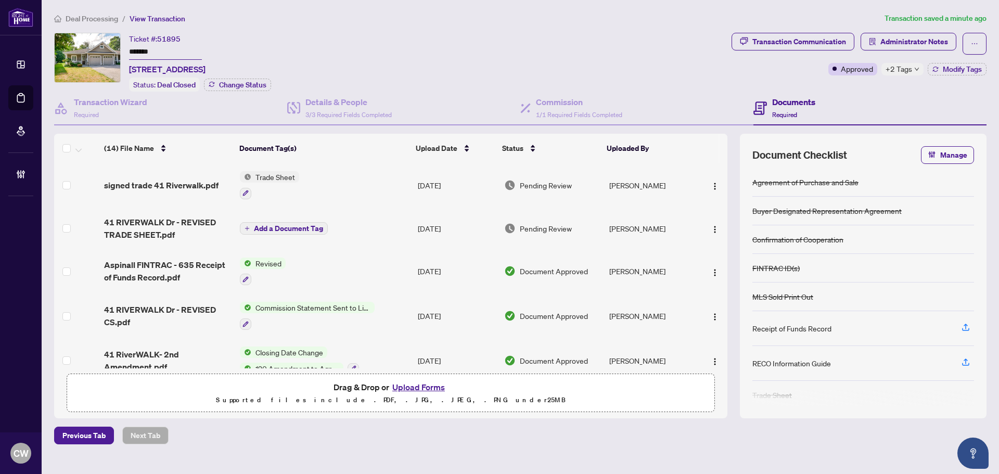
click at [429, 383] on button "Upload Forms" at bounding box center [418, 387] width 59 height 14
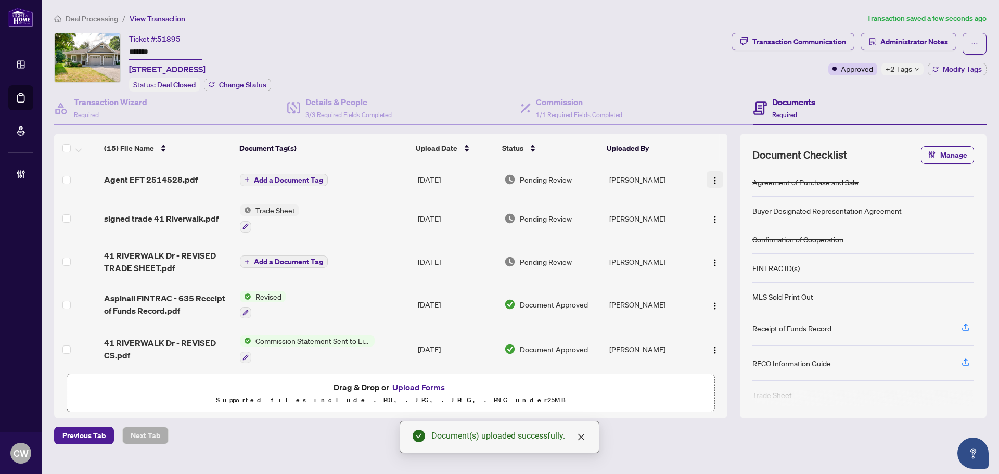
click at [711, 176] on img "button" at bounding box center [715, 180] width 8 height 8
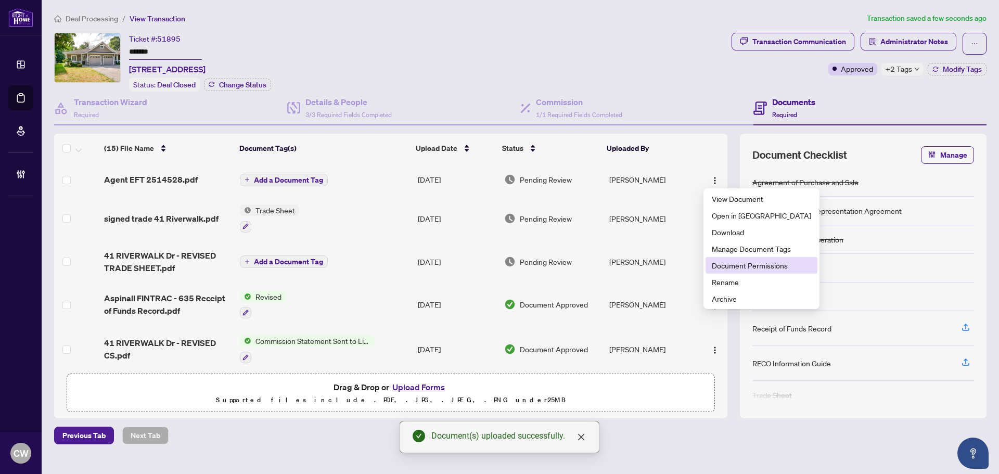
click at [725, 263] on span "Document Permissions" at bounding box center [761, 265] width 99 height 11
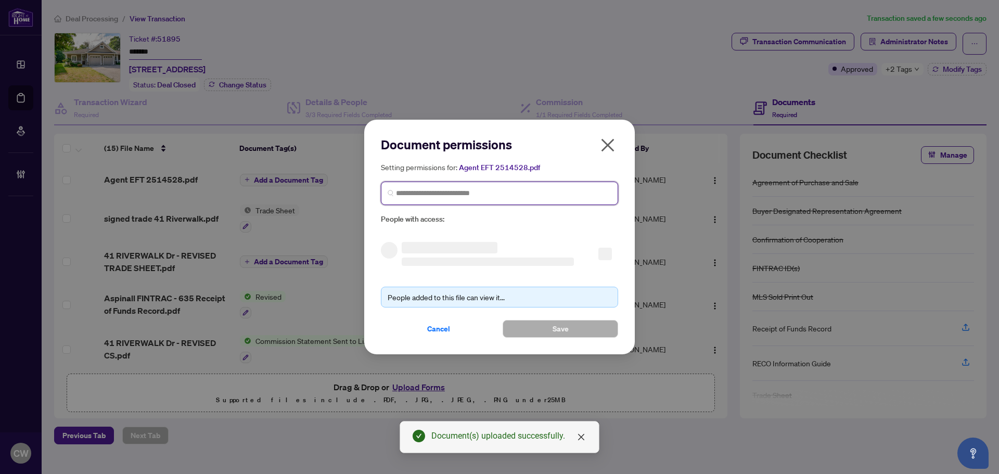
click at [568, 195] on input "search" at bounding box center [503, 193] width 215 height 11
paste input "**********"
type input "**********"
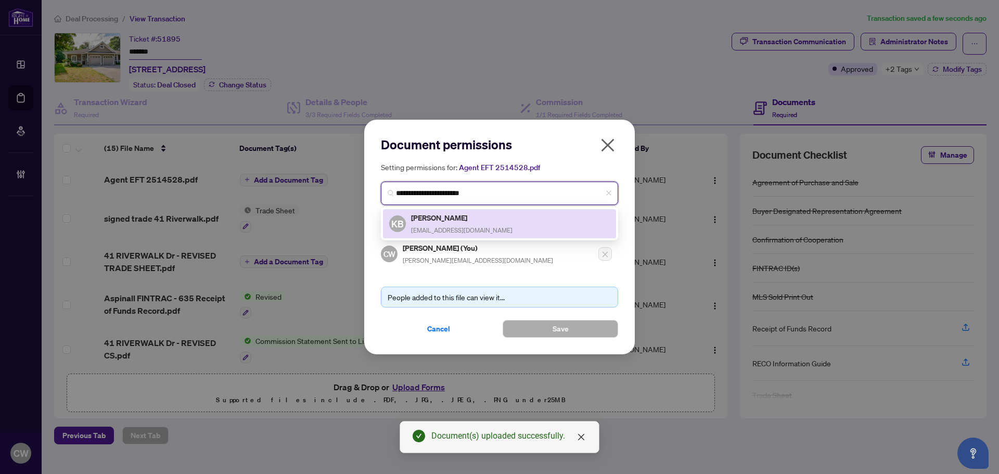
click at [453, 221] on h5 "[PERSON_NAME]" at bounding box center [461, 218] width 101 height 12
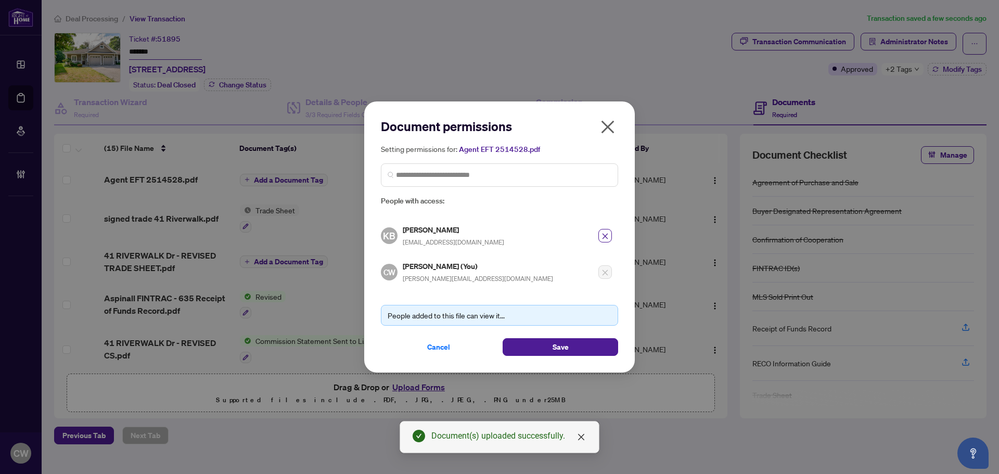
click at [542, 356] on div "Document permissions Setting permissions for: Agent EFT 2514528.pdf 2053 KB [PE…" at bounding box center [499, 236] width 271 height 271
click at [536, 339] on button "Save" at bounding box center [561, 347] width 116 height 18
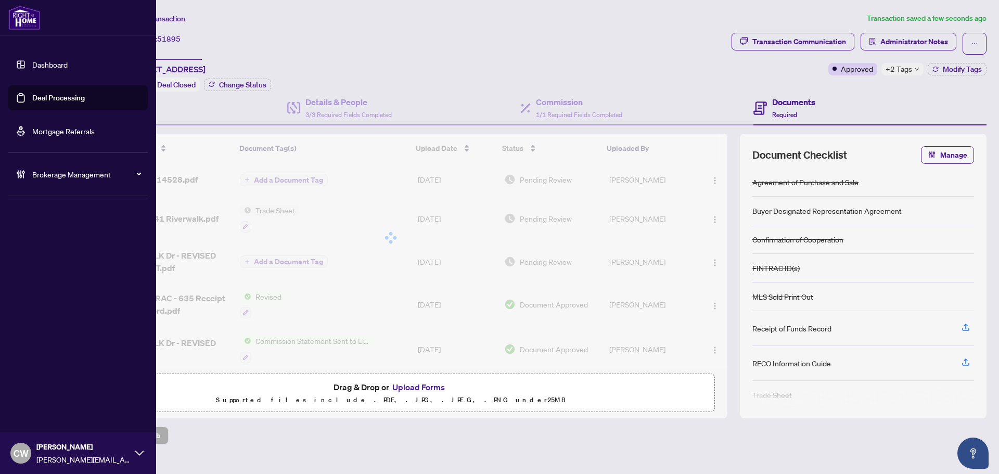
click at [32, 102] on link "Deal Processing" at bounding box center [58, 97] width 53 height 9
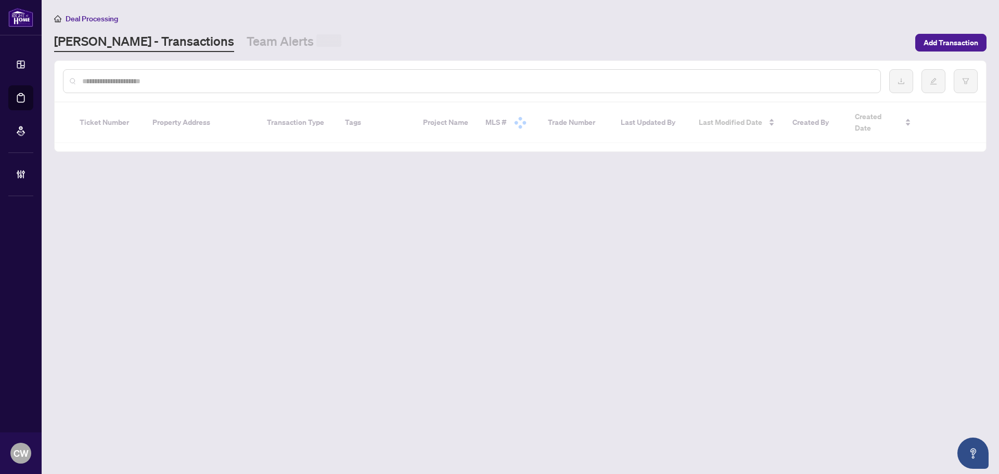
click at [180, 73] on div at bounding box center [472, 81] width 818 height 24
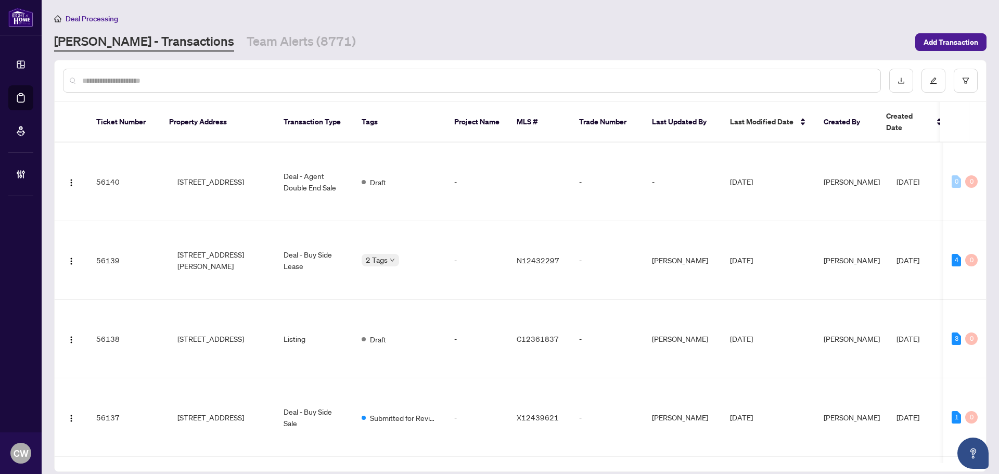
click at [157, 79] on input "text" at bounding box center [477, 80] width 790 height 11
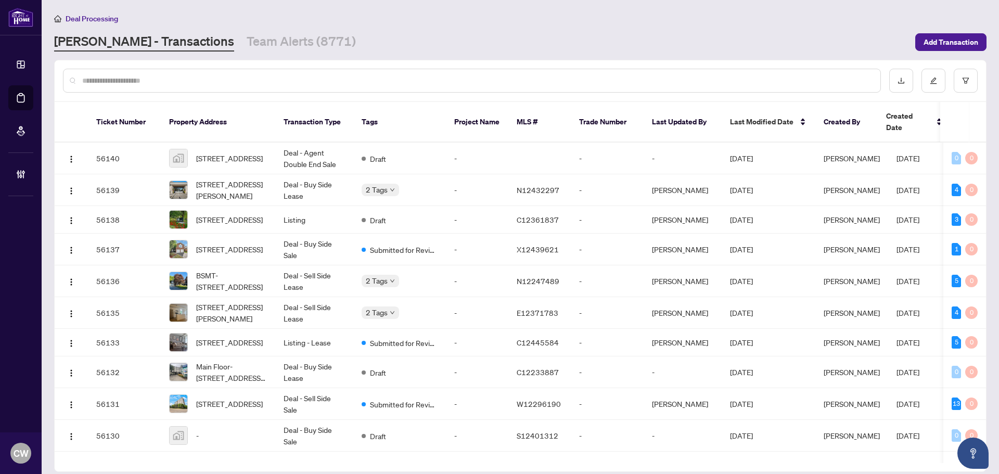
paste input "*******"
type input "*******"
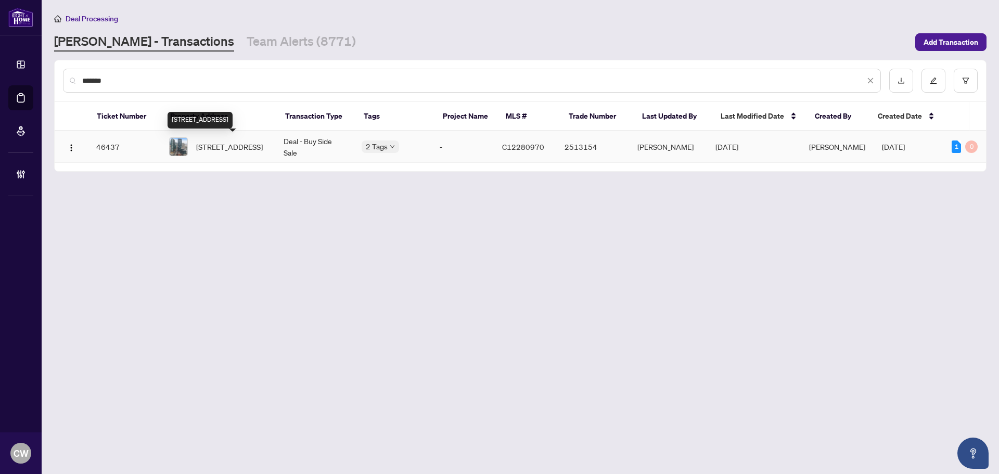
click at [236, 147] on span "[STREET_ADDRESS]" at bounding box center [229, 146] width 67 height 11
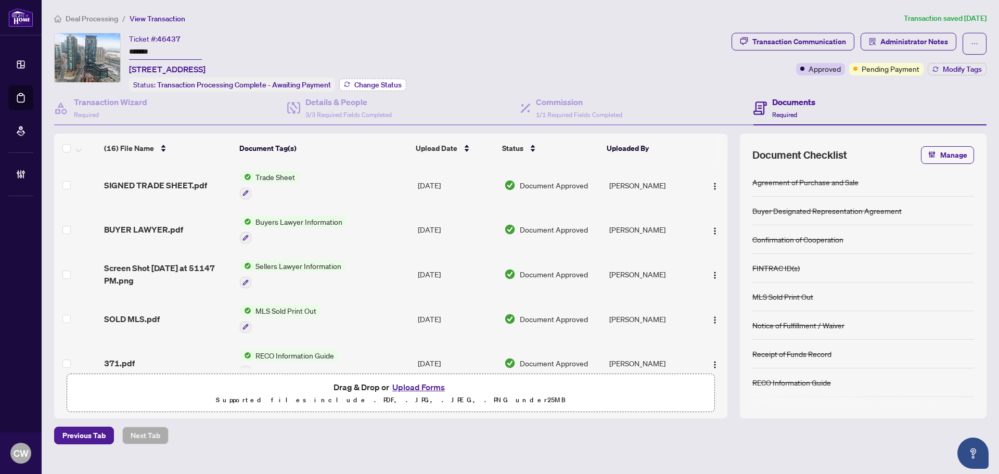
drag, startPoint x: 374, startPoint y: 78, endPoint x: 397, endPoint y: 78, distance: 23.4
click at [397, 79] on button "Change Status" at bounding box center [372, 85] width 67 height 12
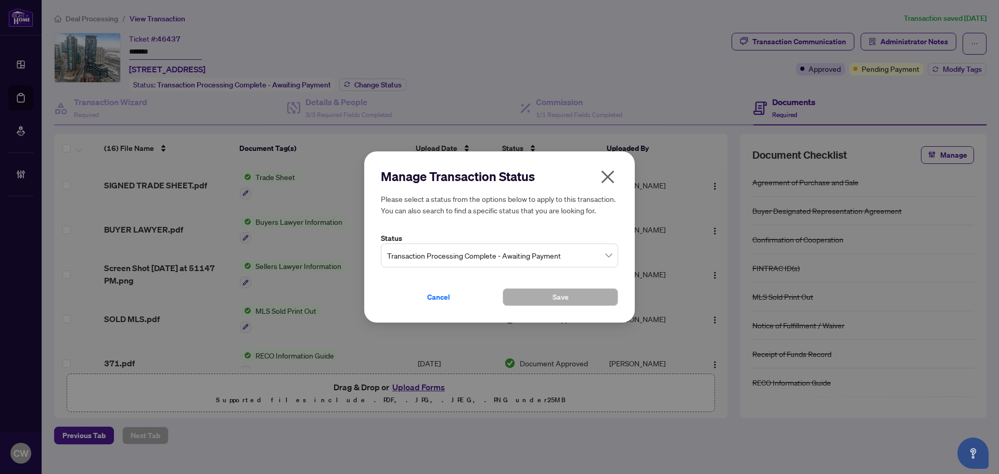
drag, startPoint x: 482, startPoint y: 255, endPoint x: 482, endPoint y: 261, distance: 5.7
click at [482, 258] on span "Transaction Processing Complete - Awaiting Payment" at bounding box center [499, 256] width 225 height 20
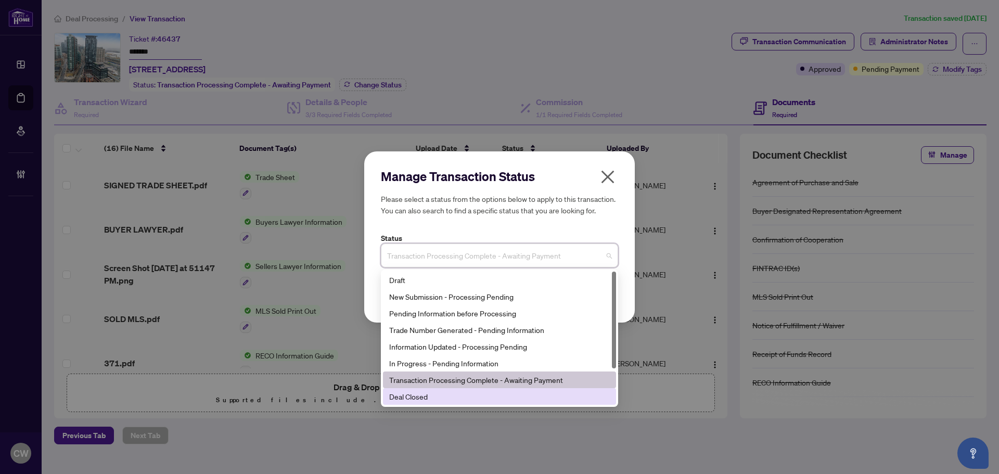
click at [446, 397] on div "Deal Closed" at bounding box center [499, 396] width 221 height 11
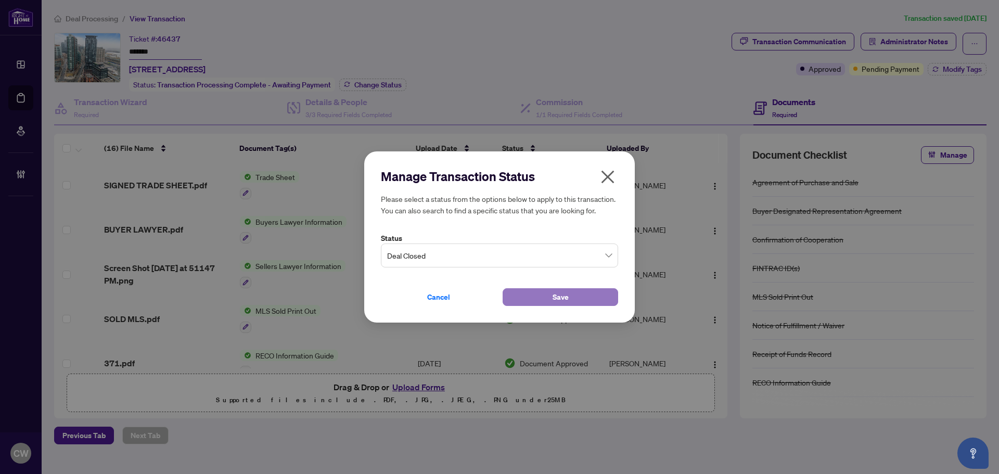
click at [527, 297] on button "Save" at bounding box center [561, 297] width 116 height 18
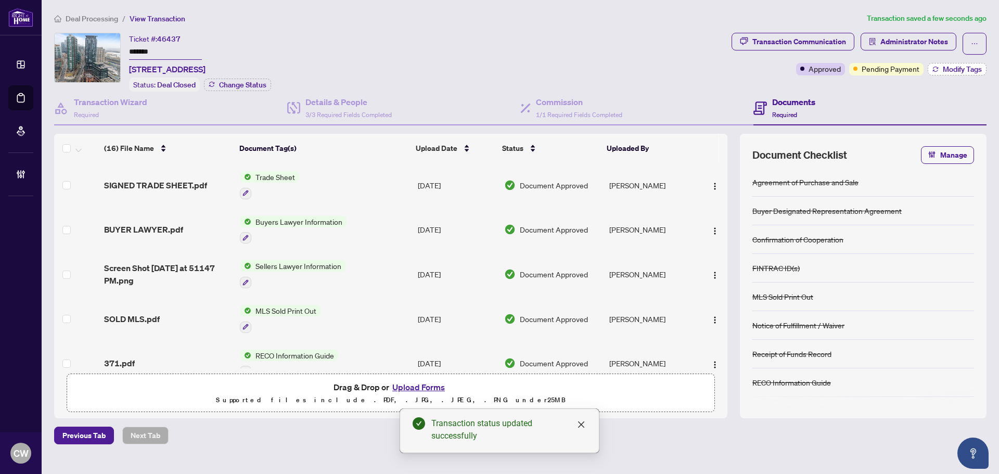
click at [960, 70] on span "Modify Tags" at bounding box center [962, 69] width 39 height 7
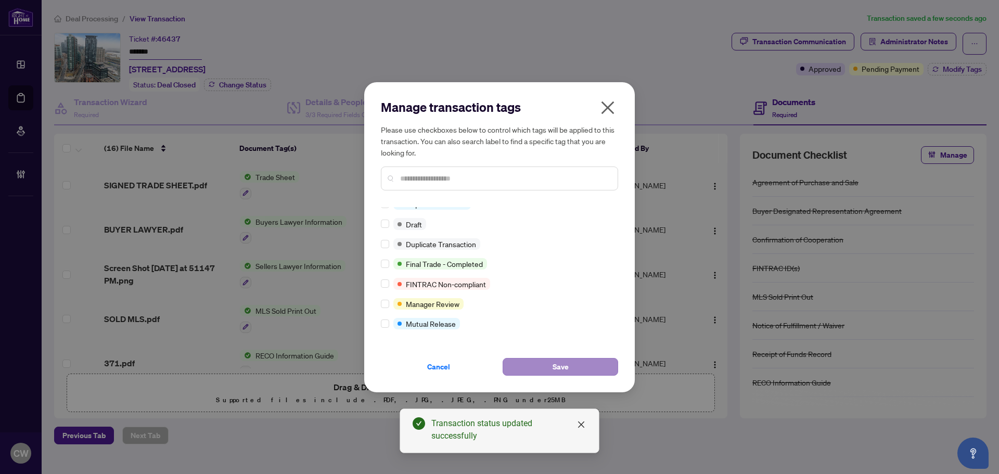
scroll to position [9, 0]
click at [564, 372] on span "Save" at bounding box center [561, 366] width 16 height 17
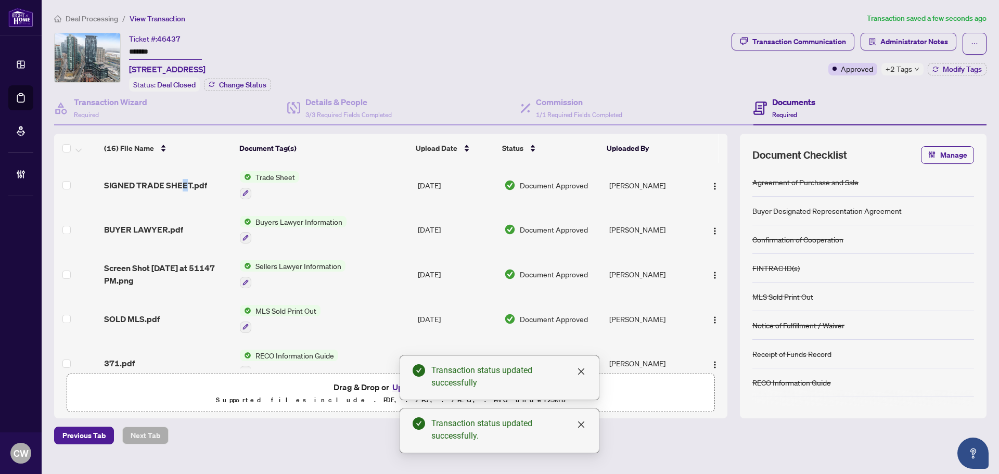
click at [183, 185] on span "SIGNED TRADE SHEET.pdf" at bounding box center [155, 185] width 103 height 12
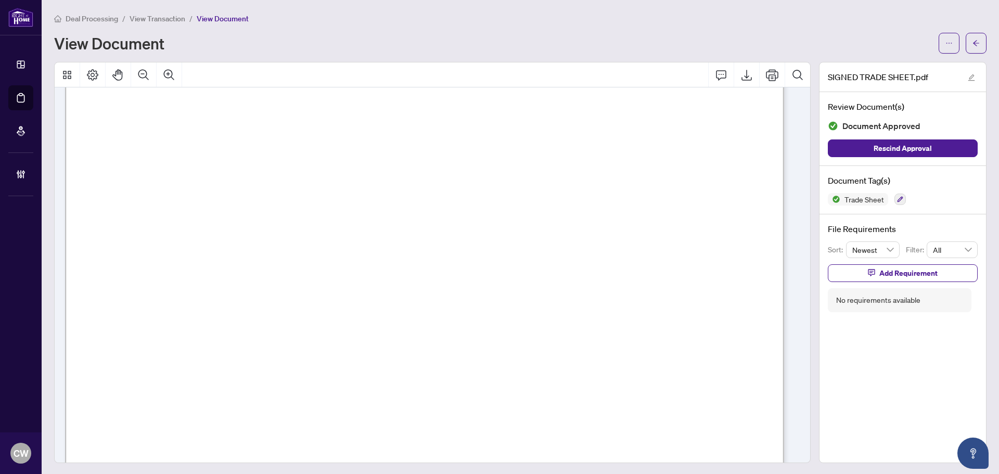
scroll to position [260, 0]
click at [972, 40] on icon "arrow-left" at bounding box center [975, 43] width 7 height 7
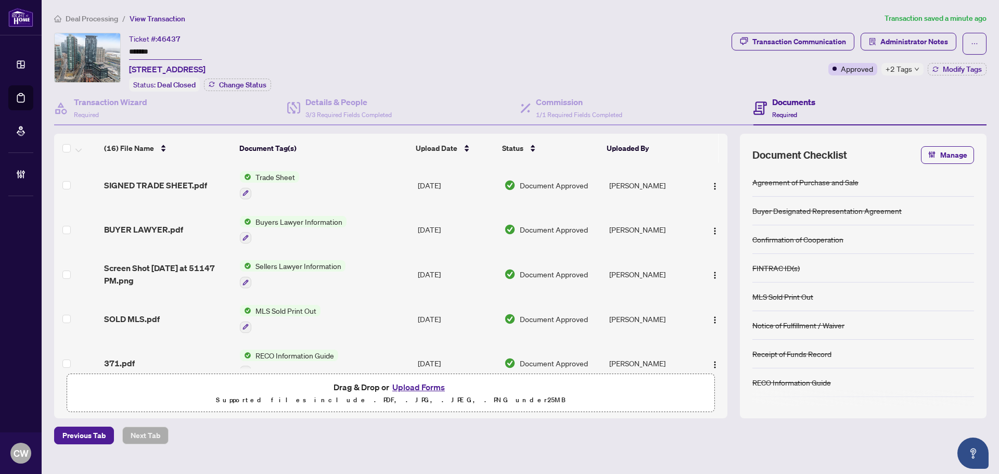
click at [422, 383] on button "Upload Forms" at bounding box center [418, 387] width 59 height 14
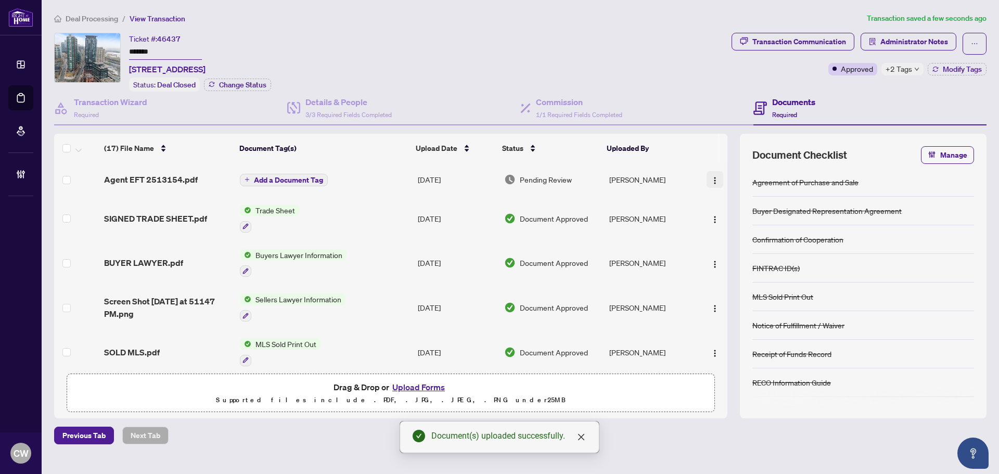
click at [711, 177] on img "button" at bounding box center [715, 180] width 8 height 8
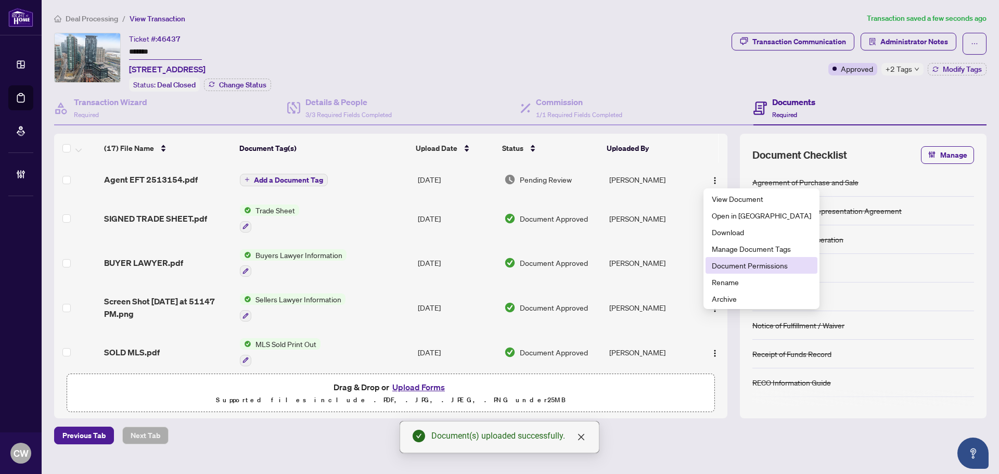
click at [742, 268] on span "Document Permissions" at bounding box center [761, 265] width 99 height 11
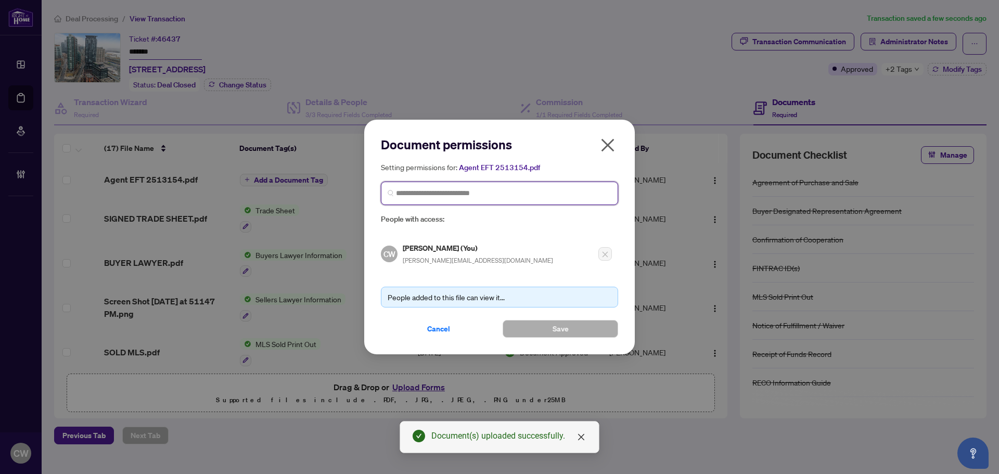
click at [547, 194] on input "search" at bounding box center [503, 193] width 215 height 11
paste input "**********"
type input "**********"
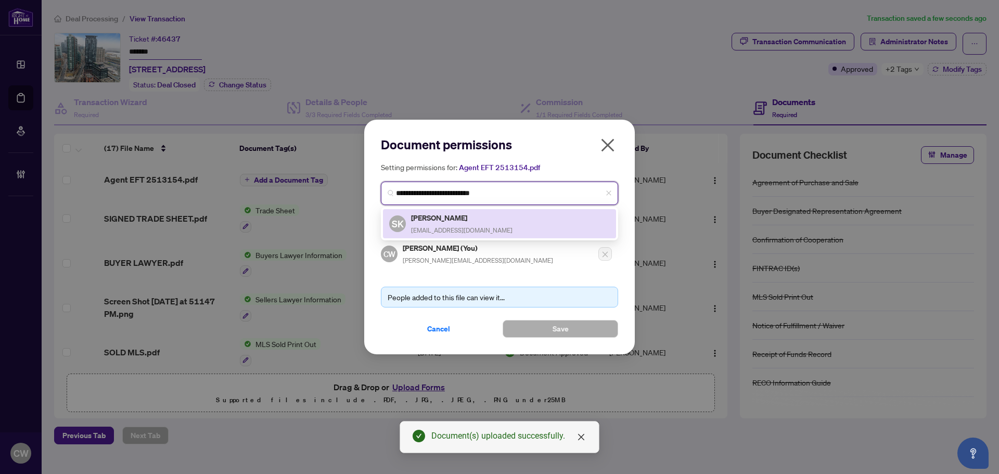
click at [470, 223] on div "[PERSON_NAME] [EMAIL_ADDRESS][DOMAIN_NAME]" at bounding box center [461, 224] width 101 height 24
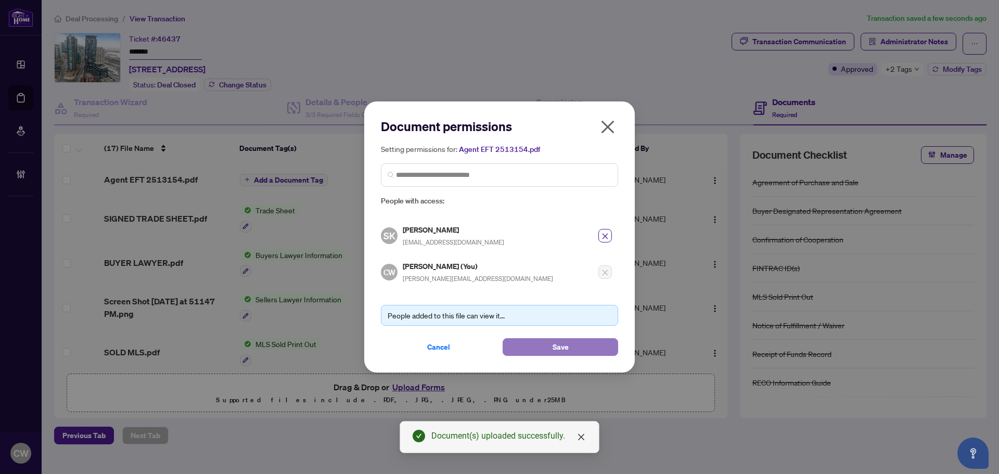
click at [563, 352] on span "Save" at bounding box center [561, 347] width 16 height 17
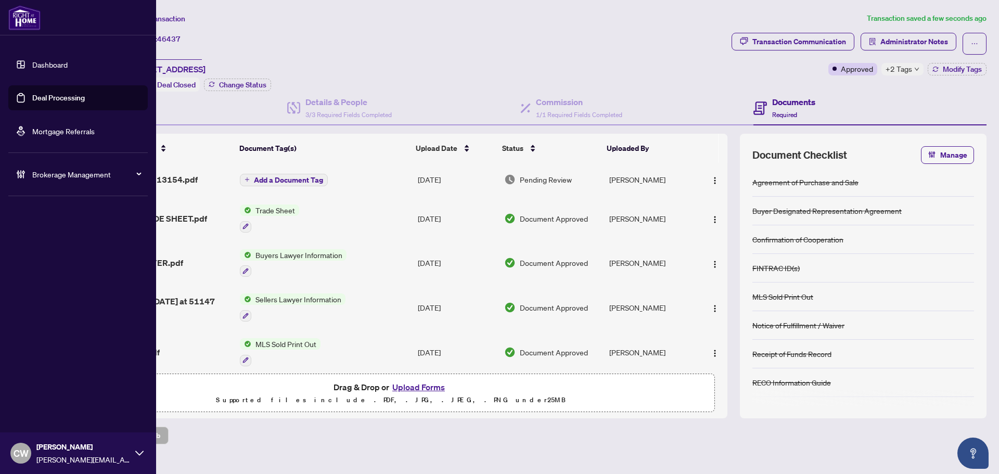
click at [37, 93] on link "Deal Processing" at bounding box center [58, 97] width 53 height 9
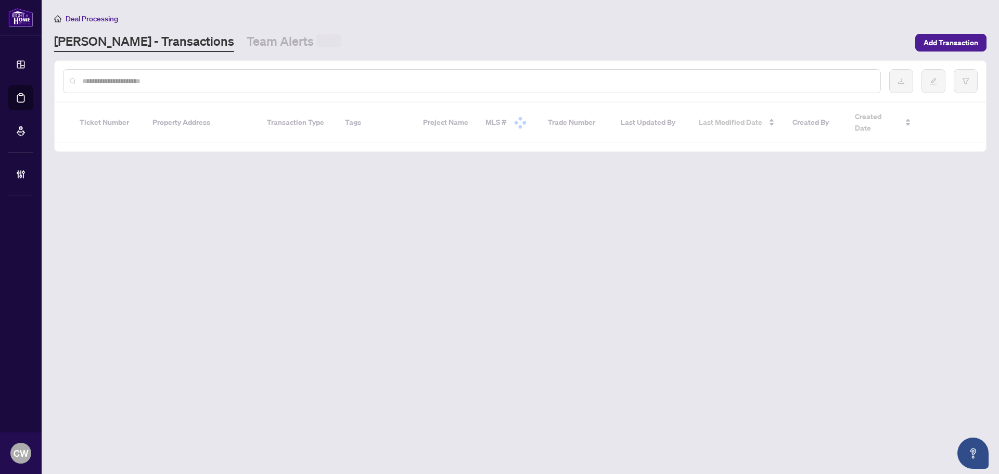
click at [169, 81] on input "text" at bounding box center [477, 80] width 790 height 11
paste input "*******"
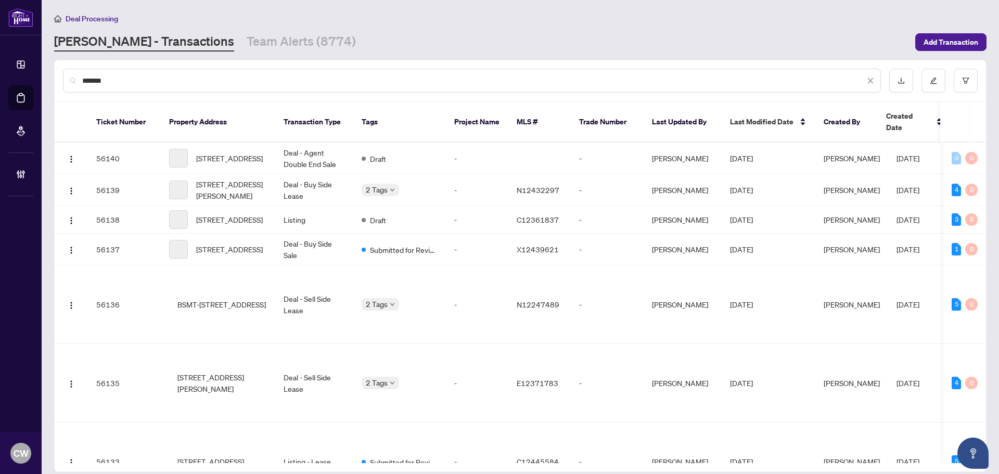
type input "*******"
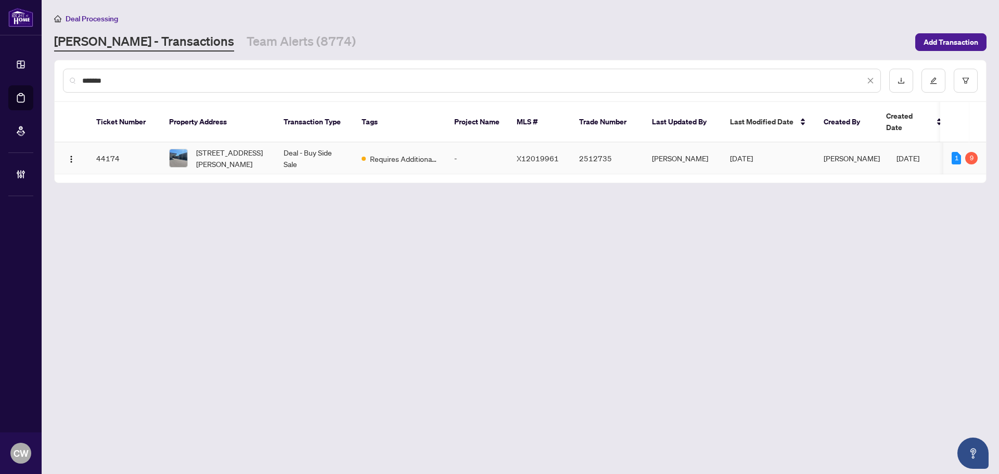
click at [222, 147] on span "[STREET_ADDRESS][PERSON_NAME]" at bounding box center [231, 158] width 71 height 23
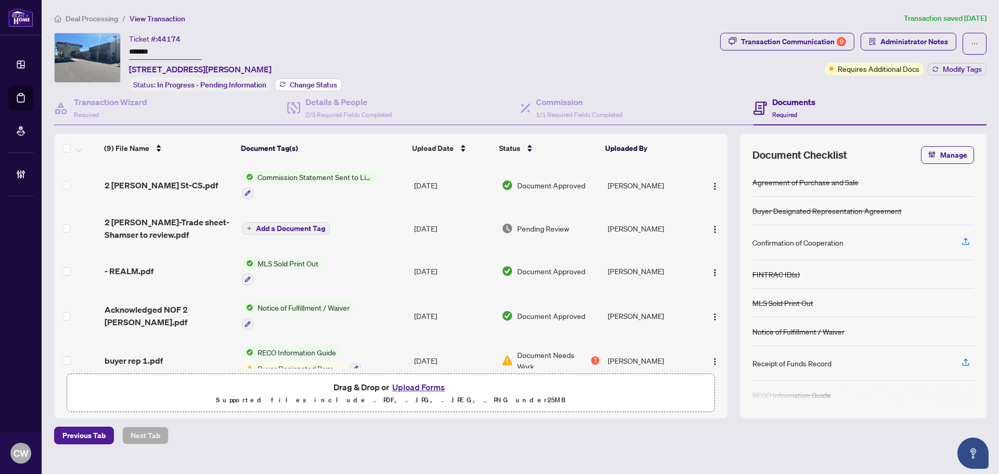
click at [304, 82] on span "Change Status" at bounding box center [313, 84] width 47 height 7
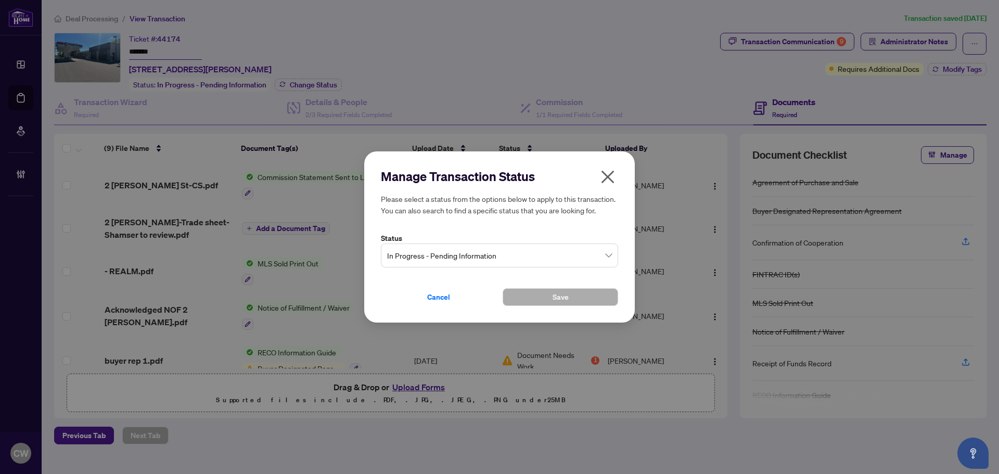
click at [523, 251] on span "In Progress - Pending Information" at bounding box center [499, 256] width 225 height 20
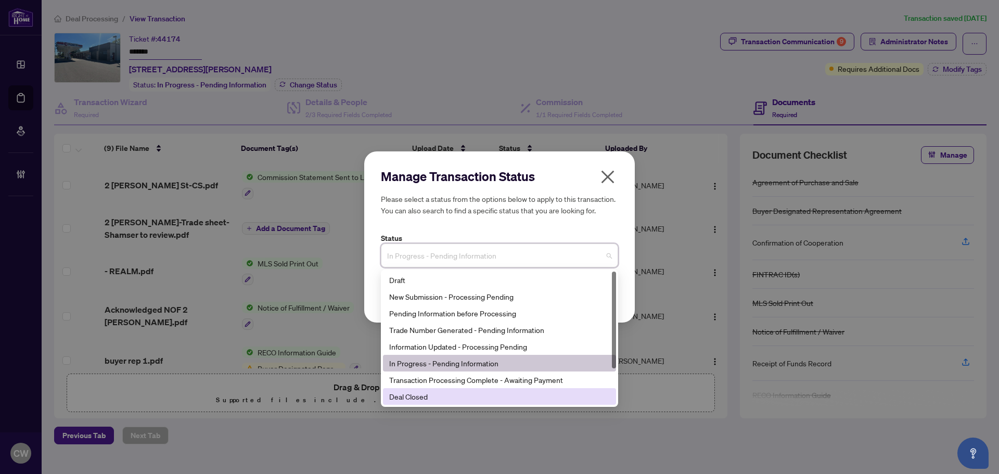
click at [457, 401] on div "Deal Closed" at bounding box center [499, 396] width 221 height 11
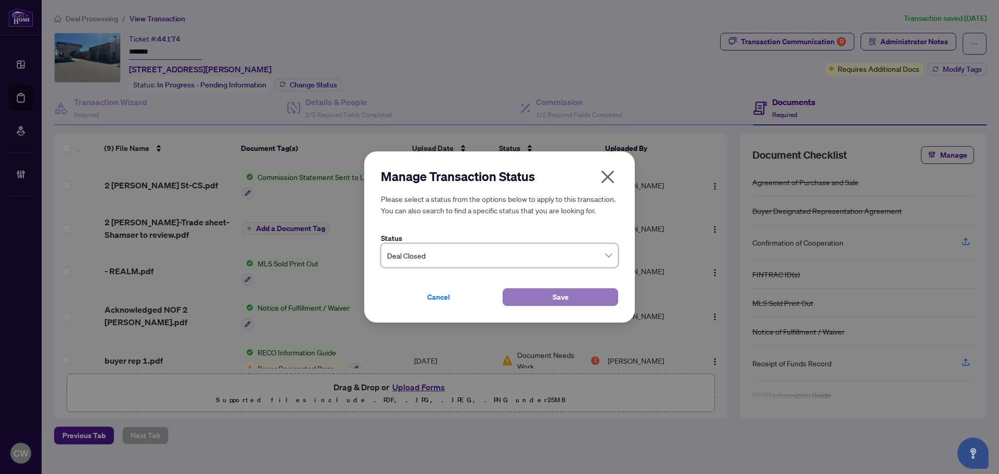
click at [532, 296] on button "Save" at bounding box center [561, 297] width 116 height 18
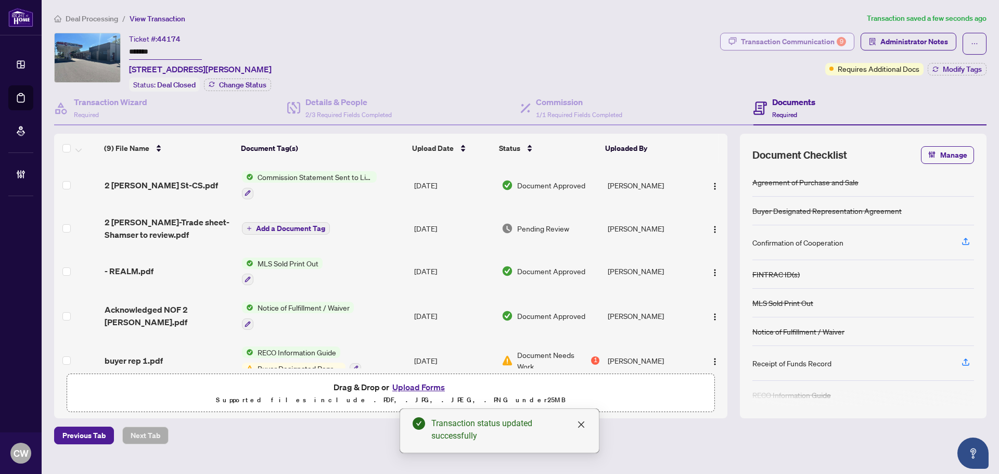
click at [810, 41] on div "Transaction Communication 9" at bounding box center [793, 41] width 105 height 17
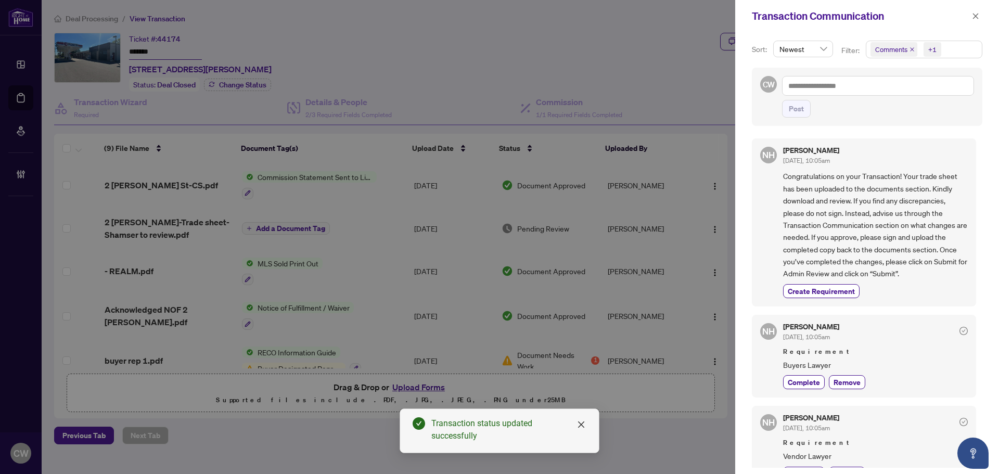
click at [910, 49] on icon "close" at bounding box center [912, 49] width 5 height 5
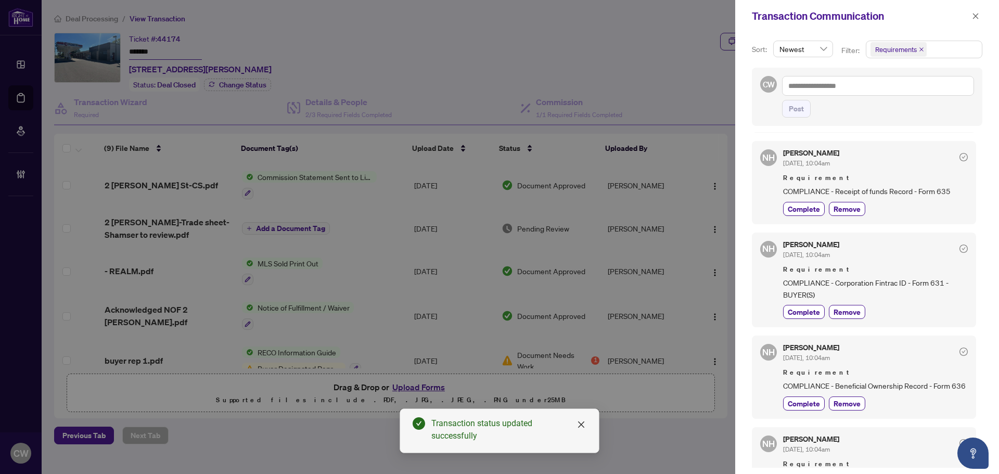
scroll to position [364, 0]
click at [972, 18] on icon "close" at bounding box center [975, 15] width 7 height 7
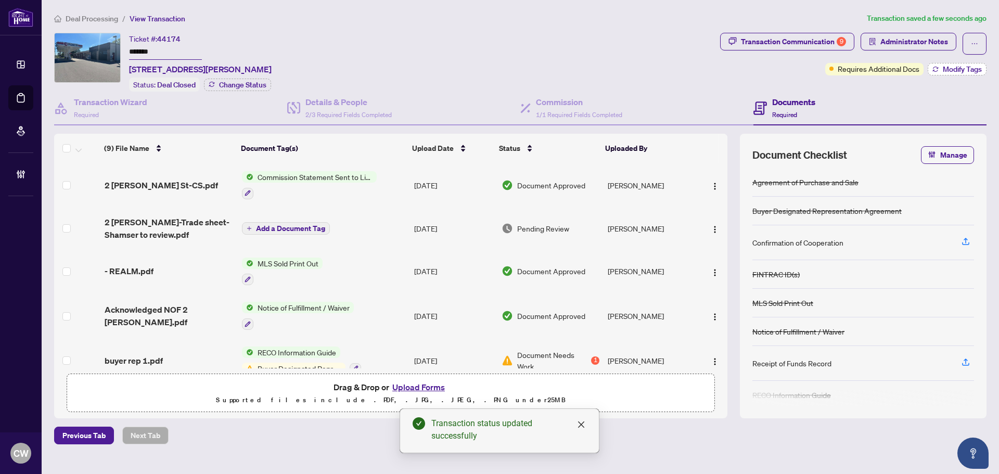
click at [953, 67] on span "Modify Tags" at bounding box center [962, 69] width 39 height 7
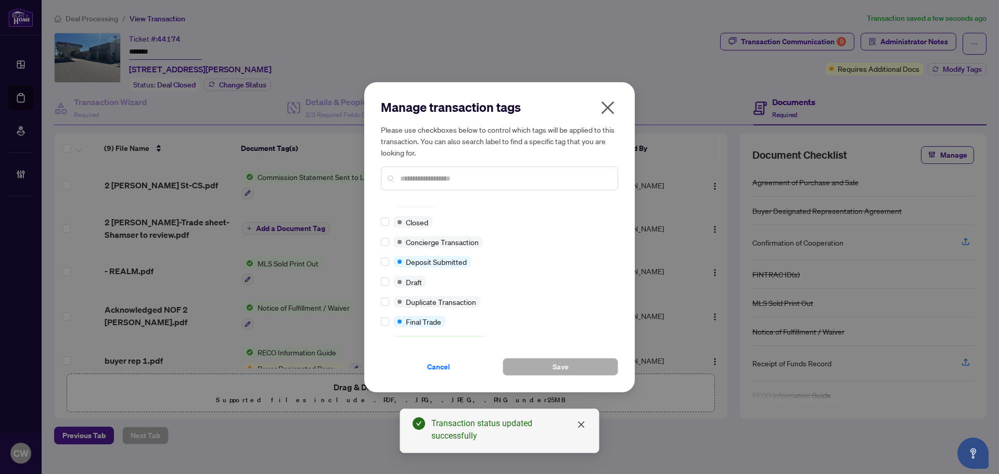
scroll to position [156, 0]
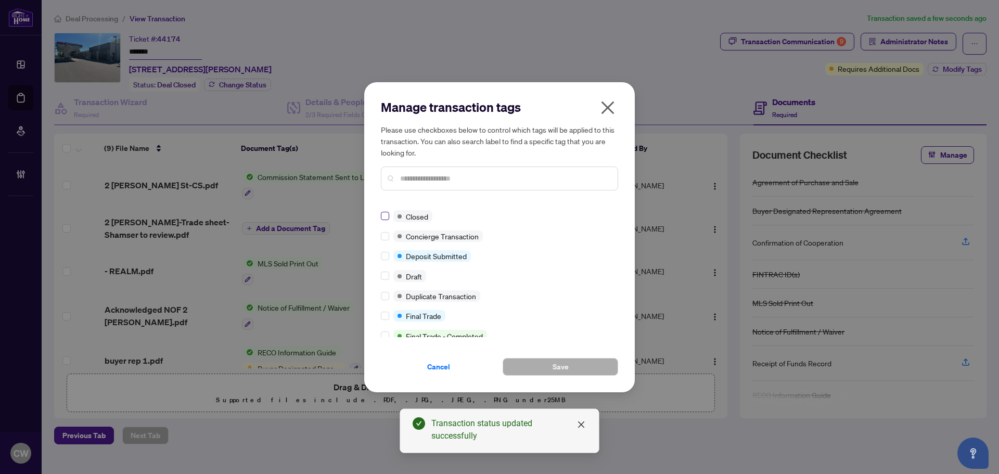
click at [387, 211] on label at bounding box center [385, 215] width 8 height 11
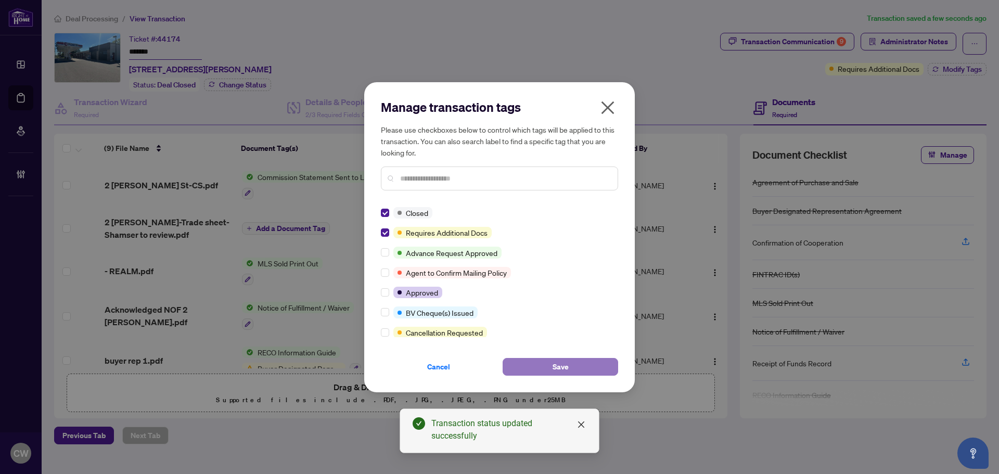
click at [564, 369] on span "Save" at bounding box center [561, 366] width 16 height 17
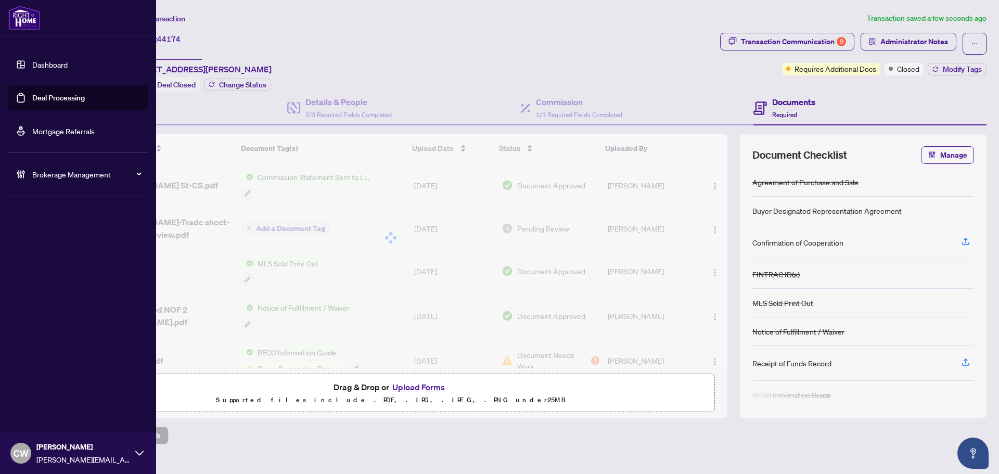
click at [32, 103] on link "Deal Processing" at bounding box center [58, 97] width 53 height 9
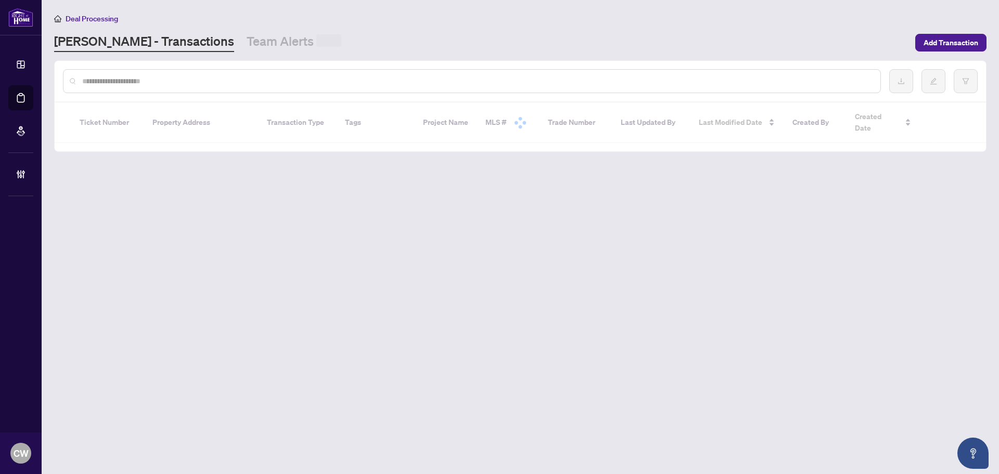
click at [186, 81] on input "text" at bounding box center [477, 80] width 790 height 11
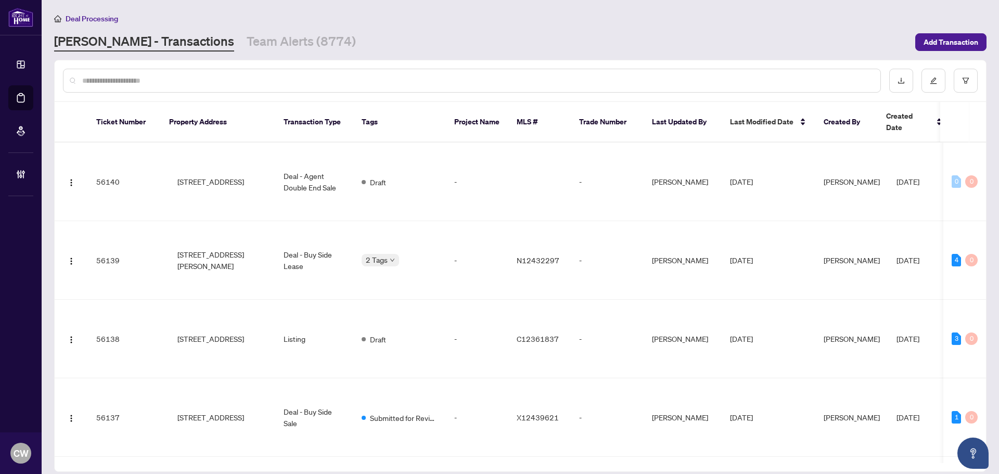
paste input "*******"
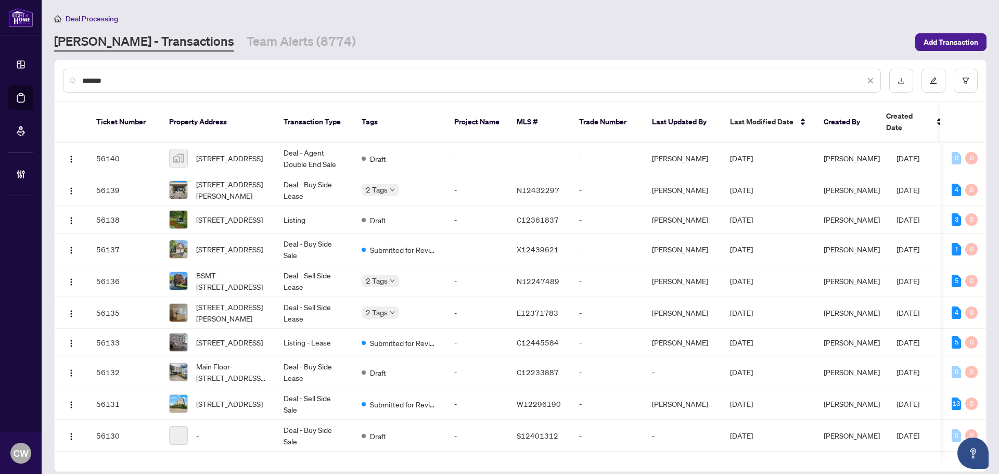
type input "*******"
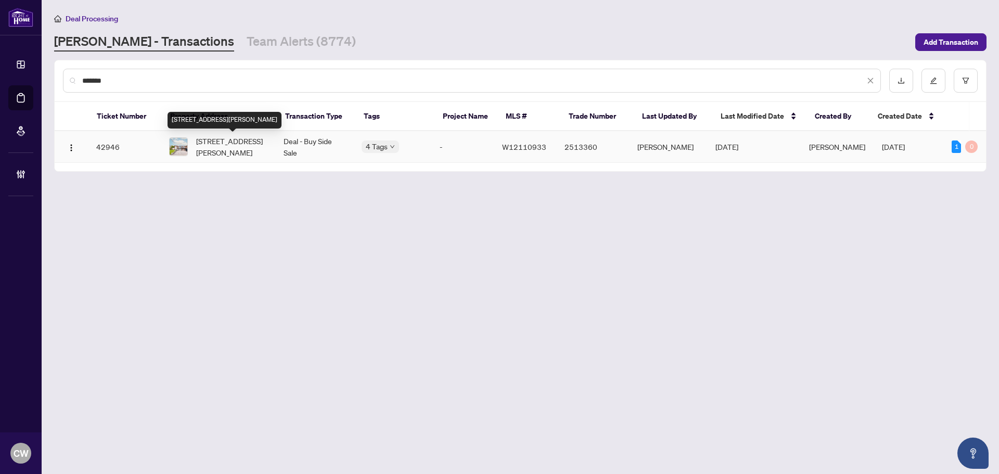
click at [227, 138] on span "[STREET_ADDRESS][PERSON_NAME]" at bounding box center [231, 146] width 71 height 23
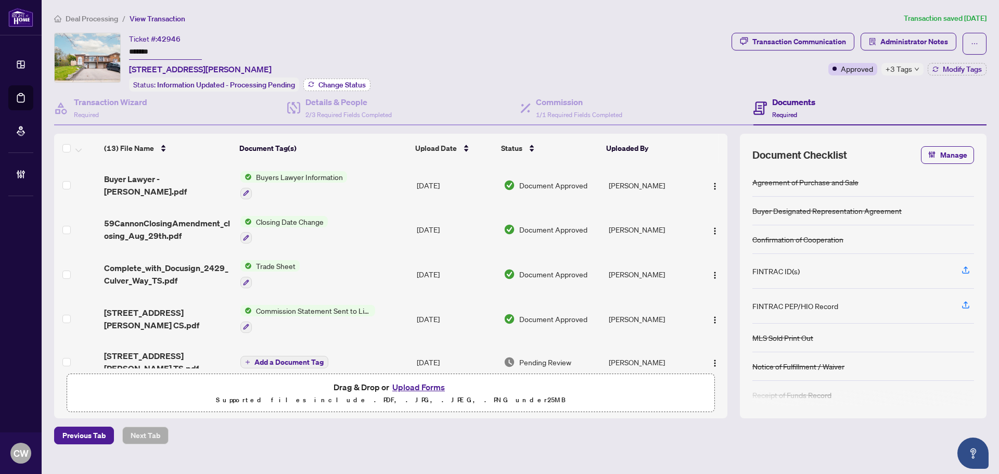
click at [340, 79] on button "Change Status" at bounding box center [336, 85] width 67 height 12
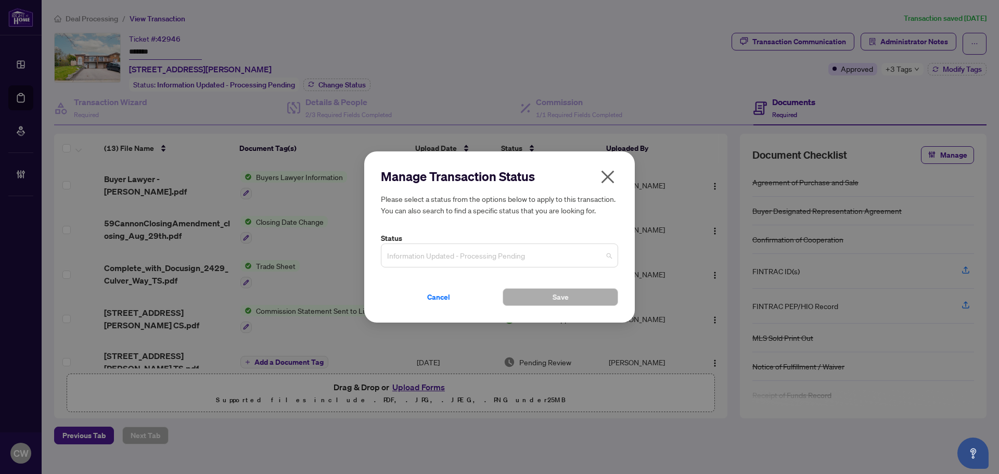
click at [517, 260] on span "Information Updated - Processing Pending" at bounding box center [499, 256] width 225 height 20
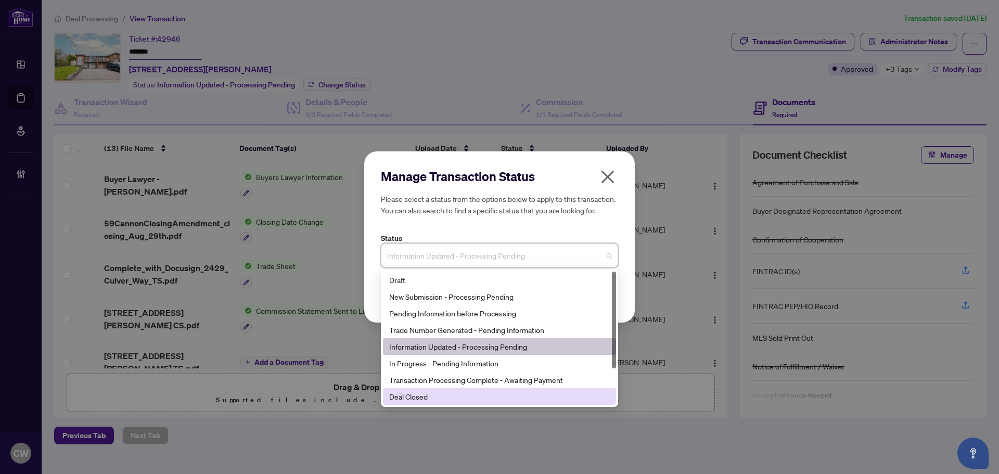
click at [508, 394] on div "Deal Closed" at bounding box center [499, 396] width 221 height 11
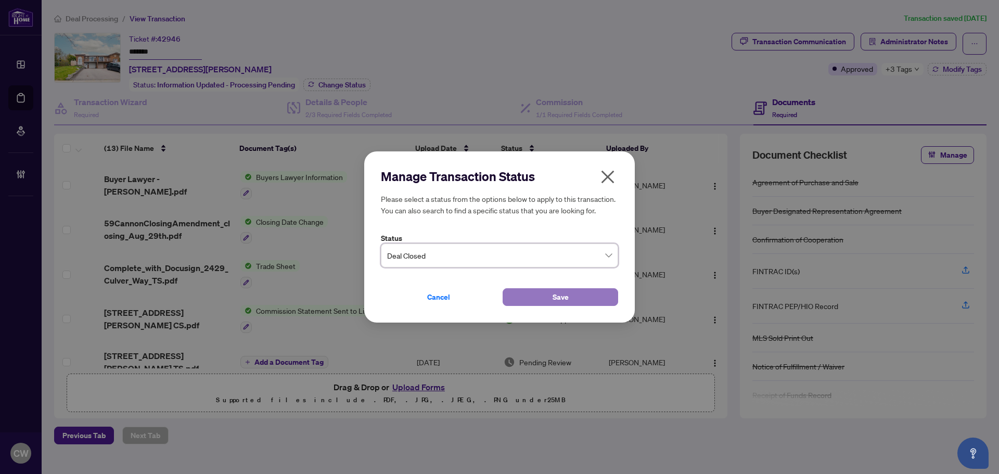
click at [530, 292] on button "Save" at bounding box center [561, 297] width 116 height 18
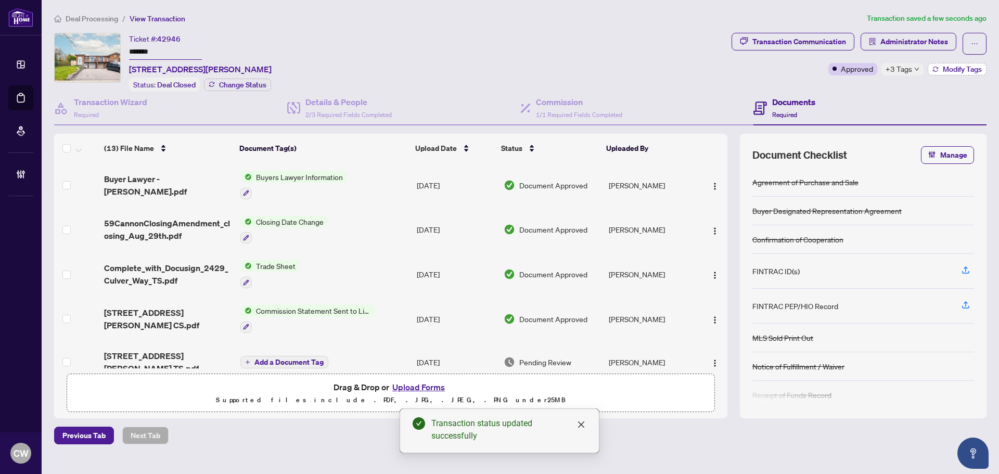
click at [947, 63] on button "Modify Tags" at bounding box center [957, 69] width 59 height 12
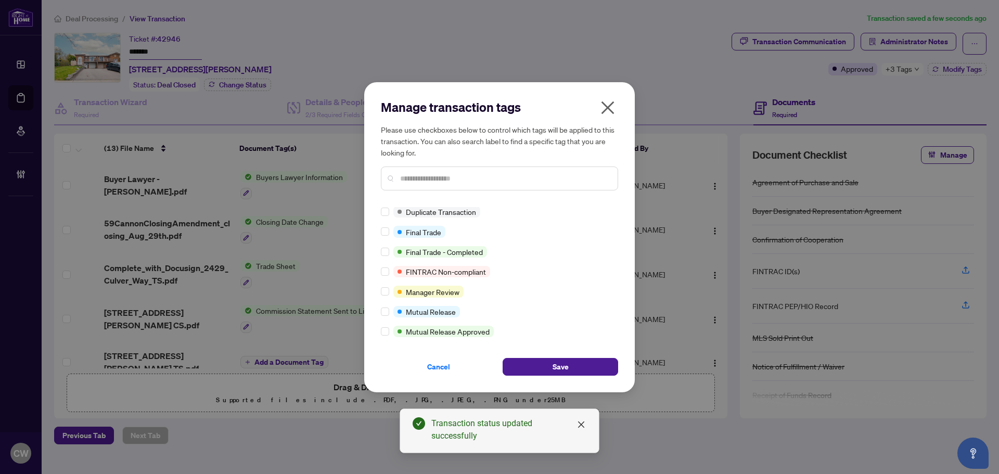
scroll to position [21, 0]
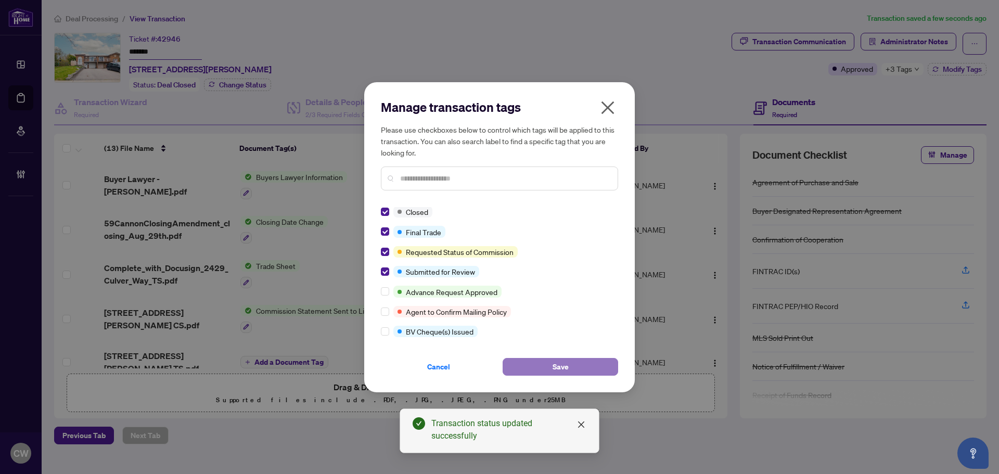
click at [540, 360] on button "Save" at bounding box center [561, 367] width 116 height 18
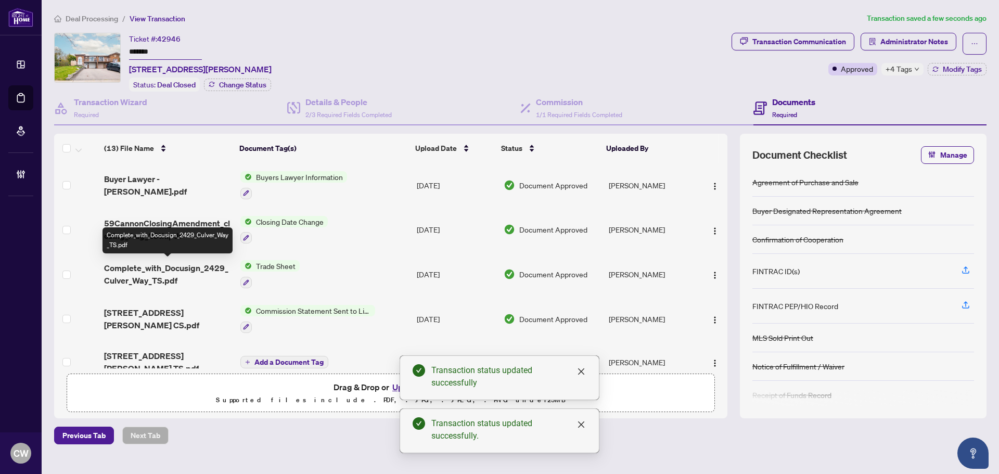
click at [158, 270] on span "Complete_with_Docusign_2429_Culver_Way_TS.pdf" at bounding box center [168, 274] width 128 height 25
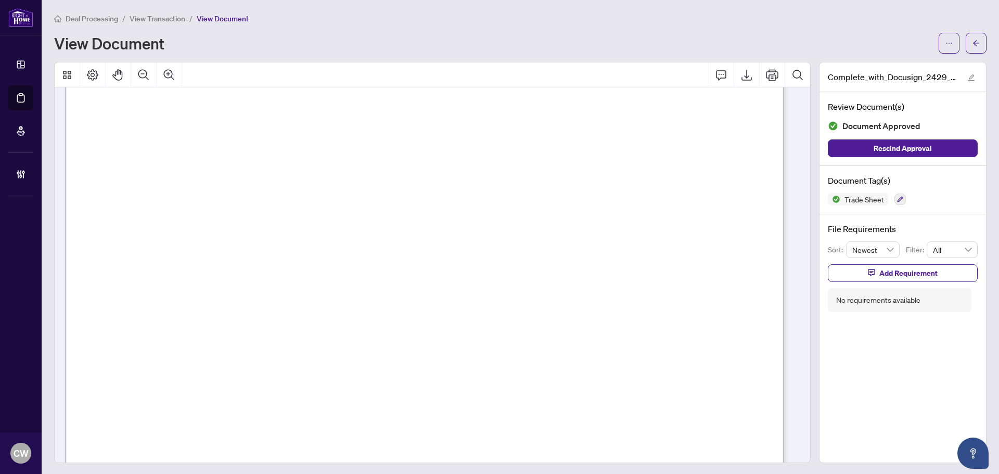
scroll to position [364, 0]
click at [975, 40] on button "button" at bounding box center [976, 43] width 21 height 21
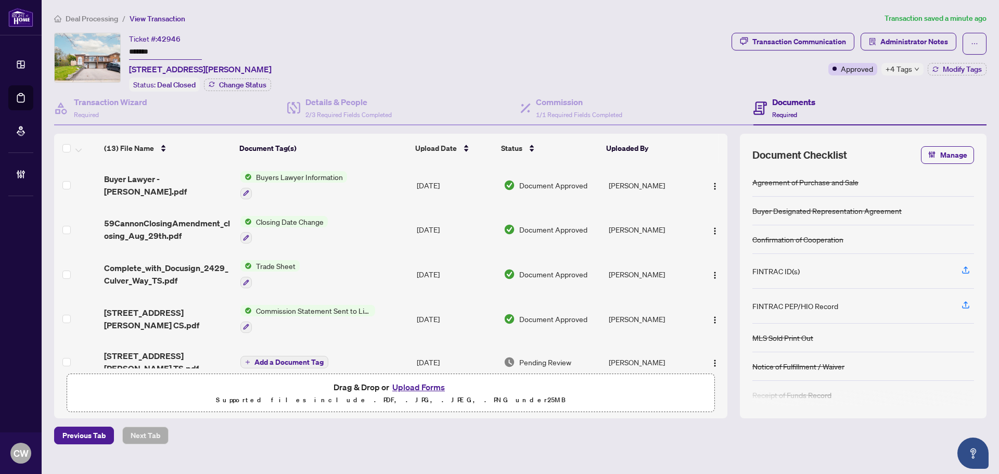
click at [419, 387] on button "Upload Forms" at bounding box center [418, 387] width 59 height 14
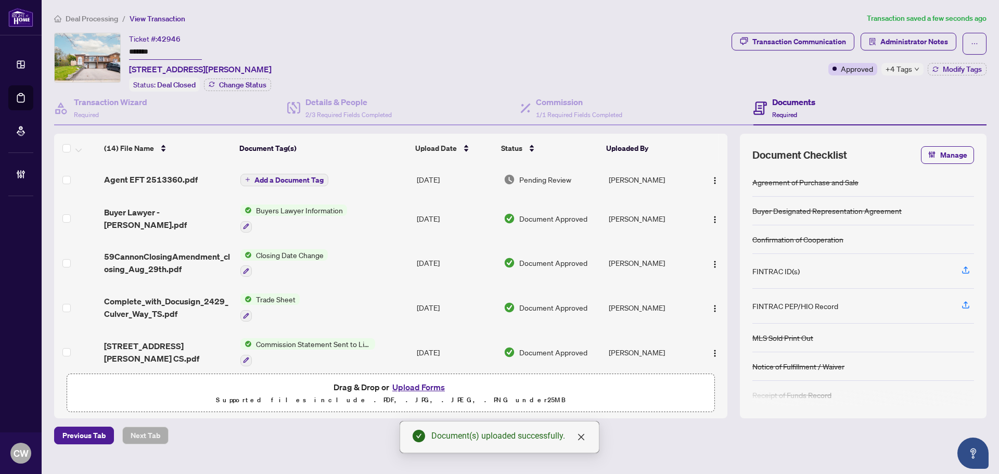
click at [711, 180] on img "button" at bounding box center [715, 180] width 8 height 8
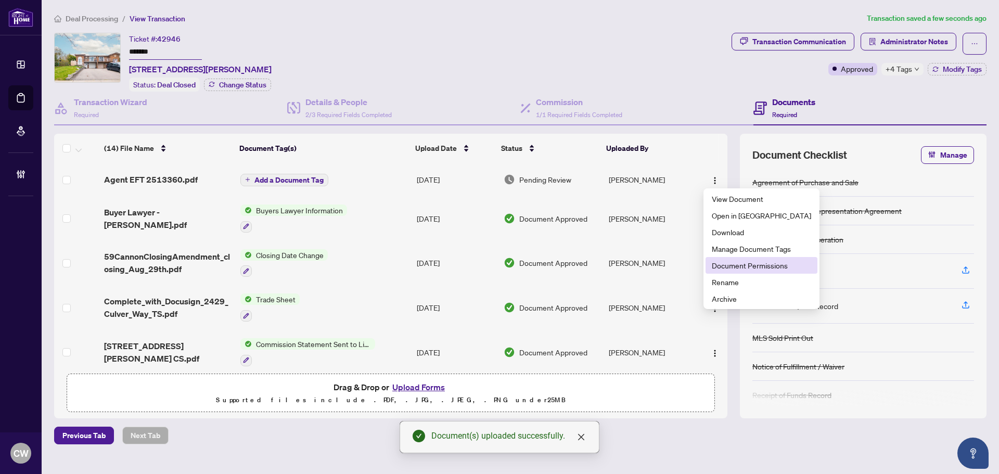
click at [729, 264] on span "Document Permissions" at bounding box center [761, 265] width 99 height 11
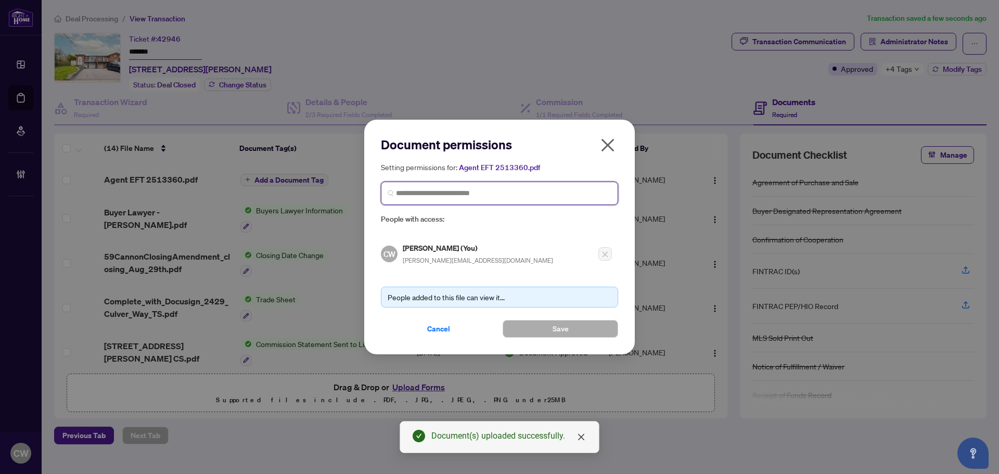
click at [519, 198] on input "search" at bounding box center [503, 193] width 215 height 11
paste input "**********"
type input "**********"
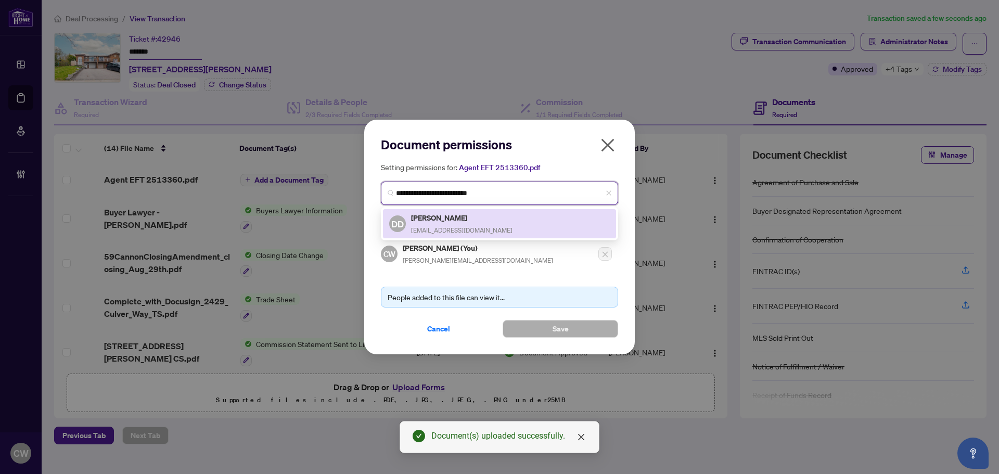
click at [453, 228] on span "[EMAIL_ADDRESS][DOMAIN_NAME]" at bounding box center [461, 230] width 101 height 8
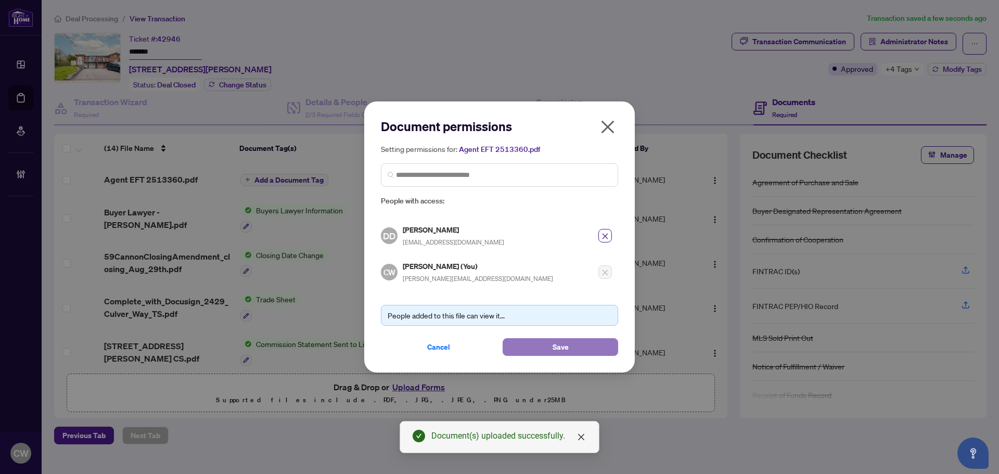
click at [521, 347] on button "Save" at bounding box center [561, 347] width 116 height 18
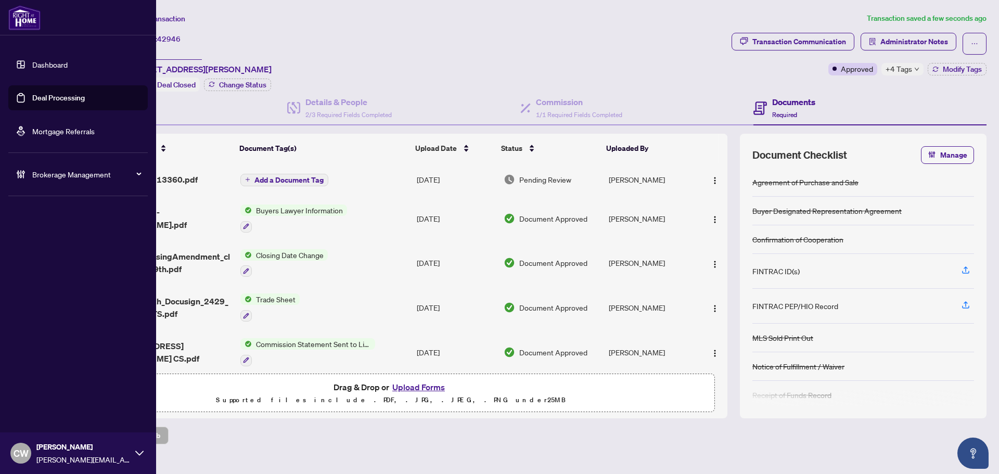
click at [32, 102] on link "Deal Processing" at bounding box center [58, 97] width 53 height 9
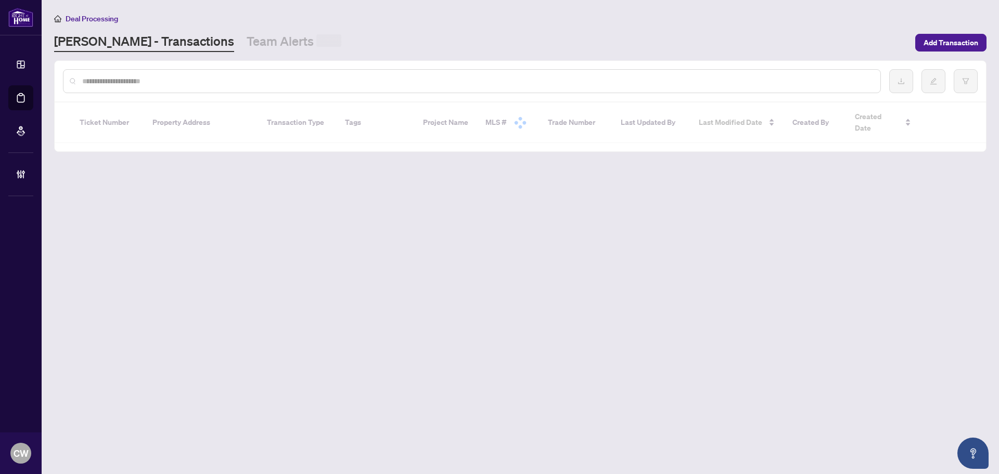
click at [185, 81] on input "text" at bounding box center [477, 80] width 790 height 11
paste input "*******"
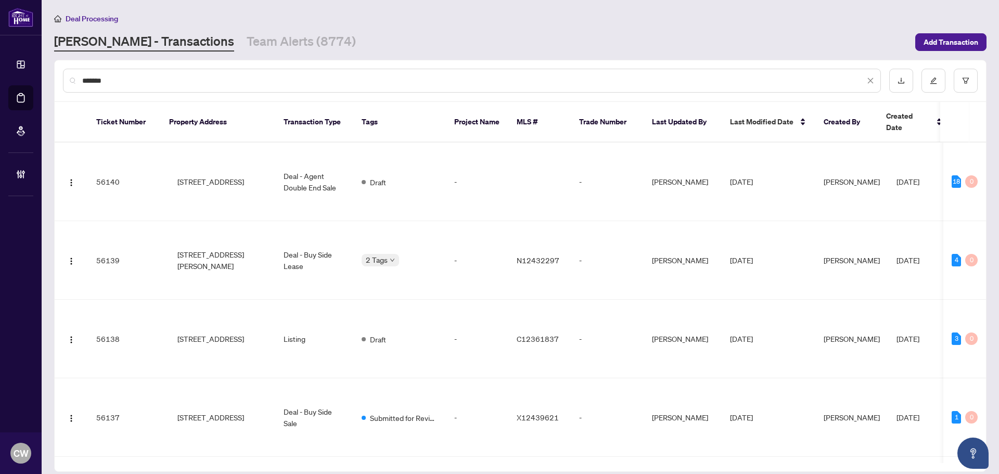
type input "*******"
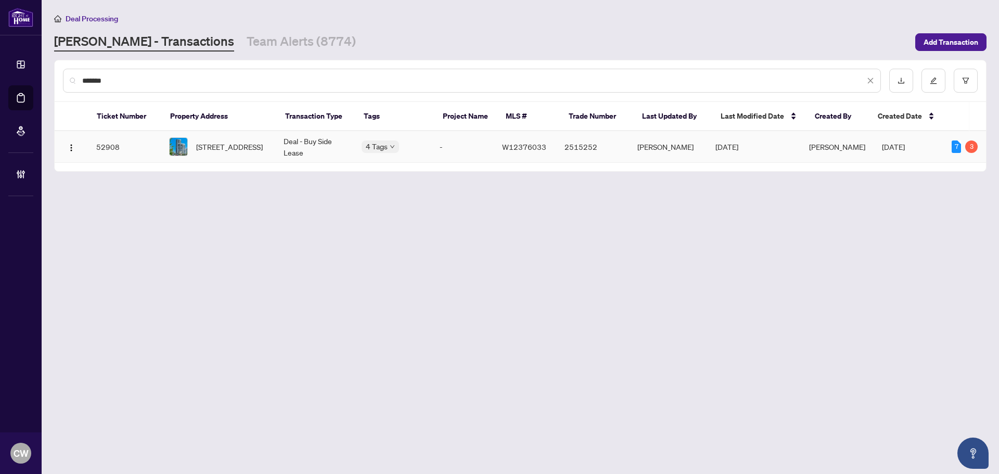
click at [210, 141] on span "[STREET_ADDRESS]" at bounding box center [229, 146] width 67 height 11
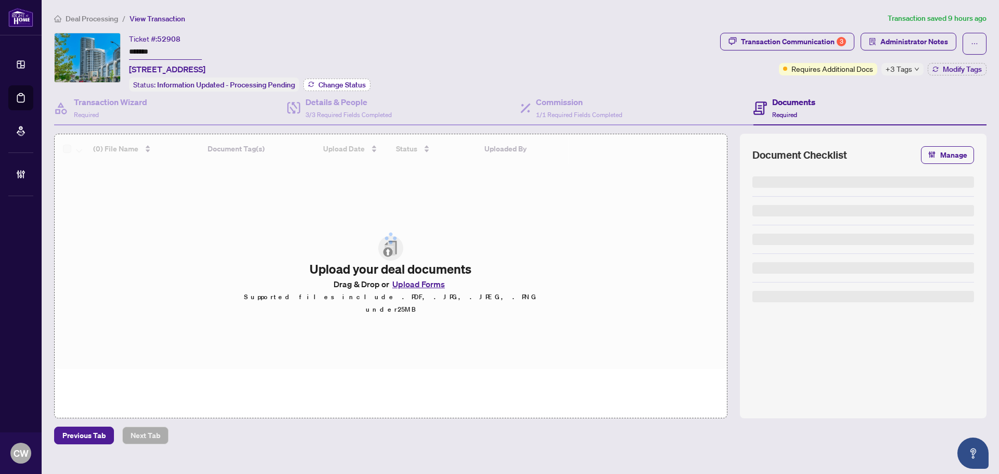
click at [352, 83] on span "Change Status" at bounding box center [341, 84] width 47 height 7
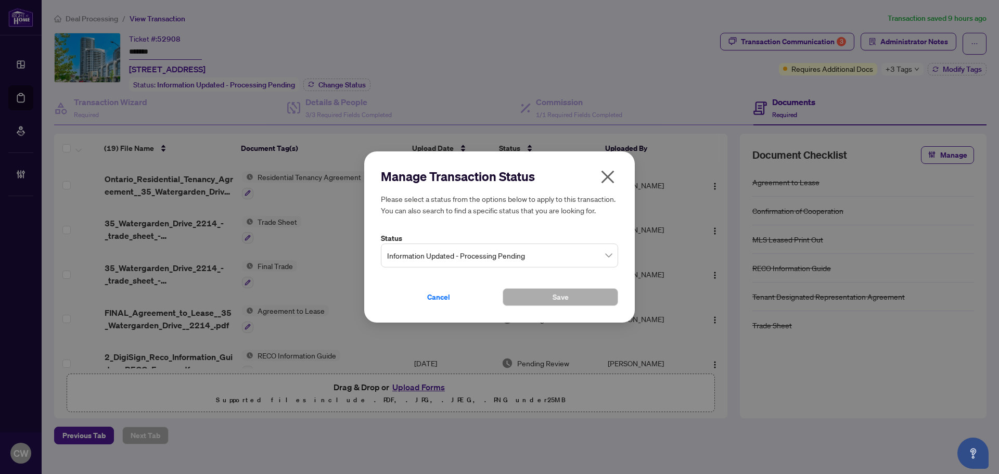
click at [455, 255] on span "Information Updated - Processing Pending" at bounding box center [499, 256] width 225 height 20
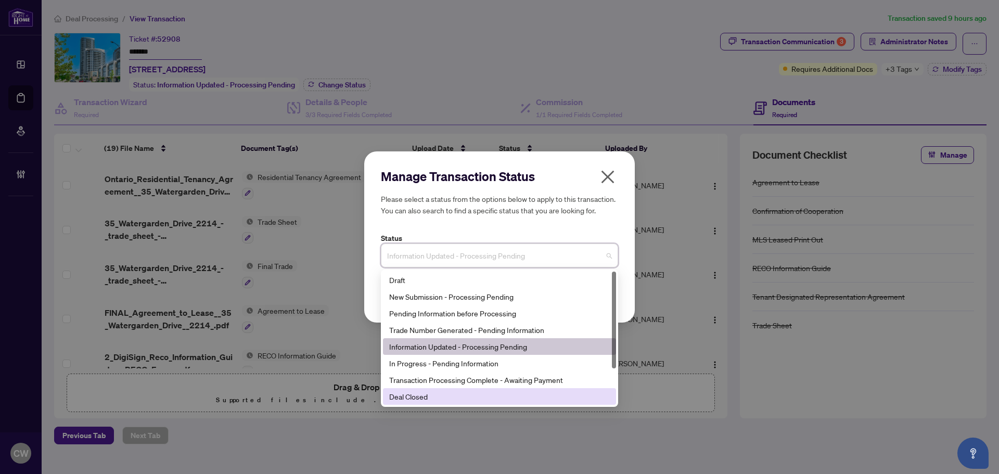
click at [434, 395] on div "Deal Closed" at bounding box center [499, 396] width 221 height 11
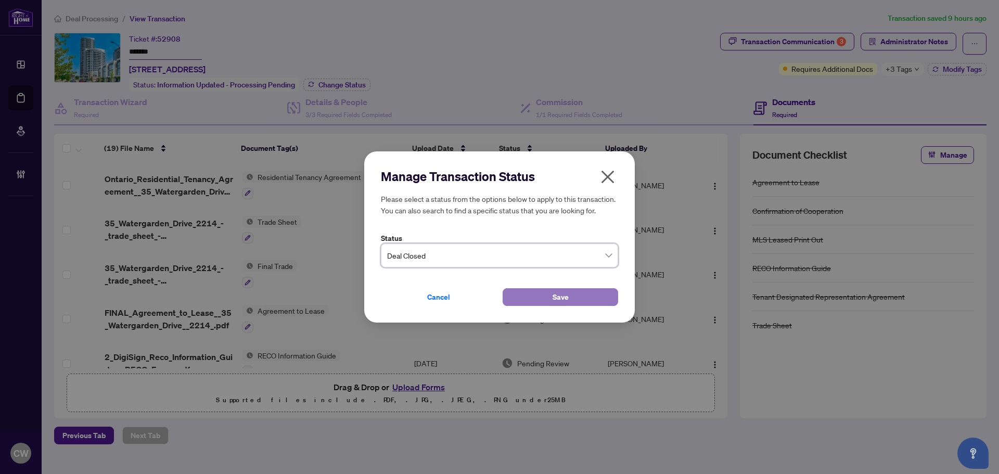
click at [542, 290] on button "Save" at bounding box center [561, 297] width 116 height 18
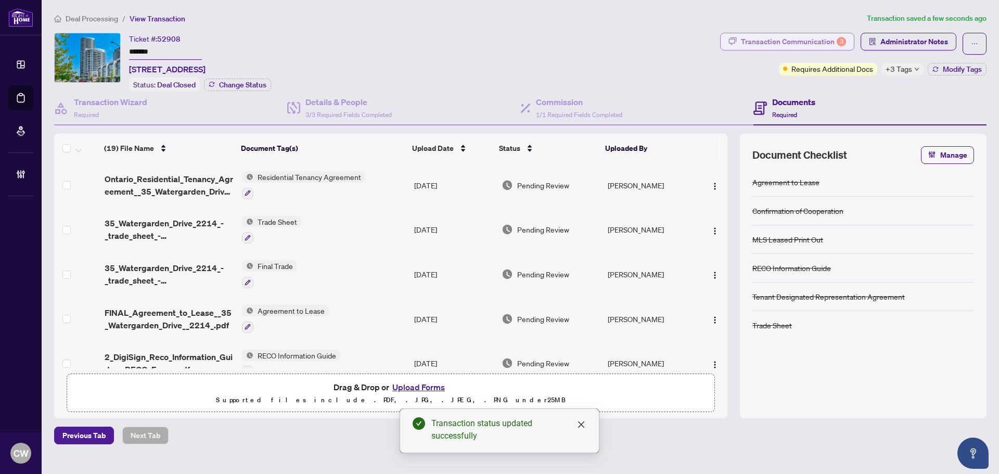
drag, startPoint x: 773, startPoint y: 48, endPoint x: 782, endPoint y: 47, distance: 8.9
click at [782, 47] on div "Transaction Communication 3" at bounding box center [793, 41] width 105 height 17
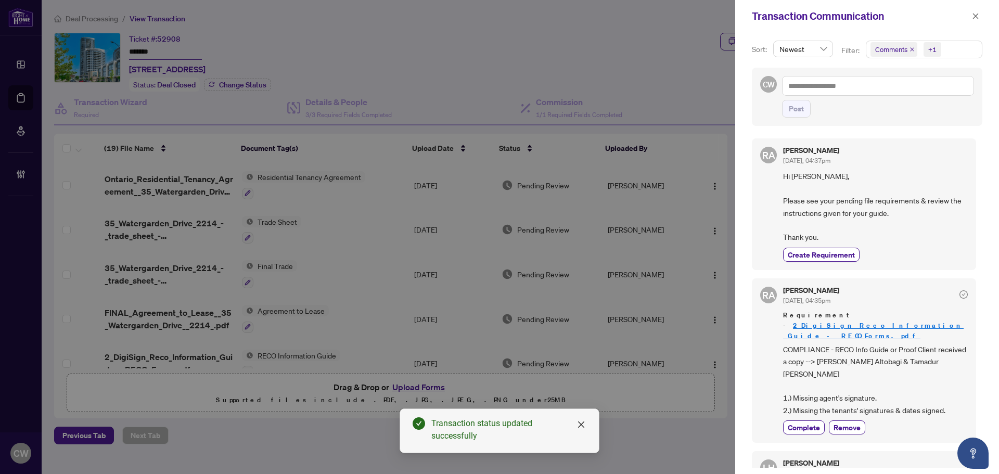
click at [910, 49] on icon "close" at bounding box center [912, 49] width 5 height 5
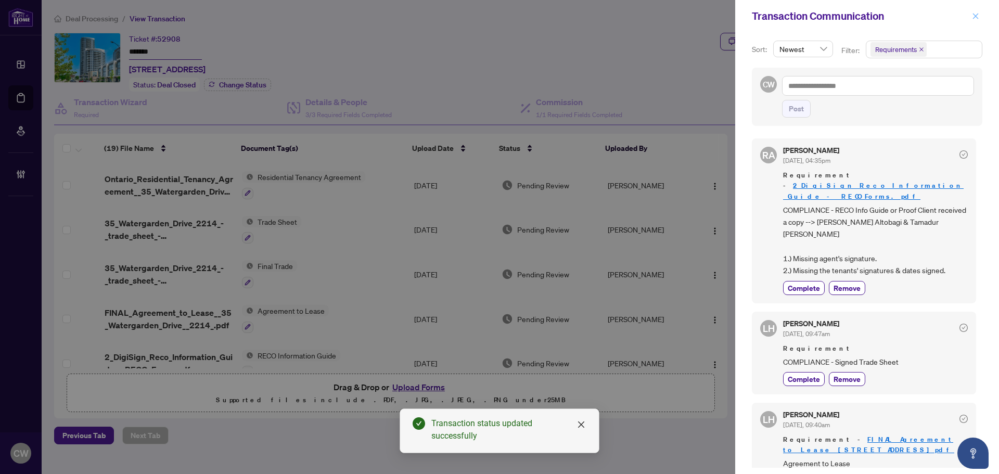
click at [978, 13] on icon "close" at bounding box center [975, 15] width 7 height 7
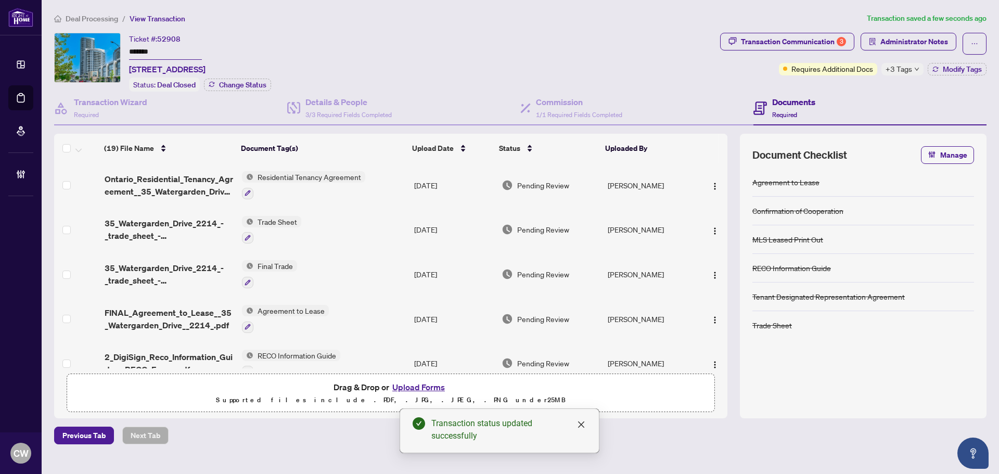
click at [979, 66] on span "Modify Tags" at bounding box center [962, 69] width 39 height 7
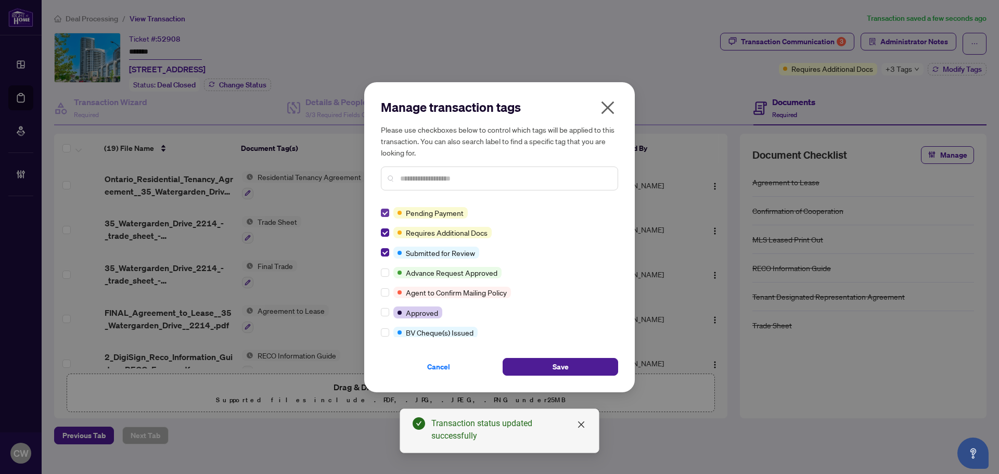
click at [386, 208] on label at bounding box center [385, 212] width 8 height 11
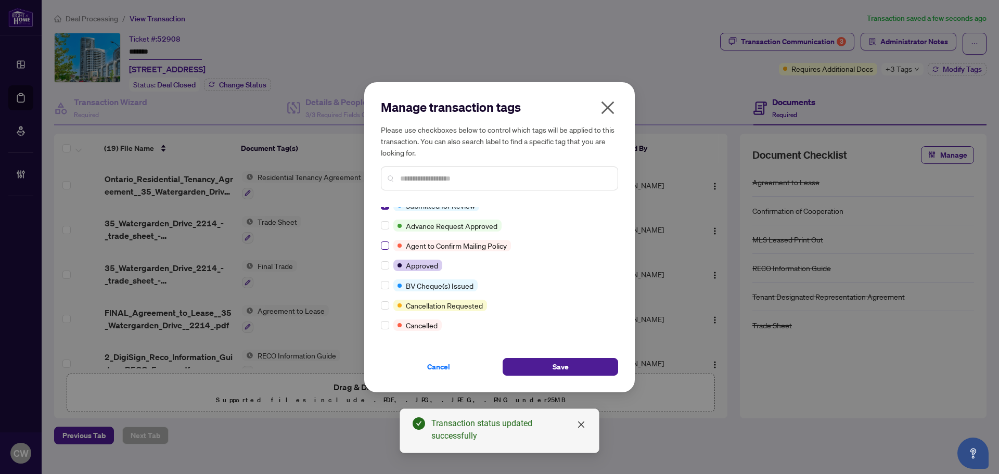
scroll to position [52, 0]
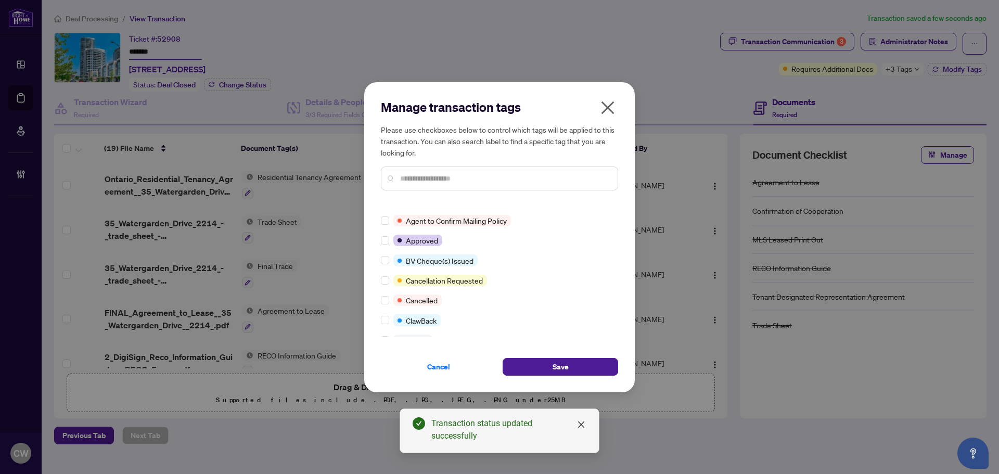
click at [386, 314] on div "Requires Additional Docs Submitted for Review Advance Request Approved Agent to…" at bounding box center [499, 272] width 237 height 130
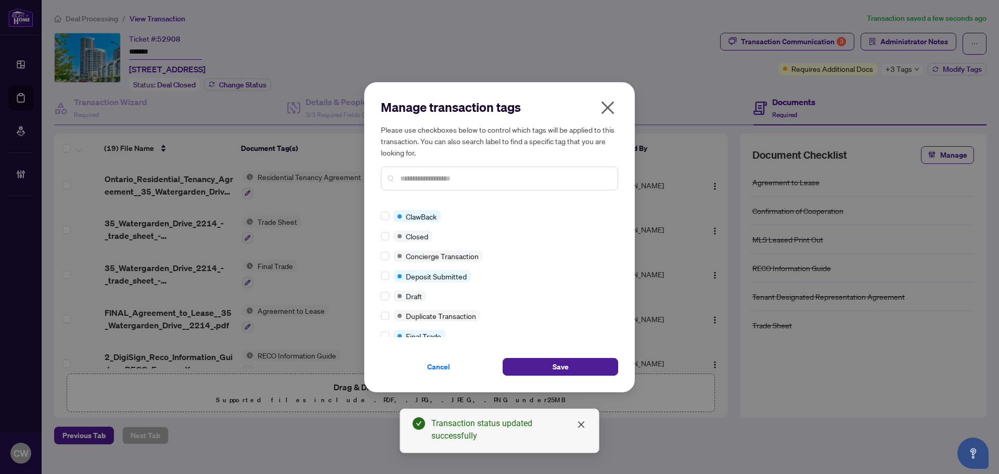
scroll to position [0, 0]
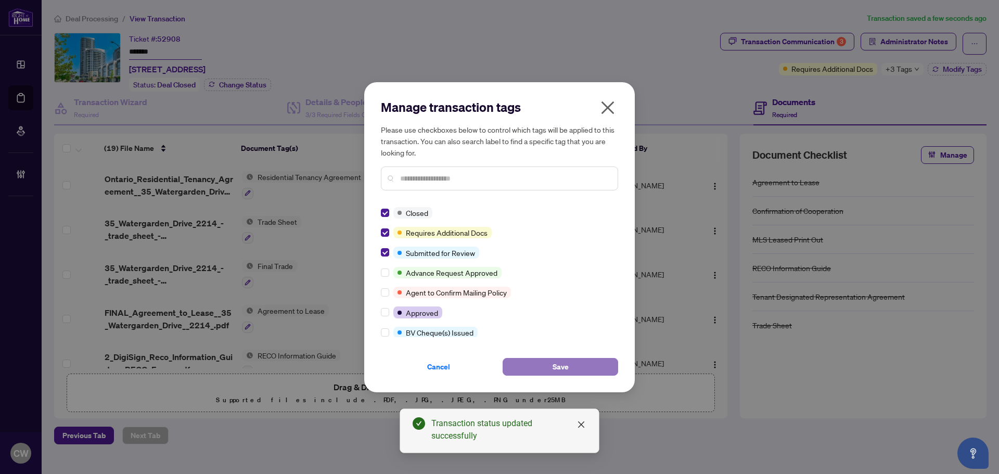
drag, startPoint x: 556, startPoint y: 366, endPoint x: 605, endPoint y: 366, distance: 48.4
click at [557, 366] on span "Save" at bounding box center [561, 366] width 16 height 17
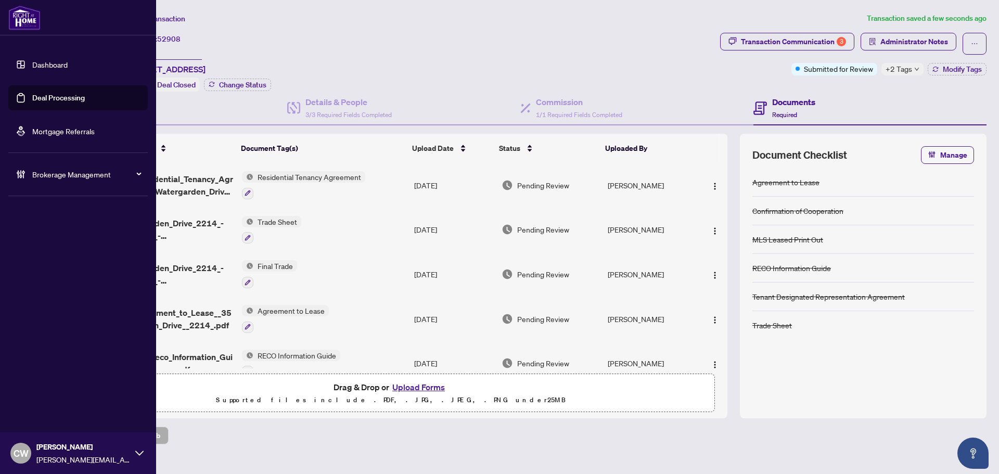
drag, startPoint x: 20, startPoint y: 94, endPoint x: 110, endPoint y: 93, distance: 89.5
click at [32, 94] on link "Deal Processing" at bounding box center [58, 97] width 53 height 9
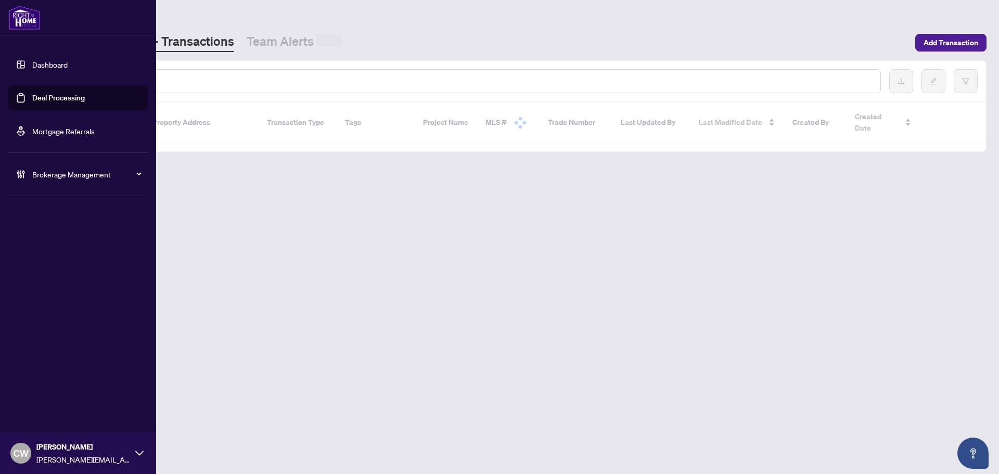
click at [161, 81] on input "text" at bounding box center [477, 80] width 790 height 11
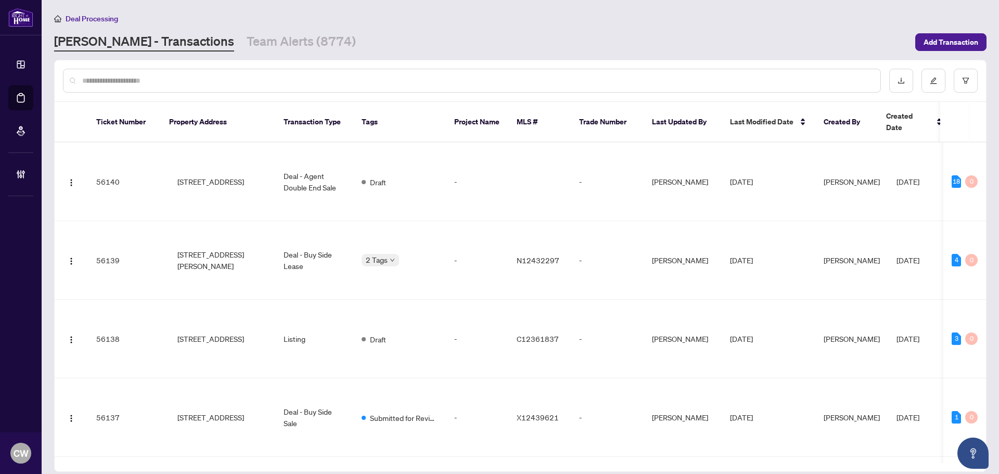
paste input "*******"
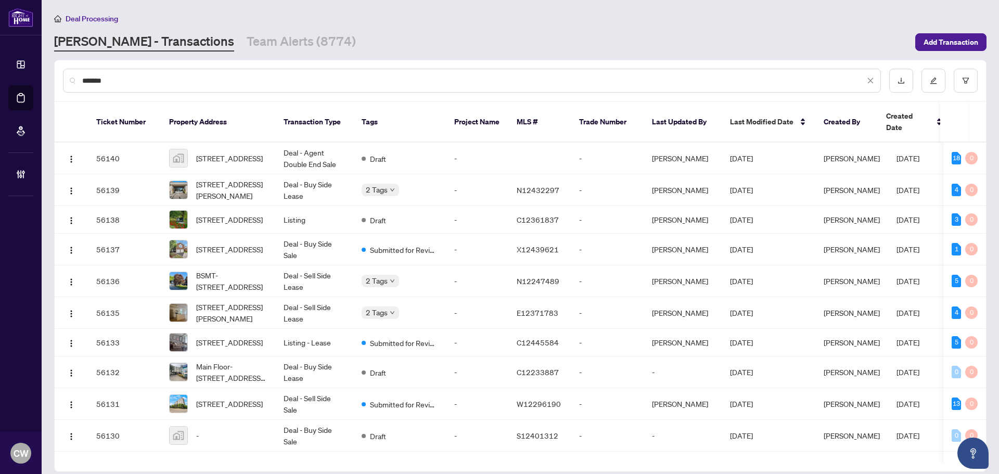
type input "*******"
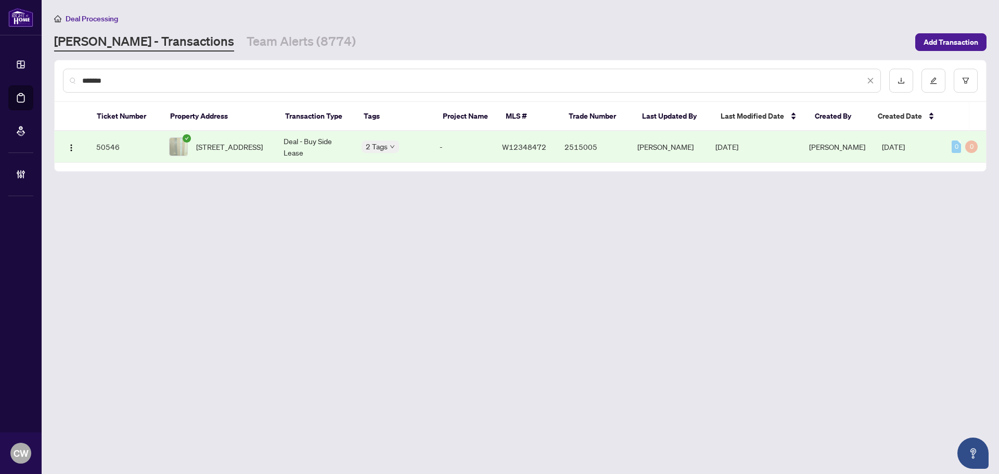
click at [221, 141] on span "[STREET_ADDRESS]" at bounding box center [229, 146] width 67 height 11
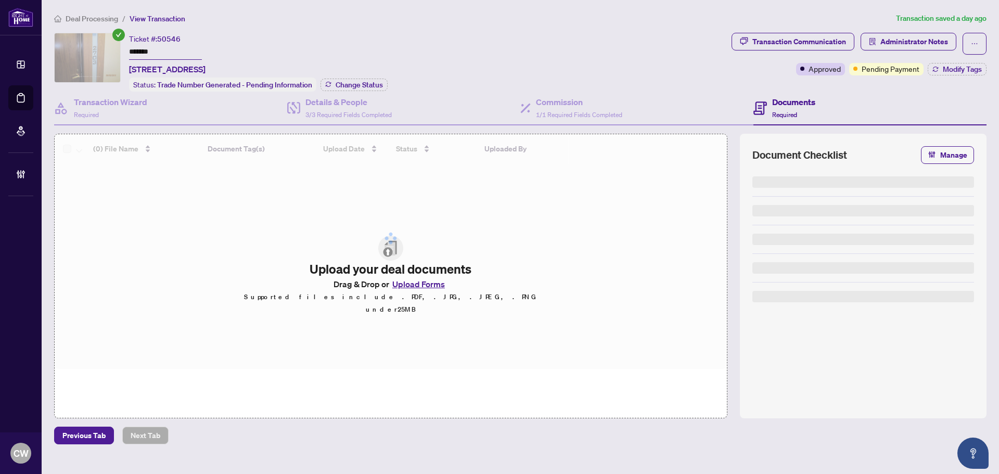
drag, startPoint x: 339, startPoint y: 76, endPoint x: 389, endPoint y: 76, distance: 50.0
click at [340, 76] on div "Ticket #: 50546 ******* [STREET_ADDRESS] Status: Trade Number Generated - Pendi…" at bounding box center [258, 62] width 259 height 59
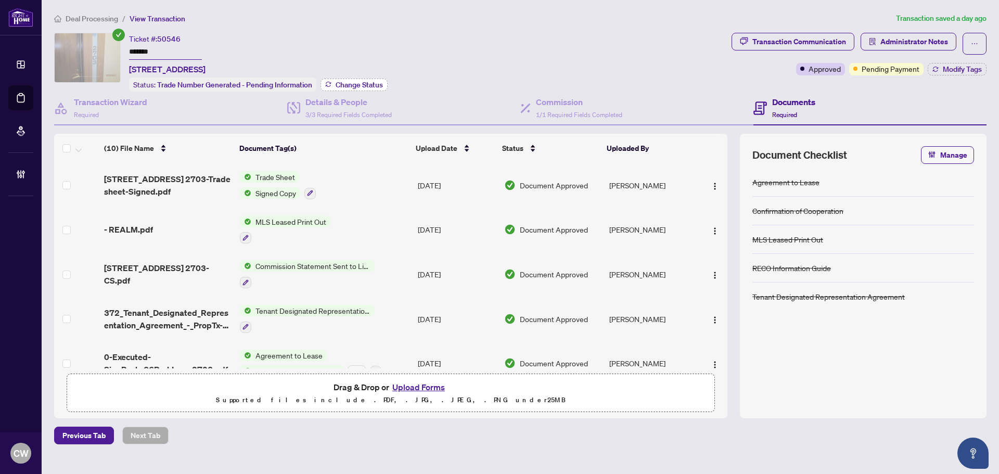
click at [354, 81] on span "Change Status" at bounding box center [359, 84] width 47 height 7
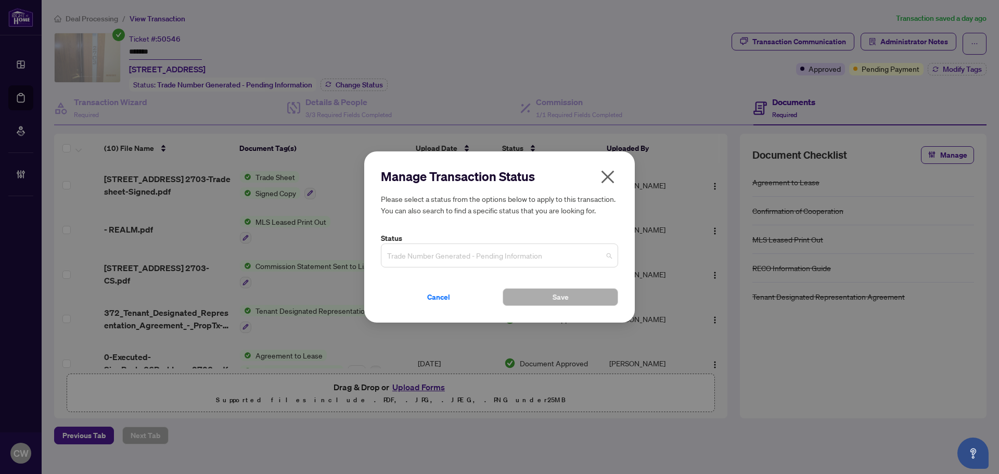
drag, startPoint x: 469, startPoint y: 253, endPoint x: 497, endPoint y: 325, distance: 76.9
click at [470, 253] on span "Trade Number Generated - Pending Information" at bounding box center [499, 256] width 225 height 20
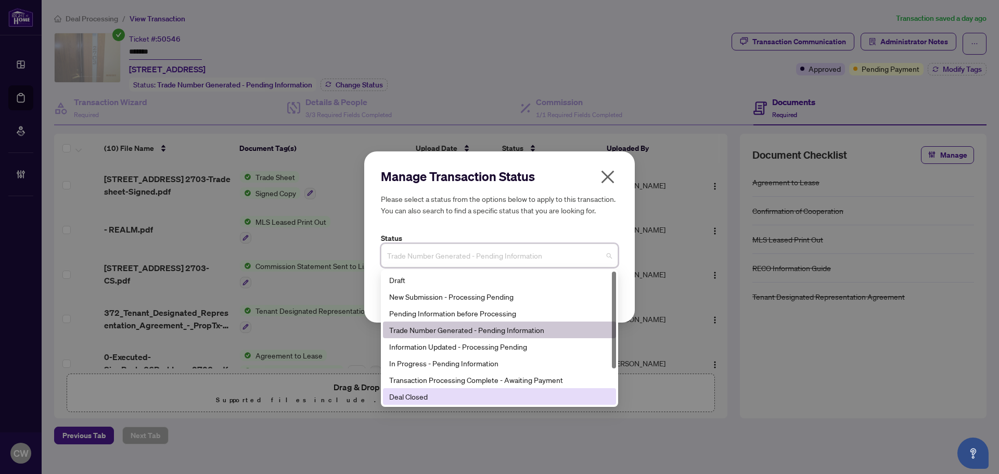
click at [485, 395] on div "Deal Closed" at bounding box center [499, 396] width 221 height 11
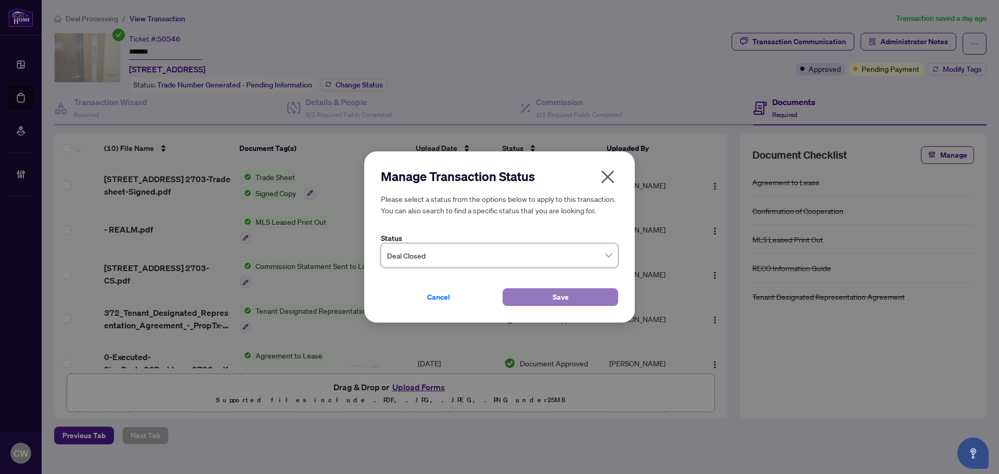
click at [536, 298] on button "Save" at bounding box center [561, 297] width 116 height 18
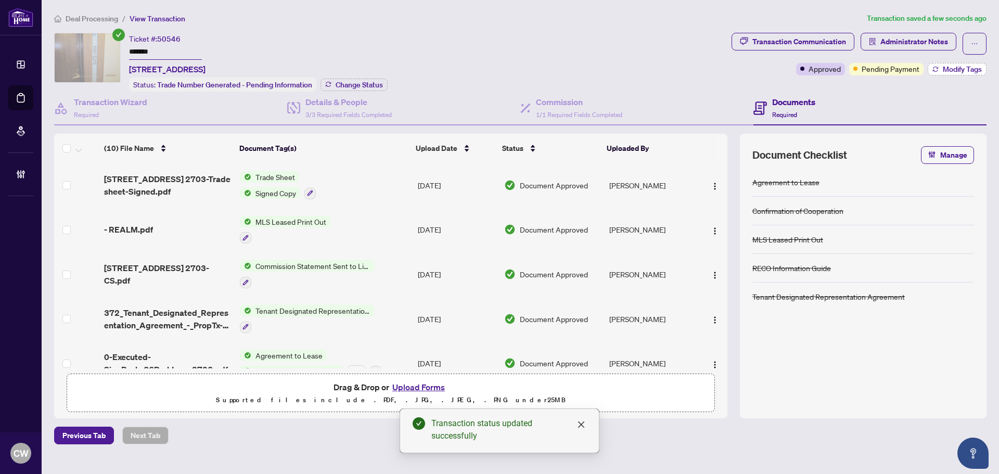
click at [950, 66] on span "Modify Tags" at bounding box center [962, 69] width 39 height 7
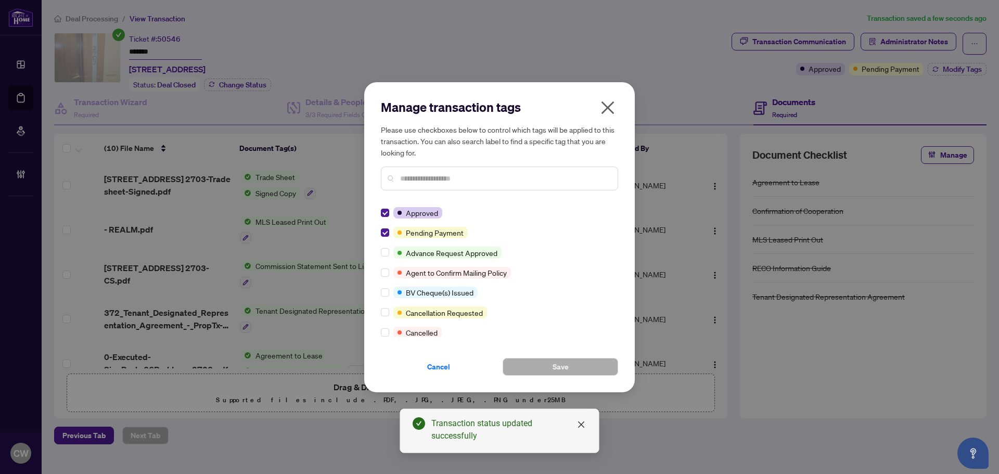
click at [382, 233] on div "Manage transaction tags Please use checkboxes below to control which tags will …" at bounding box center [499, 237] width 271 height 310
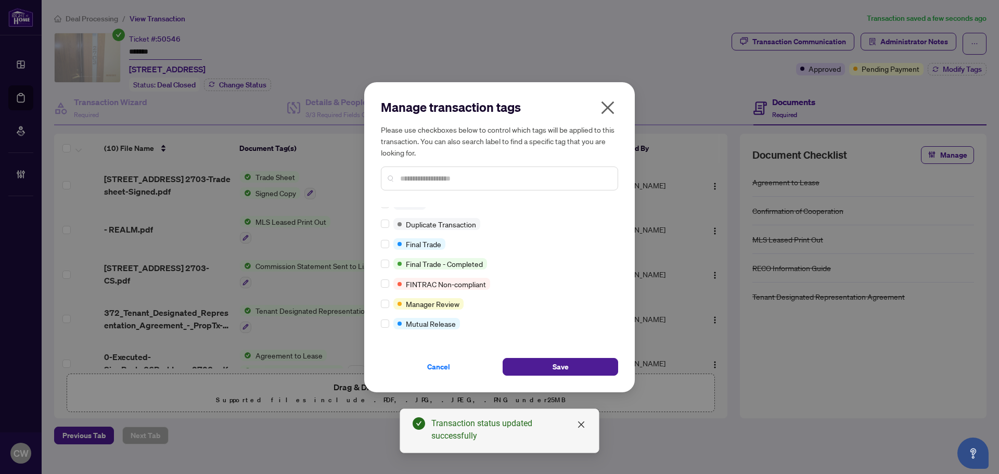
scroll to position [9, 0]
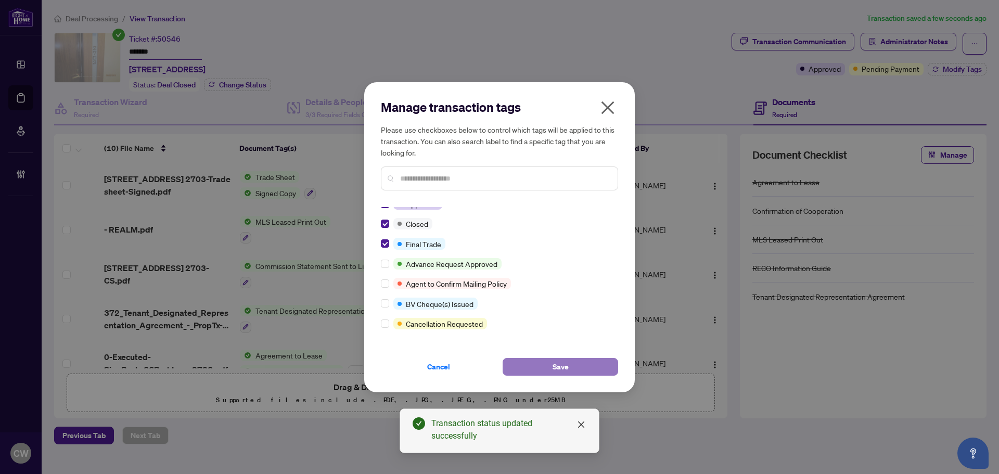
click at [576, 362] on button "Save" at bounding box center [561, 367] width 116 height 18
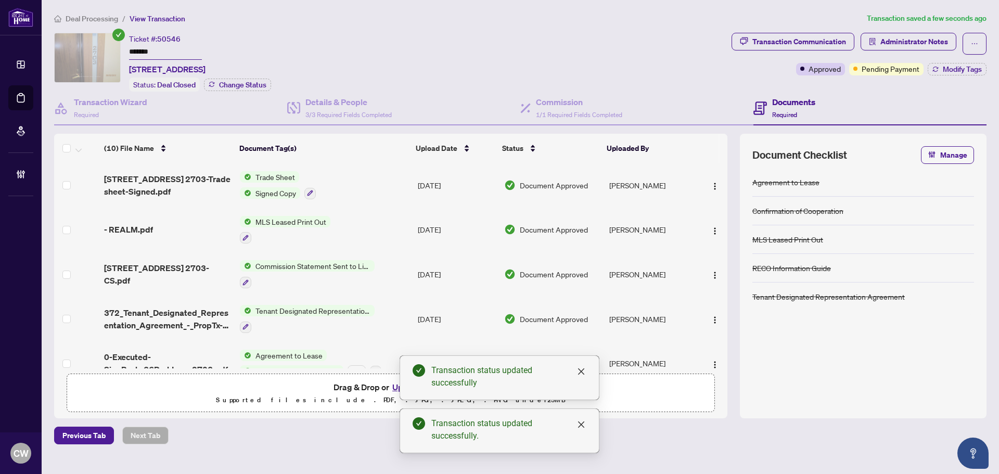
click at [159, 175] on span "[STREET_ADDRESS] 2703-Trade sheet-Signed.pdf" at bounding box center [167, 185] width 127 height 25
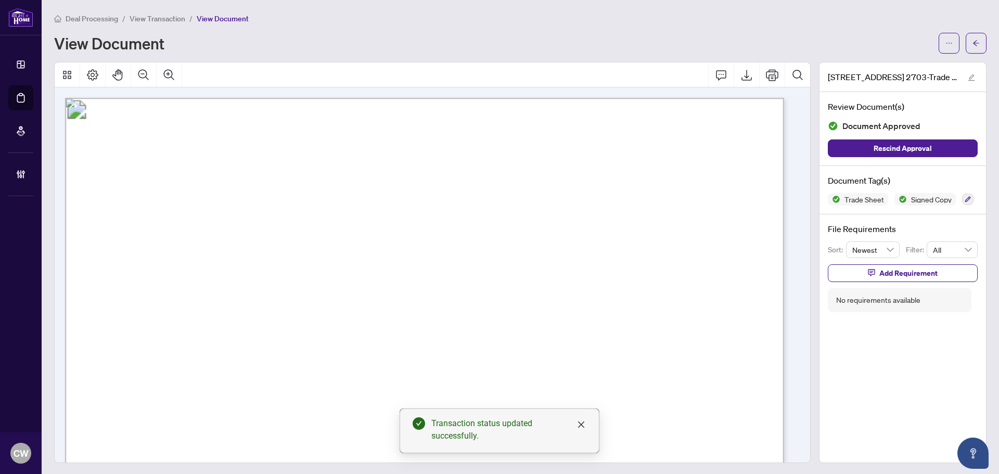
scroll to position [260, 0]
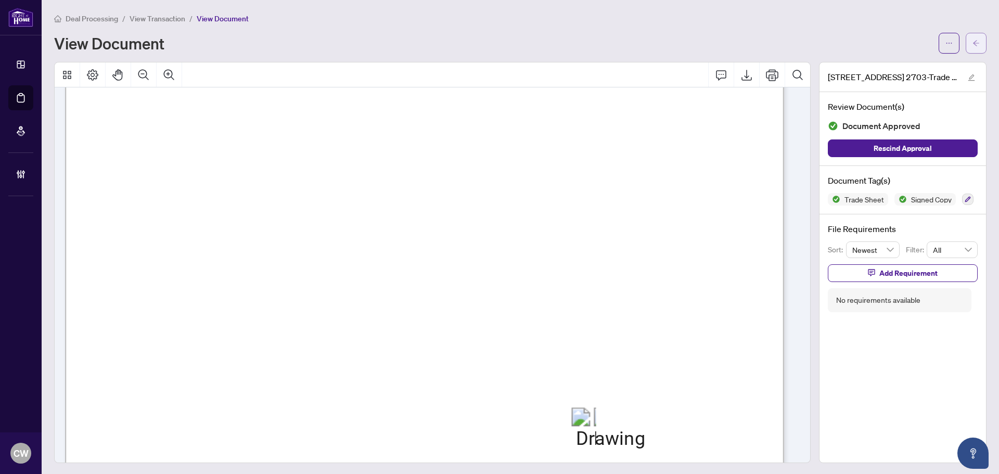
click at [976, 40] on button "button" at bounding box center [976, 43] width 21 height 21
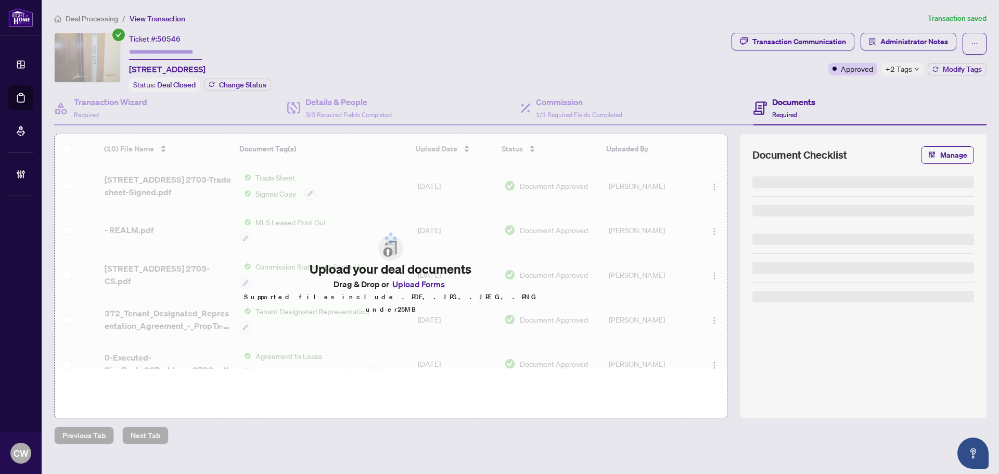
type input "*******"
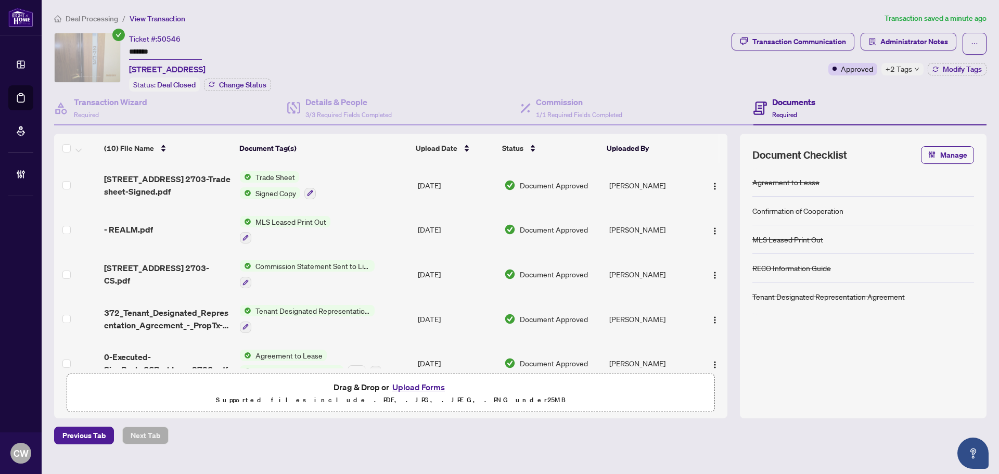
click at [434, 381] on button "Upload Forms" at bounding box center [418, 387] width 59 height 14
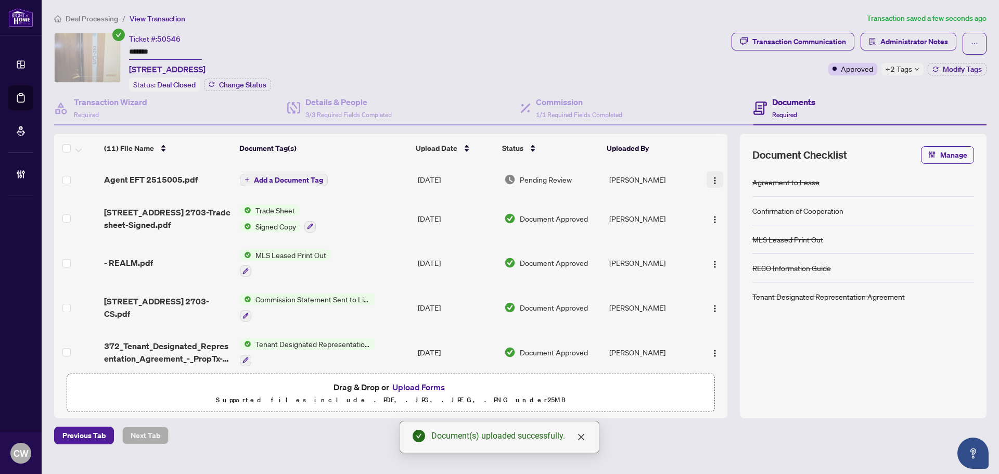
click at [716, 177] on button "button" at bounding box center [715, 179] width 17 height 17
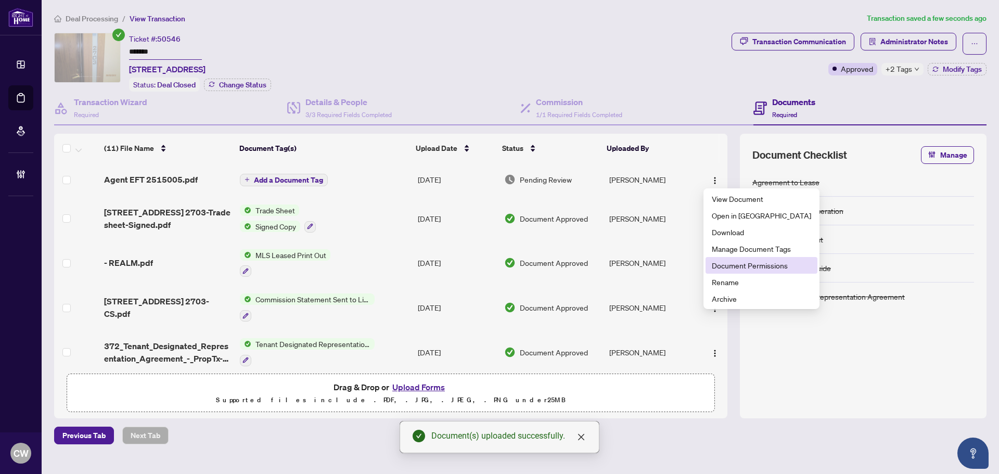
click at [732, 267] on span "Document Permissions" at bounding box center [761, 265] width 99 height 11
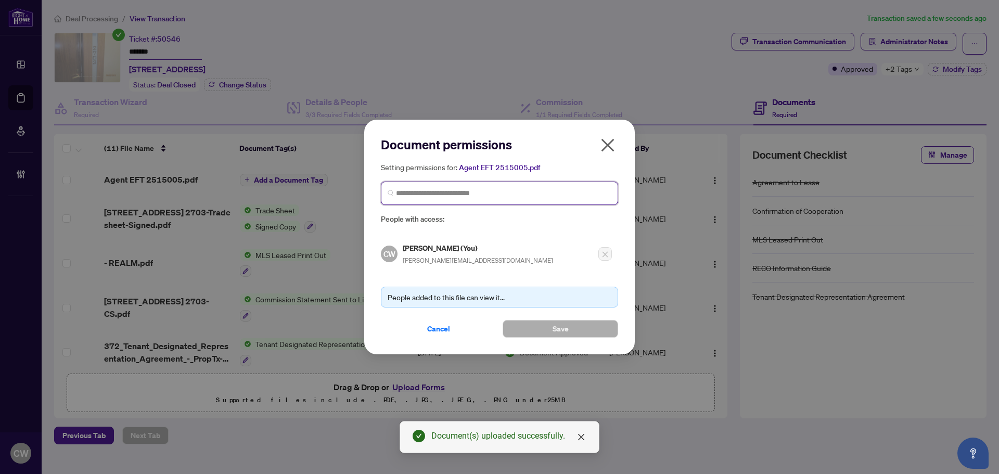
click at [502, 190] on input "search" at bounding box center [503, 193] width 215 height 11
paste input "**********"
type input "**********"
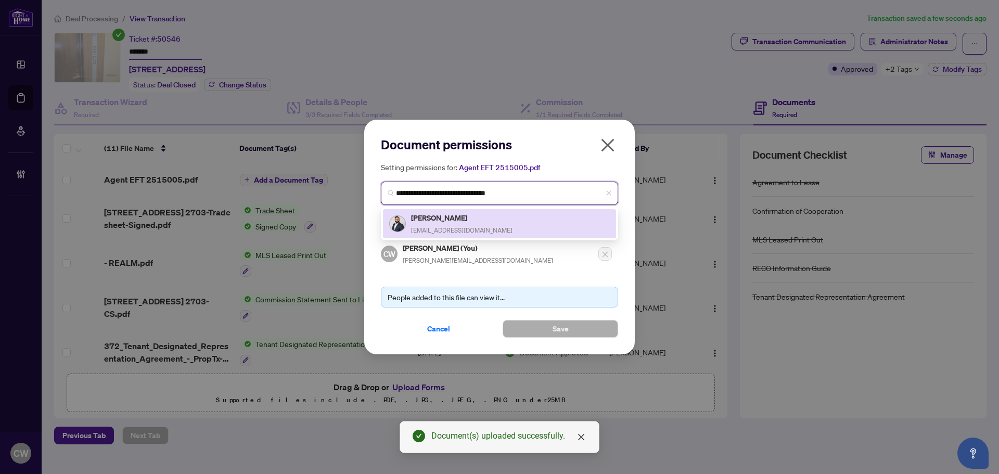
click at [435, 224] on div "[PERSON_NAME] [EMAIL_ADDRESS][DOMAIN_NAME]" at bounding box center [461, 224] width 101 height 24
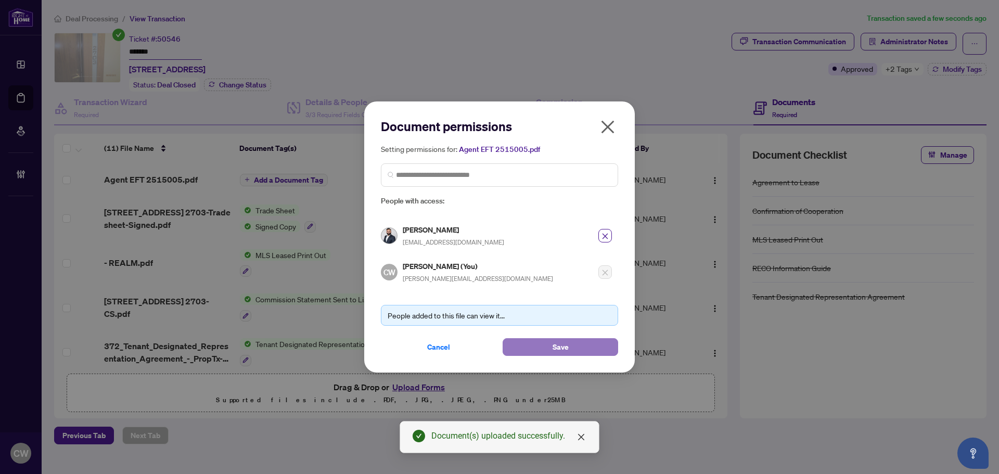
click at [560, 341] on span "Save" at bounding box center [561, 347] width 16 height 17
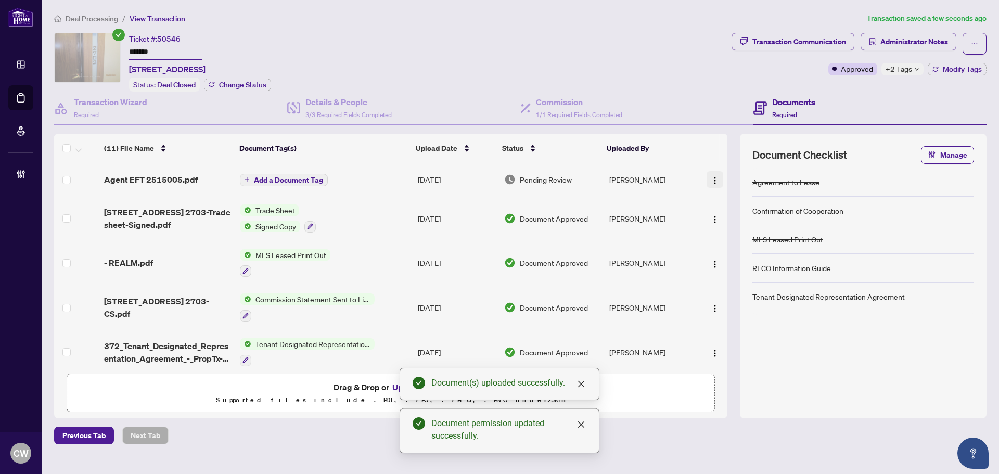
click at [711, 176] on img "button" at bounding box center [715, 180] width 8 height 8
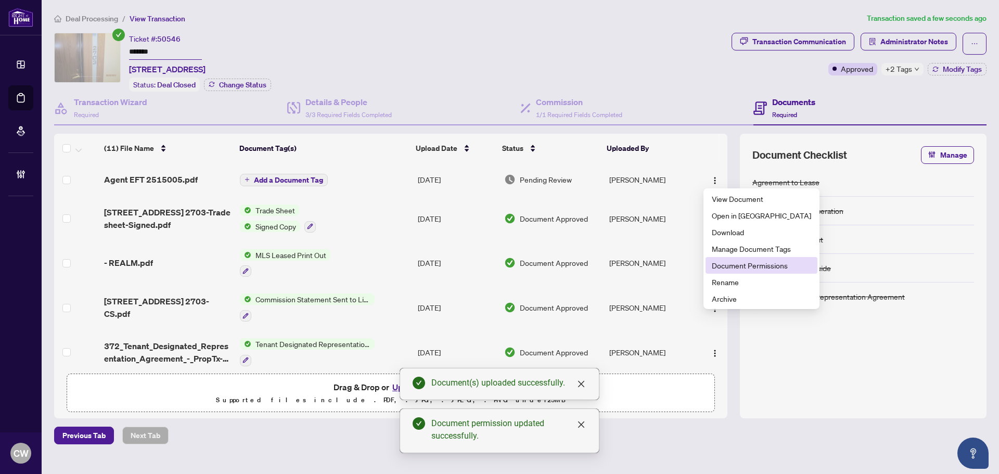
click at [719, 264] on span "Document Permissions" at bounding box center [761, 265] width 99 height 11
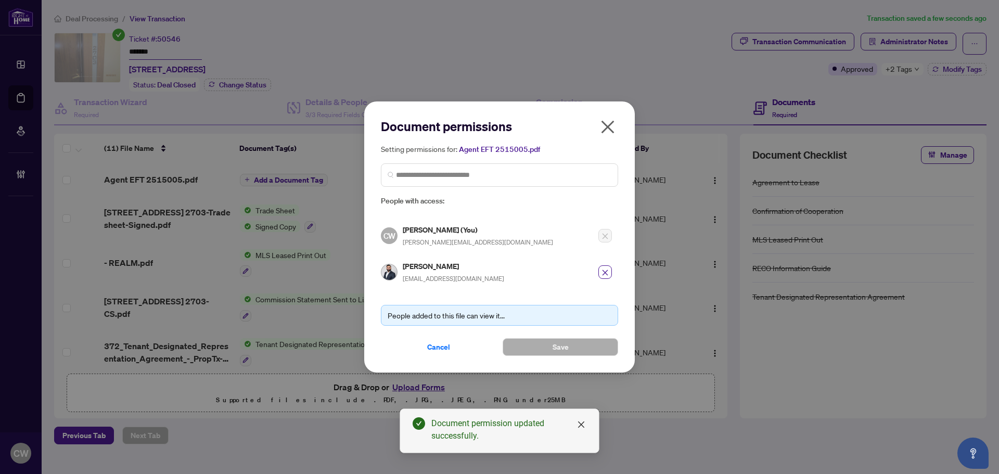
click at [613, 127] on icon "close" at bounding box center [607, 127] width 17 height 17
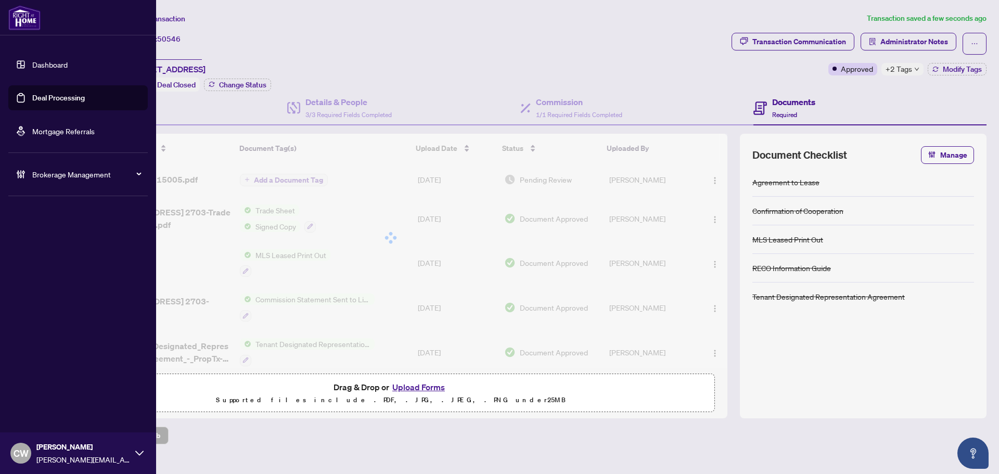
click at [32, 93] on link "Deal Processing" at bounding box center [58, 97] width 53 height 9
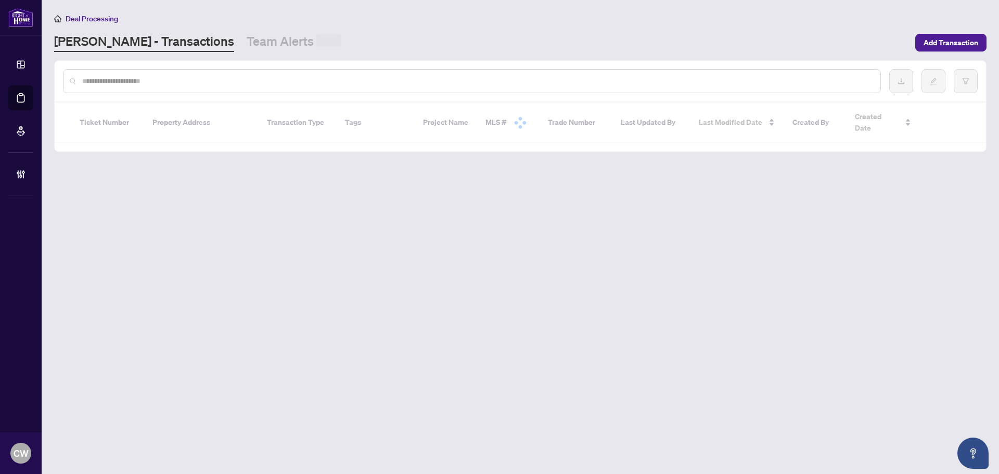
click at [204, 70] on div at bounding box center [472, 81] width 818 height 24
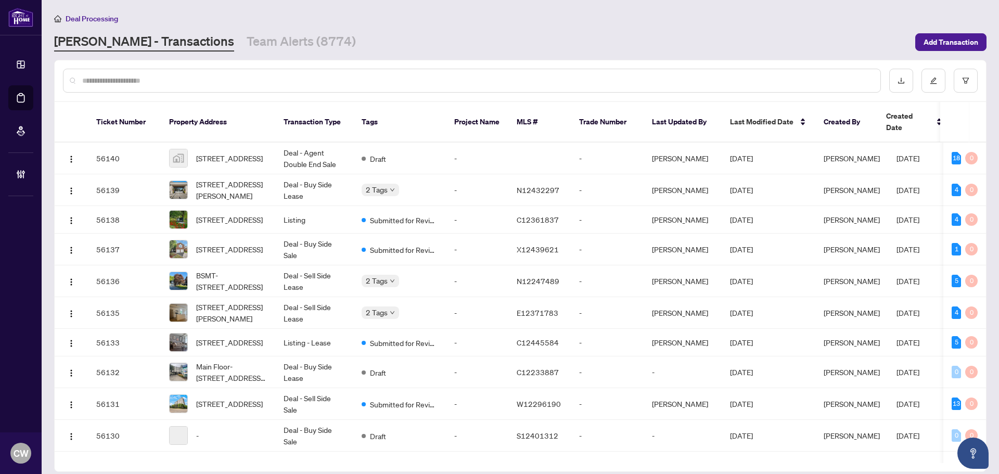
click at [172, 77] on input "text" at bounding box center [477, 80] width 790 height 11
paste input "*******"
type input "*******"
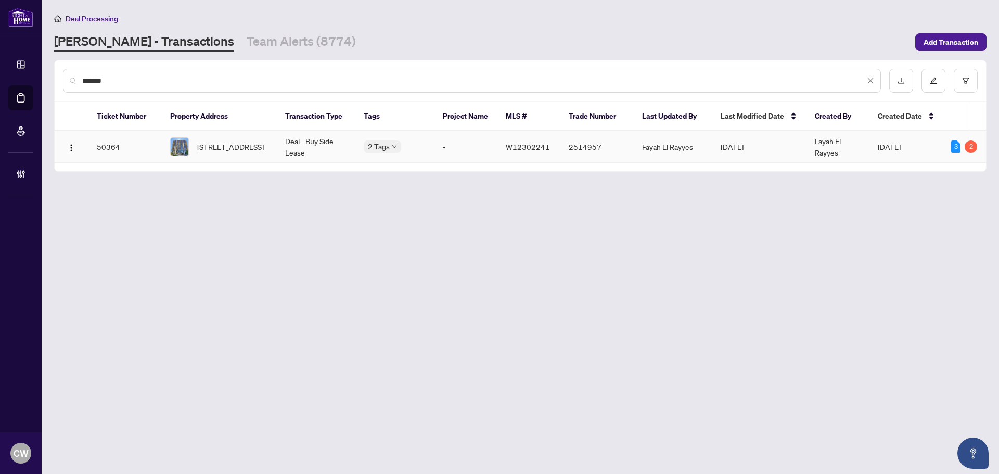
click at [199, 147] on span "[STREET_ADDRESS]" at bounding box center [230, 146] width 67 height 11
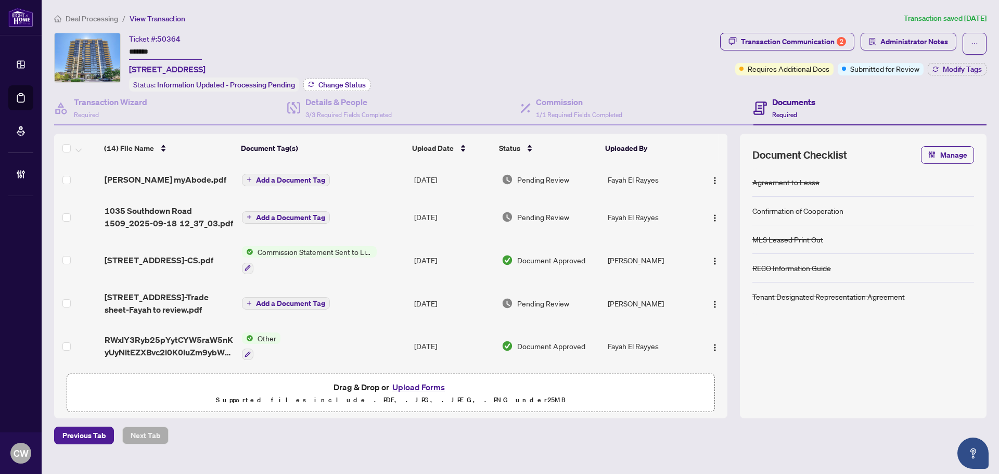
click at [344, 85] on span "Change Status" at bounding box center [341, 84] width 47 height 7
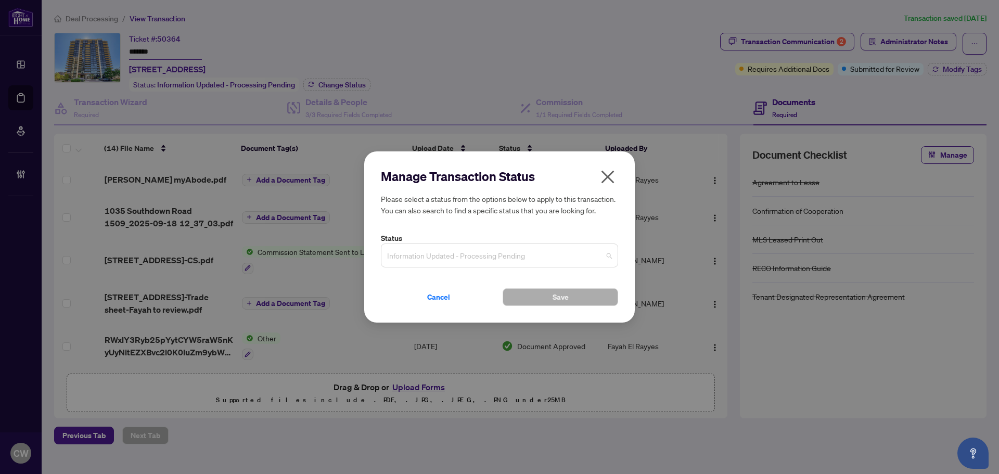
drag, startPoint x: 434, startPoint y: 258, endPoint x: 465, endPoint y: 347, distance: 94.0
click at [437, 262] on span "Information Updated - Processing Pending" at bounding box center [499, 256] width 225 height 20
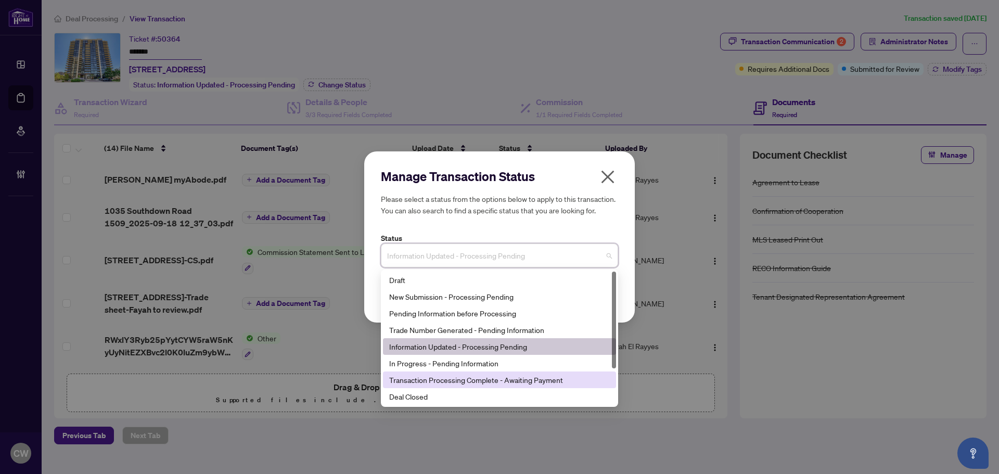
click at [455, 394] on div "Deal Closed" at bounding box center [499, 396] width 221 height 11
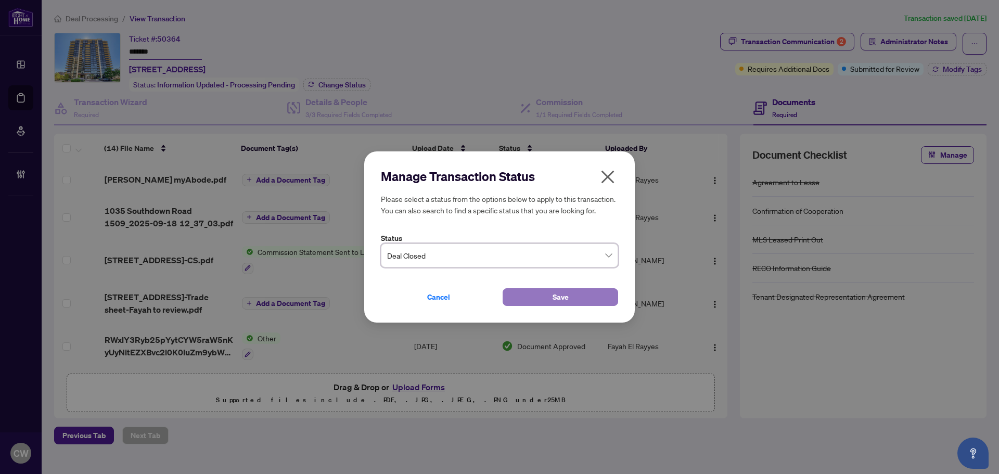
click at [553, 297] on span "Save" at bounding box center [561, 297] width 16 height 17
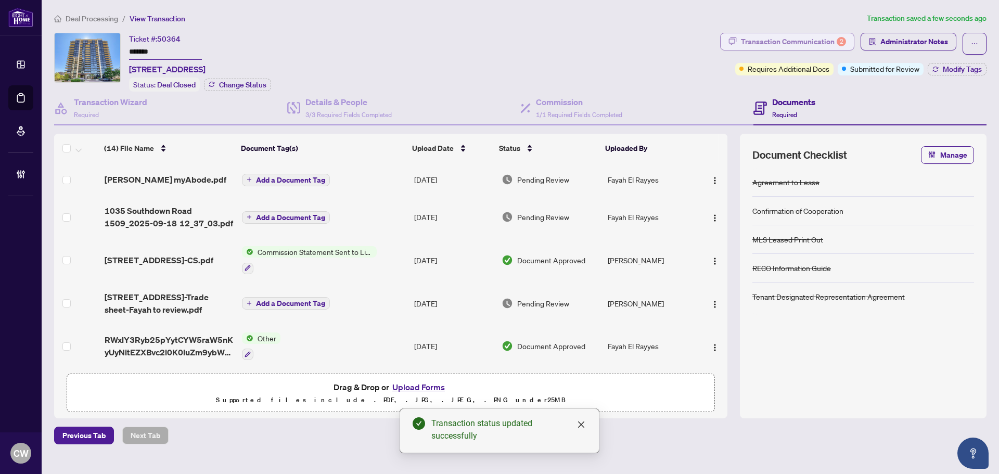
click at [815, 37] on div "Transaction Communication 2" at bounding box center [793, 41] width 105 height 17
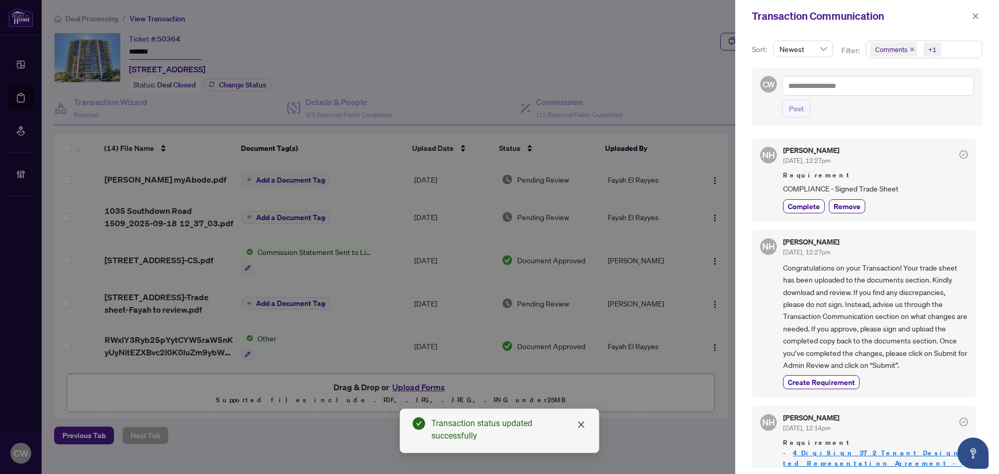
click at [911, 47] on icon "close" at bounding box center [912, 49] width 5 height 5
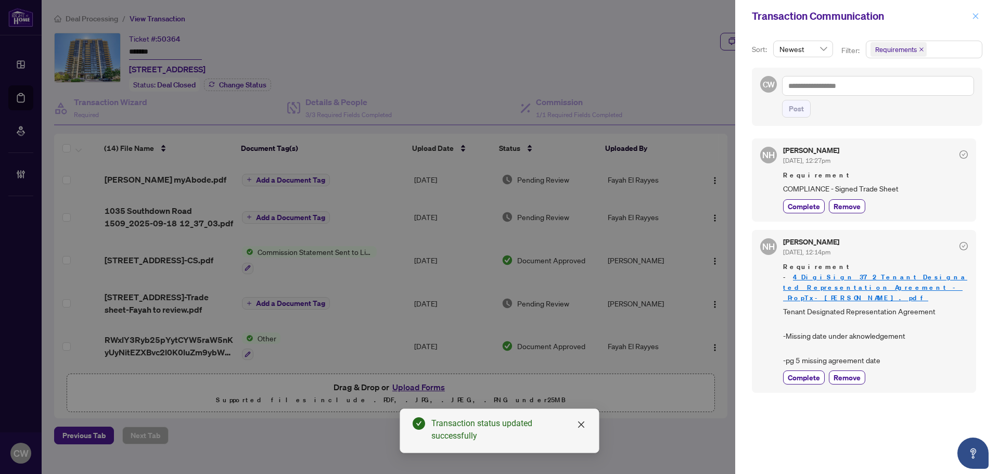
click at [977, 12] on icon "close" at bounding box center [975, 15] width 7 height 7
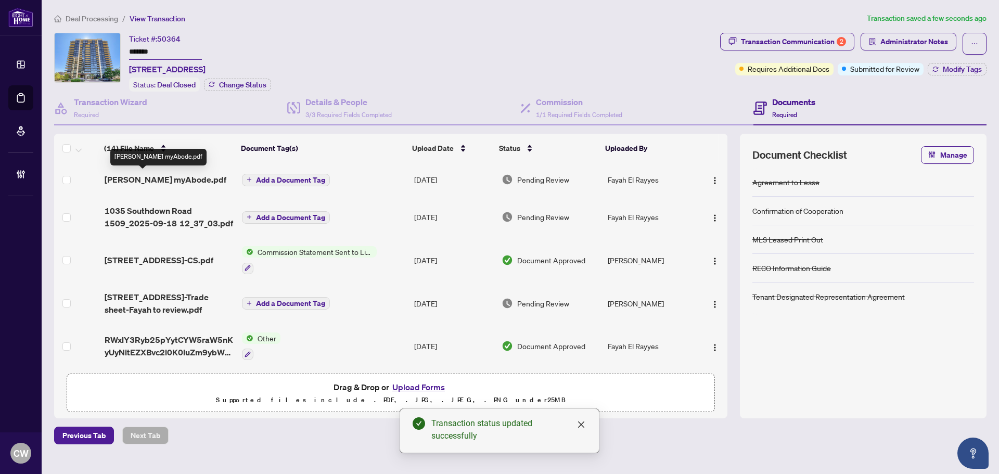
click at [161, 178] on span "[PERSON_NAME] myAbode.pdf" at bounding box center [166, 179] width 122 height 12
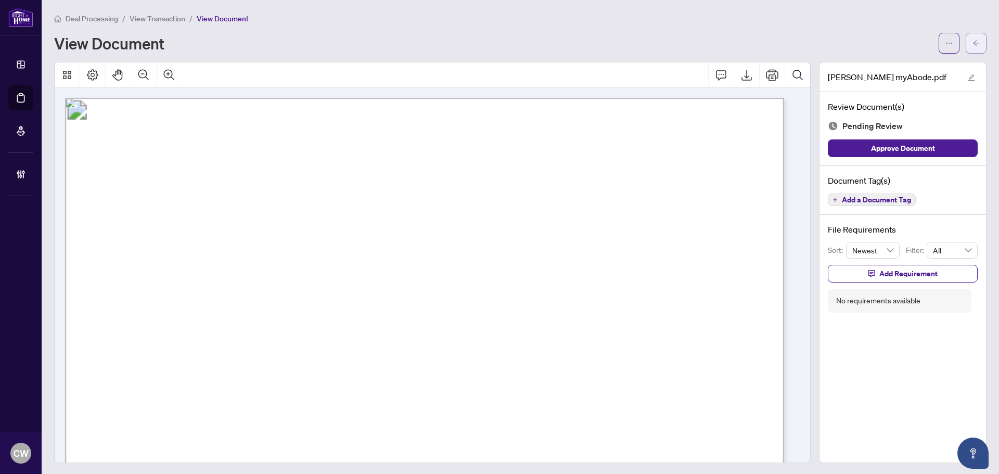
click at [972, 46] on icon "arrow-left" at bounding box center [975, 43] width 7 height 7
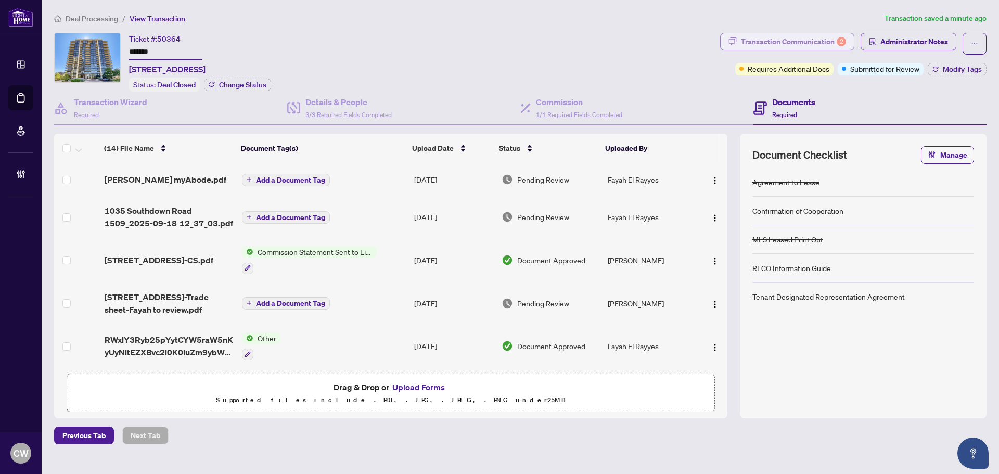
click at [840, 41] on div "2" at bounding box center [841, 41] width 9 height 9
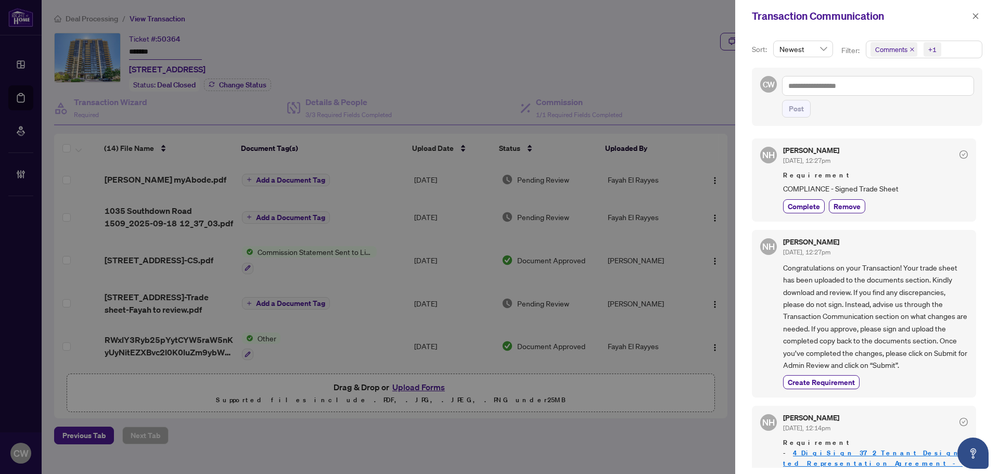
click at [911, 50] on icon "close" at bounding box center [912, 49] width 4 height 4
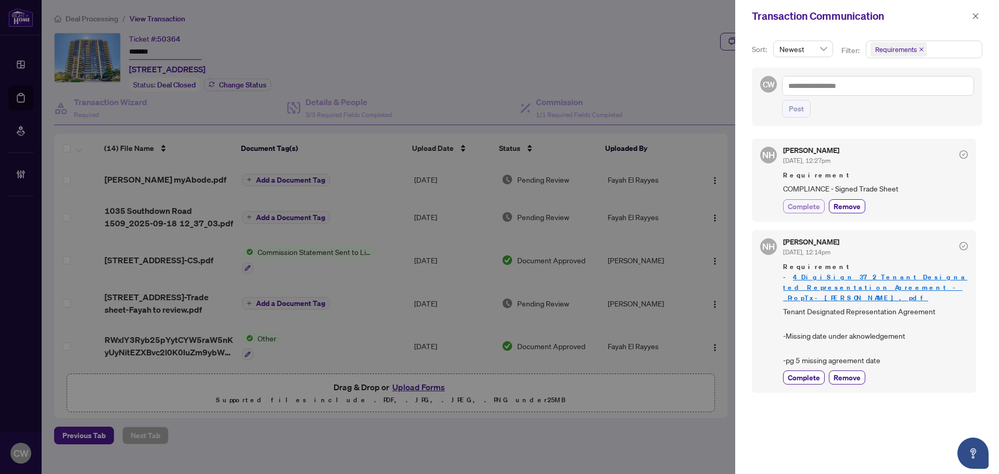
click at [795, 211] on span "Complete" at bounding box center [804, 206] width 32 height 11
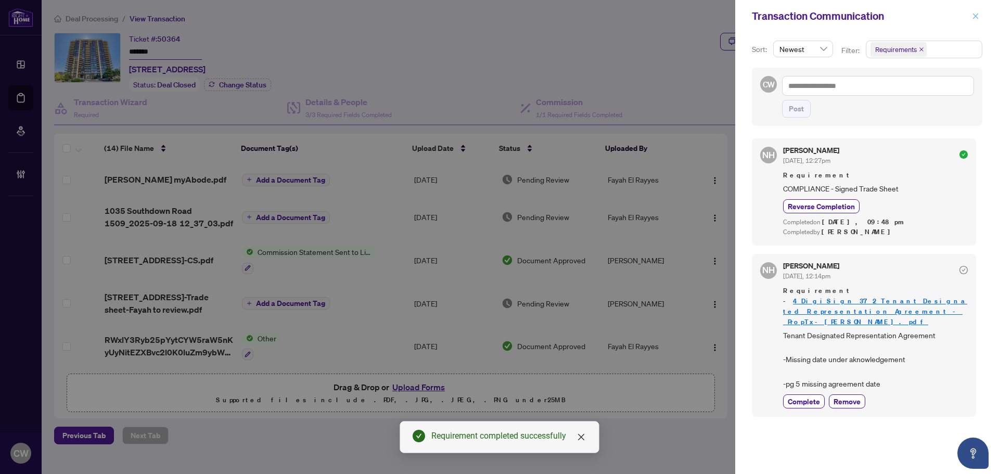
click at [972, 20] on span "button" at bounding box center [975, 16] width 7 height 17
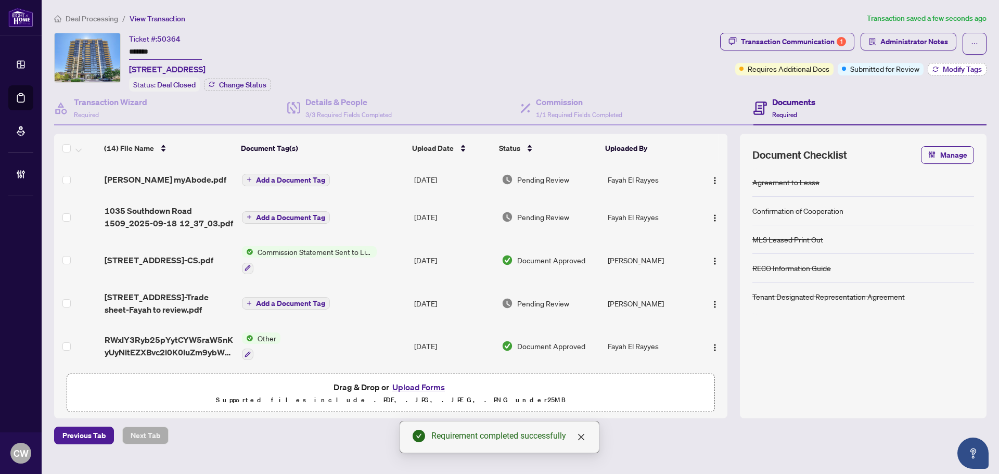
click at [977, 68] on span "Modify Tags" at bounding box center [962, 69] width 39 height 7
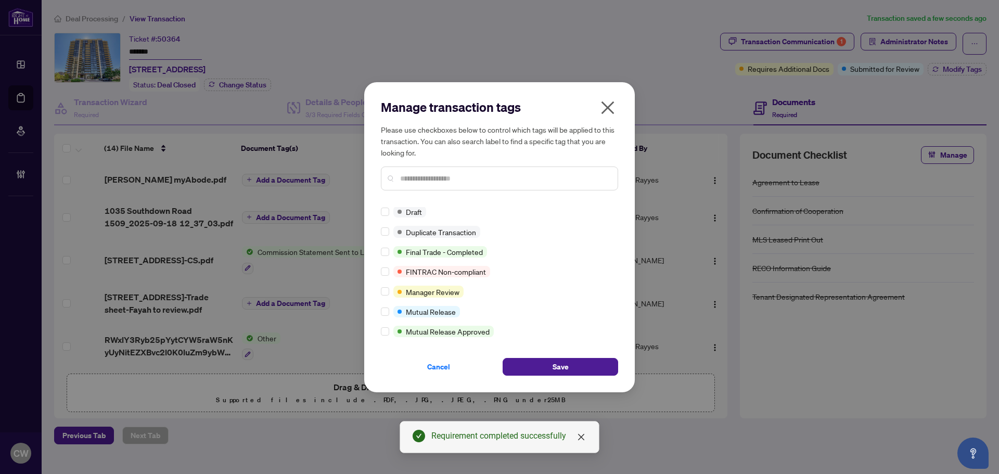
scroll to position [1, 0]
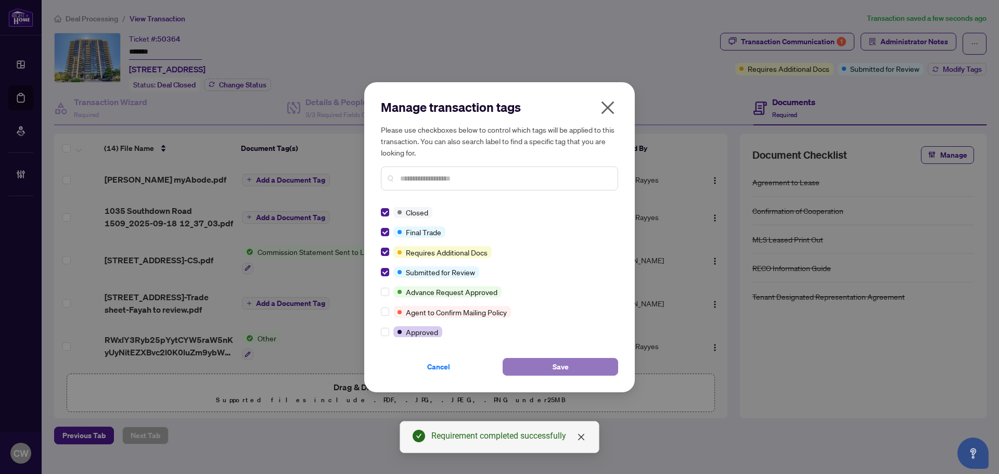
click at [551, 361] on button "Save" at bounding box center [561, 367] width 116 height 18
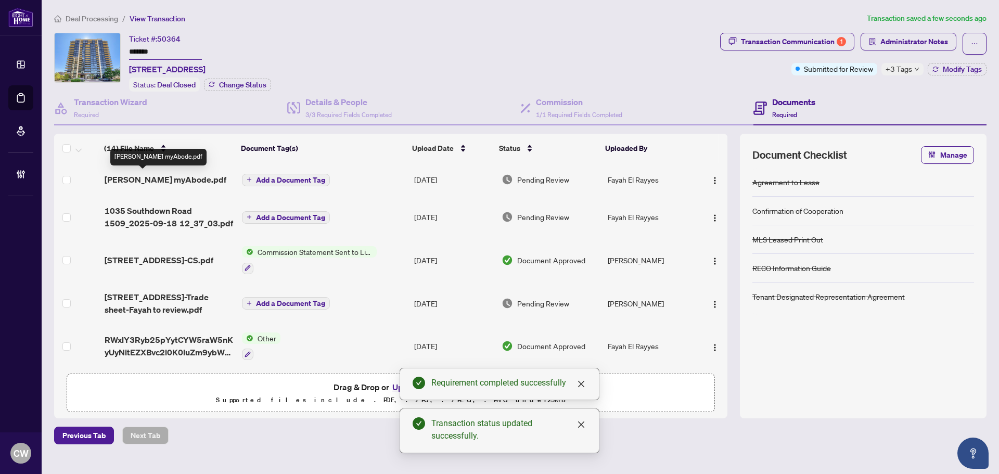
click at [161, 180] on span "[PERSON_NAME] myAbode.pdf" at bounding box center [166, 179] width 122 height 12
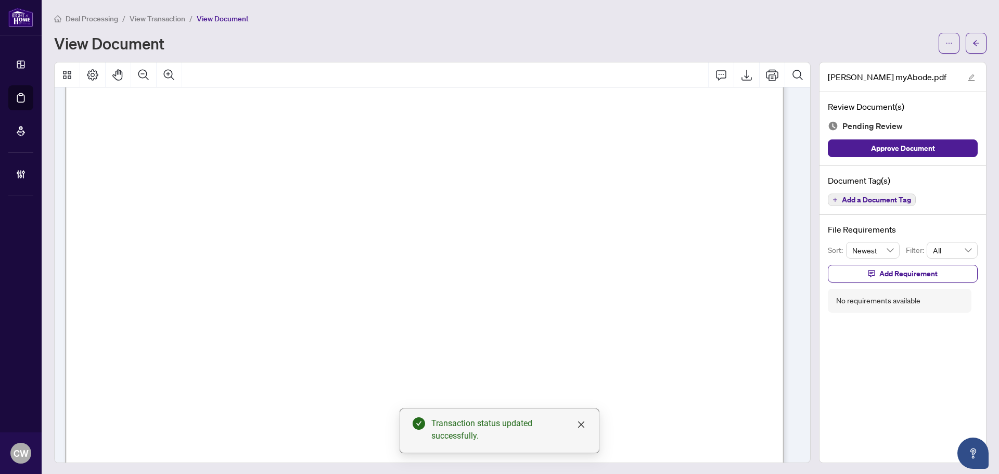
scroll to position [208, 0]
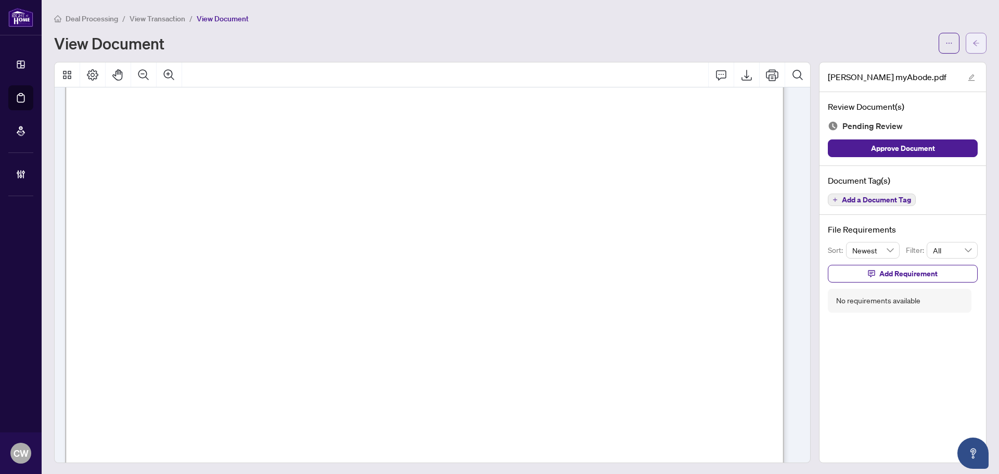
click at [977, 44] on button "button" at bounding box center [976, 43] width 21 height 21
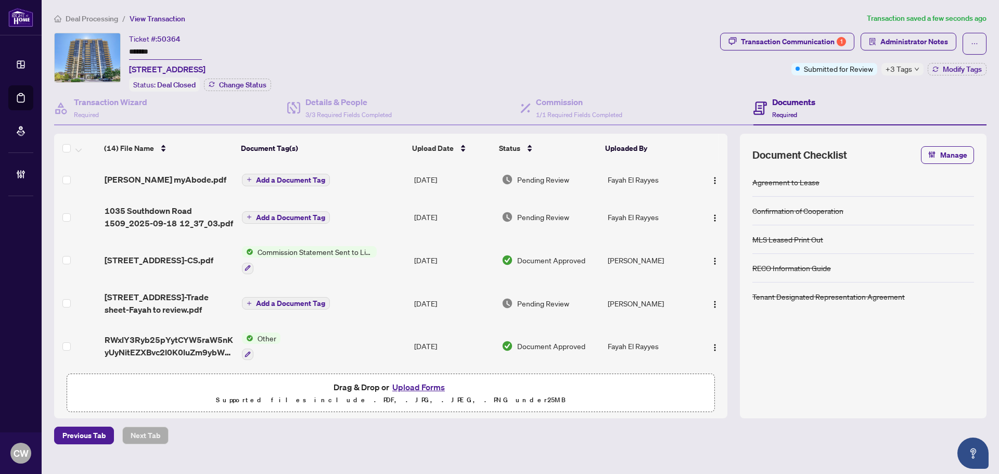
click at [425, 387] on button "Upload Forms" at bounding box center [418, 387] width 59 height 14
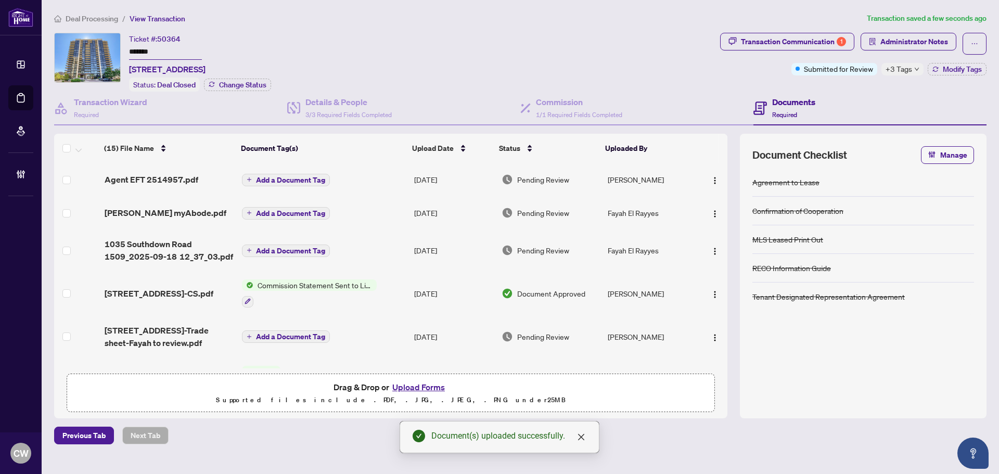
click at [712, 176] on img "button" at bounding box center [715, 180] width 8 height 8
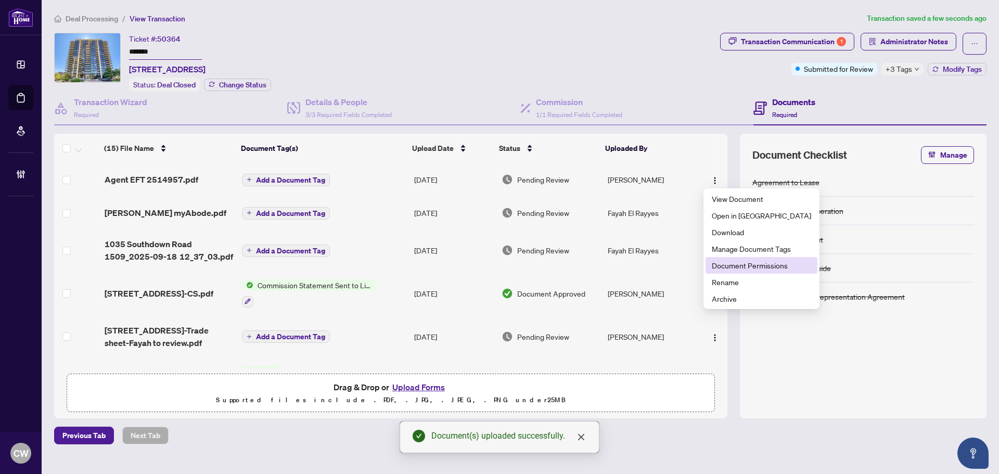
click at [743, 265] on span "Document Permissions" at bounding box center [761, 265] width 99 height 11
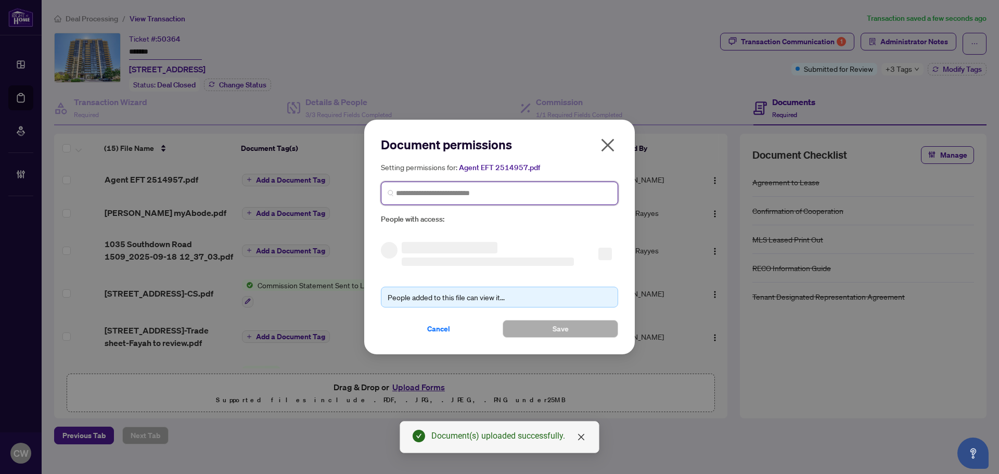
click at [570, 196] on input "search" at bounding box center [503, 193] width 215 height 11
paste input "**********"
type input "**********"
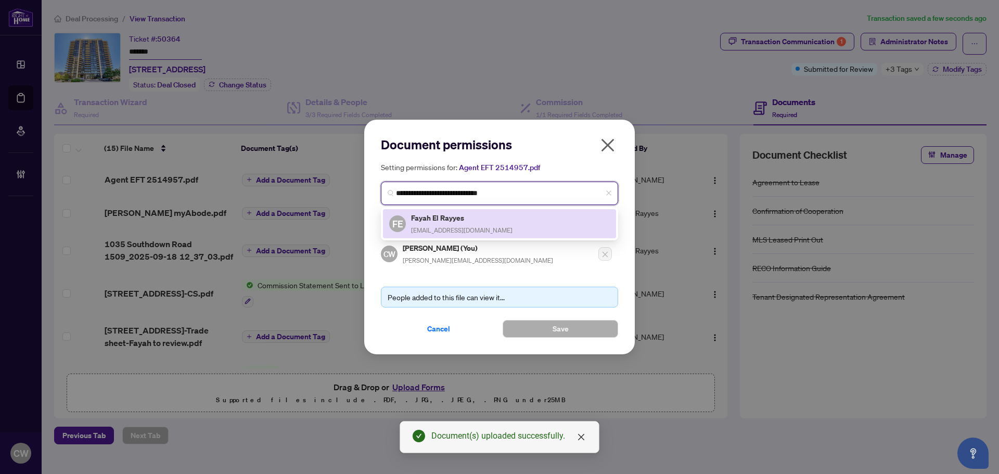
click at [460, 220] on h5 "Fayah El Rayyes" at bounding box center [461, 218] width 101 height 12
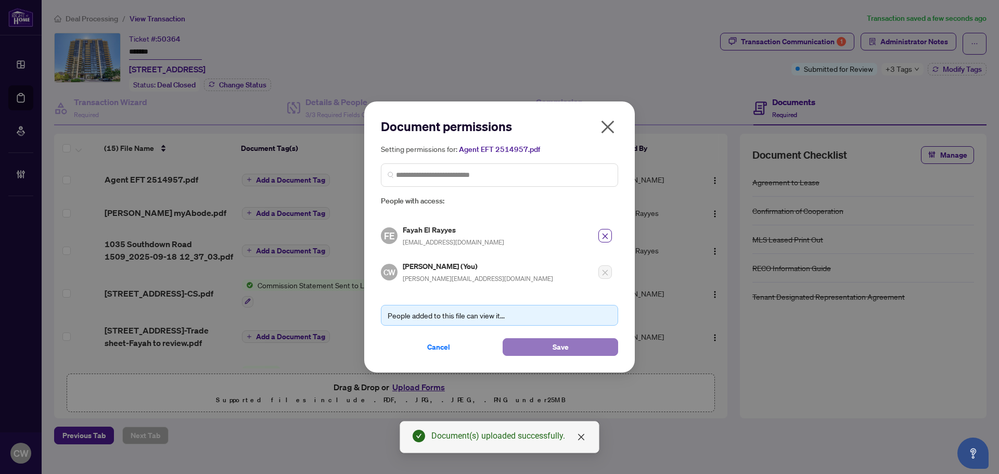
click at [536, 345] on button "Save" at bounding box center [561, 347] width 116 height 18
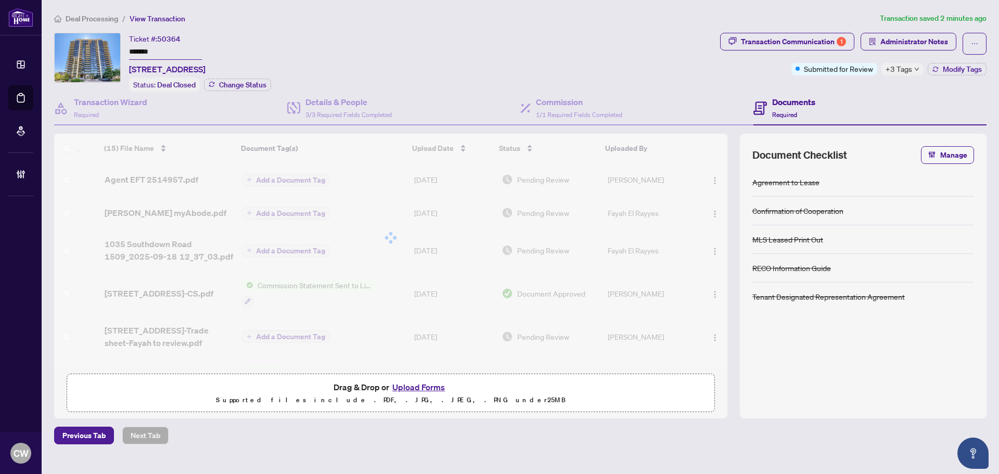
click at [40, 96] on ul "Dashboard Deal Processing Mortgage Referrals Brokerage Management" at bounding box center [21, 119] width 42 height 151
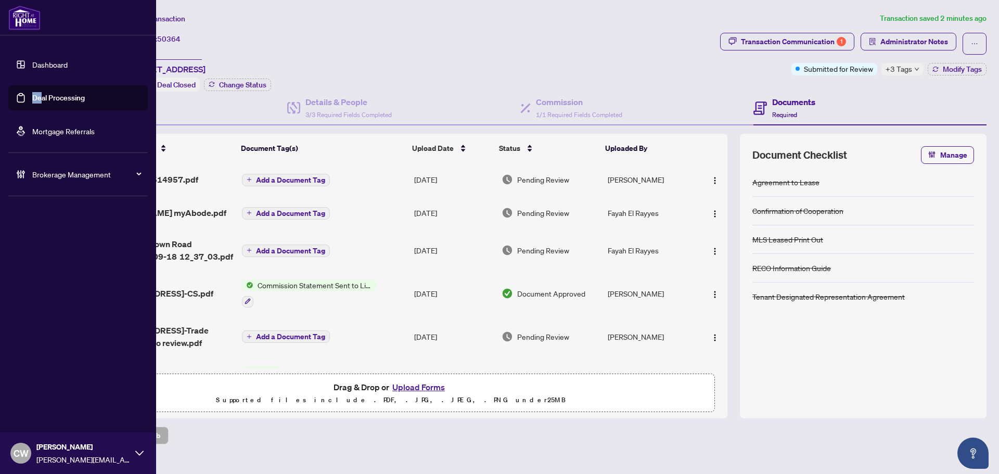
drag, startPoint x: 38, startPoint y: 95, endPoint x: 72, endPoint y: 90, distance: 34.7
click at [40, 95] on link "Deal Processing" at bounding box center [58, 97] width 53 height 9
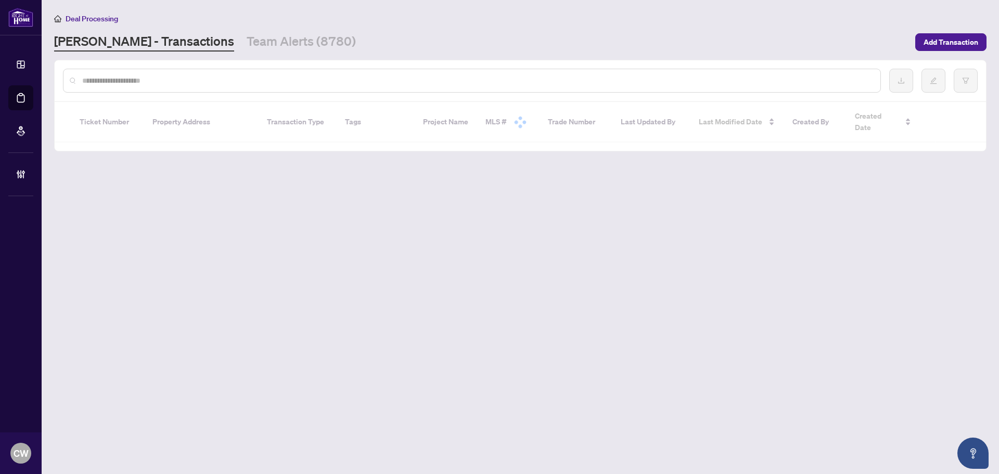
click at [204, 82] on input "text" at bounding box center [477, 80] width 790 height 11
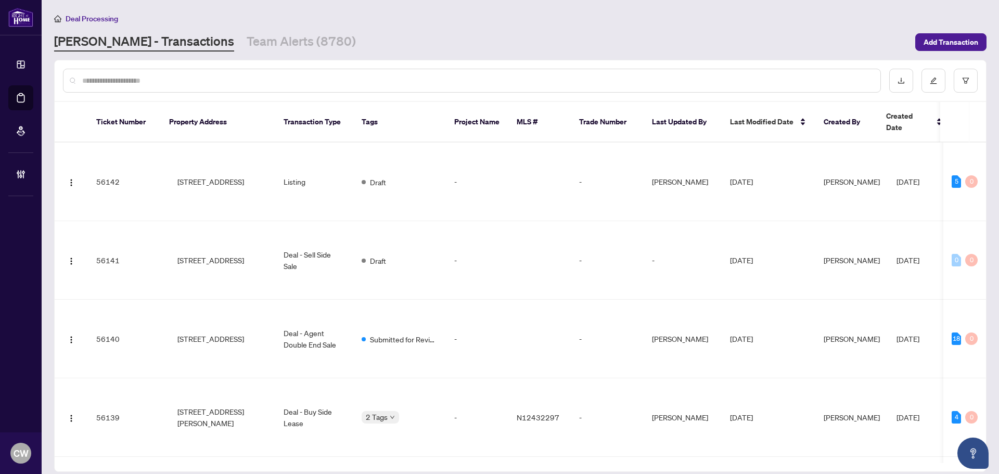
paste input "*******"
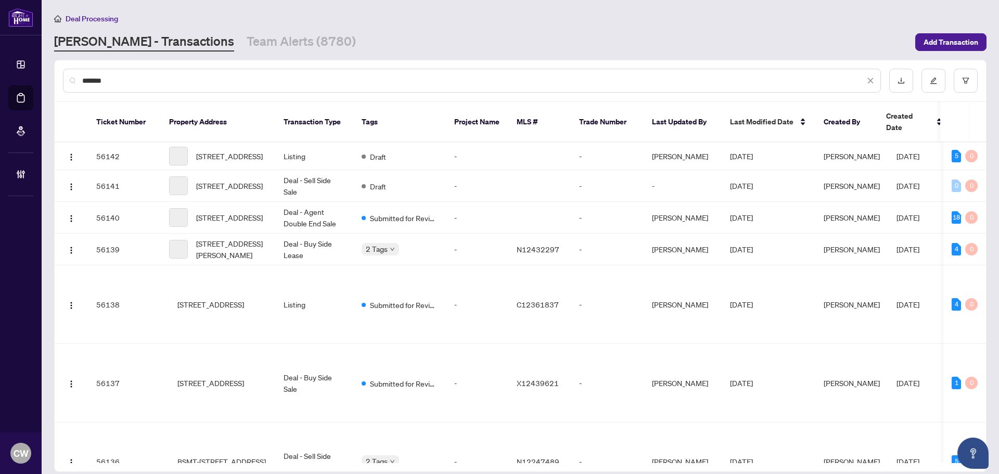
type input "*******"
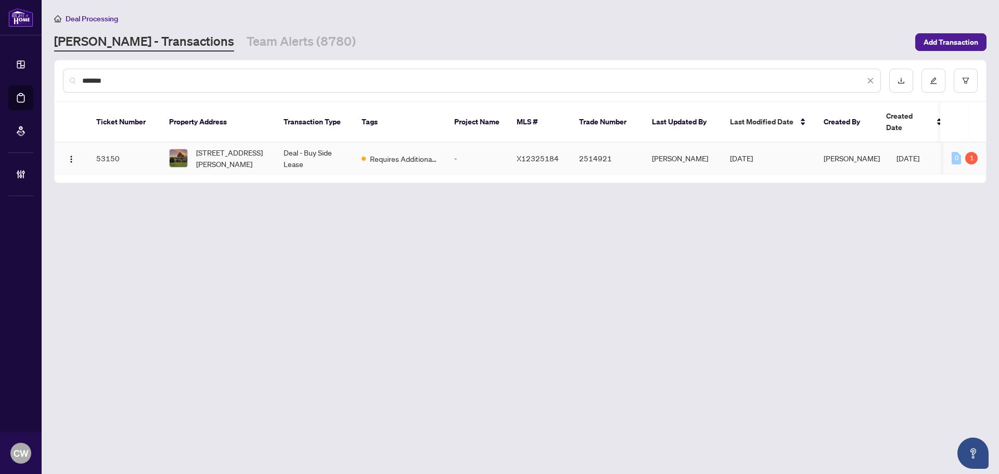
click at [228, 147] on span "20 Harwick Cres, Ottawa, Ontario K2H 6R1, Canada" at bounding box center [231, 158] width 71 height 23
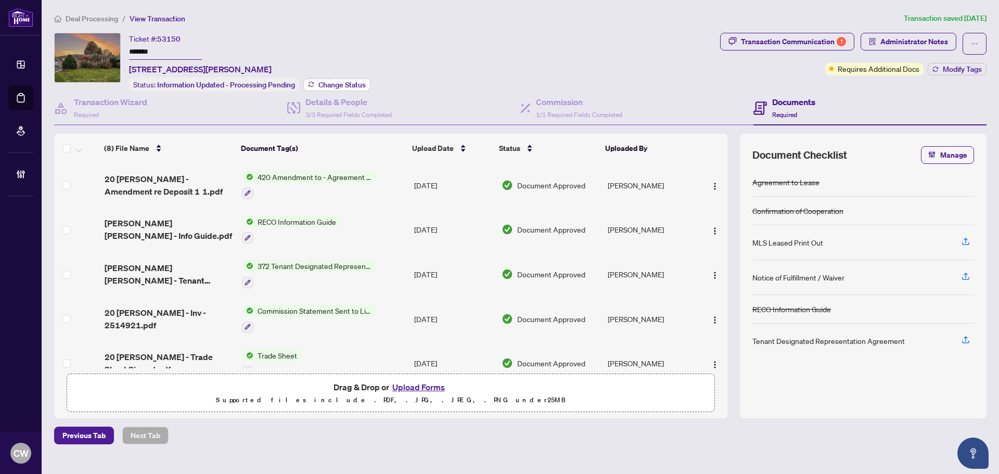
click at [340, 84] on span "Change Status" at bounding box center [341, 84] width 47 height 7
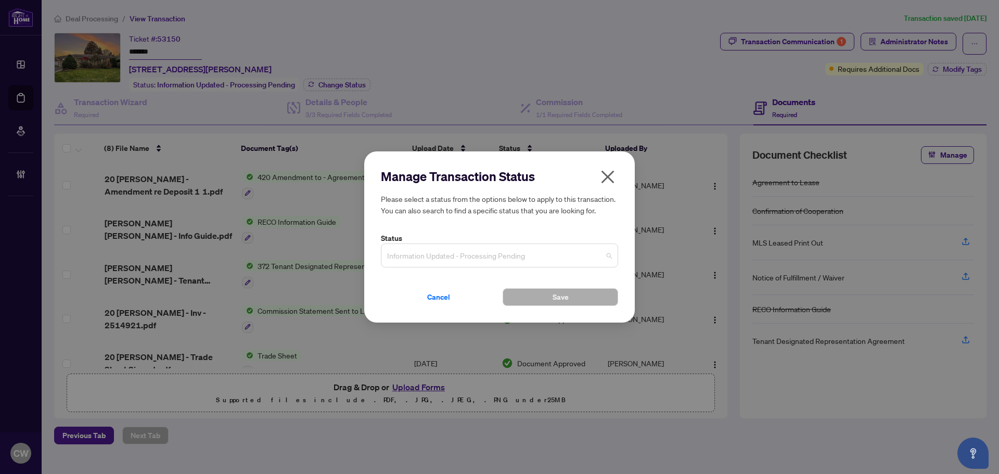
click at [463, 257] on span "Information Updated - Processing Pending" at bounding box center [499, 256] width 225 height 20
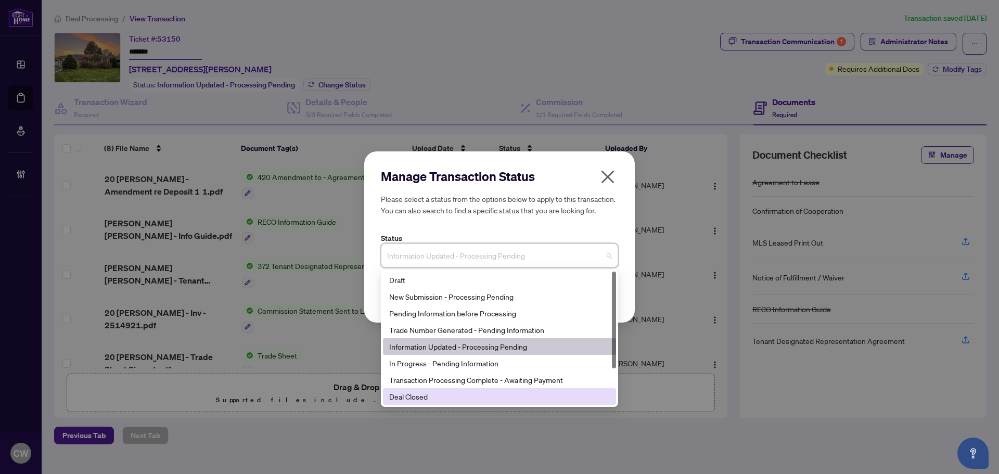
click at [471, 399] on div "Deal Closed" at bounding box center [499, 396] width 221 height 11
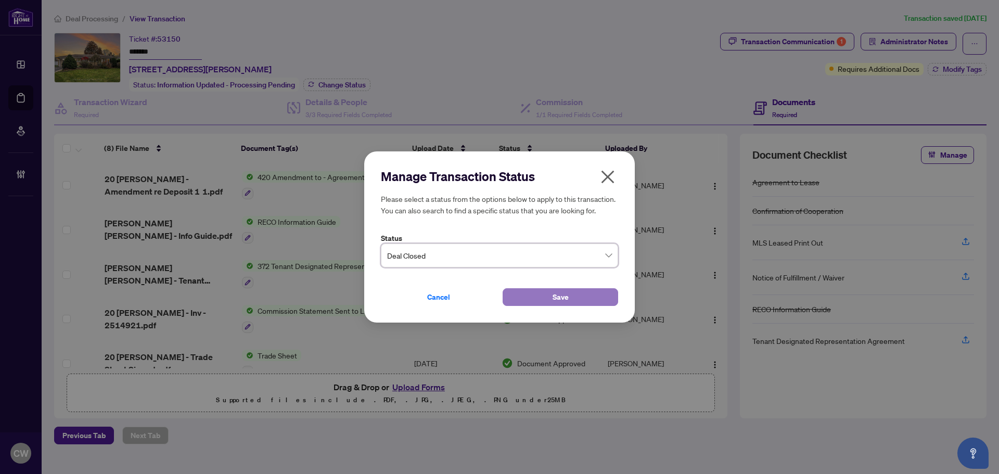
click at [554, 290] on span "Save" at bounding box center [561, 297] width 16 height 17
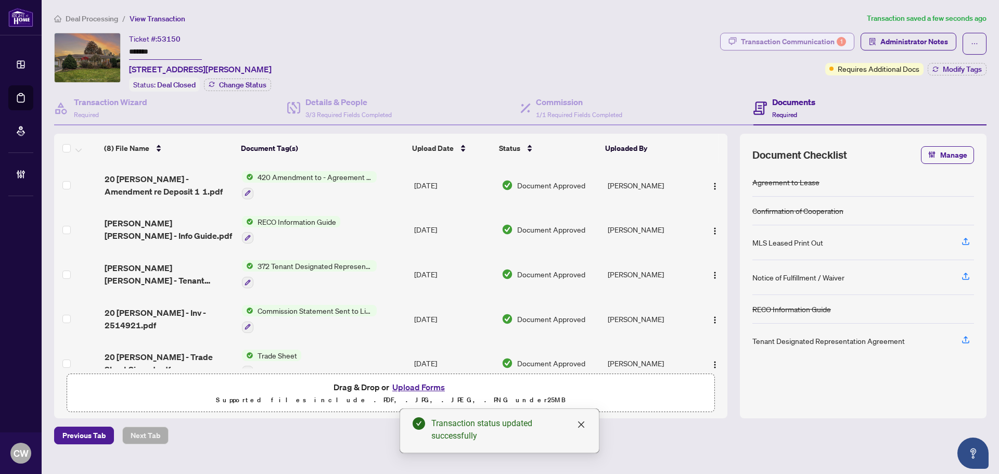
drag, startPoint x: 795, startPoint y: 41, endPoint x: 806, endPoint y: 38, distance: 12.2
click at [806, 38] on div "Transaction Communication 1" at bounding box center [793, 41] width 105 height 17
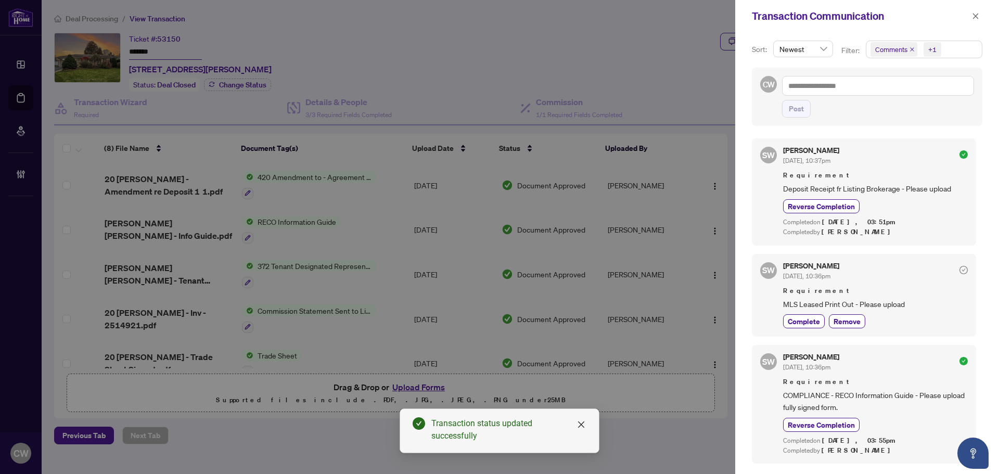
click at [911, 48] on icon "close" at bounding box center [912, 49] width 5 height 5
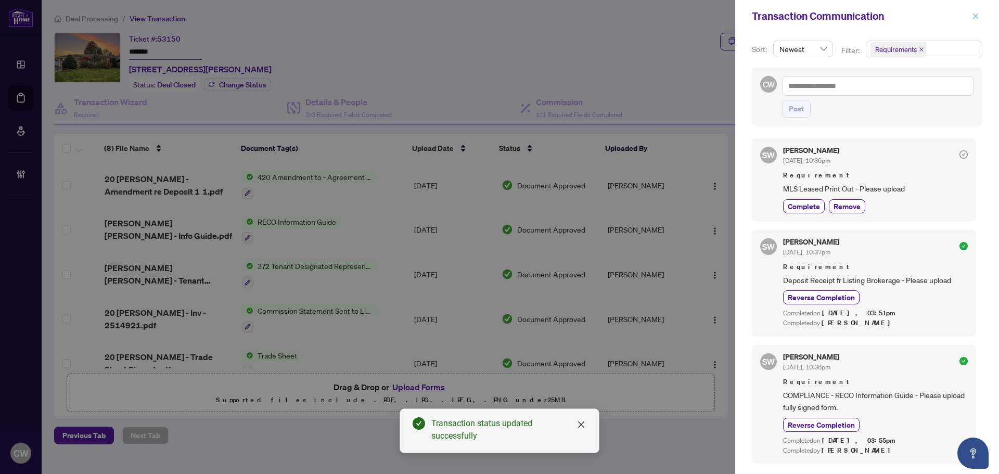
click at [973, 15] on icon "close" at bounding box center [975, 15] width 7 height 7
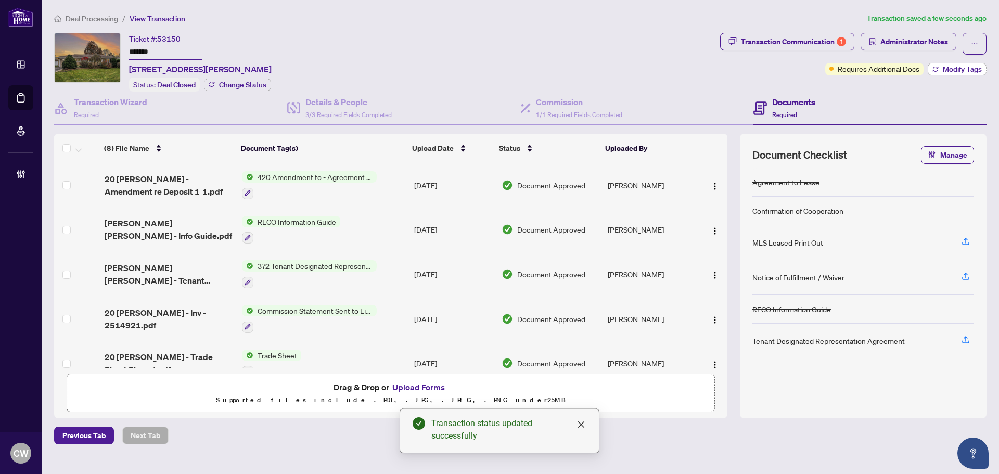
click at [967, 67] on span "Modify Tags" at bounding box center [962, 69] width 39 height 7
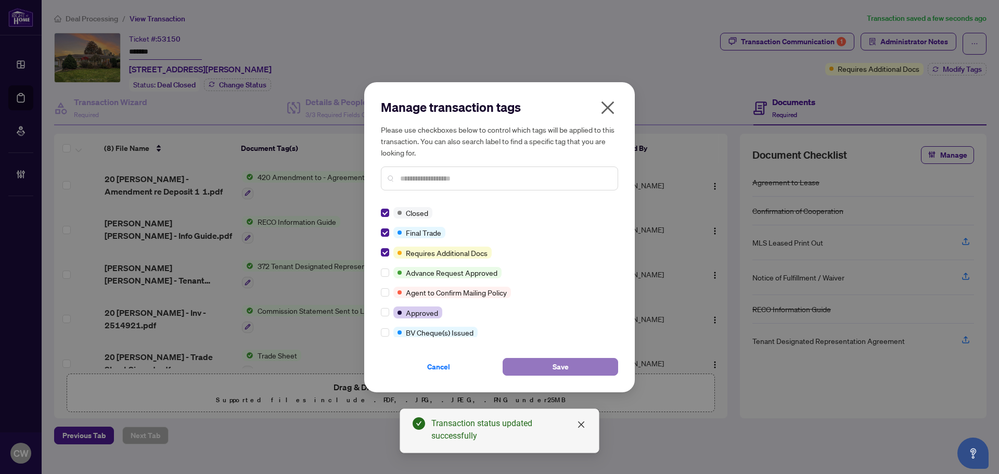
click at [550, 368] on button "Save" at bounding box center [561, 367] width 116 height 18
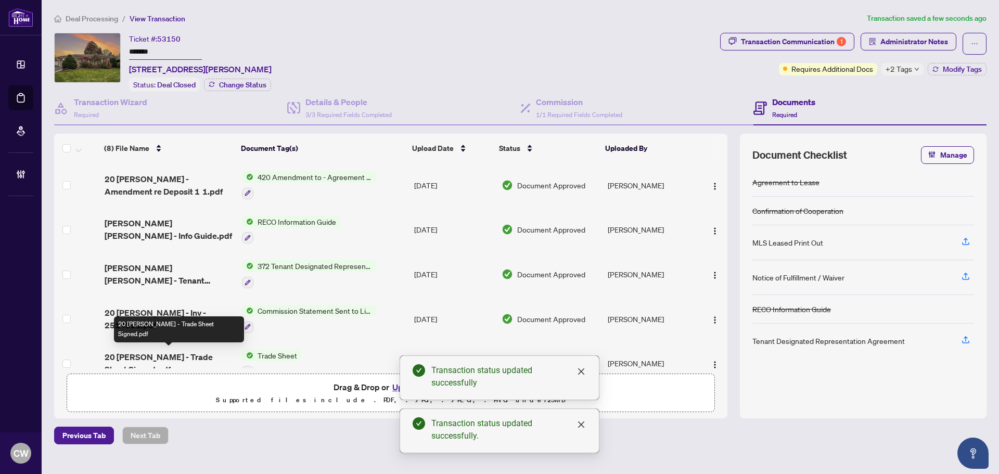
click at [161, 351] on span "20 Harwick - Trade Sheet Signed.pdf" at bounding box center [169, 363] width 129 height 25
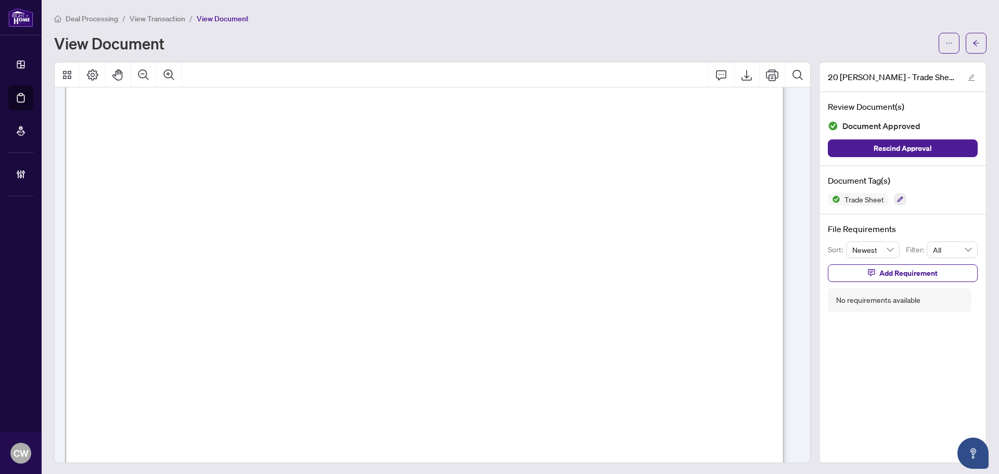
scroll to position [312, 0]
click at [975, 37] on button "button" at bounding box center [976, 43] width 21 height 21
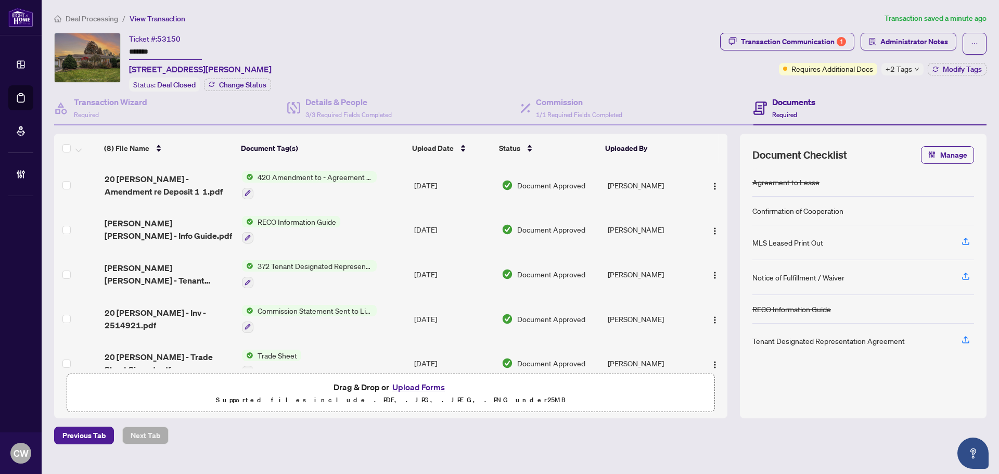
click at [427, 383] on button "Upload Forms" at bounding box center [418, 387] width 59 height 14
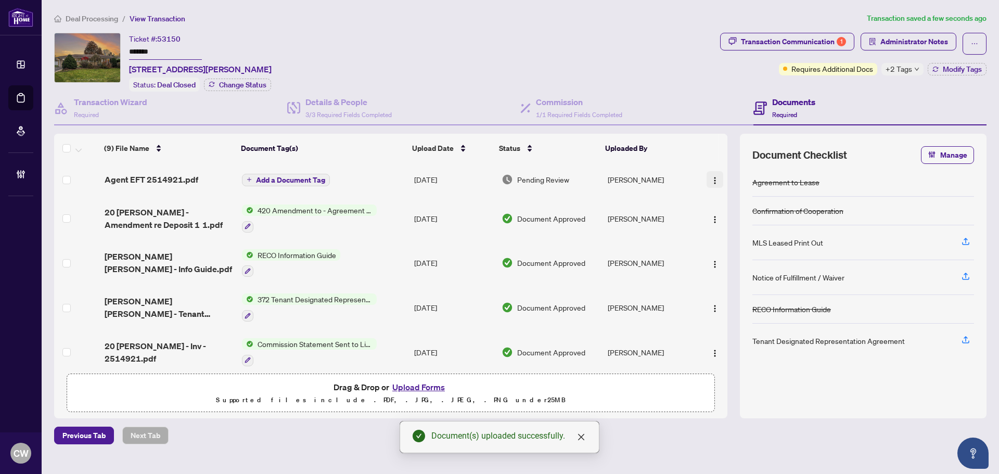
click at [711, 178] on img "button" at bounding box center [715, 180] width 8 height 8
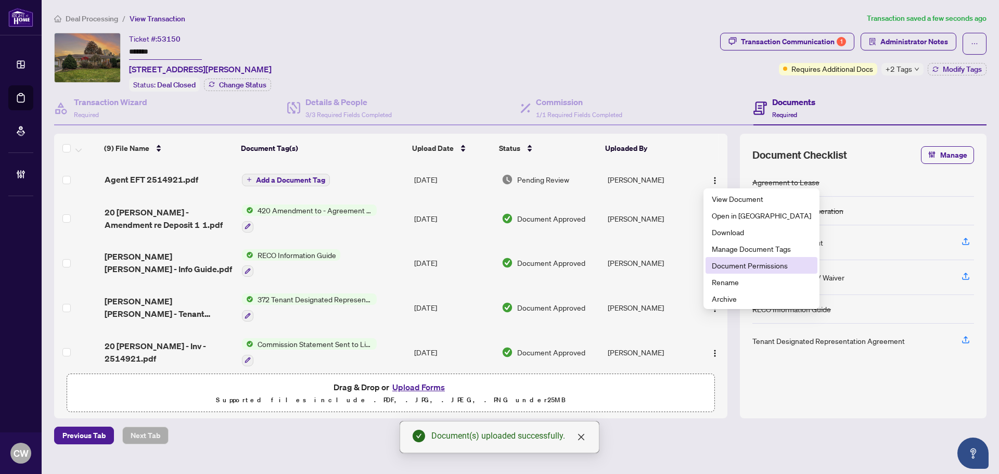
click at [728, 262] on span "Document Permissions" at bounding box center [761, 265] width 99 height 11
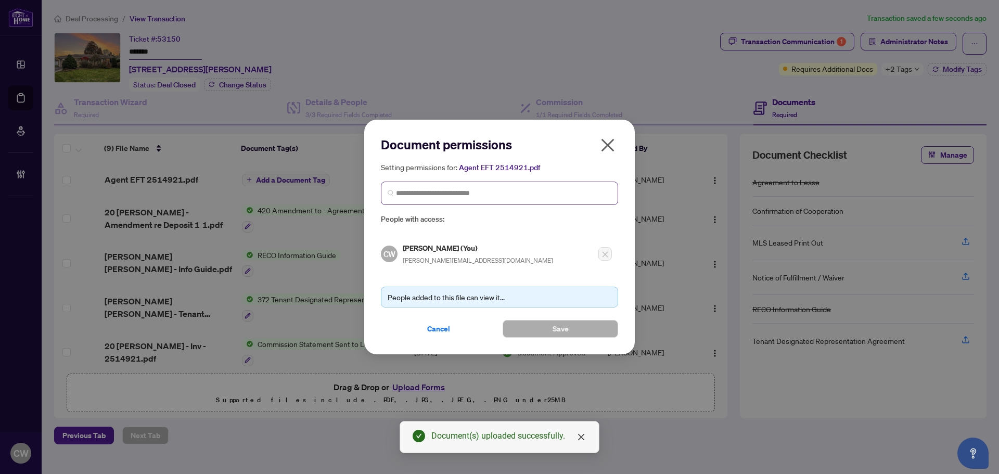
click at [541, 199] on span at bounding box center [499, 193] width 237 height 23
paste input "**********"
type input "**********"
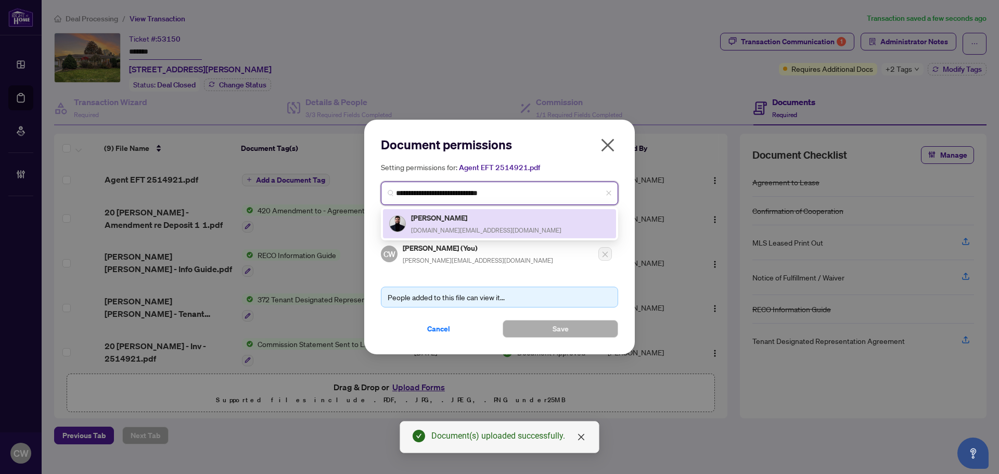
click at [470, 219] on h5 "Daniel Burton" at bounding box center [486, 218] width 150 height 12
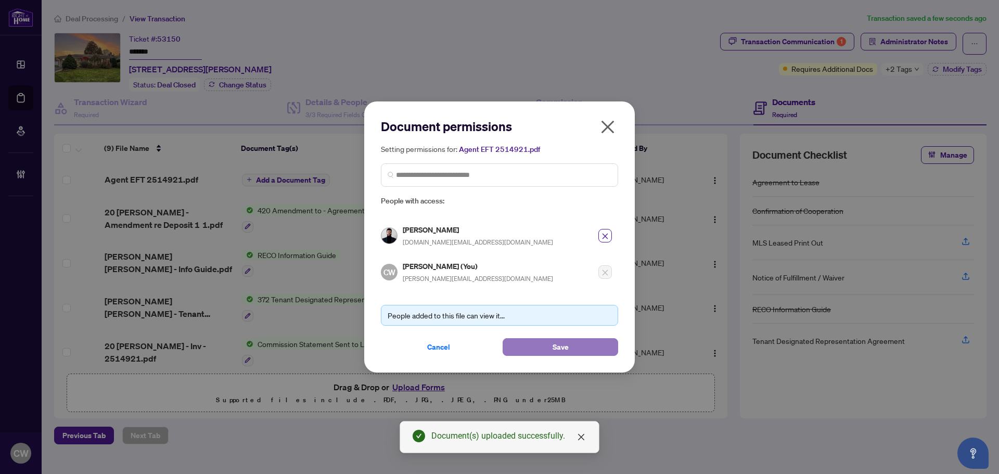
click at [558, 354] on span "Save" at bounding box center [561, 347] width 16 height 17
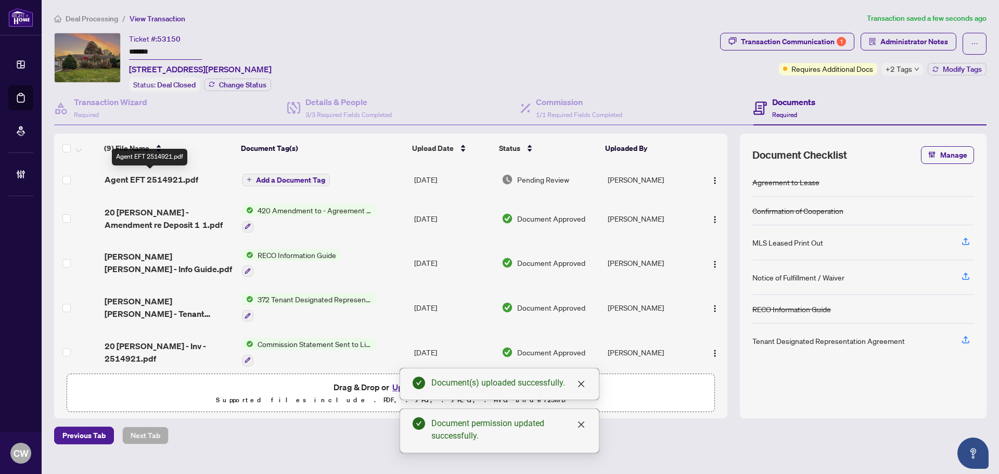
click at [162, 177] on span "Agent EFT 2514921.pdf" at bounding box center [152, 179] width 94 height 12
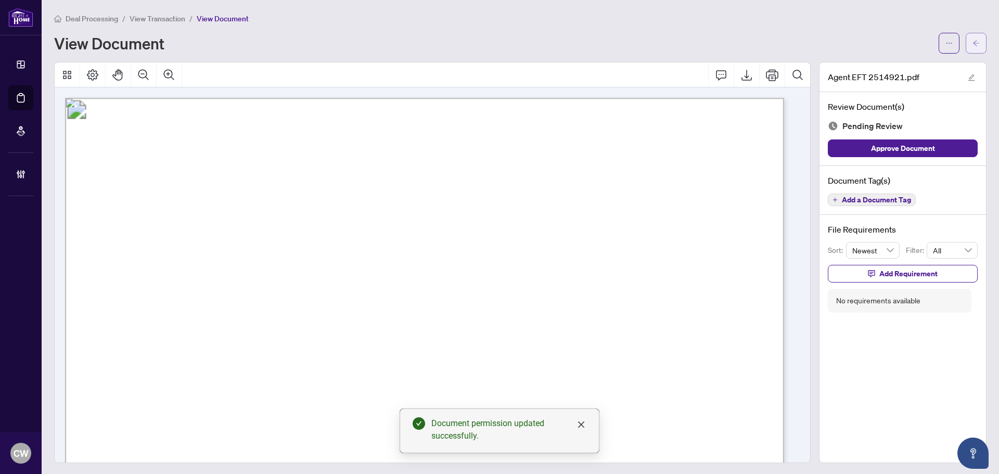
click at [972, 40] on icon "arrow-left" at bounding box center [975, 43] width 7 height 7
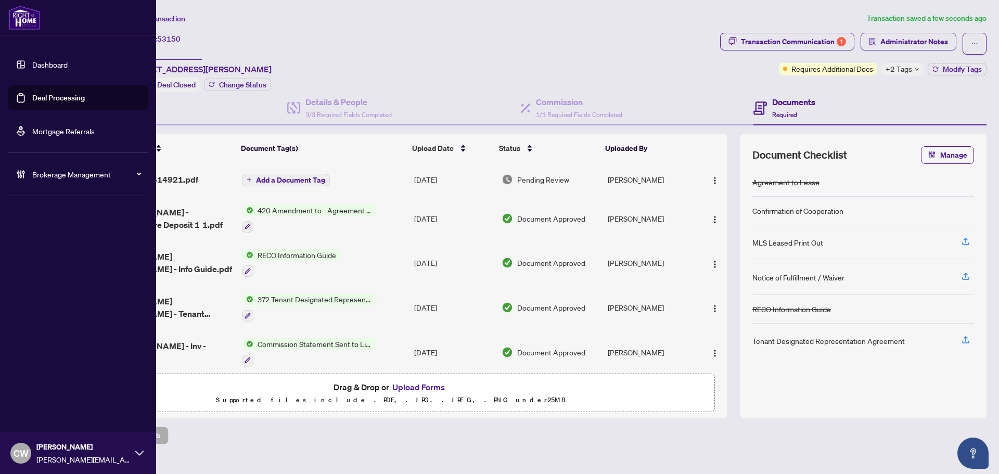
drag, startPoint x: 31, startPoint y: 100, endPoint x: 106, endPoint y: 100, distance: 74.9
click at [32, 100] on link "Deal Processing" at bounding box center [58, 97] width 53 height 9
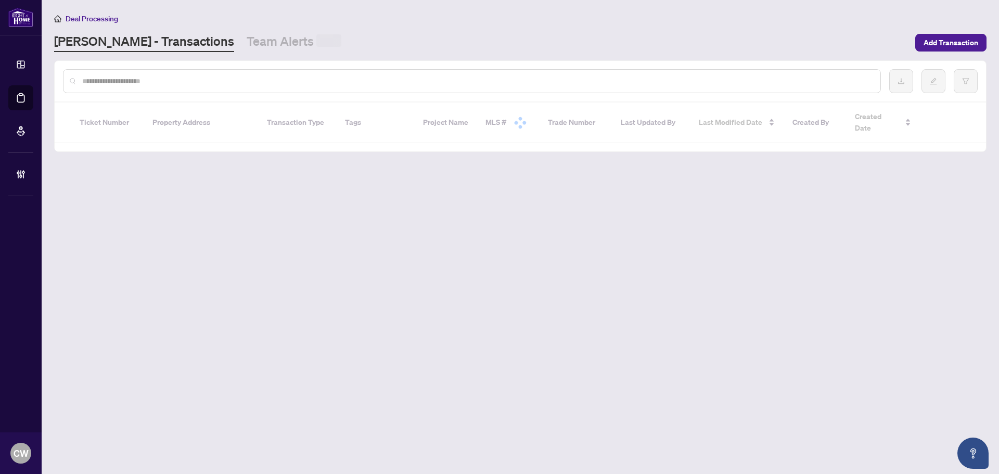
click at [180, 84] on input "text" at bounding box center [477, 80] width 790 height 11
paste input "*******"
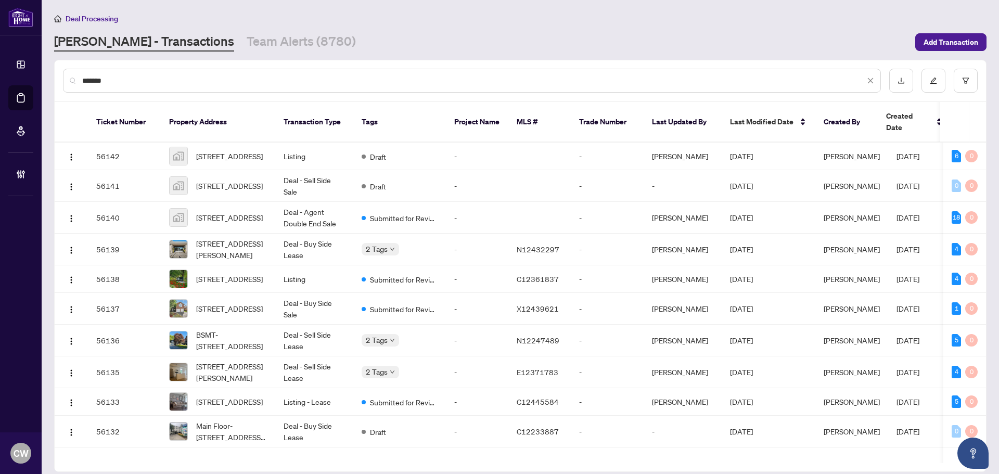
type input "*******"
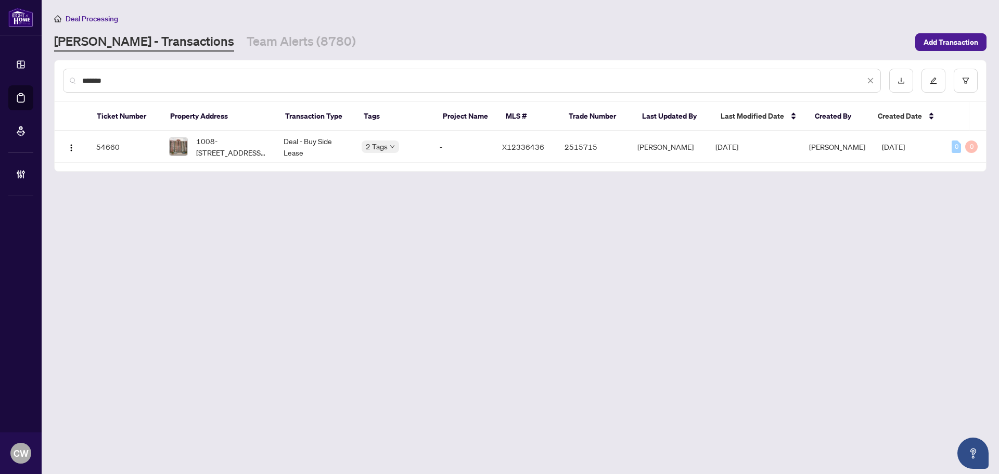
click at [243, 150] on span "1008-120 GRANT CARMAN Dr, Ottawa, Ontario K2E 1C8, Canada" at bounding box center [231, 146] width 71 height 23
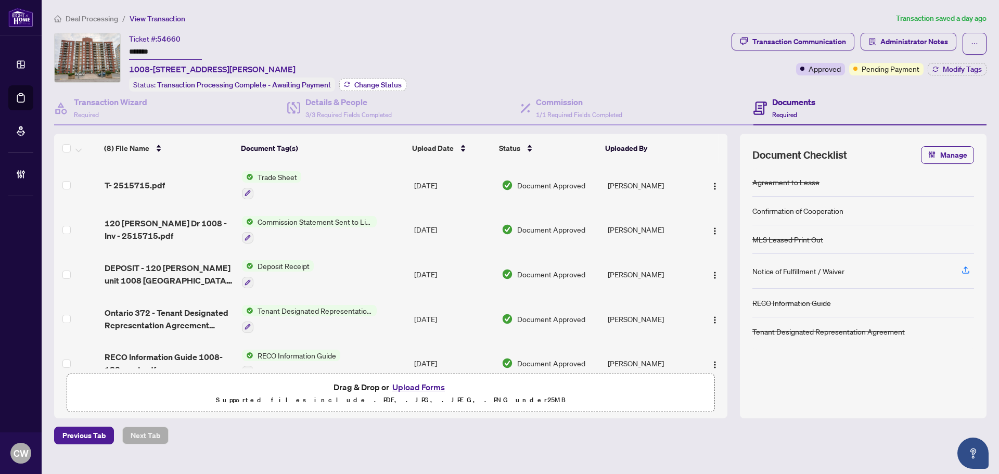
click at [384, 85] on span "Change Status" at bounding box center [377, 84] width 47 height 7
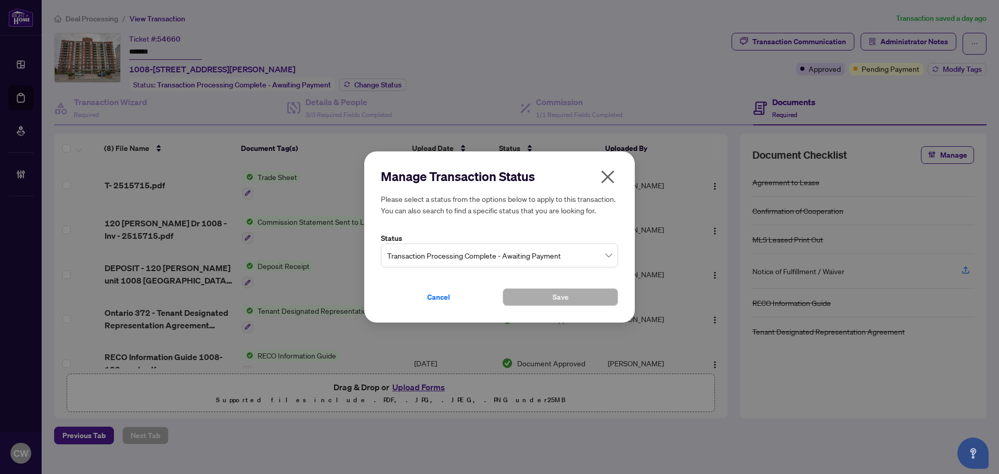
click at [494, 250] on span "Transaction Processing Complete - Awaiting Payment" at bounding box center [499, 256] width 225 height 20
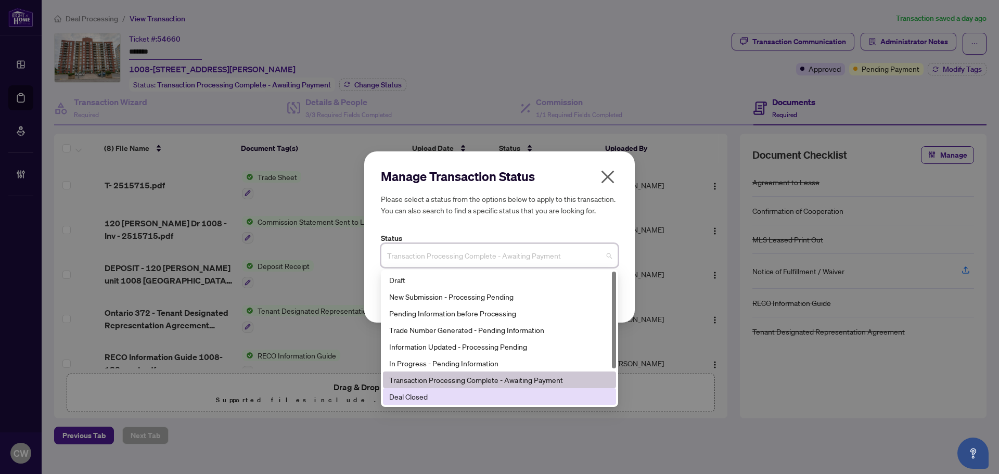
click at [477, 396] on div "Deal Closed" at bounding box center [499, 396] width 221 height 11
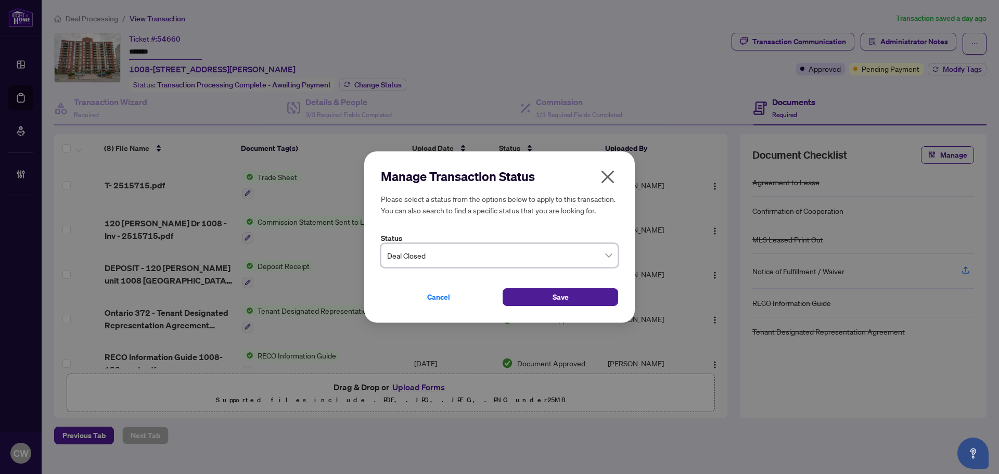
drag, startPoint x: 527, startPoint y: 294, endPoint x: 557, endPoint y: 285, distance: 31.4
click at [528, 294] on button "Save" at bounding box center [561, 297] width 116 height 18
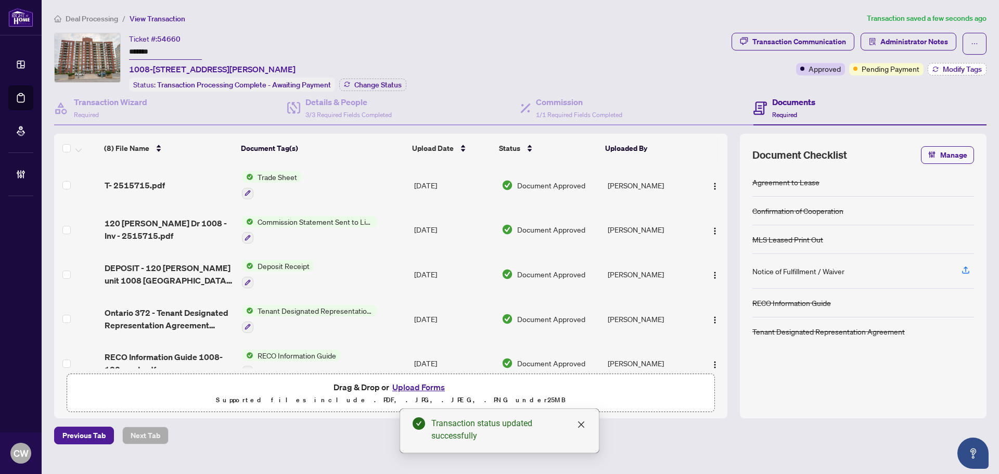
click at [939, 70] on button "Modify Tags" at bounding box center [957, 69] width 59 height 12
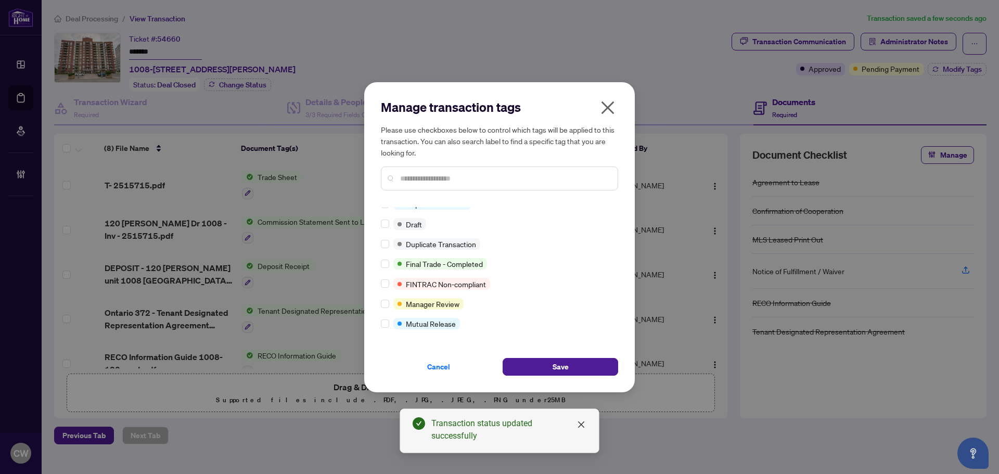
scroll to position [9, 0]
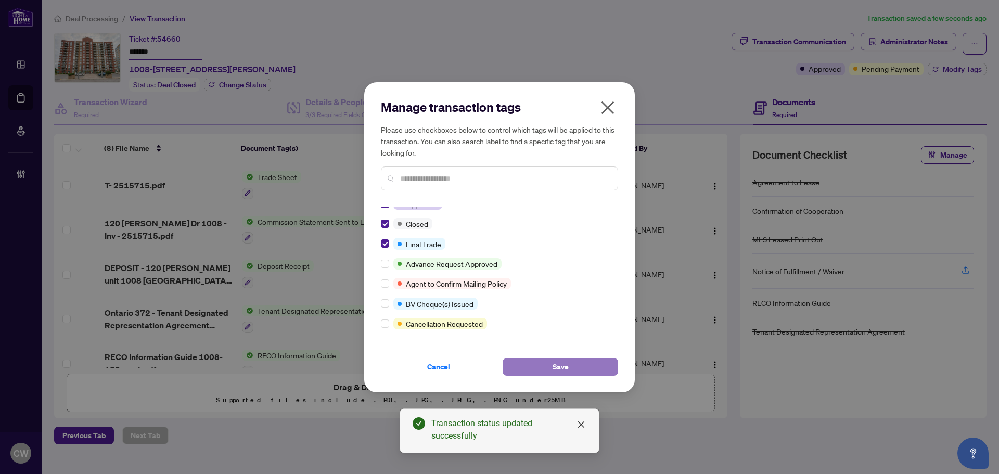
click at [550, 363] on button "Save" at bounding box center [561, 367] width 116 height 18
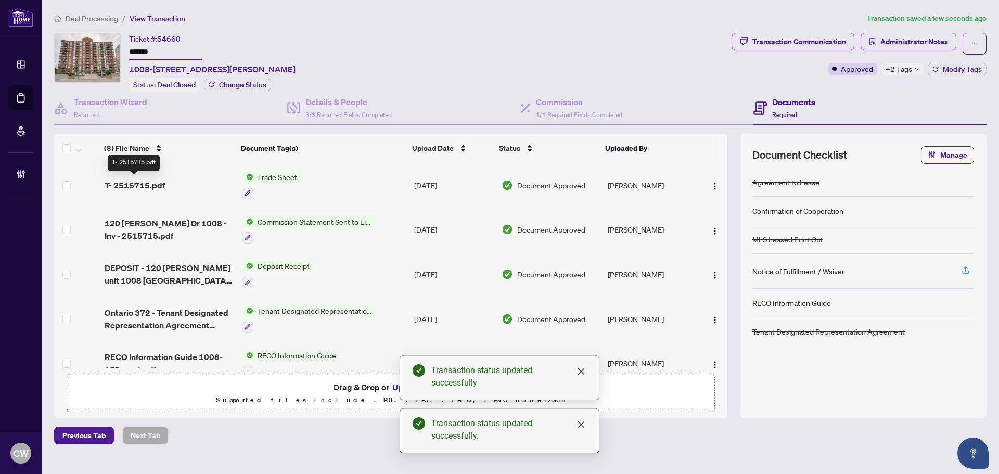
click at [135, 183] on span "T- 2515715.pdf" at bounding box center [135, 185] width 60 height 12
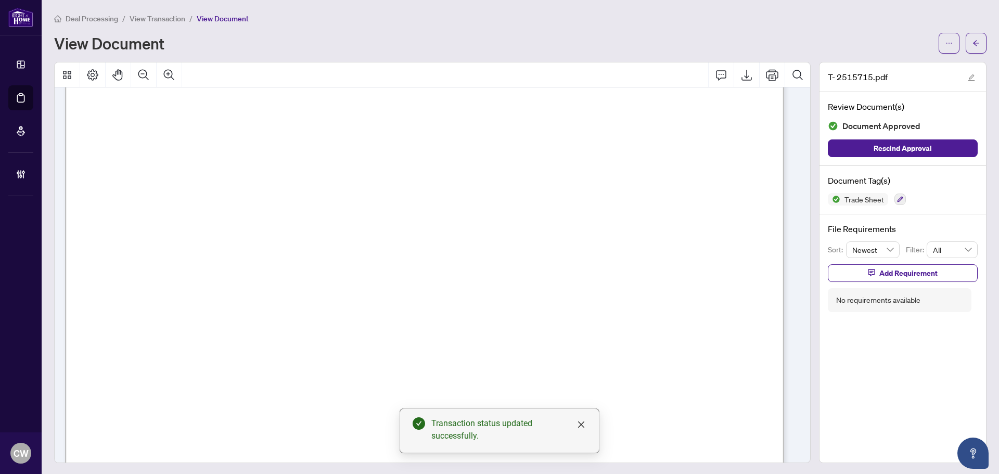
scroll to position [312, 0]
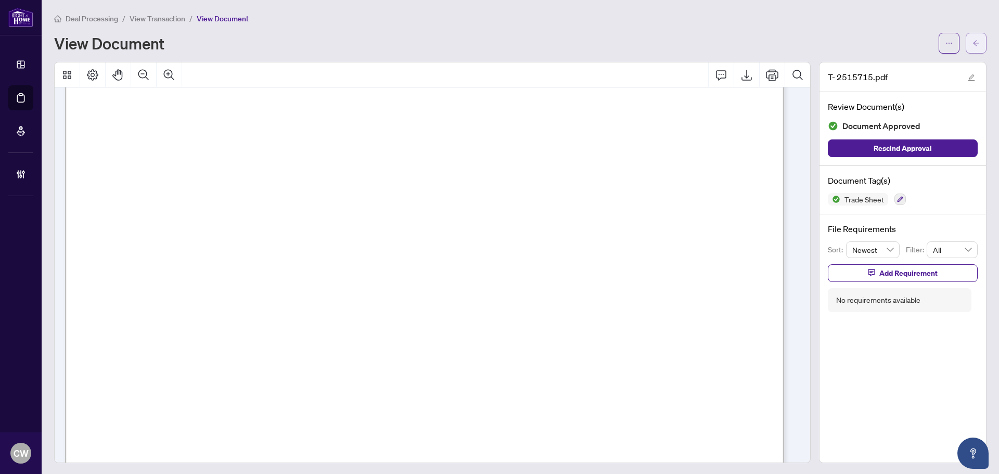
click at [972, 43] on icon "arrow-left" at bounding box center [975, 43] width 7 height 7
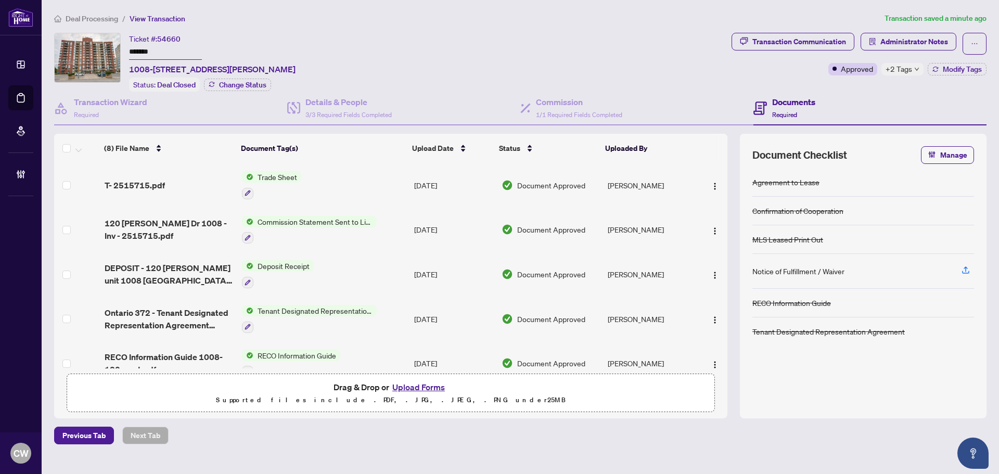
click at [425, 384] on button "Upload Forms" at bounding box center [418, 387] width 59 height 14
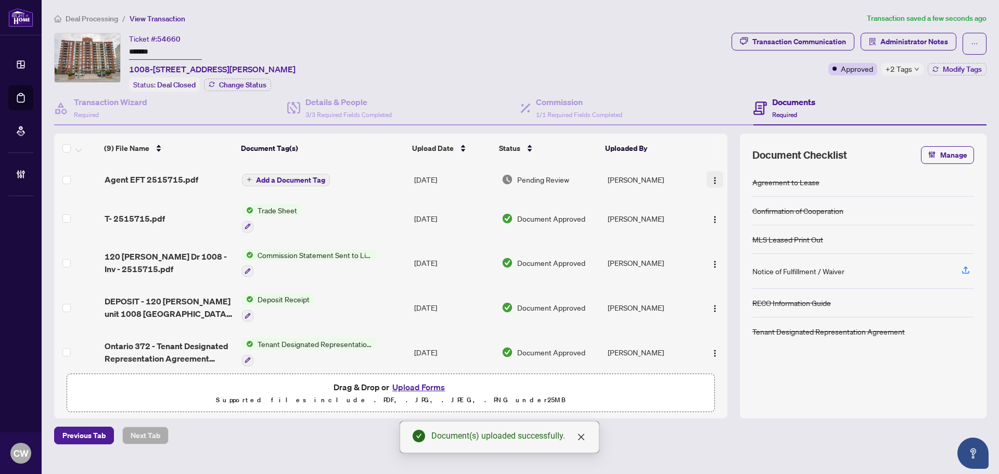
click at [713, 177] on img "button" at bounding box center [715, 180] width 8 height 8
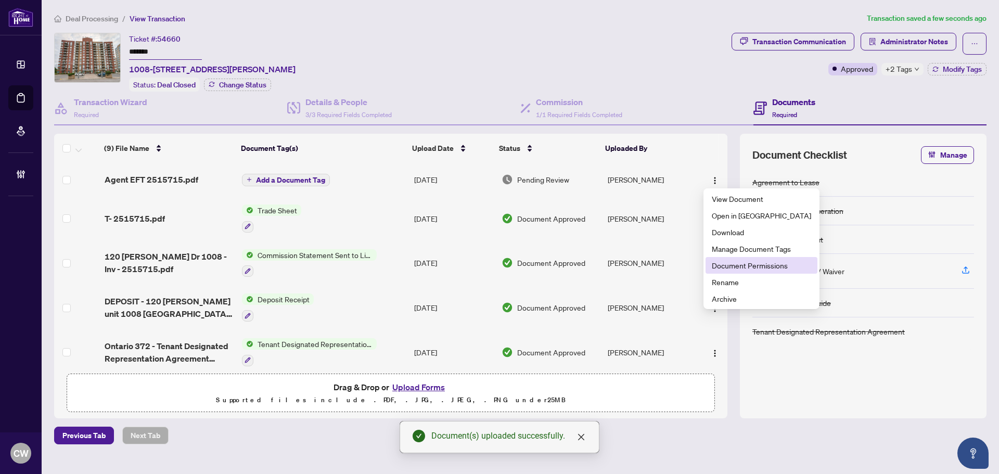
click at [737, 265] on span "Document Permissions" at bounding box center [761, 265] width 99 height 11
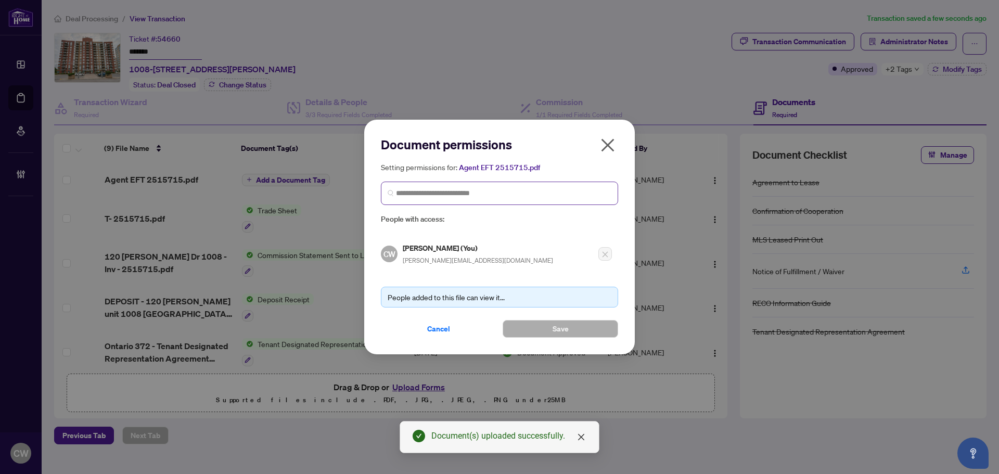
click at [555, 199] on span at bounding box center [499, 193] width 237 height 23
paste input "*******"
click at [456, 191] on input "*******" at bounding box center [503, 193] width 215 height 11
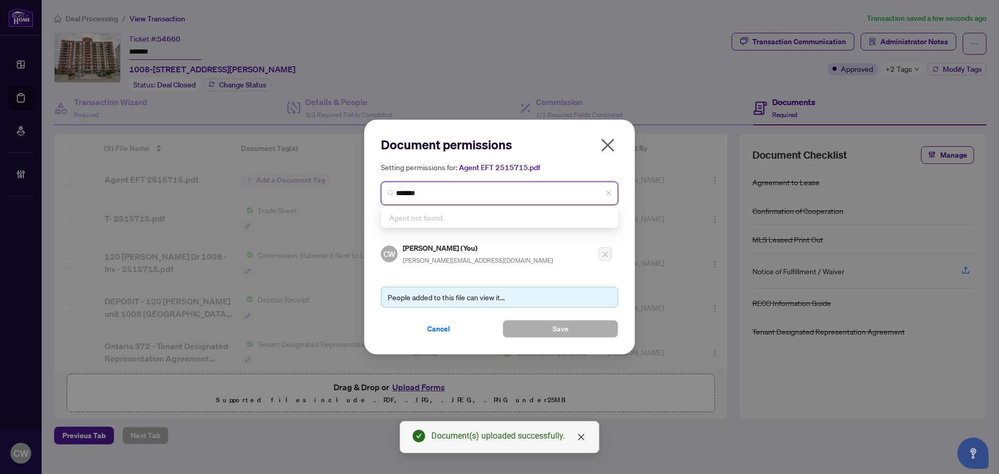
drag, startPoint x: 452, startPoint y: 191, endPoint x: 368, endPoint y: 192, distance: 83.8
click at [368, 192] on div "Document permissions Setting permissions for: Agent EFT 2515715.pdf ******* Age…" at bounding box center [499, 237] width 271 height 235
paste input "**********"
type input "**********"
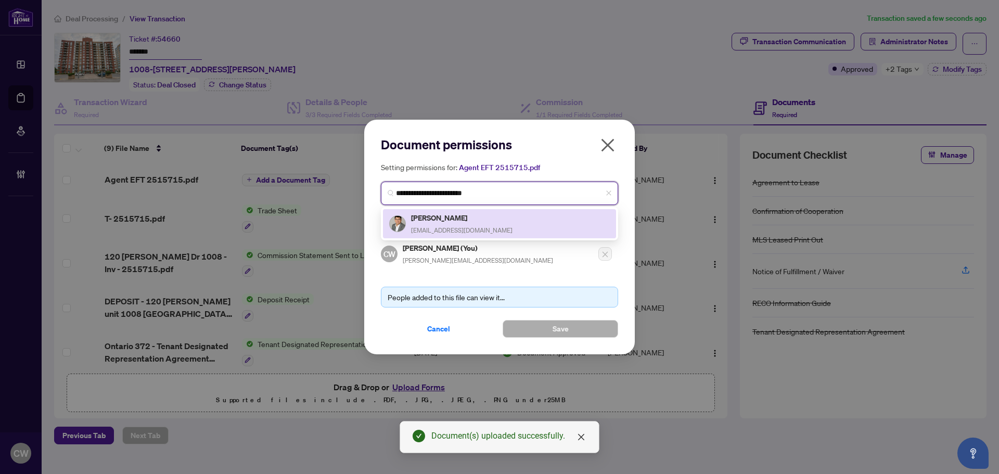
click at [467, 222] on h5 "Shichao Zhou" at bounding box center [461, 218] width 101 height 12
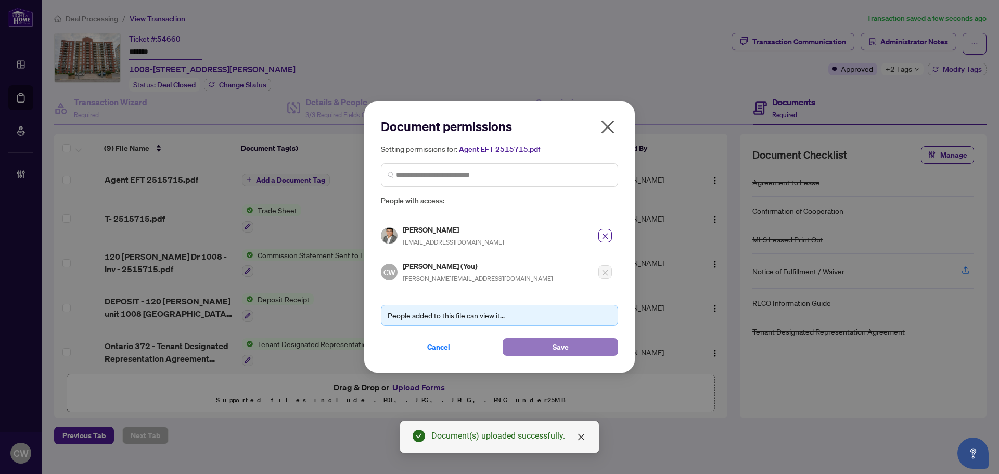
click at [547, 338] on button "Save" at bounding box center [561, 347] width 116 height 18
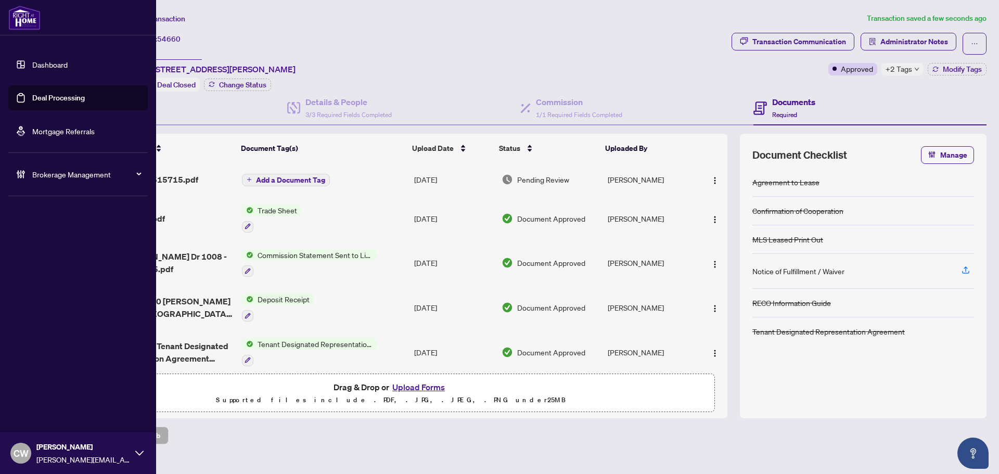
click at [33, 93] on link "Deal Processing" at bounding box center [58, 97] width 53 height 9
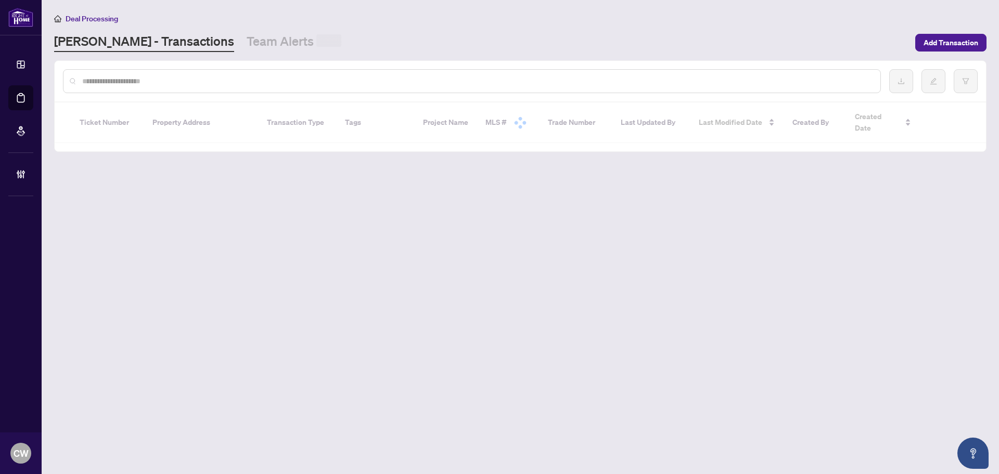
click at [181, 75] on input "text" at bounding box center [477, 80] width 790 height 11
paste input "*******"
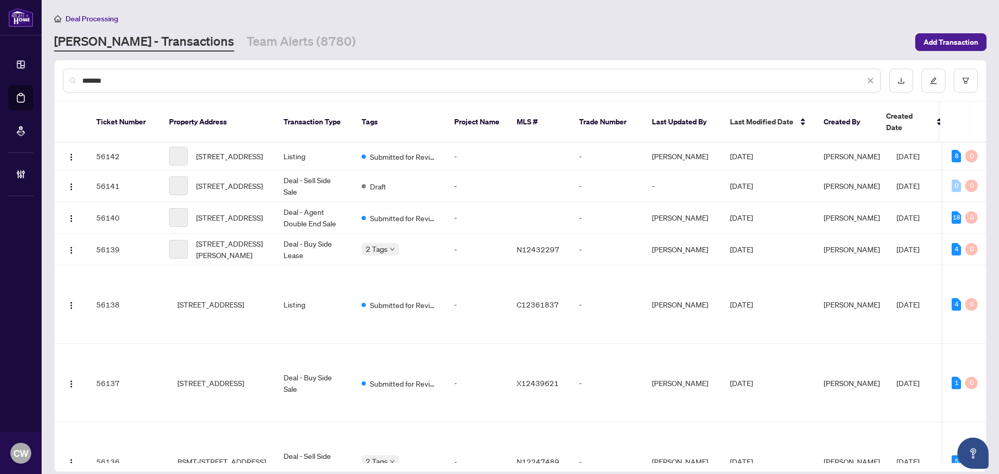
type input "*******"
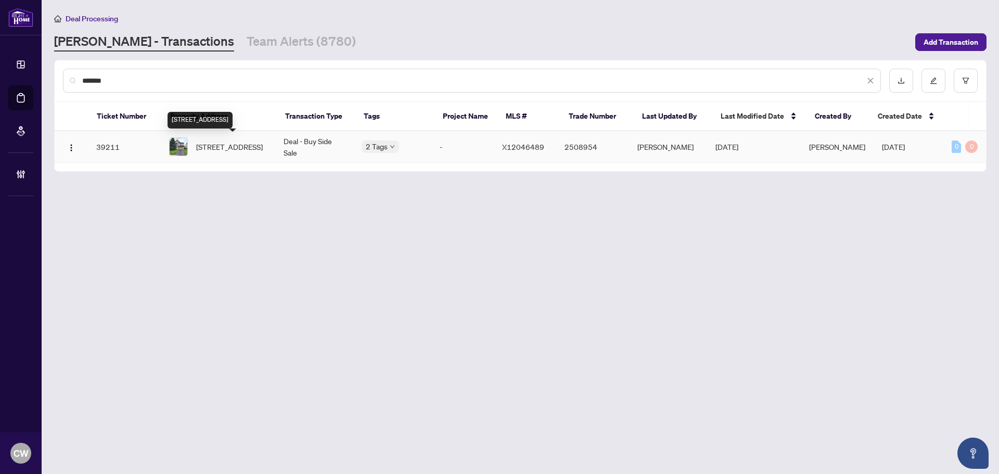
click at [230, 143] on span "404 Abbeydale Circ, Ottawa, Ontario K2K 0E8, Canada" at bounding box center [229, 146] width 67 height 11
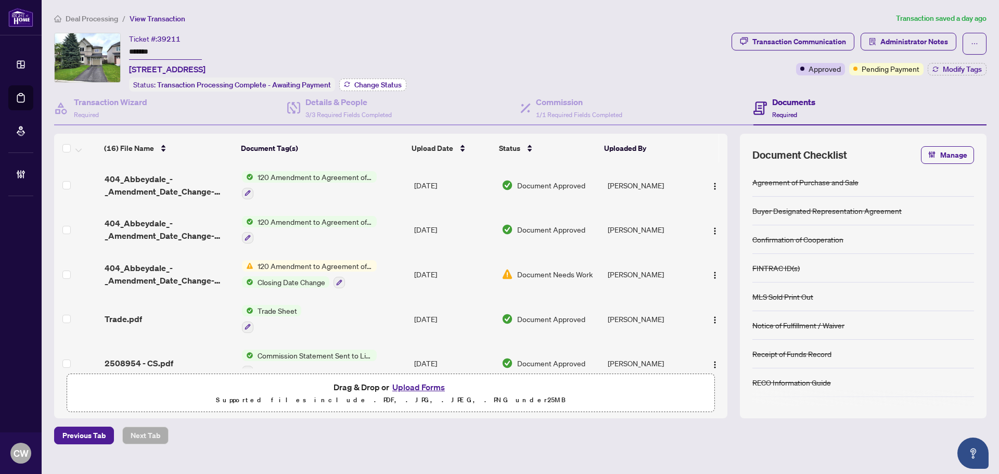
drag, startPoint x: 368, startPoint y: 83, endPoint x: 382, endPoint y: 87, distance: 15.3
click at [382, 87] on span "Change Status" at bounding box center [377, 84] width 47 height 7
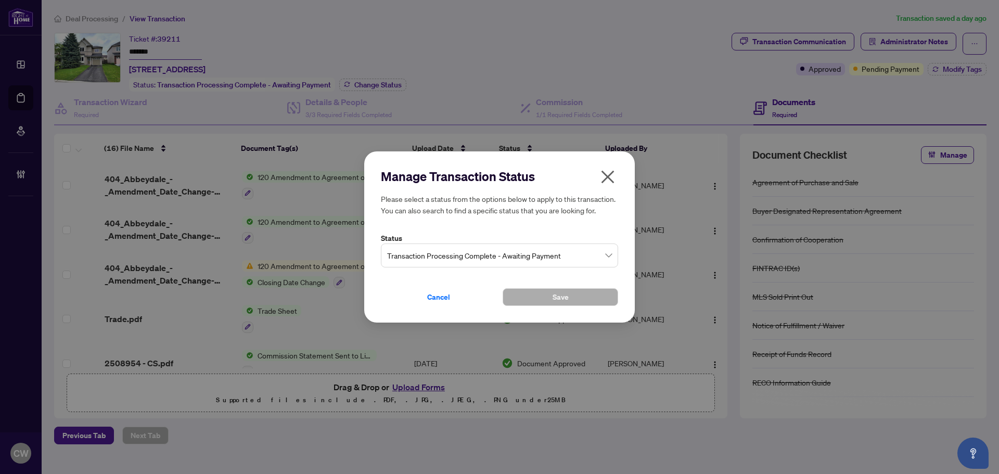
click at [467, 247] on span "Transaction Processing Complete - Awaiting Payment" at bounding box center [499, 256] width 225 height 20
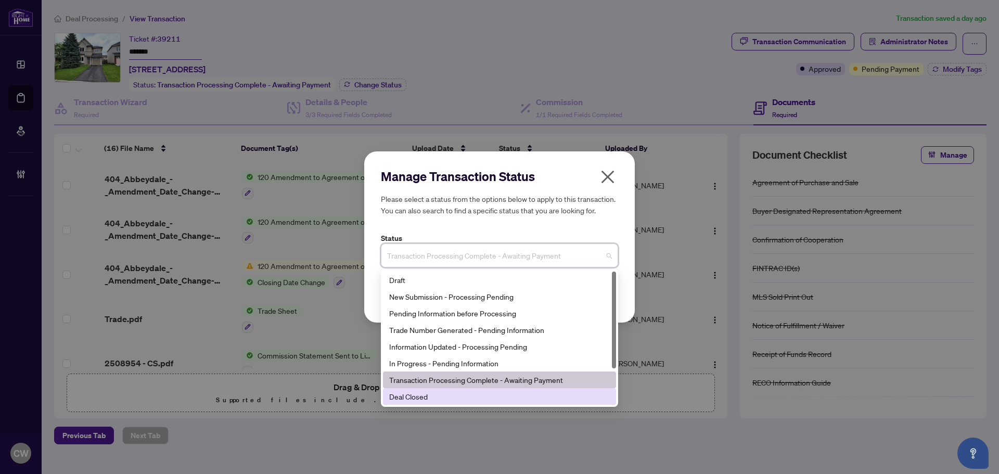
click at [441, 388] on div "Deal Closed" at bounding box center [499, 396] width 233 height 17
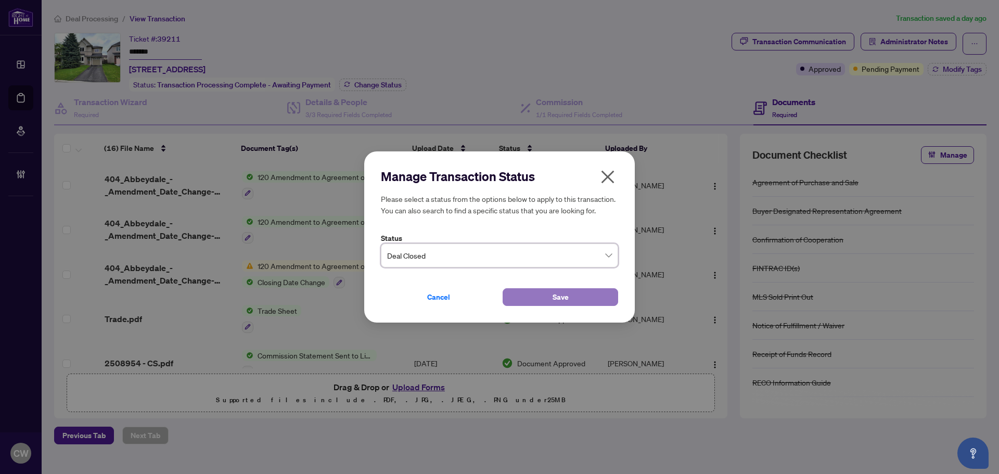
click at [542, 301] on button "Save" at bounding box center [561, 297] width 116 height 18
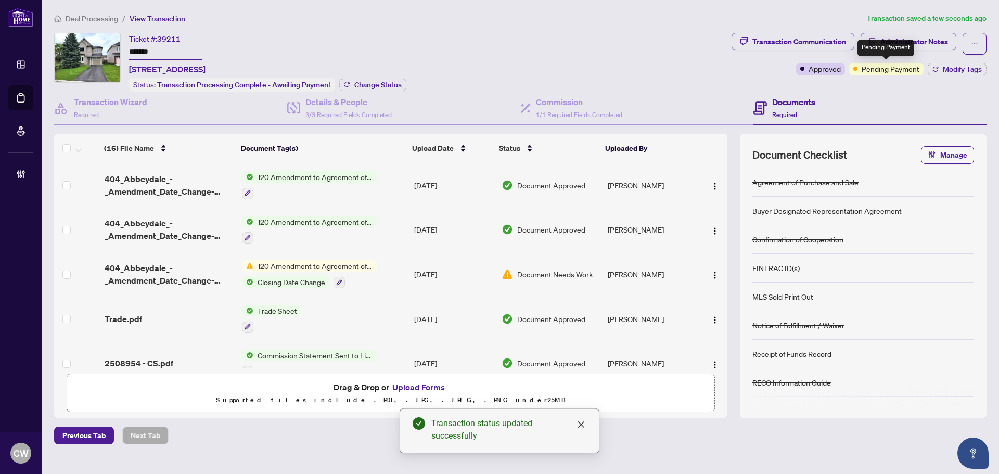
click at [945, 77] on div "Transaction Communication Administrator Notes Approved Pending Payment Modify T…" at bounding box center [858, 62] width 259 height 59
click at [951, 74] on button "Modify Tags" at bounding box center [957, 69] width 59 height 12
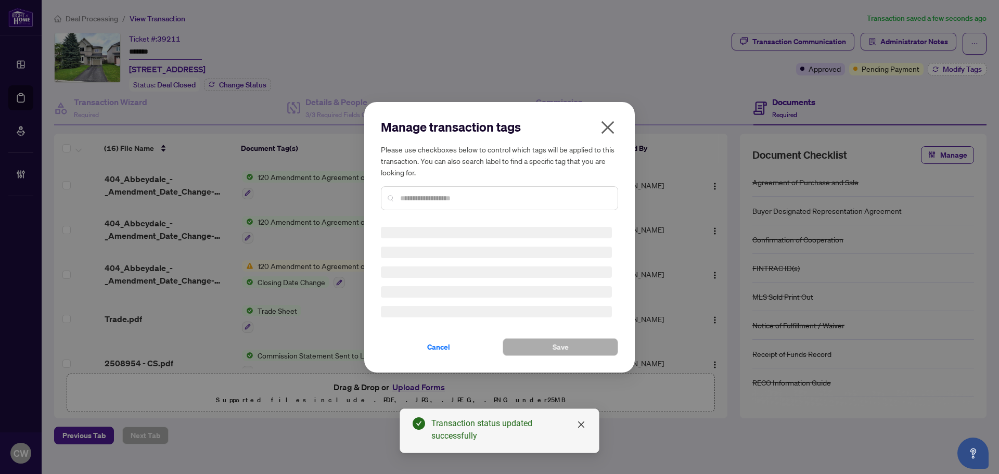
click at [955, 66] on div "Manage transaction tags Please use checkboxes below to control which tags will …" at bounding box center [499, 237] width 999 height 474
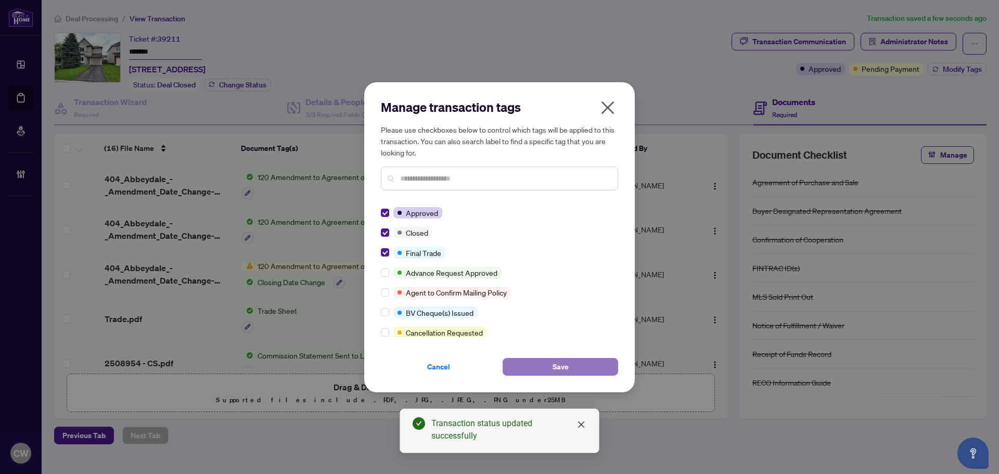
click at [530, 367] on button "Save" at bounding box center [561, 367] width 116 height 18
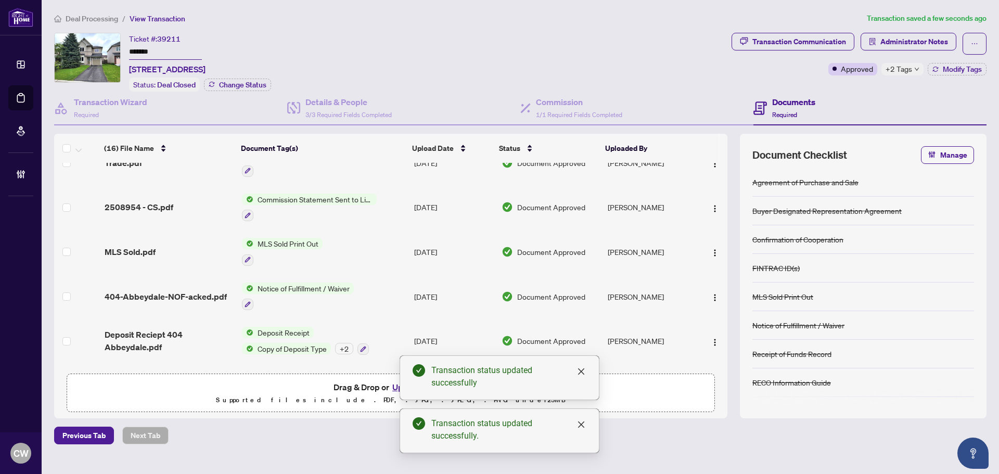
scroll to position [104, 0]
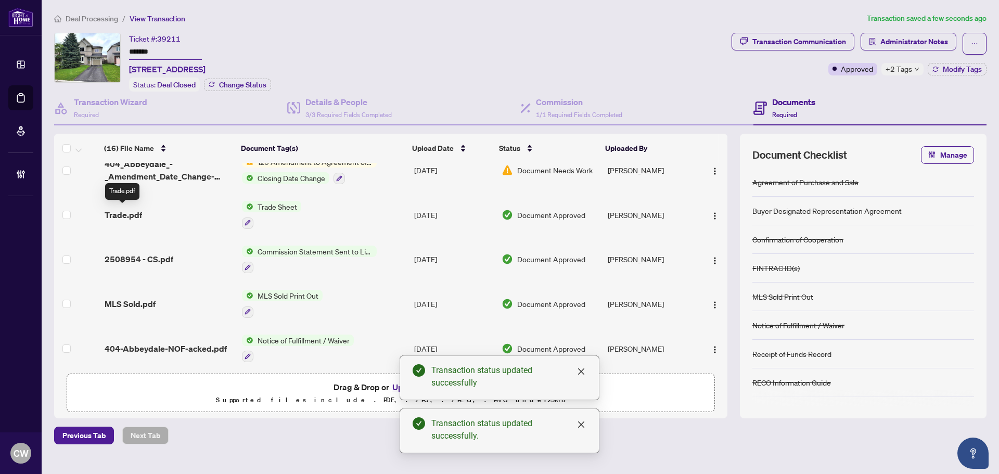
click at [124, 215] on span "Trade.pdf" at bounding box center [123, 215] width 37 height 12
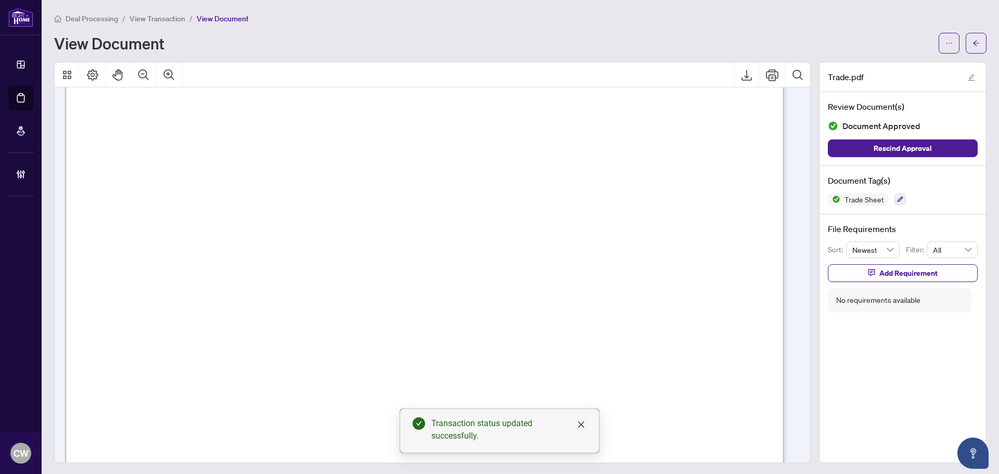
scroll to position [312, 0]
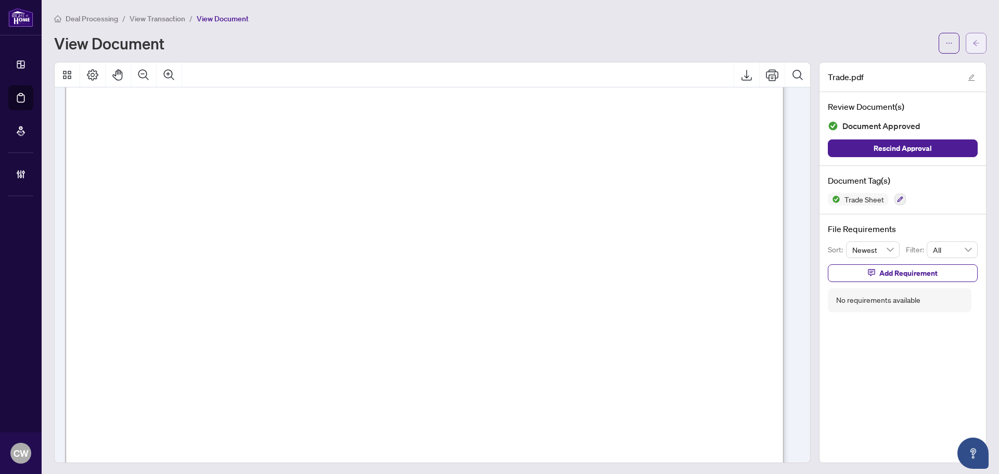
click at [972, 42] on icon "arrow-left" at bounding box center [975, 43] width 7 height 7
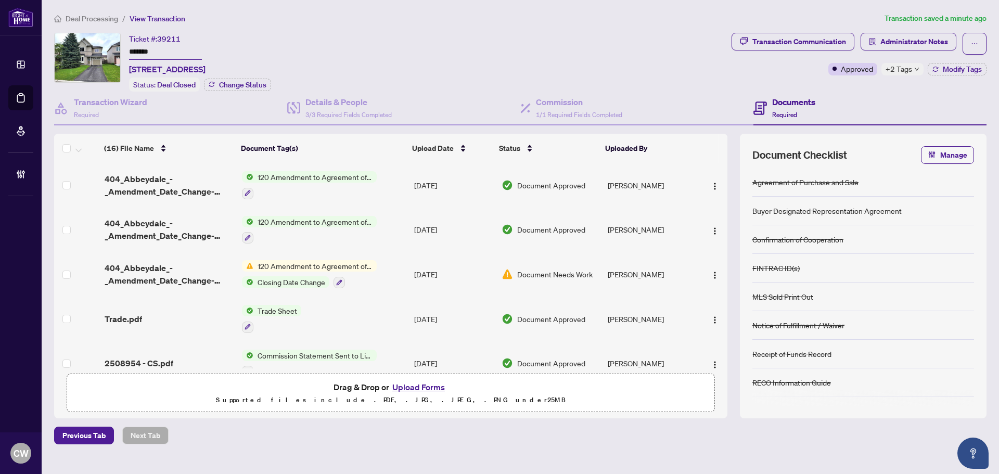
click at [418, 384] on button "Upload Forms" at bounding box center [418, 387] width 59 height 14
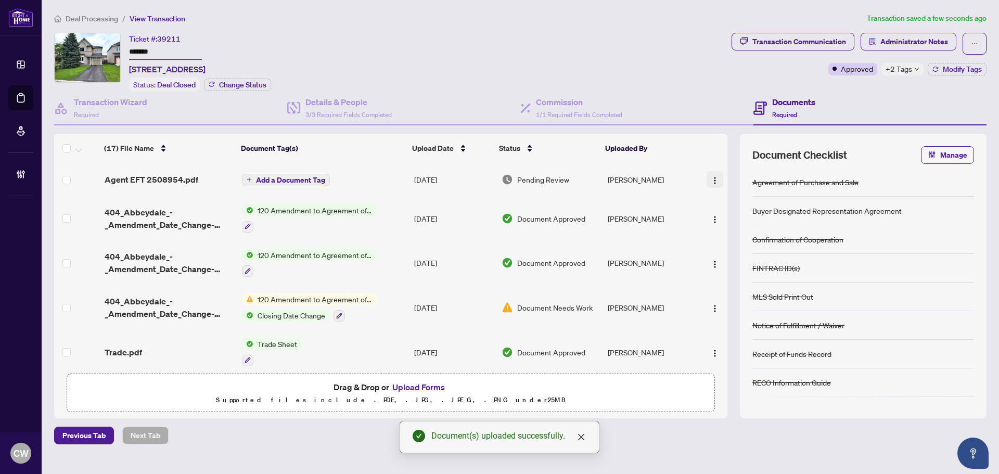
click at [707, 180] on button "button" at bounding box center [715, 179] width 17 height 17
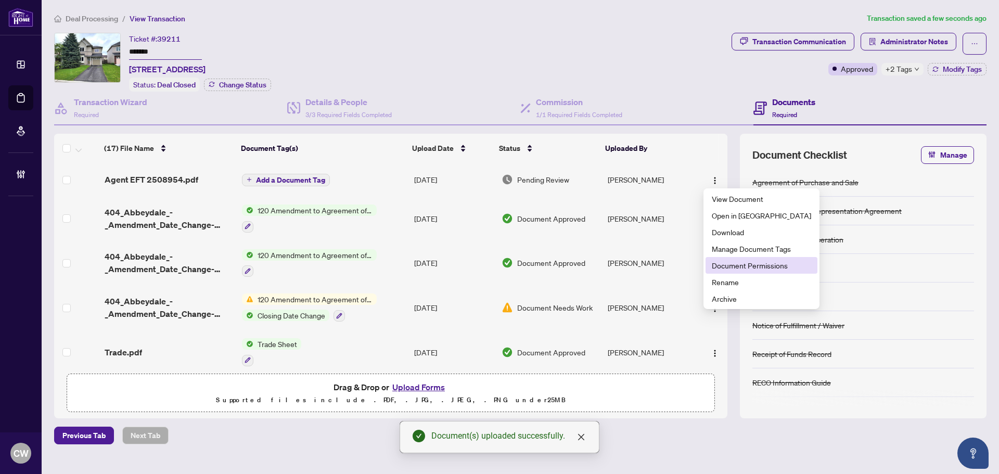
click at [725, 272] on li "Document Permissions" at bounding box center [762, 265] width 112 height 17
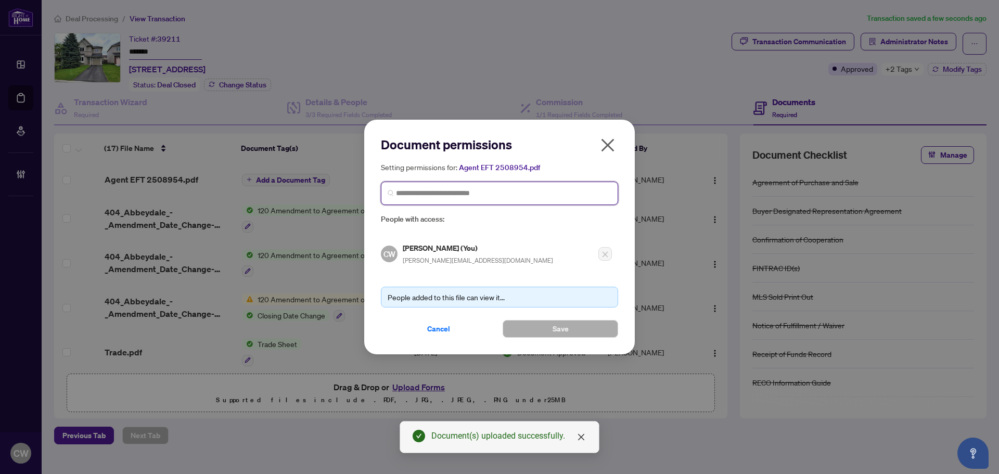
click at [584, 195] on input "search" at bounding box center [503, 193] width 215 height 11
paste input "**********"
type input "**********"
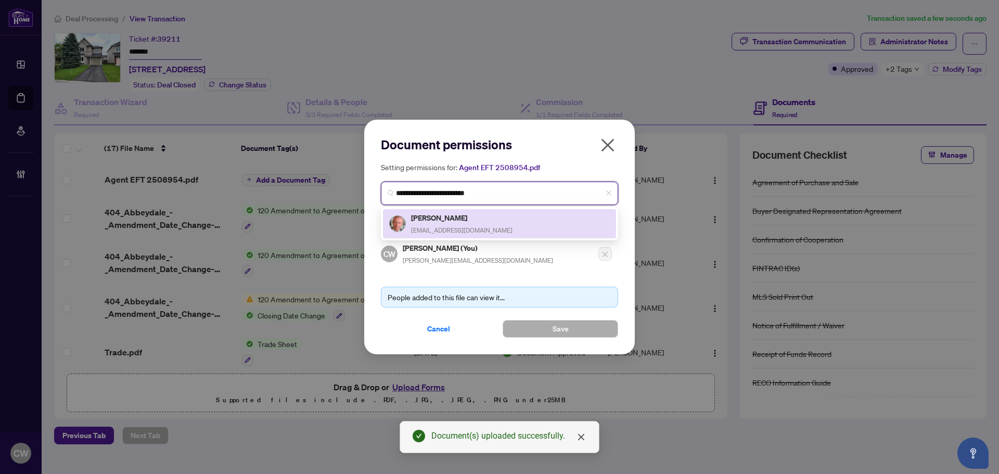
click at [460, 224] on div "Jason Polonski polonskiottawa@gmail.com" at bounding box center [461, 224] width 101 height 24
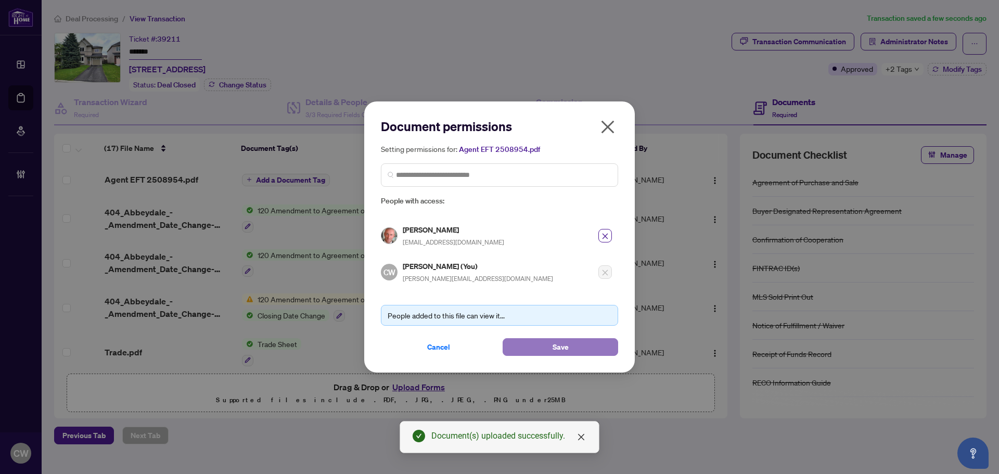
click at [582, 347] on button "Save" at bounding box center [561, 347] width 116 height 18
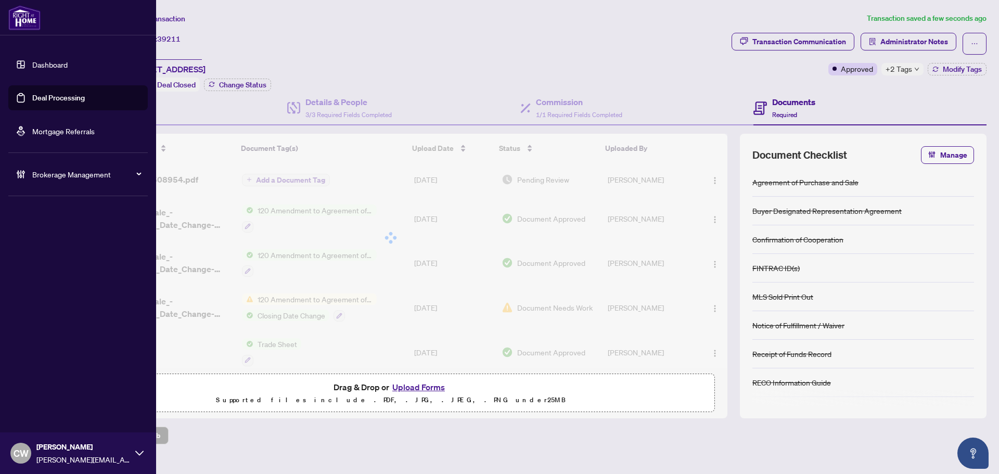
drag, startPoint x: 29, startPoint y: 99, endPoint x: 68, endPoint y: 95, distance: 38.7
click at [32, 99] on link "Deal Processing" at bounding box center [58, 97] width 53 height 9
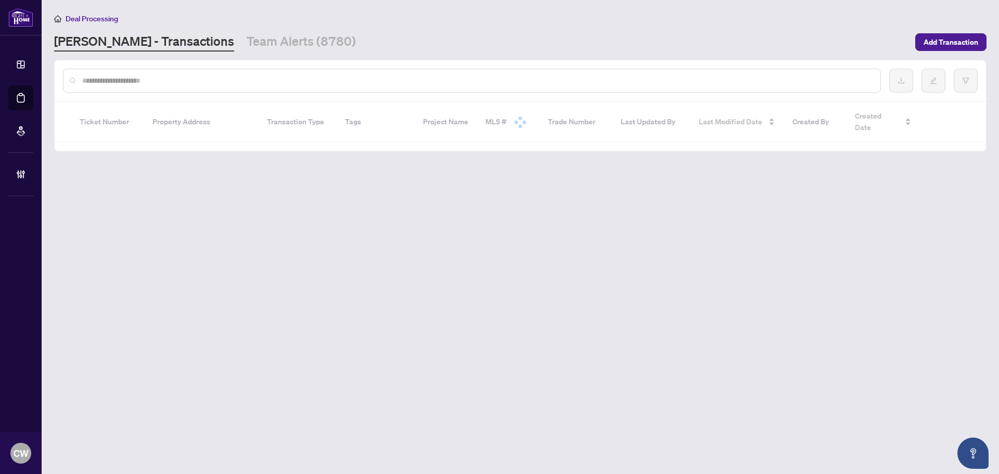
click at [164, 82] on input "text" at bounding box center [477, 80] width 790 height 11
paste input "*******"
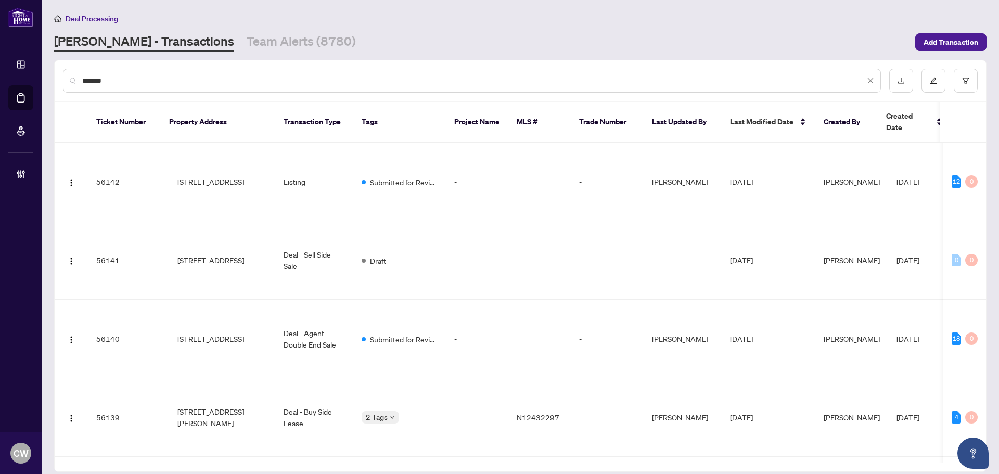
type input "*******"
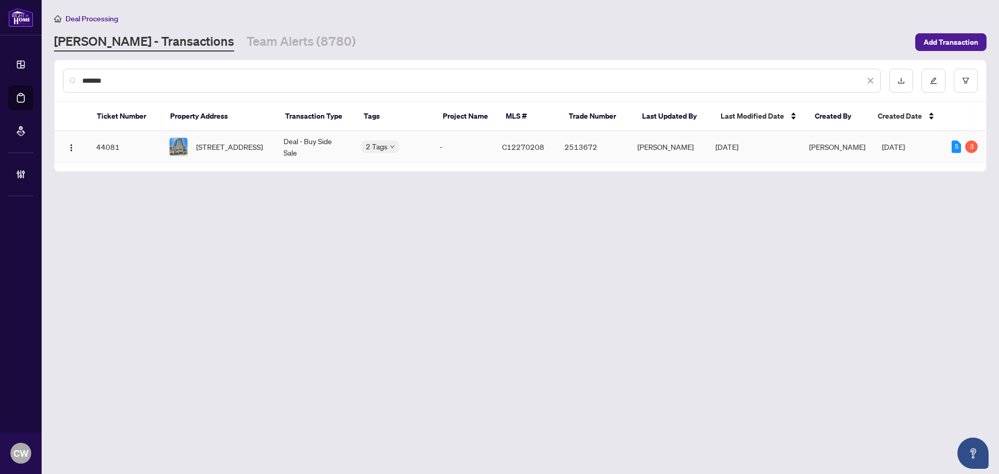
click at [228, 143] on span "914-125 Western Battery Rd, Toronto, Ontario M6K 3R8, Canada" at bounding box center [229, 146] width 67 height 11
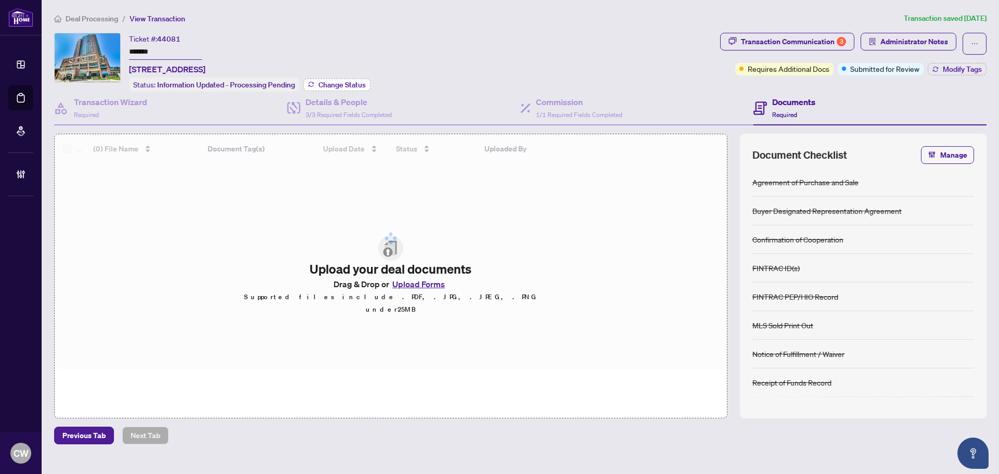
click at [358, 81] on span "Change Status" at bounding box center [341, 84] width 47 height 7
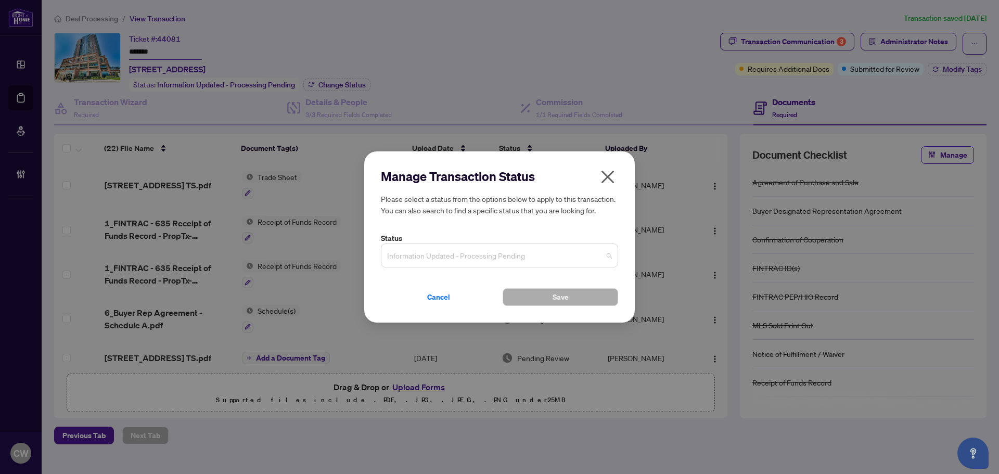
click at [437, 252] on span "Information Updated - Processing Pending" at bounding box center [499, 256] width 225 height 20
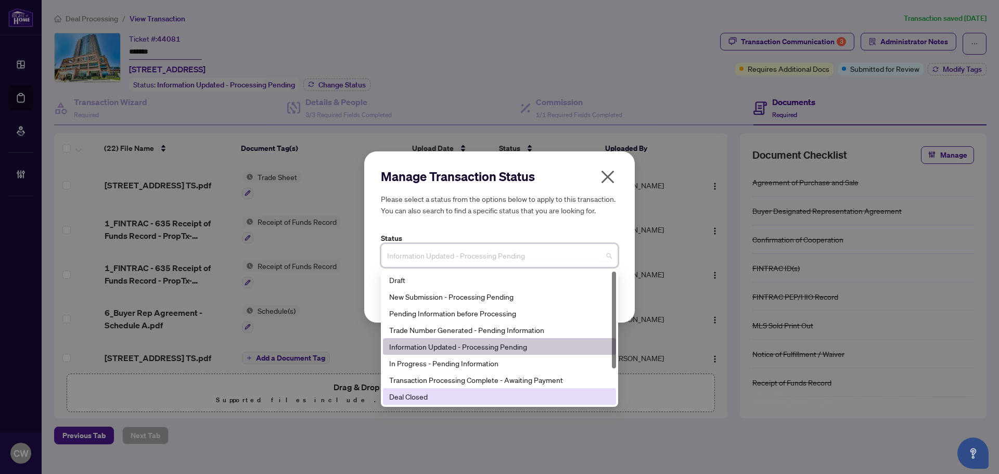
drag, startPoint x: 437, startPoint y: 389, endPoint x: 483, endPoint y: 366, distance: 51.4
click at [438, 389] on div "Deal Closed" at bounding box center [499, 396] width 233 height 17
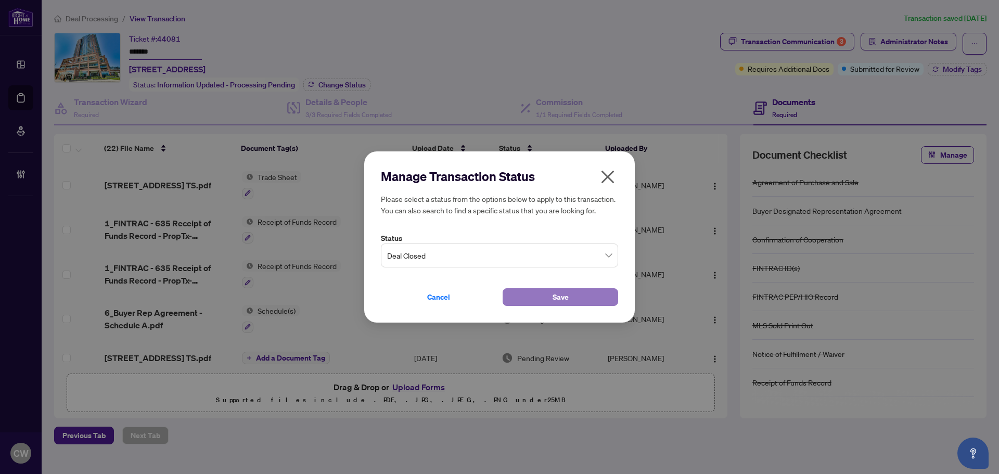
click at [547, 300] on button "Save" at bounding box center [561, 297] width 116 height 18
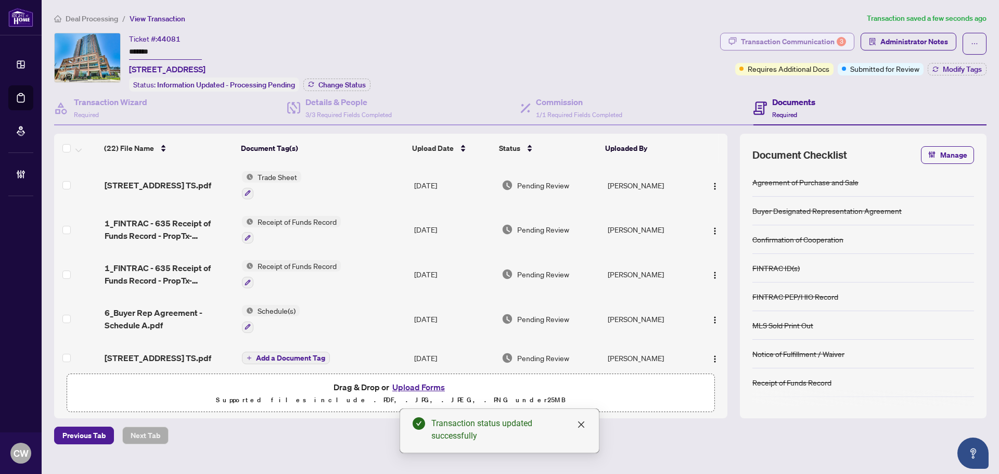
click at [814, 37] on div "Transaction Communication 3" at bounding box center [793, 41] width 105 height 17
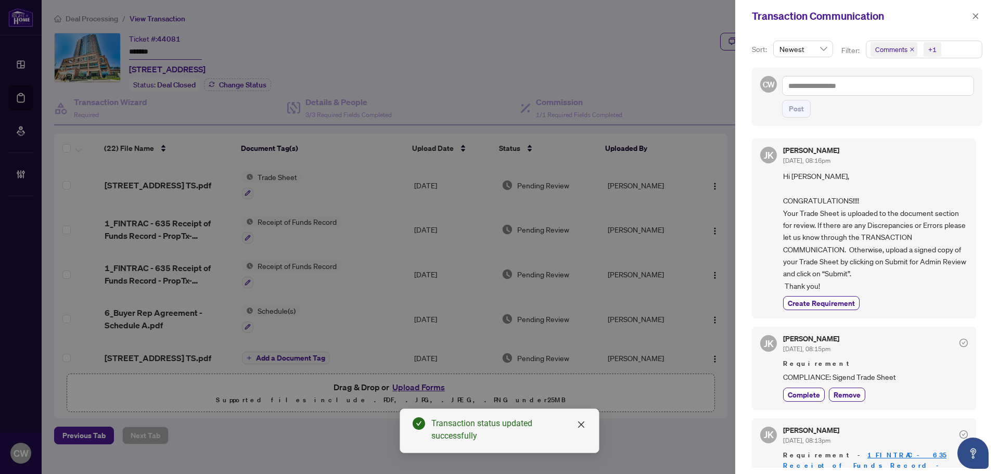
click at [912, 48] on icon "close" at bounding box center [912, 49] width 5 height 5
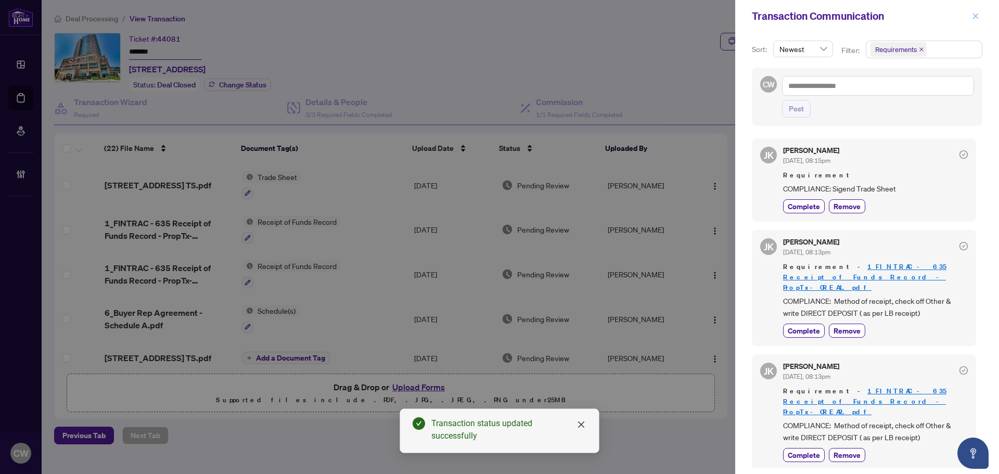
click at [977, 17] on icon "close" at bounding box center [976, 16] width 6 height 6
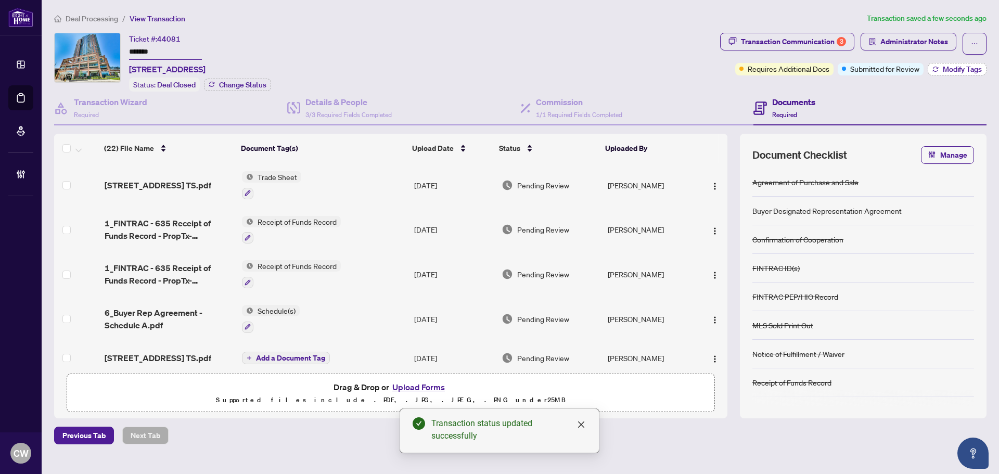
click at [965, 68] on span "Modify Tags" at bounding box center [962, 69] width 39 height 7
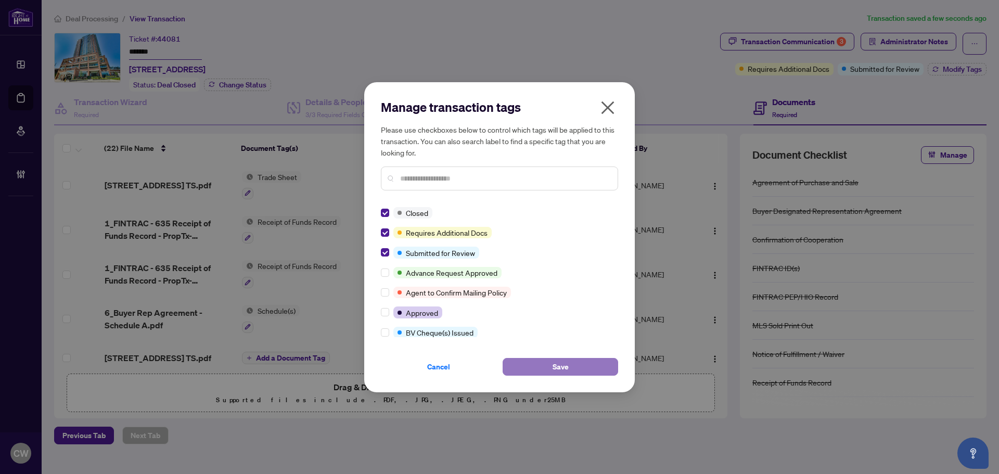
drag, startPoint x: 552, startPoint y: 361, endPoint x: 557, endPoint y: 357, distance: 6.4
click at [553, 362] on span "Save" at bounding box center [561, 366] width 16 height 17
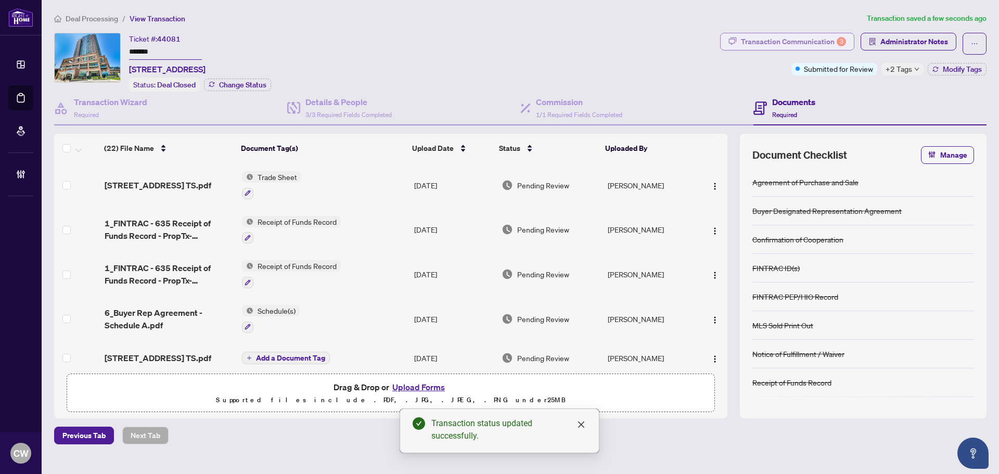
click at [821, 41] on div "Transaction Communication 3" at bounding box center [793, 41] width 105 height 17
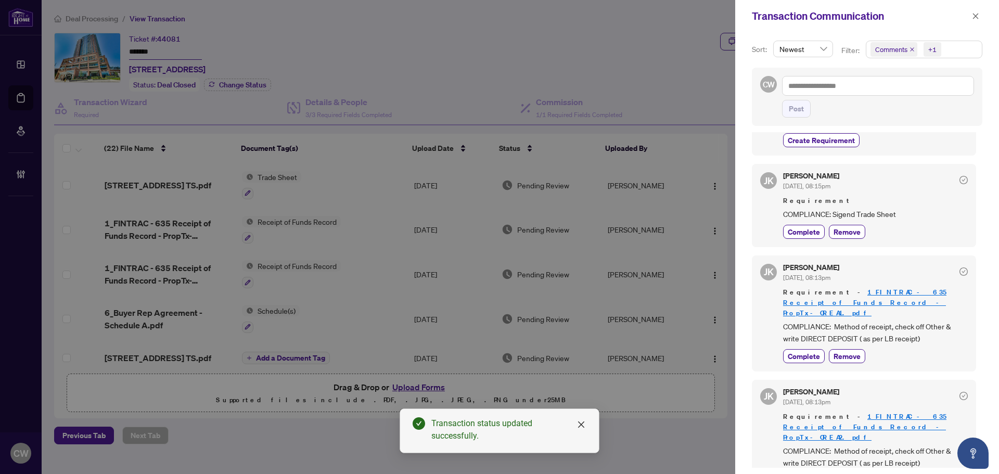
scroll to position [208, 0]
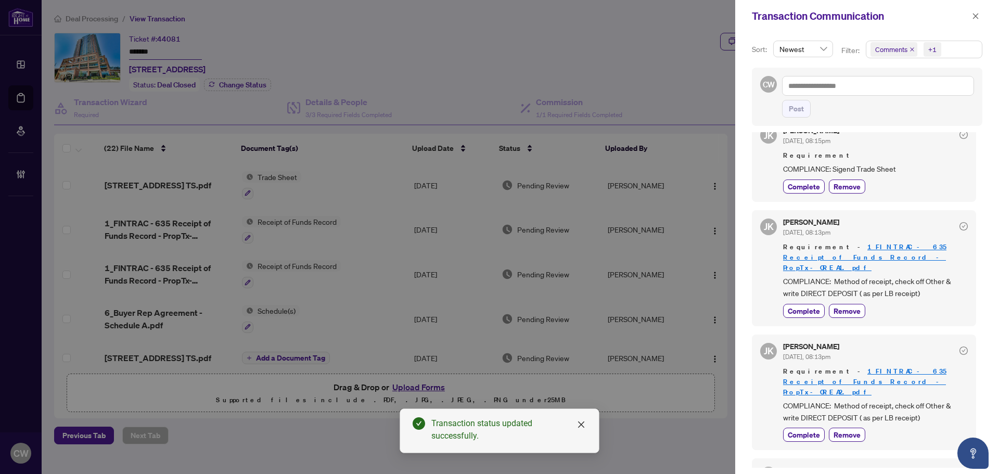
click at [913, 46] on span "Comments" at bounding box center [893, 49] width 47 height 15
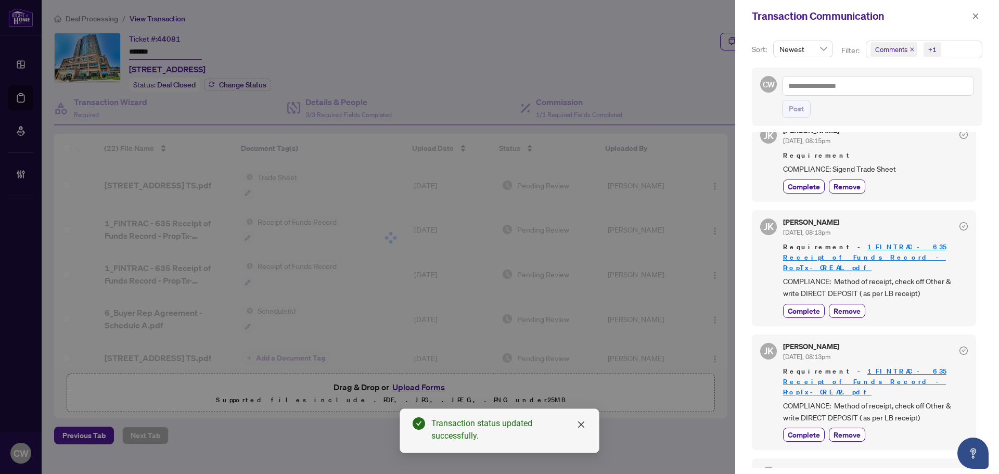
click at [913, 47] on icon "close" at bounding box center [912, 49] width 5 height 5
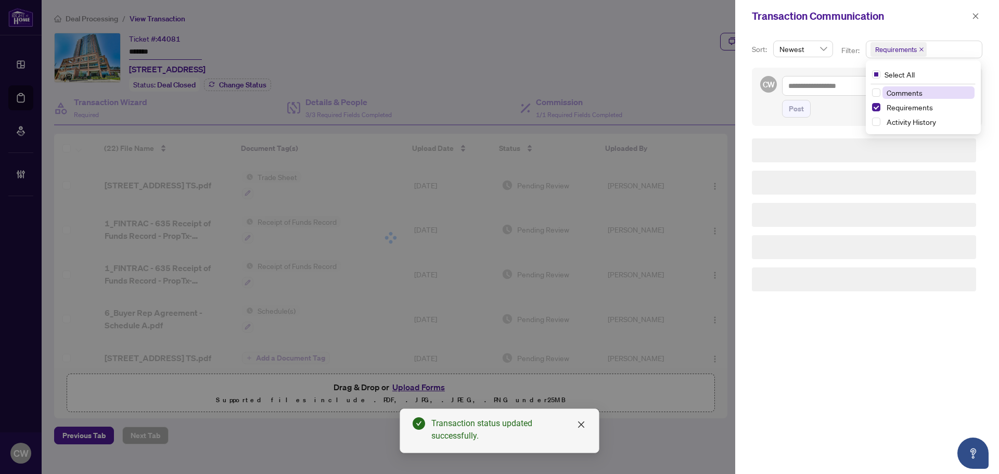
scroll to position [0, 0]
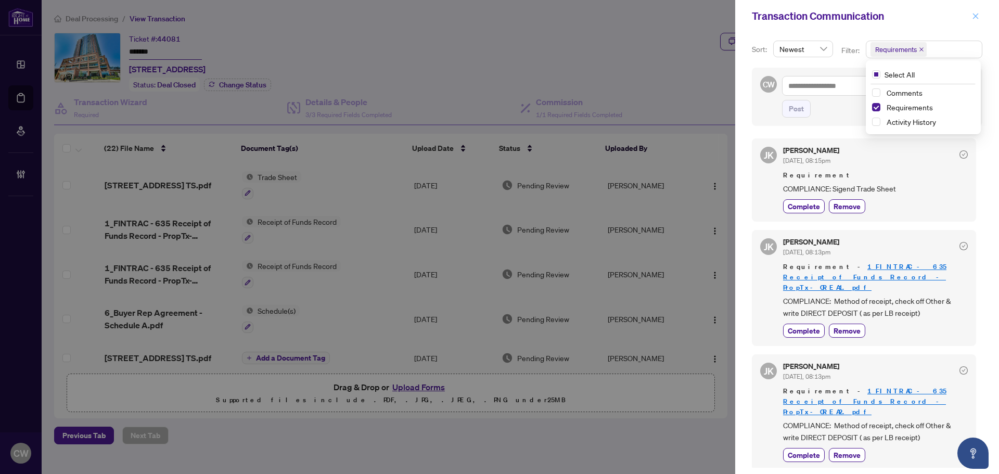
click at [978, 20] on icon "close" at bounding box center [975, 15] width 7 height 7
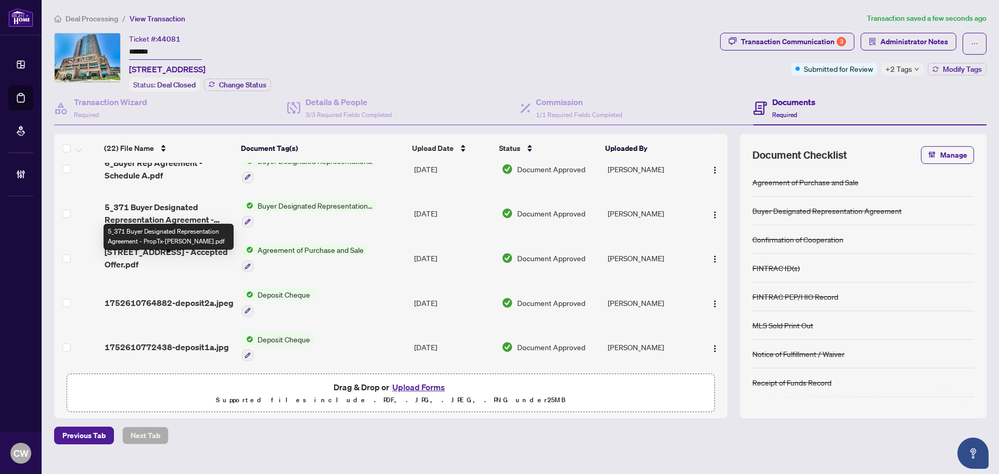
scroll to position [771, 0]
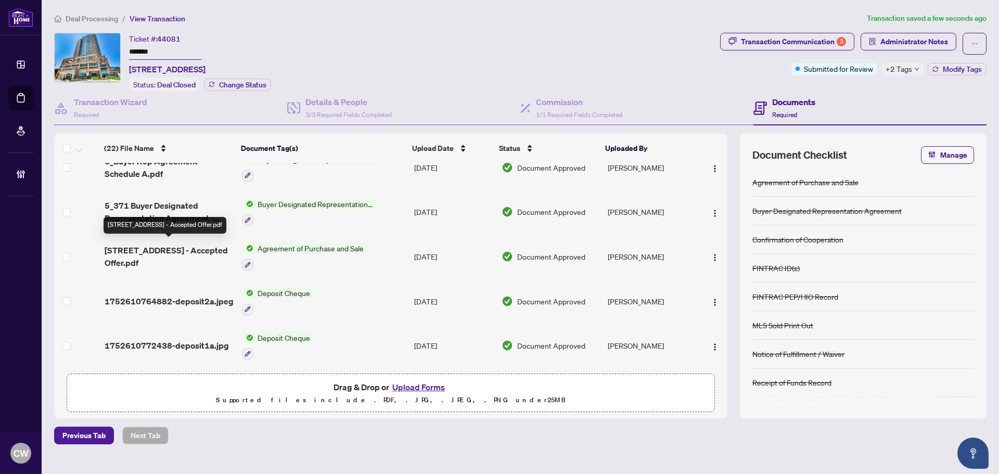
click at [172, 253] on span "914-125 Western Battery Rd - Accepted Offer.pdf" at bounding box center [169, 256] width 129 height 25
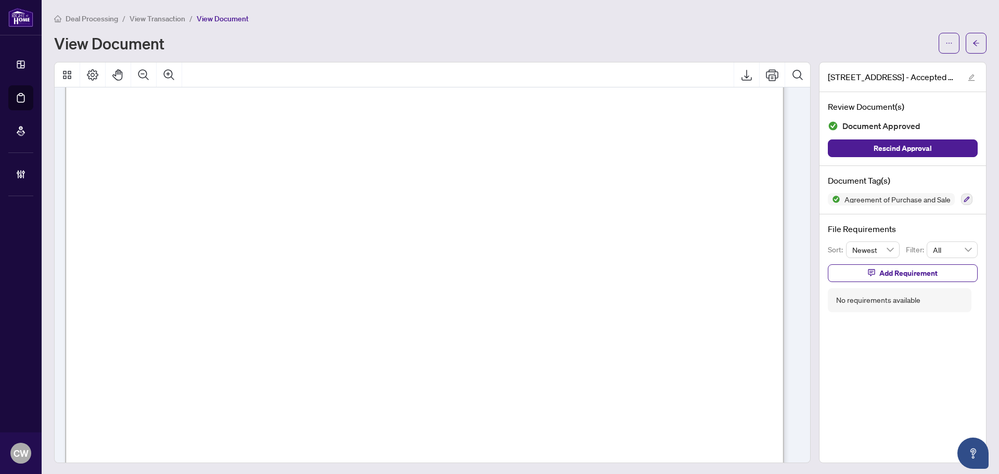
scroll to position [1093, 0]
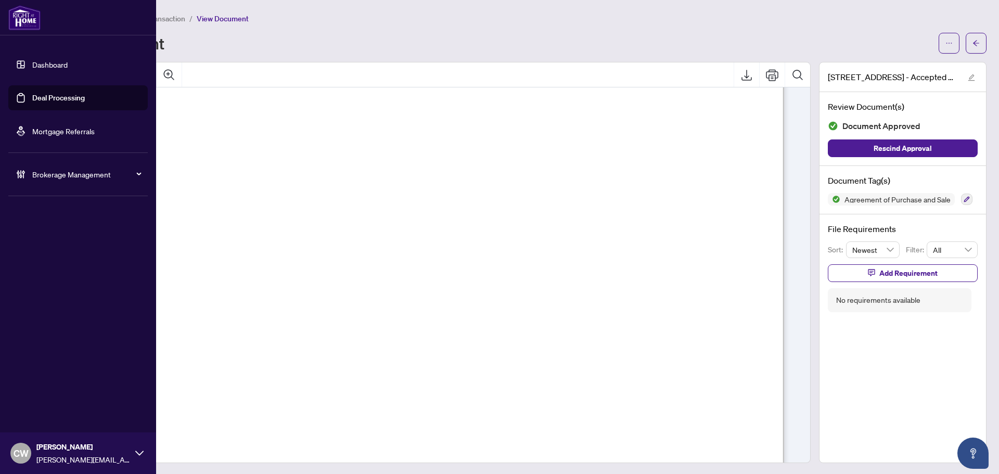
click at [32, 103] on link "Deal Processing" at bounding box center [58, 97] width 53 height 9
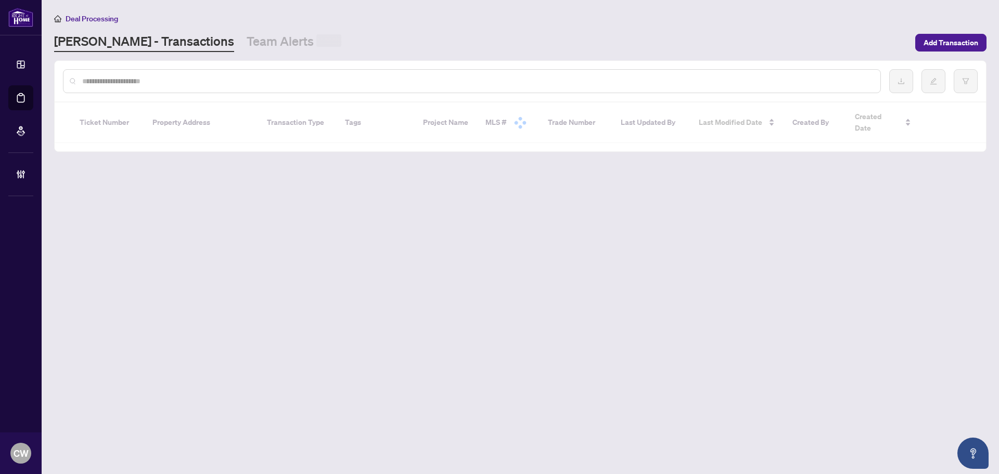
click at [196, 84] on input "text" at bounding box center [477, 80] width 790 height 11
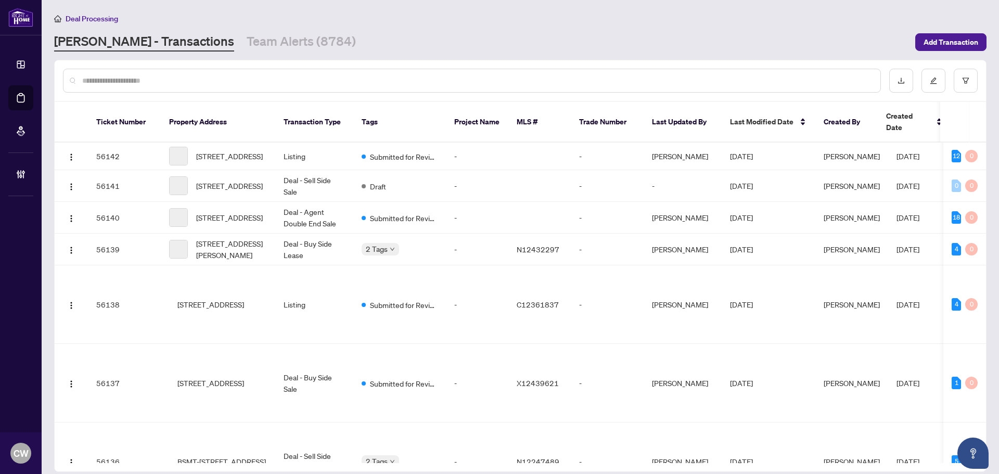
paste input "*******"
type input "*******"
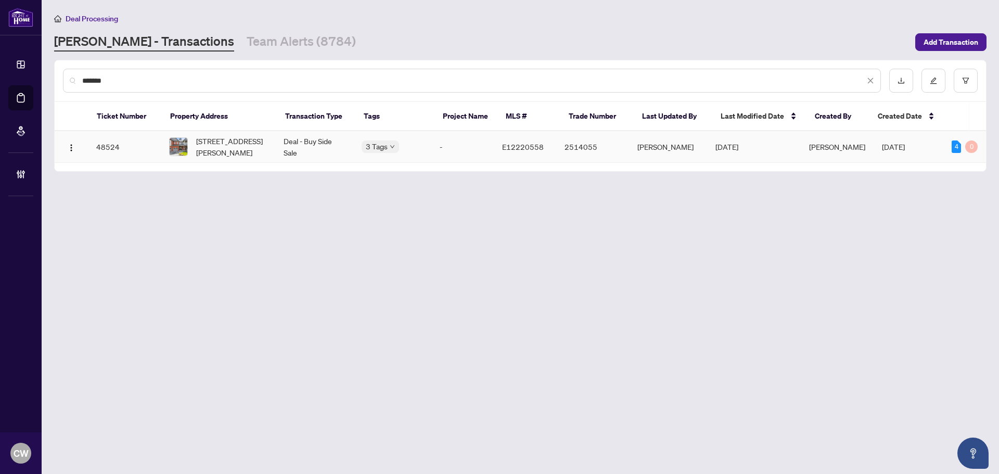
click at [219, 146] on span "141 Whitefoot Cres, Ajax, Ontario L1Z 2E3, Canada" at bounding box center [231, 146] width 71 height 23
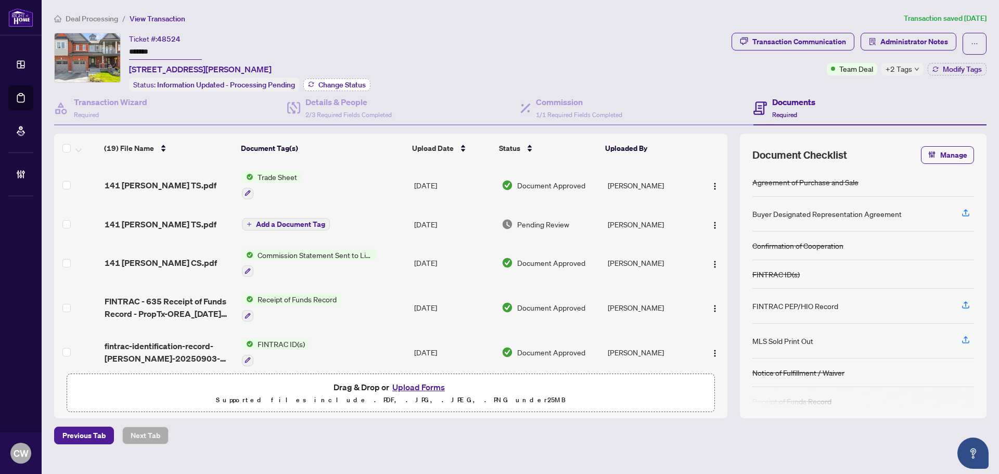
click at [325, 81] on span "Change Status" at bounding box center [341, 84] width 47 height 7
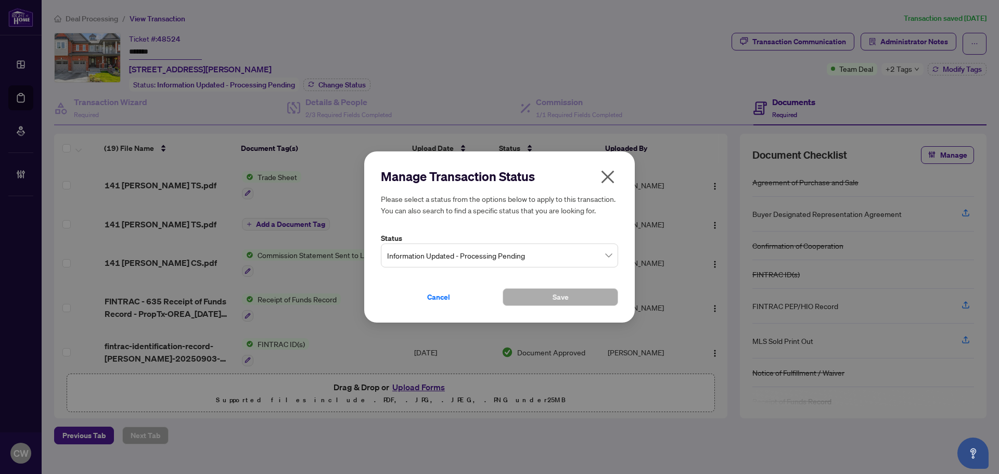
click at [443, 245] on div "Information Updated - Processing Pending" at bounding box center [499, 256] width 237 height 24
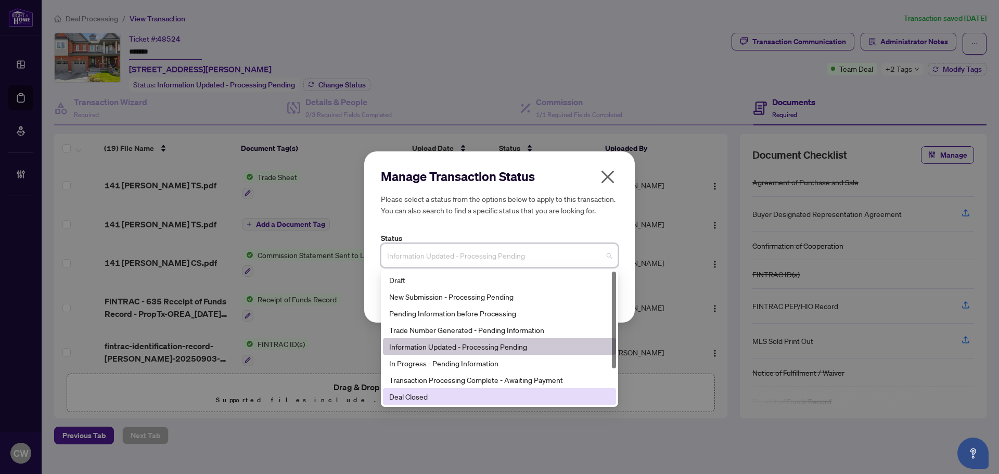
click at [445, 399] on div "Deal Closed" at bounding box center [499, 396] width 221 height 11
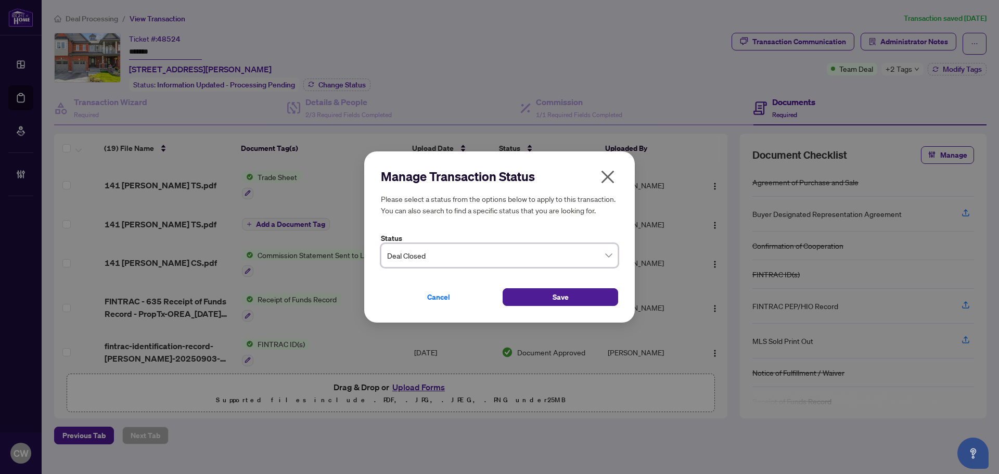
click at [578, 285] on div "Cancel Save" at bounding box center [499, 291] width 237 height 30
click at [585, 292] on button "Save" at bounding box center [561, 297] width 116 height 18
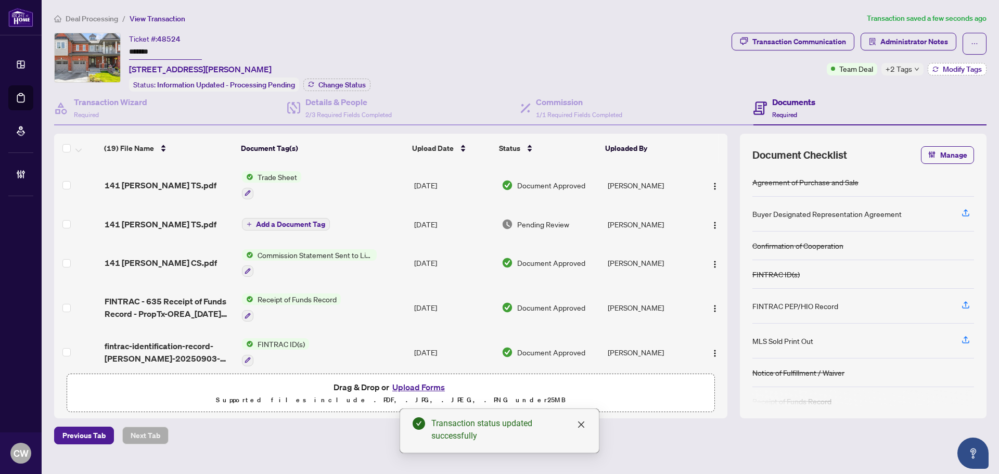
click at [954, 69] on span "Modify Tags" at bounding box center [962, 69] width 39 height 7
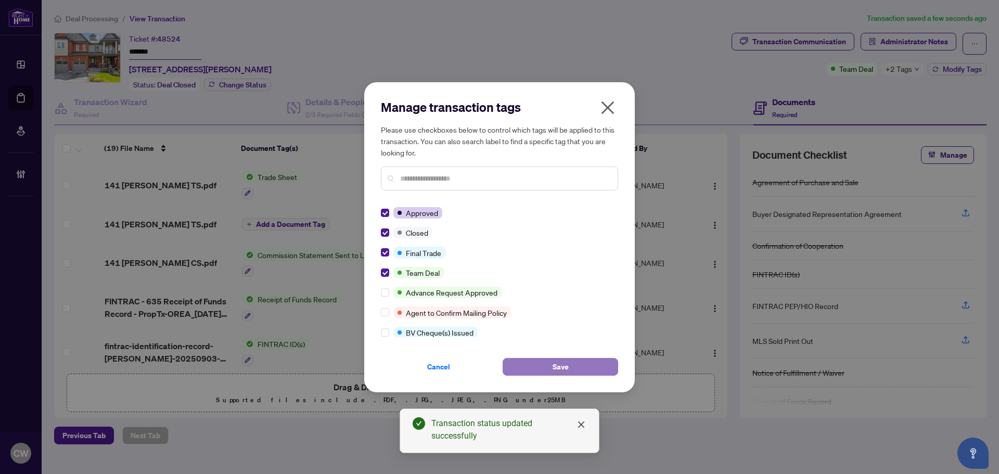
click at [581, 370] on button "Save" at bounding box center [561, 367] width 116 height 18
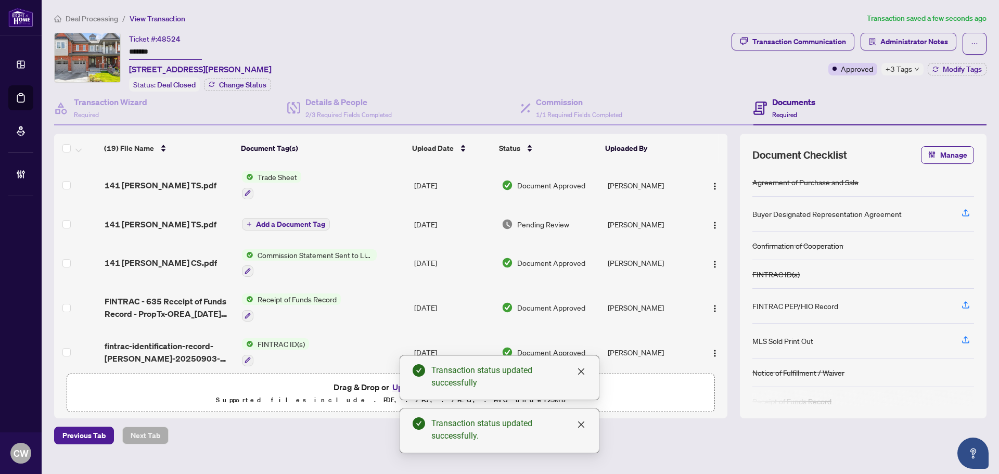
click at [183, 182] on span "141 Whitefoot Cres TS.pdf" at bounding box center [161, 185] width 112 height 12
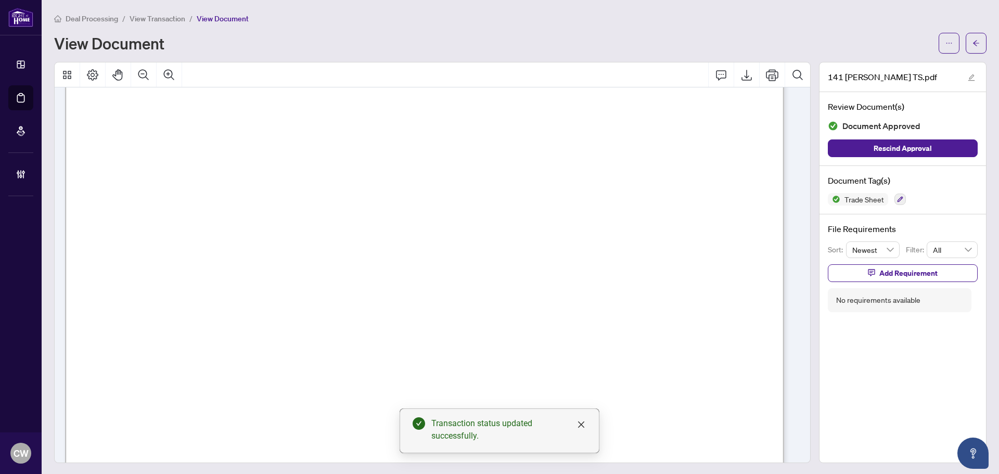
scroll to position [260, 0]
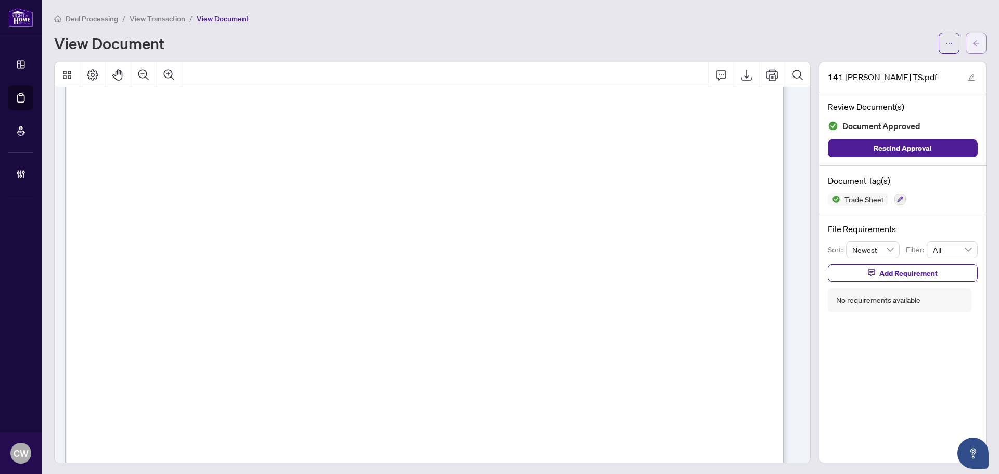
click at [972, 41] on icon "arrow-left" at bounding box center [975, 43] width 7 height 7
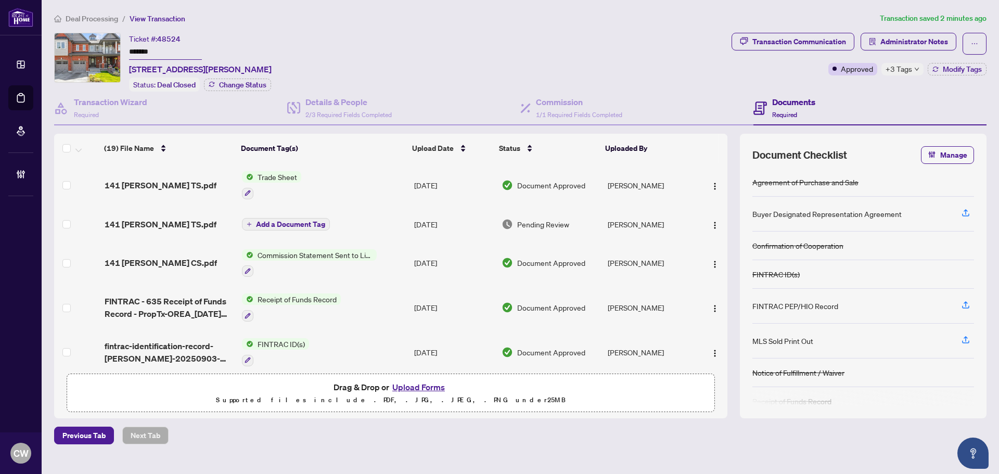
click at [431, 385] on button "Upload Forms" at bounding box center [418, 387] width 59 height 14
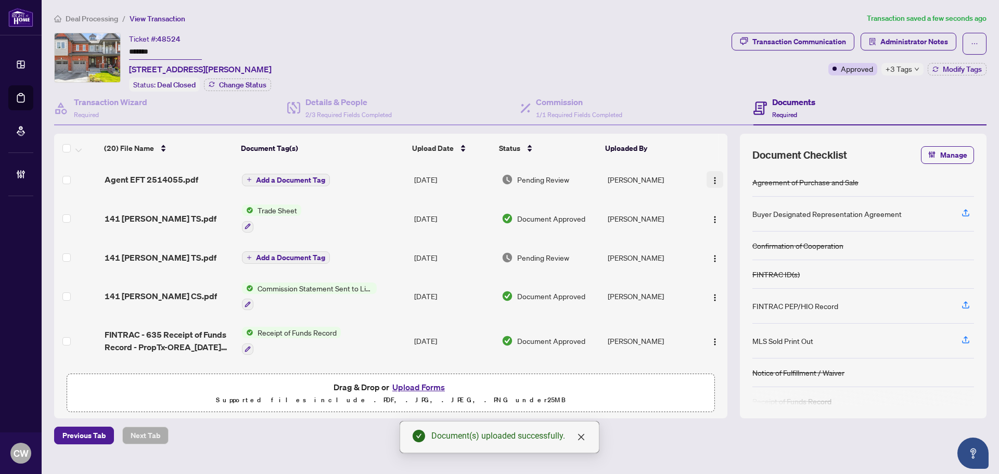
drag, startPoint x: 709, startPoint y: 178, endPoint x: 711, endPoint y: 186, distance: 8.2
click at [711, 178] on img "button" at bounding box center [715, 180] width 8 height 8
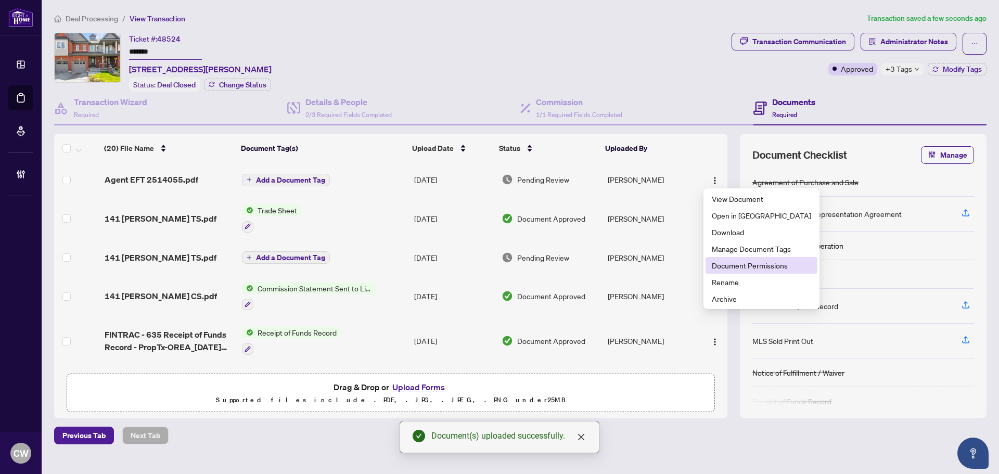
click at [724, 268] on span "Document Permissions" at bounding box center [761, 265] width 99 height 11
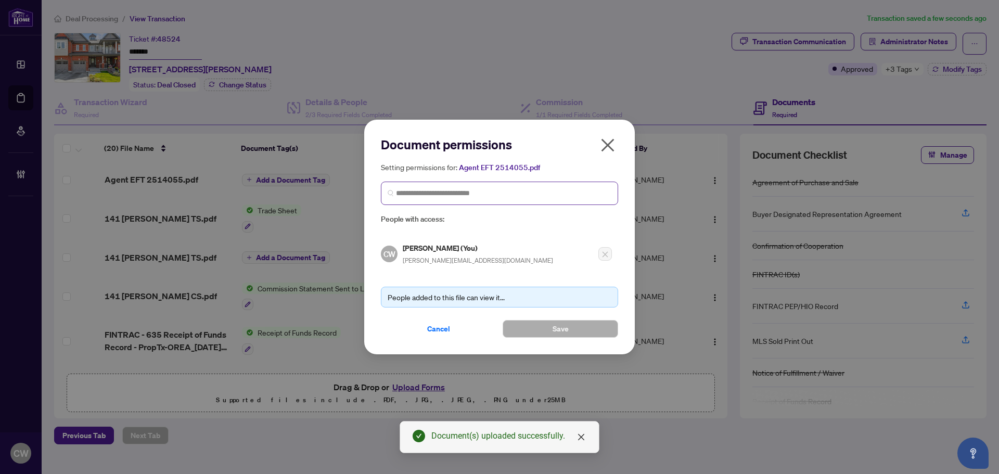
click at [472, 185] on span at bounding box center [499, 193] width 237 height 23
paste input "**********"
type input "**********"
click at [457, 222] on h5 "Michael Tam" at bounding box center [486, 218] width 150 height 12
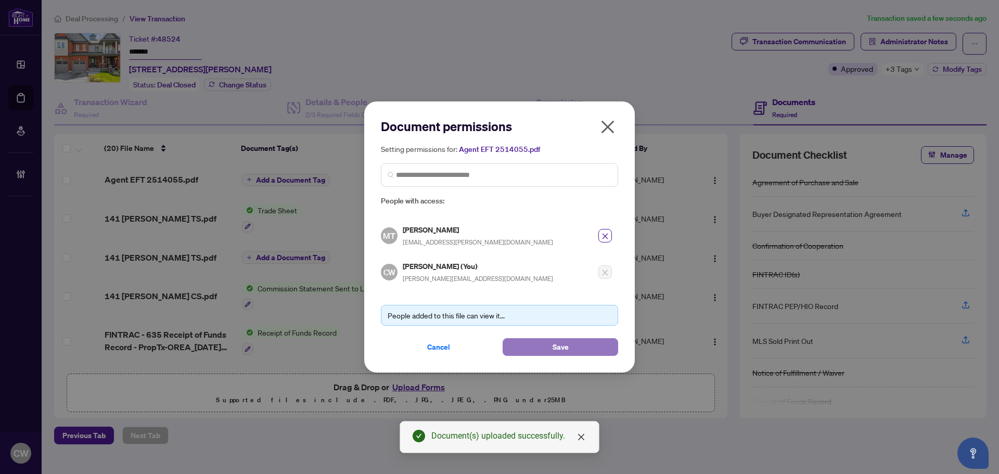
click at [566, 344] on span "Save" at bounding box center [561, 347] width 16 height 17
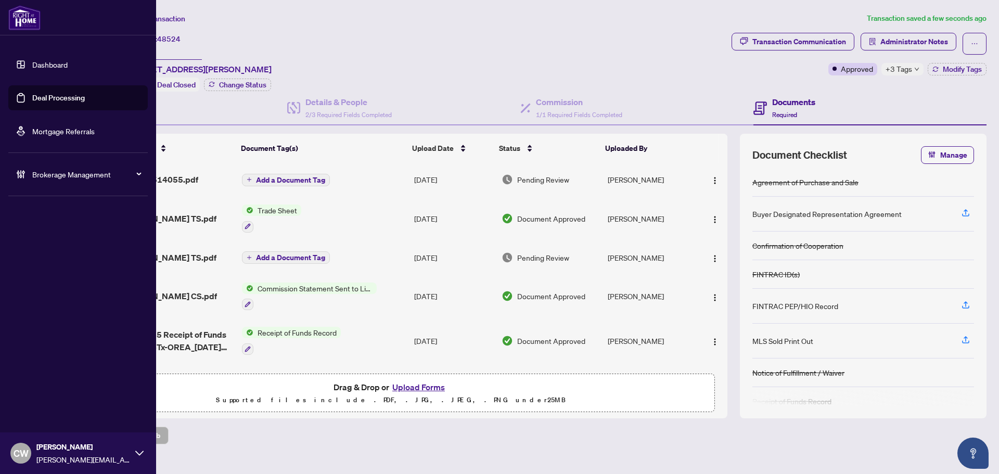
click at [32, 97] on link "Deal Processing" at bounding box center [58, 97] width 53 height 9
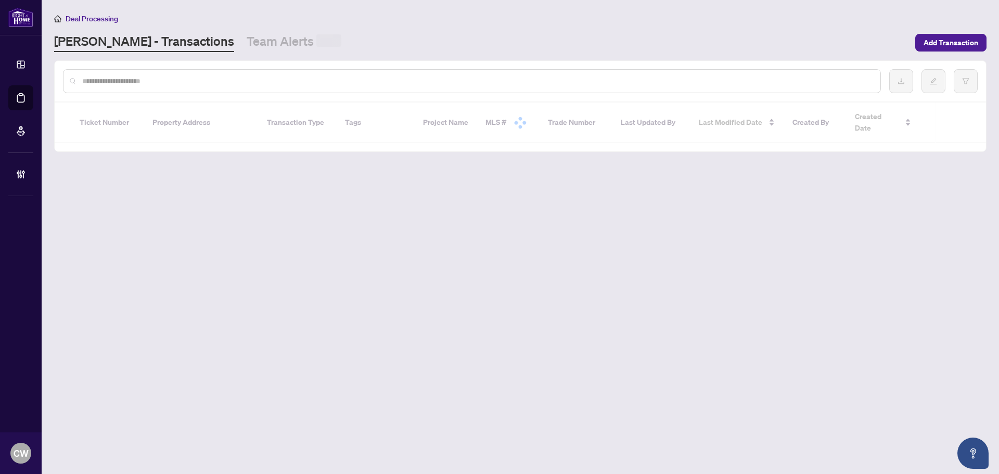
click at [234, 84] on input "text" at bounding box center [477, 80] width 790 height 11
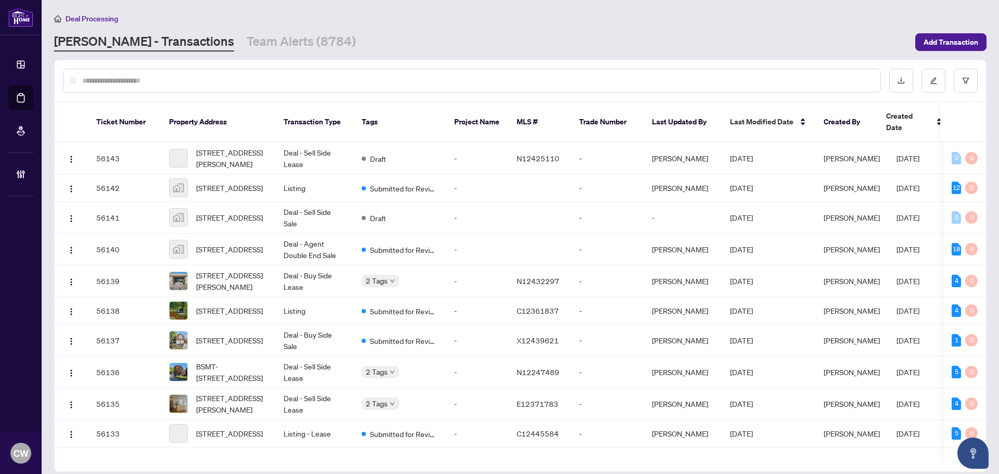
paste input "*******"
type input "*******"
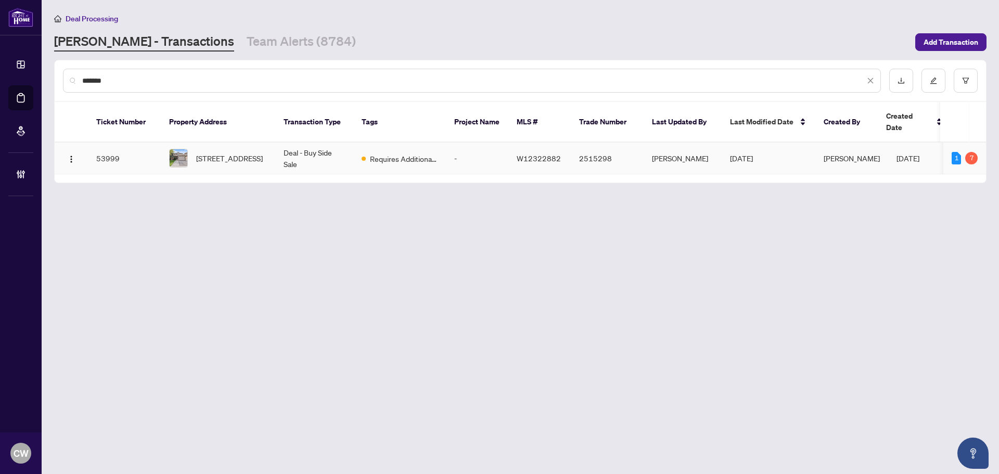
click at [244, 152] on span "5348 Longhorn Tr, Mississauga, Ontario L4Z 3G2, Canada" at bounding box center [229, 157] width 67 height 11
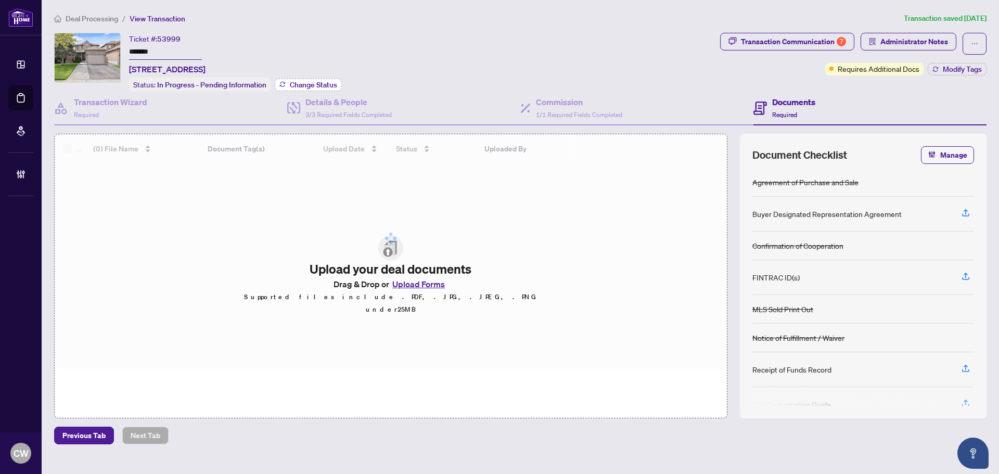
click at [326, 82] on span "Change Status" at bounding box center [313, 84] width 47 height 7
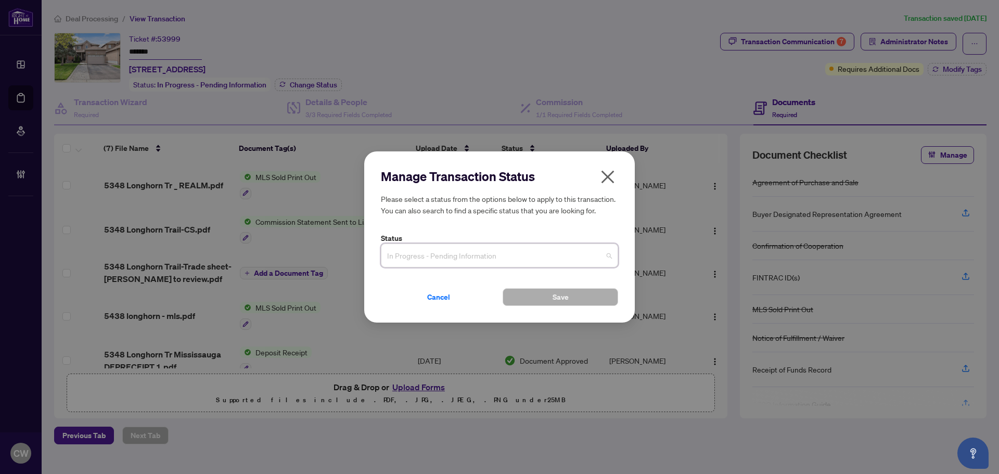
click at [502, 267] on input "search" at bounding box center [494, 257] width 215 height 23
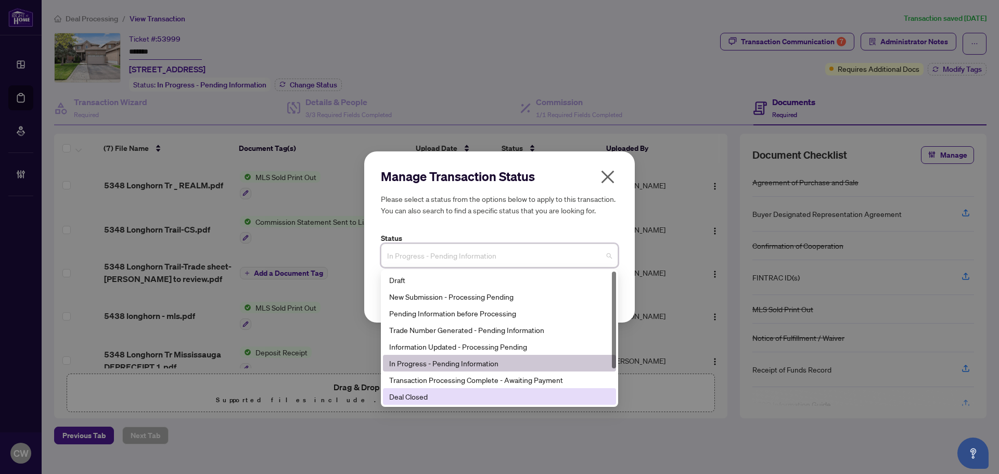
click at [470, 395] on div "Deal Closed" at bounding box center [499, 396] width 221 height 11
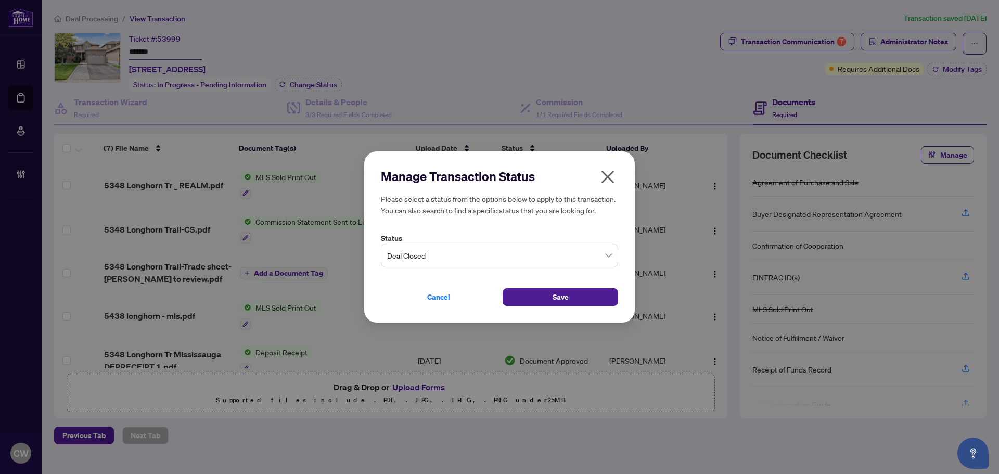
drag, startPoint x: 542, startPoint y: 296, endPoint x: 597, endPoint y: 281, distance: 57.0
click at [551, 296] on button "Save" at bounding box center [561, 297] width 116 height 18
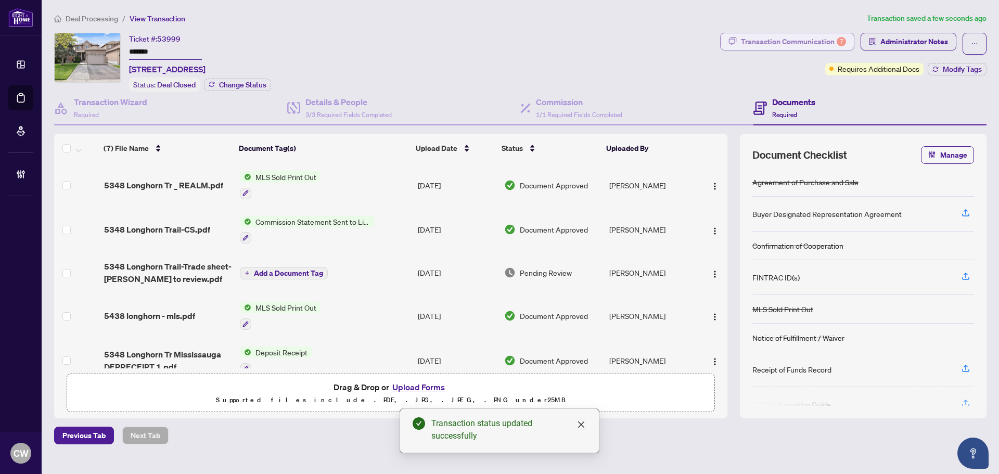
drag, startPoint x: 788, startPoint y: 42, endPoint x: 816, endPoint y: 42, distance: 27.6
click at [816, 42] on div "Transaction Communication 7" at bounding box center [793, 41] width 105 height 17
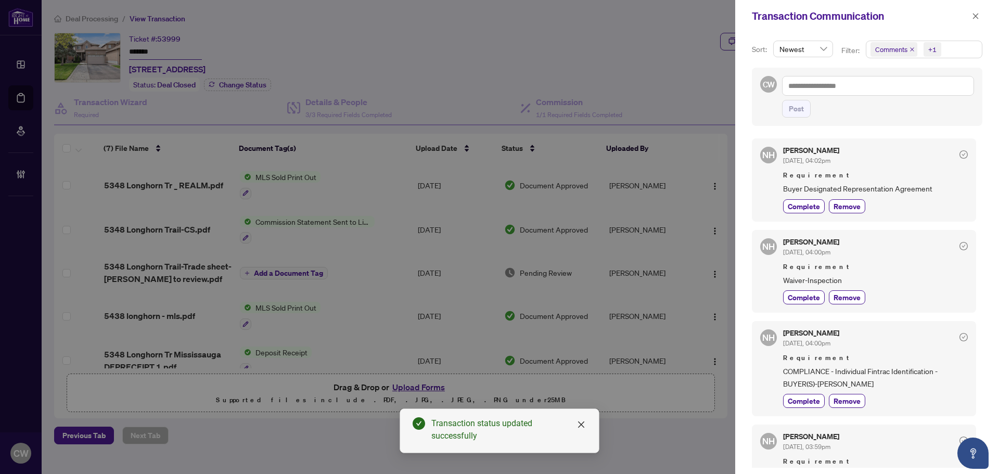
click at [910, 50] on icon "close" at bounding box center [912, 49] width 5 height 5
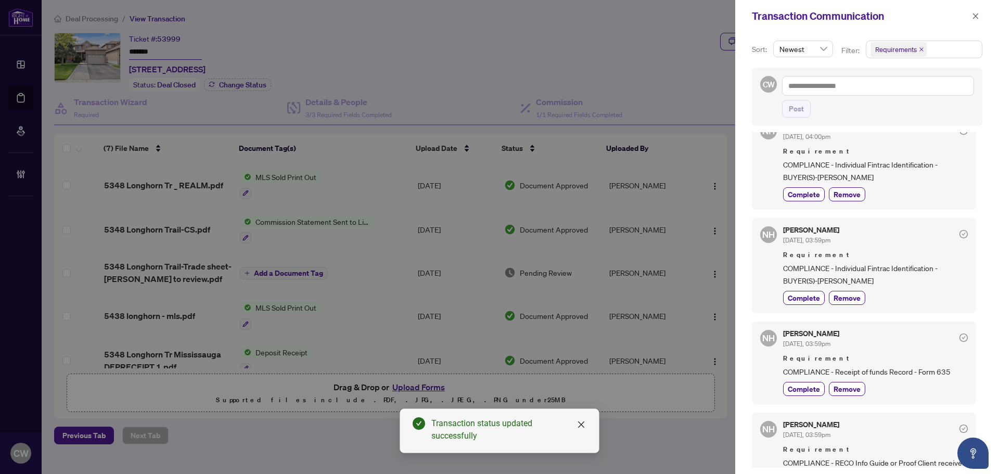
scroll to position [208, 0]
click at [977, 18] on icon "close" at bounding box center [976, 16] width 6 height 6
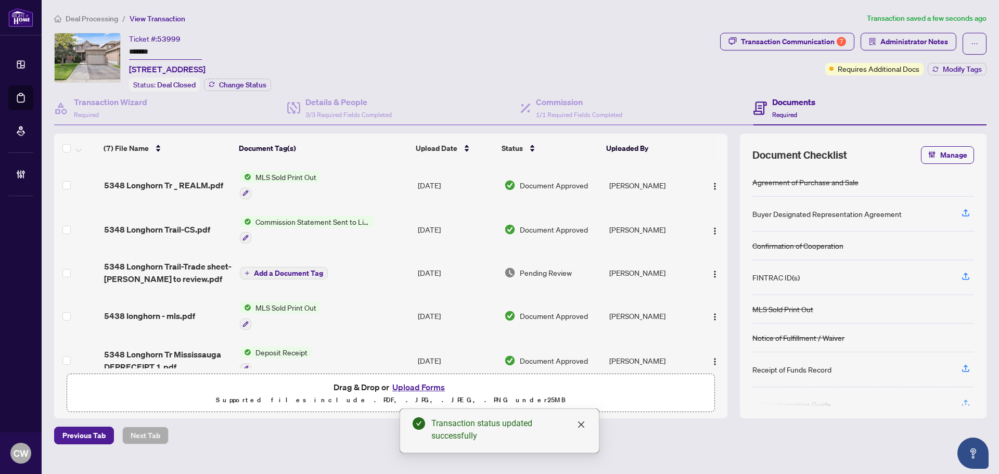
click at [972, 63] on button "Modify Tags" at bounding box center [957, 69] width 59 height 12
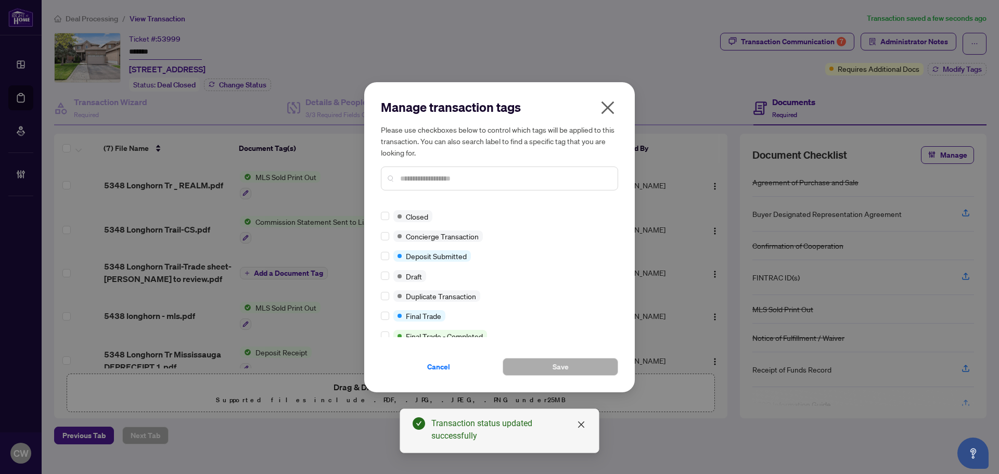
scroll to position [0, 0]
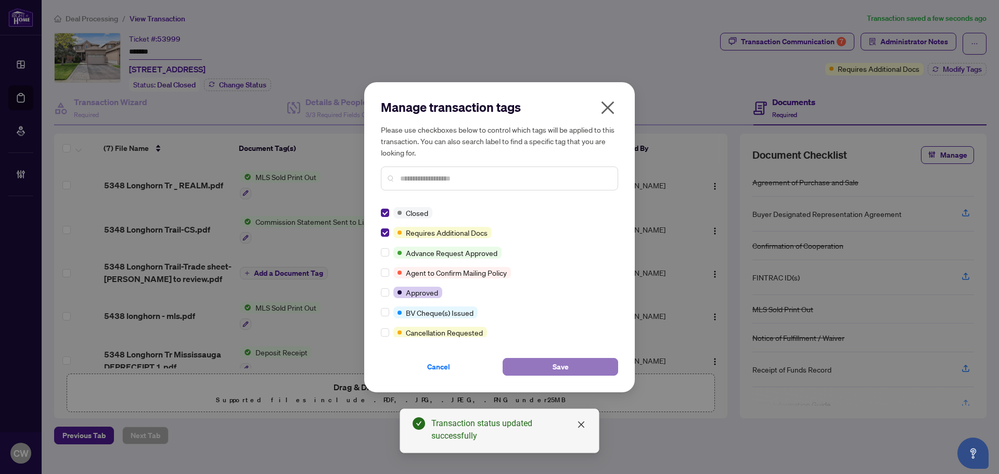
click at [527, 363] on button "Save" at bounding box center [561, 367] width 116 height 18
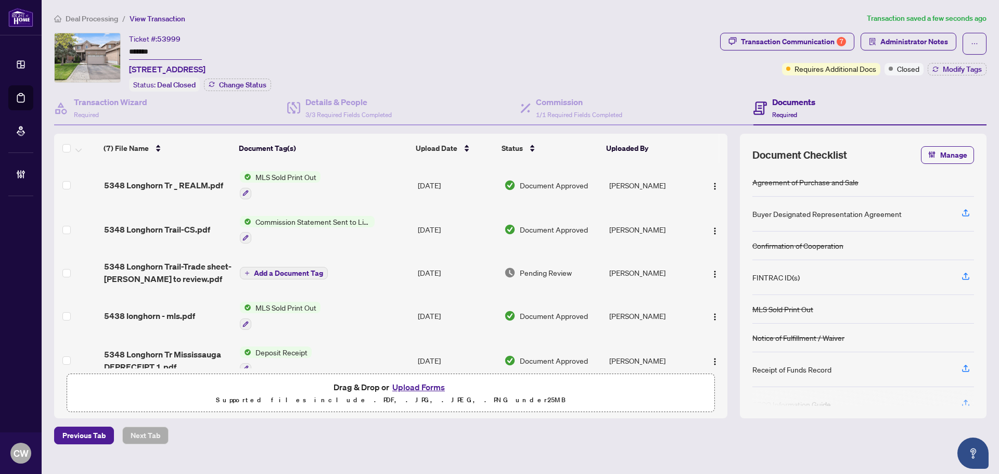
scroll to position [106, 0]
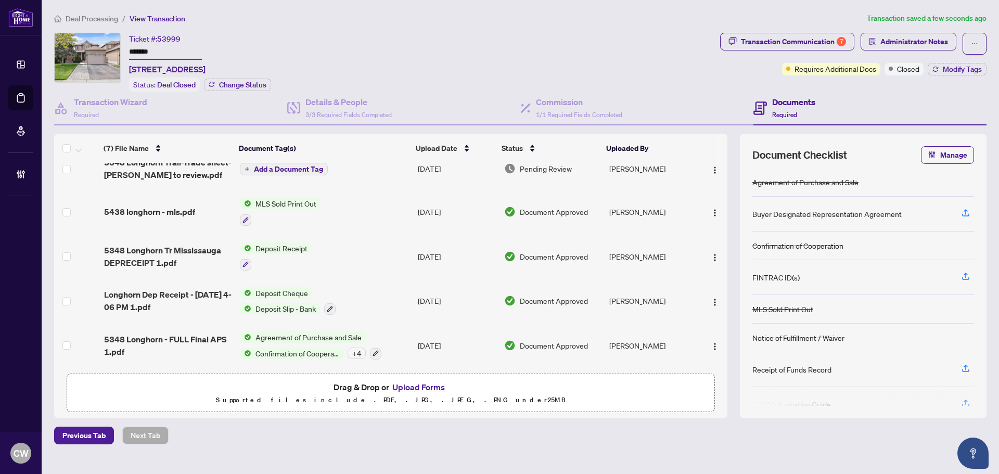
click at [182, 333] on span "5348 Longhorn - FULL Final APS 1.pdf" at bounding box center [167, 345] width 127 height 25
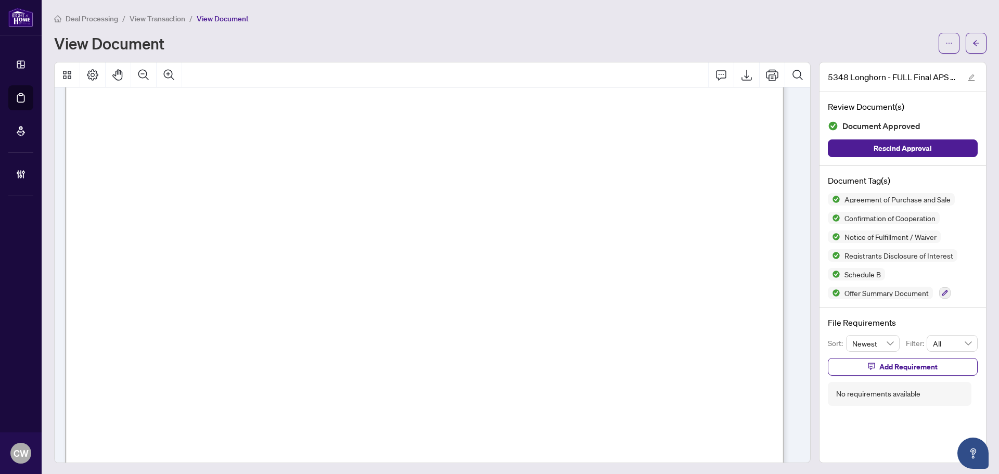
scroll to position [4058, 0]
click at [966, 35] on button "button" at bounding box center [976, 43] width 21 height 21
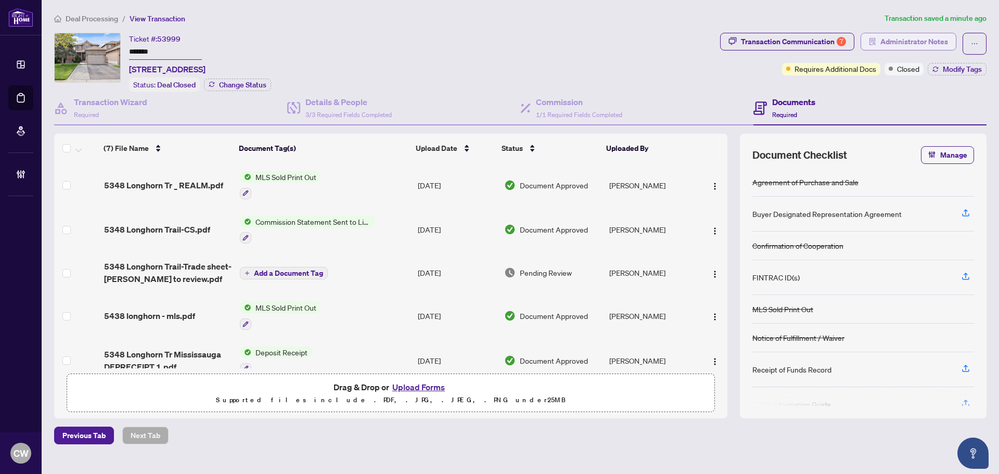
click at [913, 42] on span "Administrator Notes" at bounding box center [914, 41] width 68 height 17
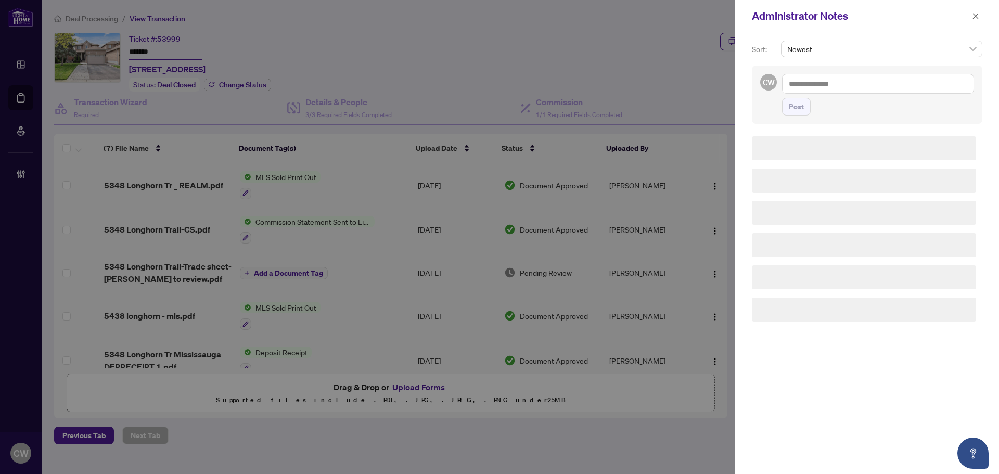
click at [827, 85] on textarea at bounding box center [878, 84] width 192 height 20
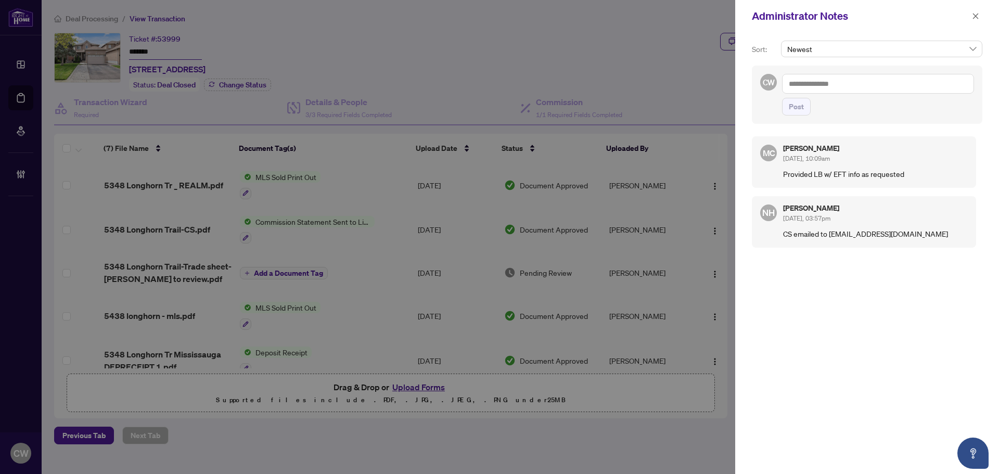
paste textarea "**********"
type textarea "**********"
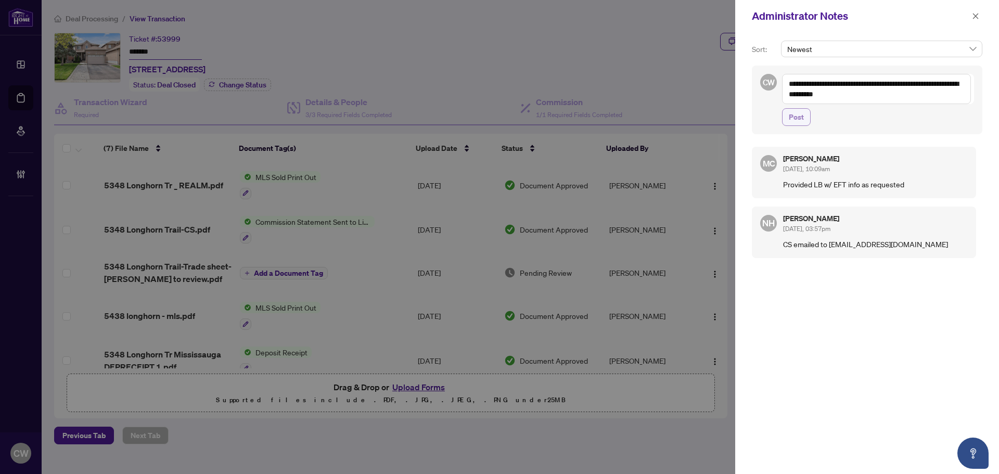
click at [801, 118] on span "Post" at bounding box center [796, 117] width 15 height 17
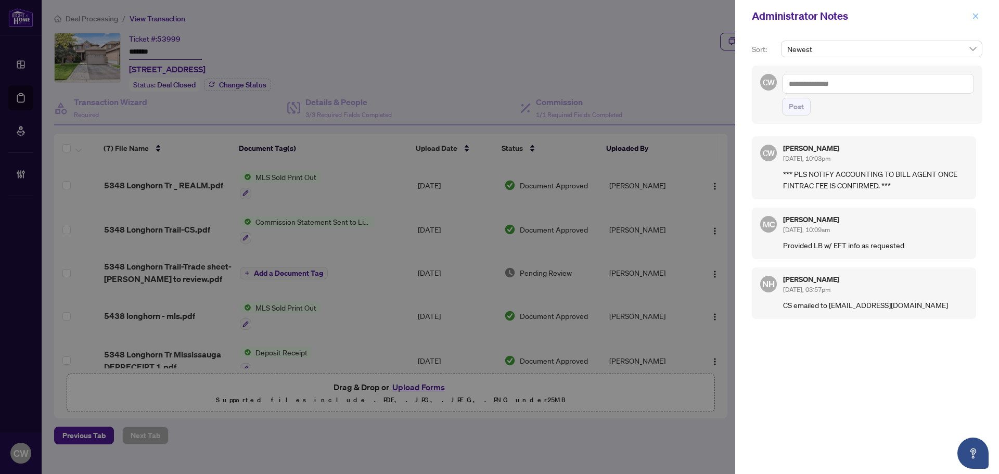
click at [976, 20] on span "button" at bounding box center [975, 16] width 7 height 17
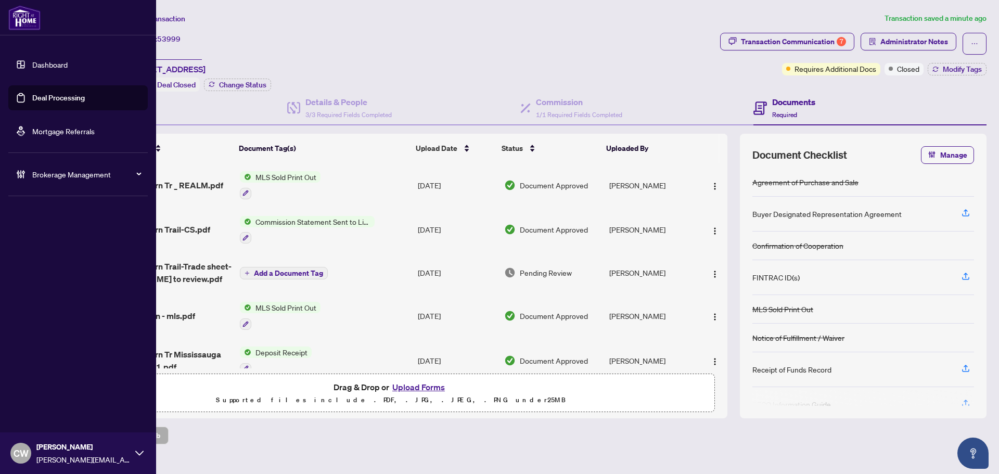
drag, startPoint x: 33, startPoint y: 98, endPoint x: 48, endPoint y: 94, distance: 15.3
click at [34, 98] on link "Deal Processing" at bounding box center [58, 97] width 53 height 9
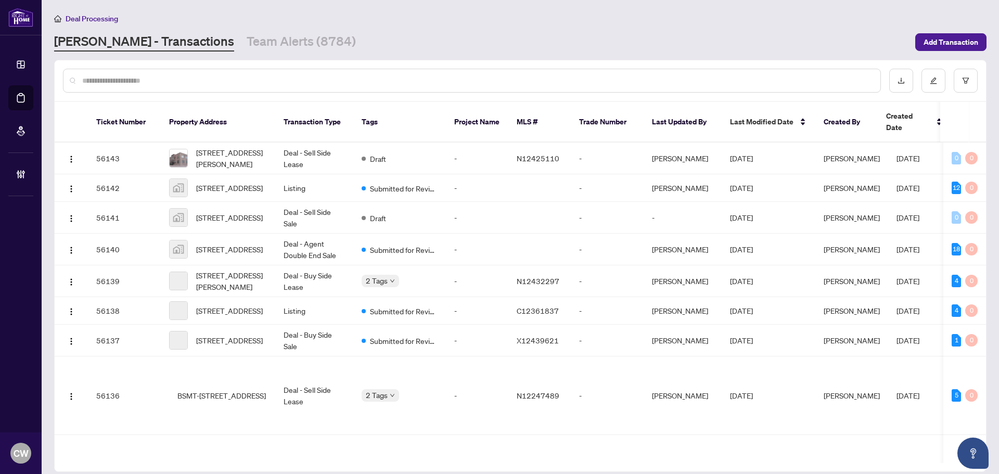
click at [189, 82] on input "text" at bounding box center [477, 80] width 790 height 11
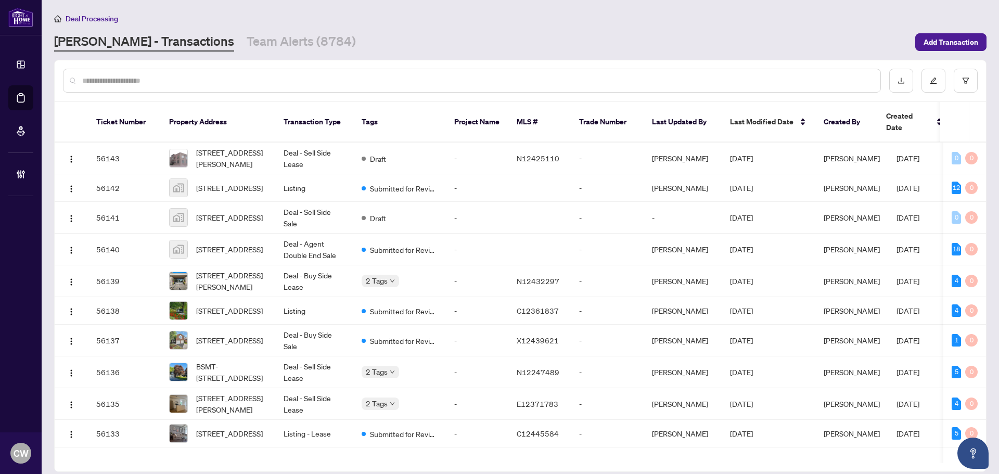
paste input "*******"
type input "*******"
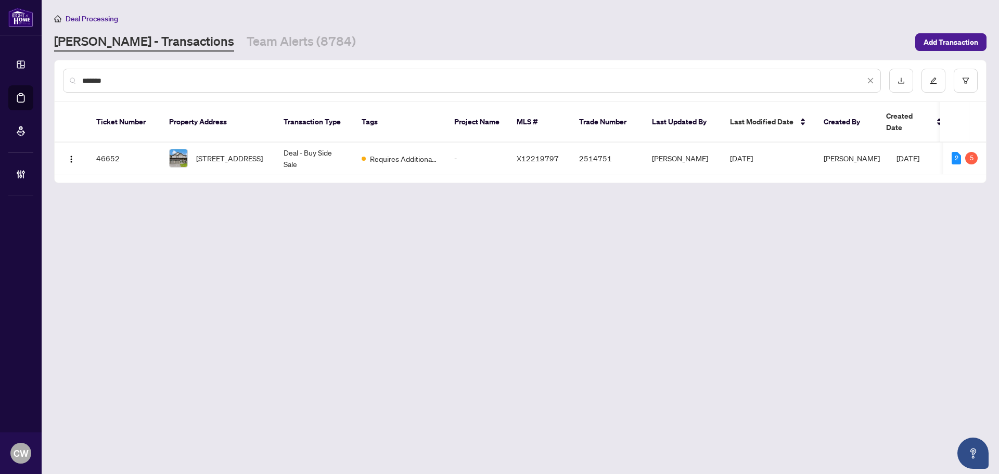
click at [225, 152] on span "900 Duxbury Lane, Manotick, Ontario K4M 0M3, Canada" at bounding box center [229, 157] width 67 height 11
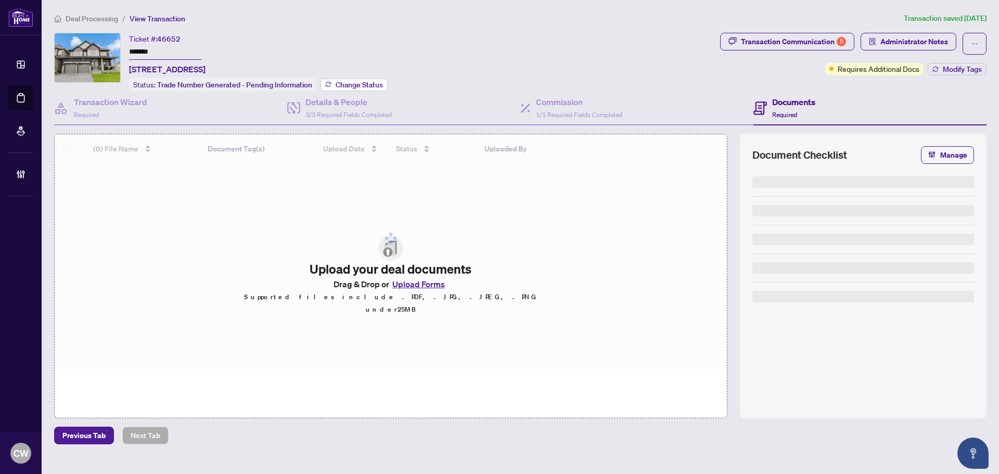
click at [370, 86] on span "Change Status" at bounding box center [359, 84] width 47 height 7
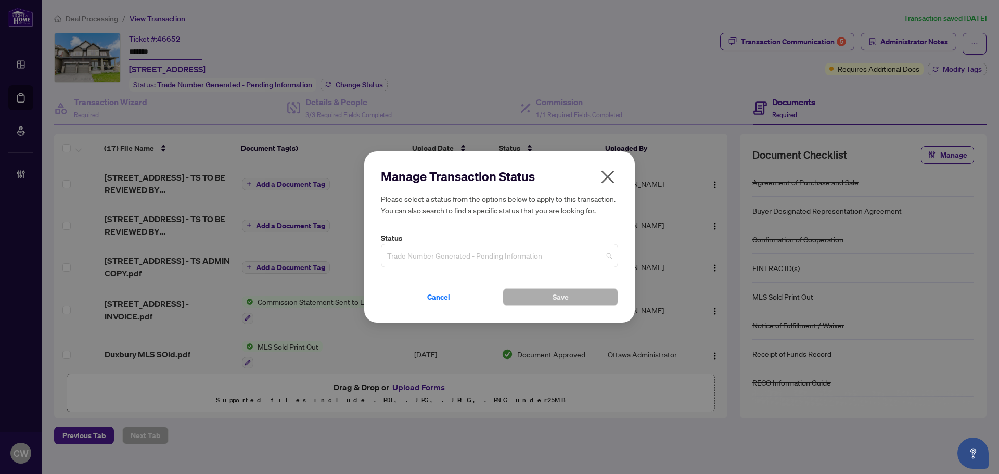
click at [450, 256] on span "Trade Number Generated - Pending Information" at bounding box center [499, 256] width 225 height 20
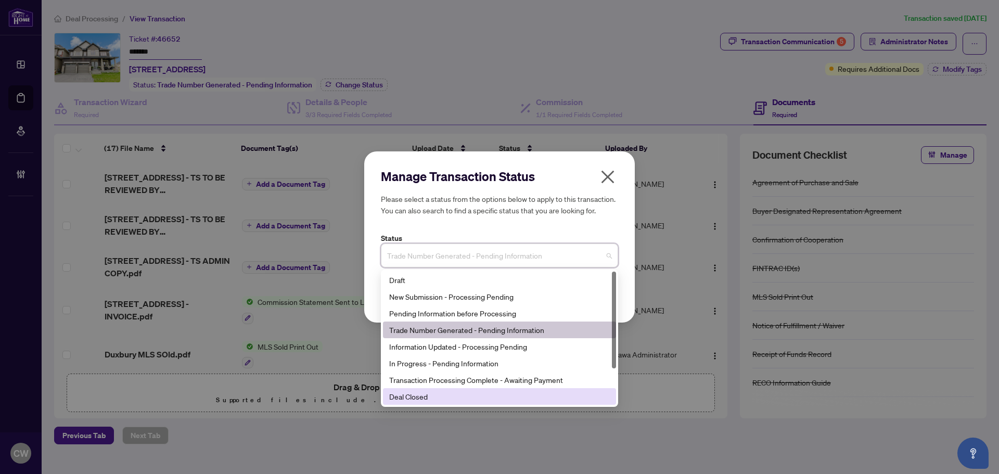
click at [438, 398] on div "Deal Closed" at bounding box center [499, 396] width 221 height 11
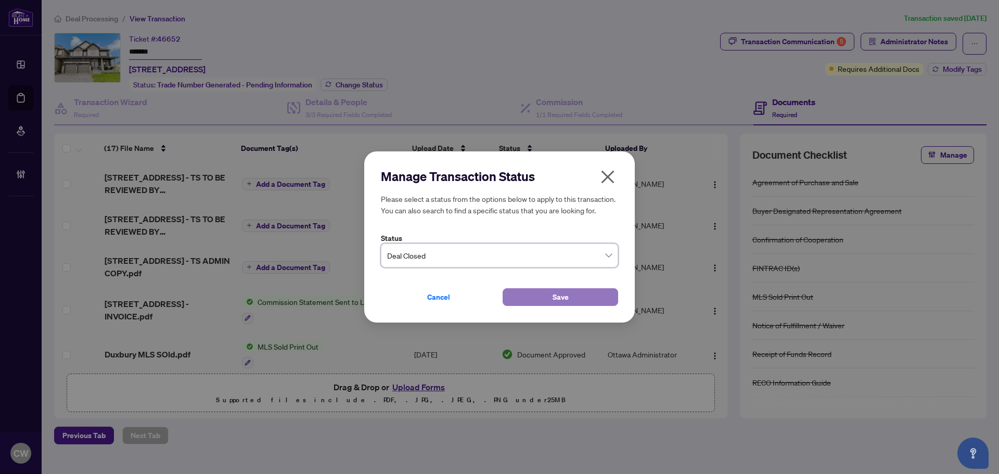
drag, startPoint x: 519, startPoint y: 304, endPoint x: 582, endPoint y: 298, distance: 63.3
click at [522, 304] on button "Save" at bounding box center [561, 297] width 116 height 18
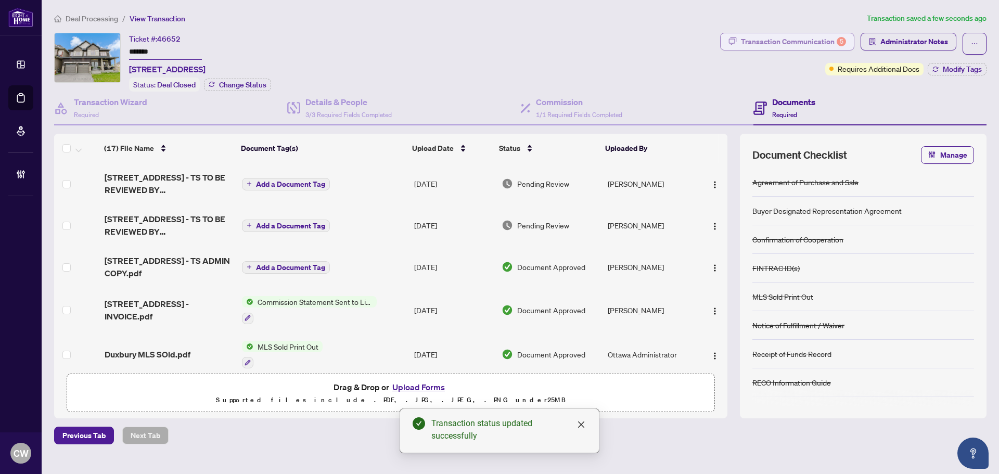
drag, startPoint x: 792, startPoint y: 44, endPoint x: 800, endPoint y: 43, distance: 8.0
click at [800, 43] on div "Transaction Communication 5" at bounding box center [793, 41] width 105 height 17
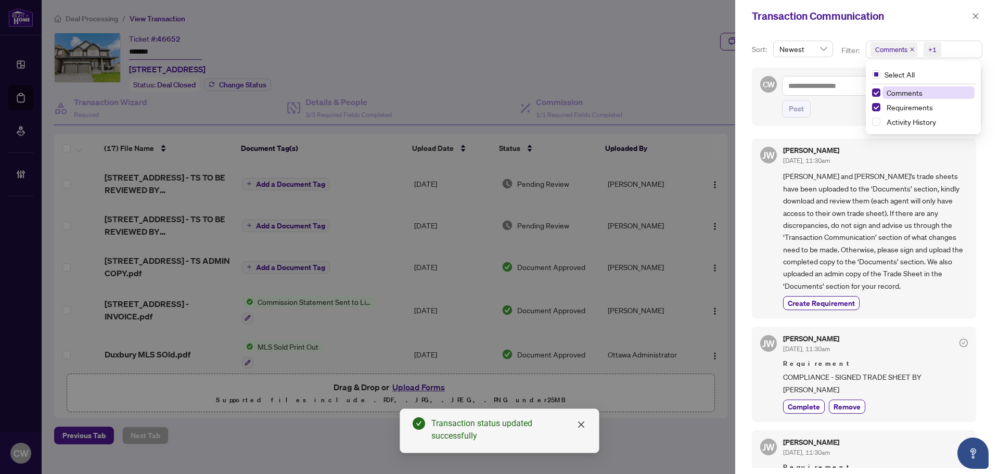
click at [907, 48] on span "Comments" at bounding box center [893, 49] width 47 height 15
click at [877, 89] on span "Select Comments" at bounding box center [876, 92] width 8 height 8
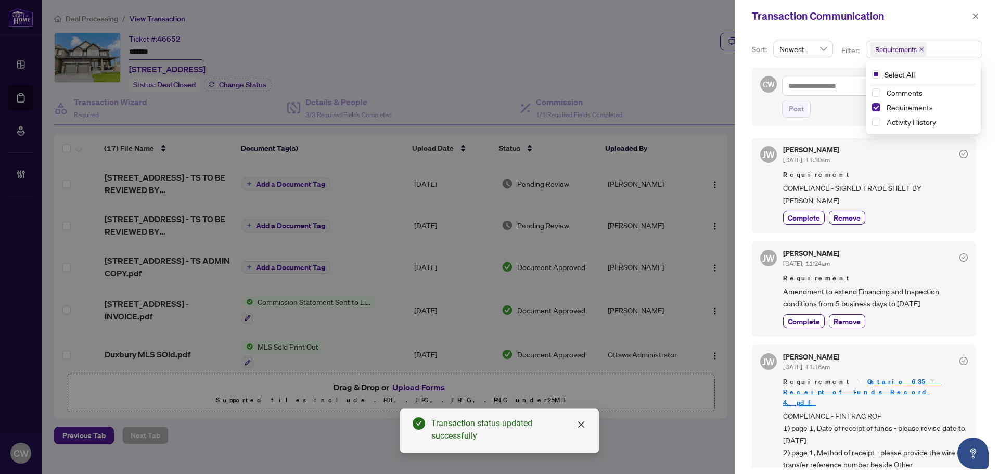
scroll to position [156, 0]
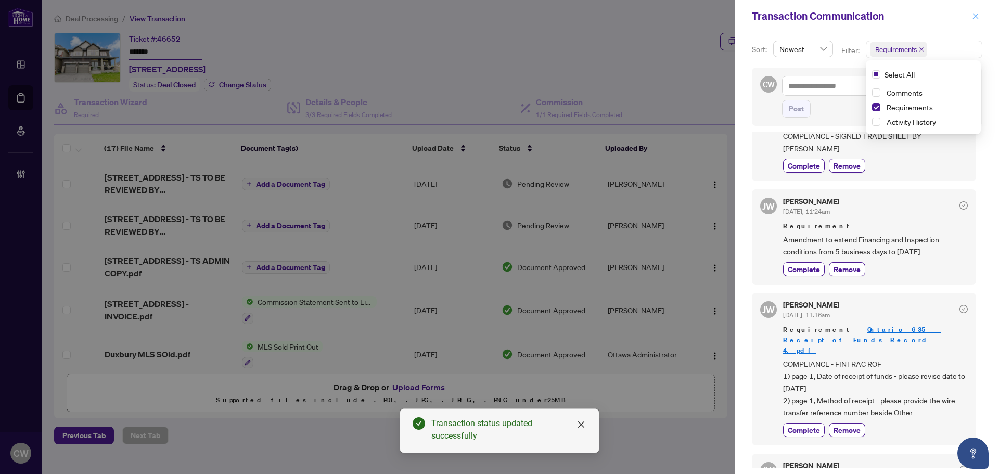
click at [979, 19] on icon "close" at bounding box center [975, 15] width 7 height 7
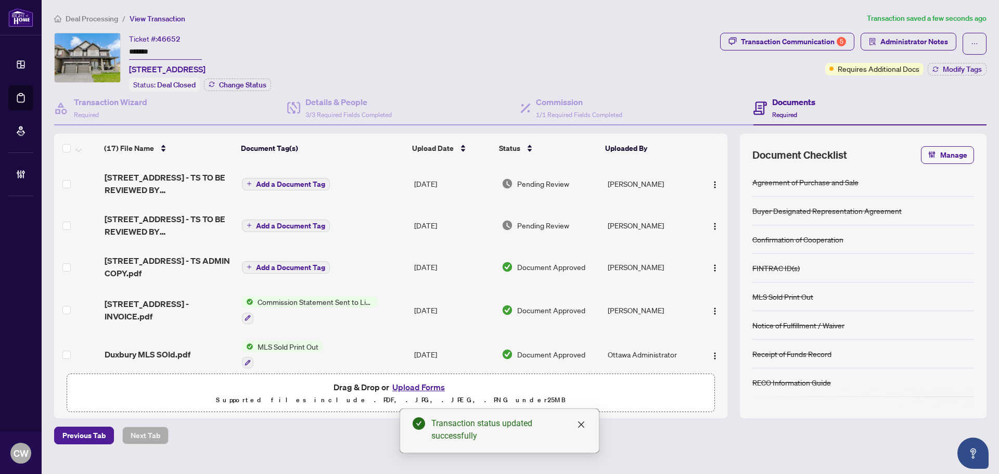
click at [961, 59] on div "Transaction Communication 5 Administrator Notes Requires Additional Docs Modify…" at bounding box center [853, 54] width 266 height 43
click at [966, 66] on span "Modify Tags" at bounding box center [962, 69] width 39 height 7
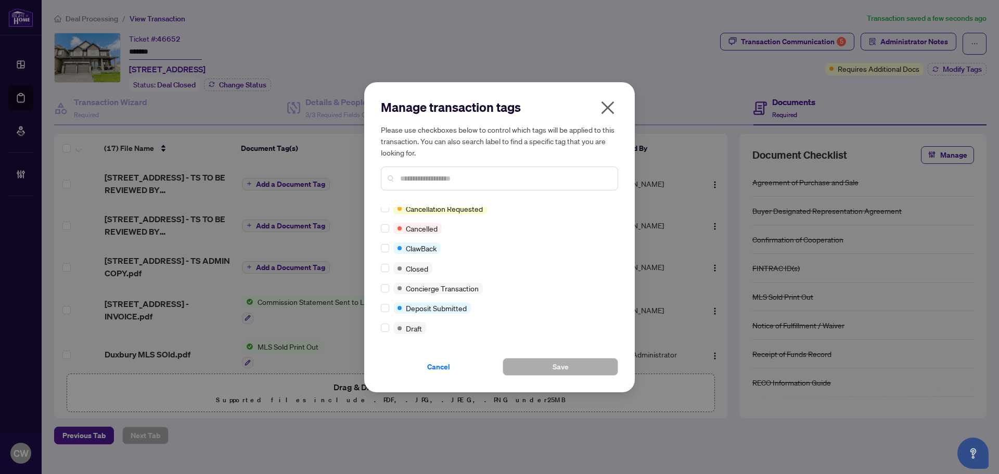
scroll to position [0, 0]
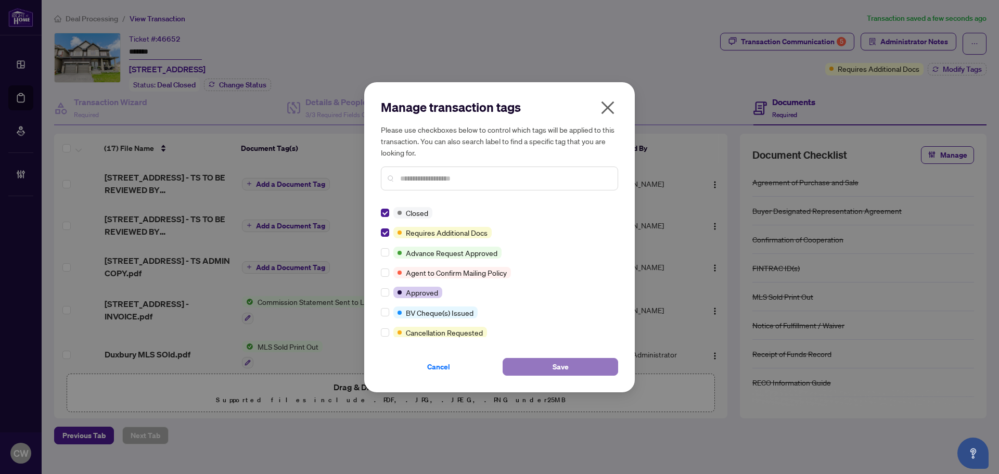
click at [581, 370] on button "Save" at bounding box center [561, 367] width 116 height 18
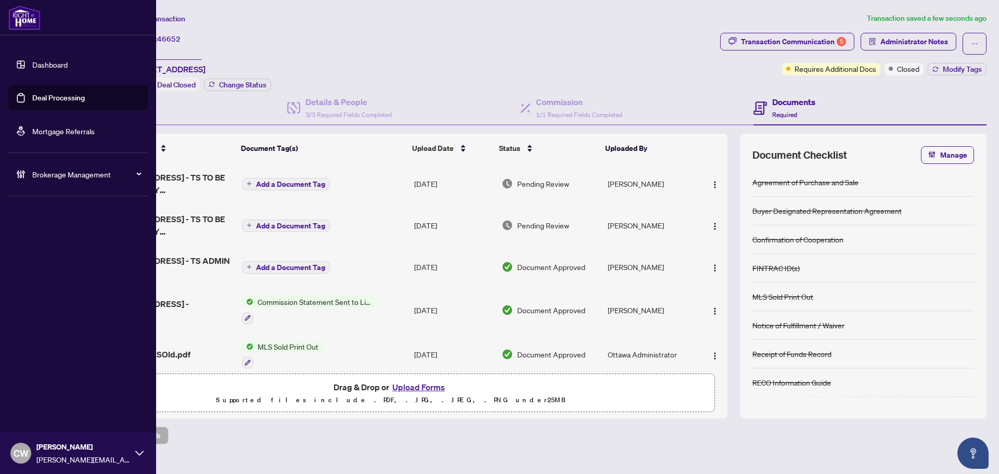
click at [36, 95] on link "Deal Processing" at bounding box center [58, 97] width 53 height 9
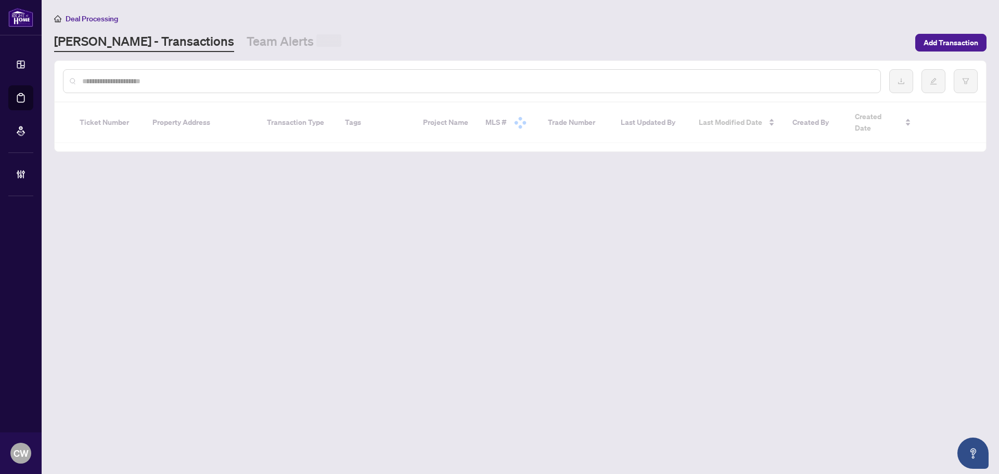
click at [180, 78] on input "text" at bounding box center [477, 80] width 790 height 11
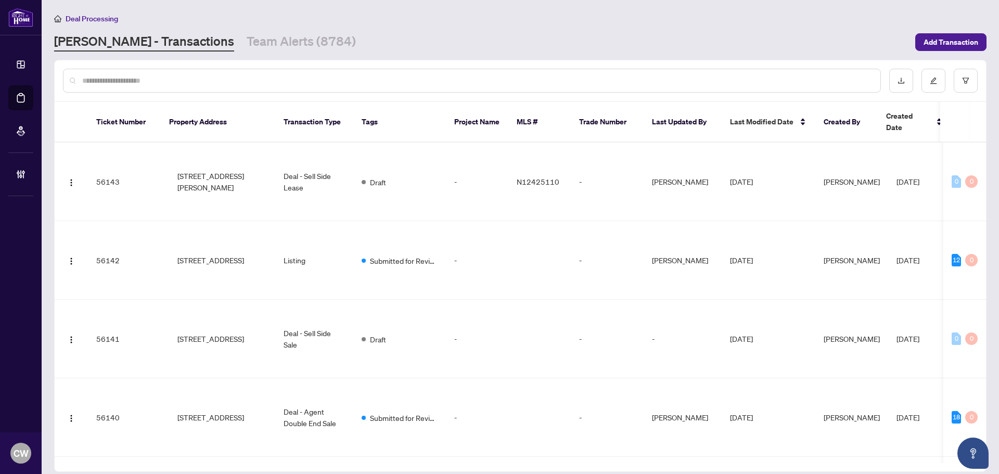
paste input "*******"
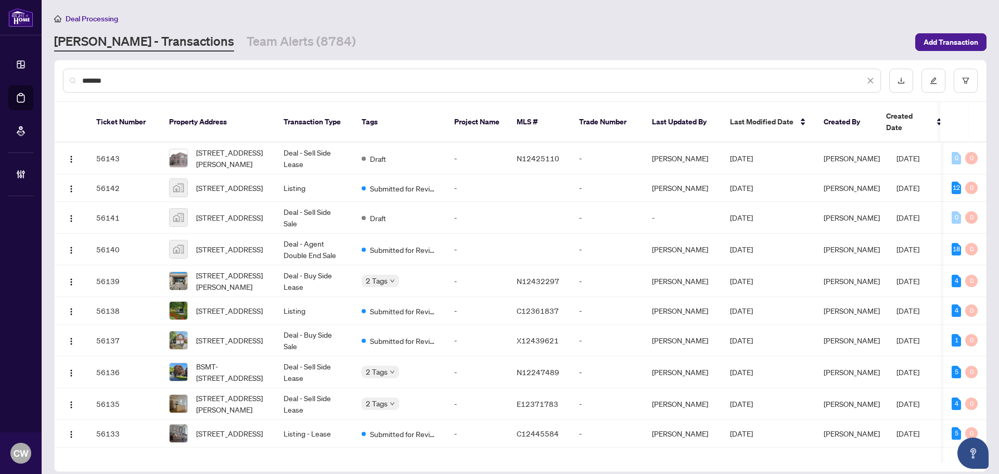
type input "*******"
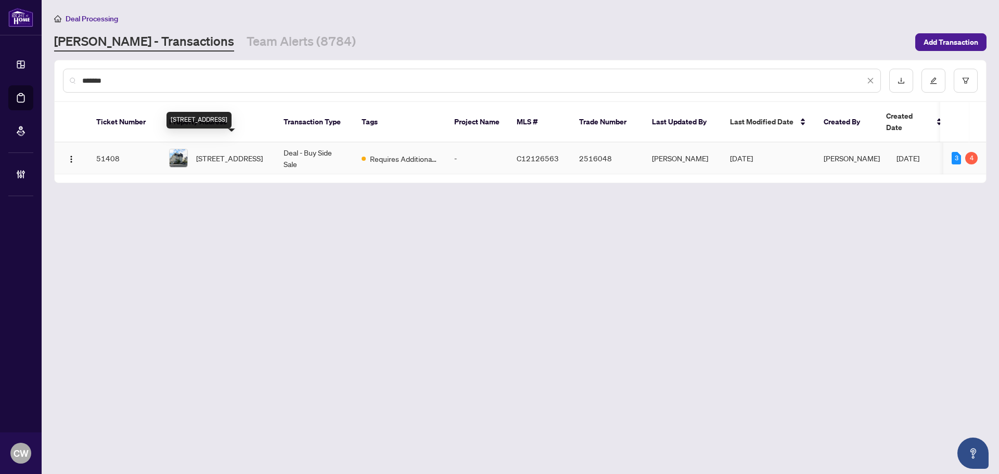
click at [236, 152] on span "655-38 Stadium Rd, Toronto, Ontario M5V 3P4, Canada" at bounding box center [229, 157] width 67 height 11
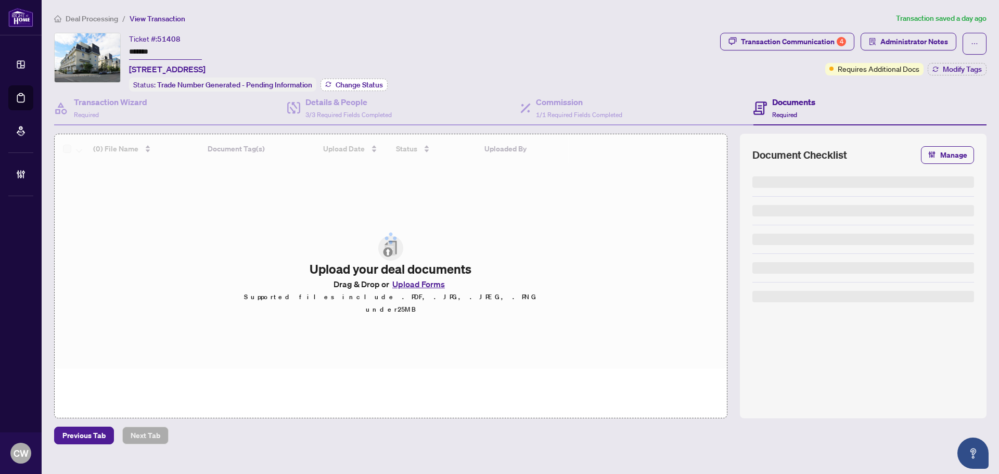
click at [344, 84] on span "Change Status" at bounding box center [359, 84] width 47 height 7
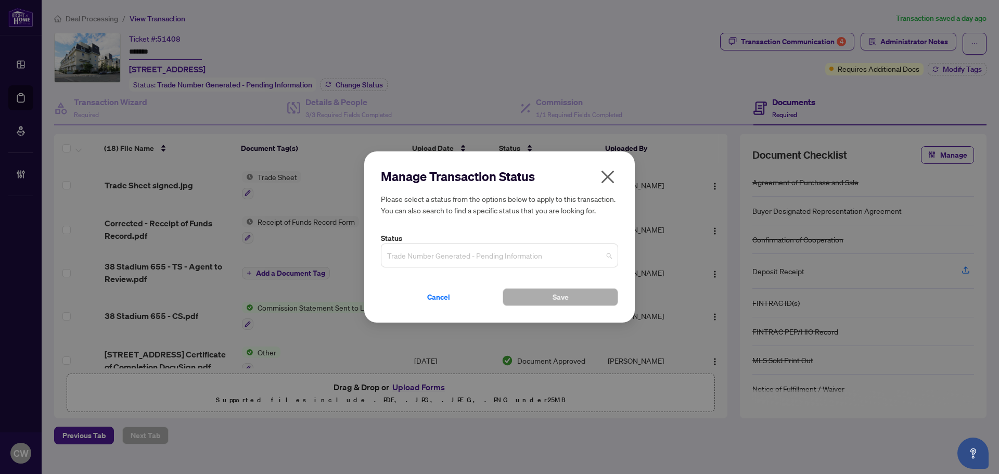
click at [437, 252] on span "Trade Number Generated - Pending Information" at bounding box center [499, 256] width 225 height 20
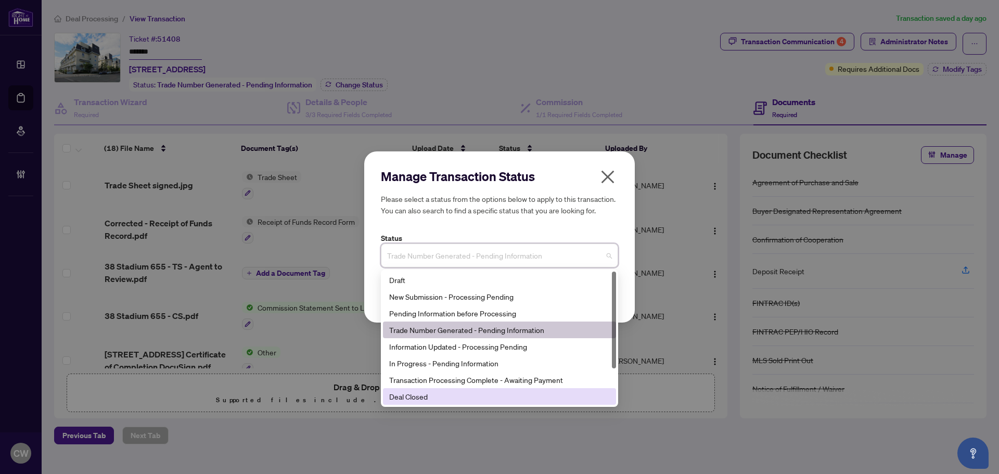
click at [447, 391] on div "Deal Closed" at bounding box center [499, 396] width 221 height 11
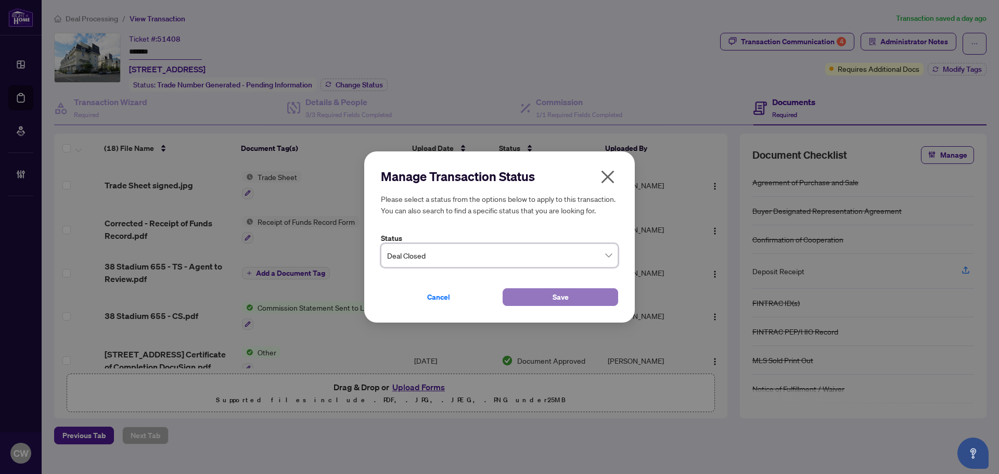
click at [562, 296] on span "Save" at bounding box center [561, 297] width 16 height 17
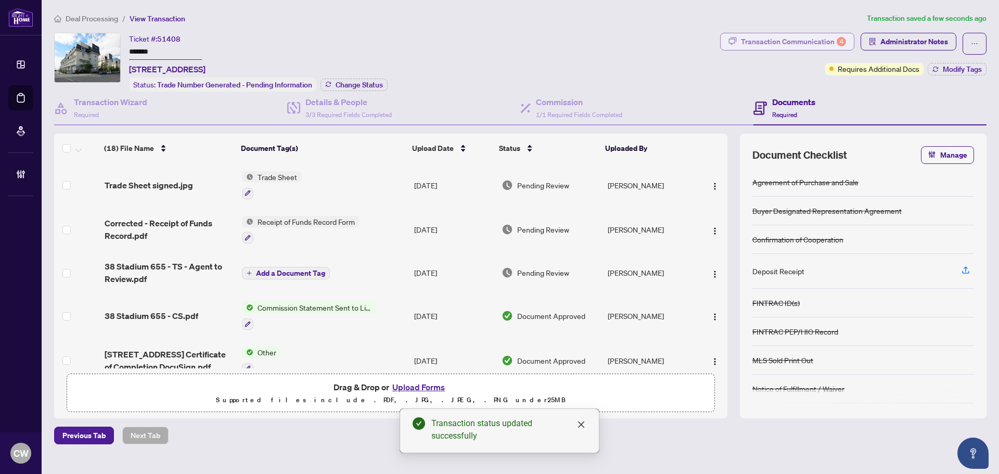
click at [795, 42] on div "Transaction Communication 4" at bounding box center [793, 41] width 105 height 17
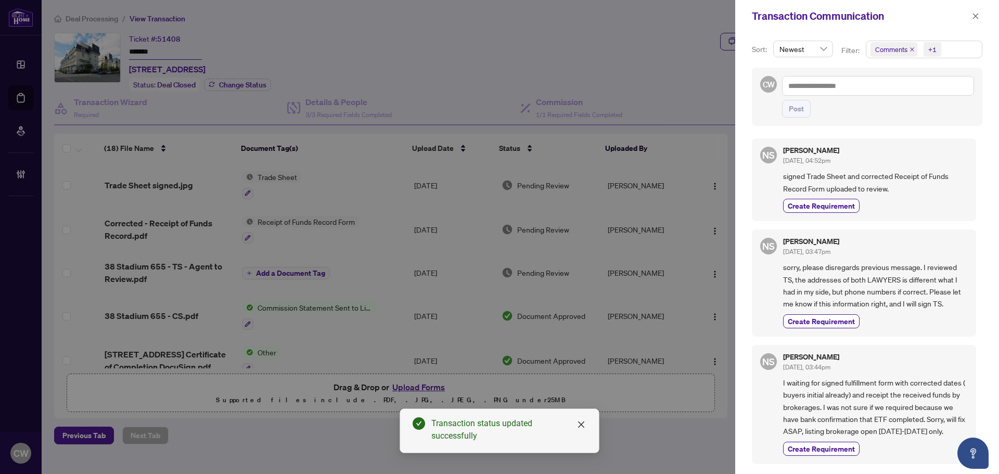
click at [911, 49] on icon "close" at bounding box center [912, 49] width 4 height 4
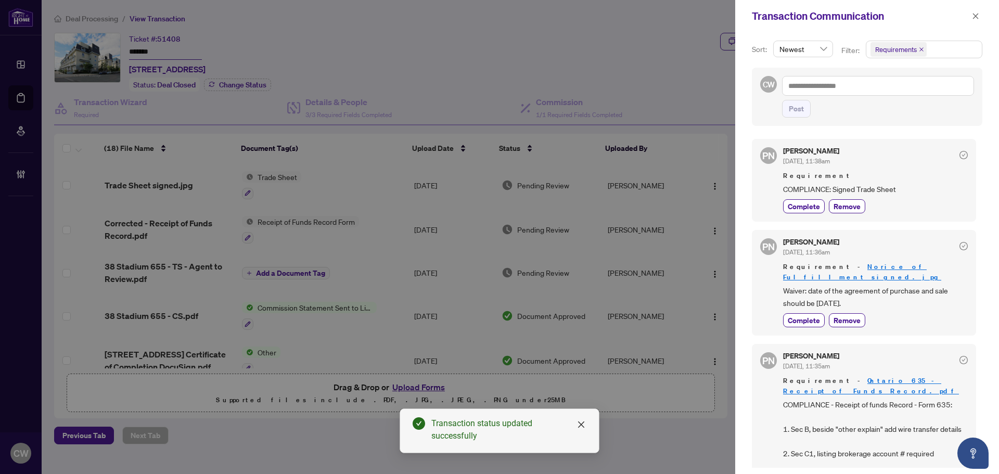
scroll to position [104, 0]
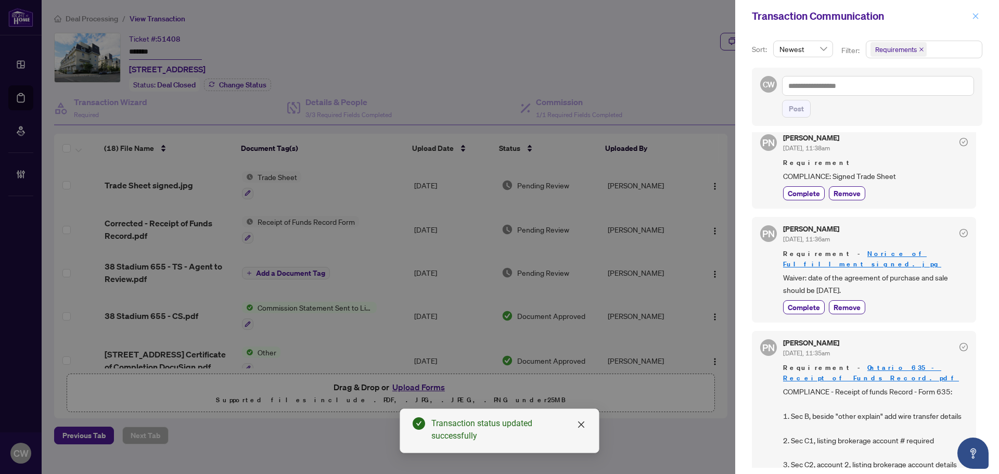
click at [978, 18] on icon "close" at bounding box center [975, 15] width 7 height 7
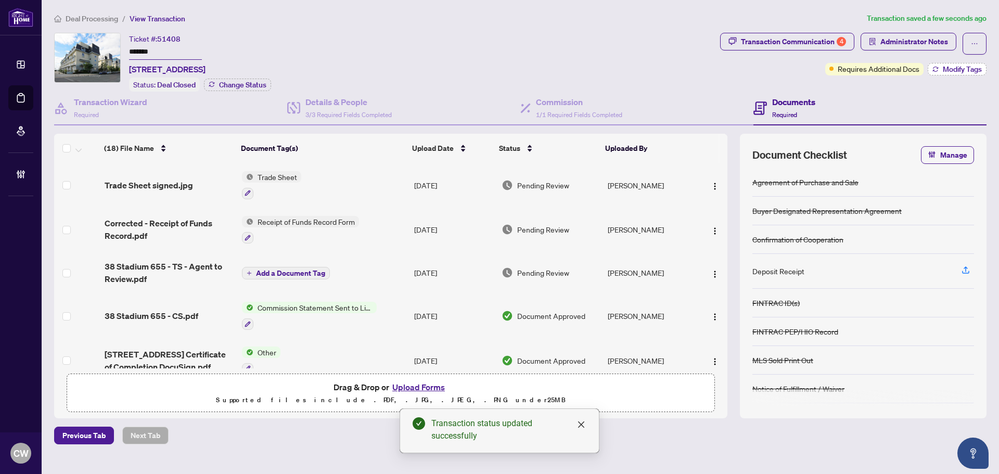
click at [968, 66] on span "Modify Tags" at bounding box center [962, 69] width 39 height 7
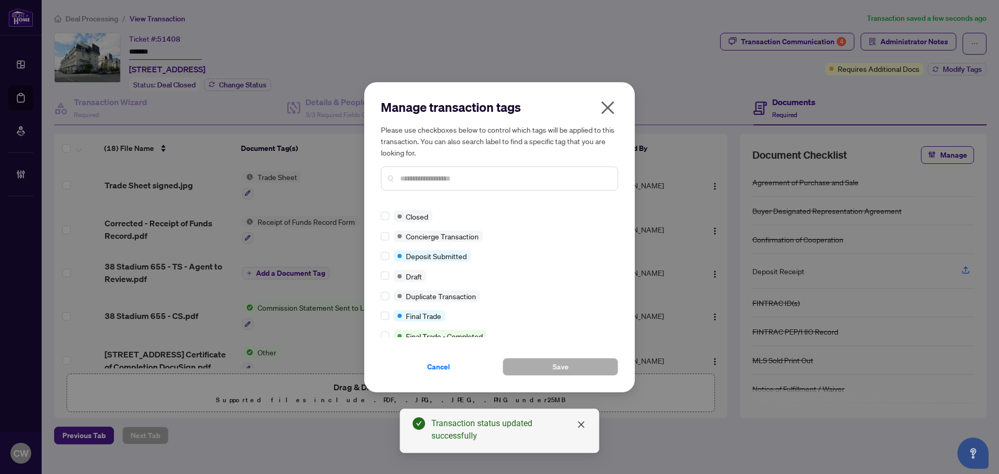
scroll to position [0, 0]
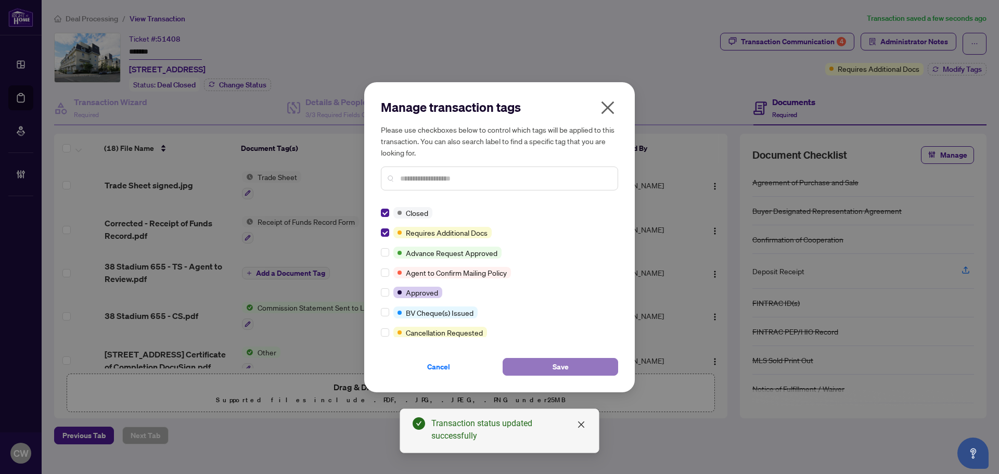
click at [568, 363] on span "Save" at bounding box center [561, 366] width 16 height 17
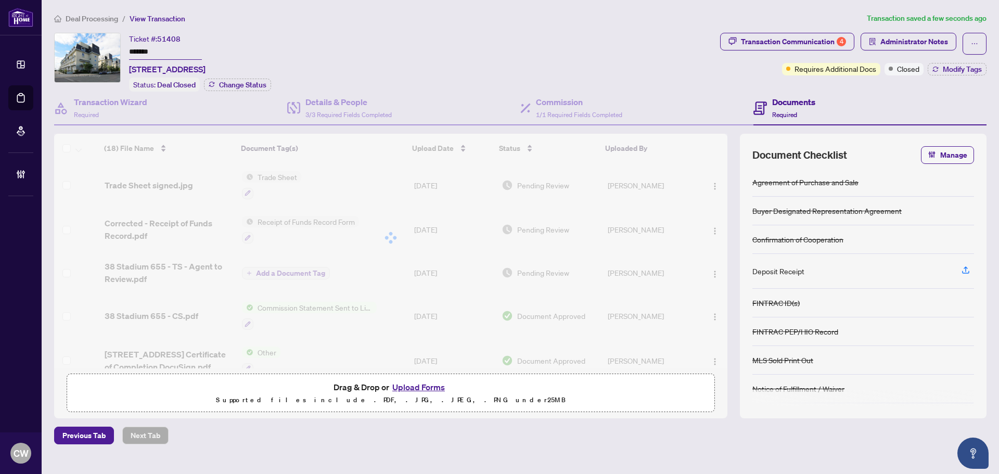
click at [0, 0] on link "Deal Processing" at bounding box center [0, 0] width 0 height 0
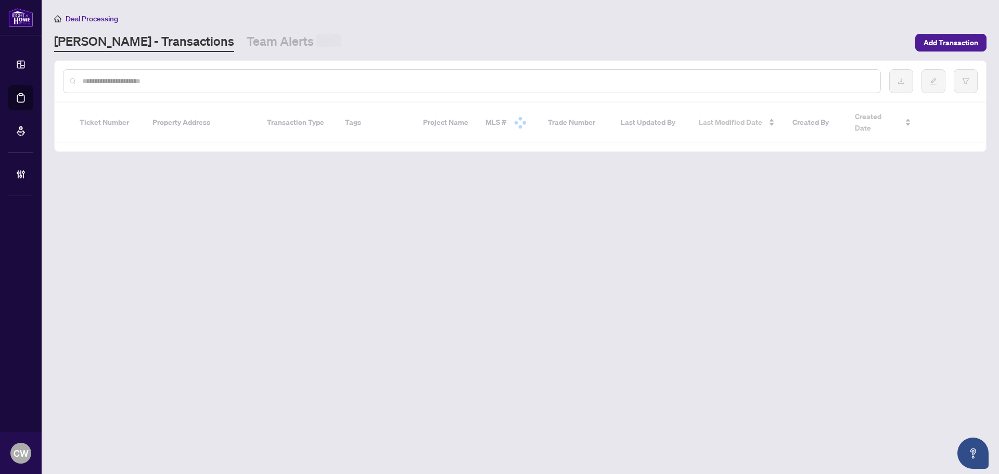
click at [202, 82] on input "text" at bounding box center [477, 80] width 790 height 11
paste input "*******"
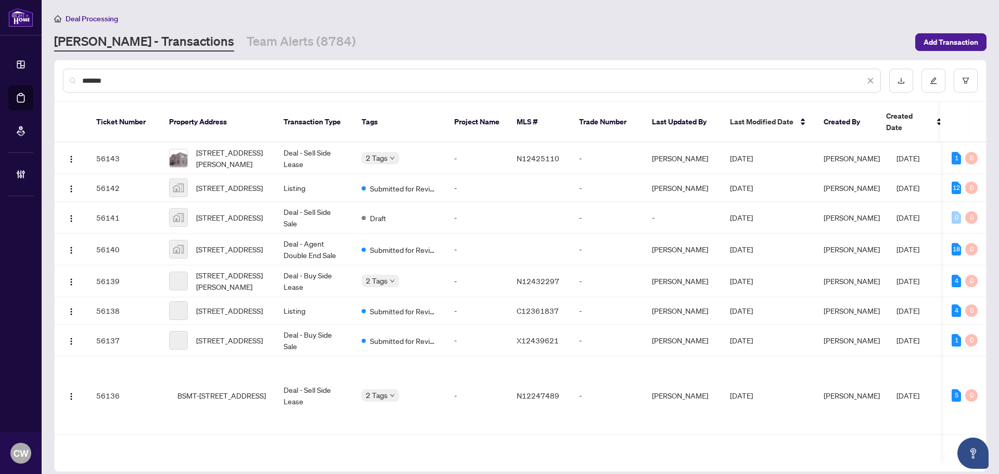
type input "*******"
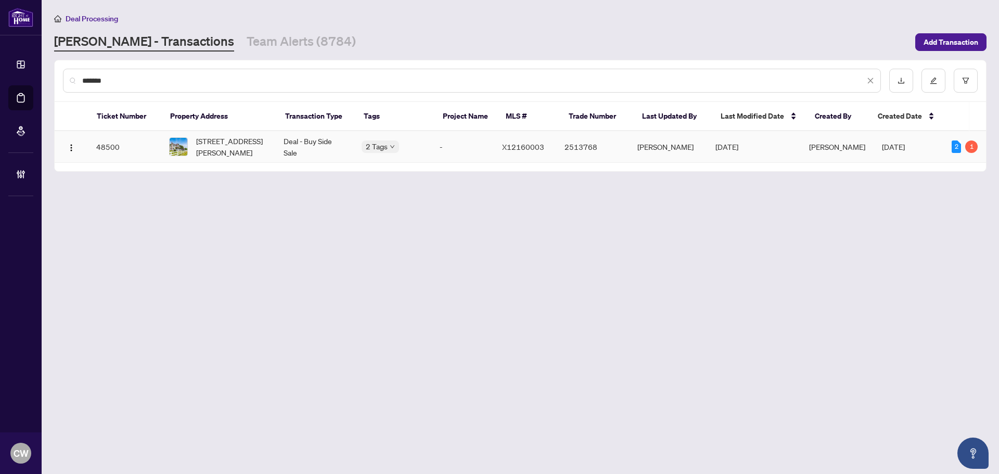
click at [250, 144] on span "1266 Morton Line, Cavan Monaghan, Ontario L0A 1C0, Canada" at bounding box center [231, 146] width 71 height 23
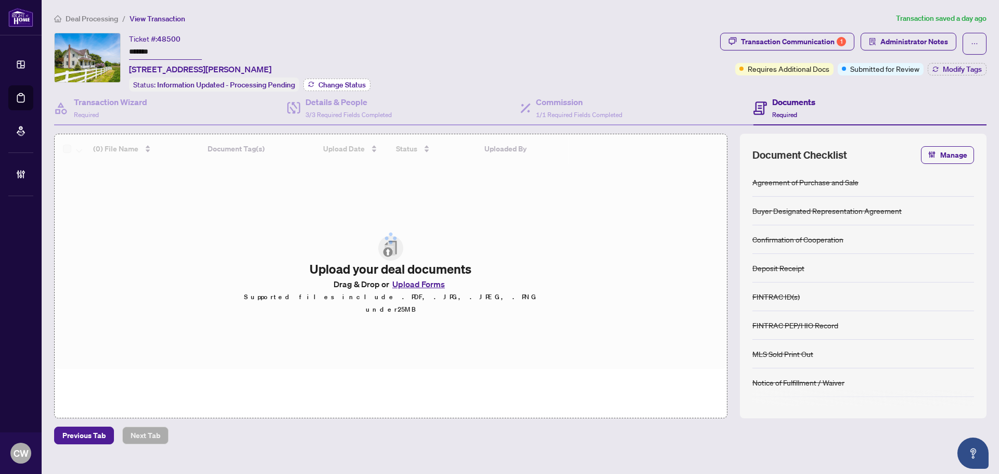
click at [350, 81] on span "Change Status" at bounding box center [341, 84] width 47 height 7
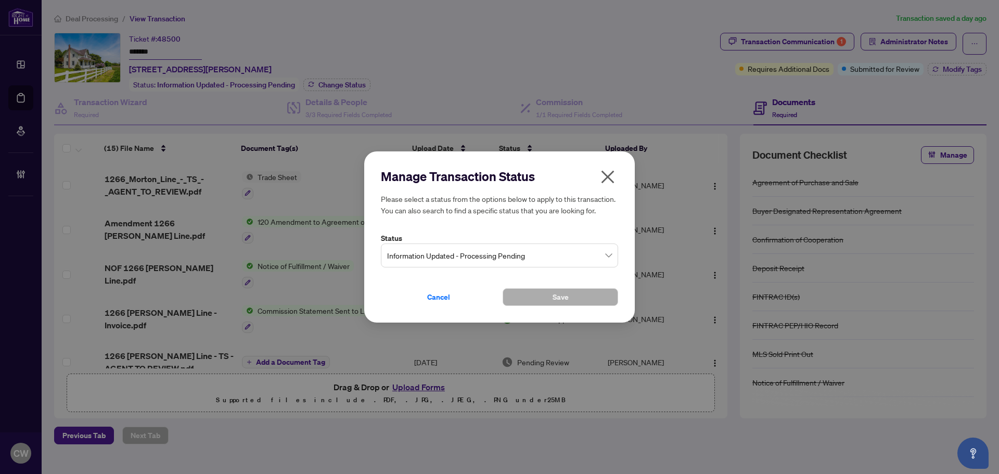
click at [485, 263] on span "Information Updated - Processing Pending" at bounding box center [499, 256] width 225 height 20
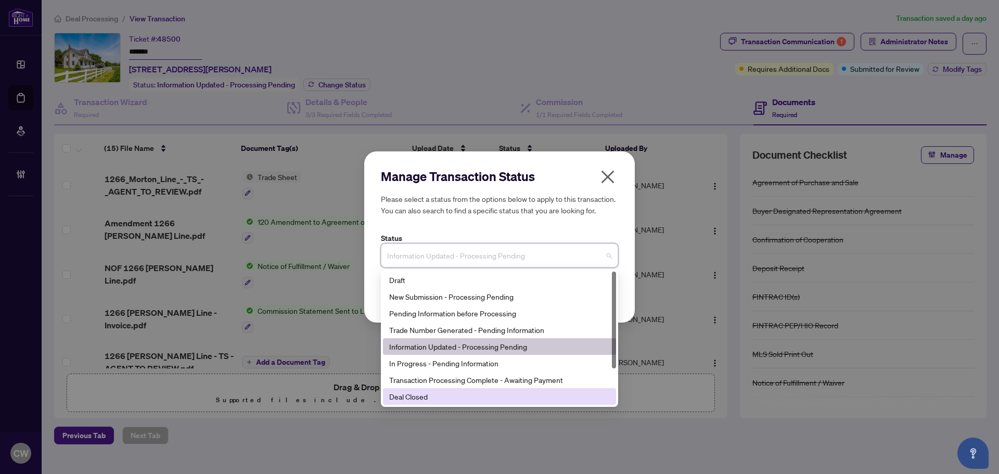
click at [443, 397] on div "Deal Closed" at bounding box center [499, 396] width 221 height 11
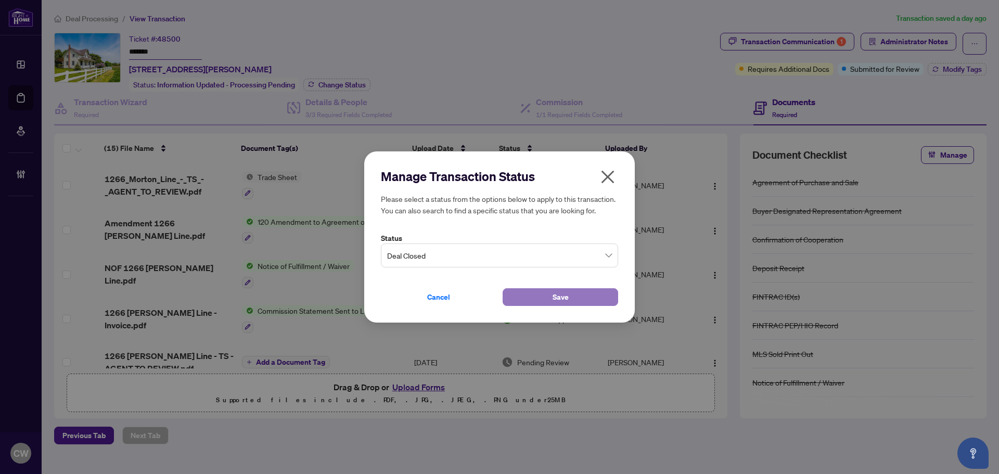
click at [528, 292] on button "Save" at bounding box center [561, 297] width 116 height 18
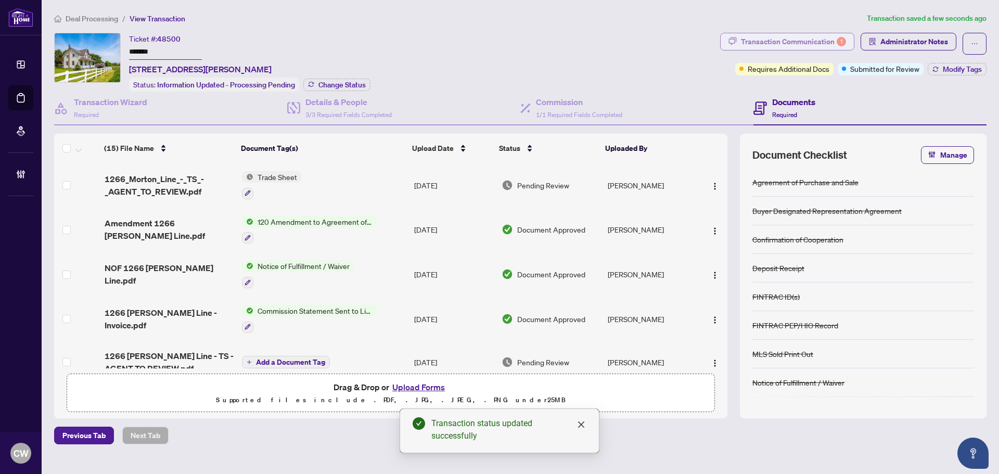
click at [837, 40] on div "Transaction Communication 1" at bounding box center [793, 41] width 105 height 17
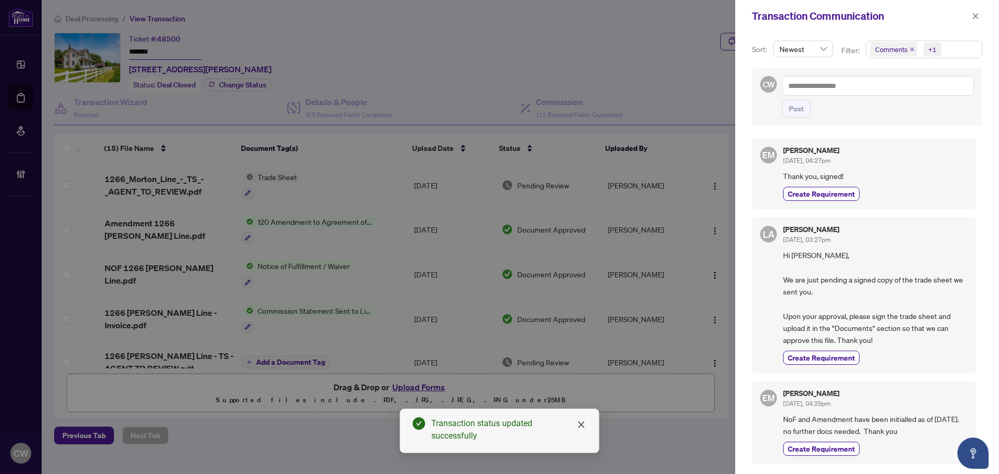
click at [915, 52] on span "Comments" at bounding box center [893, 49] width 47 height 15
click at [911, 50] on icon "close" at bounding box center [912, 49] width 5 height 5
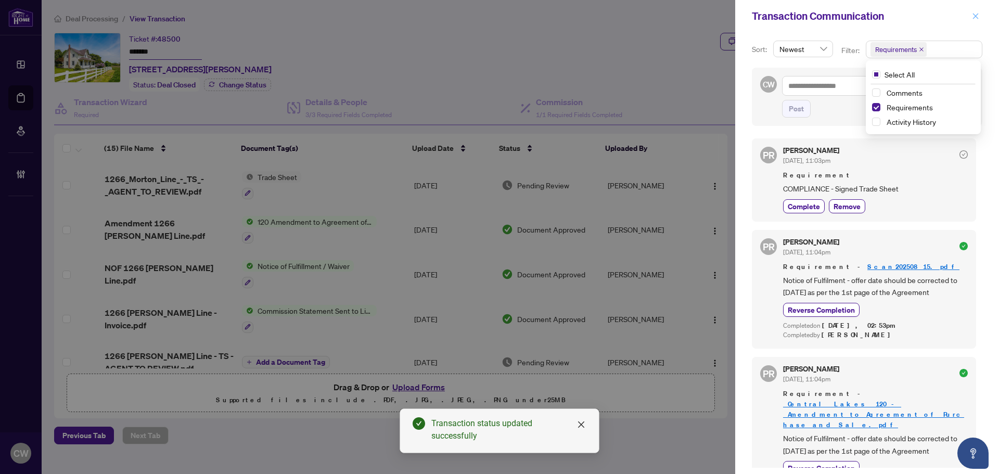
click at [977, 18] on icon "close" at bounding box center [976, 16] width 6 height 6
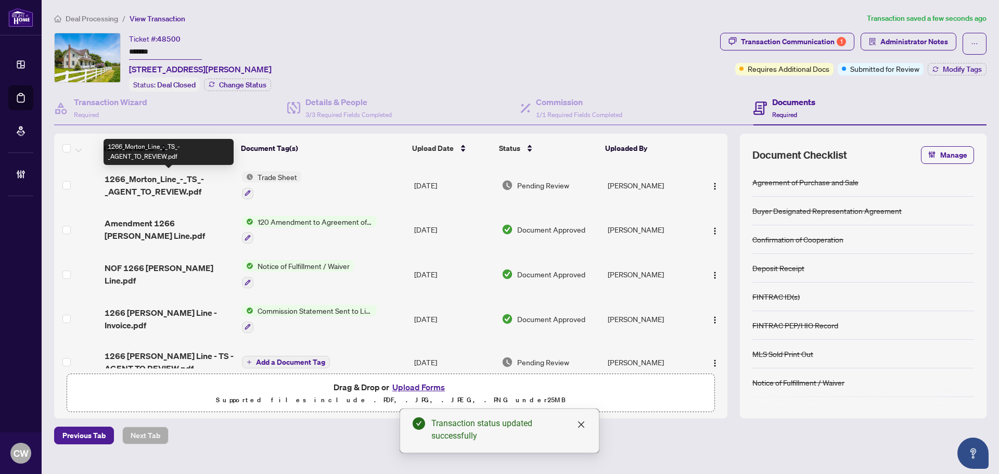
click at [168, 184] on span "1266_Morton_Line_-_TS_-_AGENT_TO_REVIEW.pdf" at bounding box center [169, 185] width 129 height 25
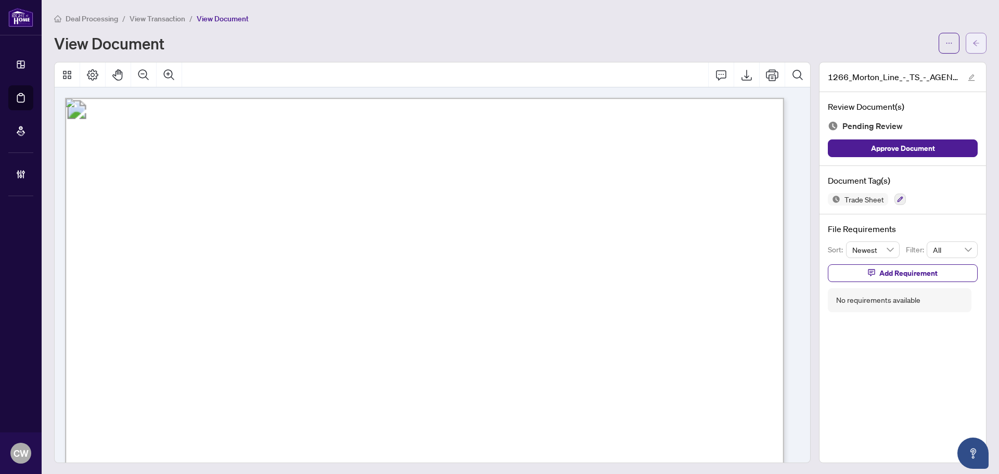
click at [966, 39] on button "button" at bounding box center [976, 43] width 21 height 21
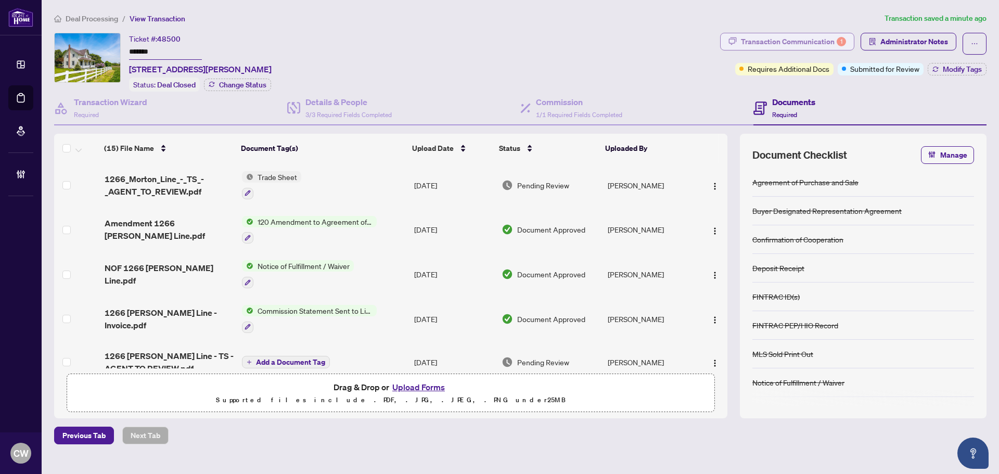
click at [831, 40] on div "Transaction Communication 1" at bounding box center [793, 41] width 105 height 17
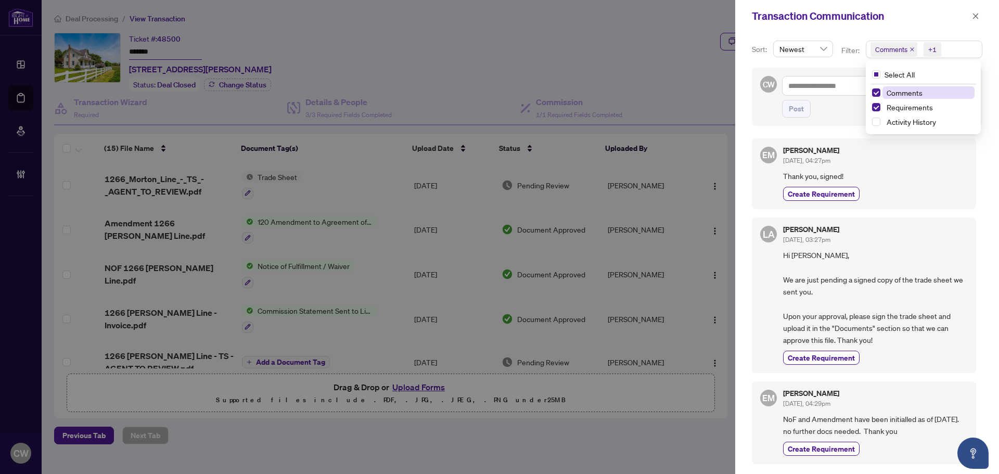
click at [910, 46] on span "Comments" at bounding box center [893, 49] width 47 height 15
click at [880, 90] on div "Comments" at bounding box center [923, 92] width 103 height 12
click at [878, 94] on span "Select Comments" at bounding box center [876, 92] width 8 height 8
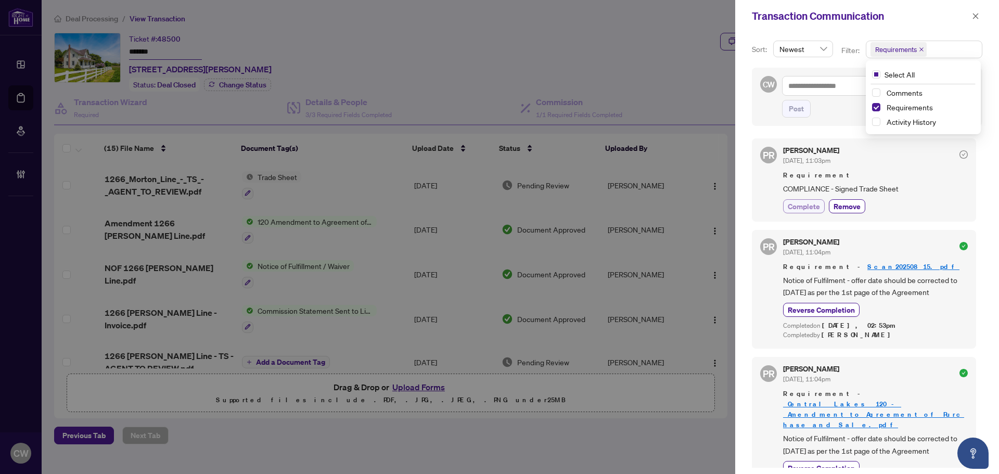
click at [797, 212] on button "Complete" at bounding box center [804, 206] width 42 height 14
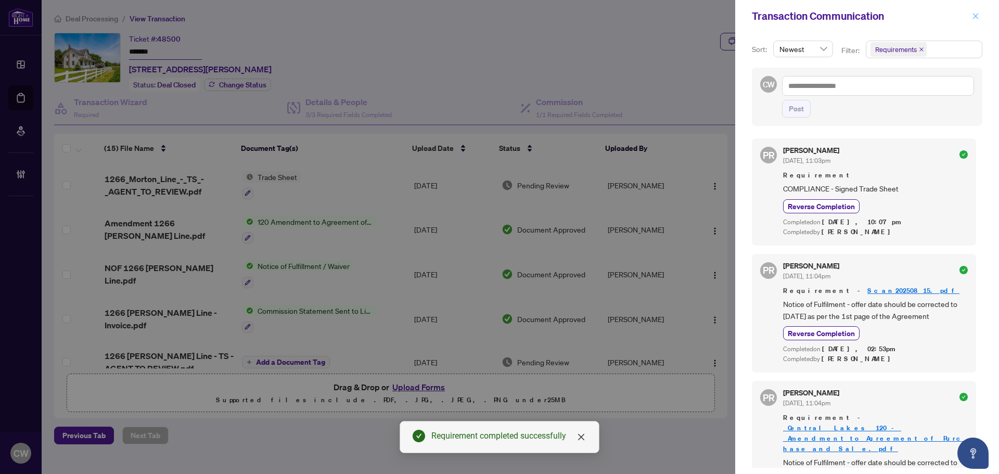
click at [978, 18] on icon "close" at bounding box center [976, 16] width 6 height 6
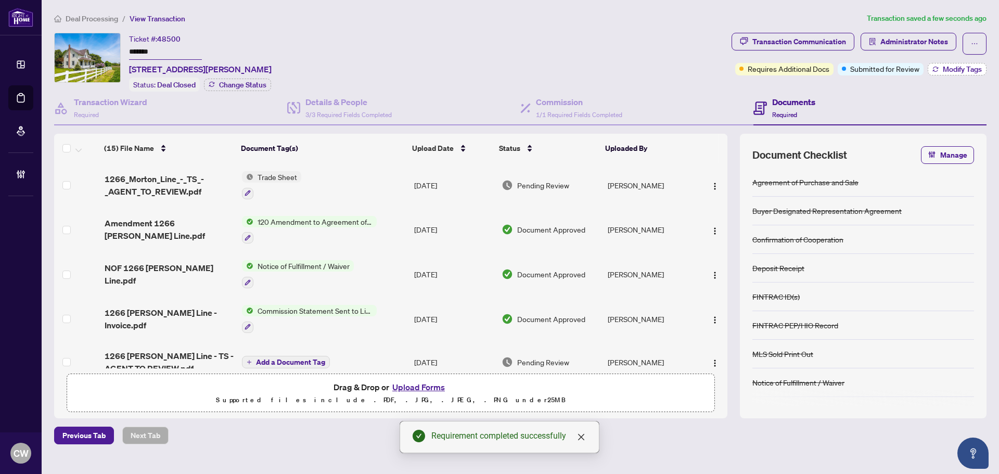
click at [965, 66] on span "Modify Tags" at bounding box center [962, 69] width 39 height 7
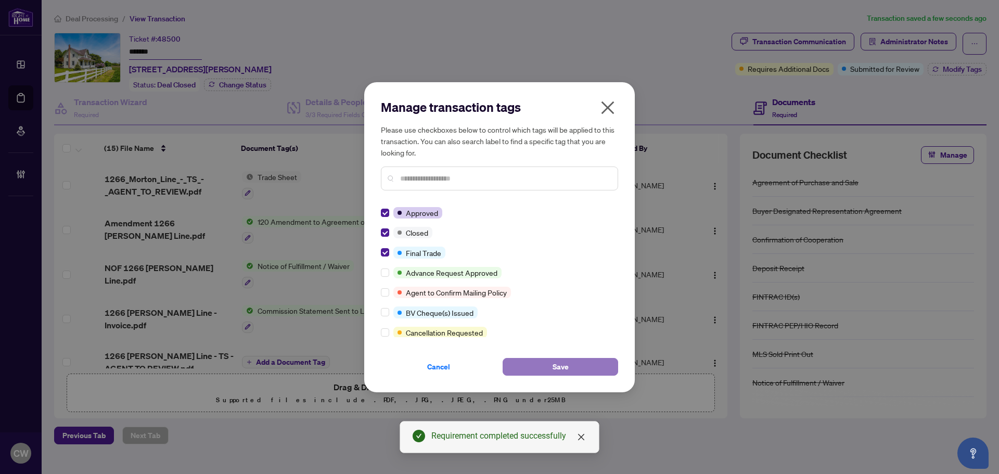
click at [546, 365] on button "Save" at bounding box center [561, 367] width 116 height 18
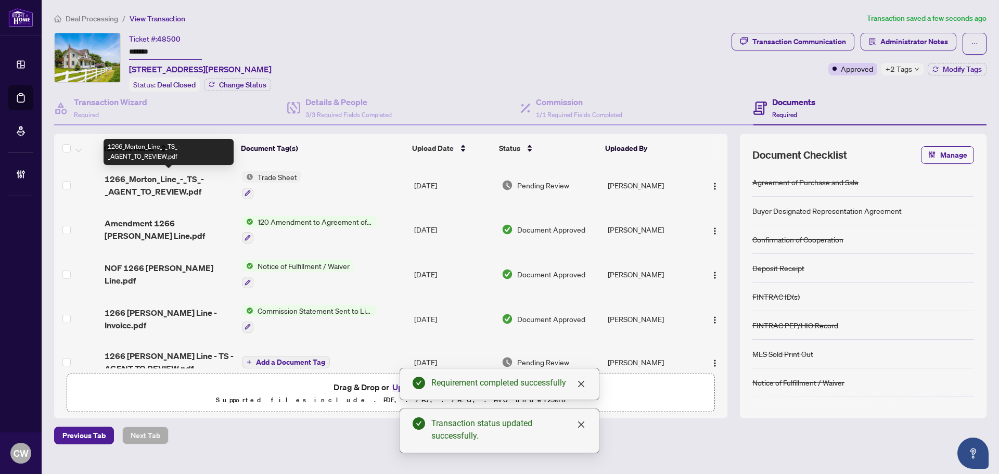
click at [170, 184] on span "1266_Morton_Line_-_TS_-_AGENT_TO_REVIEW.pdf" at bounding box center [169, 185] width 129 height 25
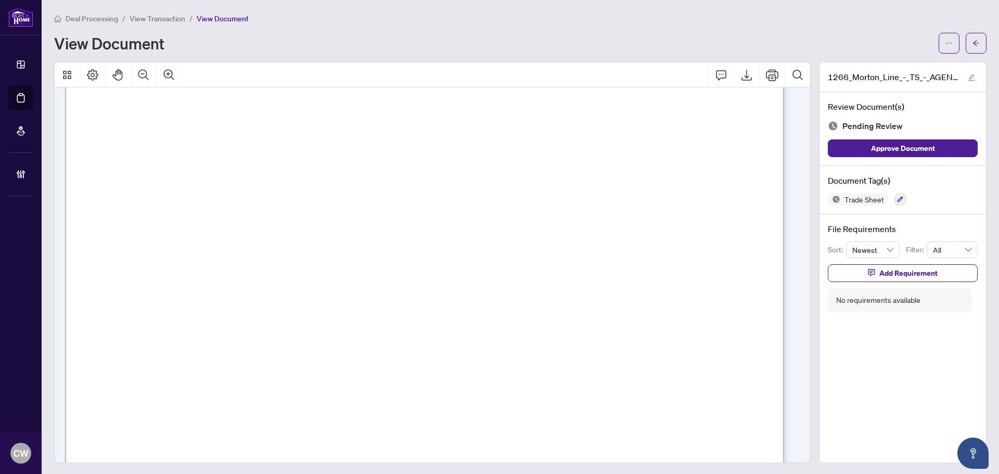
scroll to position [364, 0]
click at [973, 43] on button "button" at bounding box center [976, 43] width 21 height 21
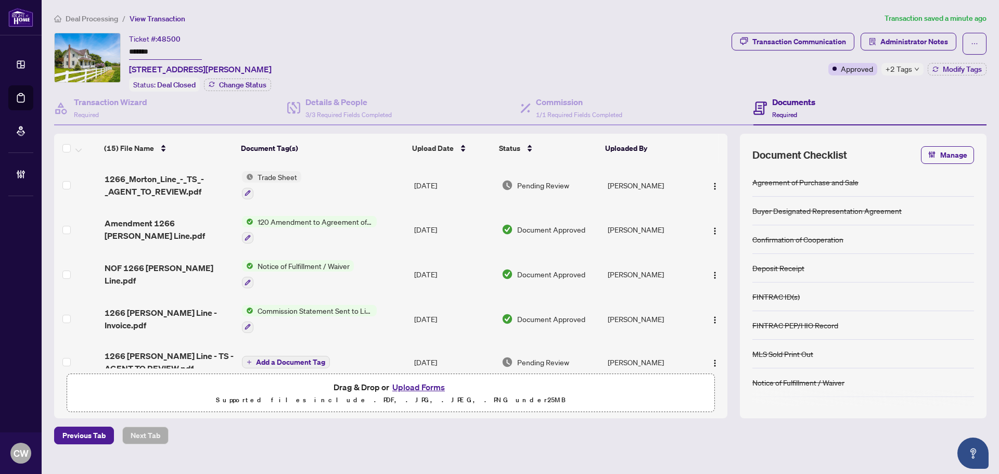
click at [425, 388] on button "Upload Forms" at bounding box center [418, 387] width 59 height 14
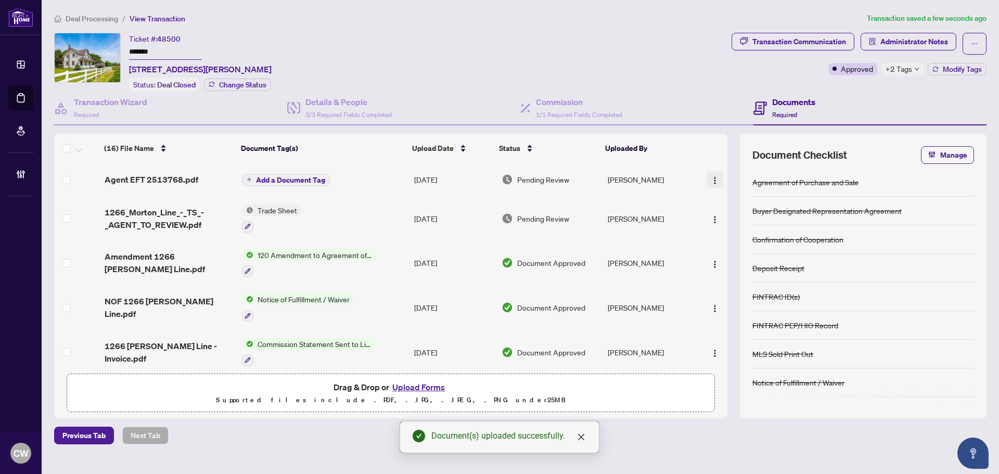
click at [714, 174] on span "button" at bounding box center [715, 179] width 8 height 11
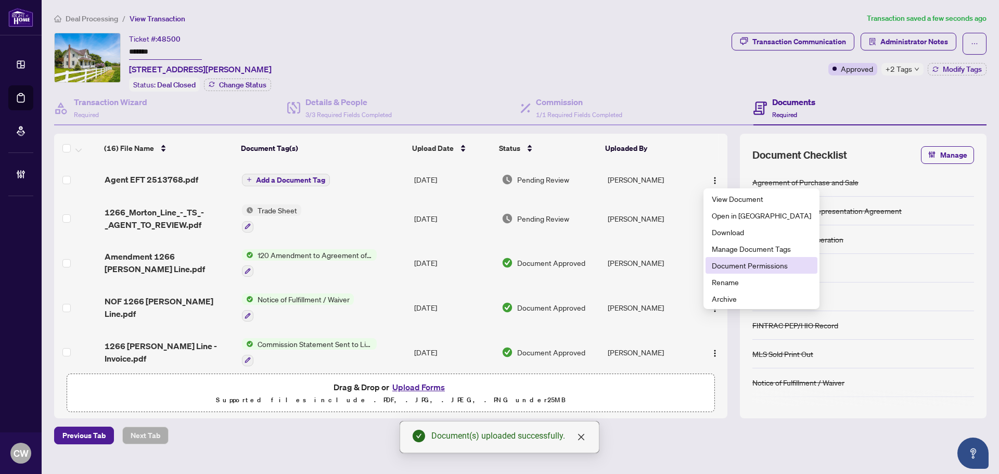
click at [728, 262] on span "Document Permissions" at bounding box center [761, 265] width 99 height 11
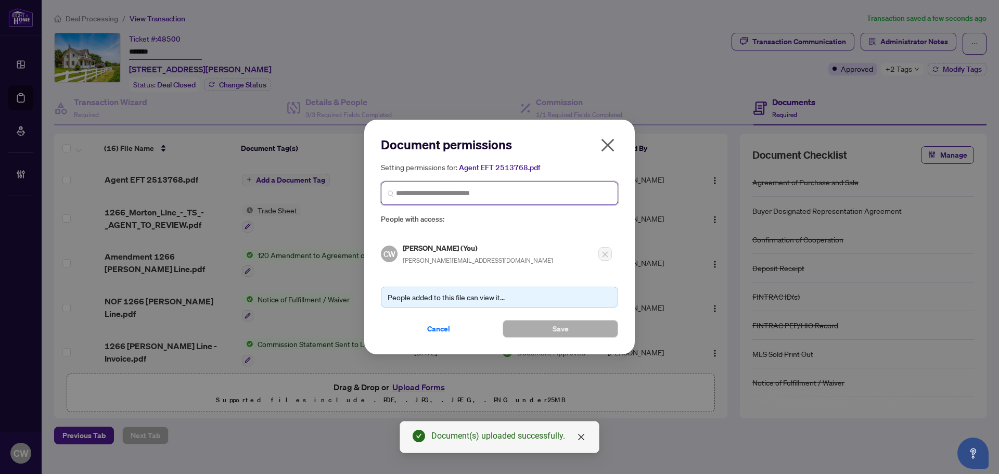
paste input "**********"
click at [483, 191] on input "search" at bounding box center [503, 193] width 215 height 11
type input "**********"
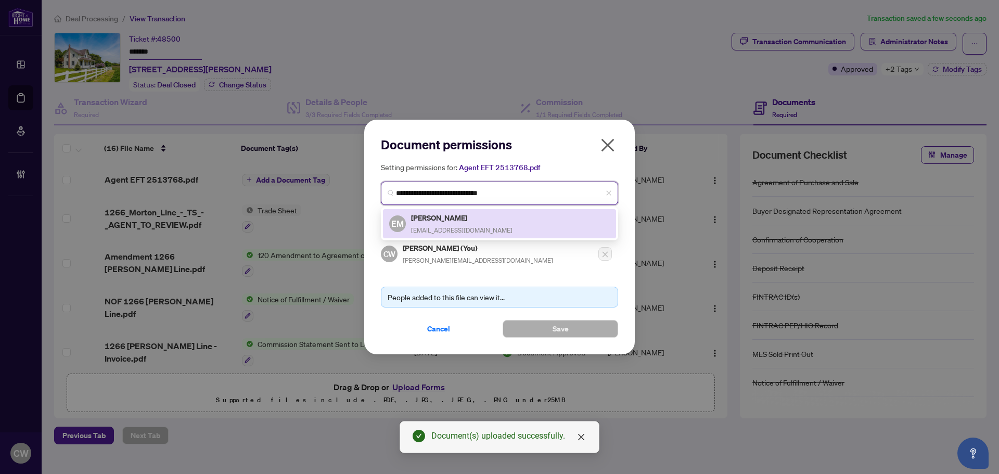
click at [450, 224] on div "Emily McDonald emmcdonaldrealestate@gmail.com" at bounding box center [461, 224] width 101 height 24
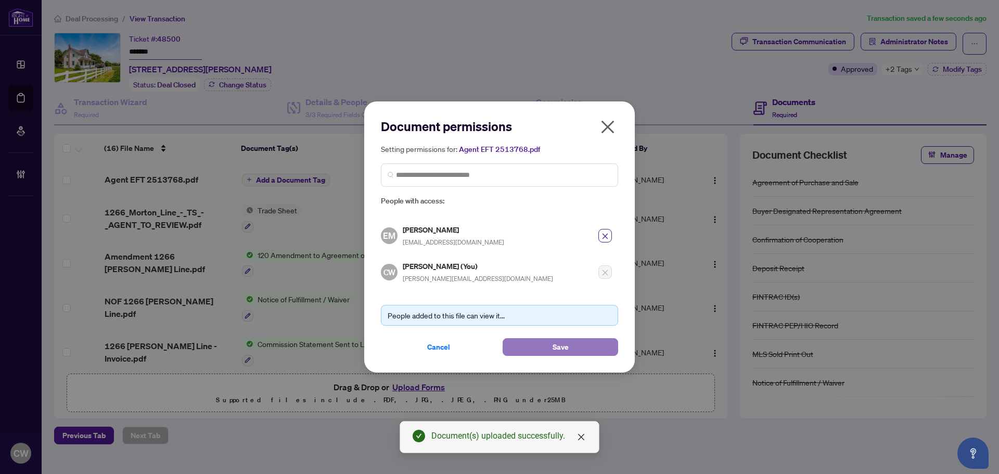
click at [542, 346] on button "Save" at bounding box center [561, 347] width 116 height 18
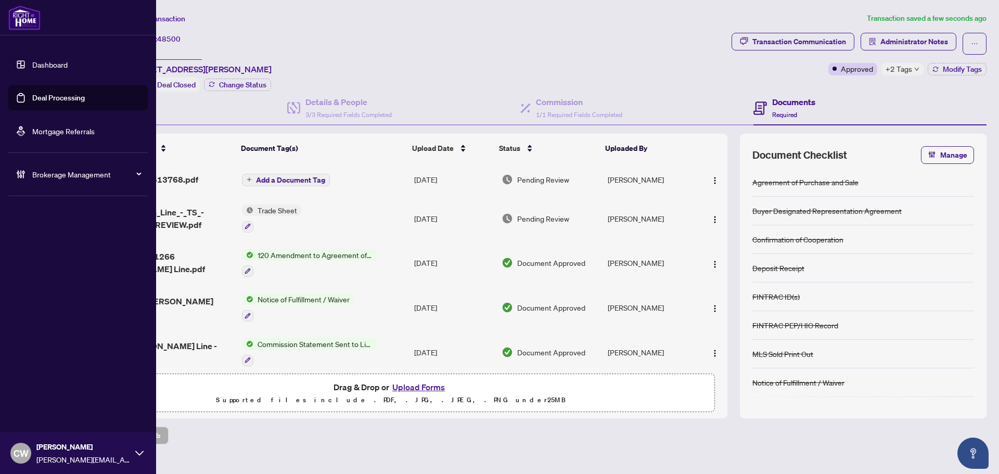
drag, startPoint x: 41, startPoint y: 104, endPoint x: 115, endPoint y: 91, distance: 75.0
click at [41, 103] on link "Deal Processing" at bounding box center [58, 97] width 53 height 9
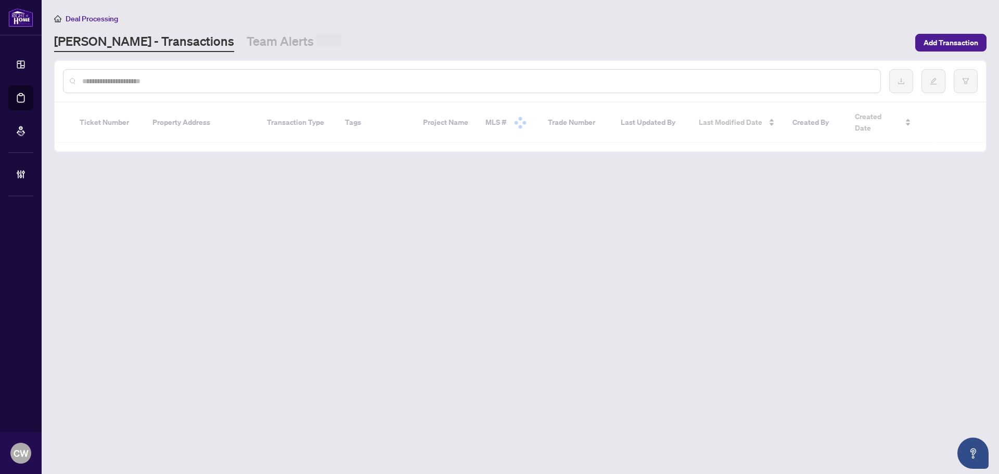
click at [184, 78] on input "text" at bounding box center [477, 80] width 790 height 11
paste input "*******"
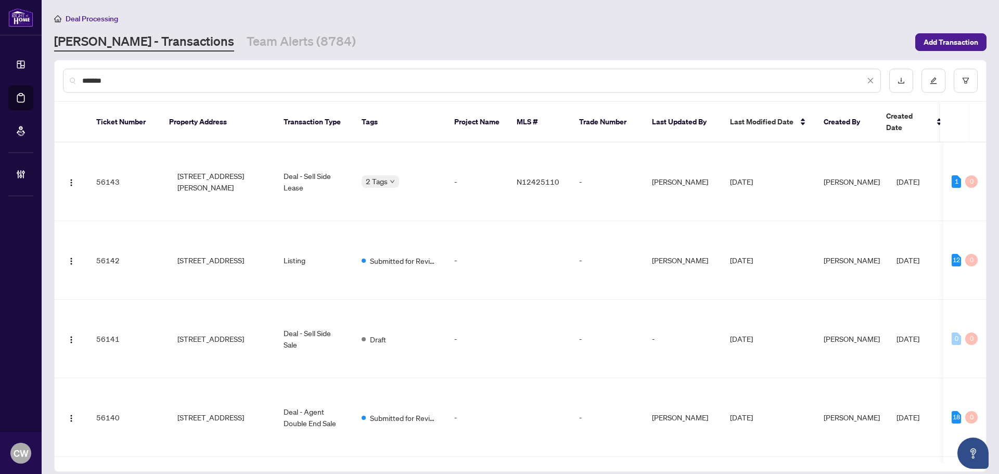
type input "*******"
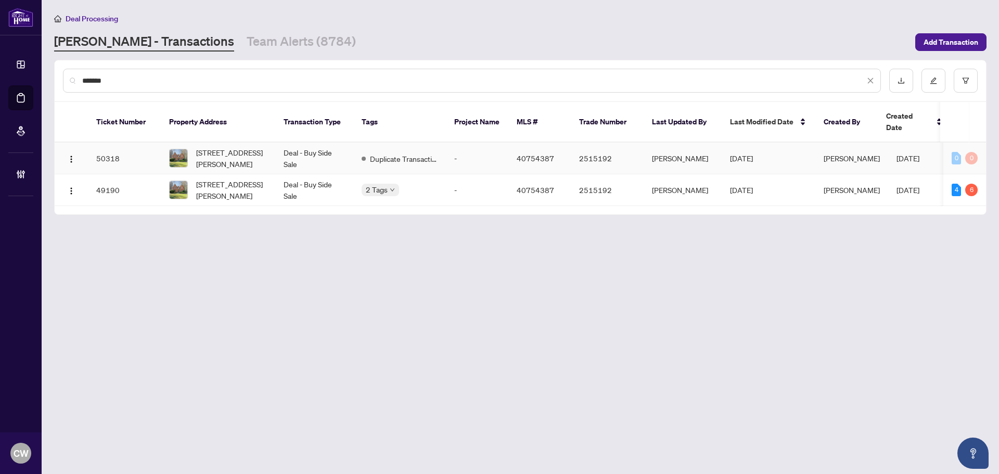
click at [225, 150] on span "499 Carlisle Road, Hamilton, ON L0P 1B0, Canada" at bounding box center [231, 158] width 71 height 23
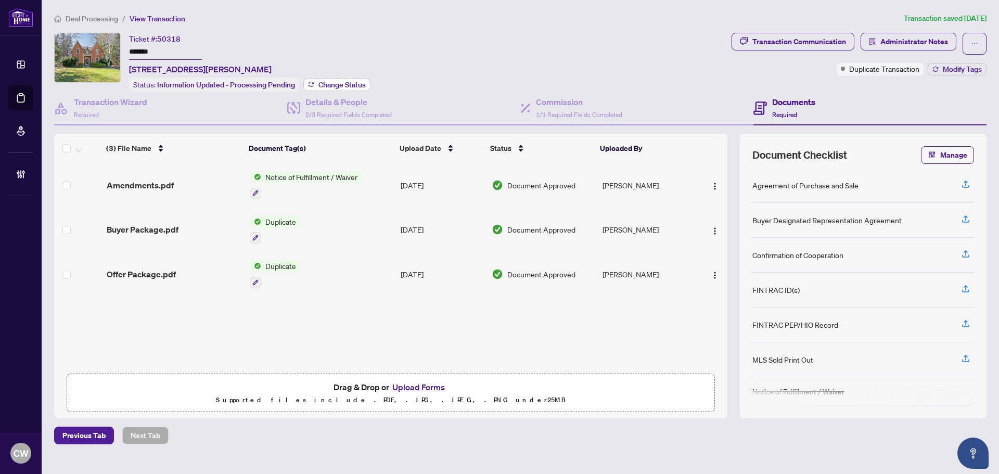
click at [351, 82] on span "Change Status" at bounding box center [341, 84] width 47 height 7
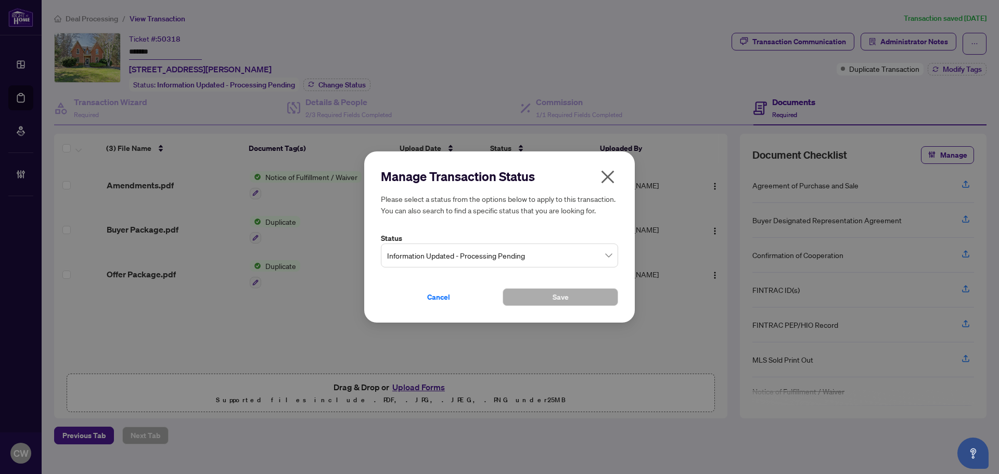
click at [564, 252] on span "Information Updated - Processing Pending" at bounding box center [499, 256] width 225 height 20
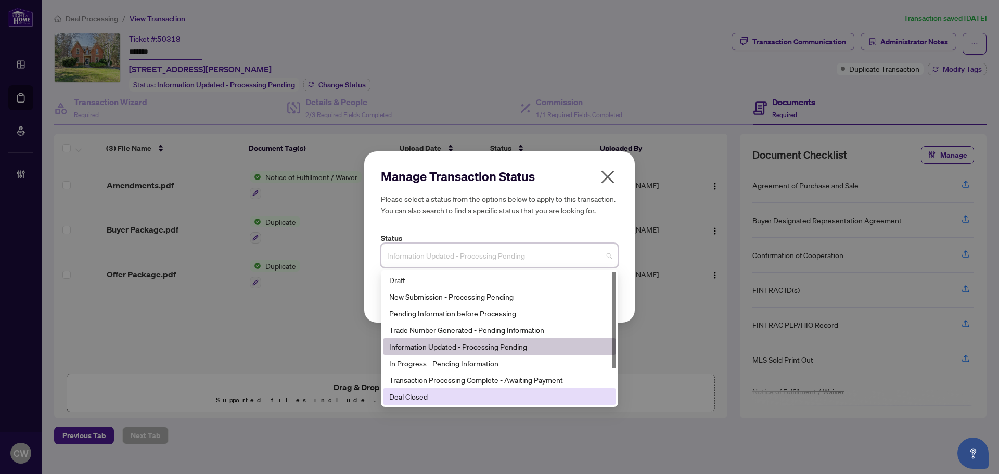
click at [498, 403] on div "Deal Closed" at bounding box center [499, 396] width 233 height 17
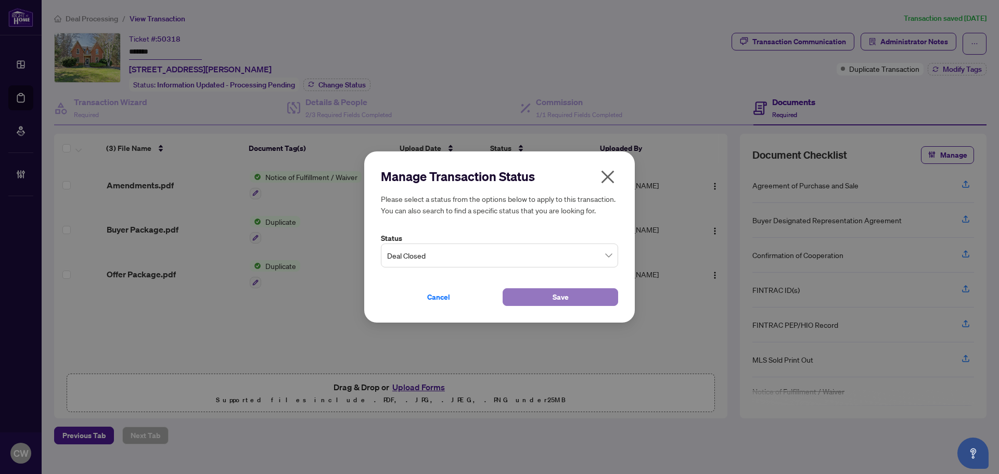
click at [533, 301] on button "Save" at bounding box center [561, 297] width 116 height 18
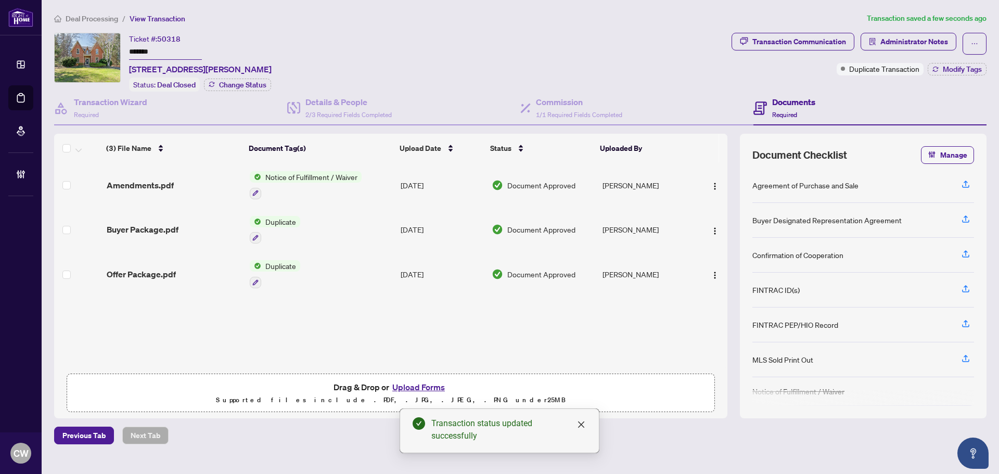
drag, startPoint x: 171, startPoint y: 51, endPoint x: 116, endPoint y: 45, distance: 56.0
click at [116, 45] on div "Ticket #: 50318 ******* 499 Carlisle Road, Hamilton, ON L0P 1B0, Canada Status:…" at bounding box center [390, 62] width 673 height 59
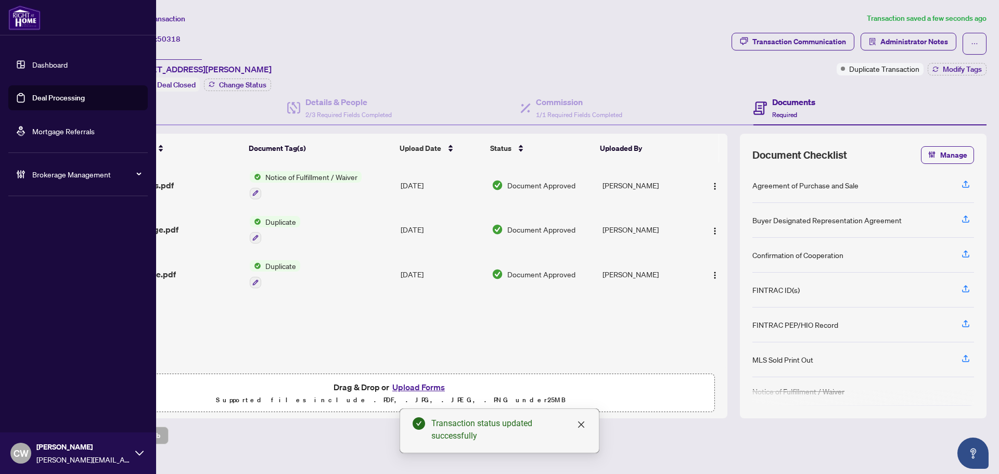
drag, startPoint x: 30, startPoint y: 100, endPoint x: 52, endPoint y: 95, distance: 21.8
click at [32, 100] on link "Deal Processing" at bounding box center [58, 97] width 53 height 9
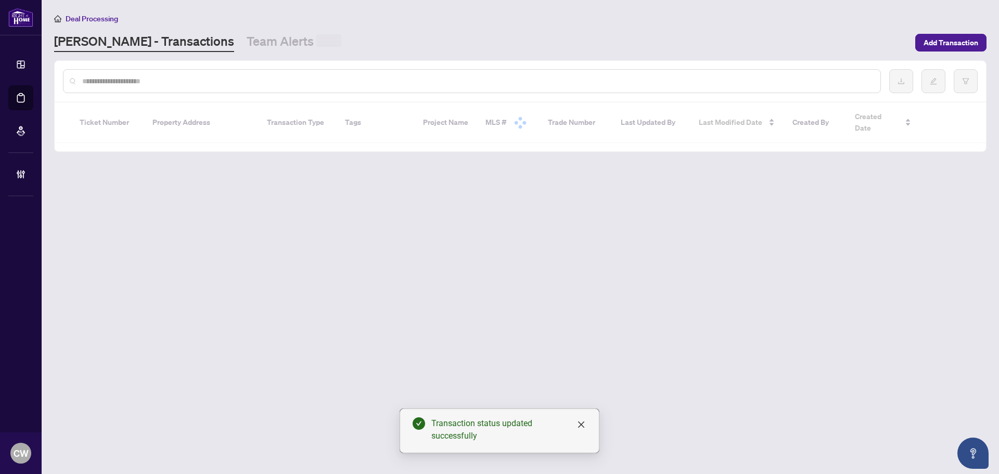
click at [165, 76] on input "text" at bounding box center [477, 80] width 790 height 11
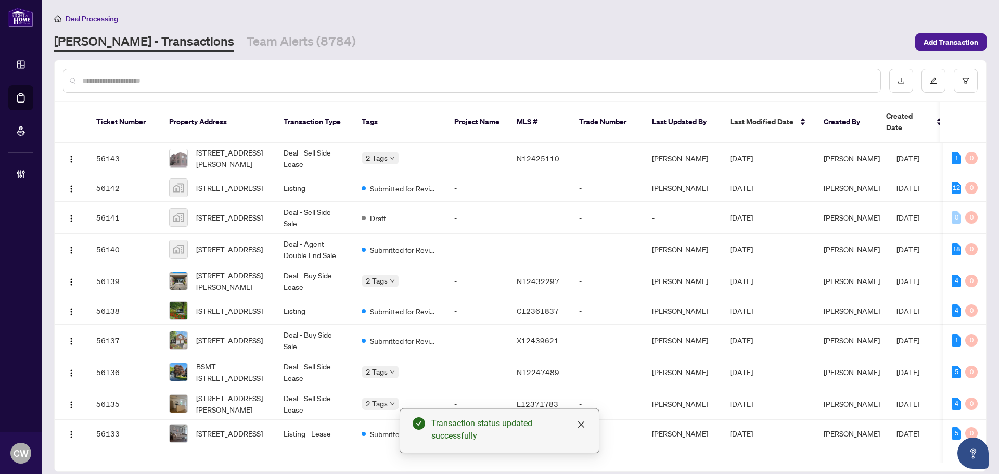
paste input "*******"
type input "*******"
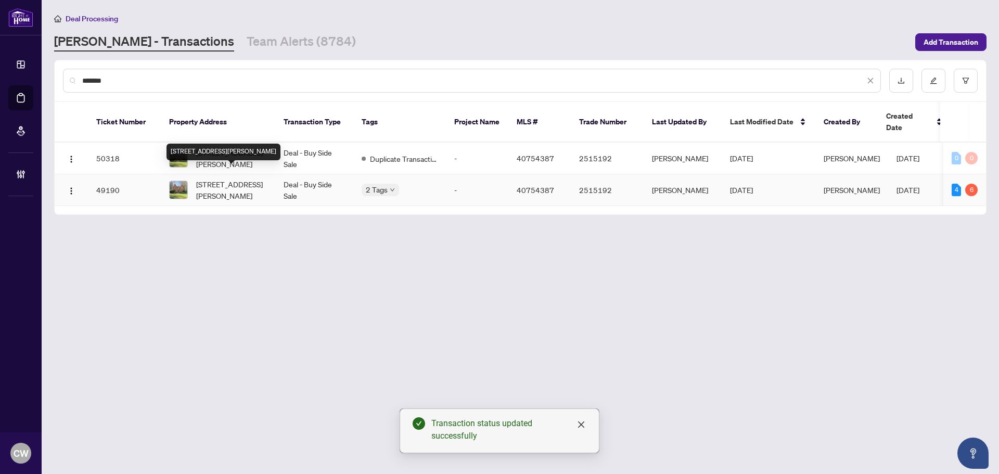
click at [240, 182] on span "499 Carlisle Road, Hamilton, ON L0P 1B0, Canada" at bounding box center [231, 189] width 71 height 23
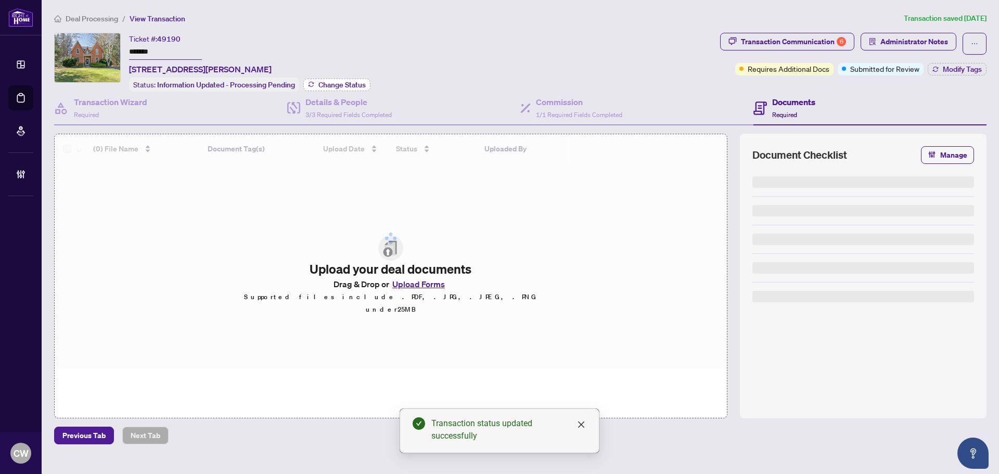
click at [354, 81] on span "Change Status" at bounding box center [341, 84] width 47 height 7
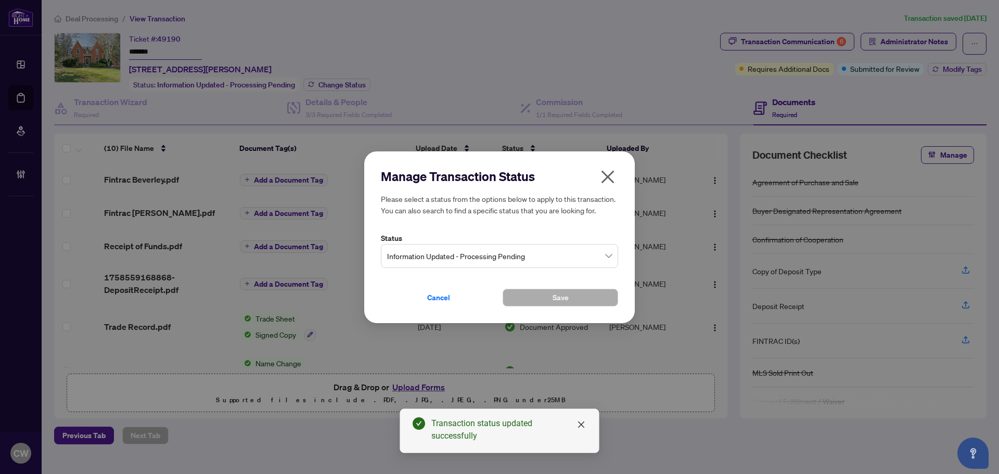
click at [422, 259] on span "Information Updated - Processing Pending" at bounding box center [499, 256] width 225 height 20
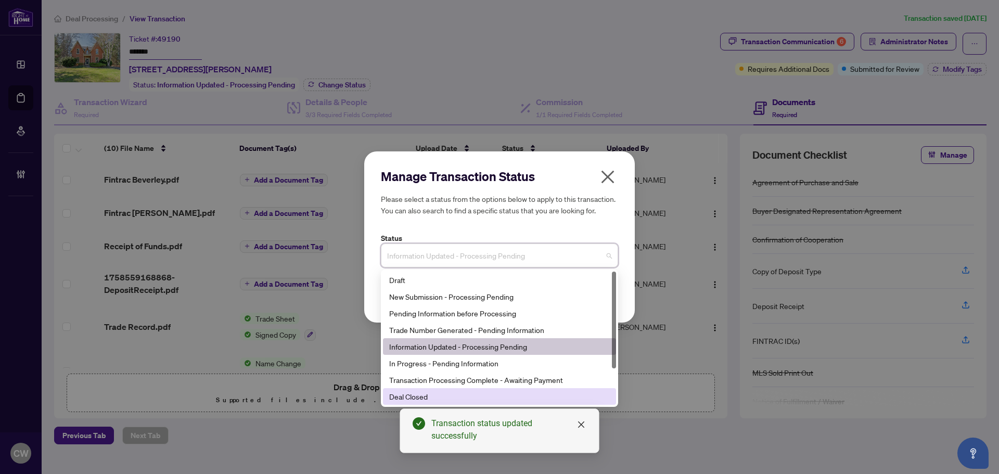
click at [445, 391] on div "Deal Closed" at bounding box center [499, 396] width 221 height 11
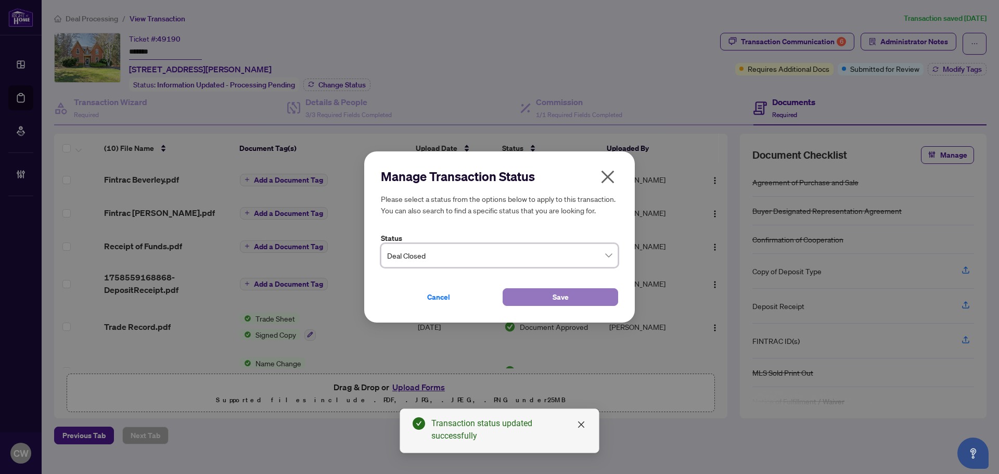
click at [559, 291] on span "Save" at bounding box center [561, 297] width 16 height 17
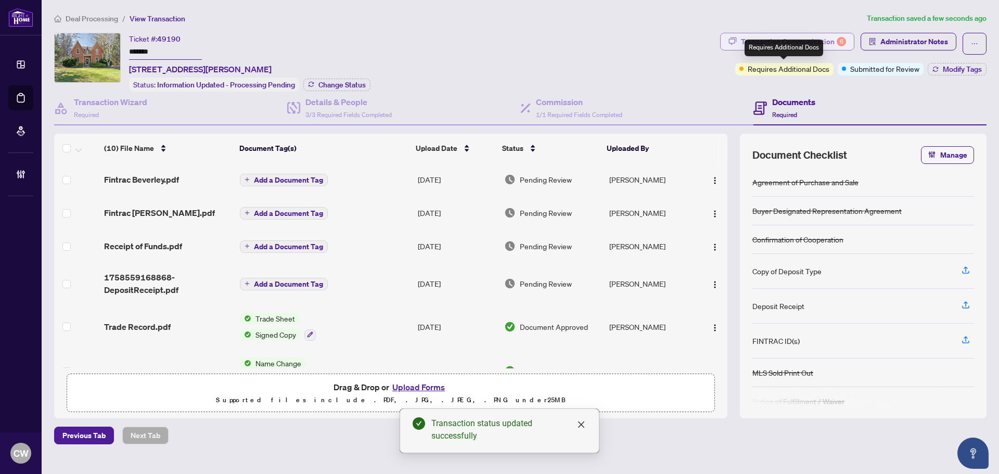
click at [818, 39] on div "Transaction Communication 6" at bounding box center [793, 41] width 105 height 17
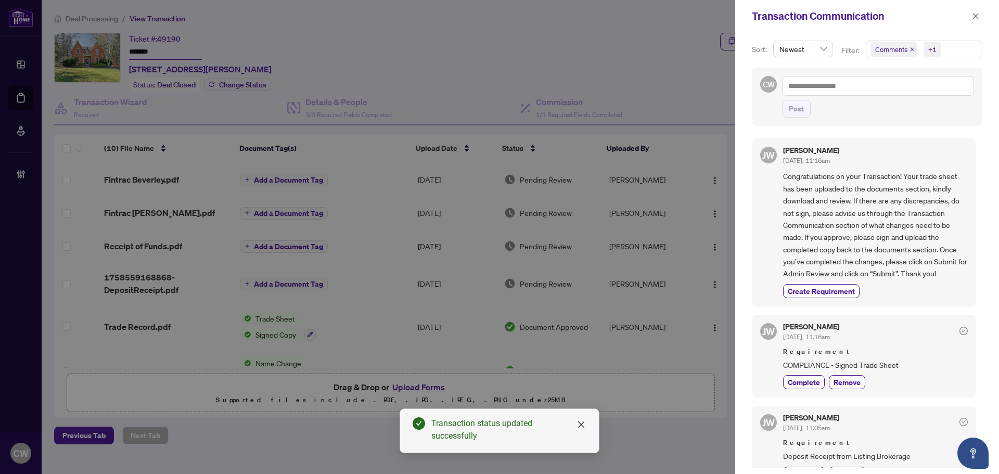
click at [911, 48] on span "Comments" at bounding box center [893, 49] width 47 height 15
click at [911, 48] on icon "close" at bounding box center [912, 49] width 5 height 5
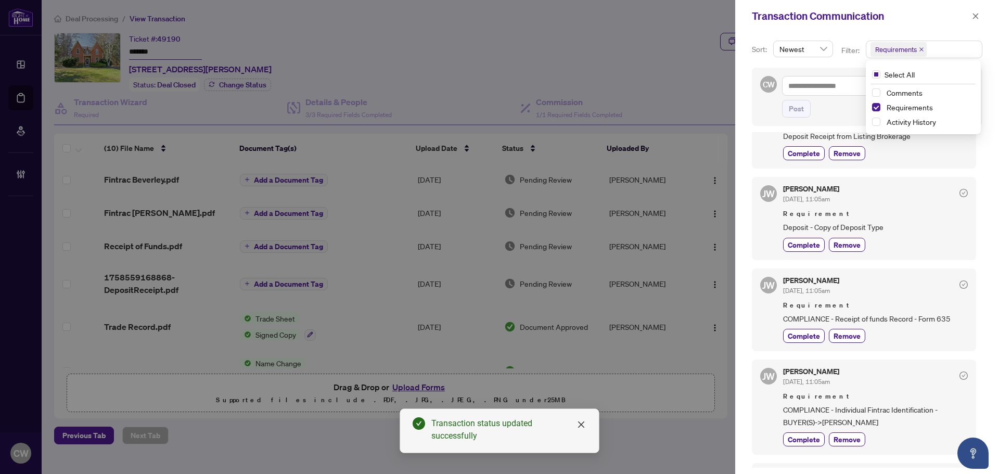
scroll to position [156, 0]
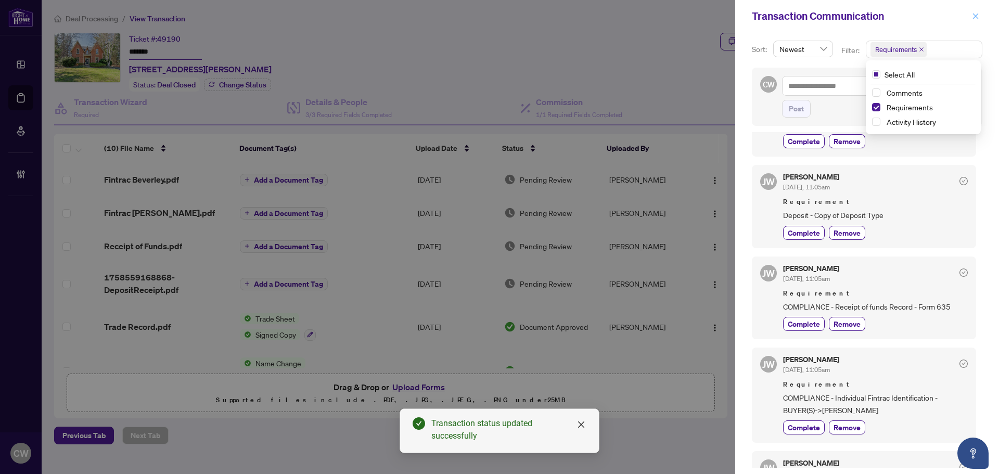
click at [978, 14] on icon "close" at bounding box center [975, 15] width 7 height 7
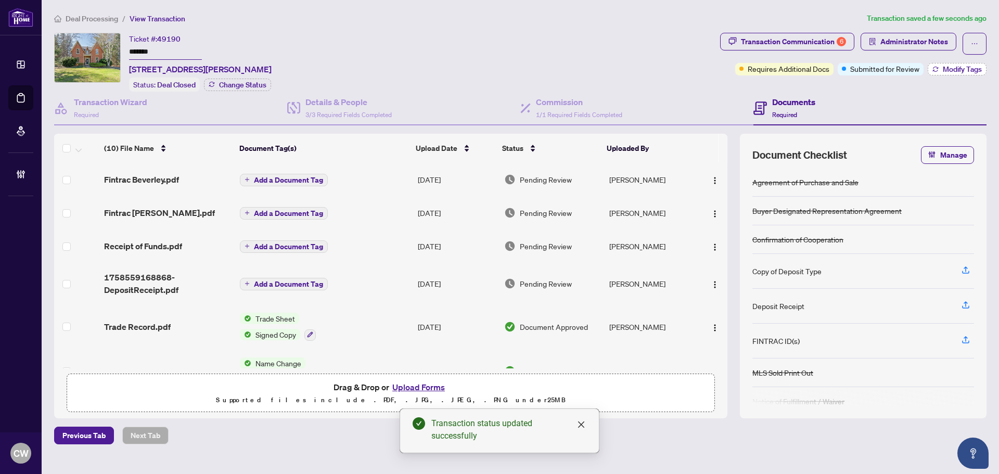
click at [963, 67] on span "Modify Tags" at bounding box center [962, 69] width 39 height 7
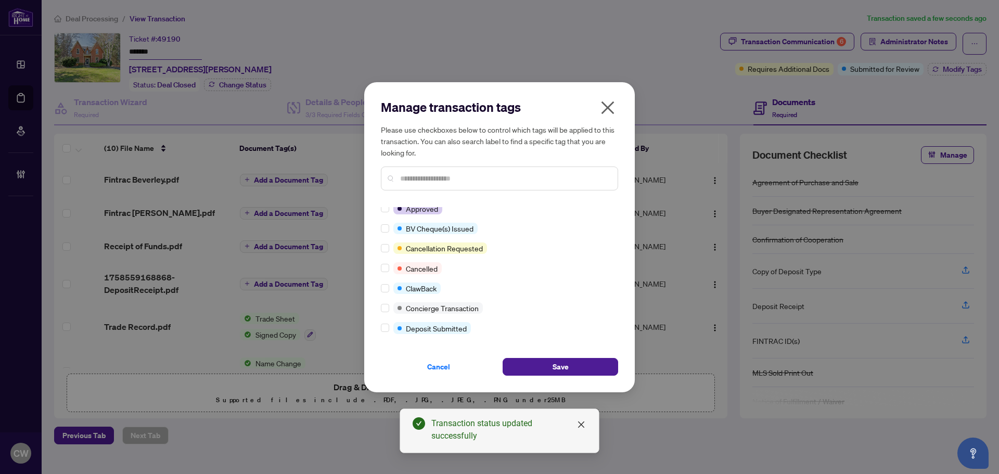
scroll to position [0, 0]
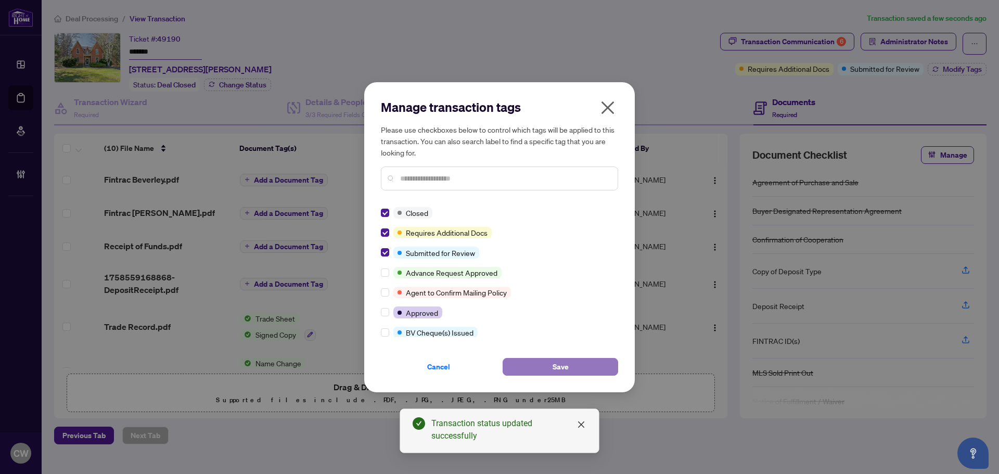
click at [559, 373] on span "Save" at bounding box center [561, 366] width 16 height 17
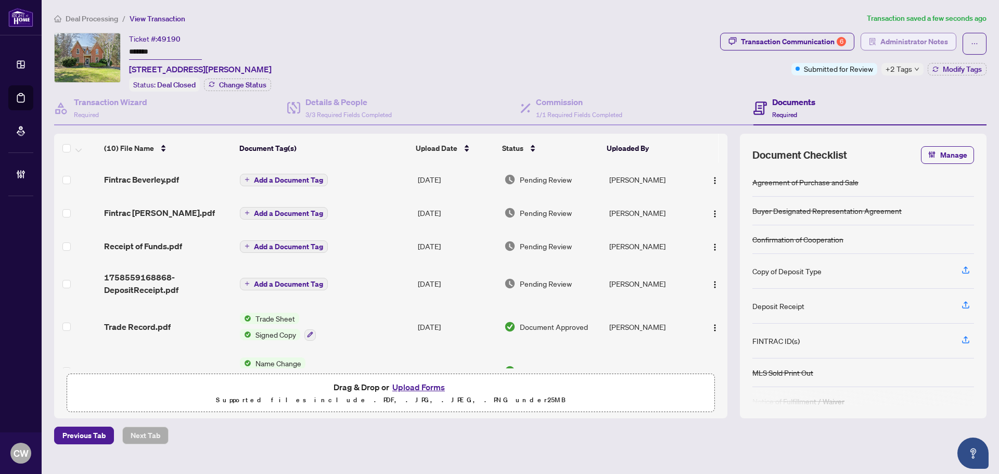
click at [917, 44] on span "Administrator Notes" at bounding box center [914, 41] width 68 height 17
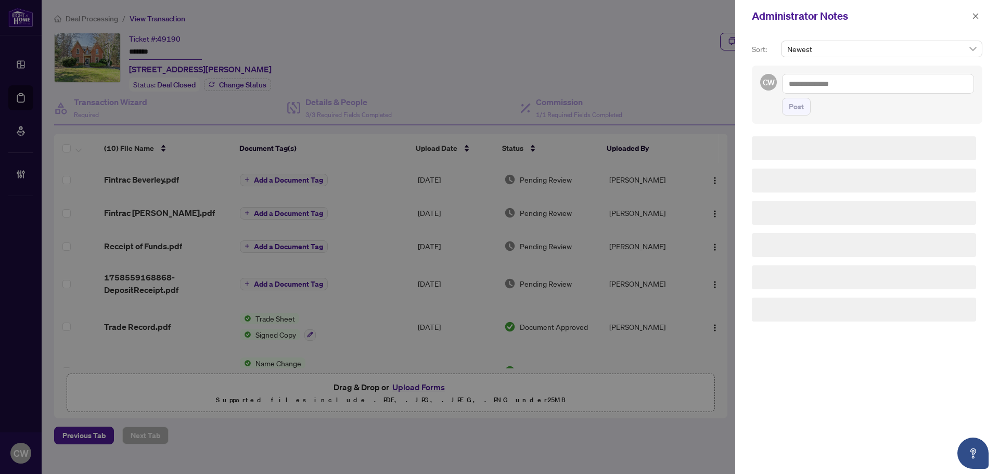
click at [871, 75] on textarea at bounding box center [878, 84] width 192 height 20
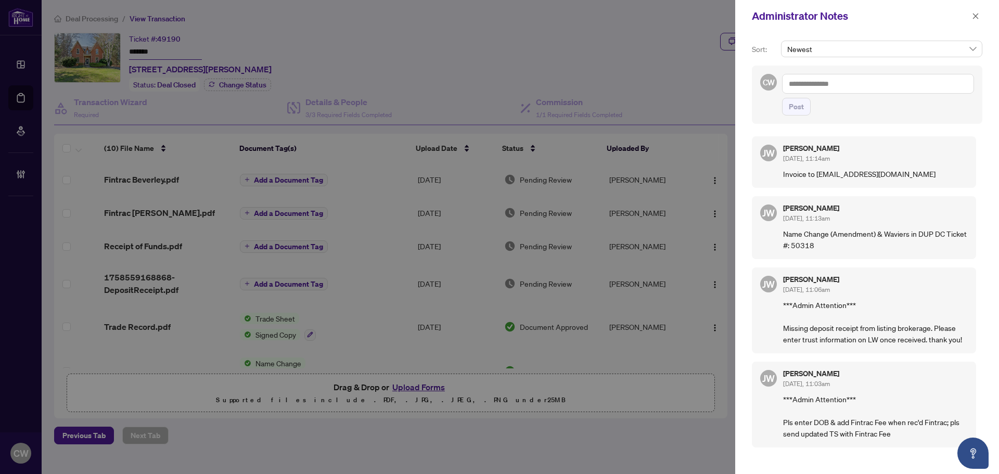
paste textarea "**********"
type textarea "**********"
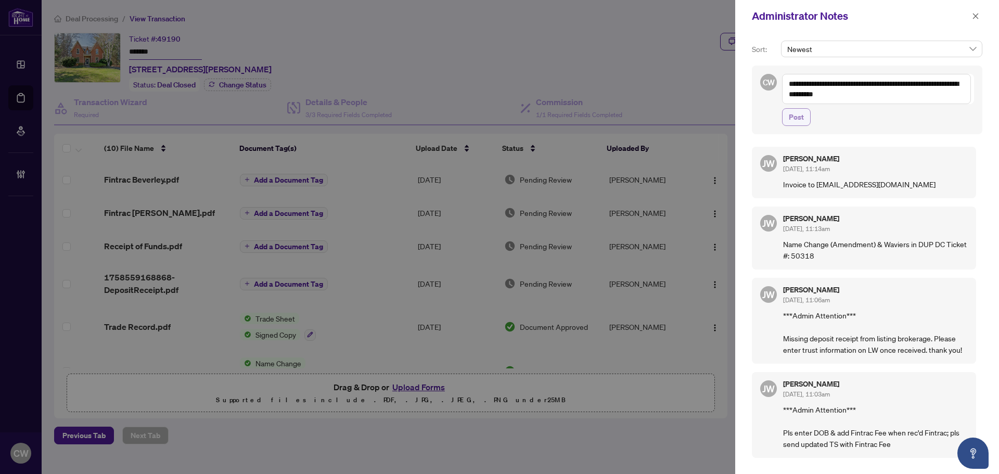
click at [800, 119] on span "Post" at bounding box center [796, 117] width 15 height 17
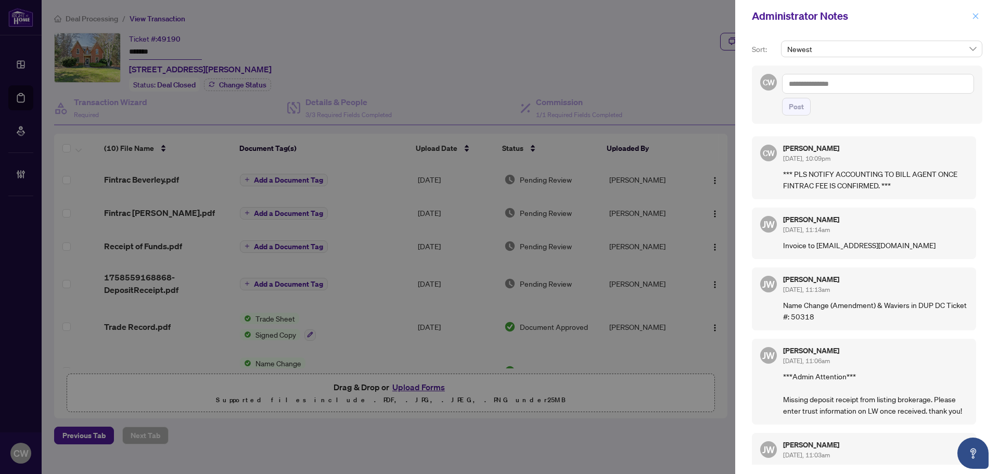
click at [978, 11] on span "button" at bounding box center [975, 16] width 7 height 17
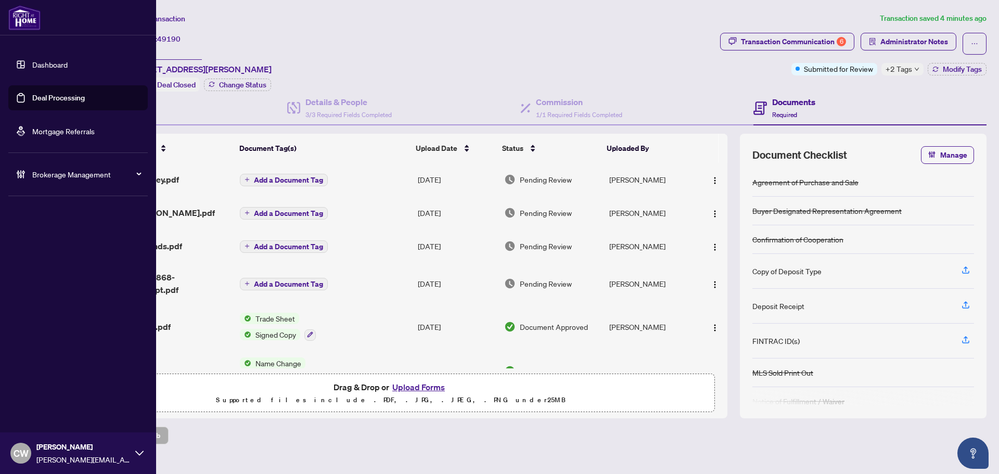
click at [24, 453] on span "CW" at bounding box center [21, 453] width 15 height 15
click at [46, 407] on span "Logout" at bounding box center [41, 413] width 23 height 17
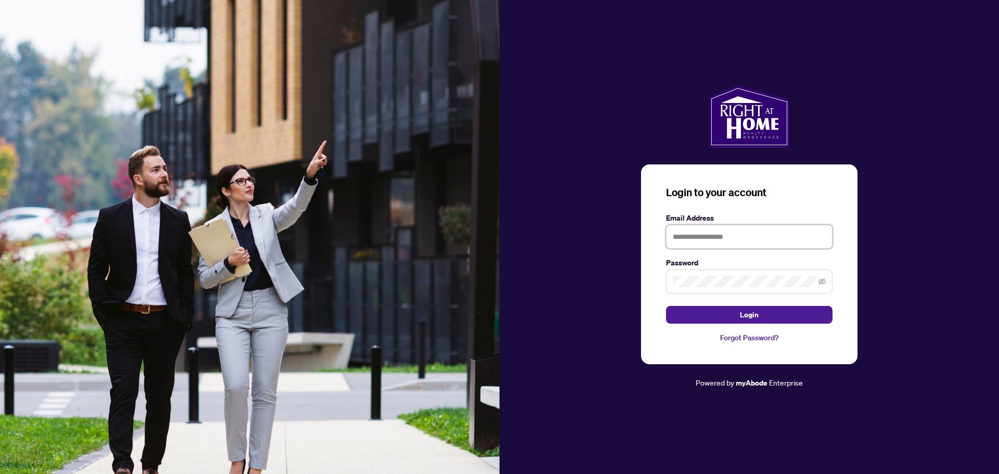
type input "**********"
